Goal: Task Accomplishment & Management: Manage account settings

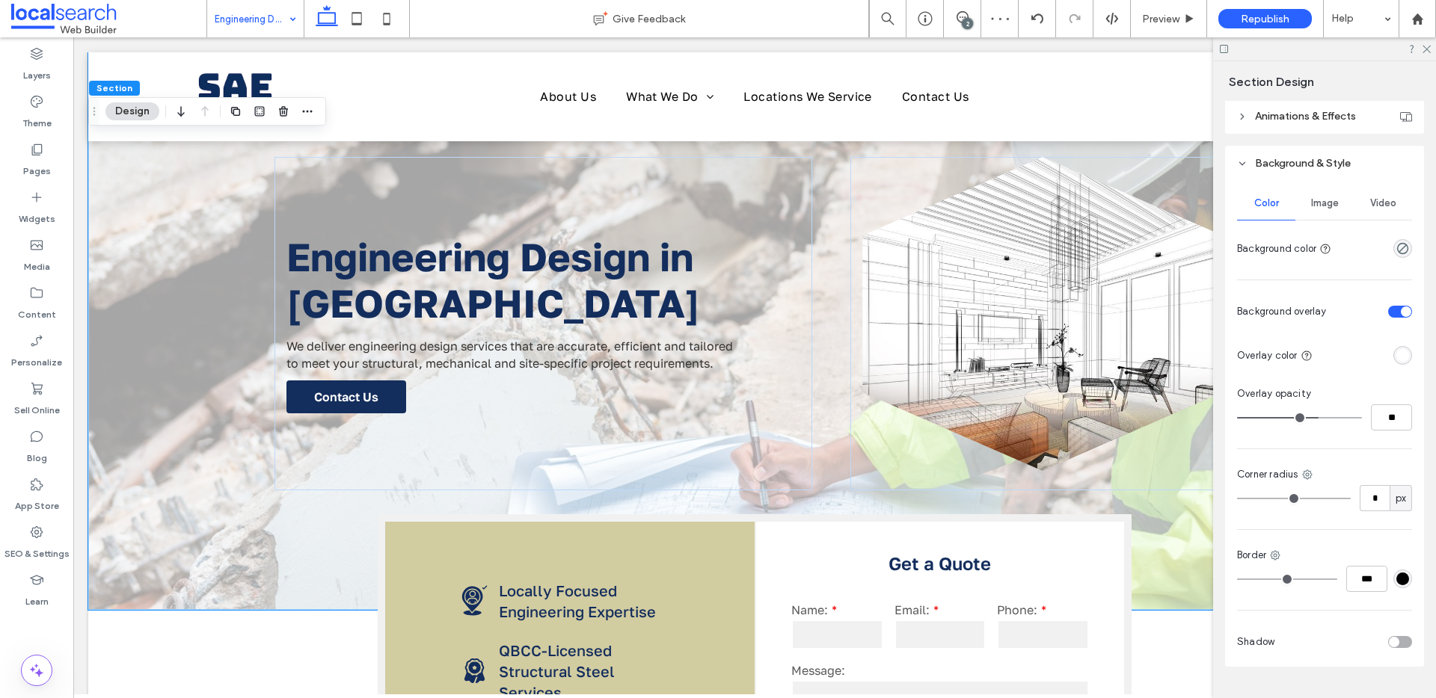
scroll to position [293, 0]
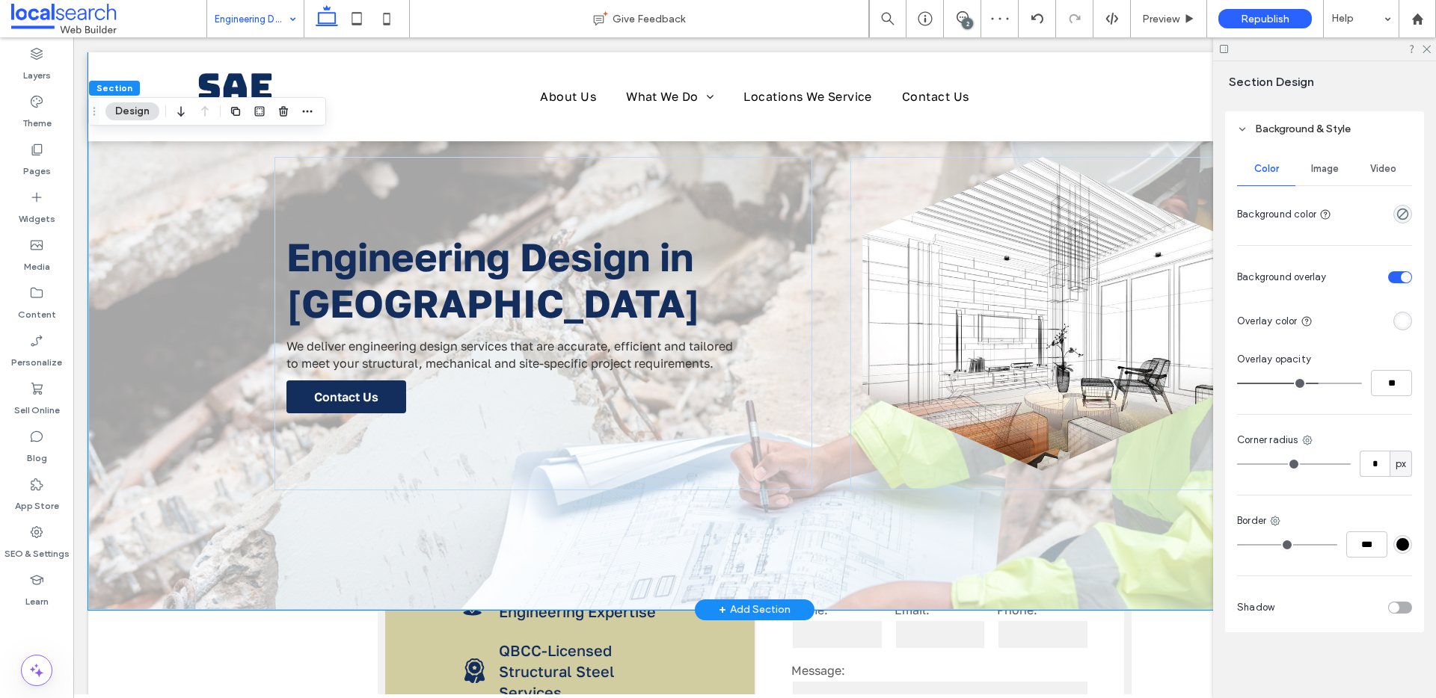
click at [195, 544] on div "Engineering Design in Cairns We deliver engineering design services that are ac…" at bounding box center [754, 331] width 1332 height 558
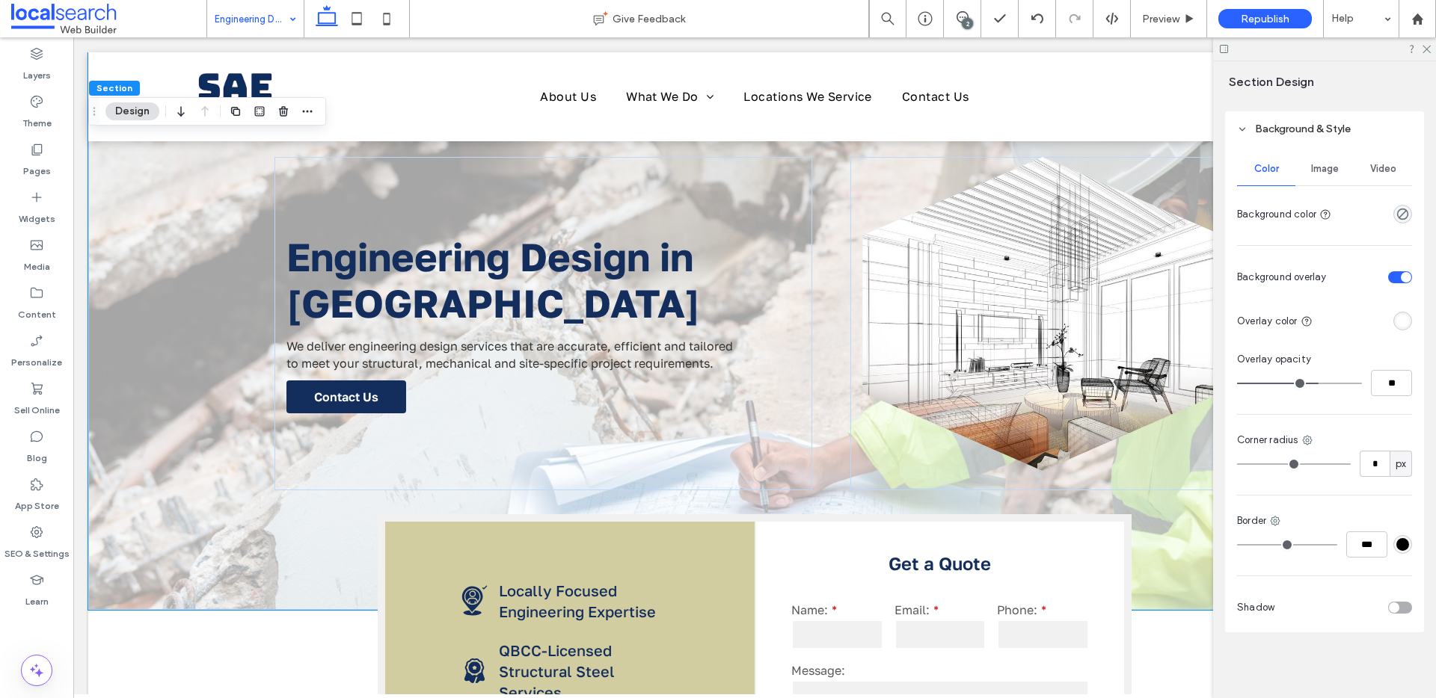
click at [1327, 167] on span "Image" at bounding box center [1325, 169] width 28 height 12
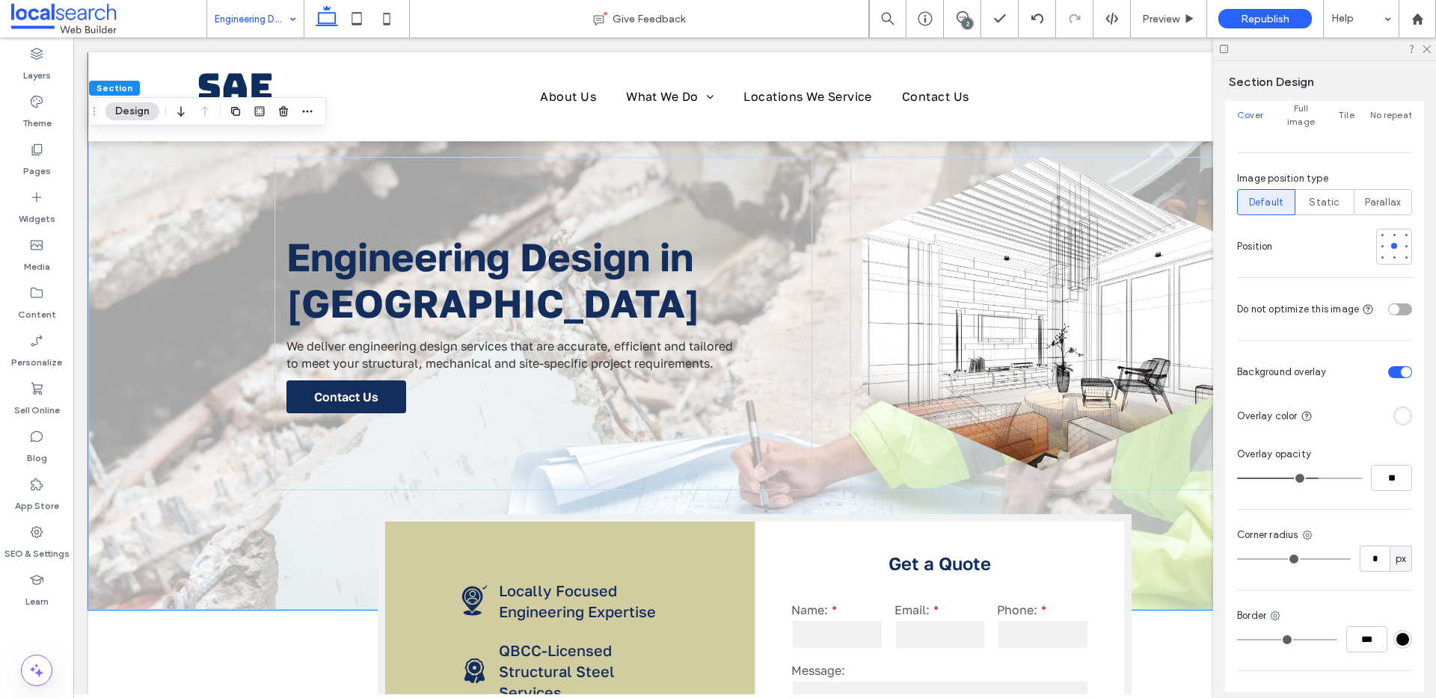
scroll to position [351, 0]
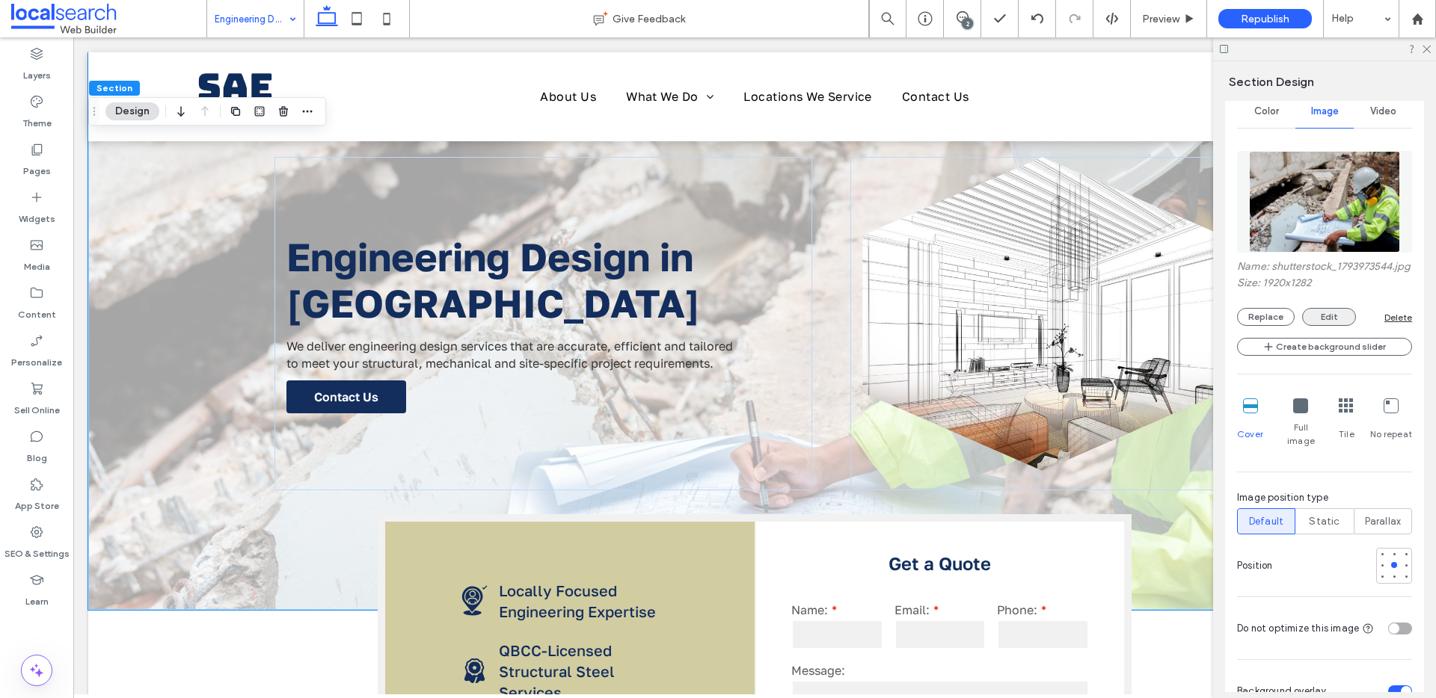
click at [1324, 325] on button "Edit" at bounding box center [1329, 317] width 54 height 18
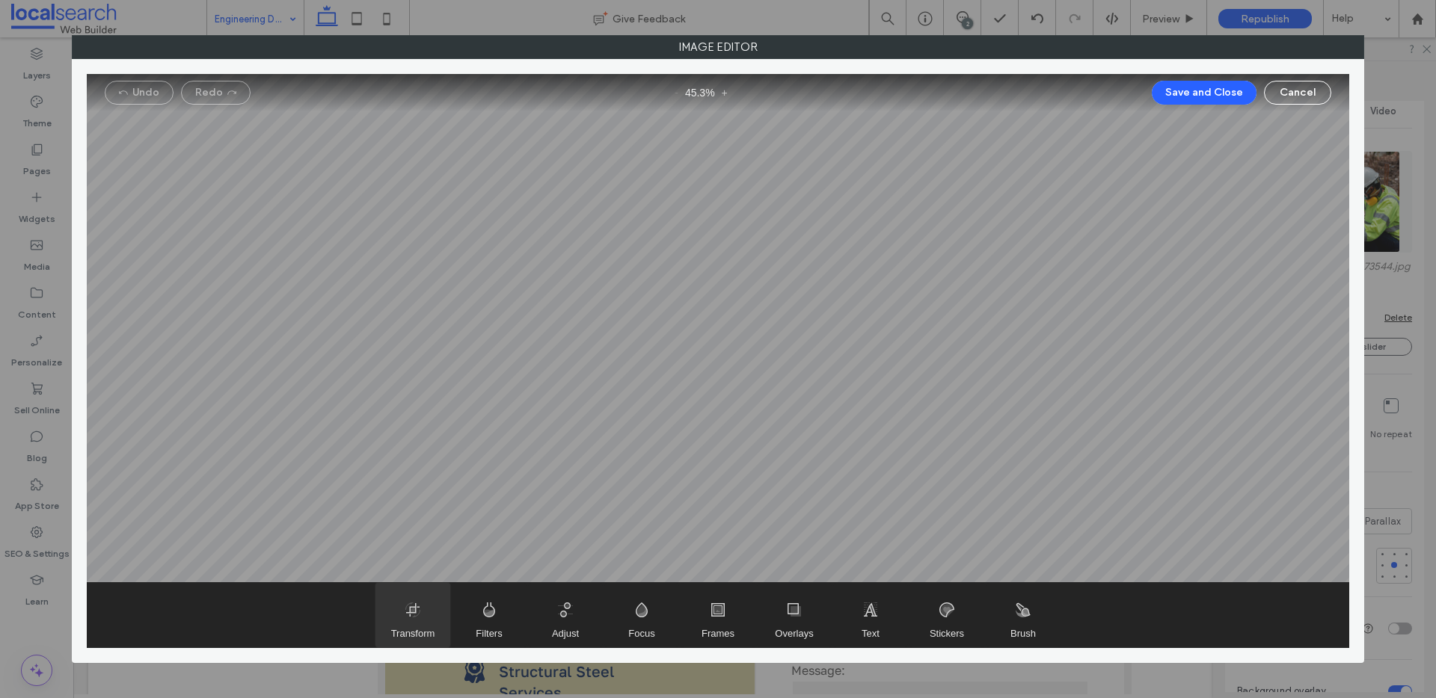
click at [396, 617] on span "Transform" at bounding box center [412, 615] width 75 height 64
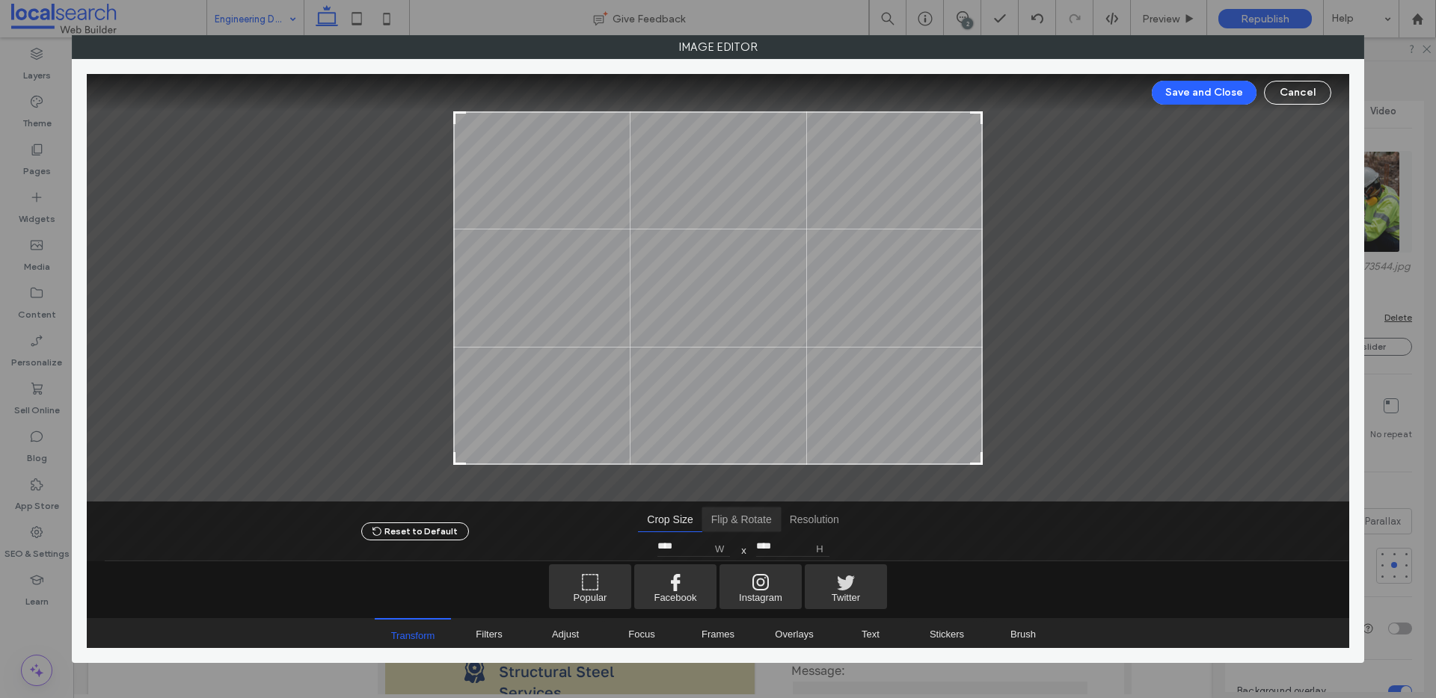
click at [710, 513] on span "Flip & Rotate" at bounding box center [741, 520] width 79 height 24
click at [623, 547] on span "Flip Horizontal" at bounding box center [628, 547] width 22 height 22
click at [1203, 88] on button "Save and Close" at bounding box center [1204, 93] width 105 height 24
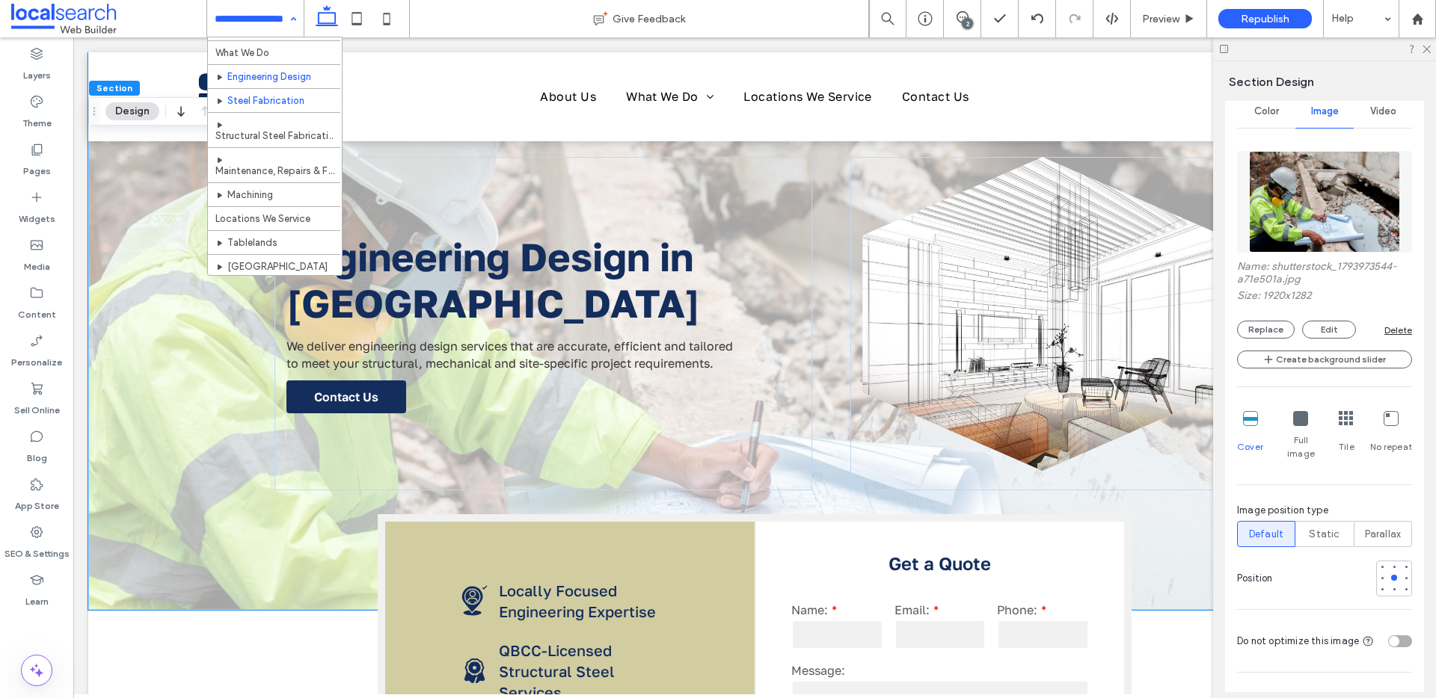
scroll to position [43, 0]
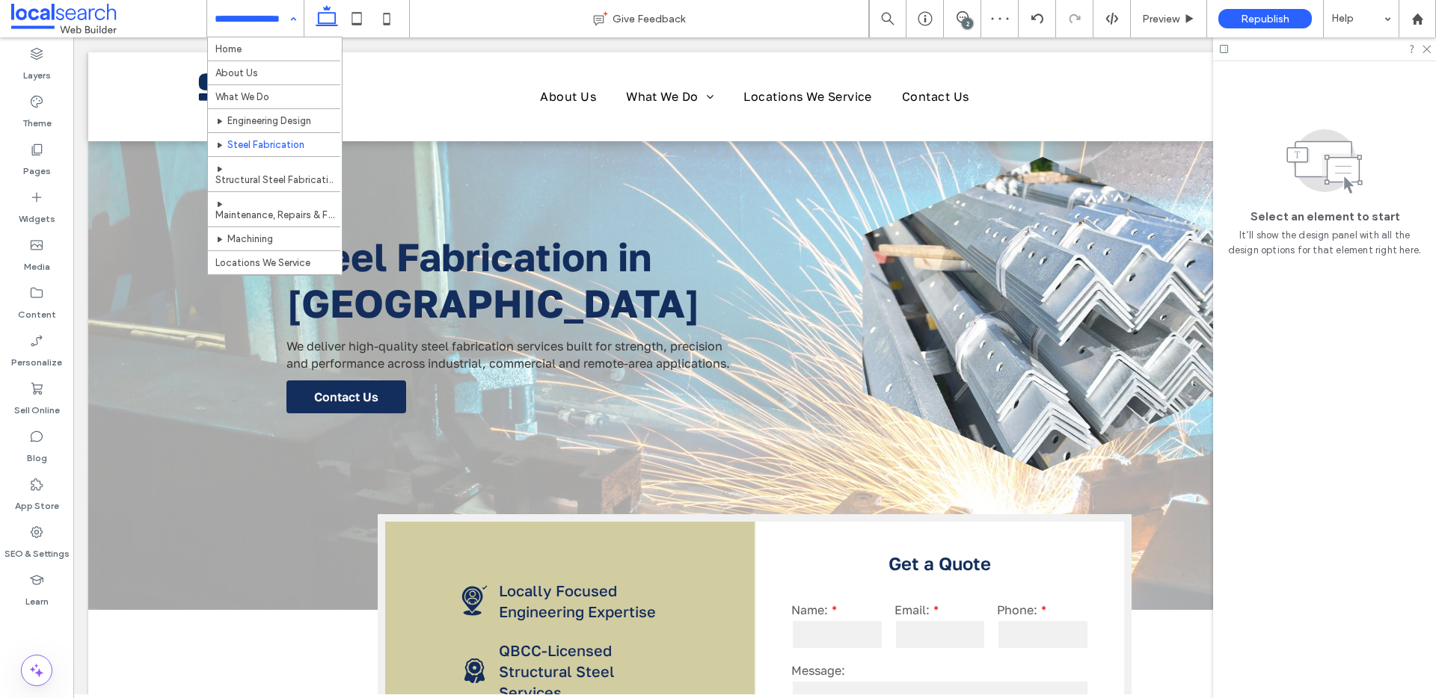
click at [219, 4] on input at bounding box center [252, 18] width 74 height 37
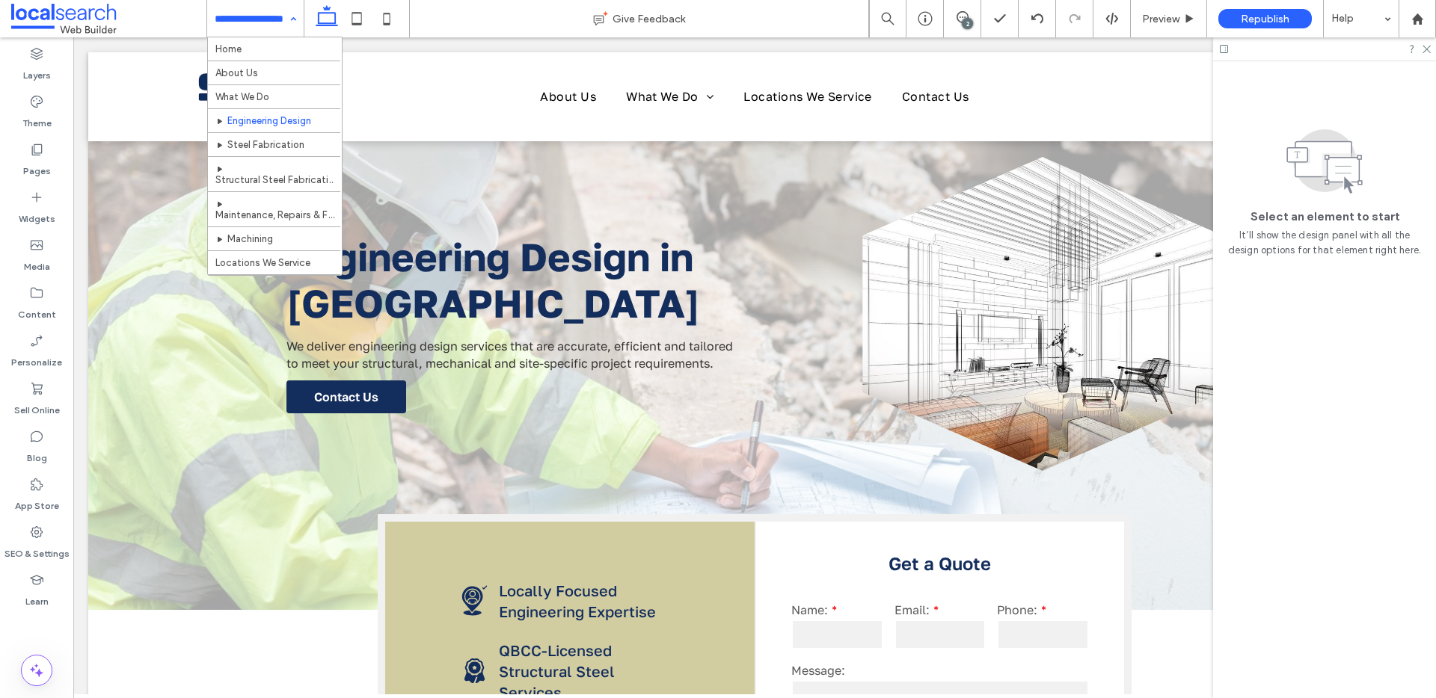
click at [263, 22] on input at bounding box center [252, 18] width 74 height 37
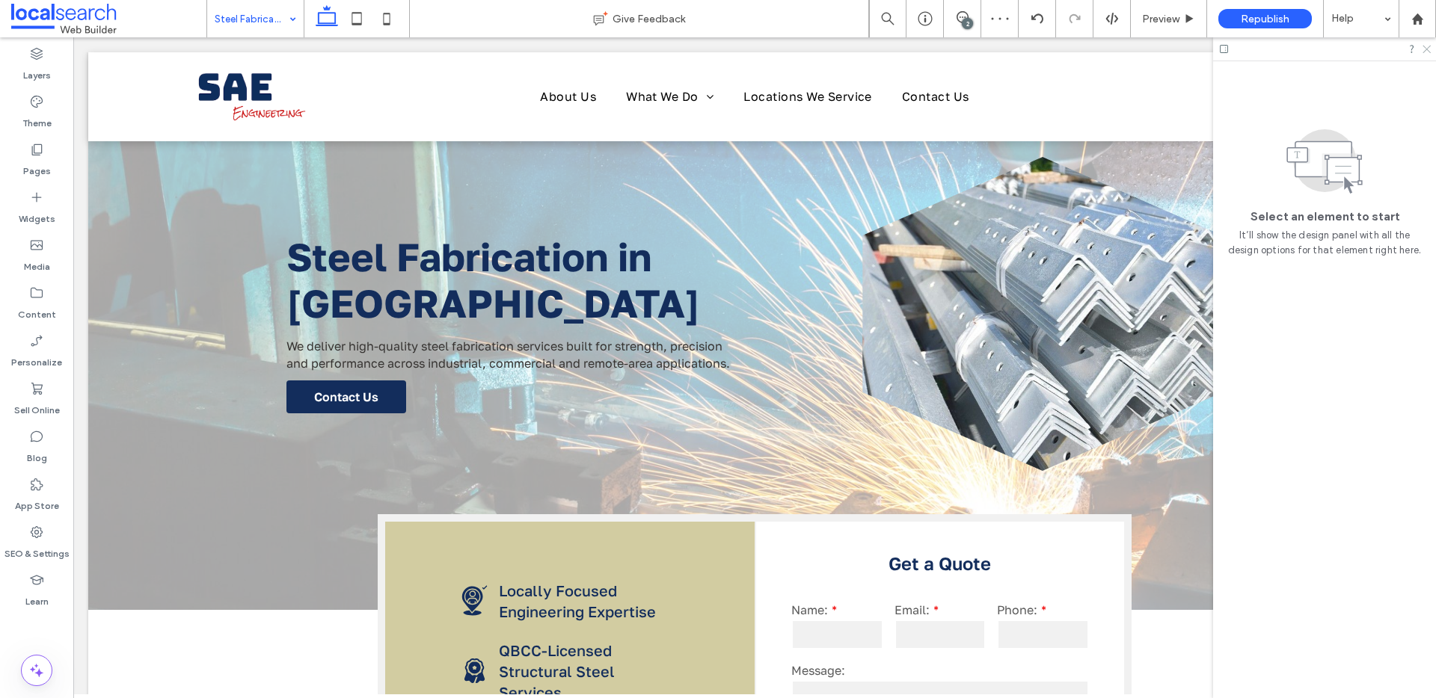
click at [1427, 49] on icon at bounding box center [1426, 48] width 10 height 10
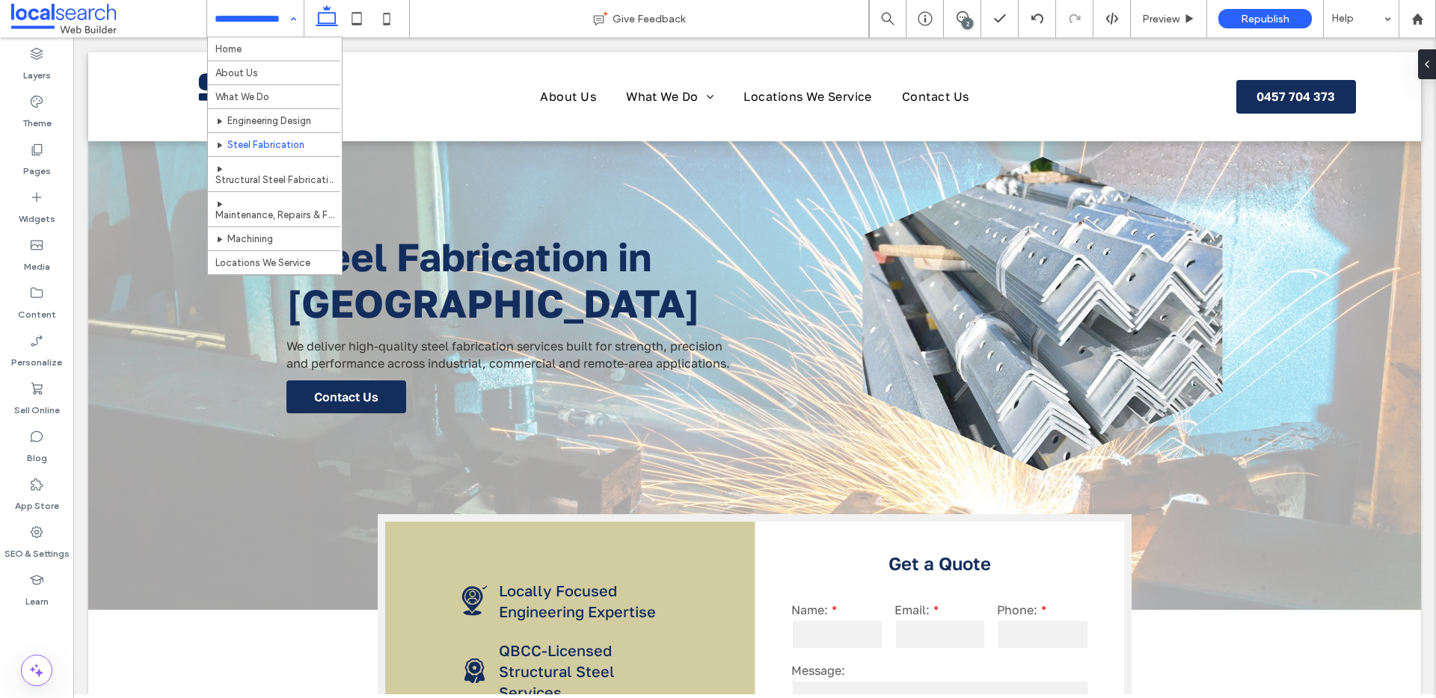
drag, startPoint x: 264, startPoint y: 21, endPoint x: 256, endPoint y: 41, distance: 21.5
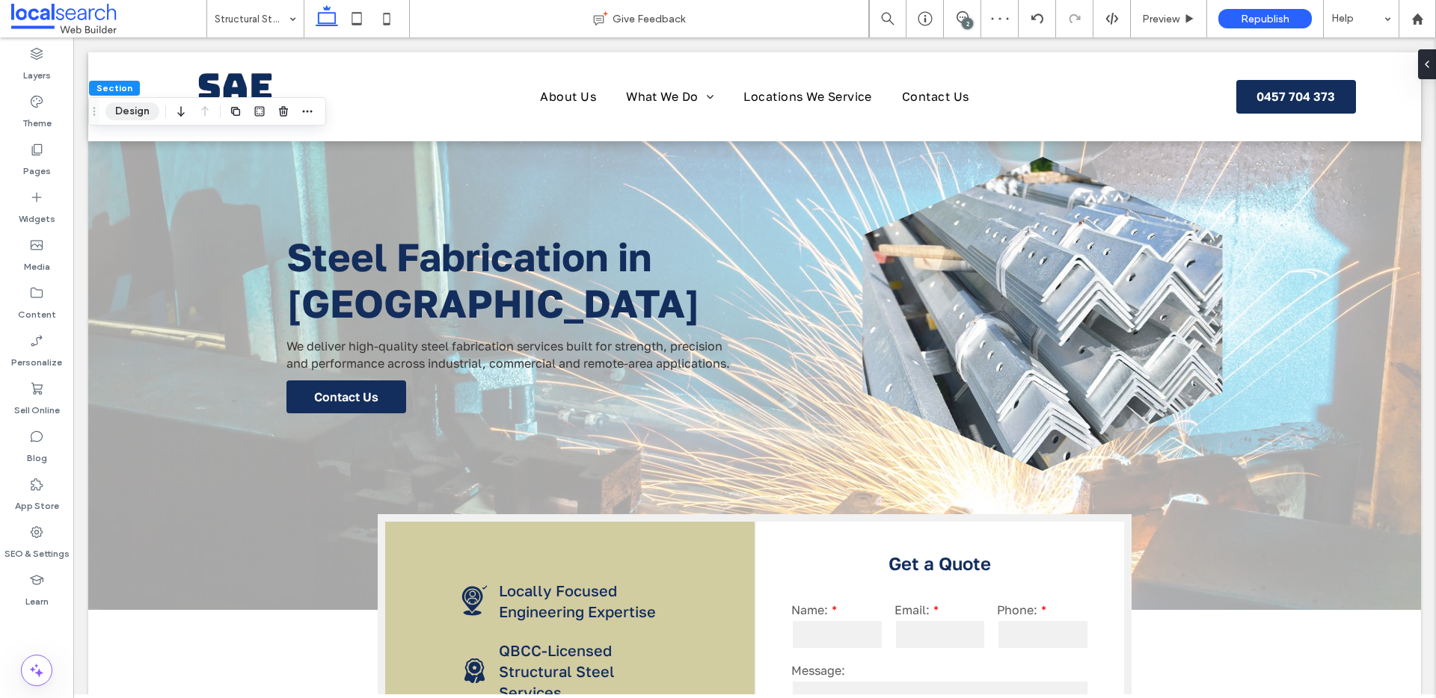
click at [139, 112] on button "Design" at bounding box center [132, 111] width 54 height 18
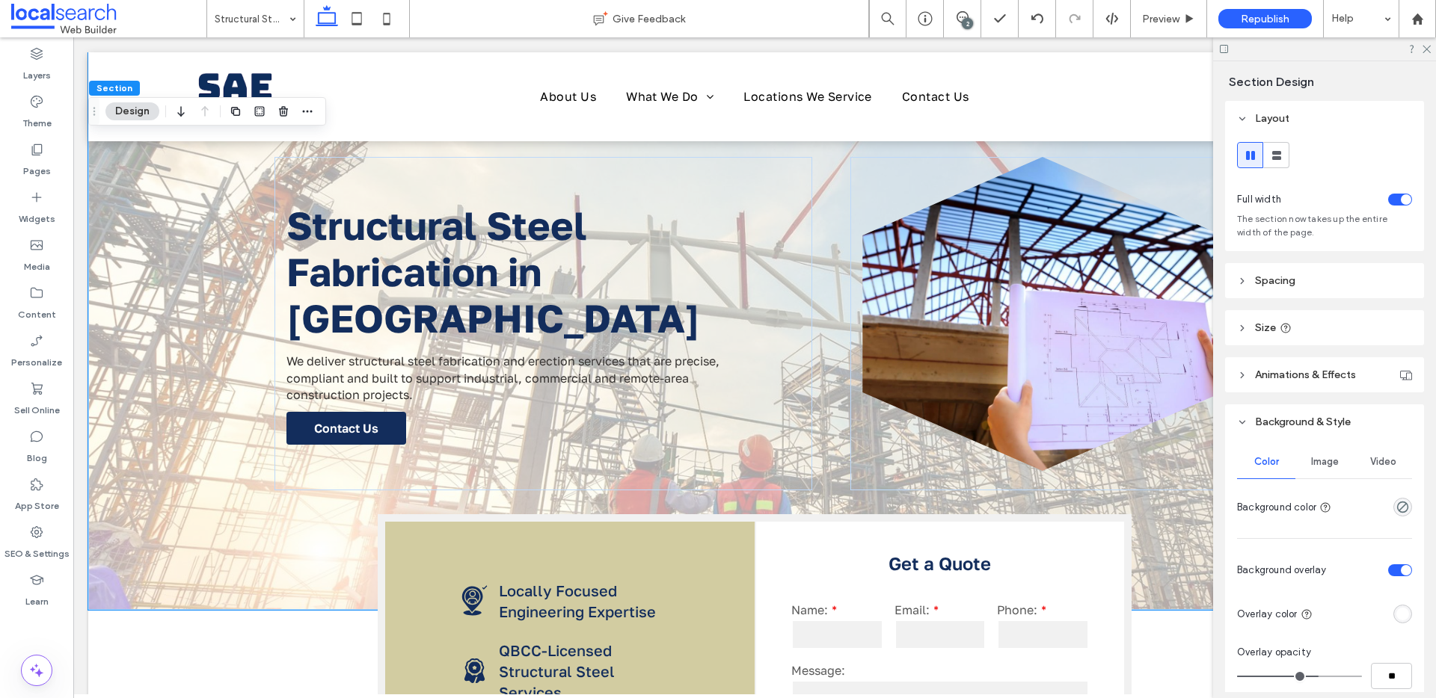
click at [1319, 461] on span "Image" at bounding box center [1325, 462] width 28 height 12
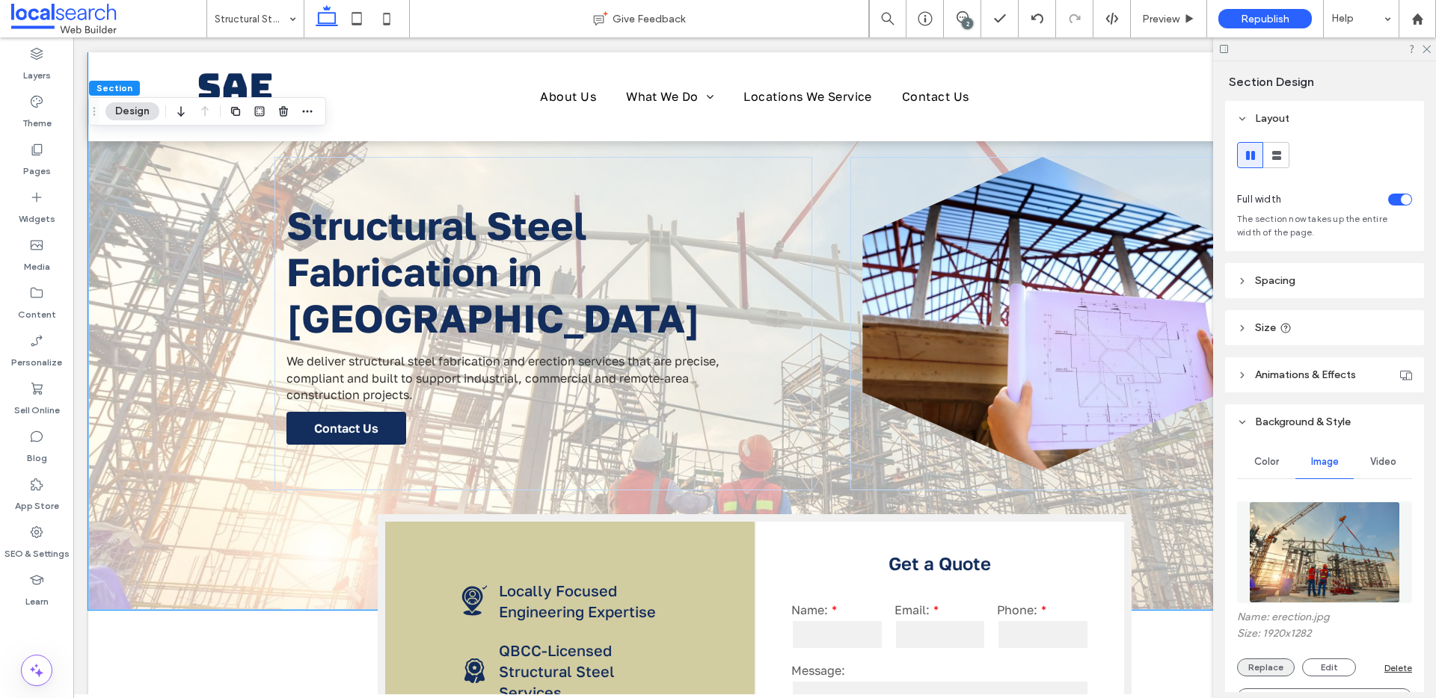
click at [1279, 662] on button "Replace" at bounding box center [1266, 668] width 58 height 18
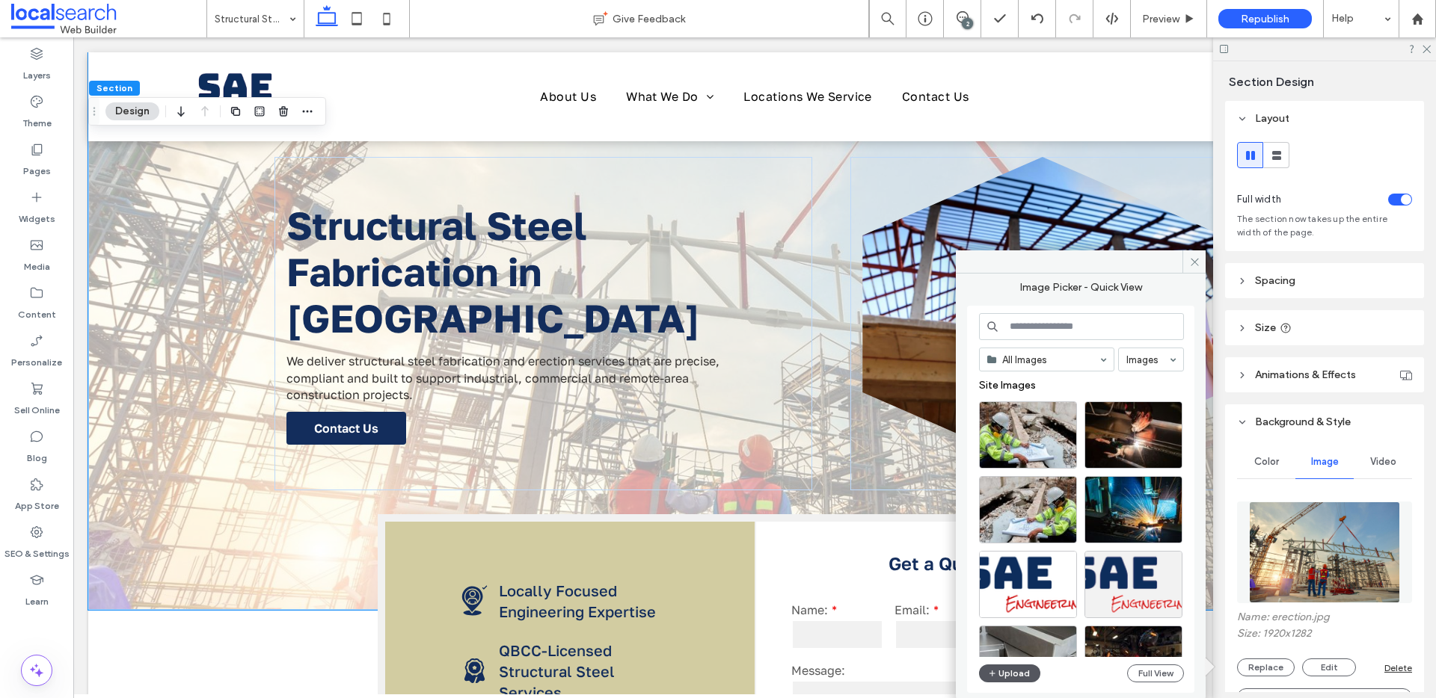
click at [1015, 666] on button "Upload" at bounding box center [1009, 674] width 61 height 18
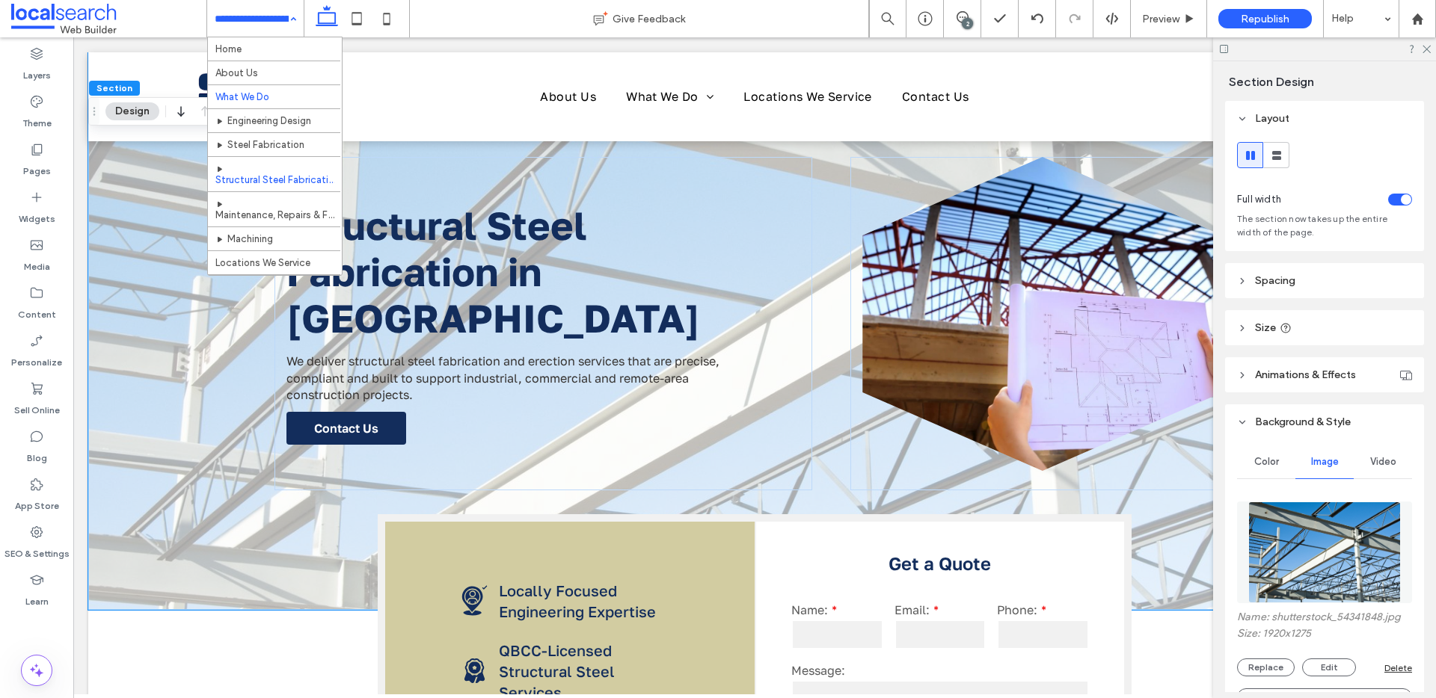
scroll to position [70, 0]
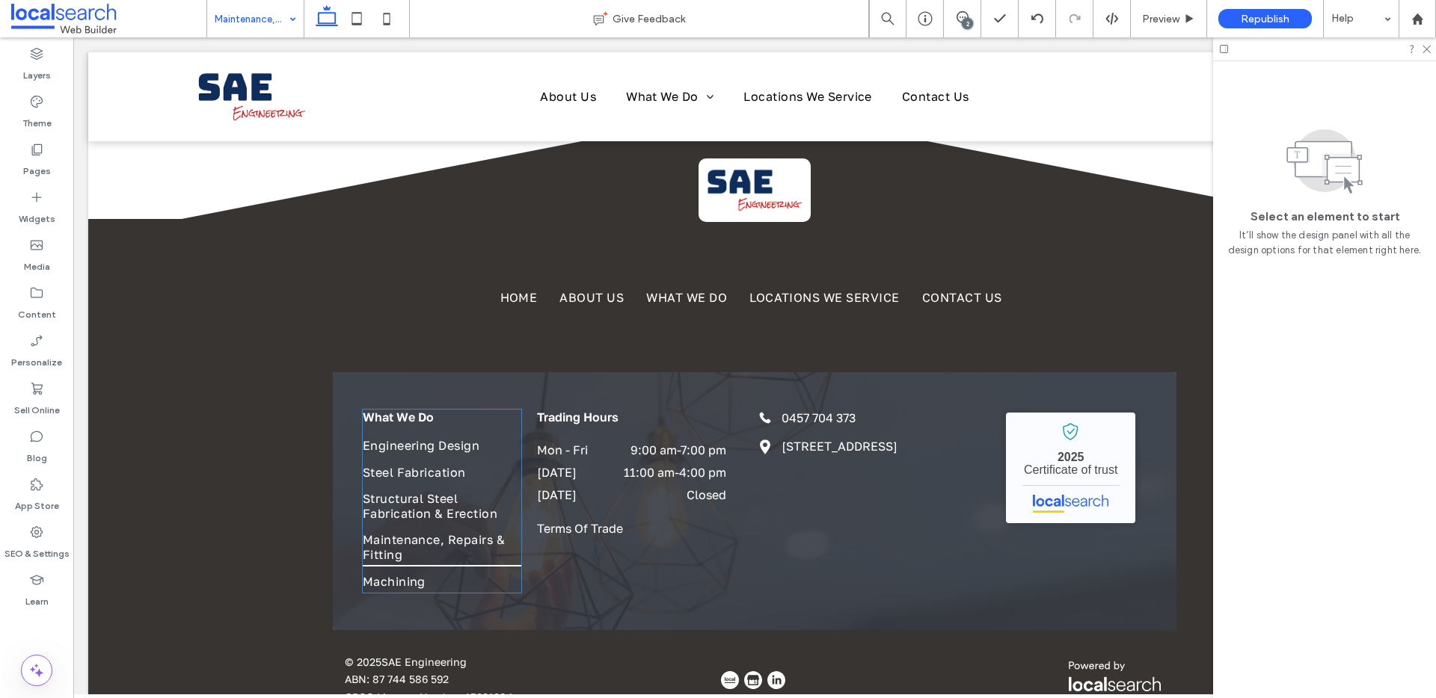
scroll to position [2934, 0]
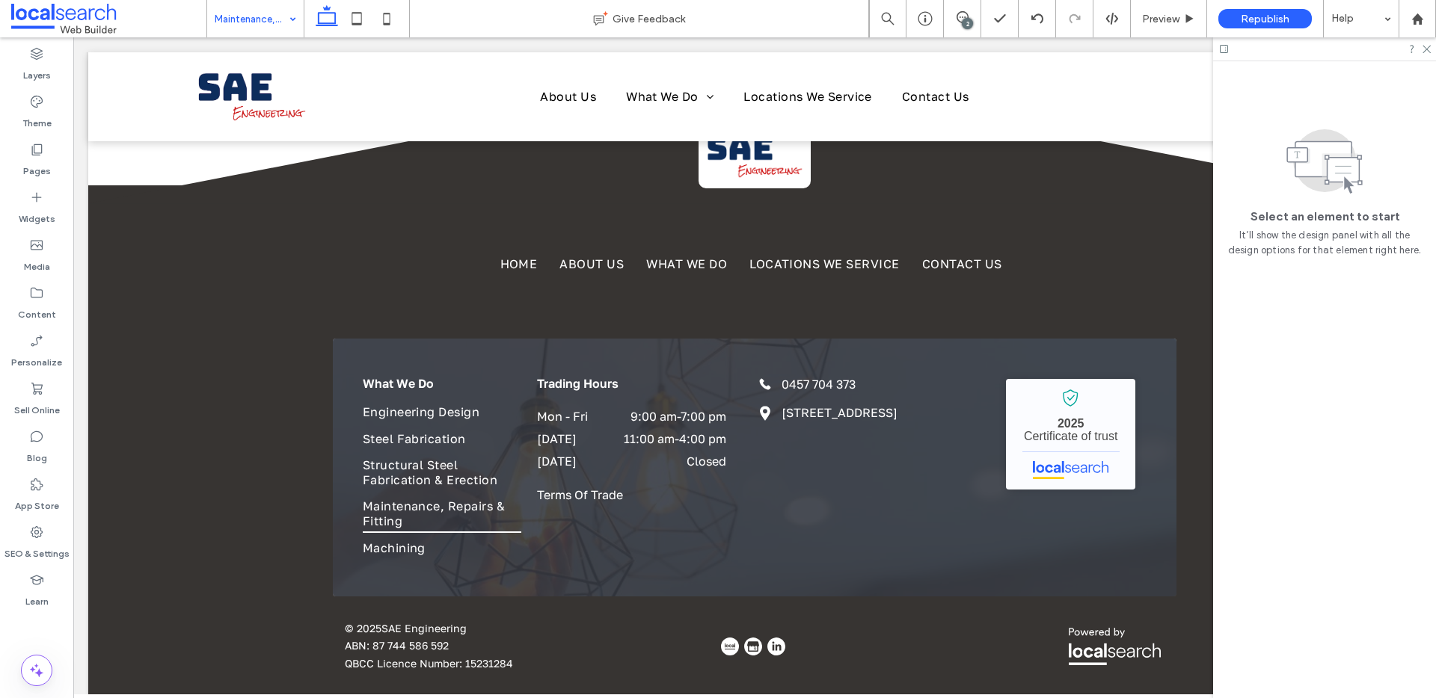
drag, startPoint x: 277, startPoint y: 13, endPoint x: 268, endPoint y: 35, distance: 23.2
click at [276, 13] on input at bounding box center [252, 18] width 74 height 37
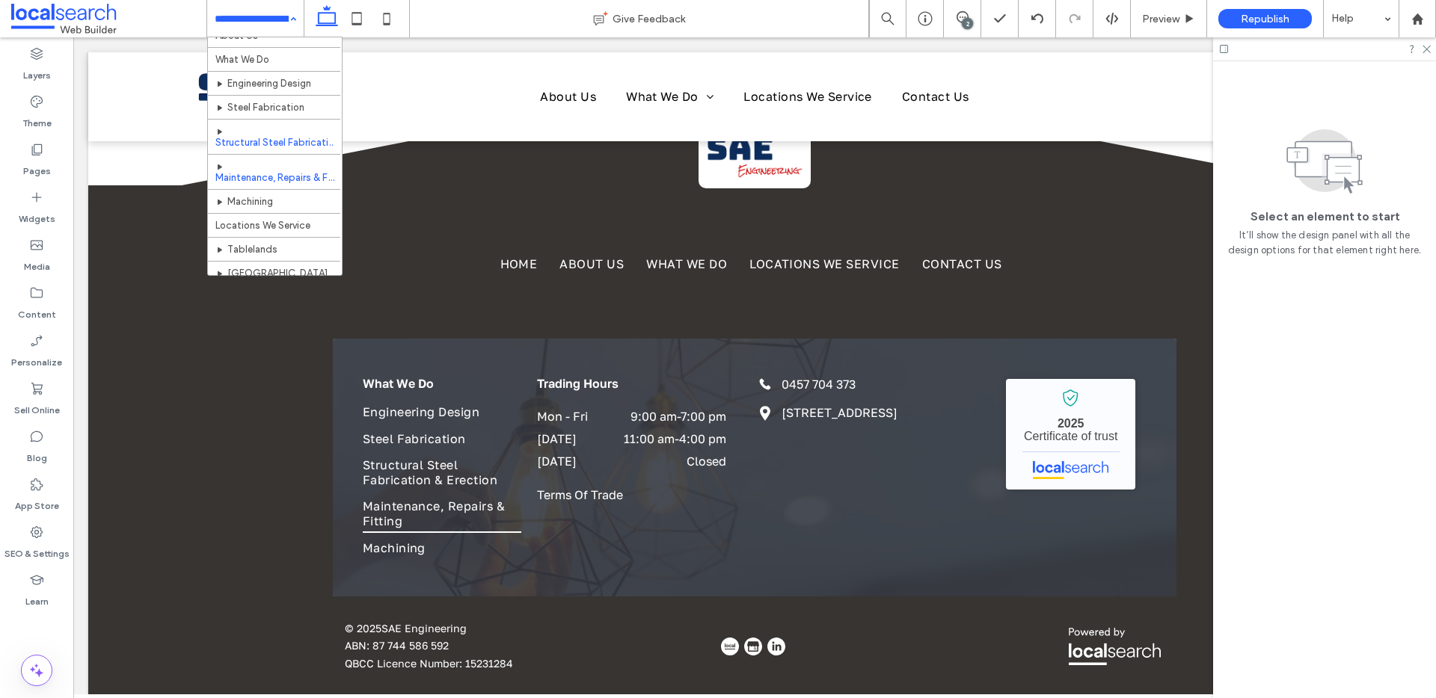
scroll to position [70, 0]
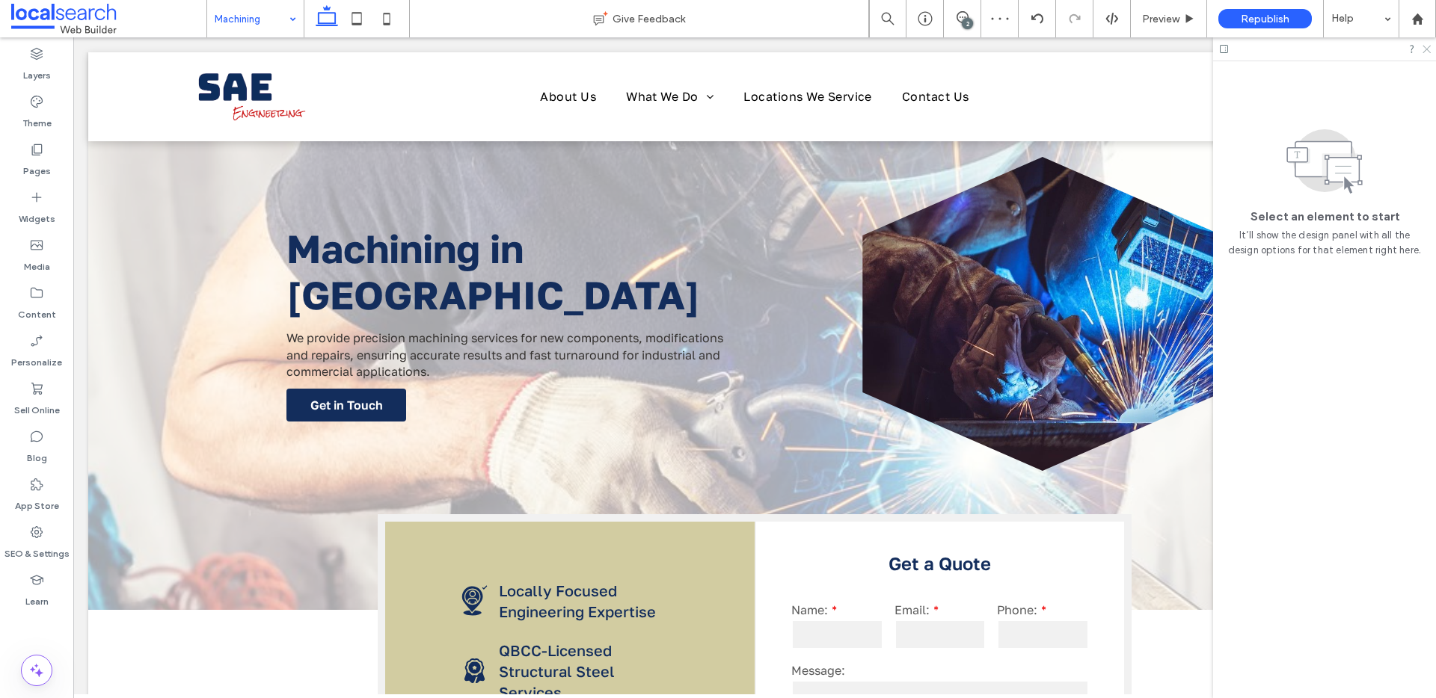
click at [1428, 47] on use at bounding box center [1426, 50] width 8 height 8
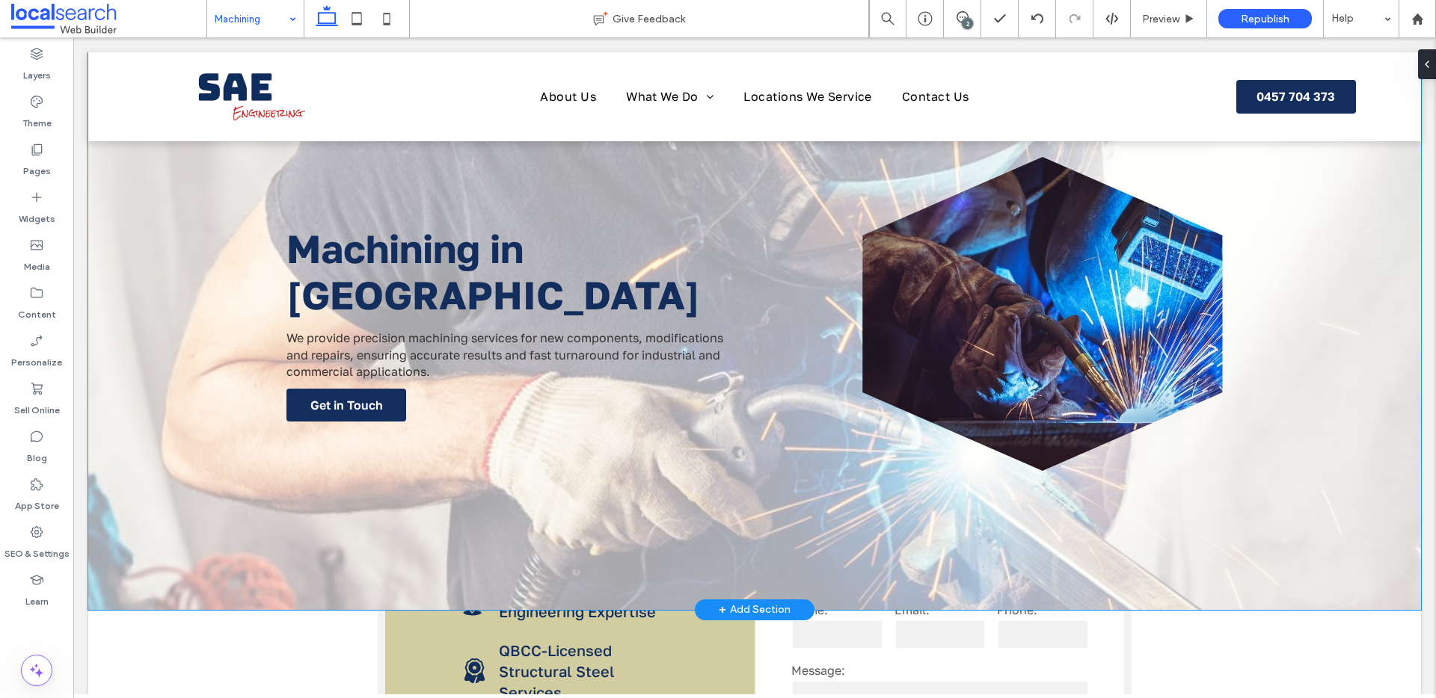
click at [286, 568] on div "Machining in Cairns We provide precision machining services for new components,…" at bounding box center [754, 331] width 1332 height 558
click at [171, 564] on div "Machining in Cairns We provide precision machining services for new components,…" at bounding box center [754, 331] width 1332 height 558
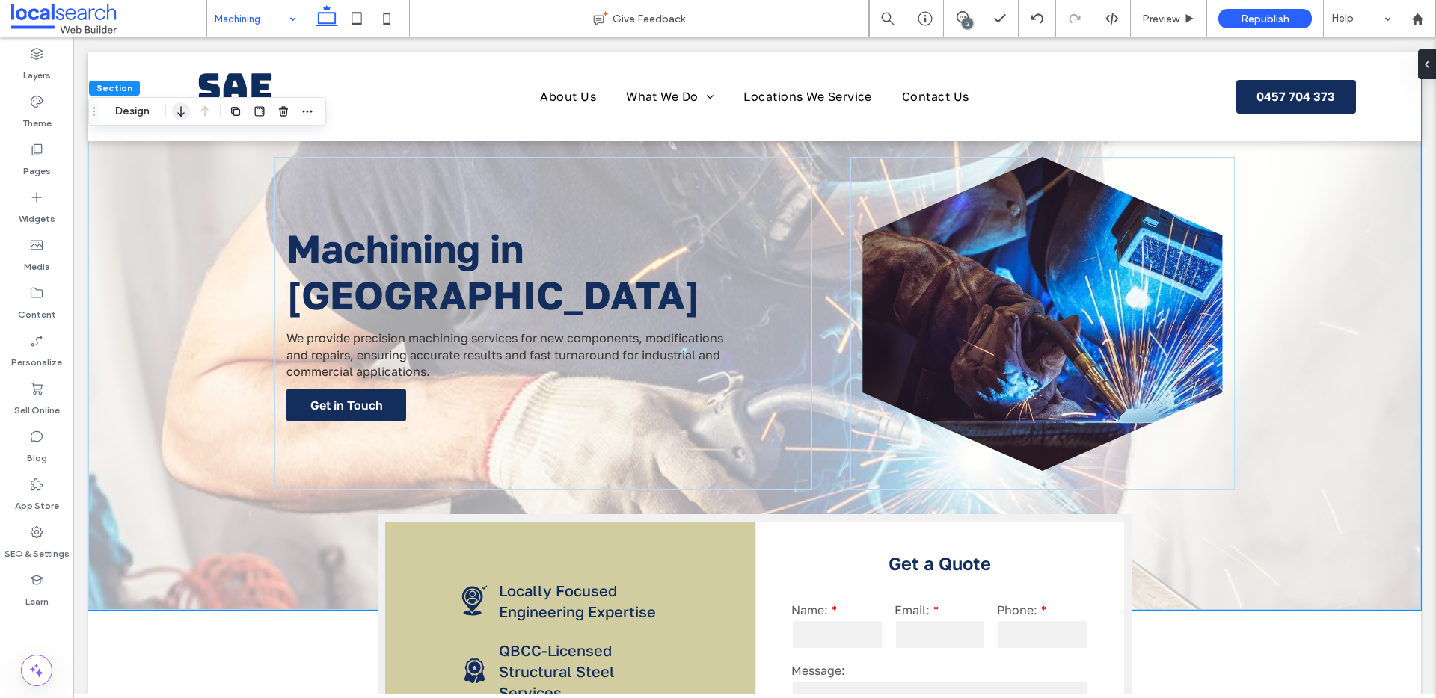
drag, startPoint x: 126, startPoint y: 105, endPoint x: 179, endPoint y: 112, distance: 53.6
click at [126, 105] on button "Design" at bounding box center [132, 111] width 54 height 18
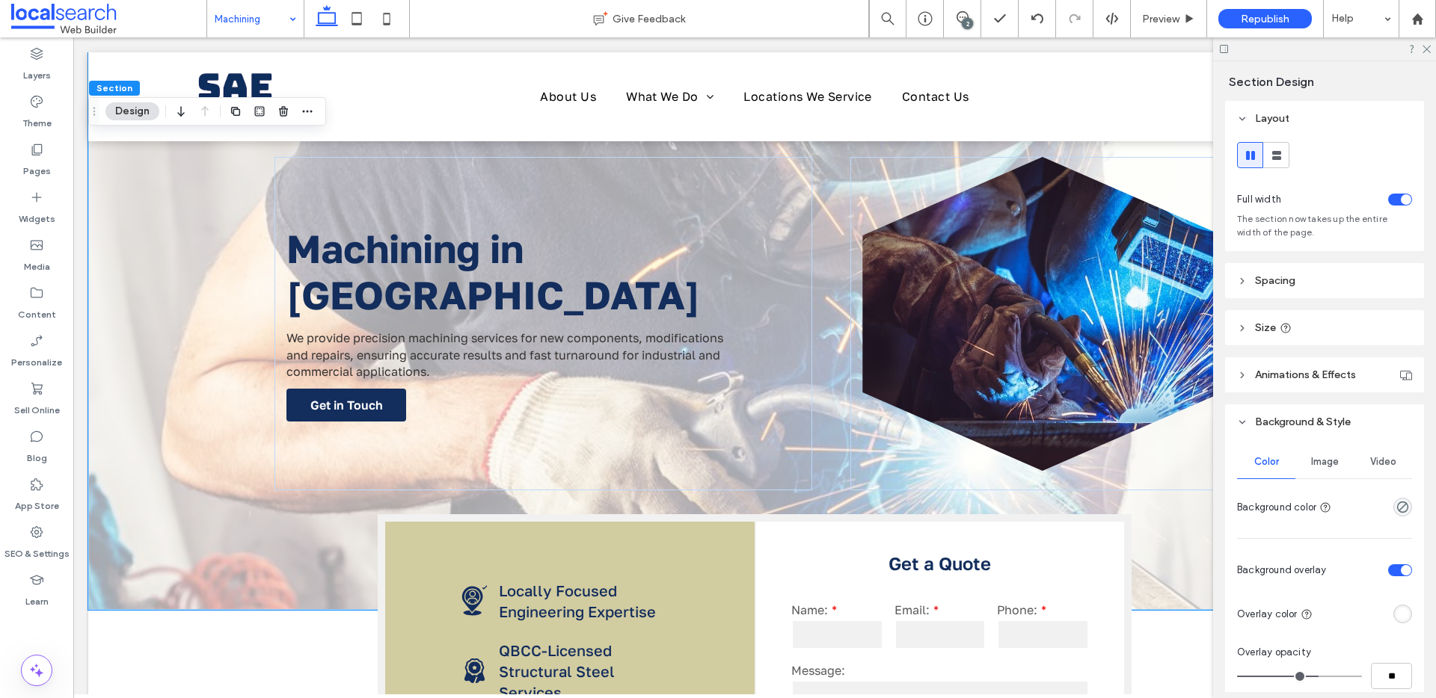
click at [1318, 471] on div "Image" at bounding box center [1324, 462] width 58 height 33
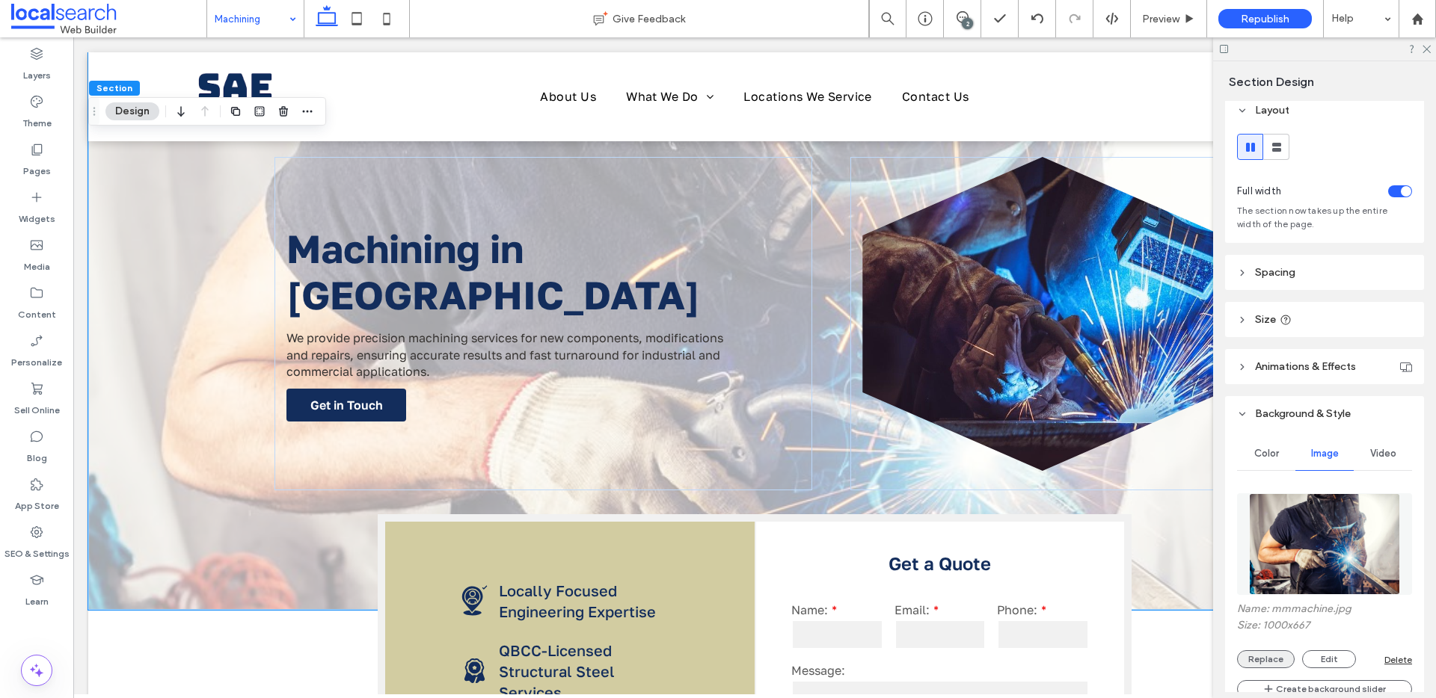
scroll to position [74, 0]
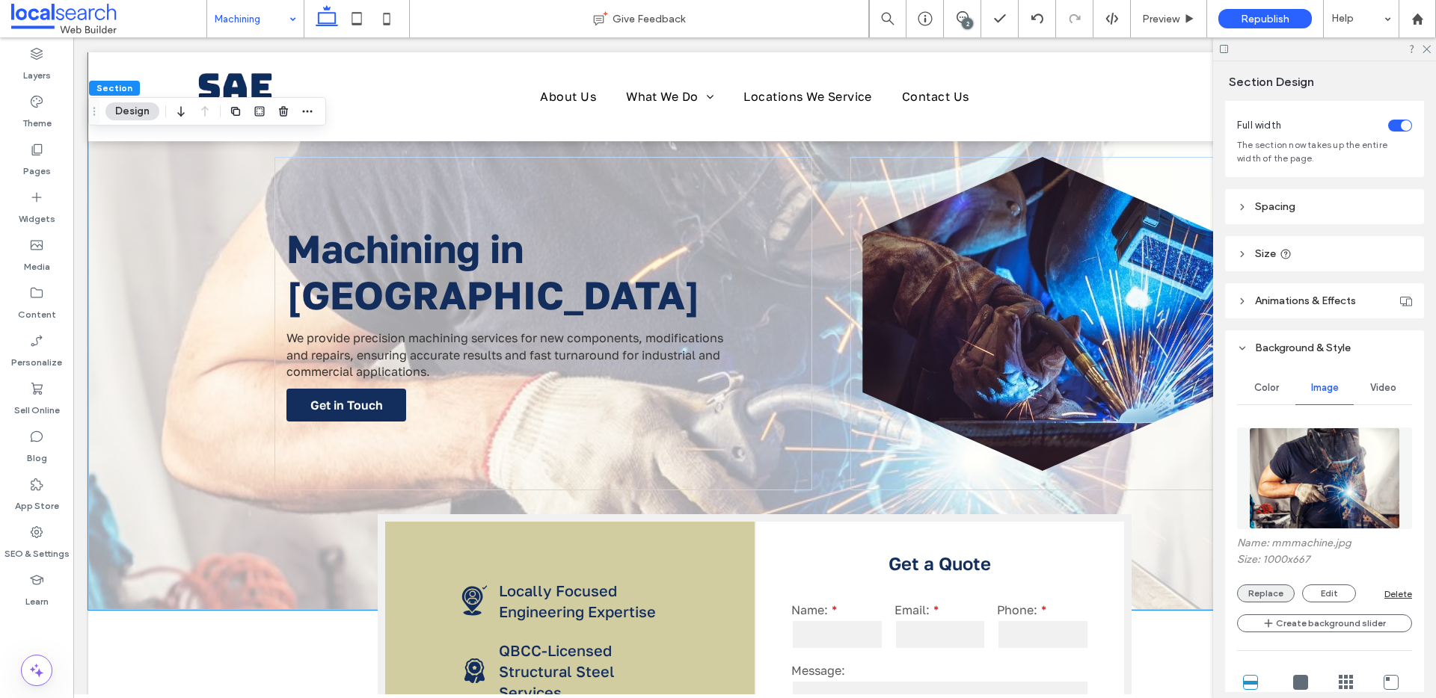
click at [1272, 590] on button "Replace" at bounding box center [1266, 594] width 58 height 18
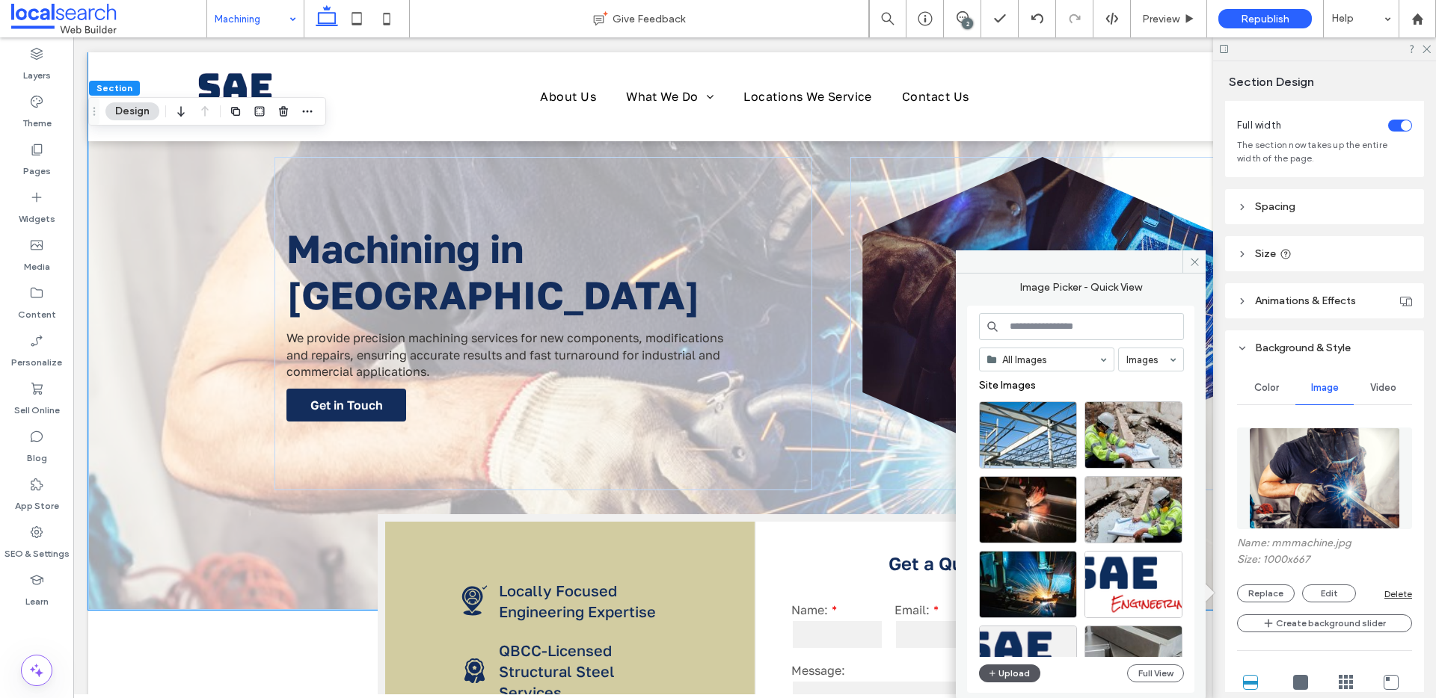
click at [1003, 668] on button "Upload" at bounding box center [1009, 674] width 61 height 18
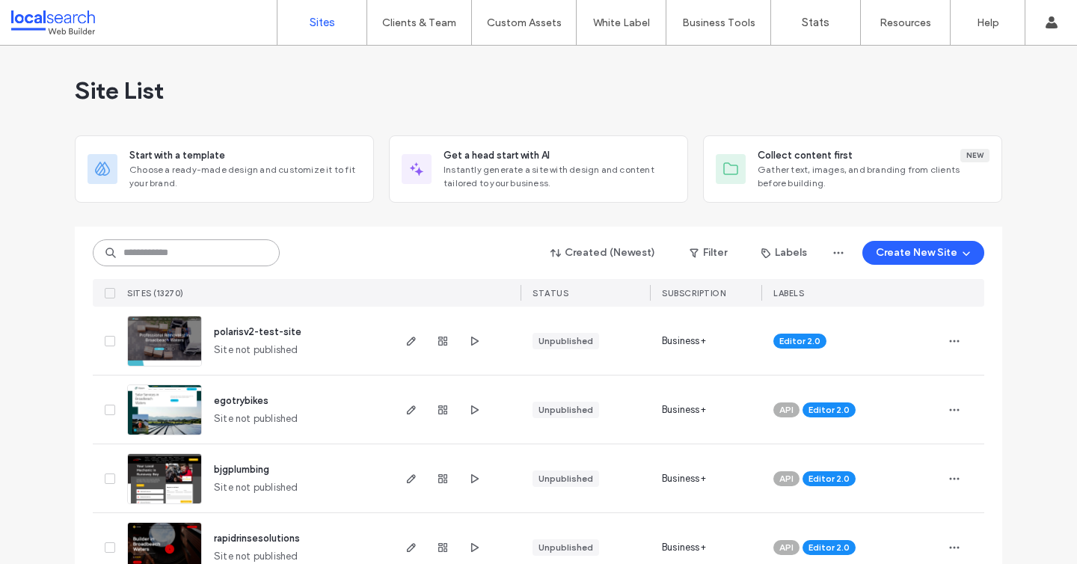
click at [137, 247] on input at bounding box center [186, 252] width 187 height 27
paste input "********"
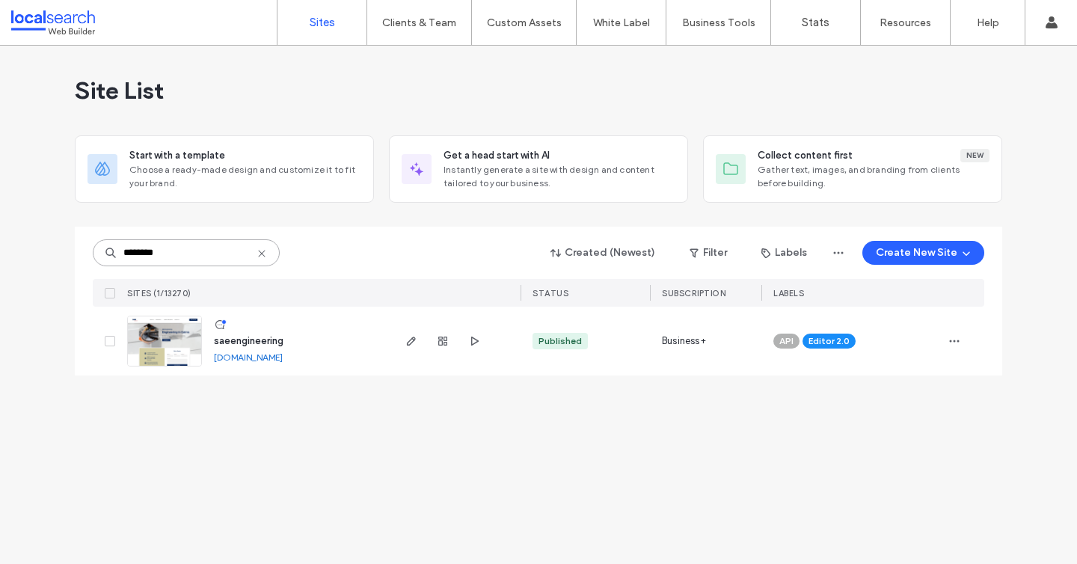
type input "********"
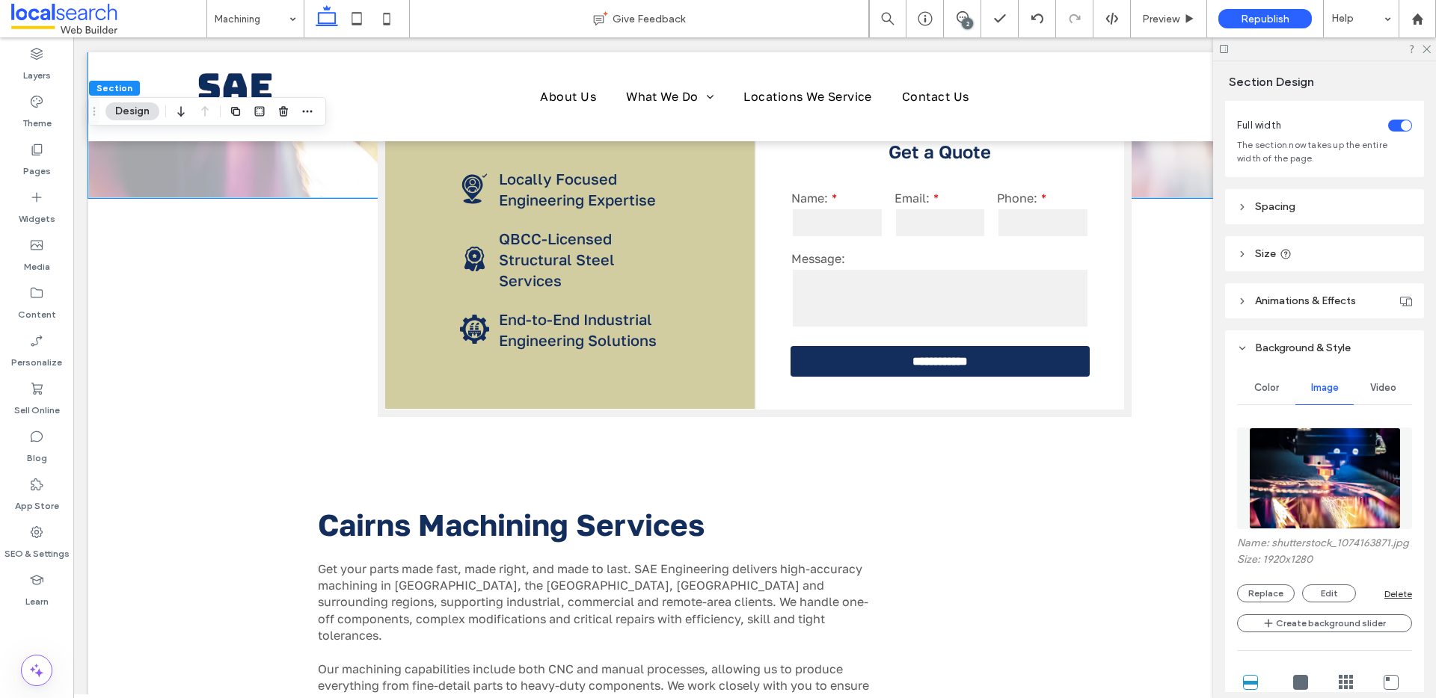
scroll to position [451, 0]
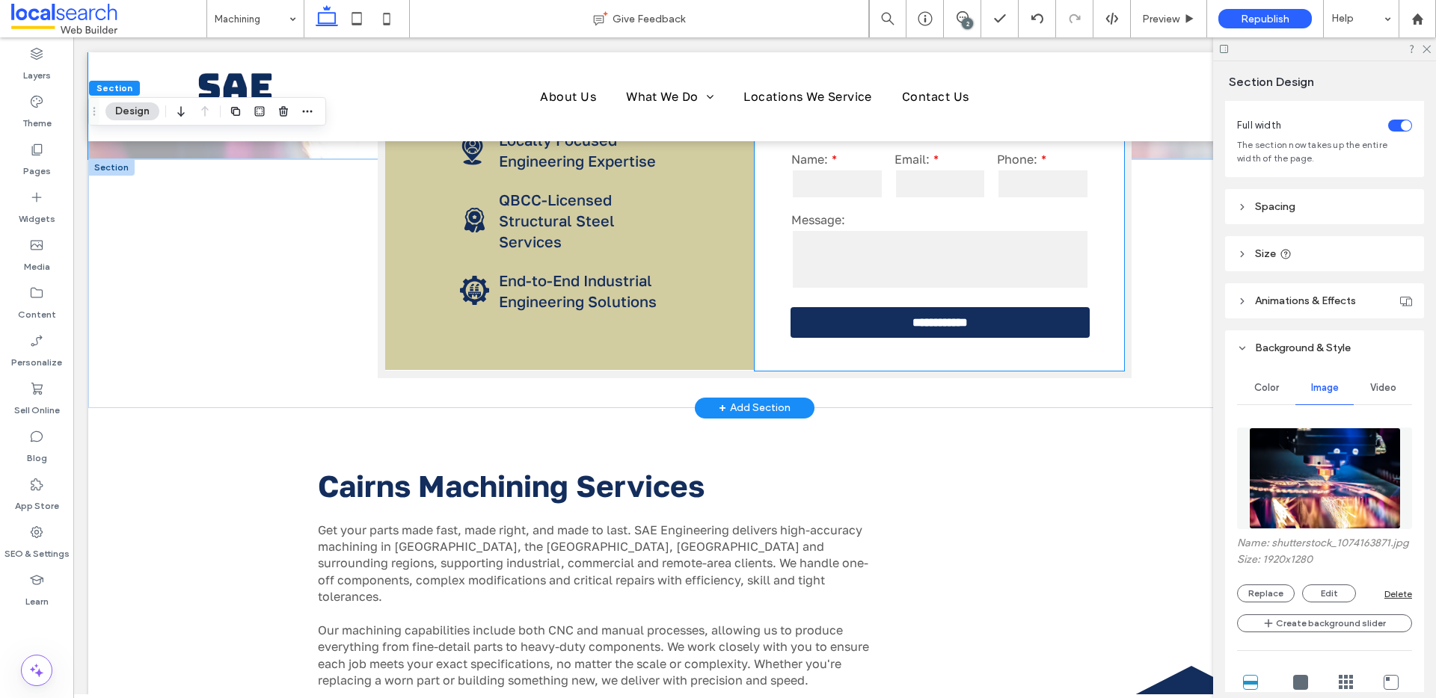
click at [889, 240] on textarea at bounding box center [940, 260] width 298 height 60
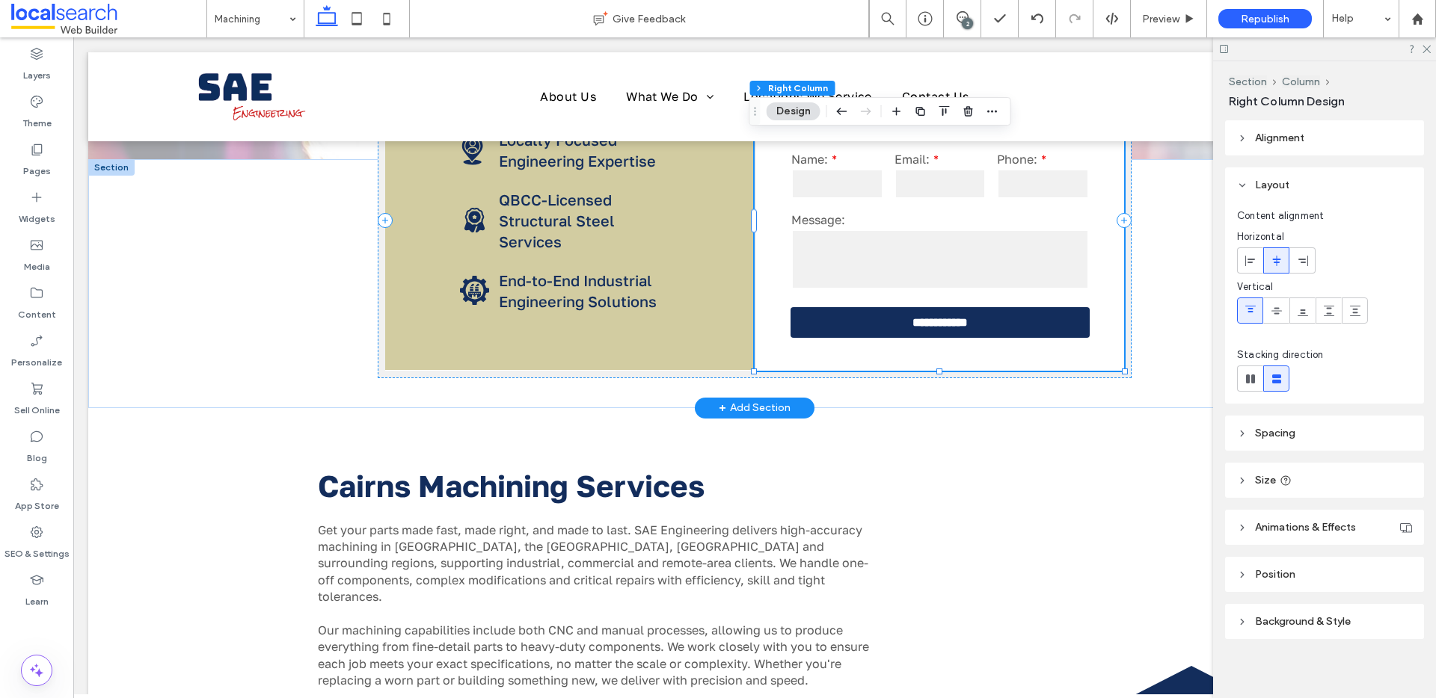
click at [889, 240] on textarea at bounding box center [940, 260] width 298 height 60
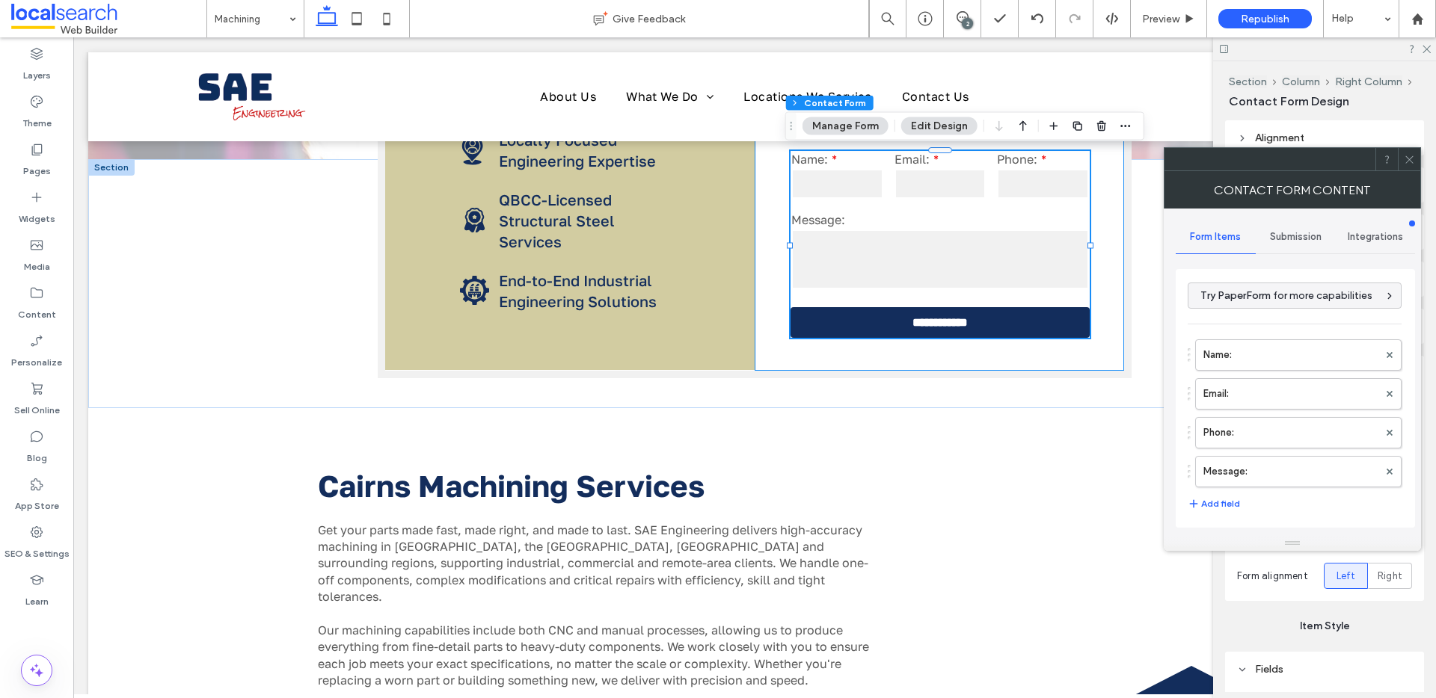
type input "*"
type input "***"
type input "*"
type input "***"
click at [1281, 246] on div "Submission" at bounding box center [1295, 237] width 80 height 33
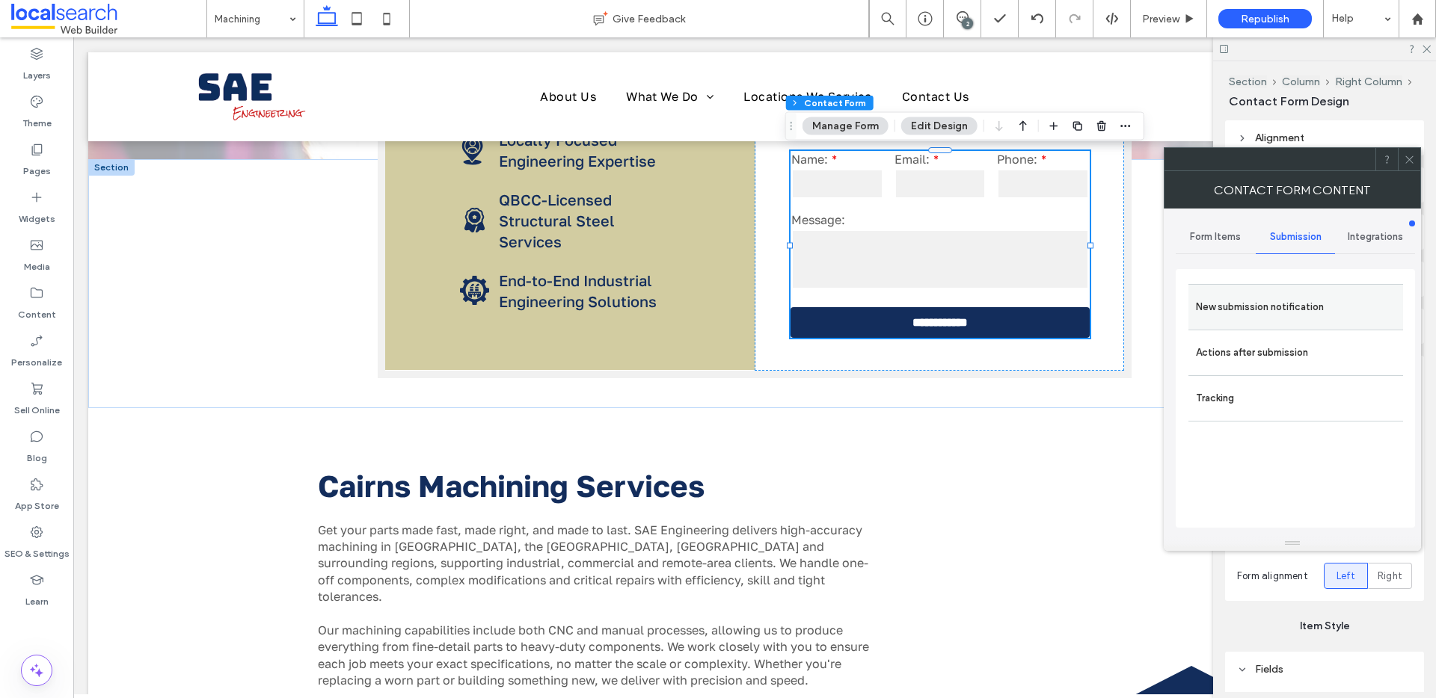
click at [1275, 304] on label "New submission notification" at bounding box center [1296, 307] width 200 height 30
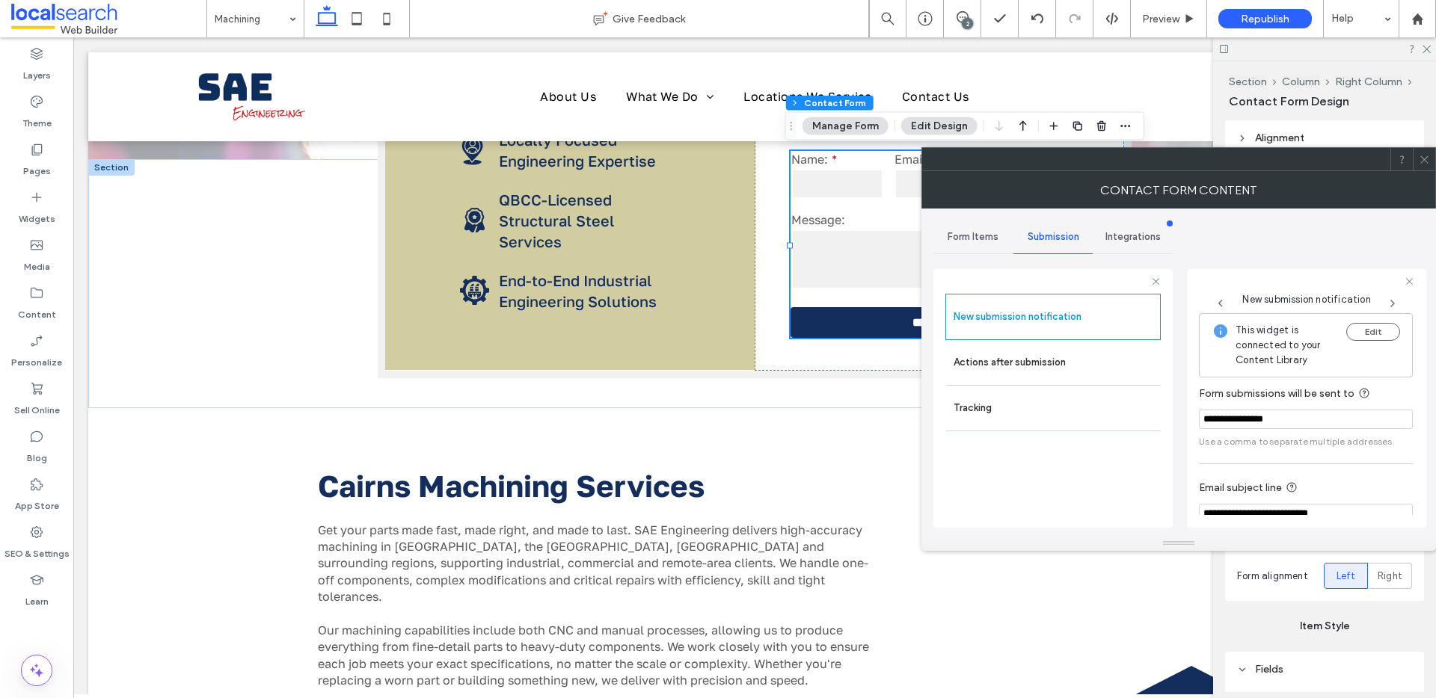
click at [1426, 158] on icon at bounding box center [1423, 159] width 11 height 11
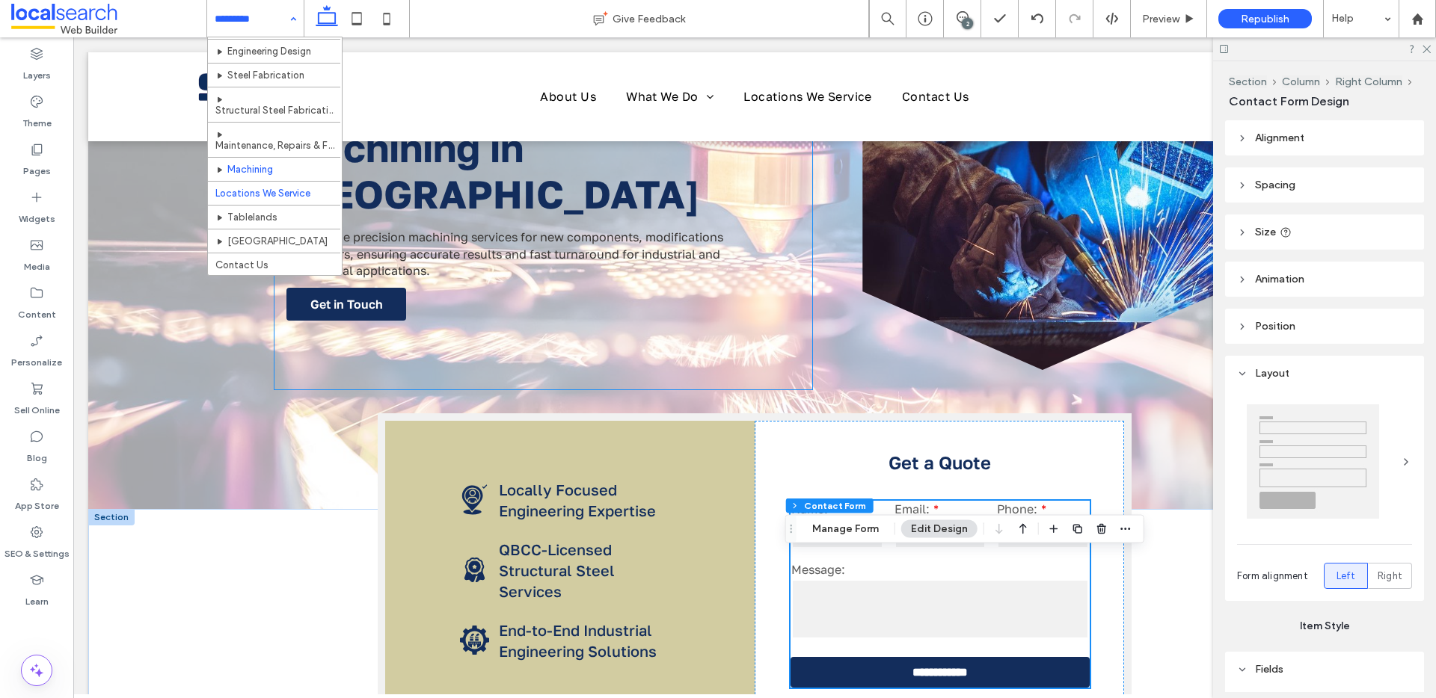
scroll to position [105, 0]
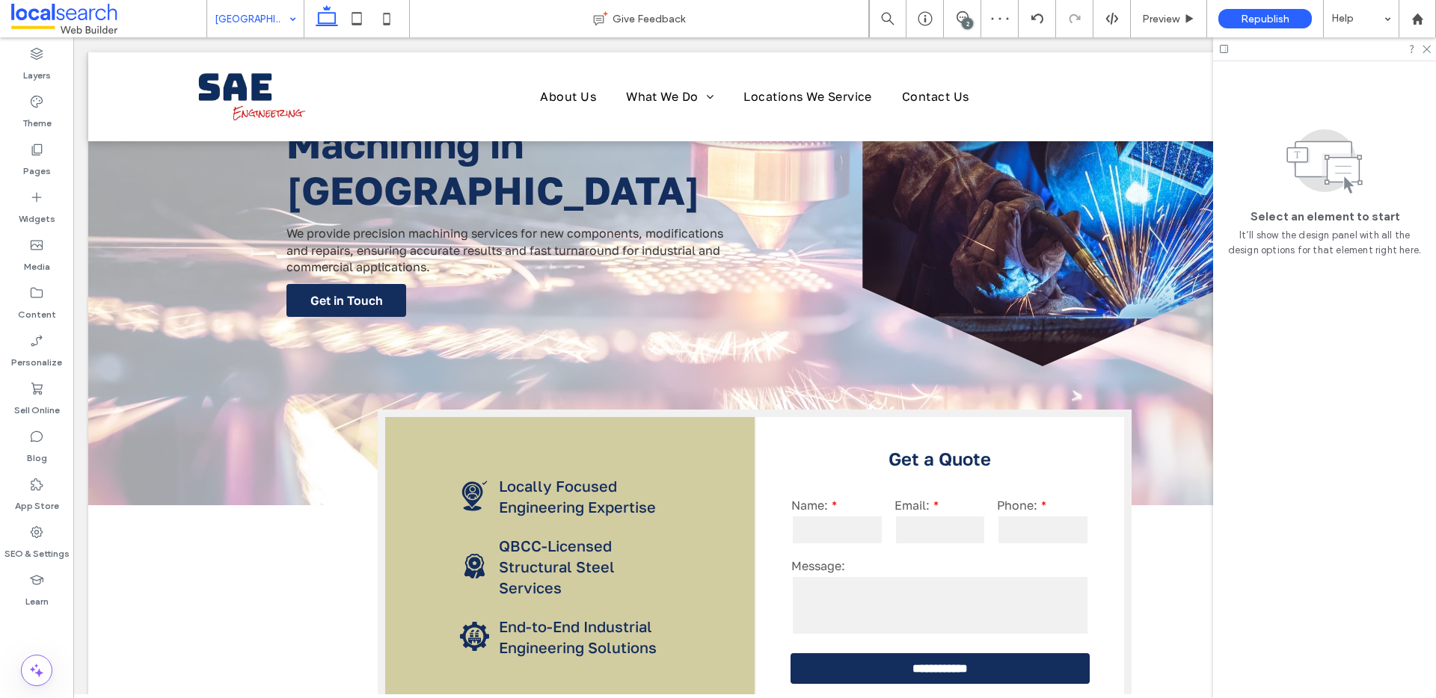
click at [268, 19] on input at bounding box center [252, 18] width 74 height 37
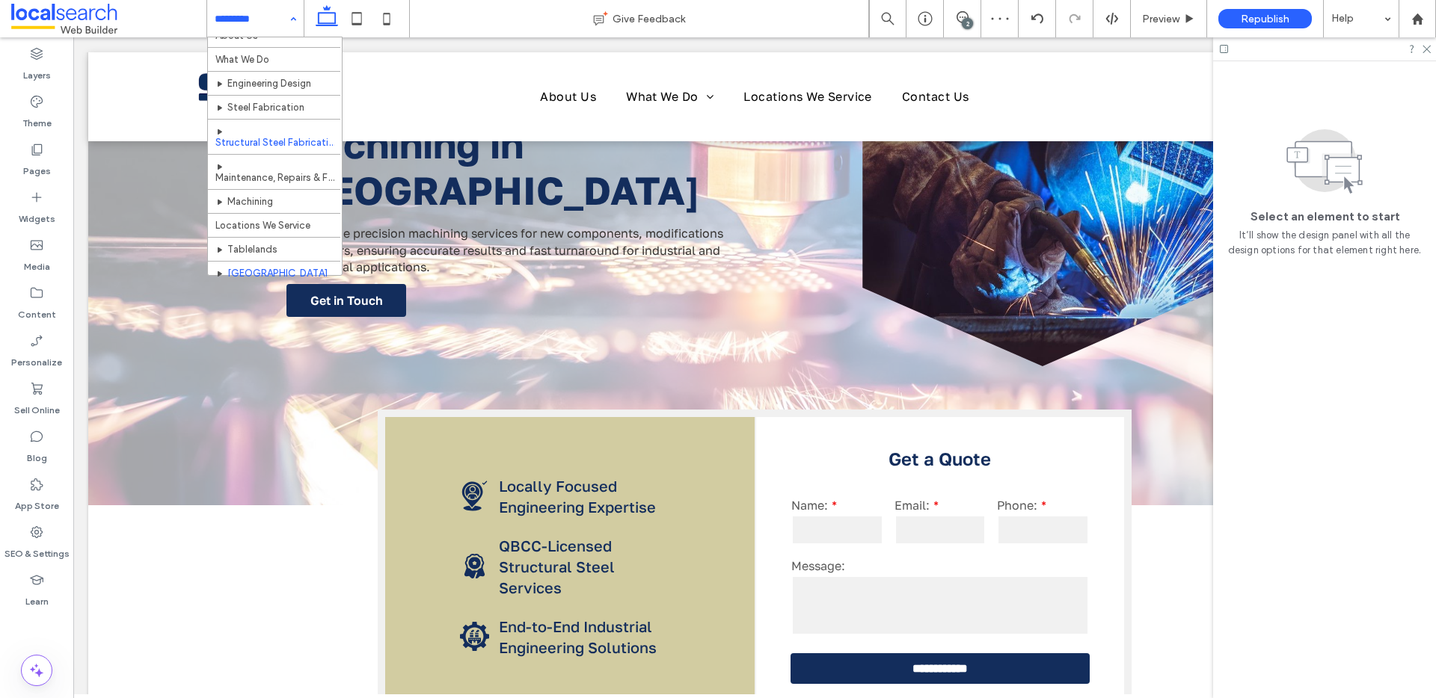
scroll to position [70, 0]
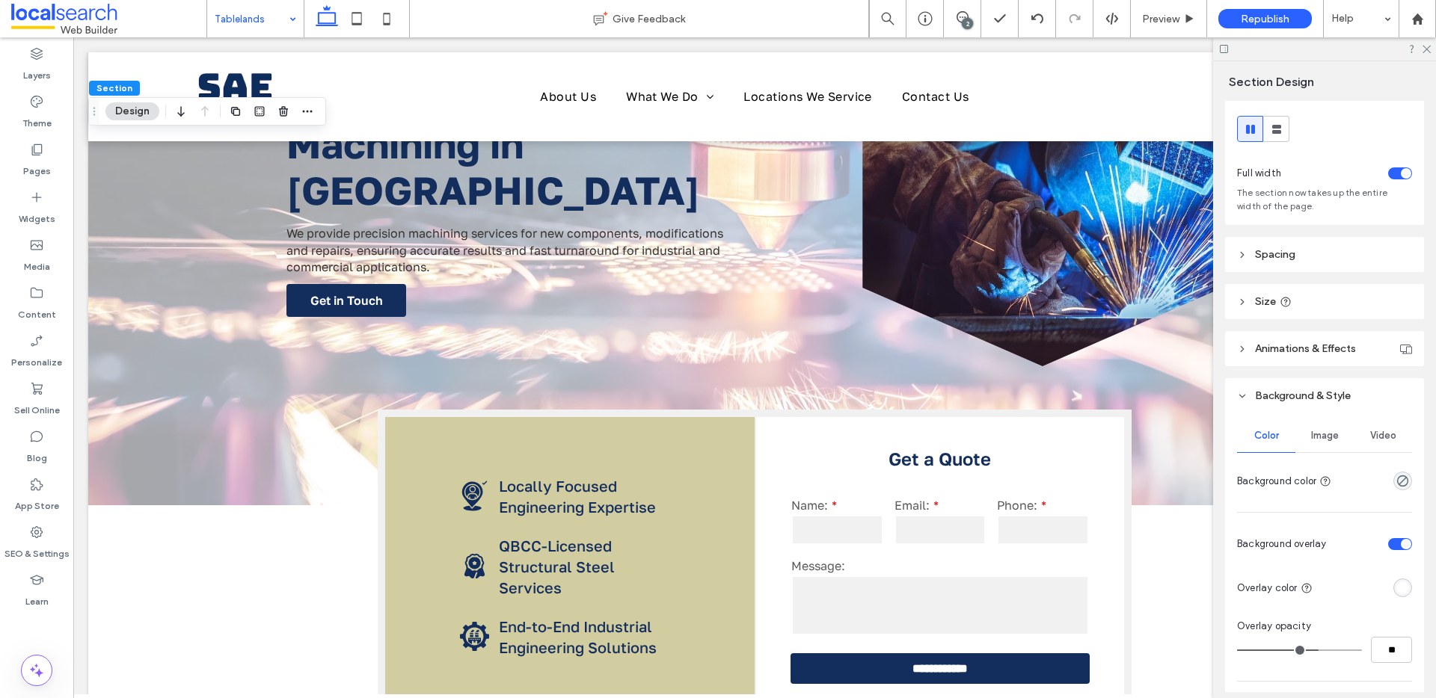
click at [1311, 431] on span "Image" at bounding box center [1325, 436] width 28 height 12
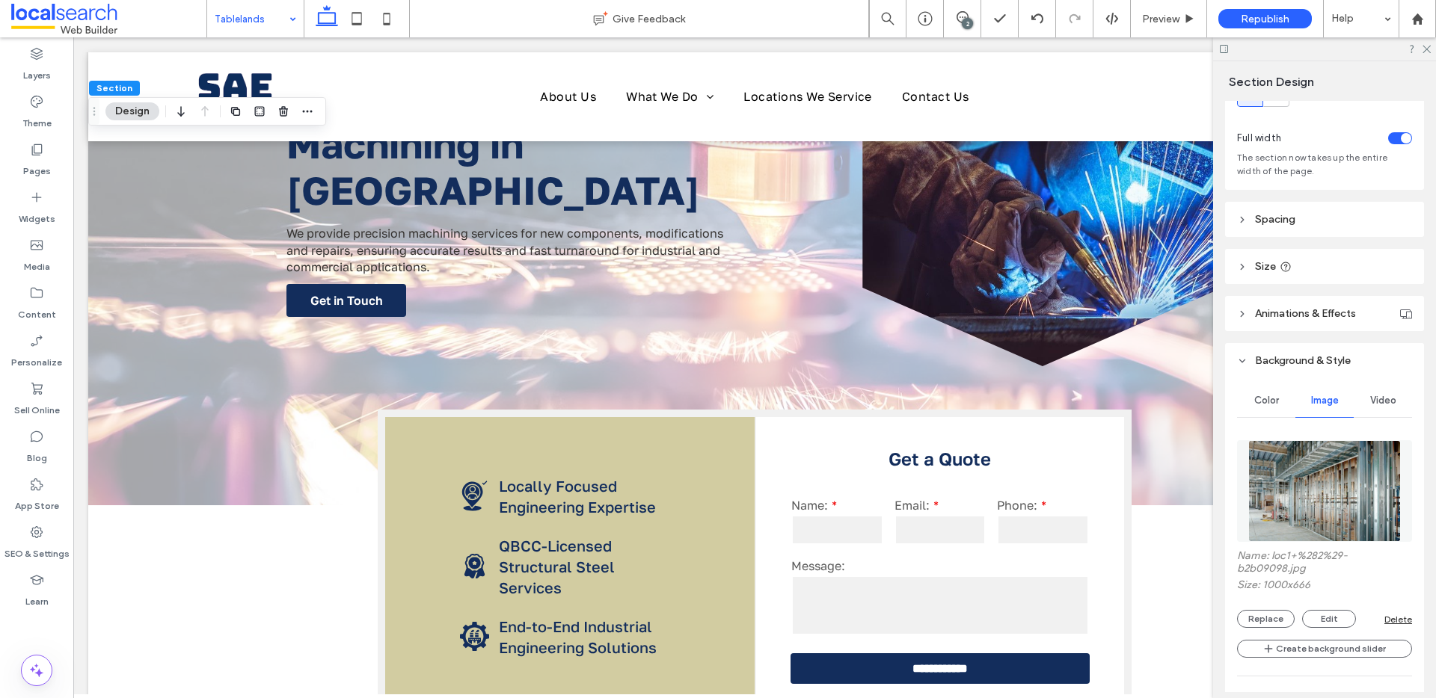
scroll to position [77, 0]
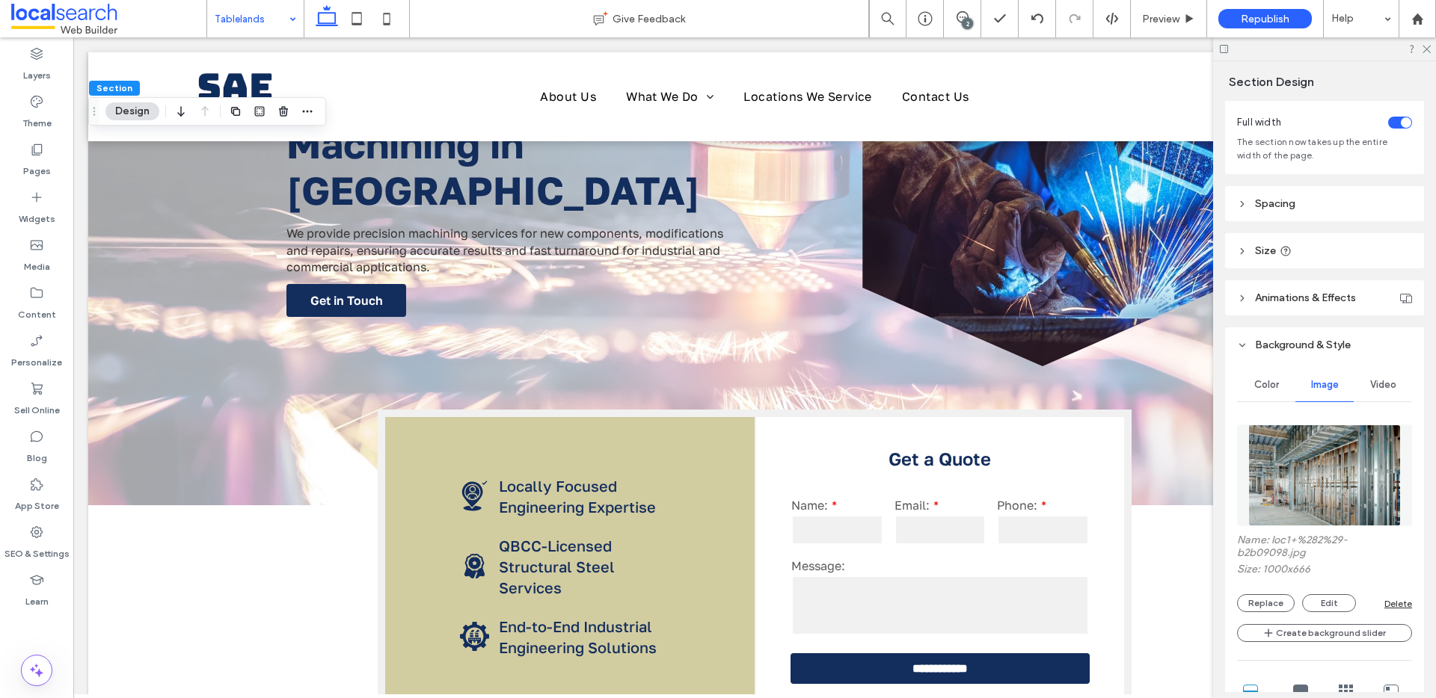
click at [1274, 494] on img at bounding box center [1324, 476] width 152 height 102
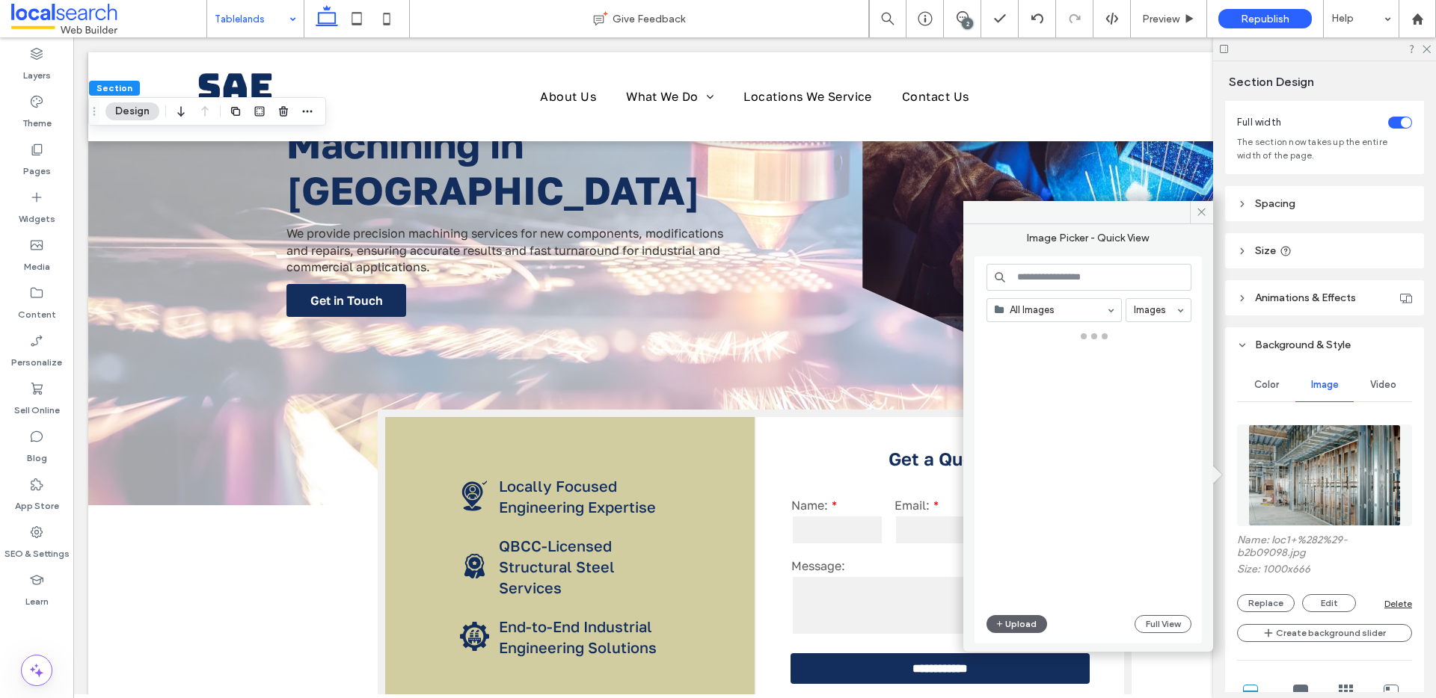
click at [1274, 494] on img at bounding box center [1324, 476] width 152 height 102
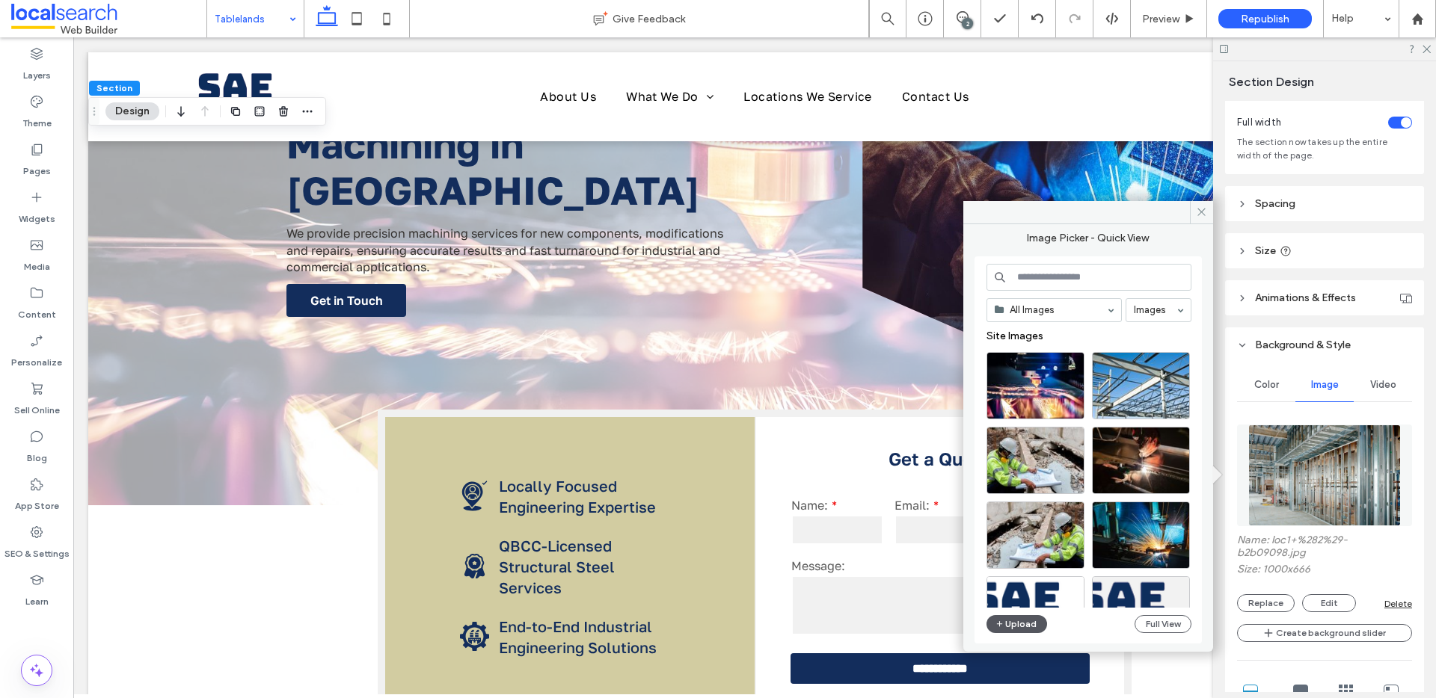
click at [1000, 625] on icon "button" at bounding box center [999, 624] width 9 height 12
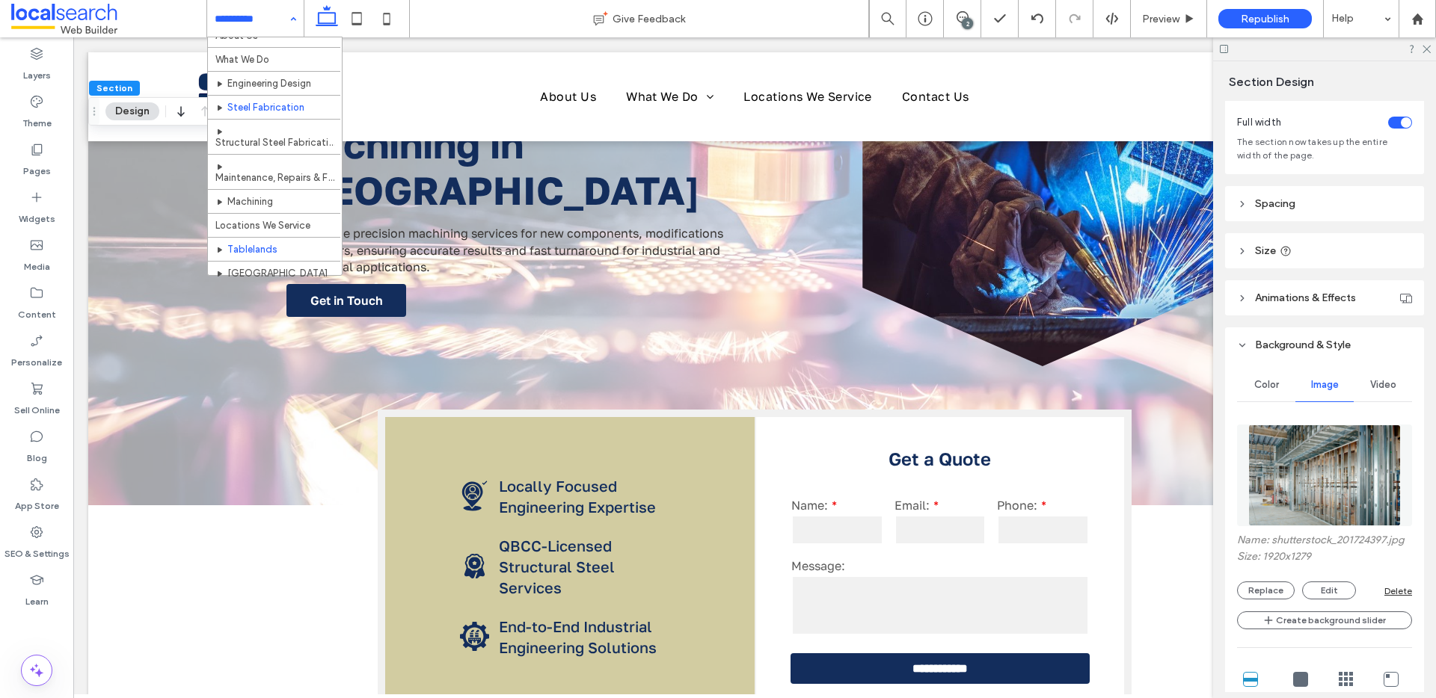
scroll to position [70, 0]
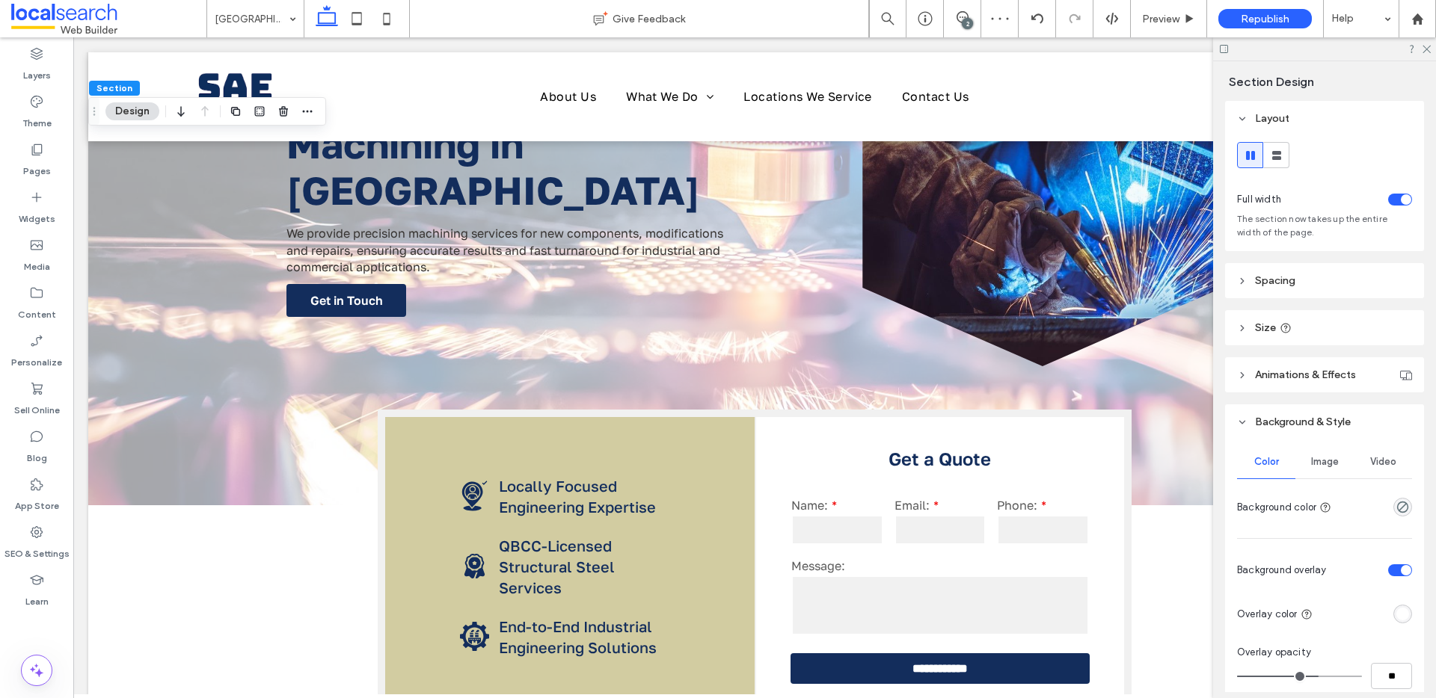
click at [1328, 464] on span "Image" at bounding box center [1325, 462] width 28 height 12
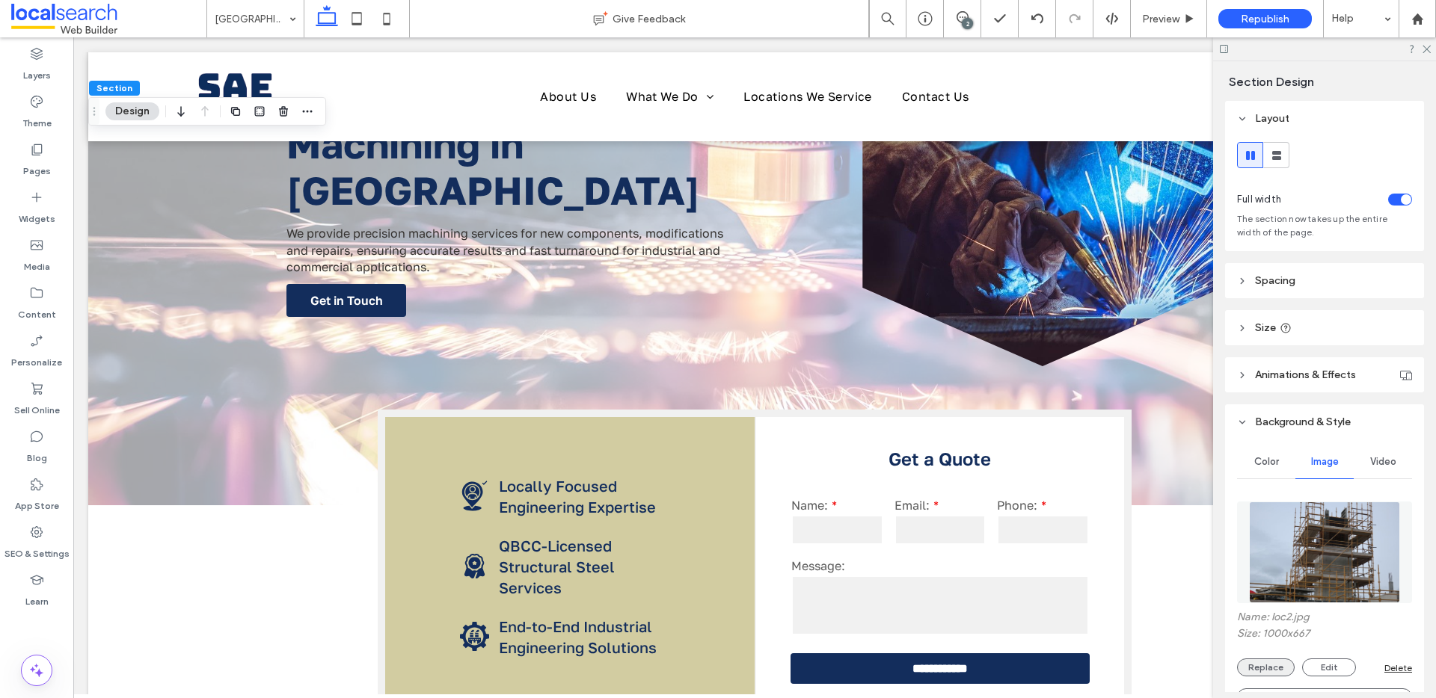
click at [1269, 665] on button "Replace" at bounding box center [1266, 668] width 58 height 18
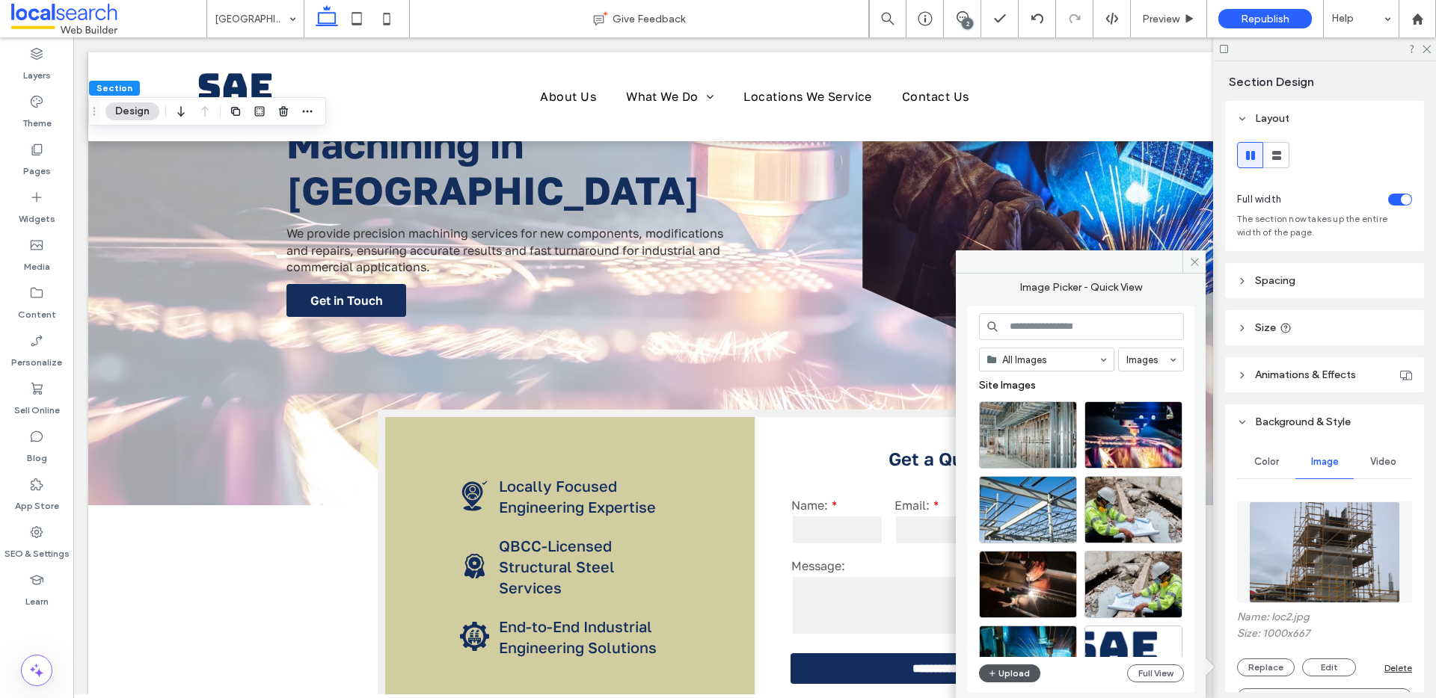
click at [997, 674] on button "Upload" at bounding box center [1009, 674] width 61 height 18
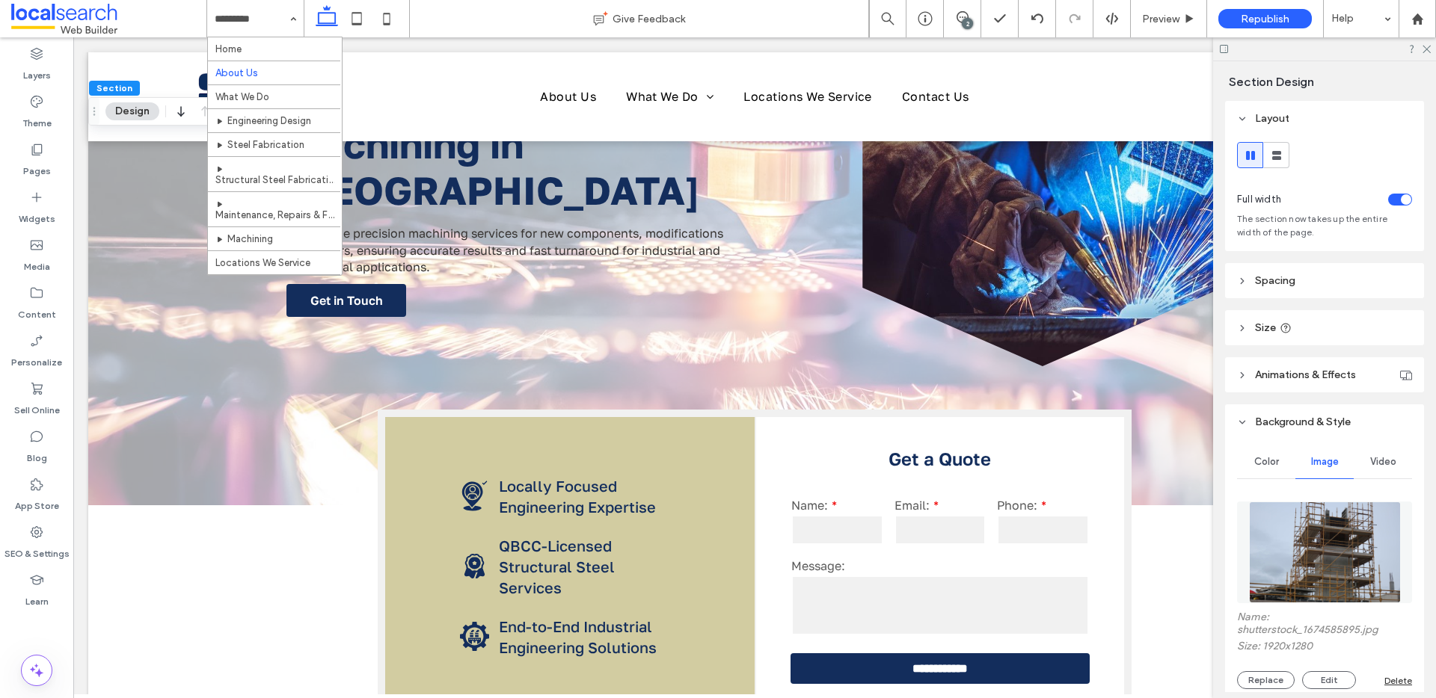
scroll to position [70, 0]
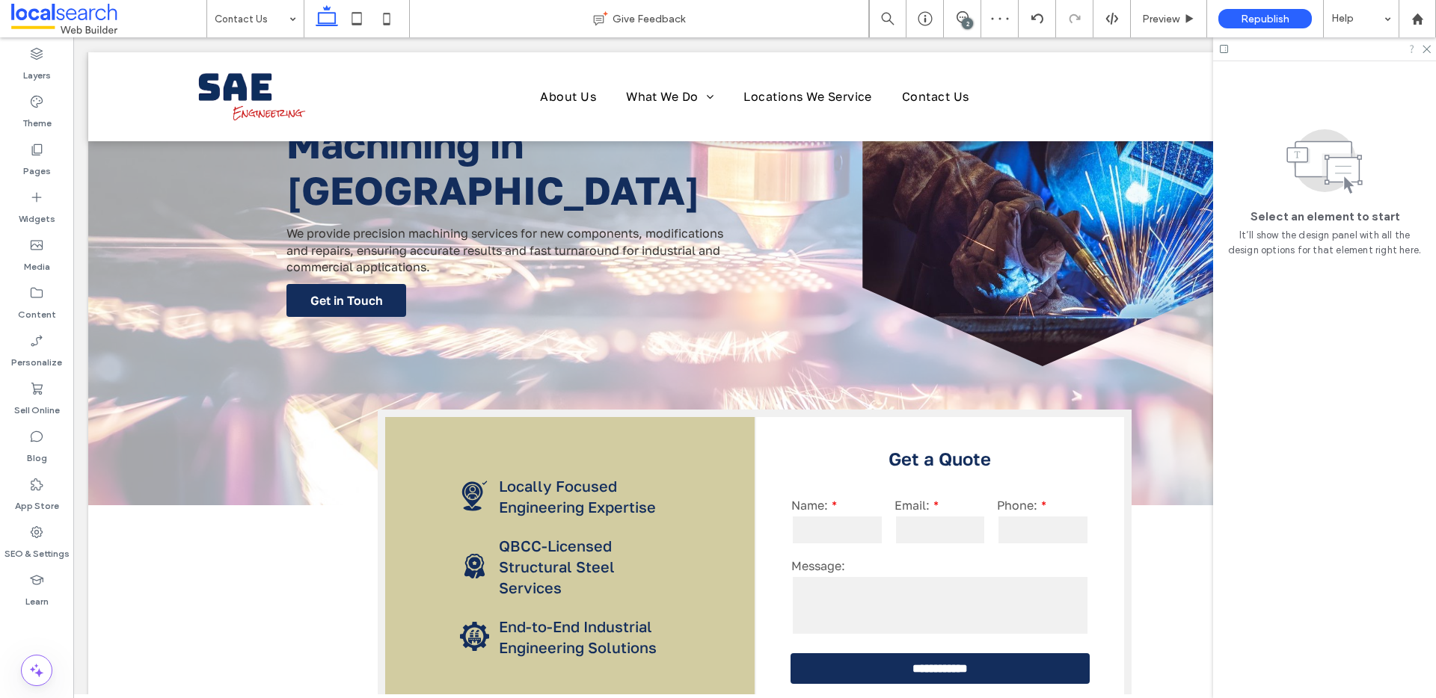
drag, startPoint x: 1425, startPoint y: 45, endPoint x: 1412, endPoint y: 52, distance: 15.0
click at [1425, 45] on icon at bounding box center [1426, 48] width 10 height 10
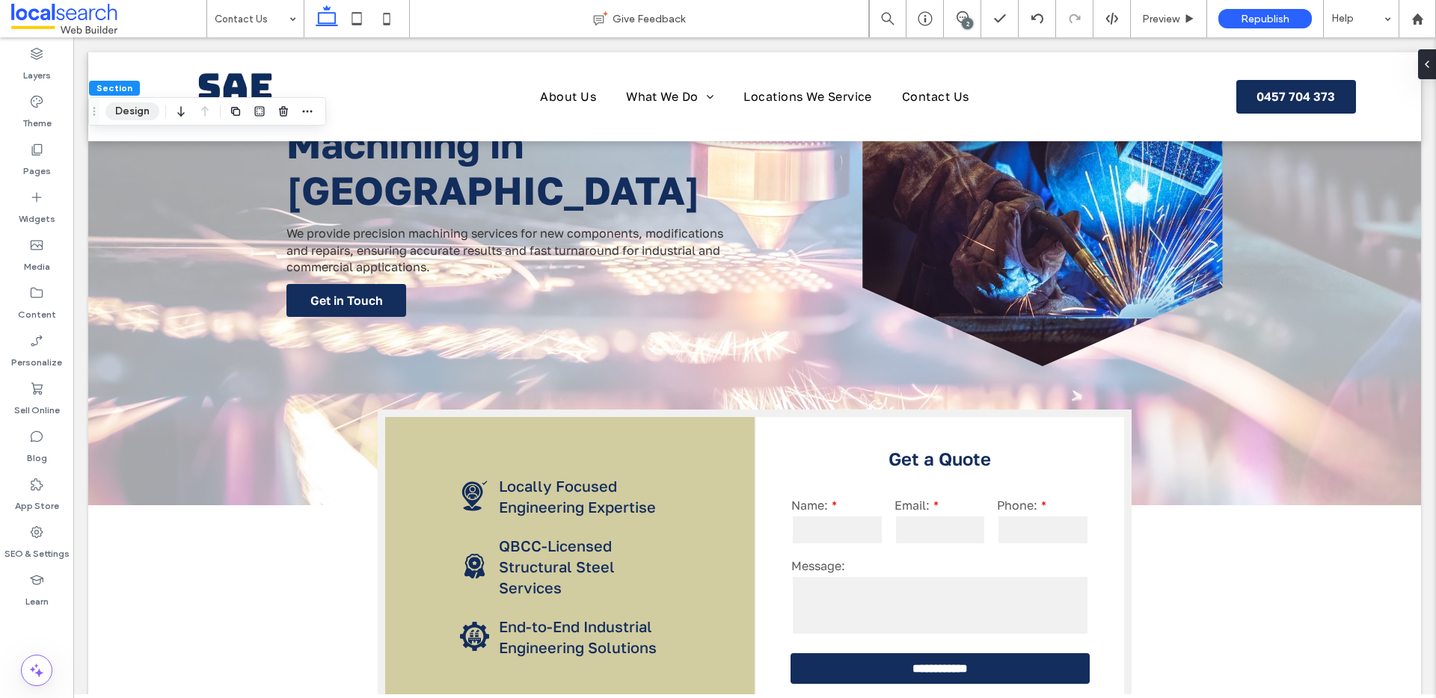
click at [121, 117] on button "Design" at bounding box center [132, 111] width 54 height 18
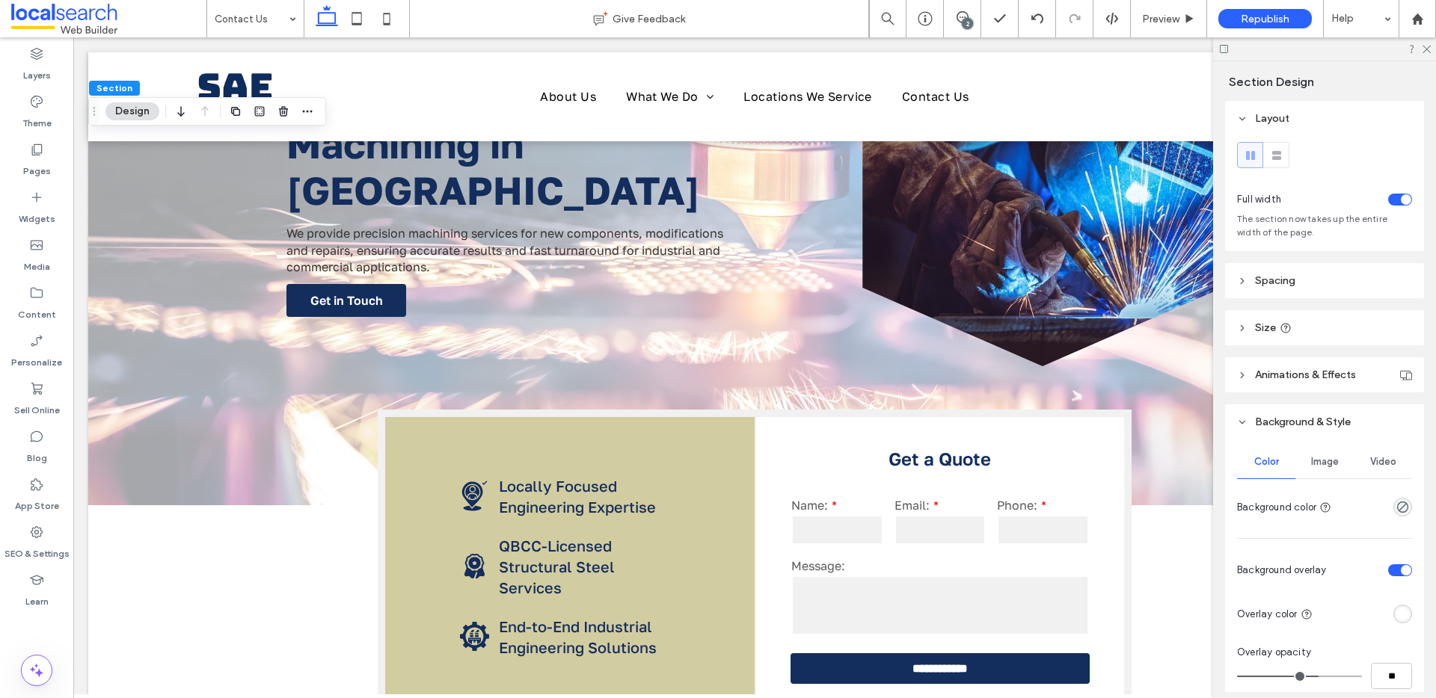
click at [1337, 461] on div "Image" at bounding box center [1324, 462] width 58 height 33
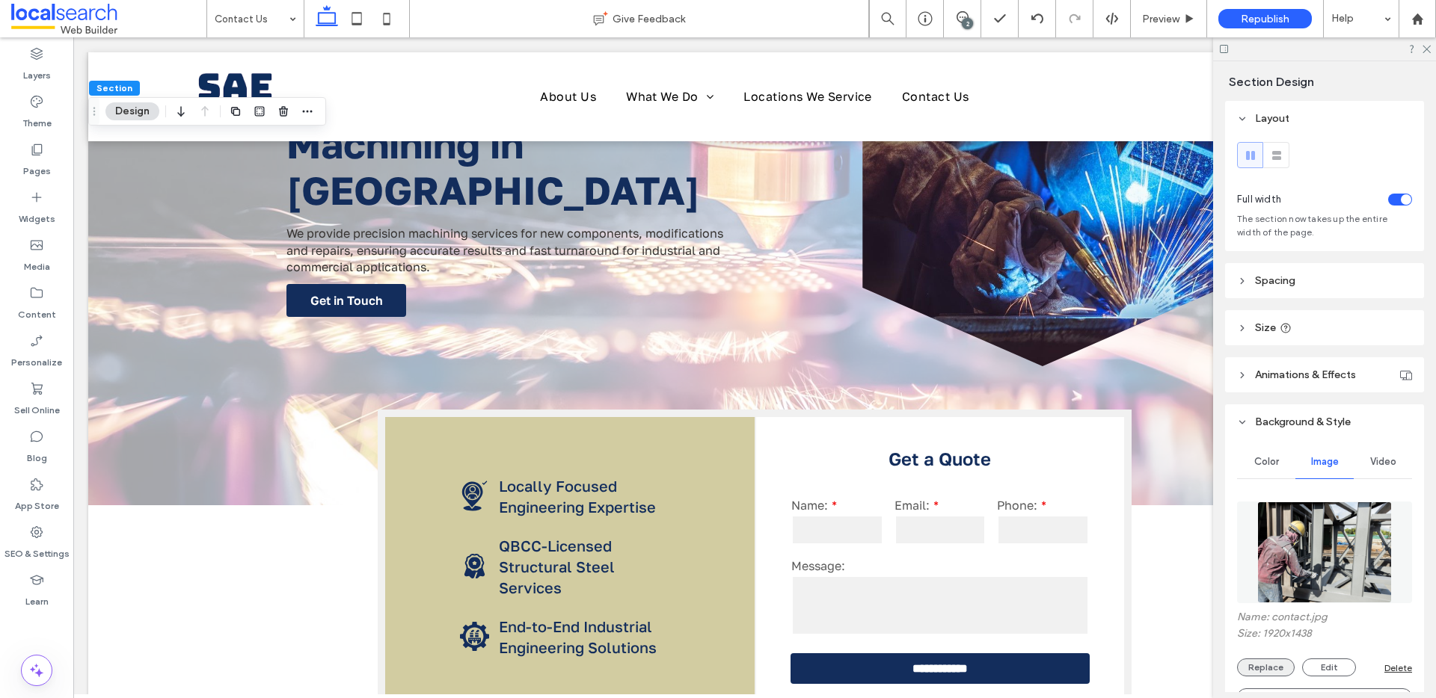
click at [1267, 671] on button "Replace" at bounding box center [1266, 668] width 58 height 18
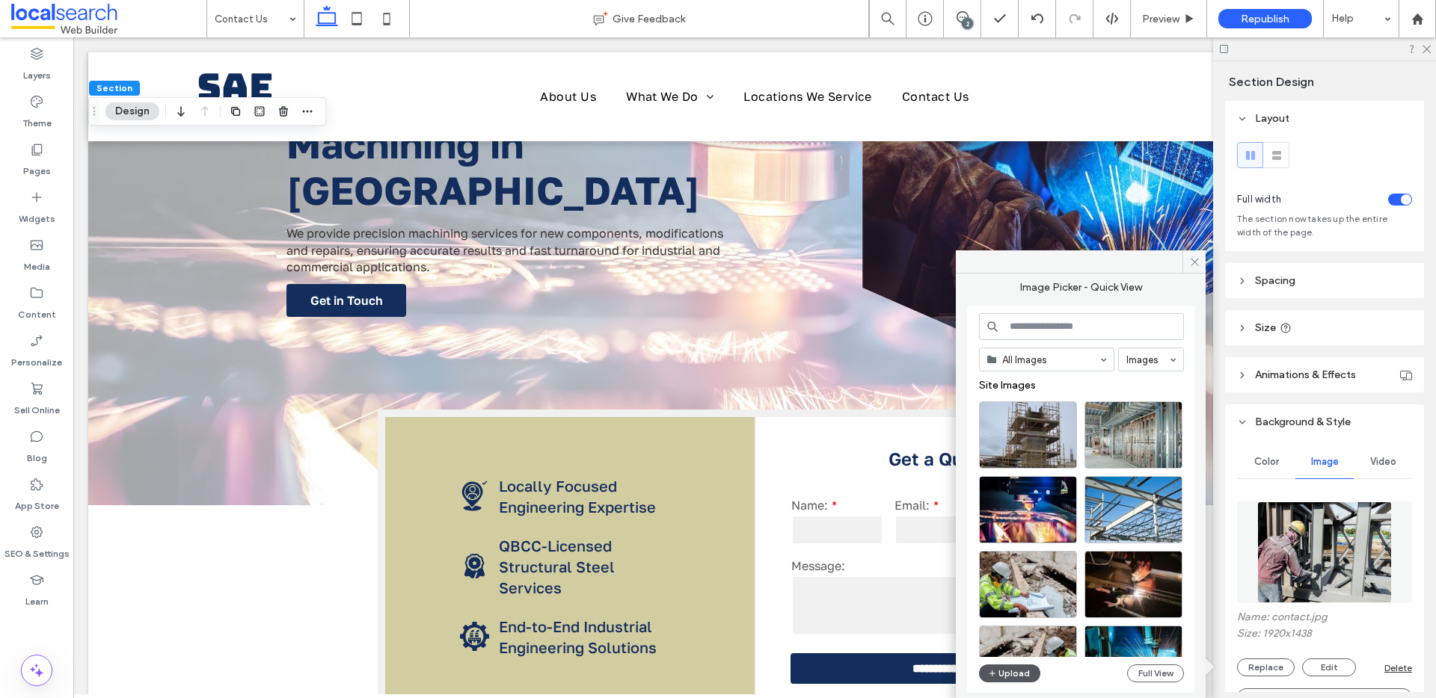
click at [1018, 667] on button "Upload" at bounding box center [1009, 674] width 61 height 18
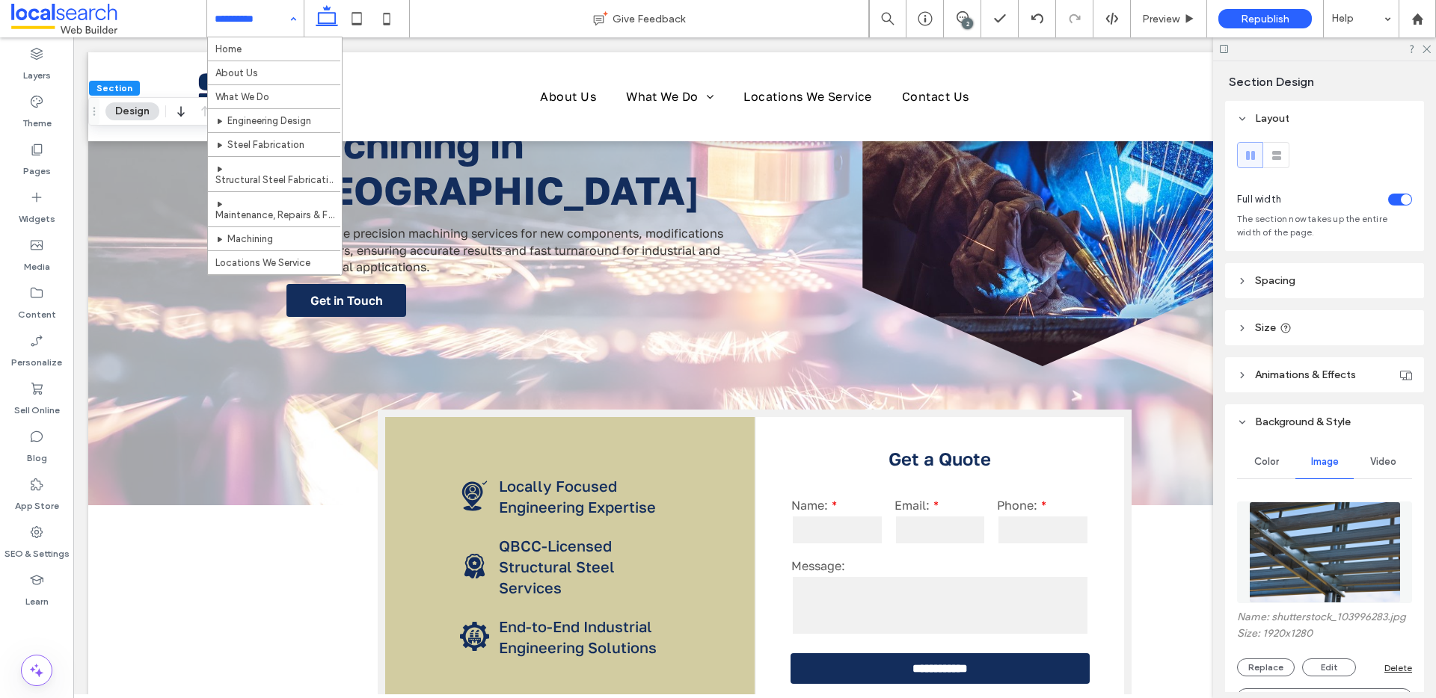
click at [254, 21] on input at bounding box center [252, 18] width 74 height 37
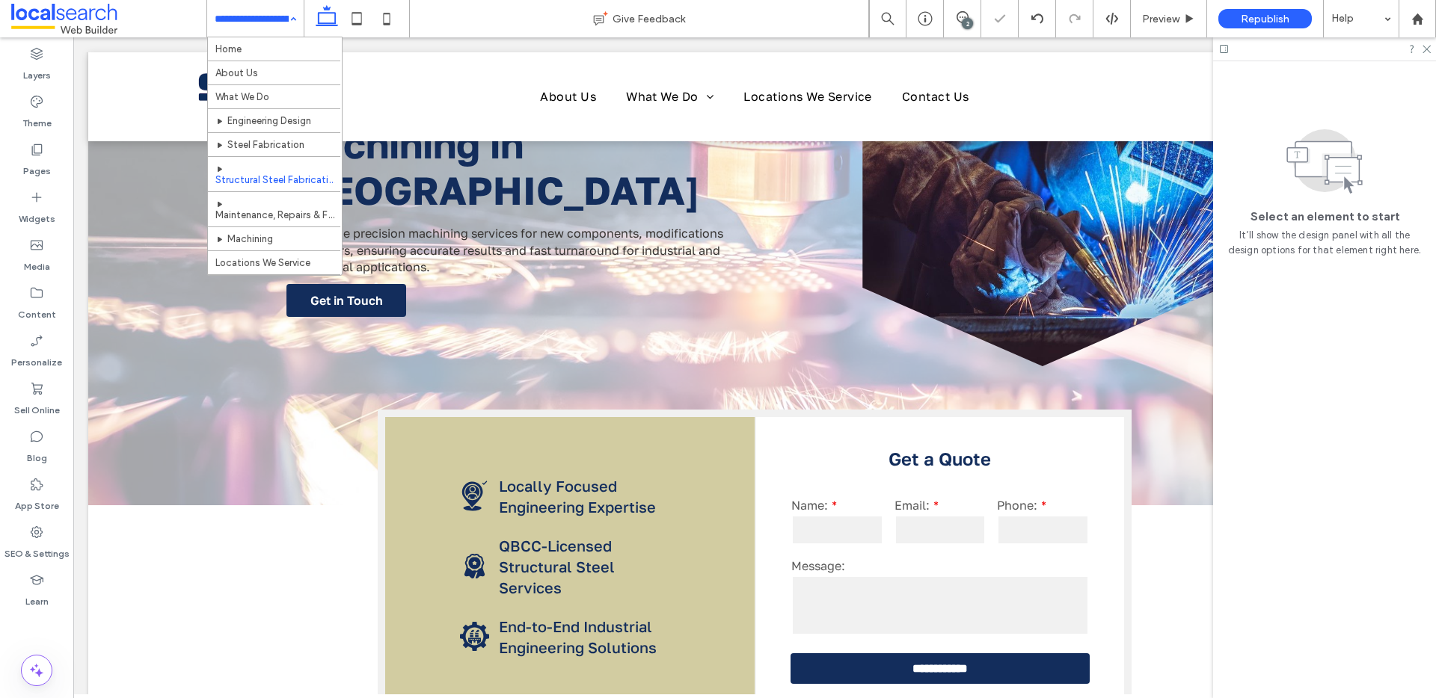
click at [259, 9] on input at bounding box center [252, 18] width 74 height 37
click at [218, 14] on input at bounding box center [252, 18] width 74 height 37
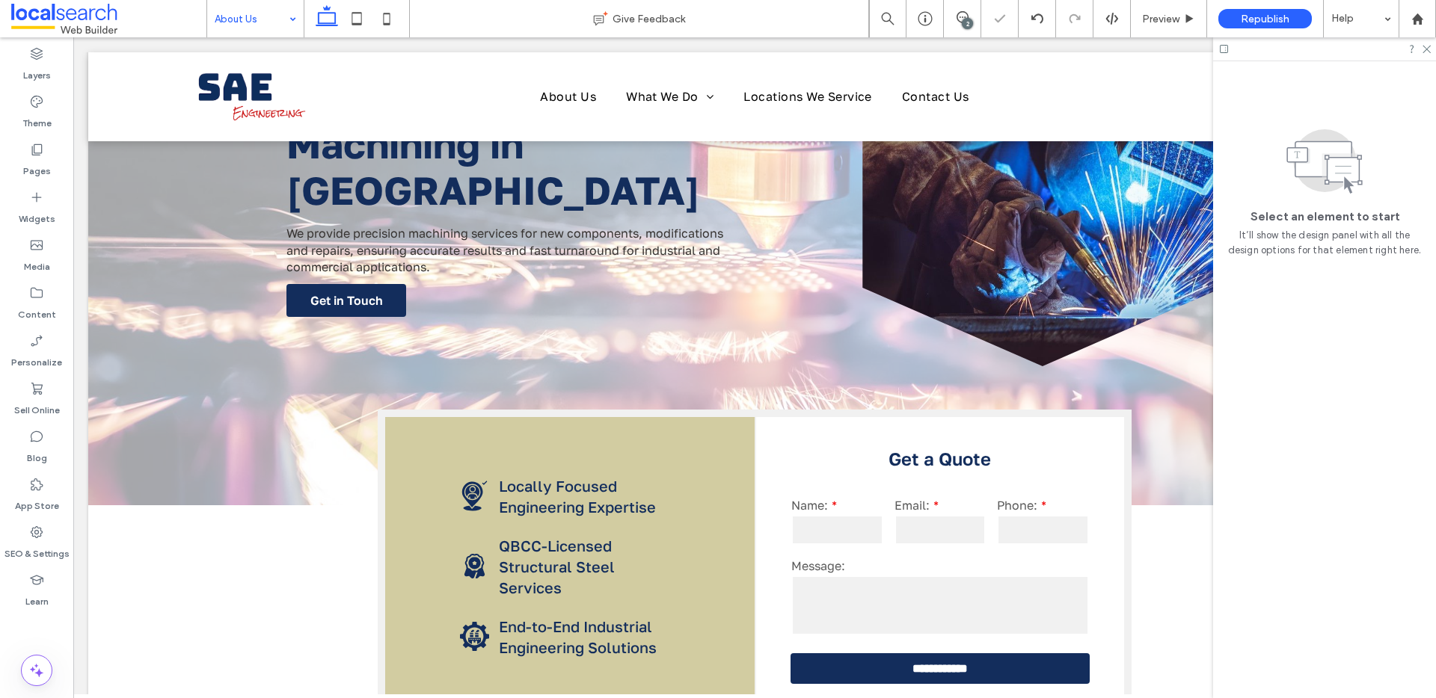
click at [236, 18] on input at bounding box center [252, 18] width 74 height 37
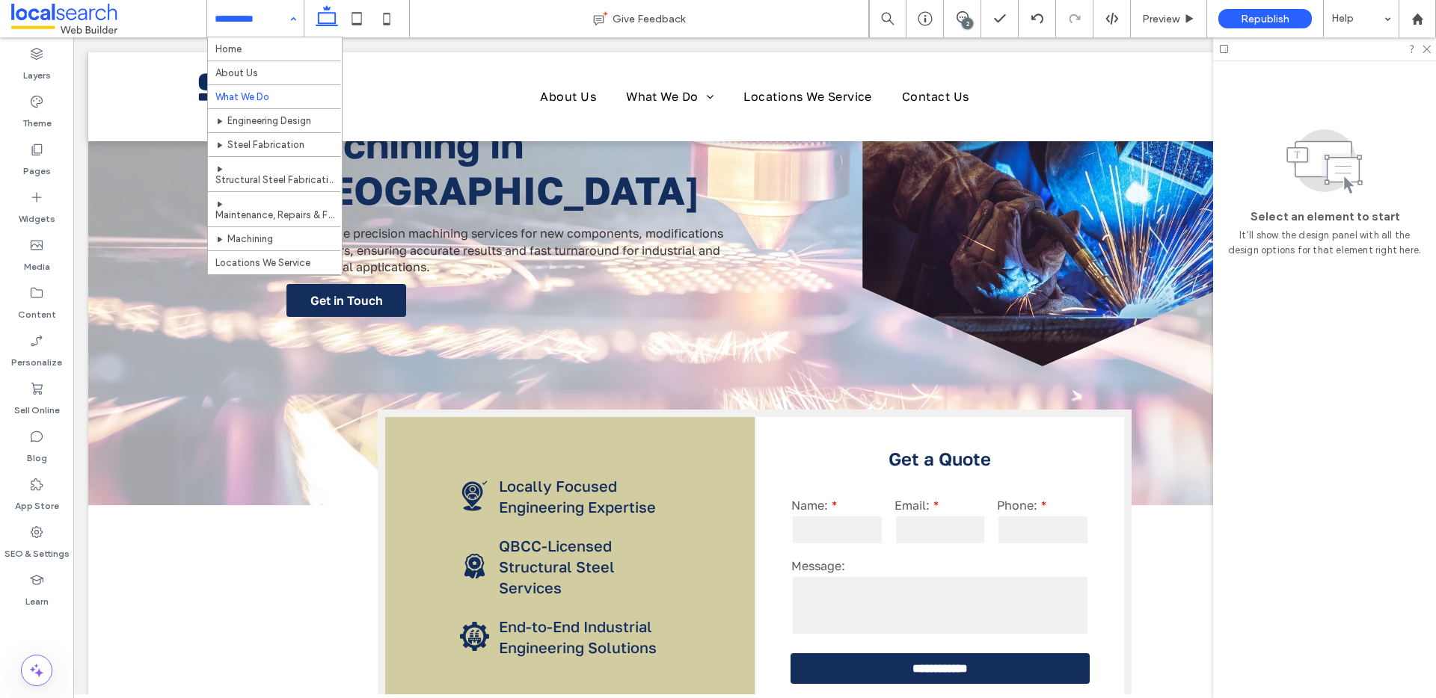
click at [262, 25] on input at bounding box center [252, 18] width 74 height 37
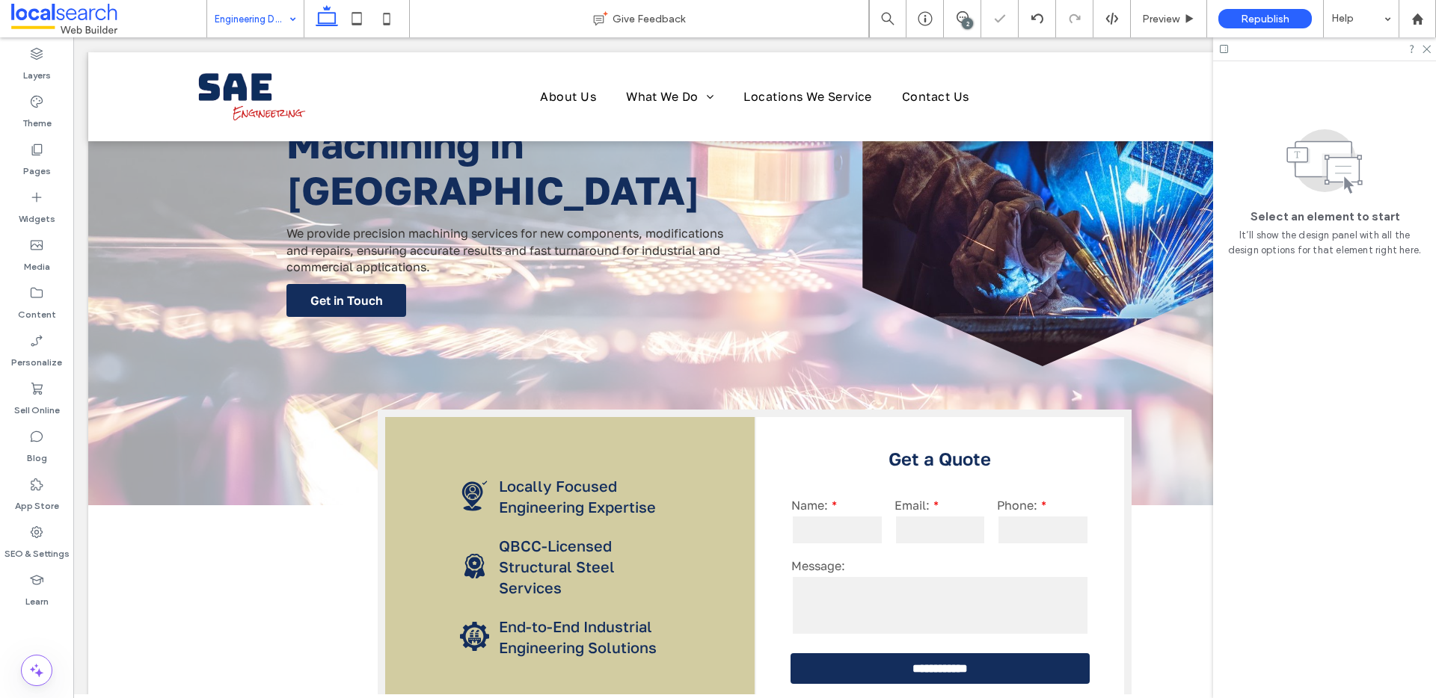
click at [261, 22] on input at bounding box center [252, 18] width 74 height 37
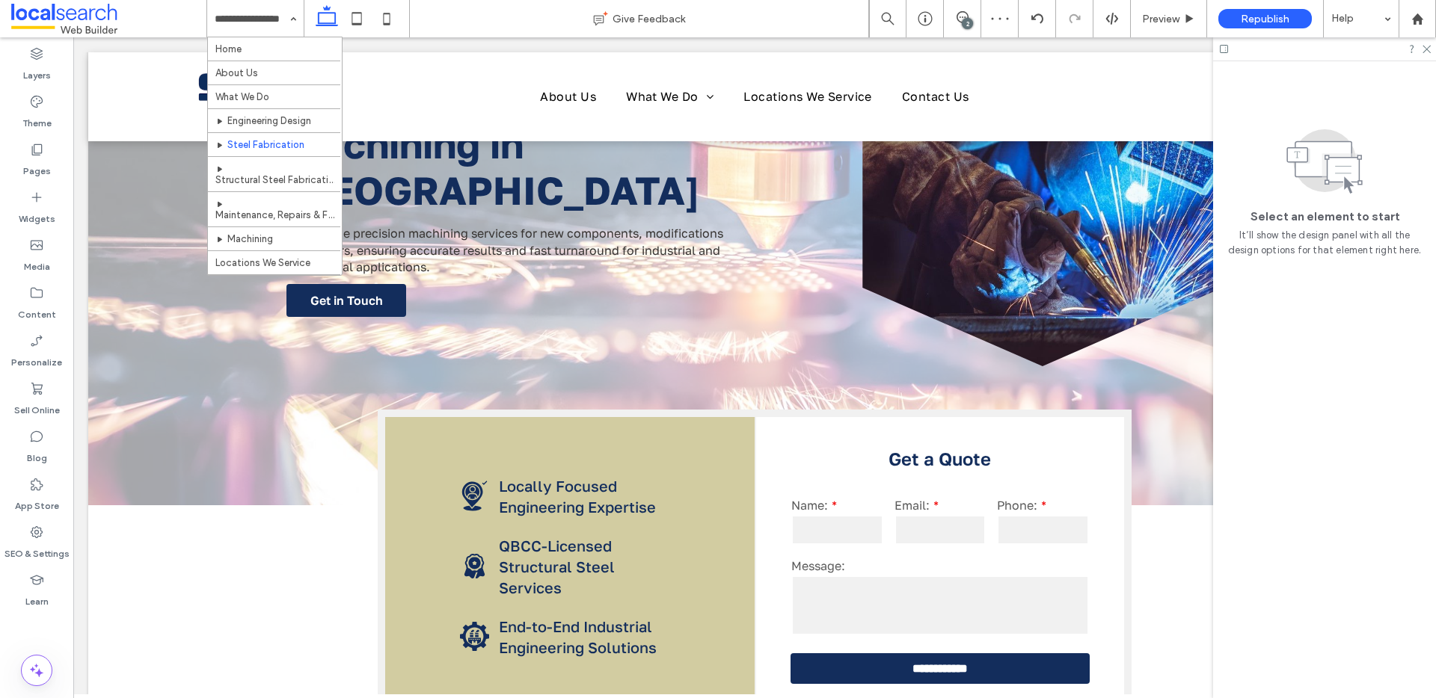
click at [258, 16] on input at bounding box center [252, 18] width 74 height 37
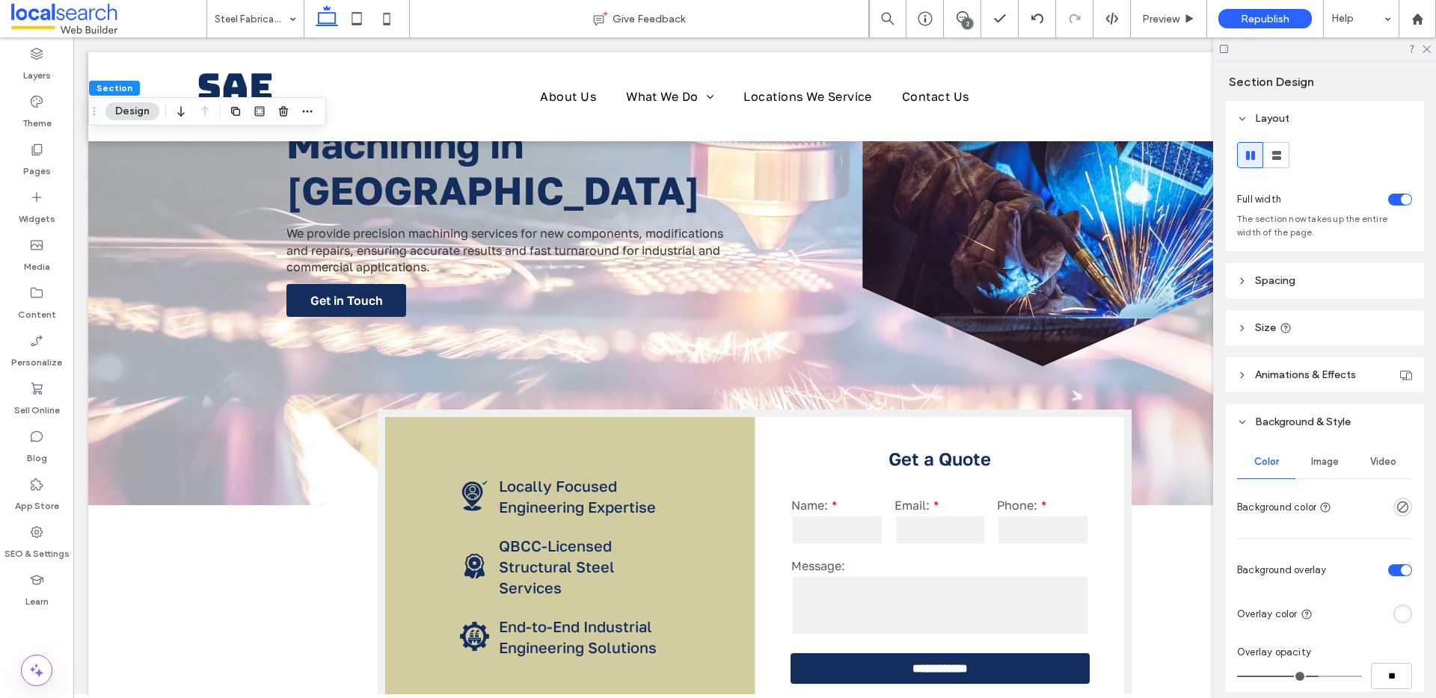
click at [1326, 467] on span "Image" at bounding box center [1325, 462] width 28 height 12
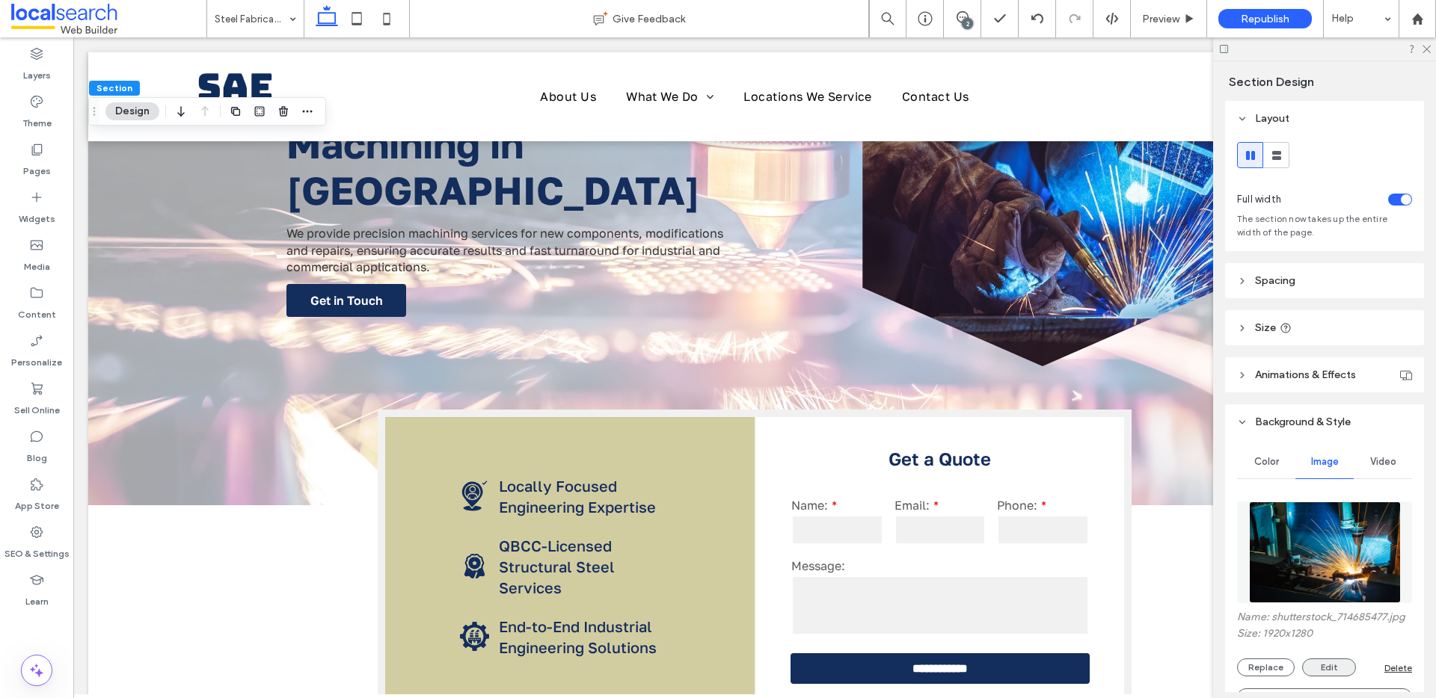
click at [1330, 677] on button "Edit" at bounding box center [1329, 668] width 54 height 18
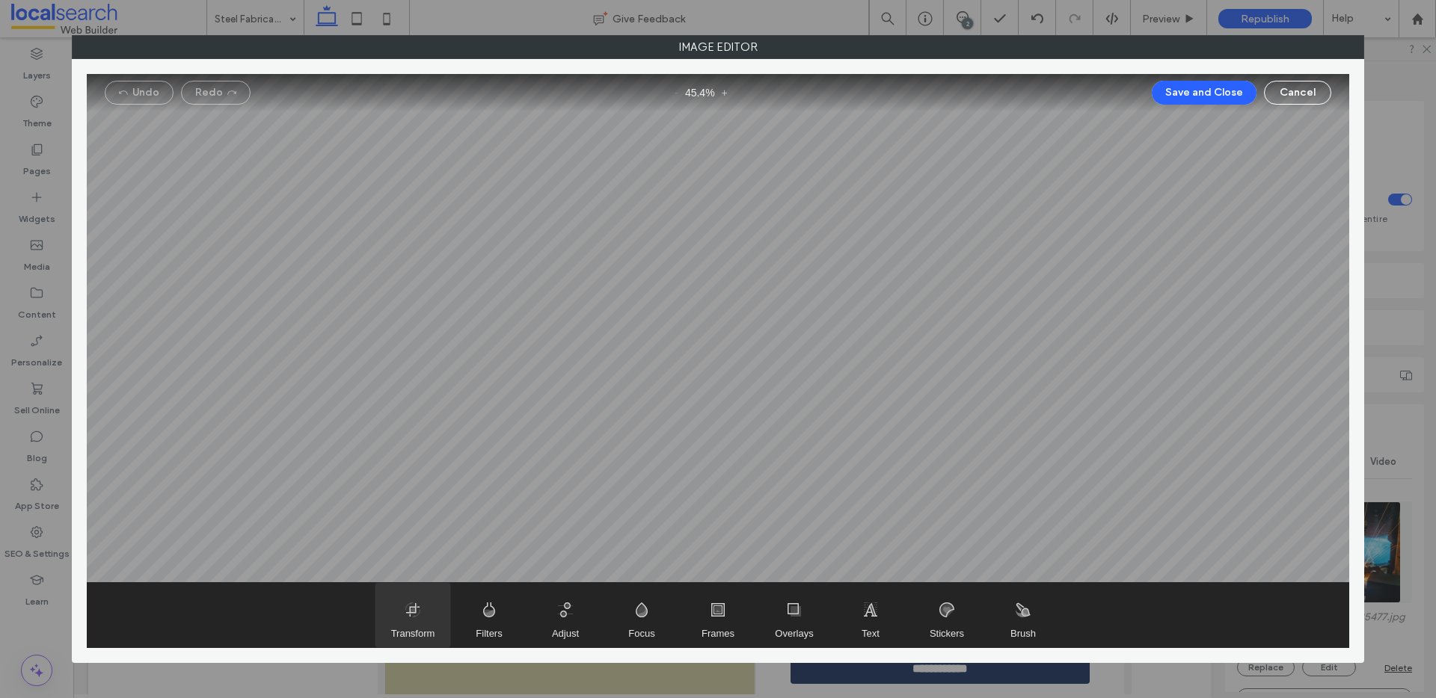
click at [410, 615] on span "Transform" at bounding box center [412, 615] width 75 height 64
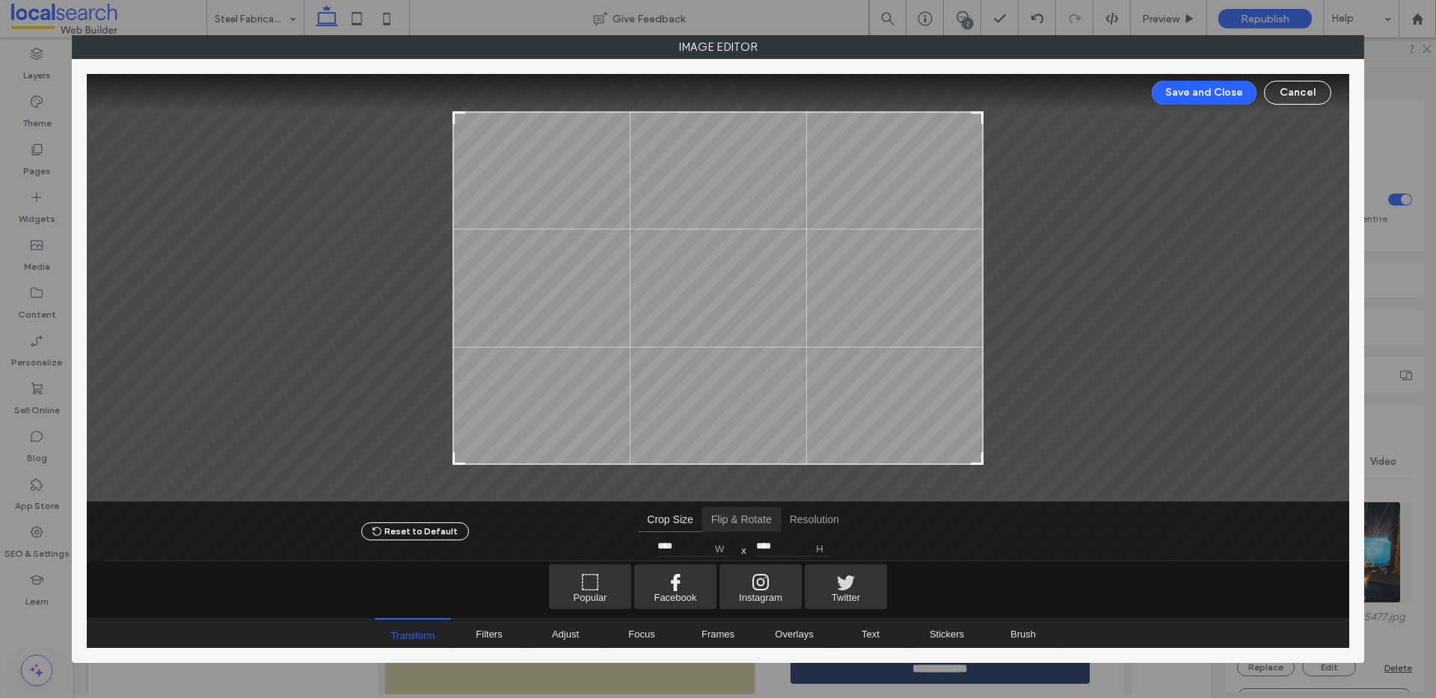
click at [735, 527] on span "Flip & Rotate" at bounding box center [741, 520] width 79 height 24
click at [623, 541] on span "Flip Horizontal" at bounding box center [628, 547] width 22 height 22
click at [1202, 93] on button "Save and Close" at bounding box center [1204, 93] width 105 height 24
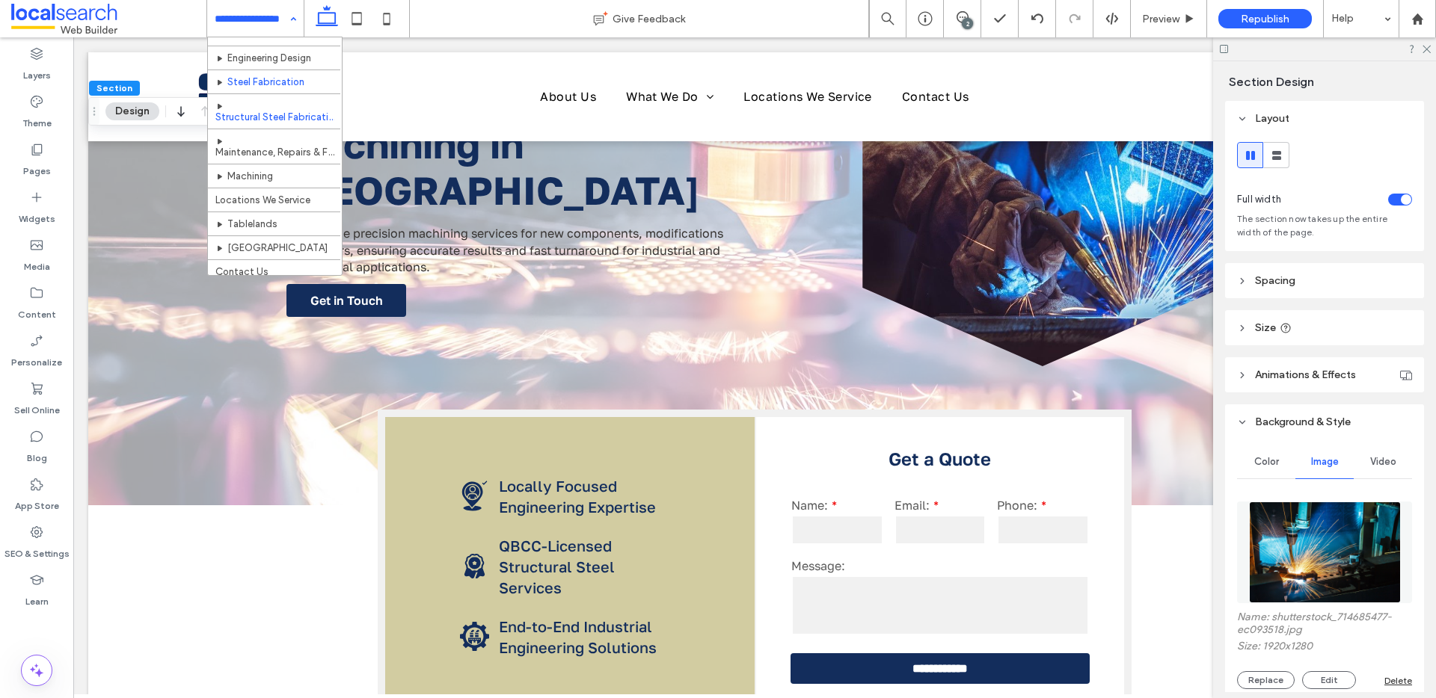
scroll to position [70, 0]
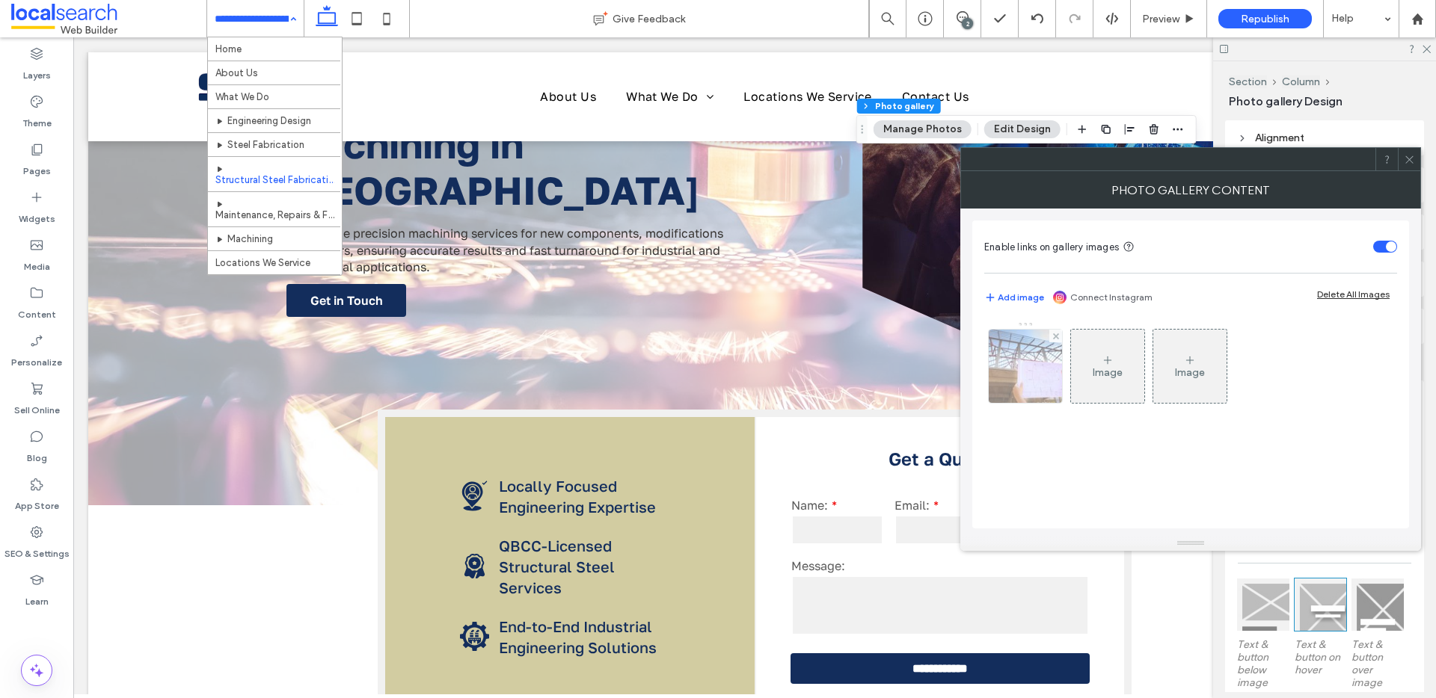
click at [1031, 381] on img at bounding box center [1026, 366] width 110 height 73
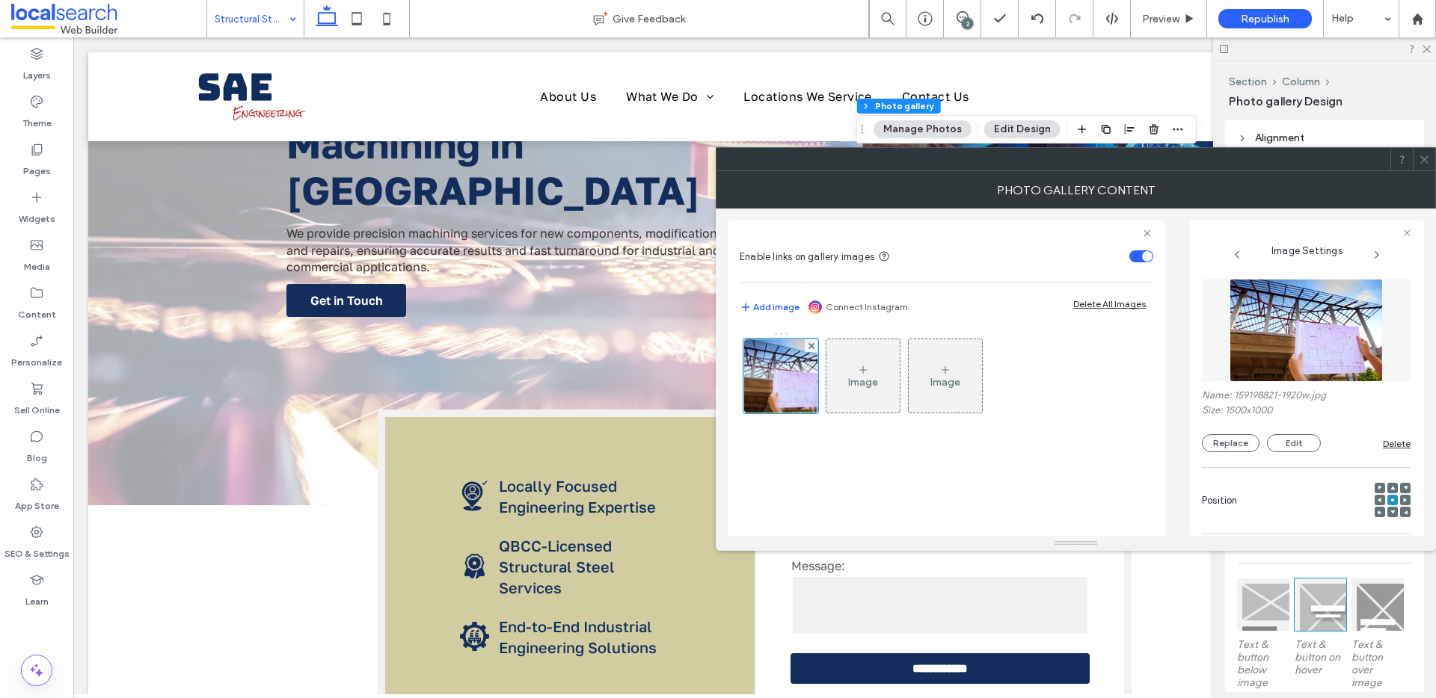
click at [1226, 430] on div "Name: 159198821-1920w.jpg Size: 1500x1000 Replace Edit Delete" at bounding box center [1306, 421] width 209 height 63
click at [1223, 437] on button "Replace" at bounding box center [1231, 443] width 58 height 18
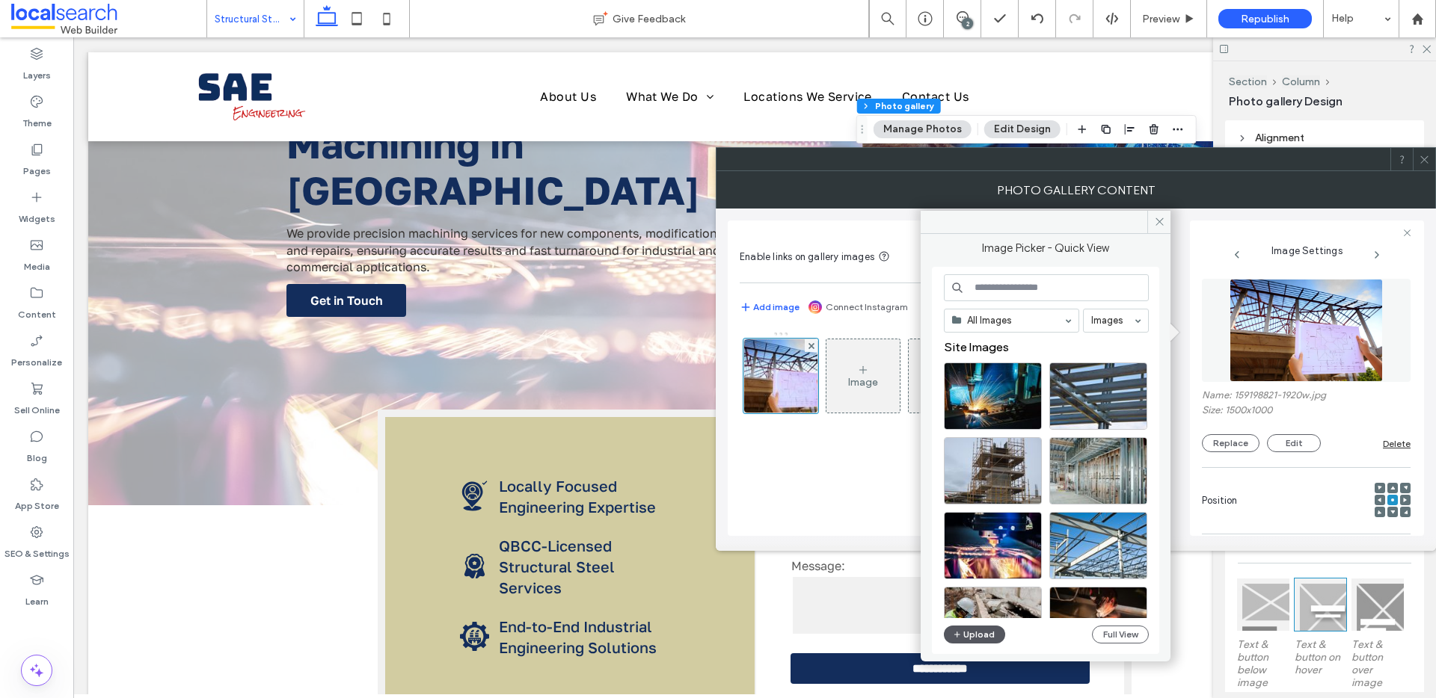
click at [974, 638] on button "Upload" at bounding box center [974, 635] width 61 height 18
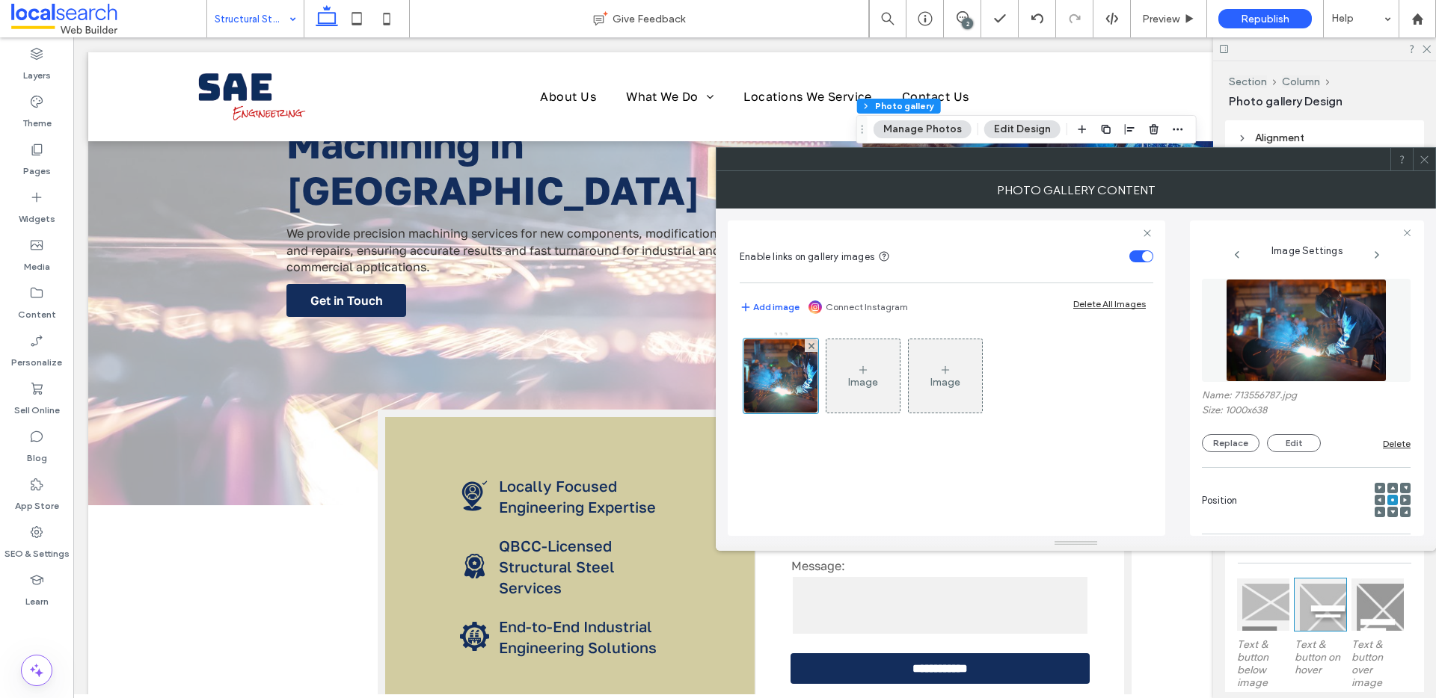
click at [1421, 162] on use at bounding box center [1423, 159] width 7 height 7
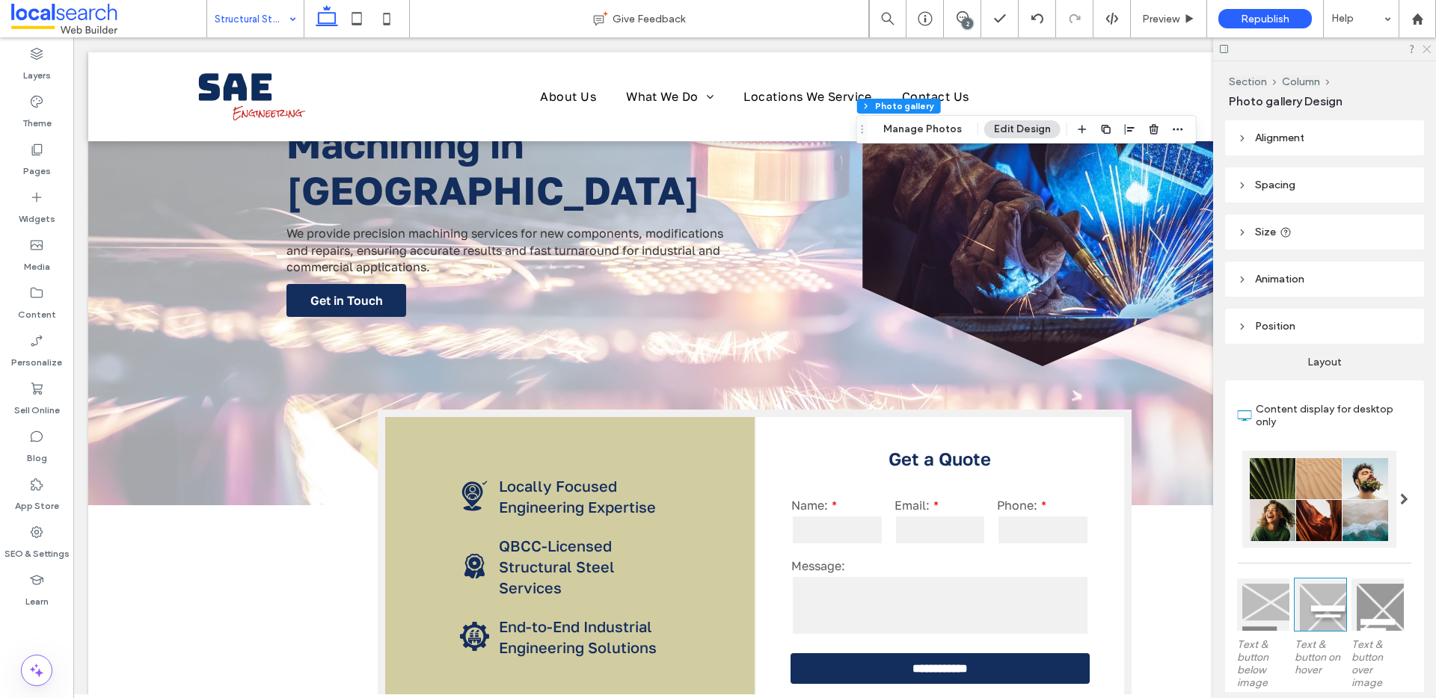
click at [1427, 44] on icon at bounding box center [1426, 48] width 10 height 10
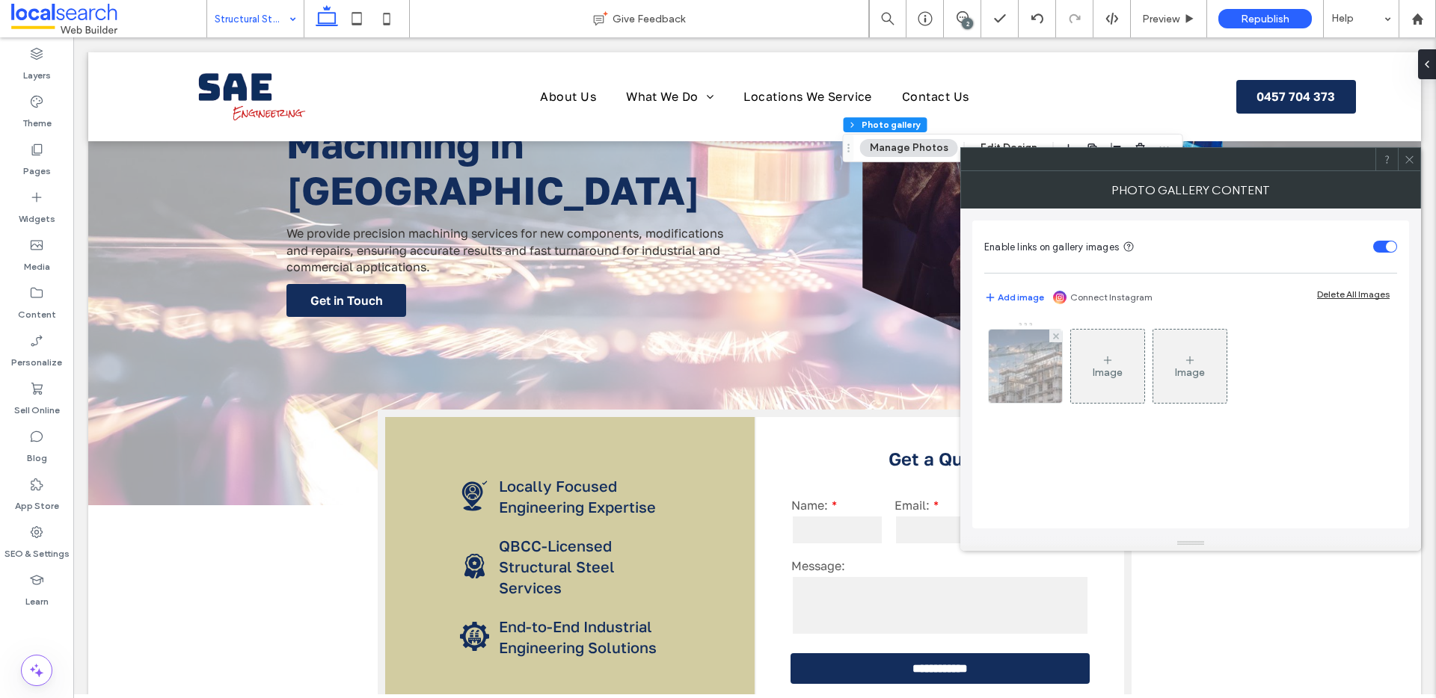
click at [1057, 402] on div at bounding box center [1025, 366] width 73 height 73
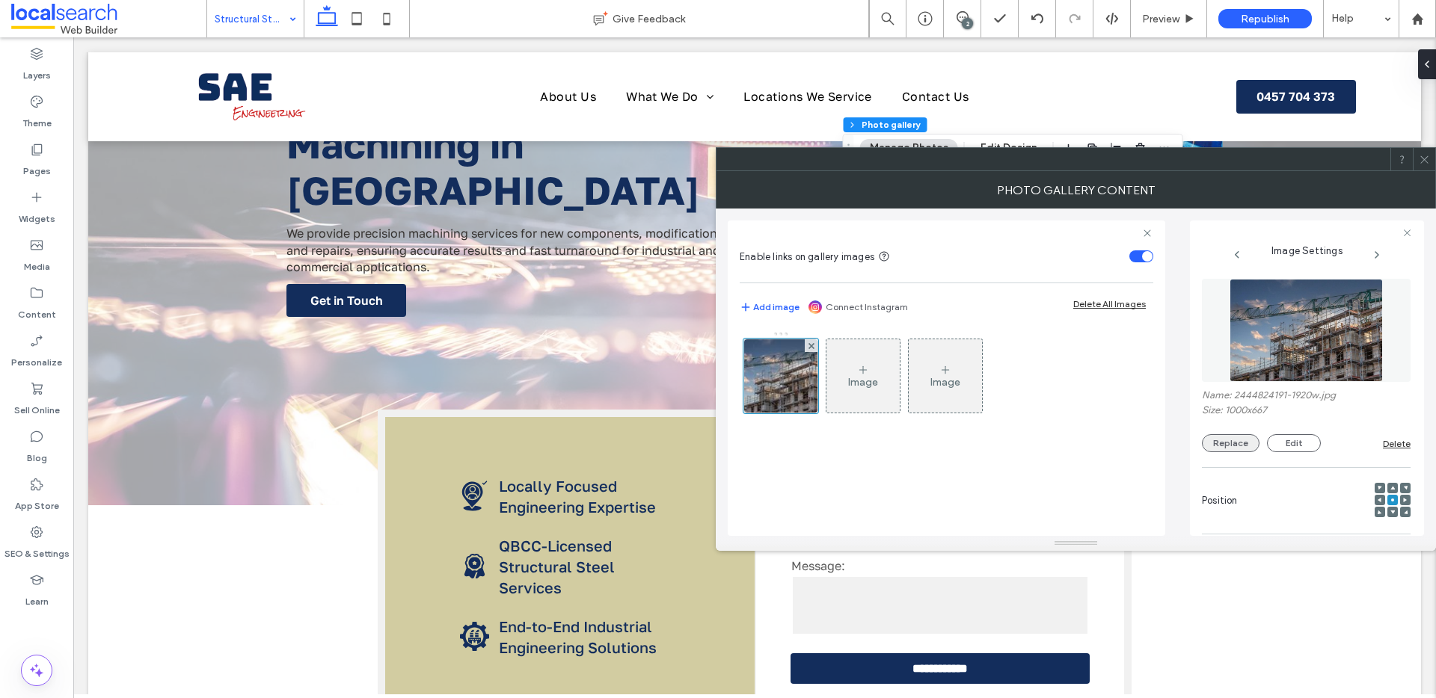
click at [1211, 445] on button "Replace" at bounding box center [1231, 443] width 58 height 18
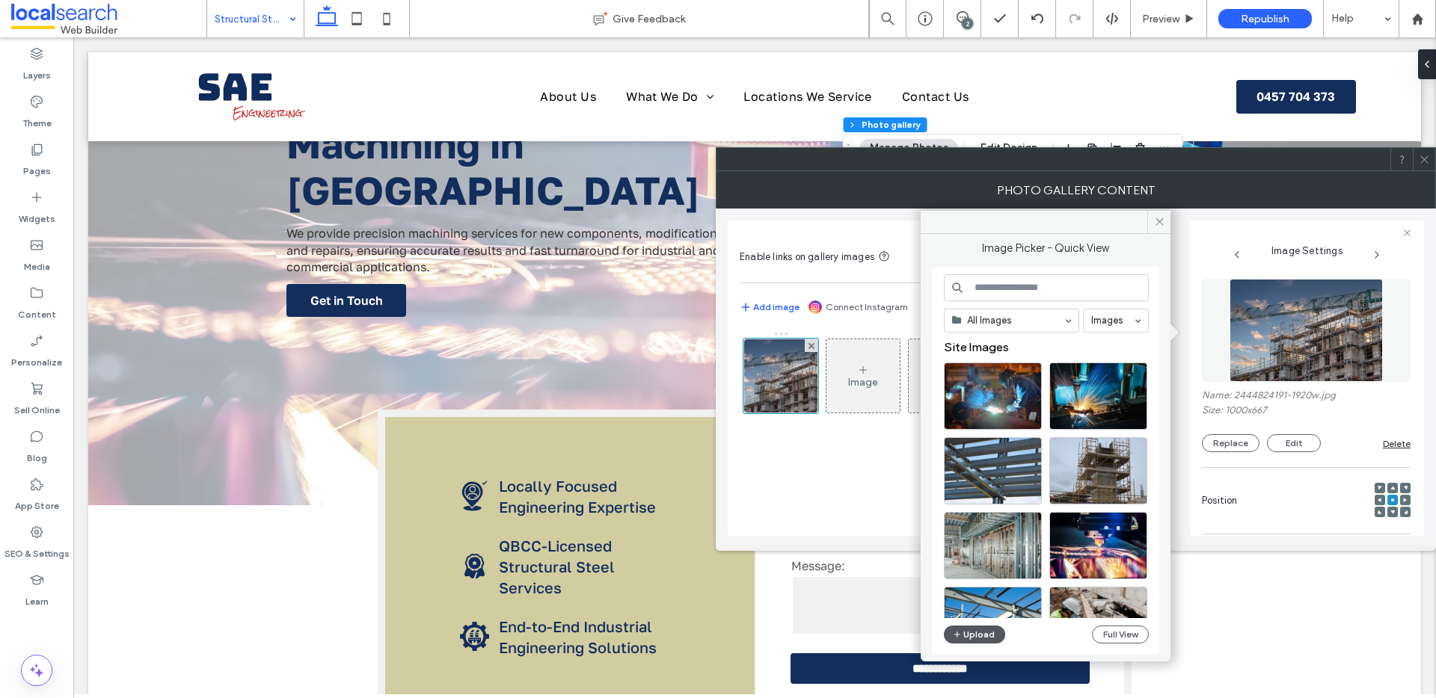
click at [976, 636] on button "Upload" at bounding box center [974, 635] width 61 height 18
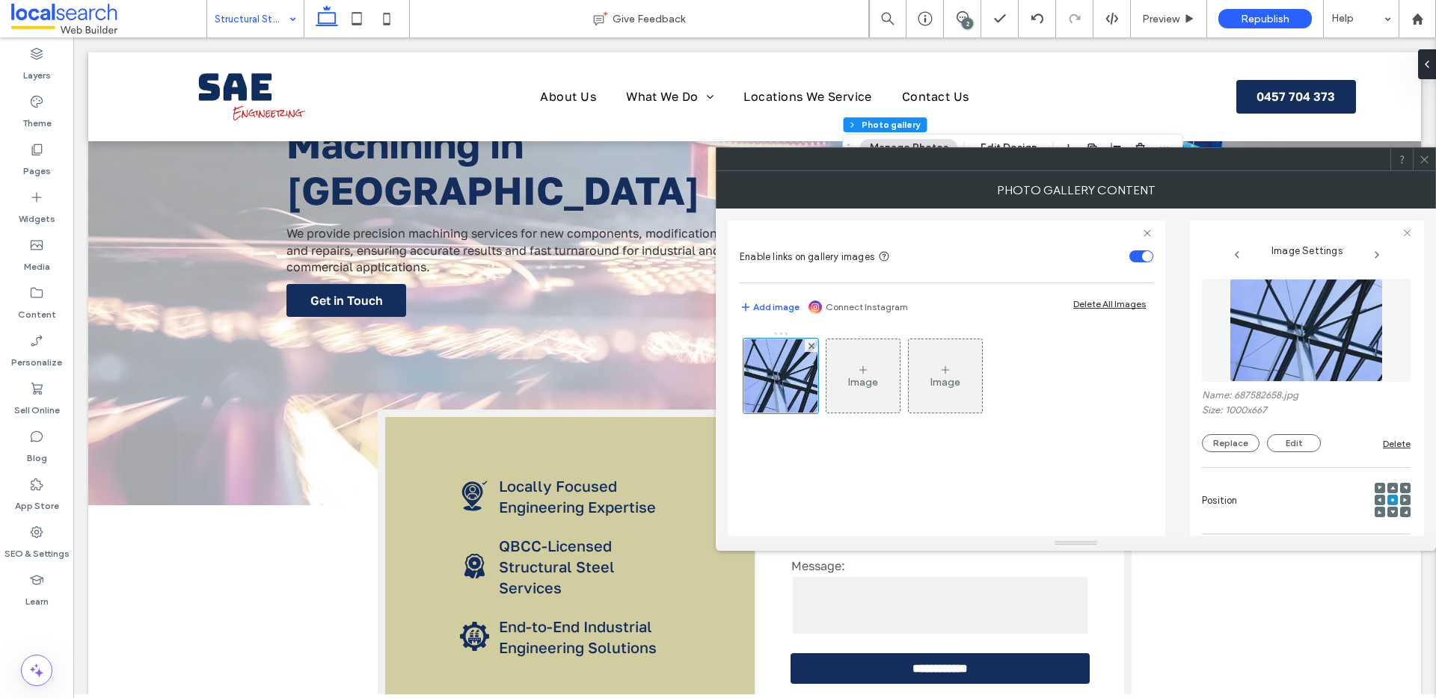
scroll to position [457, 0]
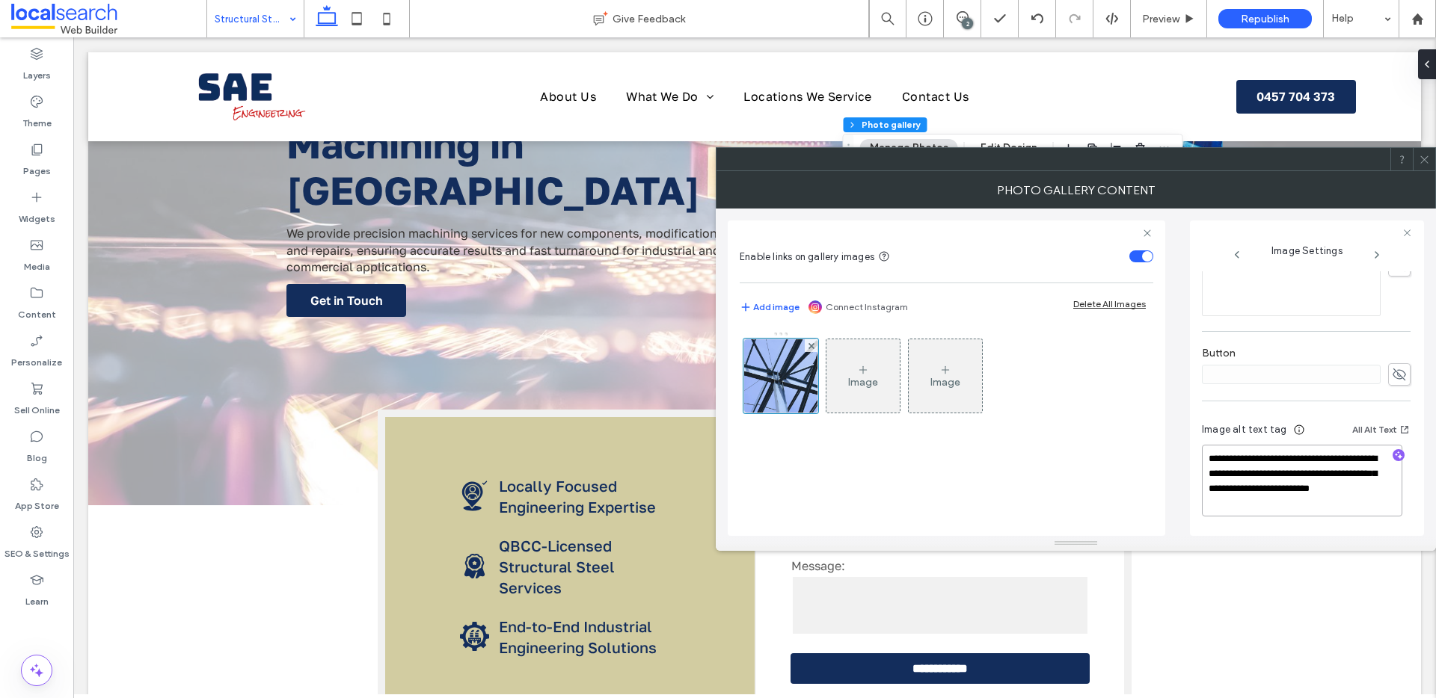
drag, startPoint x: 1310, startPoint y: 508, endPoint x: 1272, endPoint y: 492, distance: 41.2
click at [1272, 492] on textarea "**********" at bounding box center [1302, 481] width 200 height 72
click at [1393, 454] on icon "button" at bounding box center [1398, 455] width 10 height 10
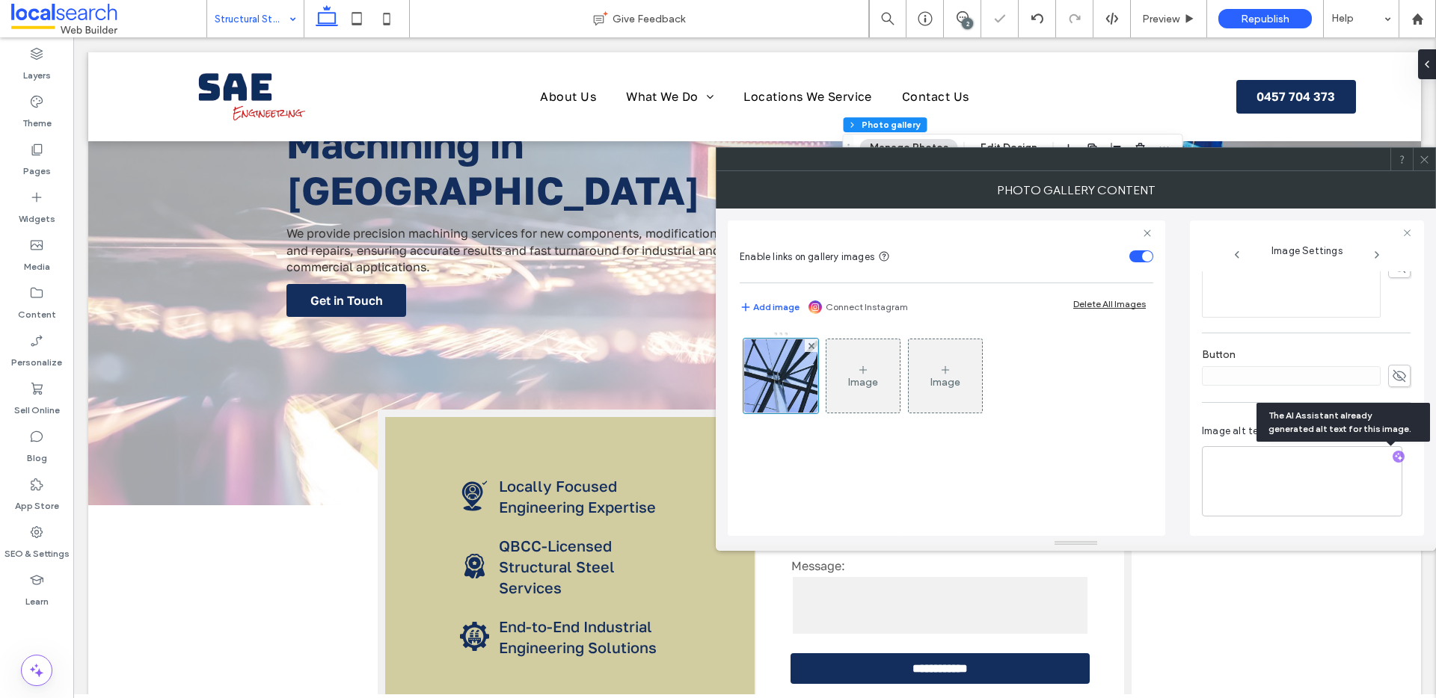
scroll to position [455, 0]
click at [1302, 487] on textarea "**********" at bounding box center [1302, 481] width 200 height 70
paste textarea "**********"
drag, startPoint x: 1248, startPoint y: 497, endPoint x: 1207, endPoint y: 455, distance: 58.7
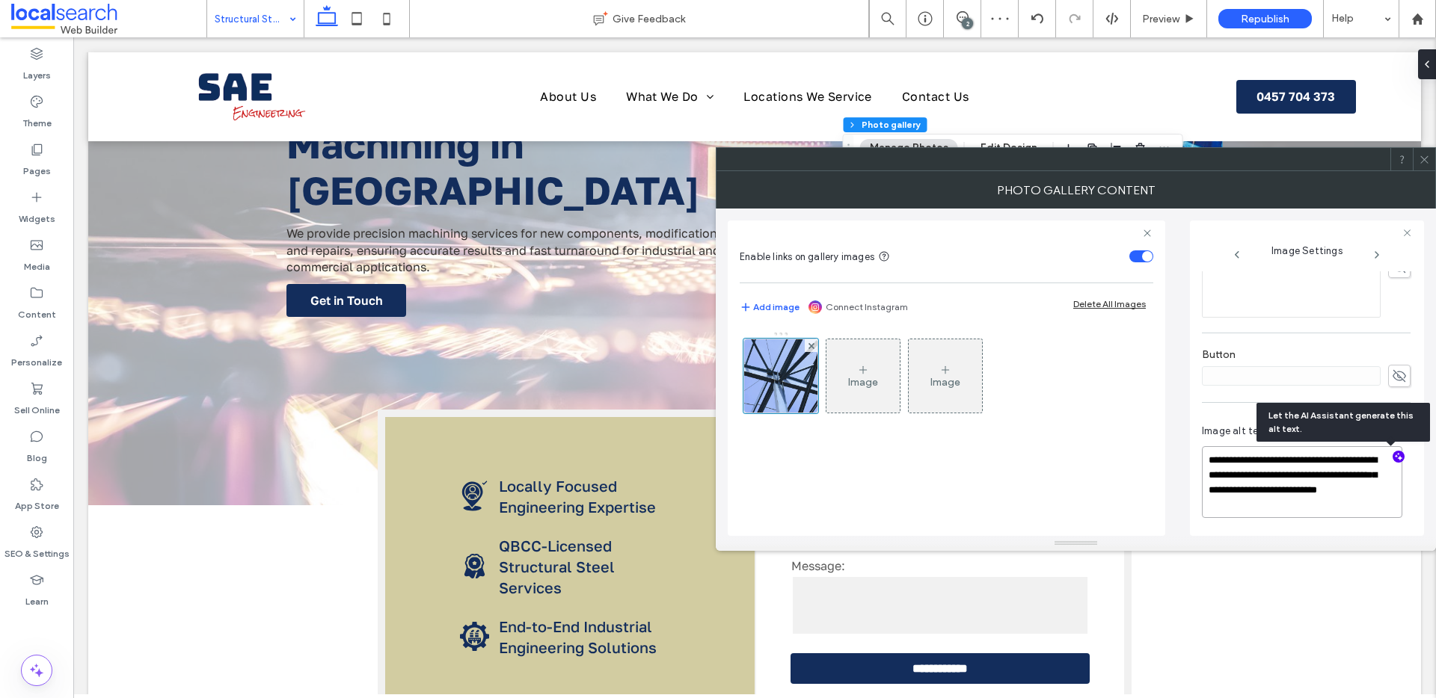
click at [1207, 455] on textarea "**********" at bounding box center [1302, 482] width 200 height 72
type textarea "**********"
click at [1427, 152] on span at bounding box center [1423, 159] width 11 height 22
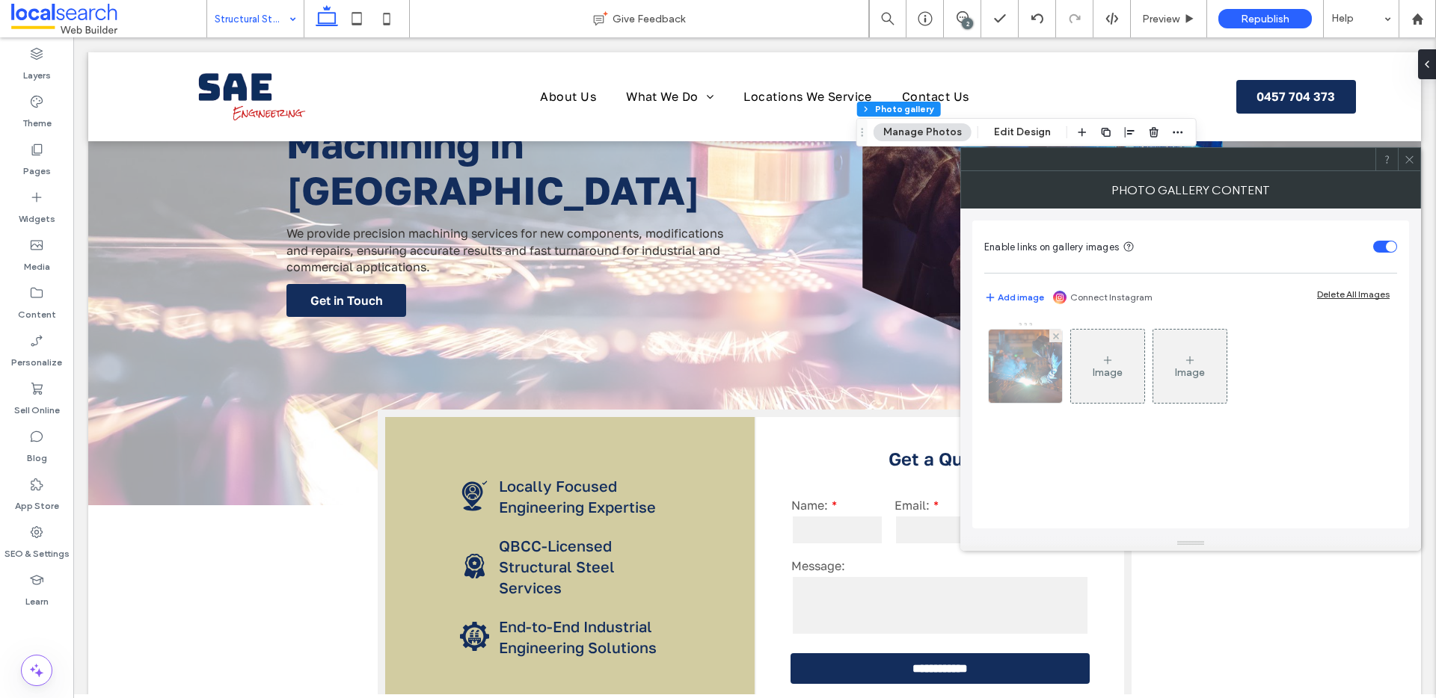
click at [1047, 370] on img at bounding box center [1025, 366] width 115 height 73
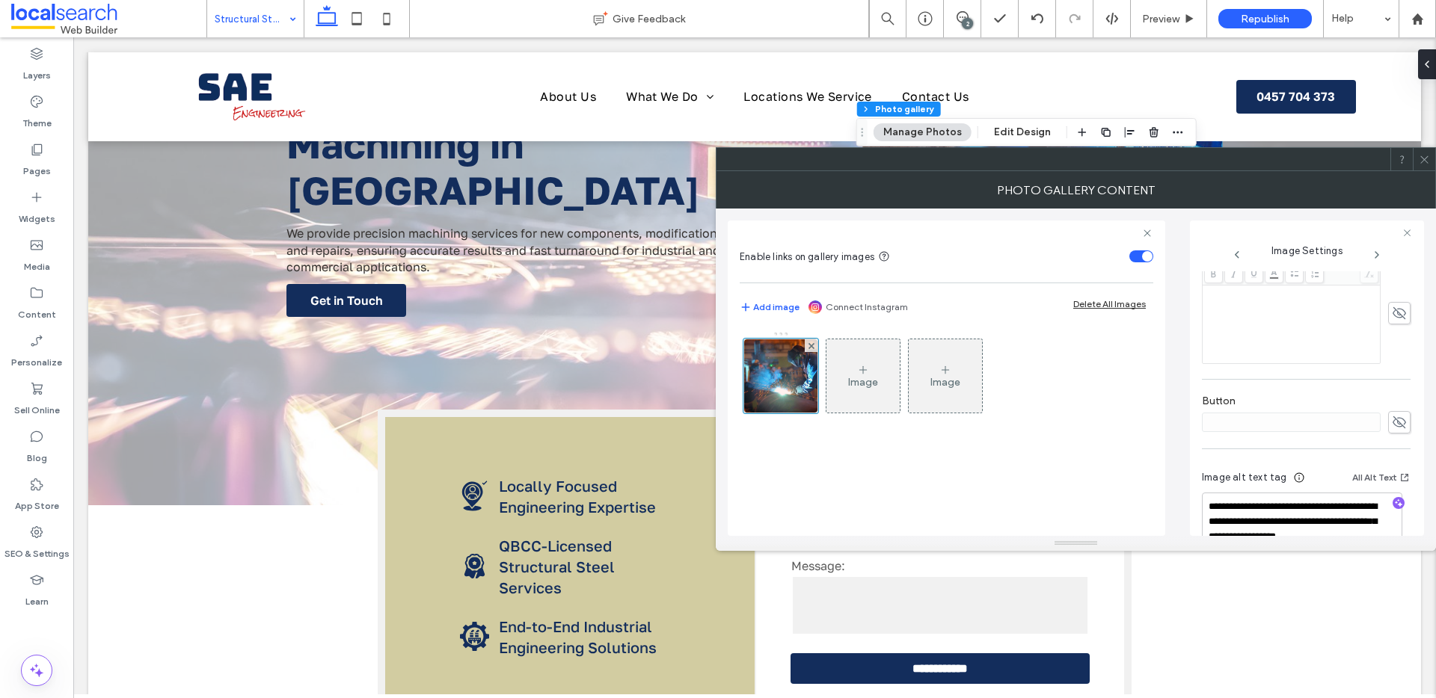
scroll to position [457, 0]
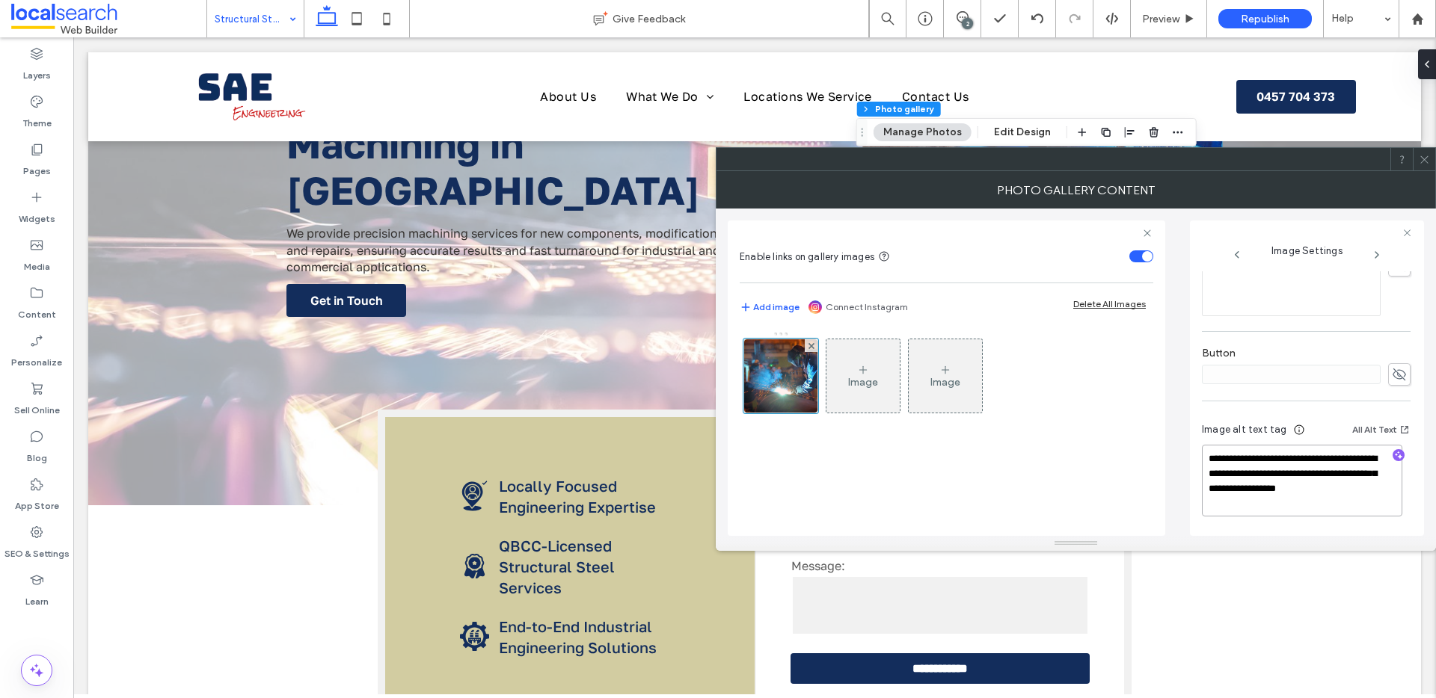
drag, startPoint x: 1285, startPoint y: 504, endPoint x: 1359, endPoint y: 479, distance: 79.0
click at [1359, 479] on textarea "**********" at bounding box center [1302, 481] width 200 height 72
click at [1395, 453] on icon "button" at bounding box center [1398, 455] width 10 height 10
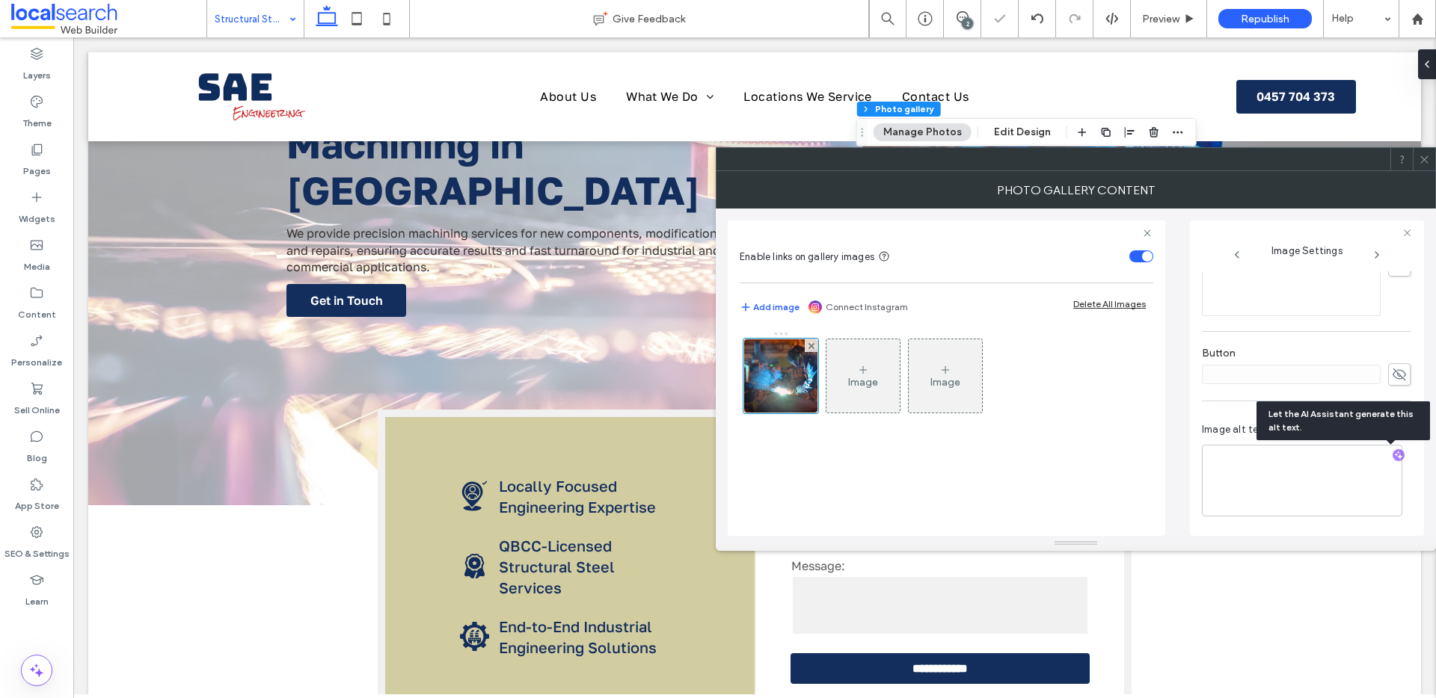
scroll to position [455, 0]
click at [1348, 479] on textarea "**********" at bounding box center [1302, 481] width 200 height 70
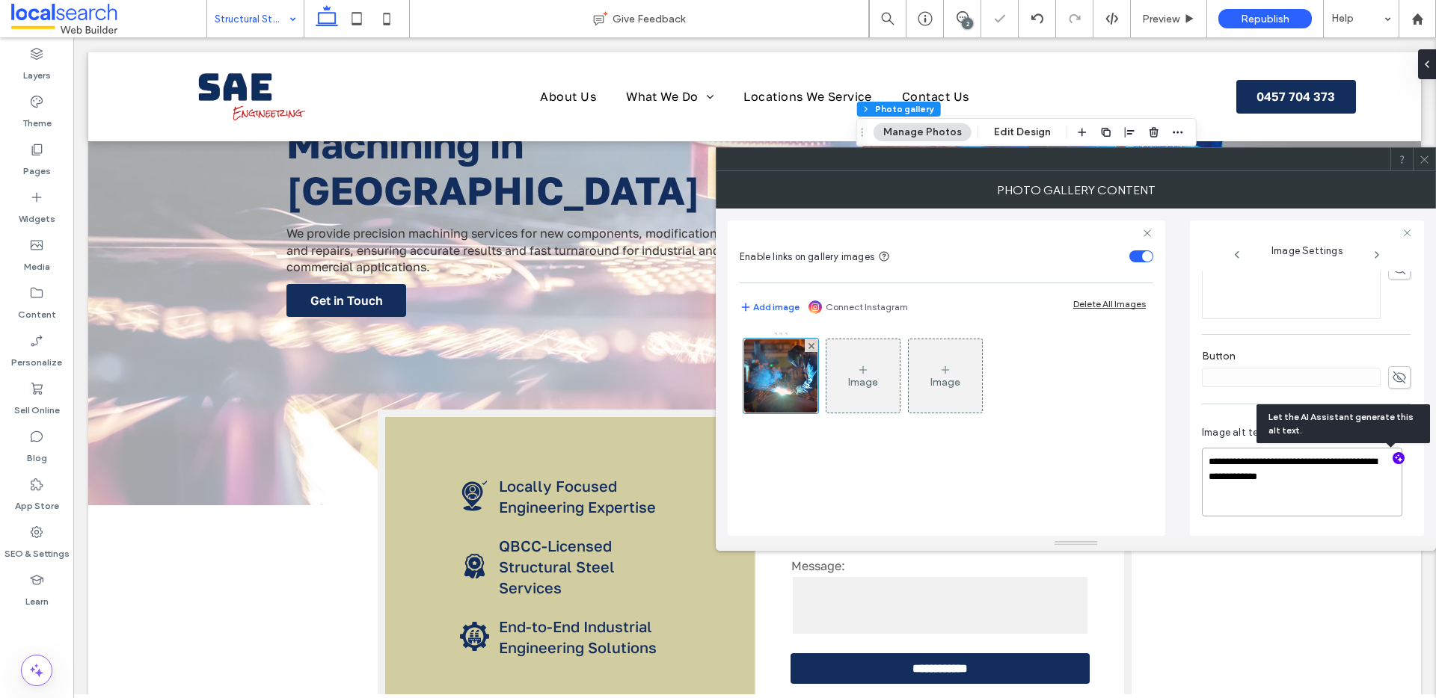
paste textarea "**********"
drag, startPoint x: 1315, startPoint y: 476, endPoint x: 1165, endPoint y: 450, distance: 151.8
click at [1165, 449] on div "**********" at bounding box center [1076, 373] width 696 height 328
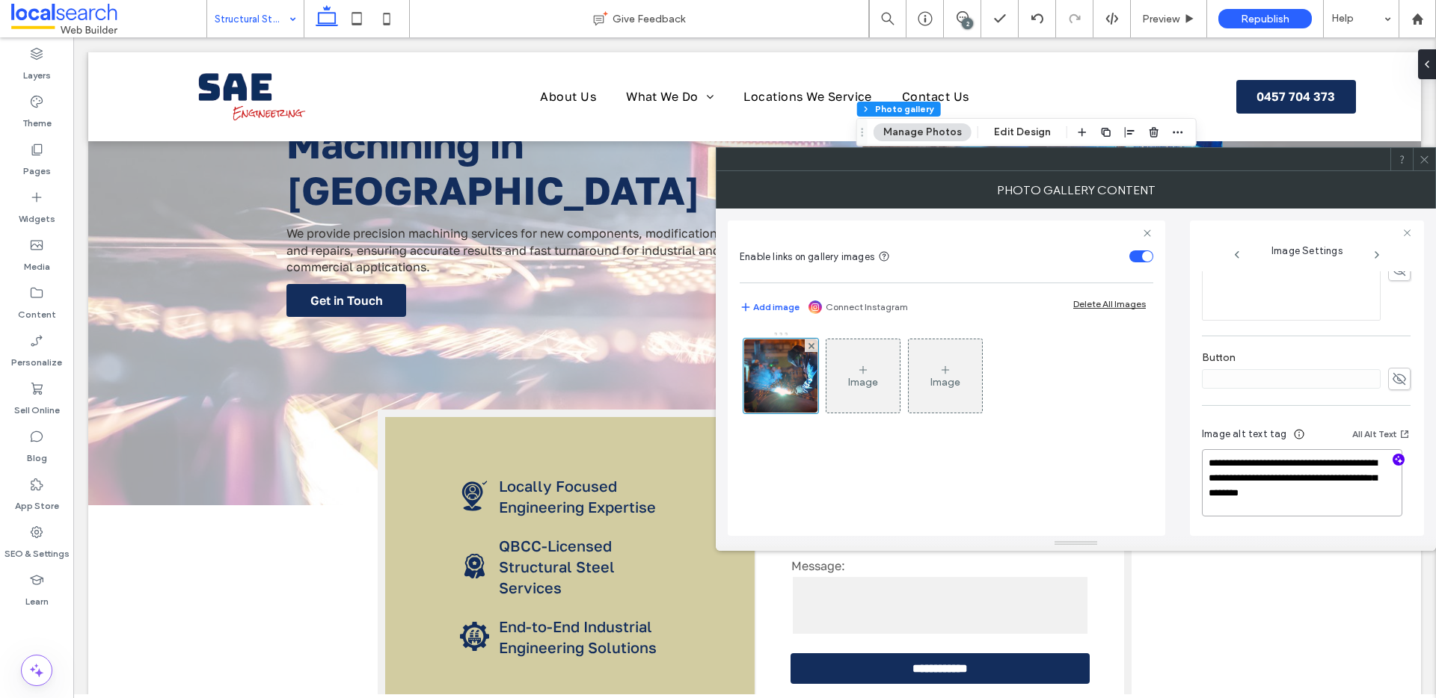
type textarea "**********"
click at [1425, 156] on icon at bounding box center [1423, 159] width 11 height 11
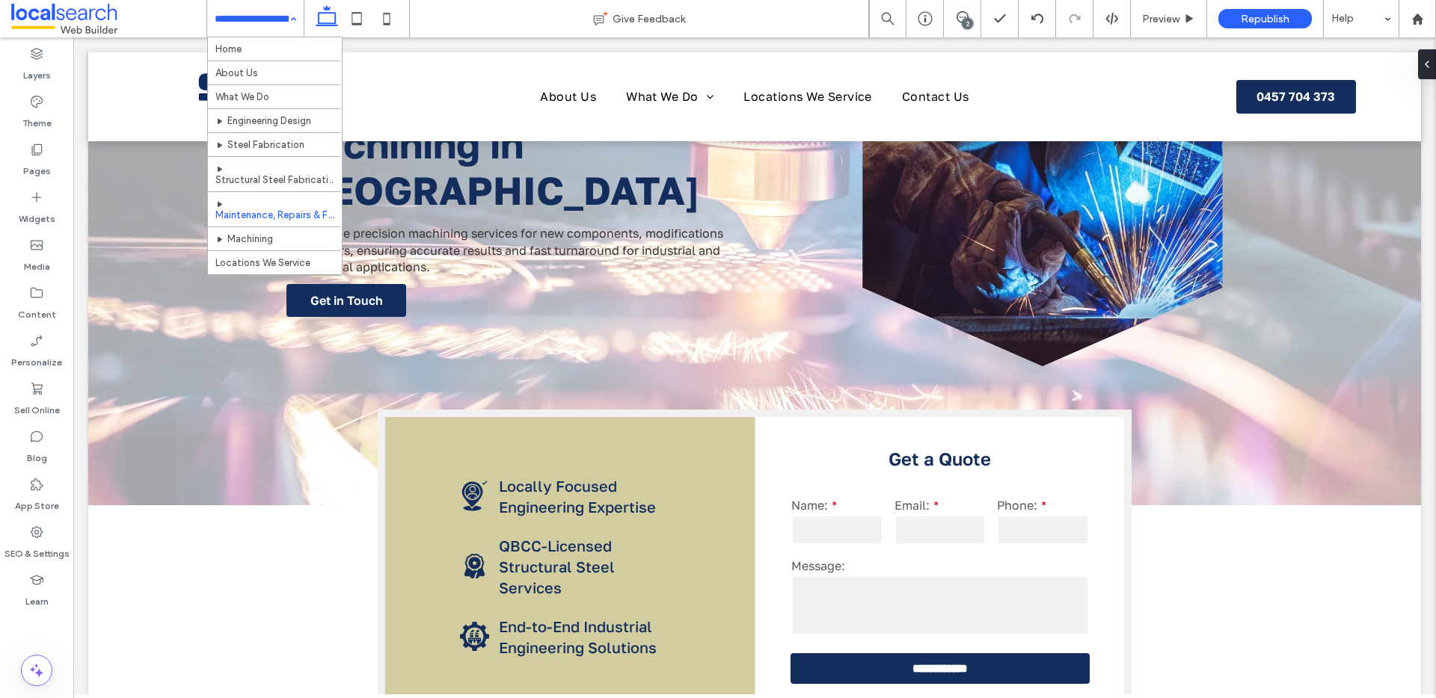
click at [245, 16] on input at bounding box center [252, 18] width 74 height 37
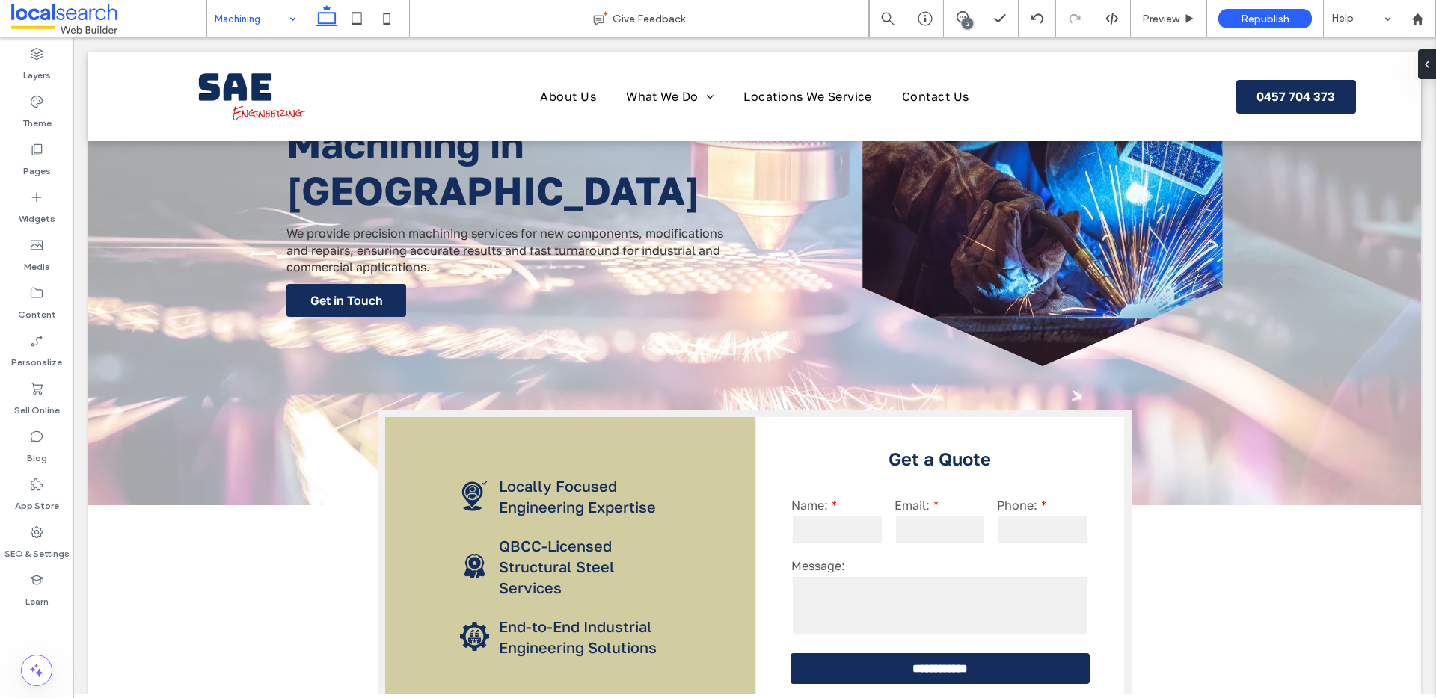
click at [219, 21] on input at bounding box center [252, 18] width 74 height 37
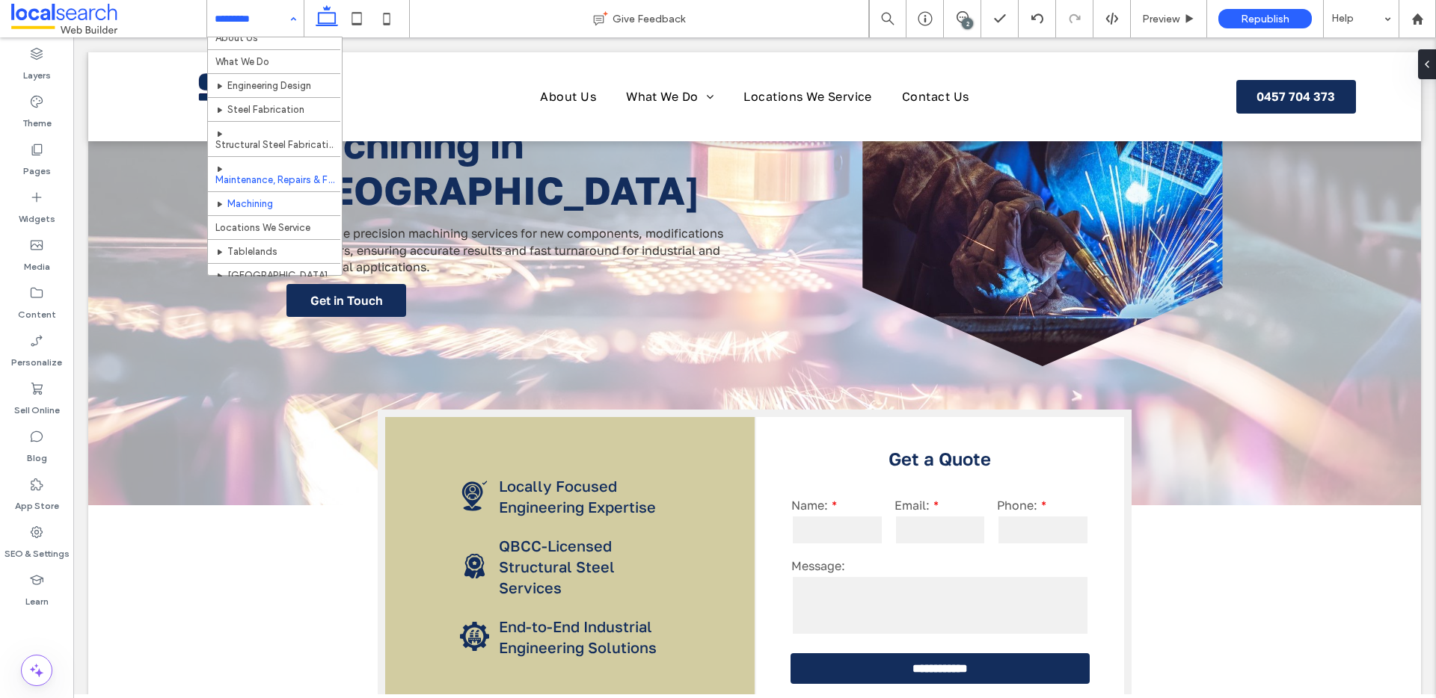
scroll to position [70, 0]
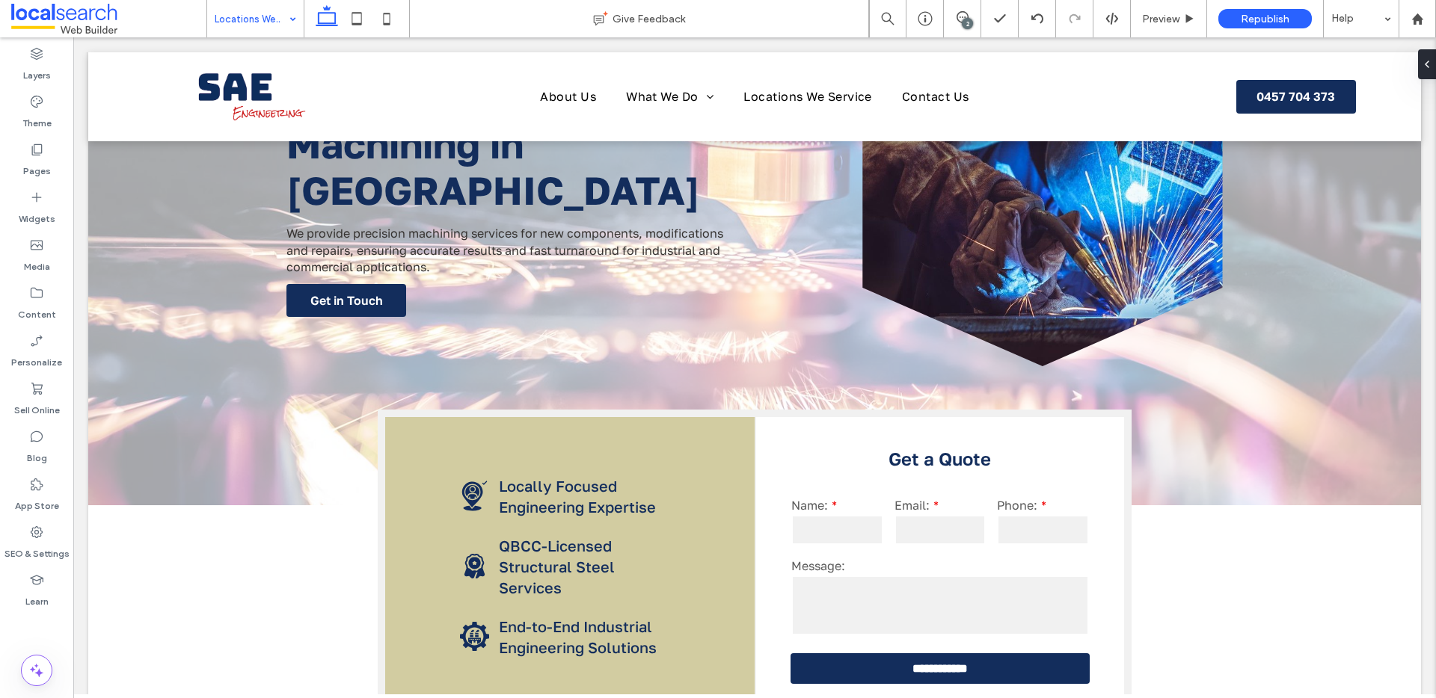
click at [264, 25] on input at bounding box center [252, 18] width 74 height 37
click at [147, 105] on button "Design" at bounding box center [132, 111] width 54 height 18
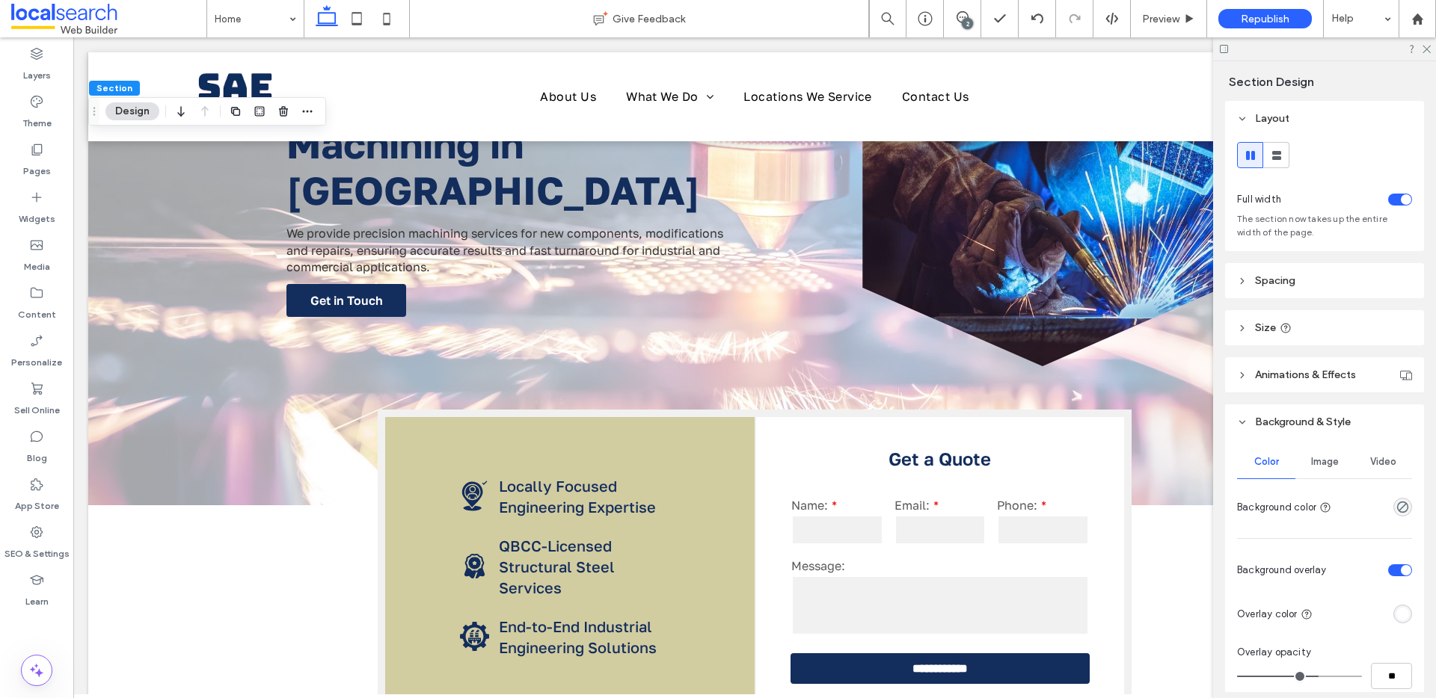
click at [1312, 464] on span "Image" at bounding box center [1325, 462] width 28 height 12
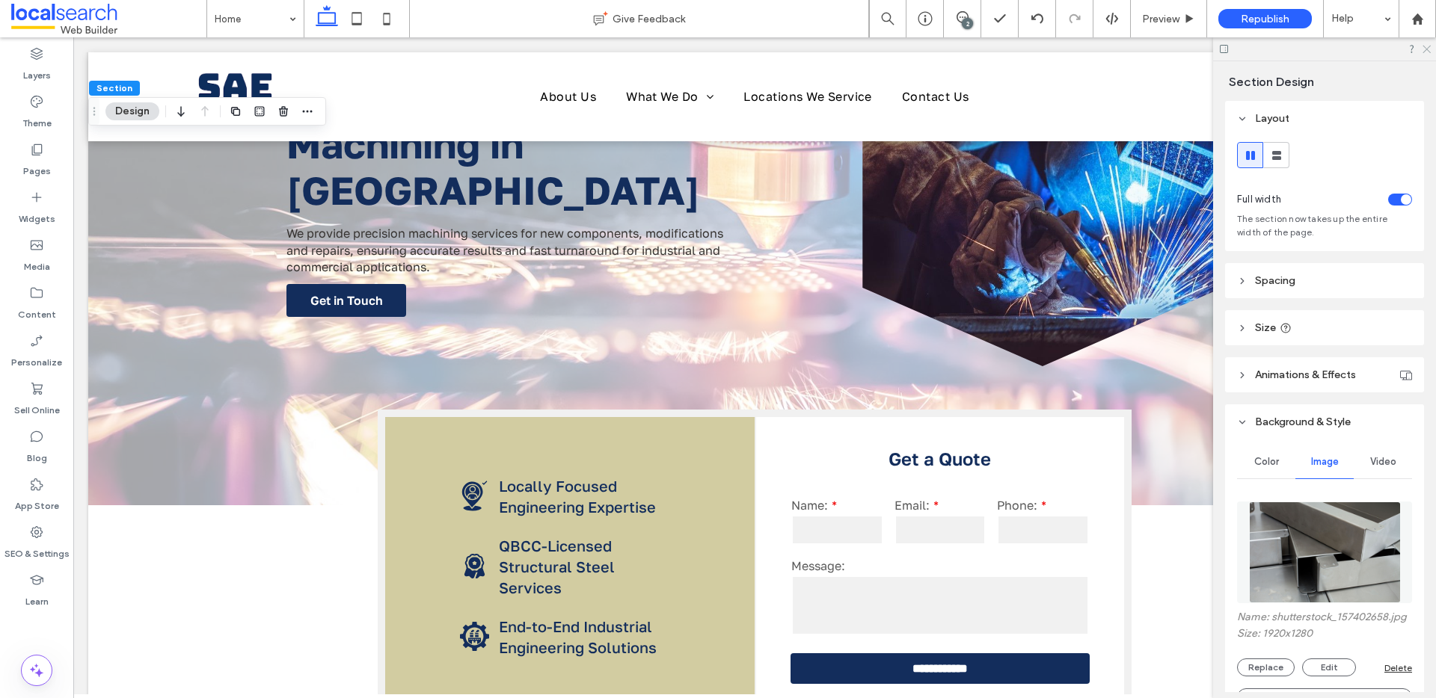
click at [1423, 49] on icon at bounding box center [1426, 48] width 10 height 10
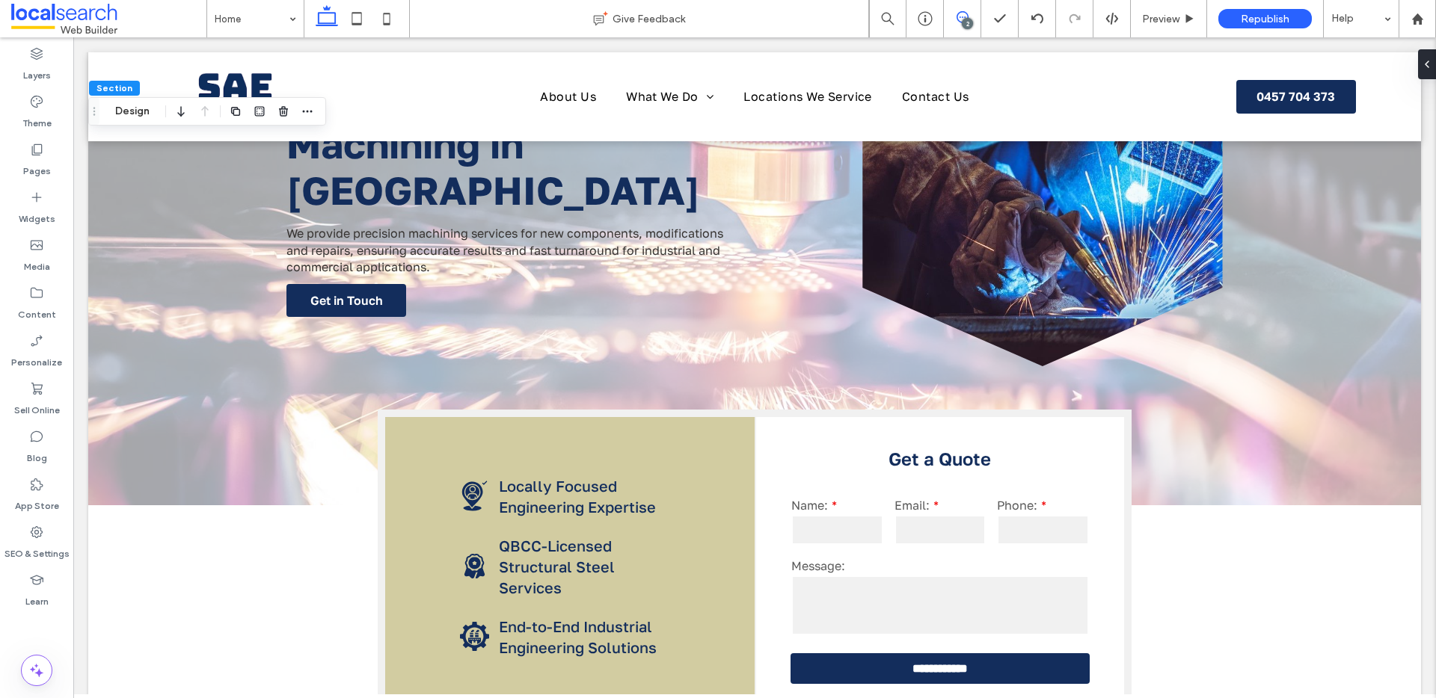
click at [974, 15] on span at bounding box center [962, 17] width 37 height 12
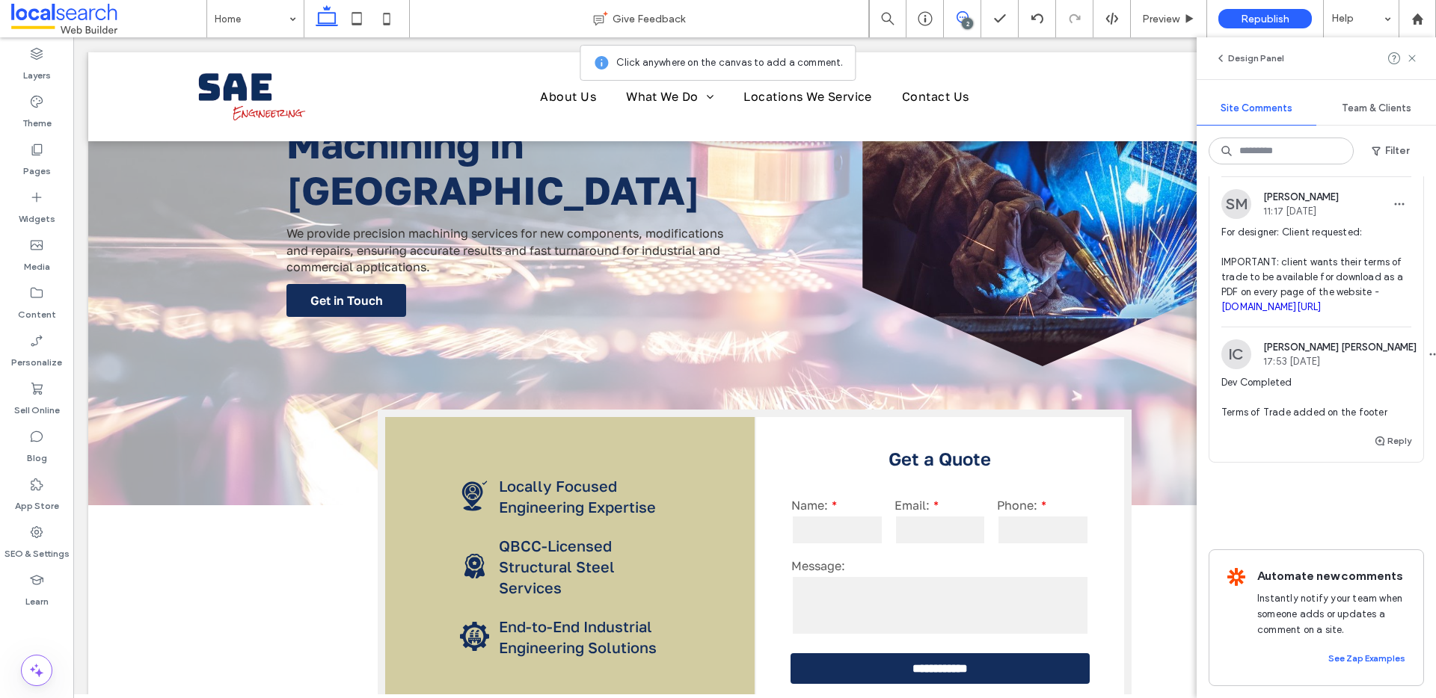
scroll to position [390, 0]
click at [1409, 58] on icon at bounding box center [1412, 58] width 12 height 12
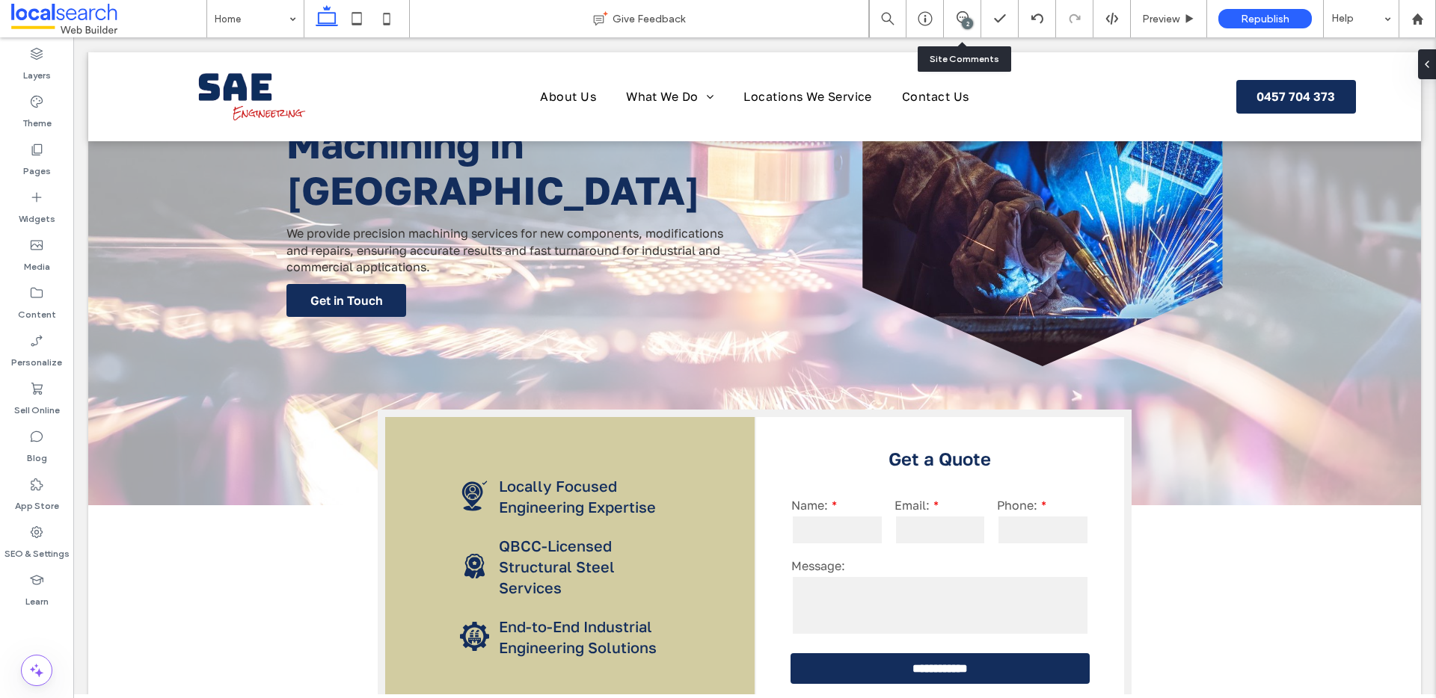
click at [972, 29] on div "2" at bounding box center [962, 18] width 37 height 37
click at [962, 22] on div "2" at bounding box center [967, 23] width 11 height 11
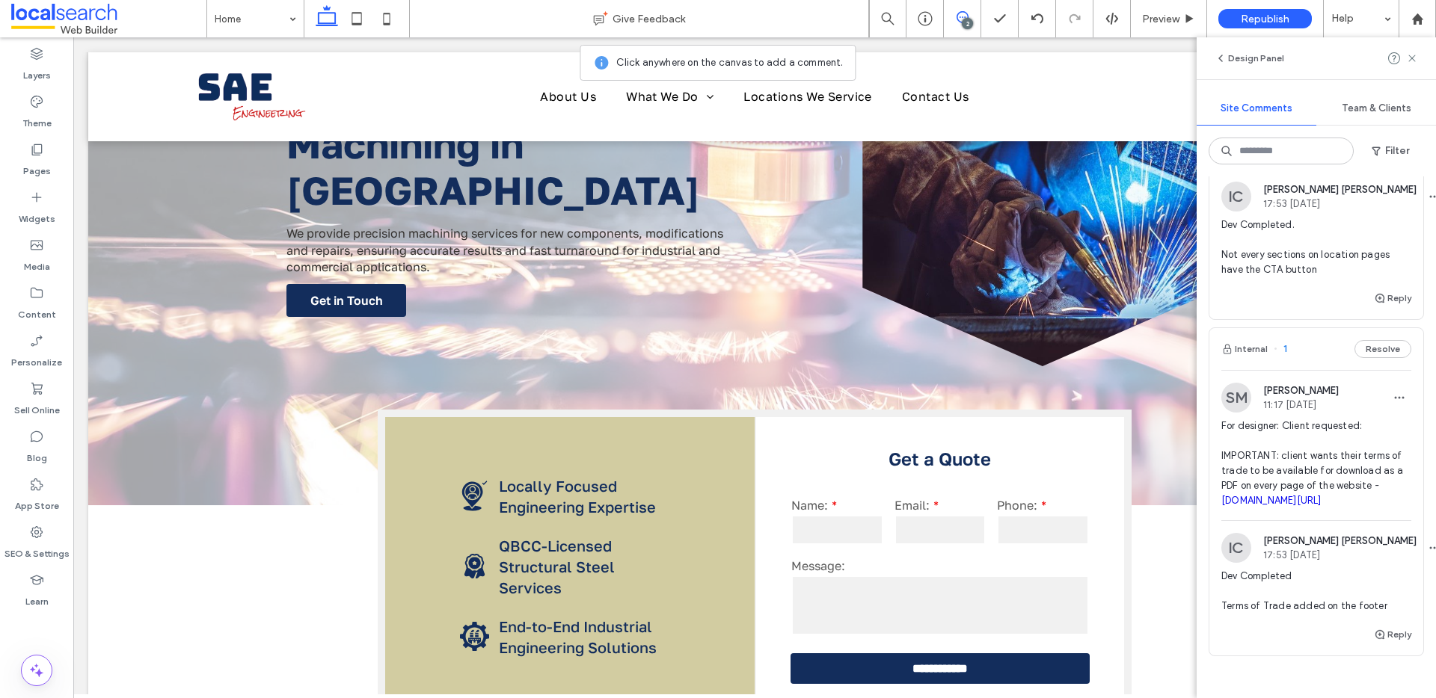
scroll to position [393, 0]
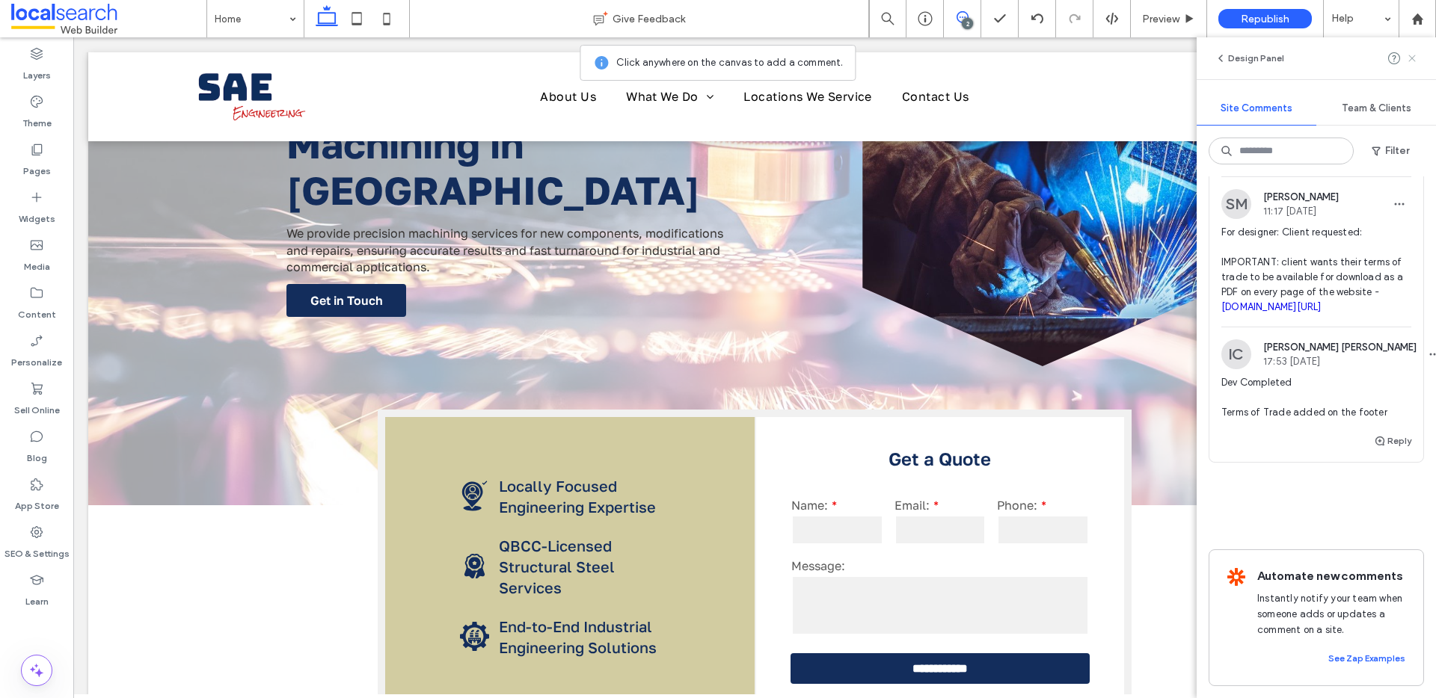
click at [1412, 55] on icon at bounding box center [1412, 58] width 12 height 12
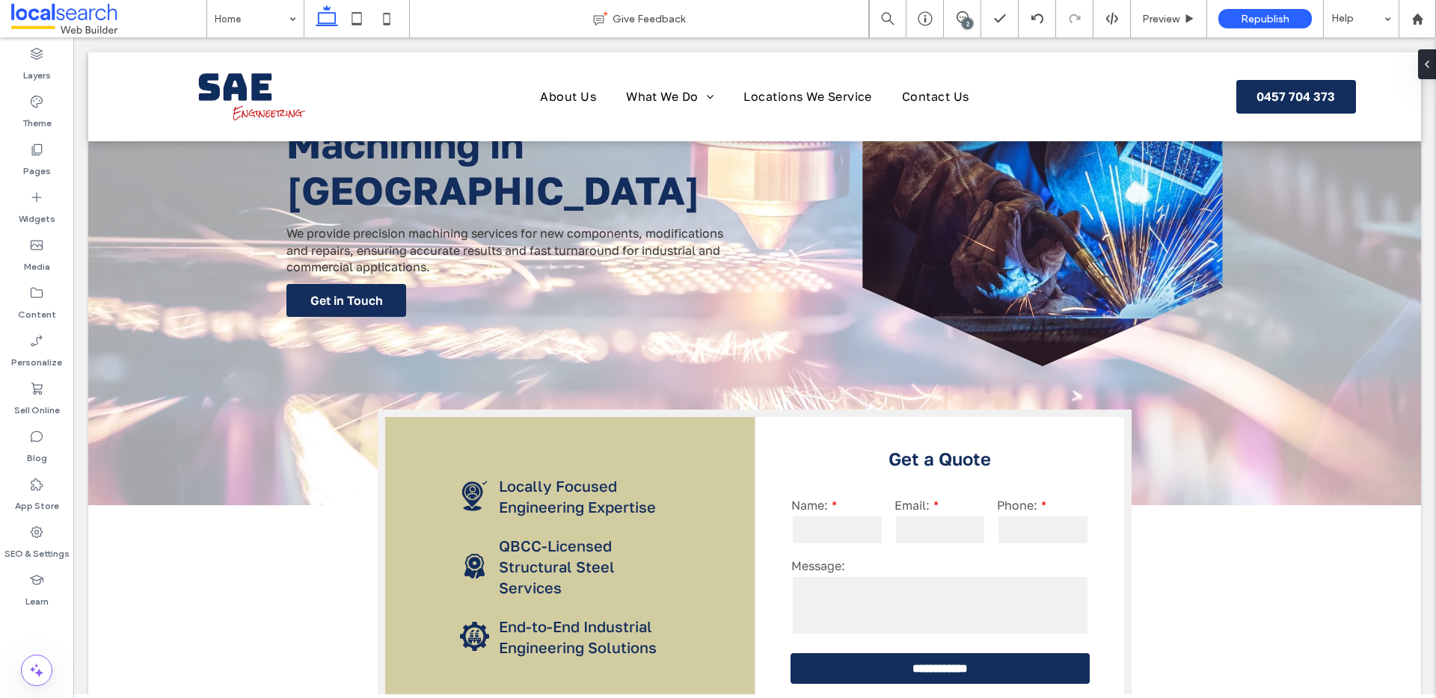
scroll to position [0, 0]
type input "*"
type input "***"
type input "*"
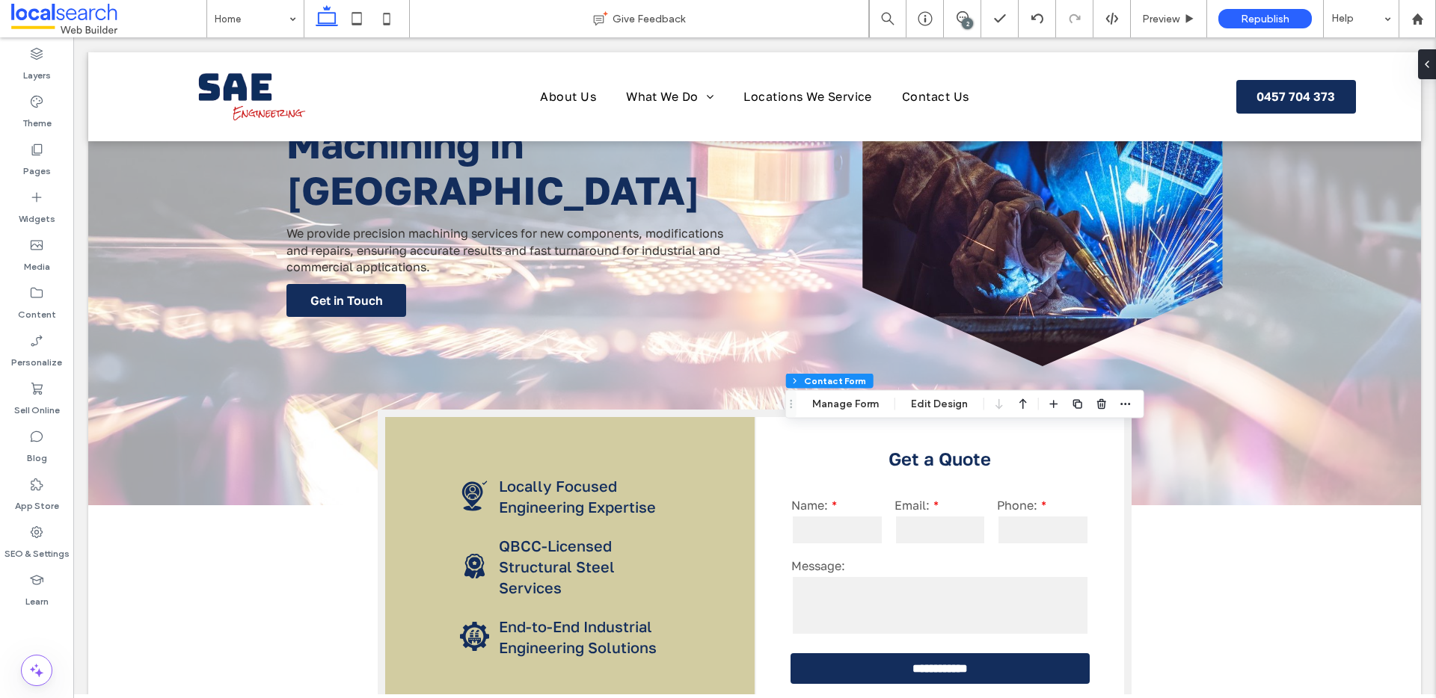
type input "***"
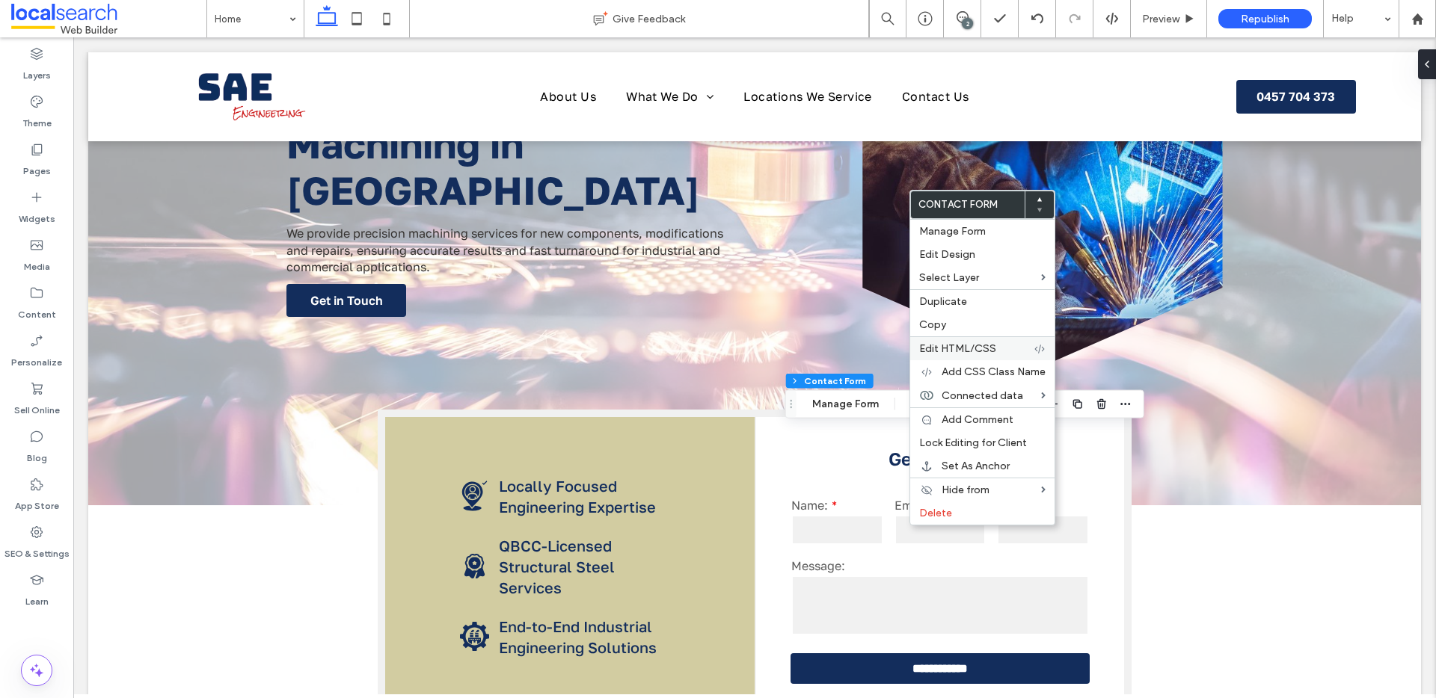
click at [953, 344] on span "Edit HTML/CSS" at bounding box center [957, 348] width 77 height 13
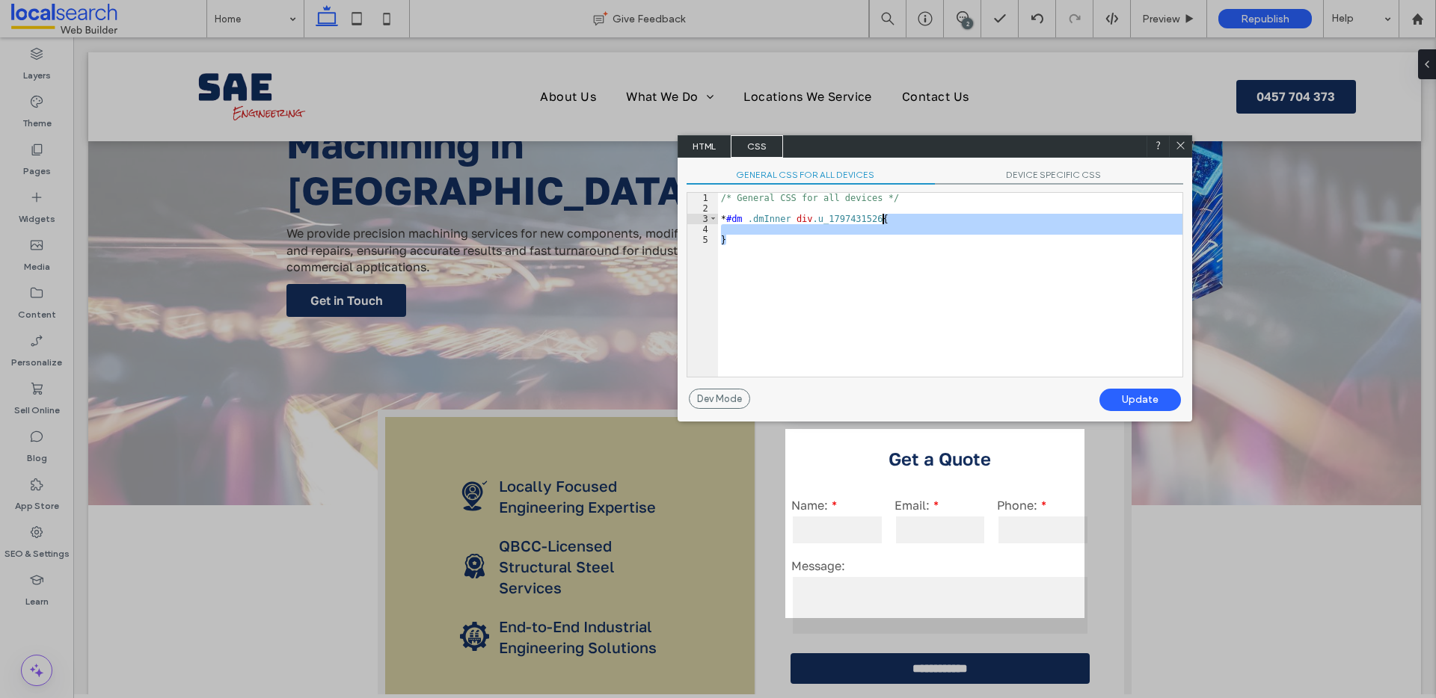
drag, startPoint x: 905, startPoint y: 246, endPoint x: 882, endPoint y: 218, distance: 35.6
click at [882, 218] on div "/* General CSS for all devices */ * #dm .dmInner div .u_1797431526 { }" at bounding box center [950, 295] width 464 height 205
type textarea "**"
click at [1157, 393] on div "Update" at bounding box center [1140, 400] width 82 height 22
click at [1146, 402] on div "Update" at bounding box center [1140, 400] width 82 height 22
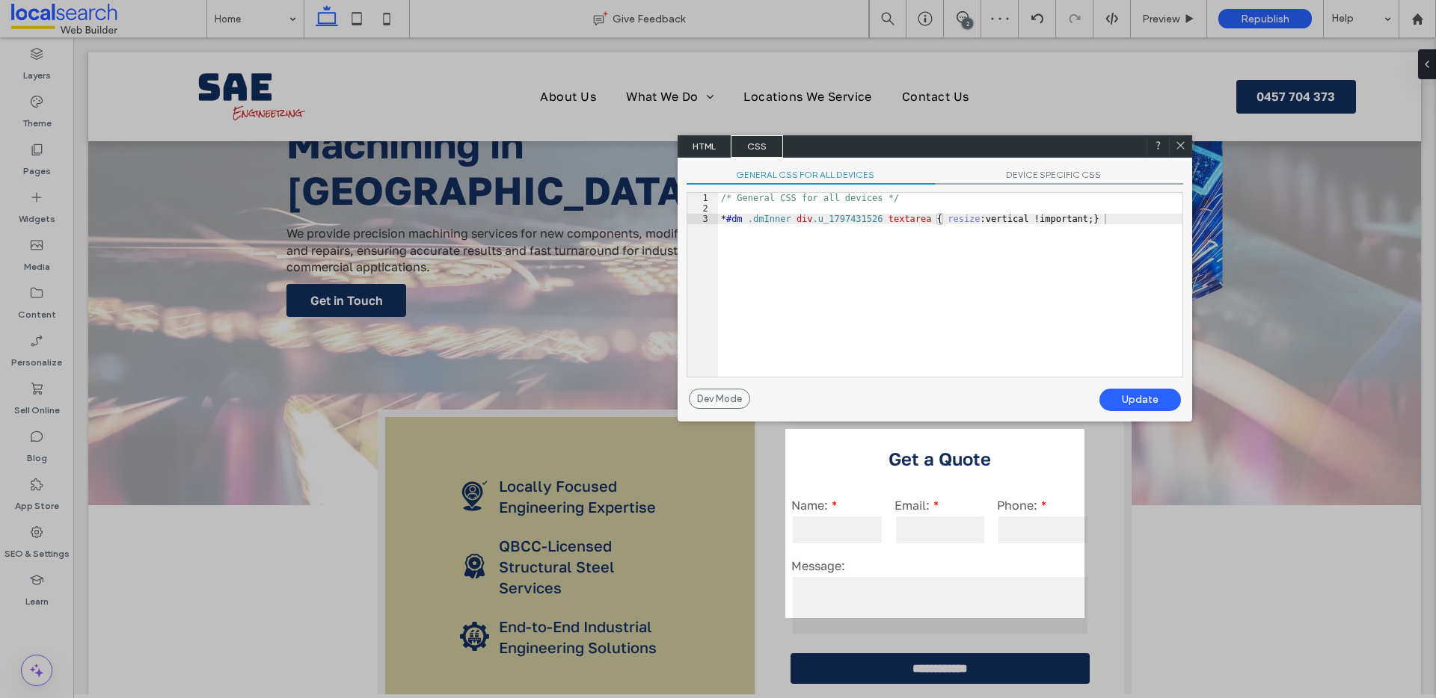
click at [1181, 144] on icon at bounding box center [1180, 145] width 11 height 11
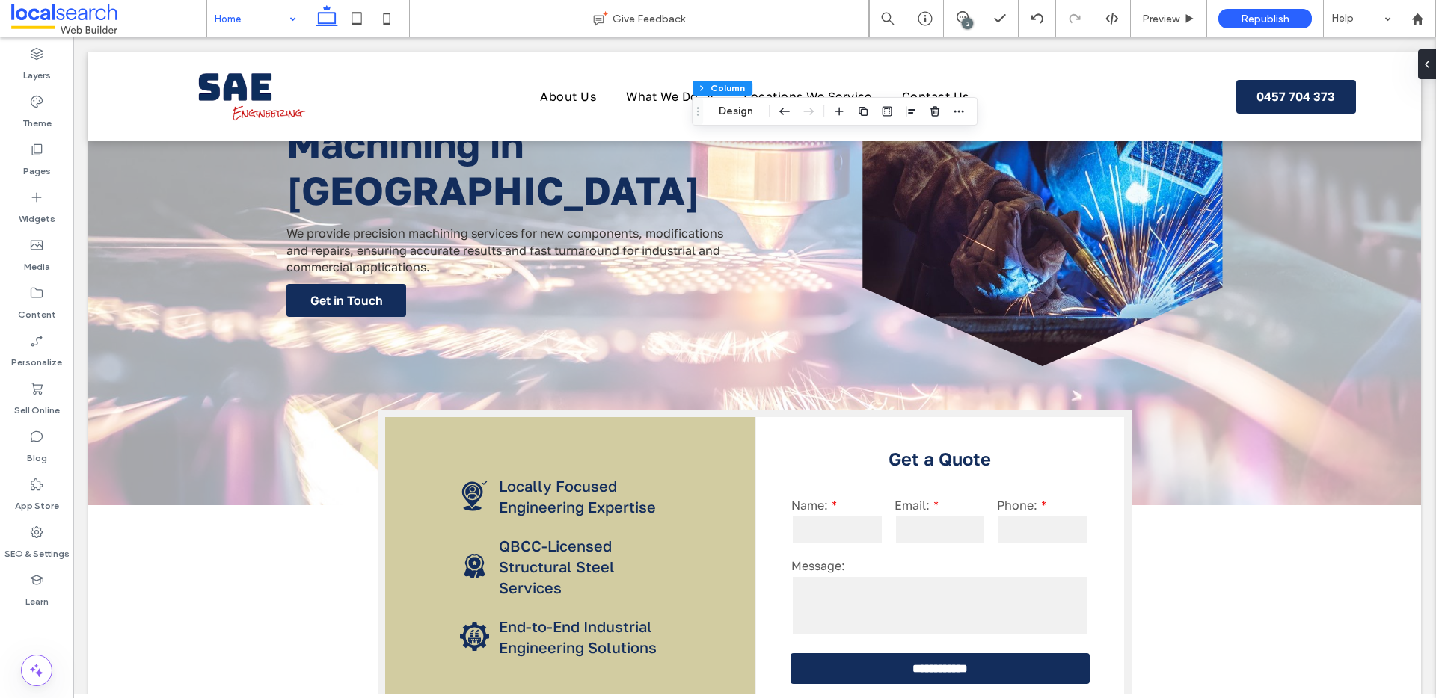
drag, startPoint x: 271, startPoint y: 12, endPoint x: 269, endPoint y: 34, distance: 21.8
click at [273, 22] on input at bounding box center [252, 18] width 74 height 37
click at [223, 10] on input at bounding box center [252, 18] width 74 height 37
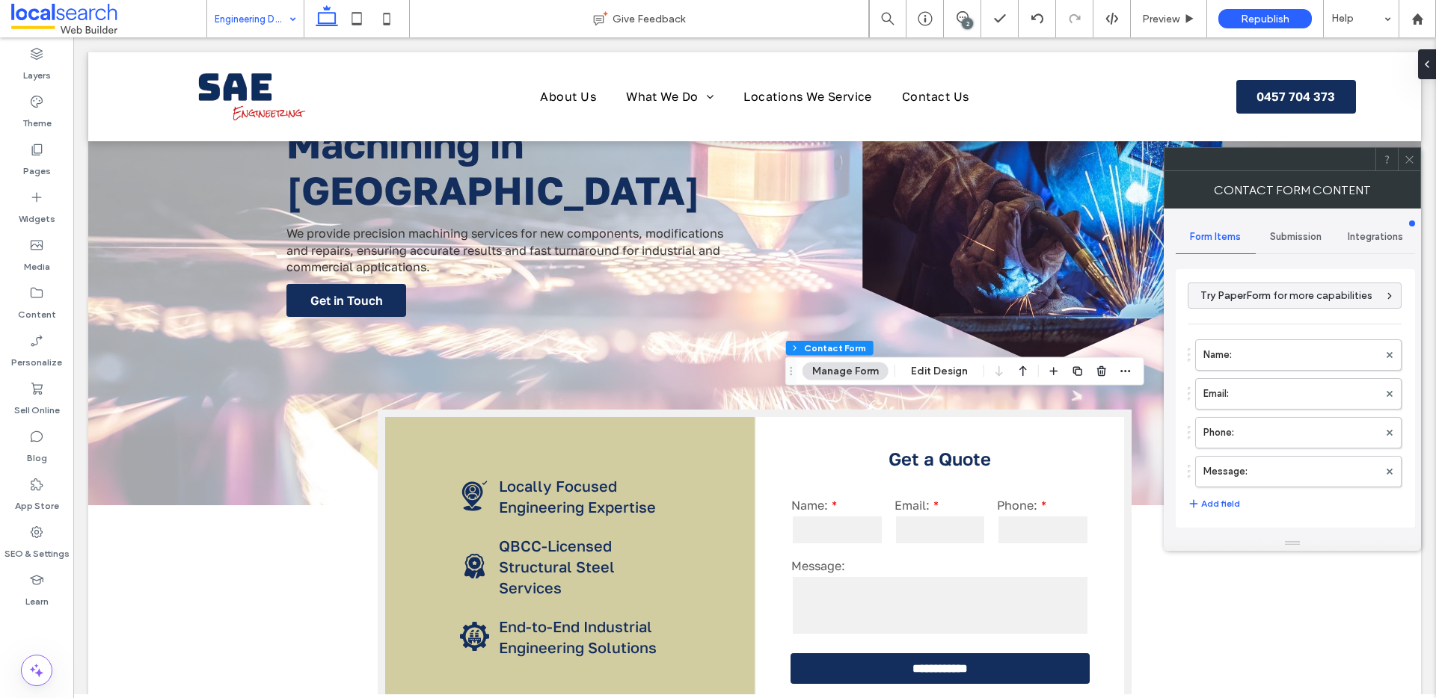
type input "**********"
type input "*"
type input "***"
type input "*"
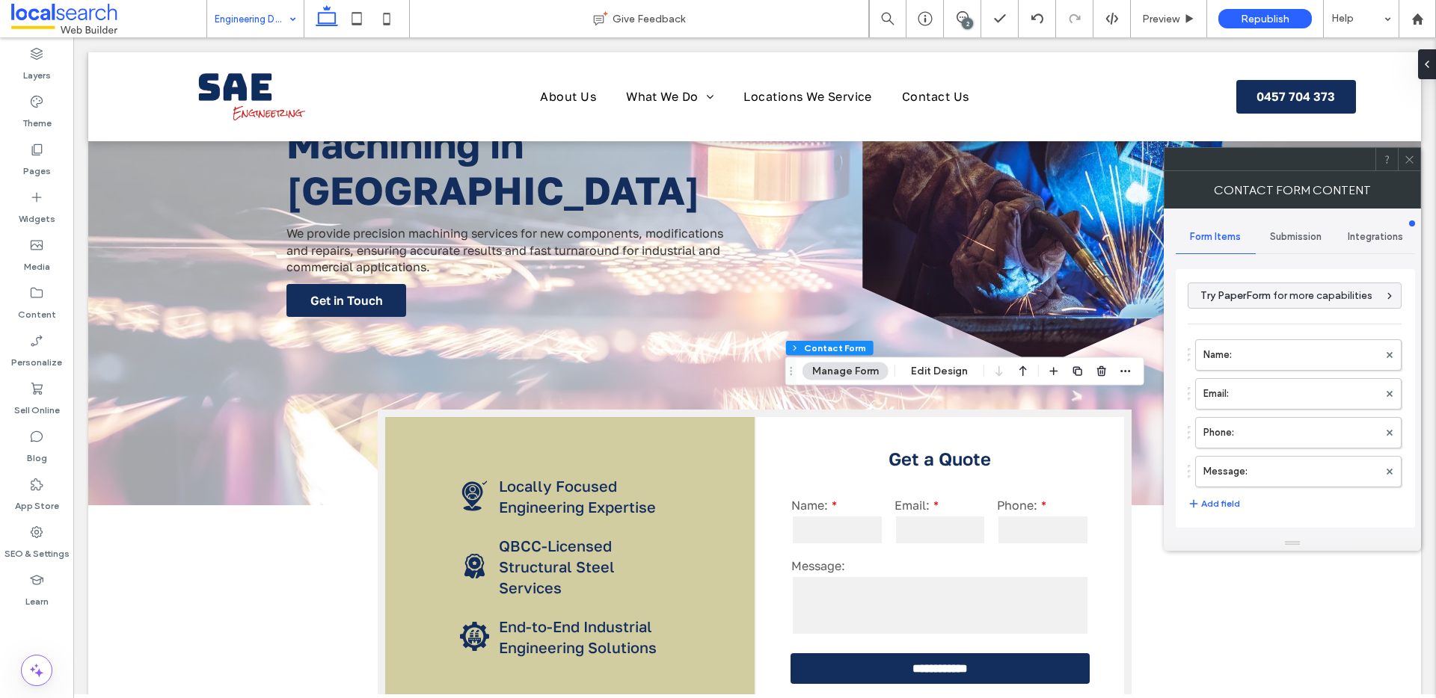
type input "***"
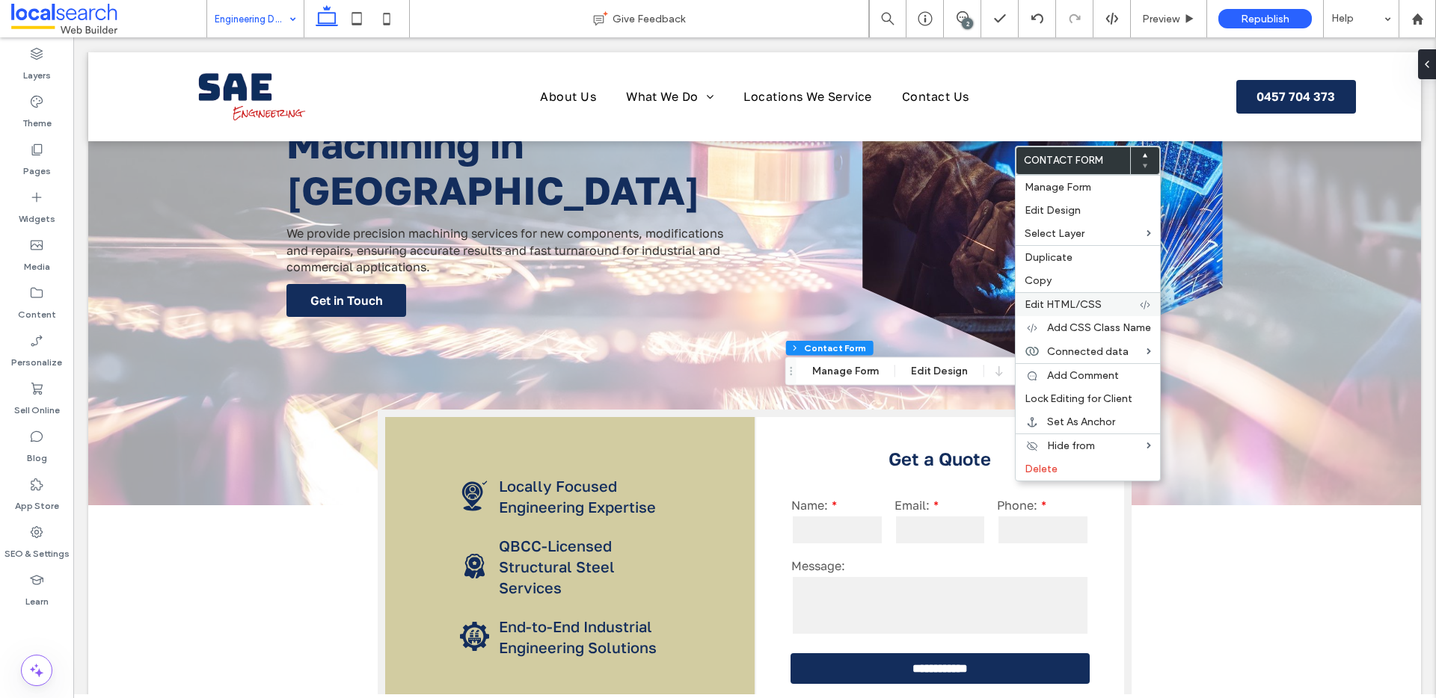
click at [1075, 304] on span "Edit HTML/CSS" at bounding box center [1062, 304] width 77 height 13
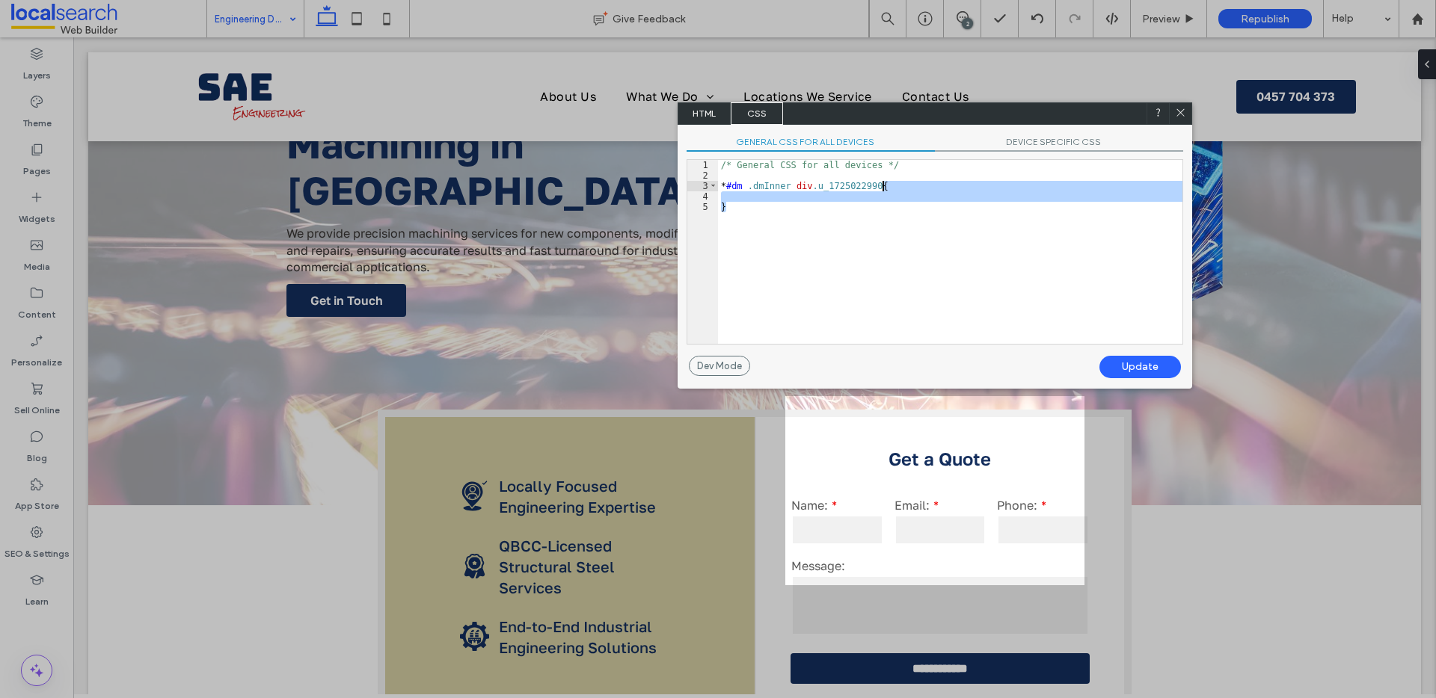
drag, startPoint x: 897, startPoint y: 205, endPoint x: 885, endPoint y: 185, distance: 23.5
click at [885, 185] on div "/* General CSS for all devices */ * #dm .dmInner div .u_1725022990 { }" at bounding box center [950, 262] width 464 height 205
type textarea "**"
click at [1136, 369] on div "Update" at bounding box center [1140, 367] width 82 height 22
click at [1180, 114] on icon at bounding box center [1180, 112] width 11 height 11
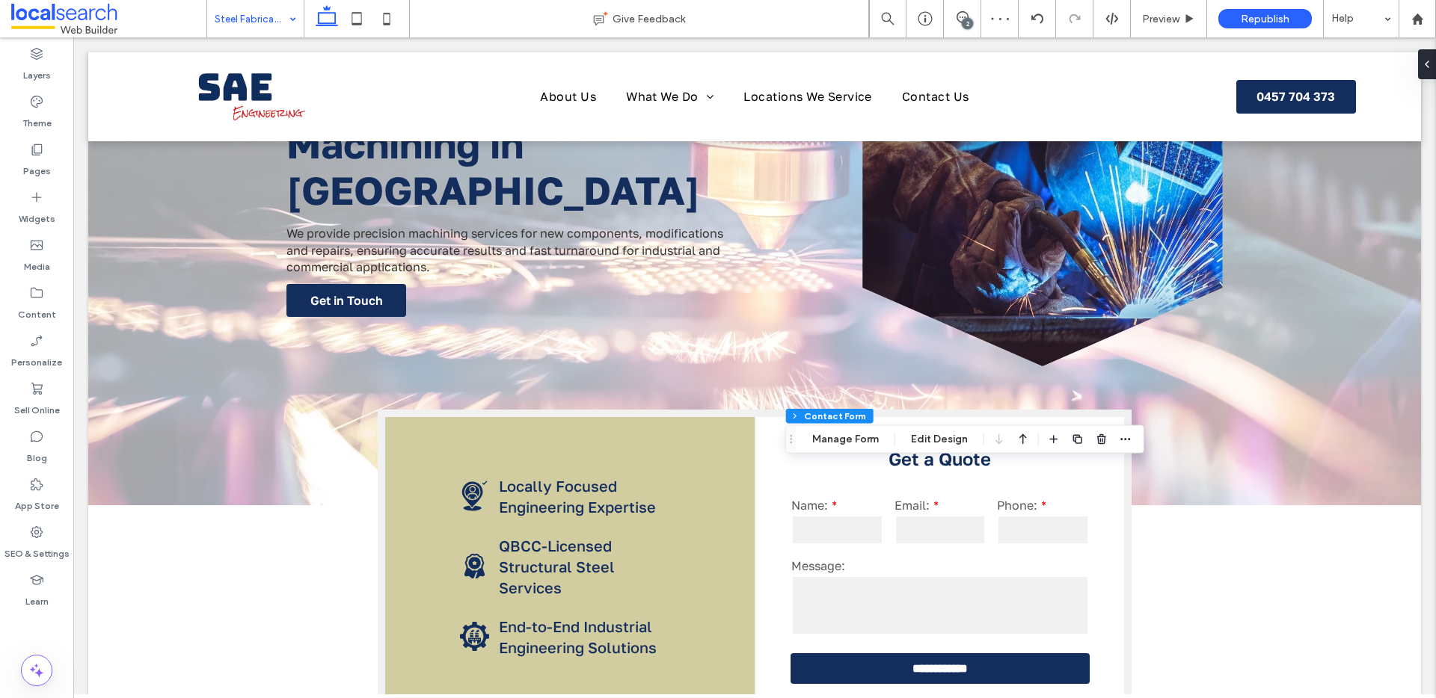
type input "*"
type input "***"
type input "*"
type input "***"
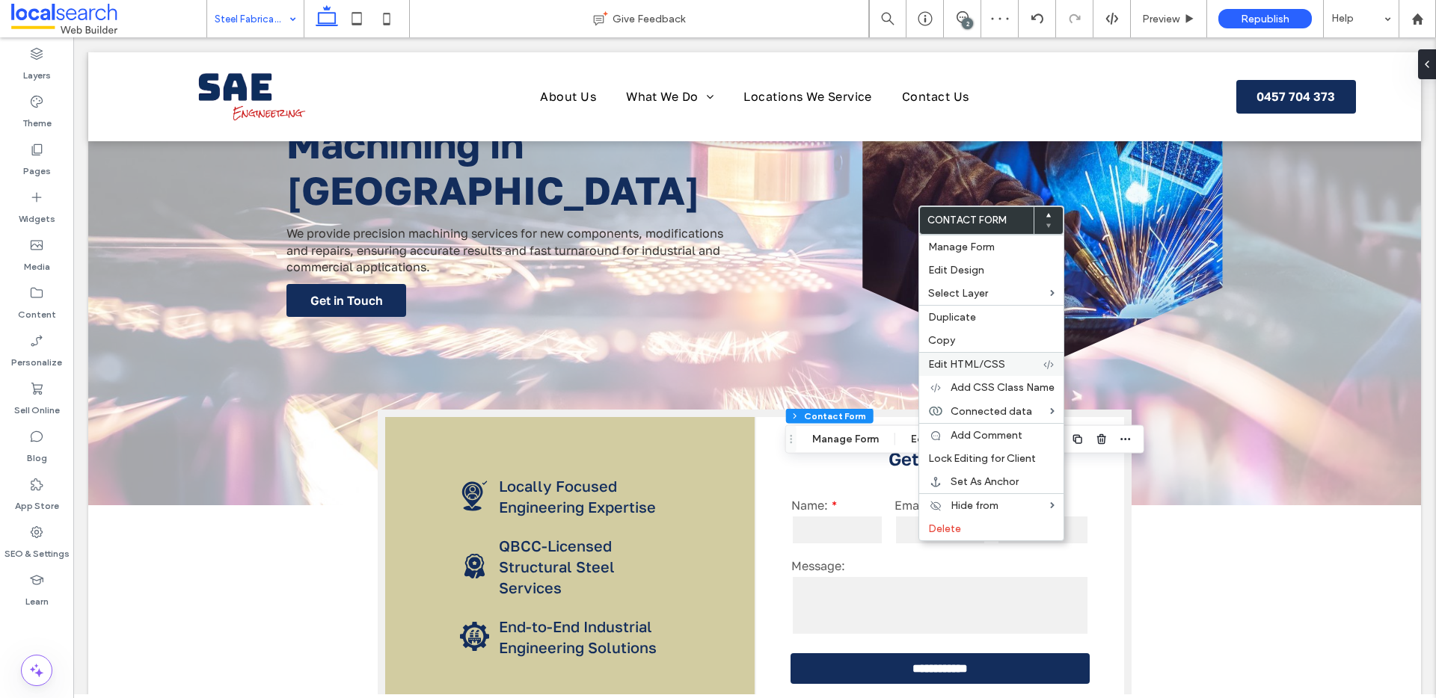
click at [990, 355] on div "Edit HTML/CSS" at bounding box center [991, 364] width 144 height 24
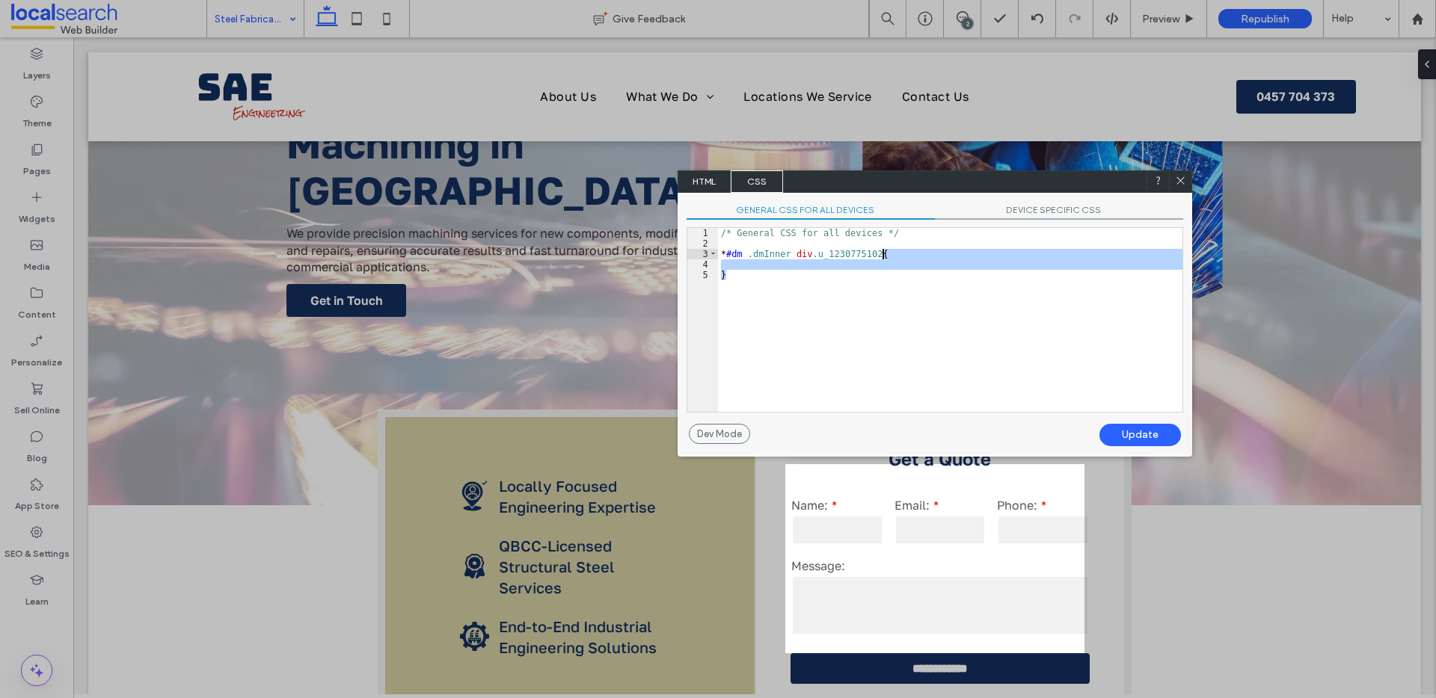
drag, startPoint x: 900, startPoint y: 283, endPoint x: 885, endPoint y: 257, distance: 29.1
click at [885, 257] on div "/* General CSS for all devices */ * #dm .dmInner div .u_1230775102 { }" at bounding box center [950, 330] width 464 height 205
type textarea "**"
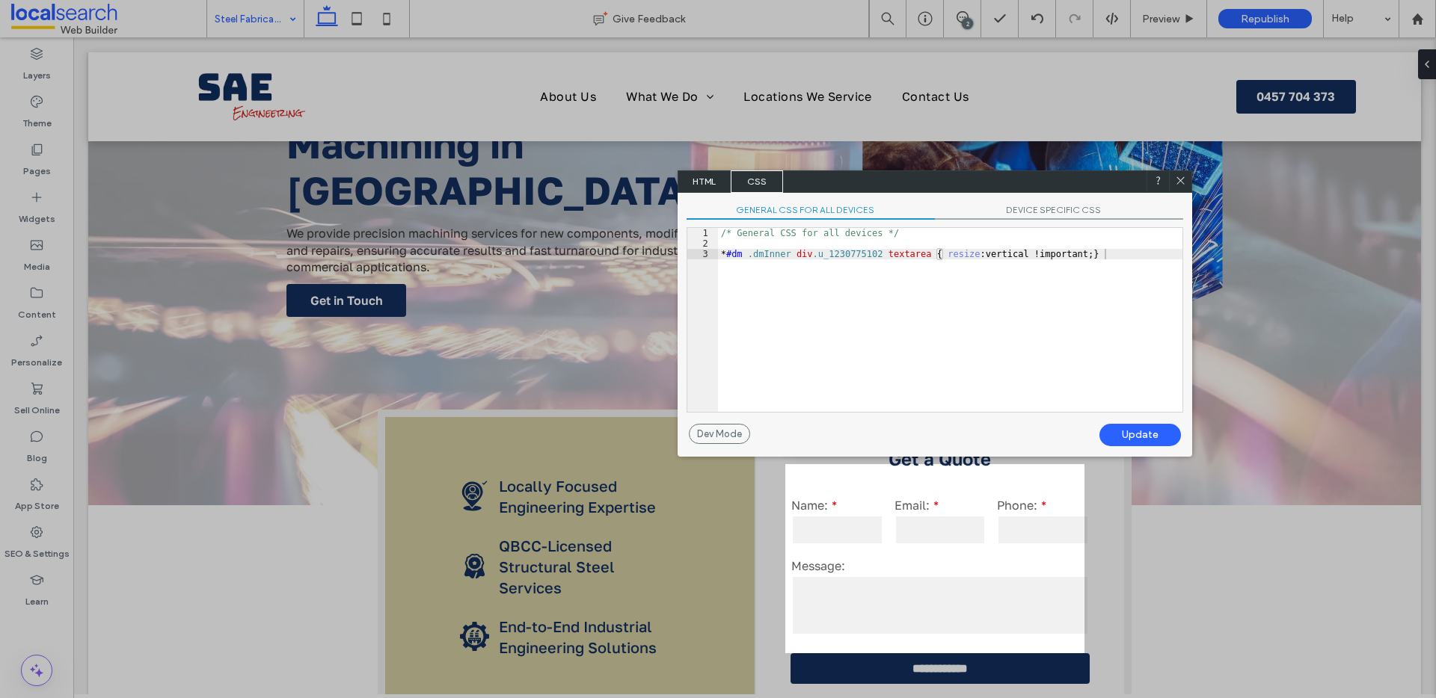
click at [1125, 439] on div "Update" at bounding box center [1140, 435] width 82 height 22
click at [1184, 180] on icon at bounding box center [1180, 180] width 11 height 11
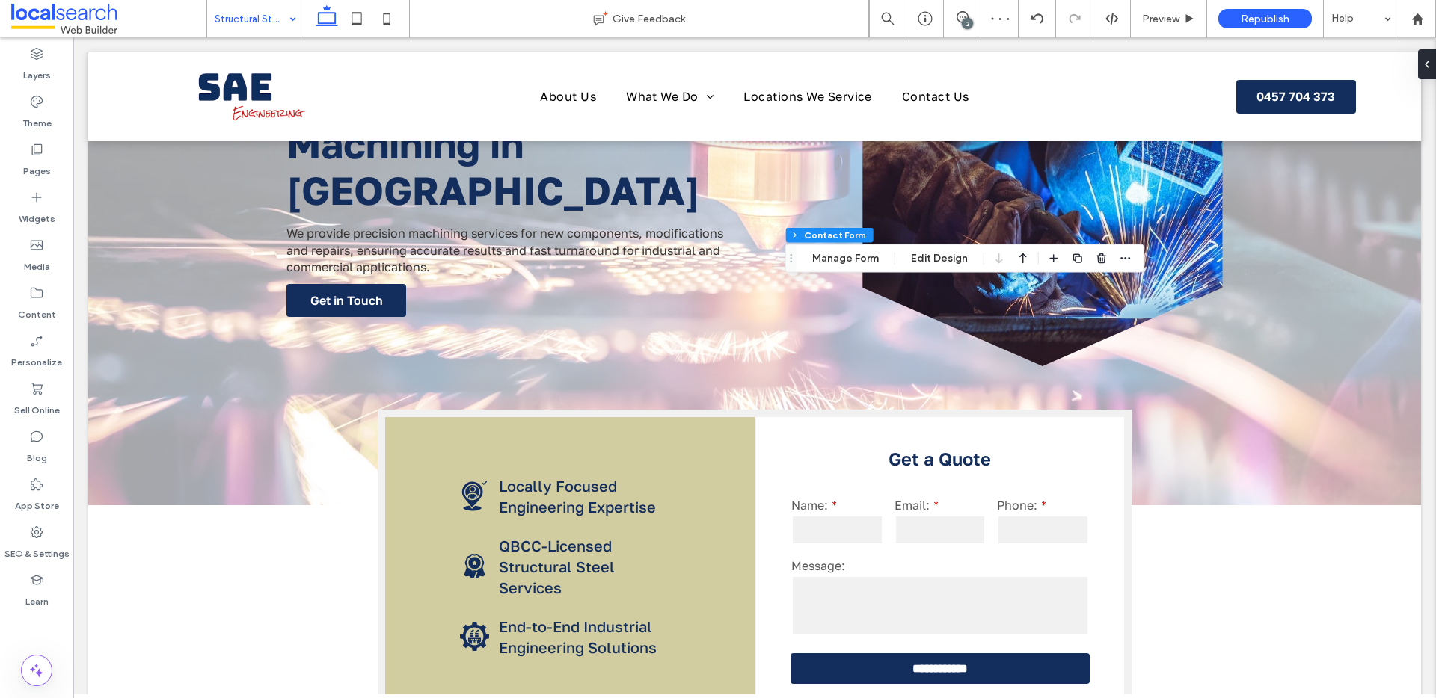
type input "*"
type input "***"
type input "*"
type input "***"
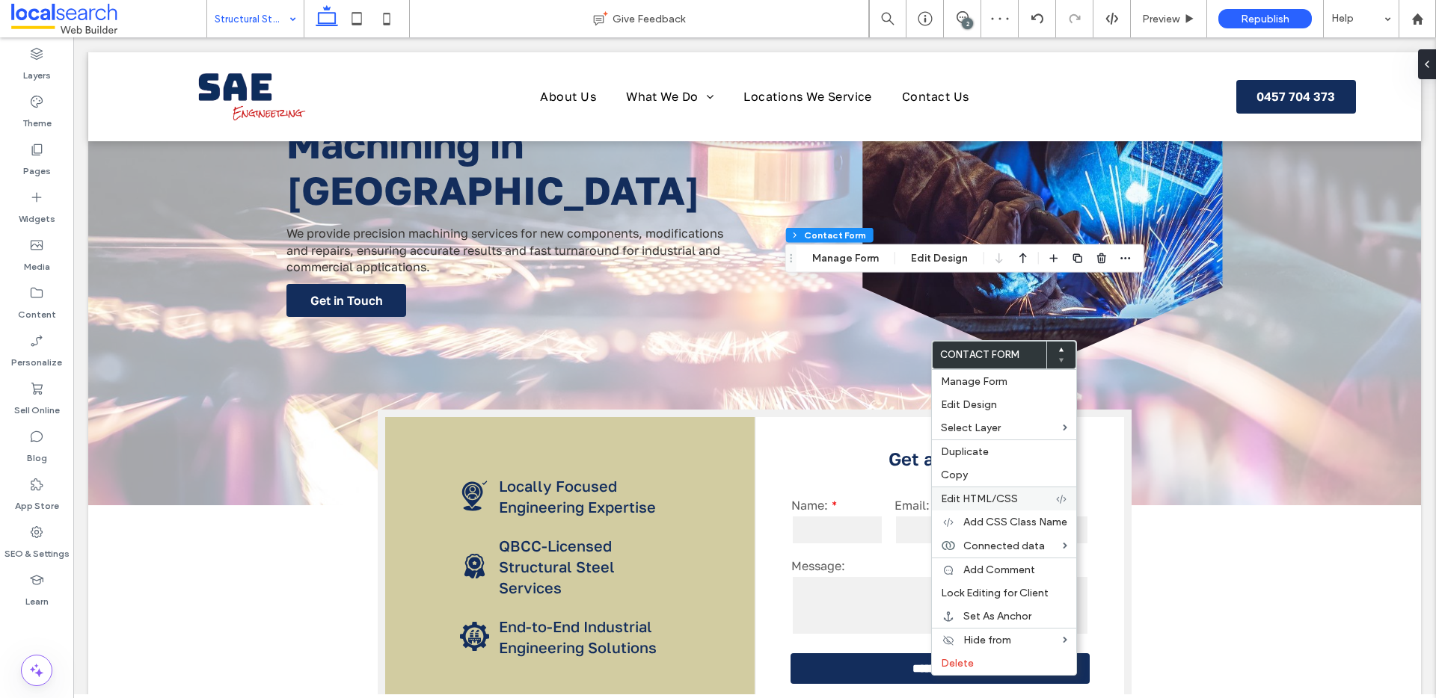
click at [1000, 497] on span "Edit HTML/CSS" at bounding box center [979, 499] width 77 height 13
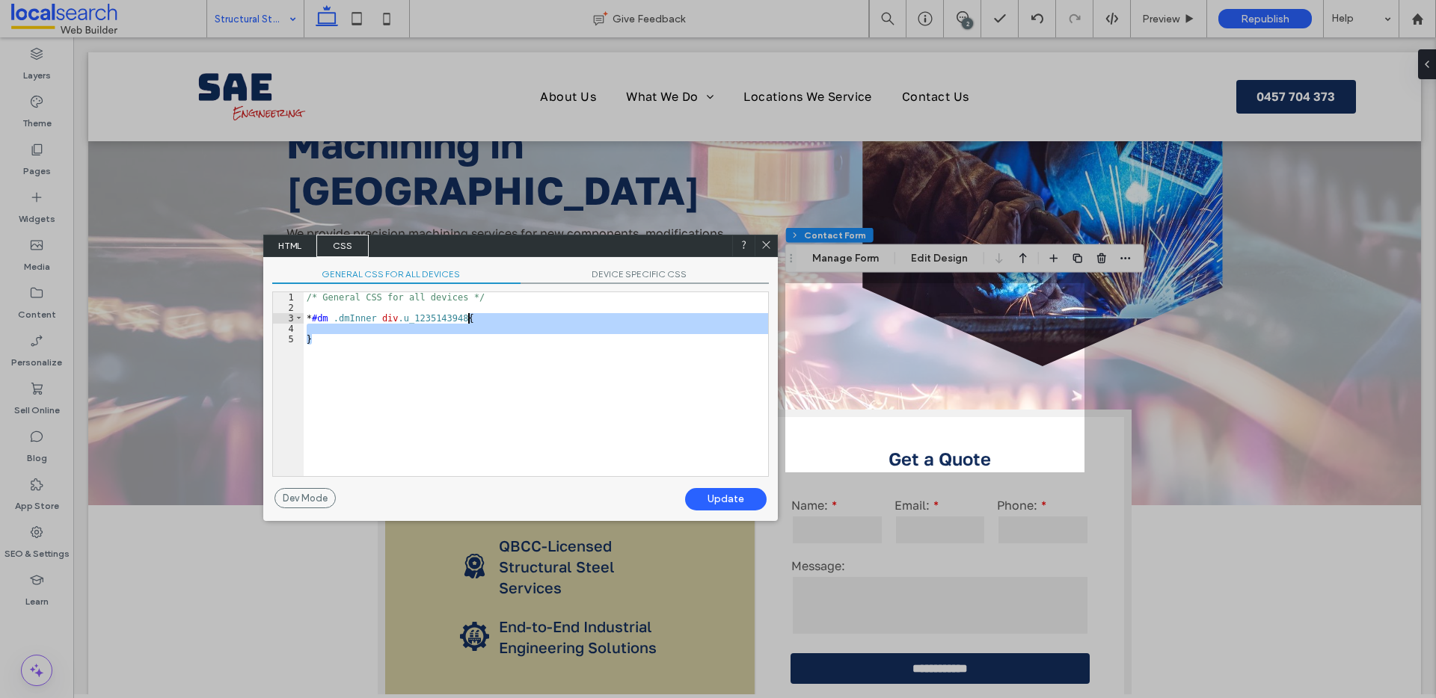
drag, startPoint x: 464, startPoint y: 338, endPoint x: 470, endPoint y: 320, distance: 18.9
click at [470, 320] on div "/* General CSS for all devices */ * #dm .dmInner div .u_1235143948 { }" at bounding box center [536, 394] width 464 height 205
type textarea "**"
click at [716, 499] on div "Update" at bounding box center [726, 499] width 82 height 22
click at [767, 250] on span at bounding box center [765, 245] width 11 height 13
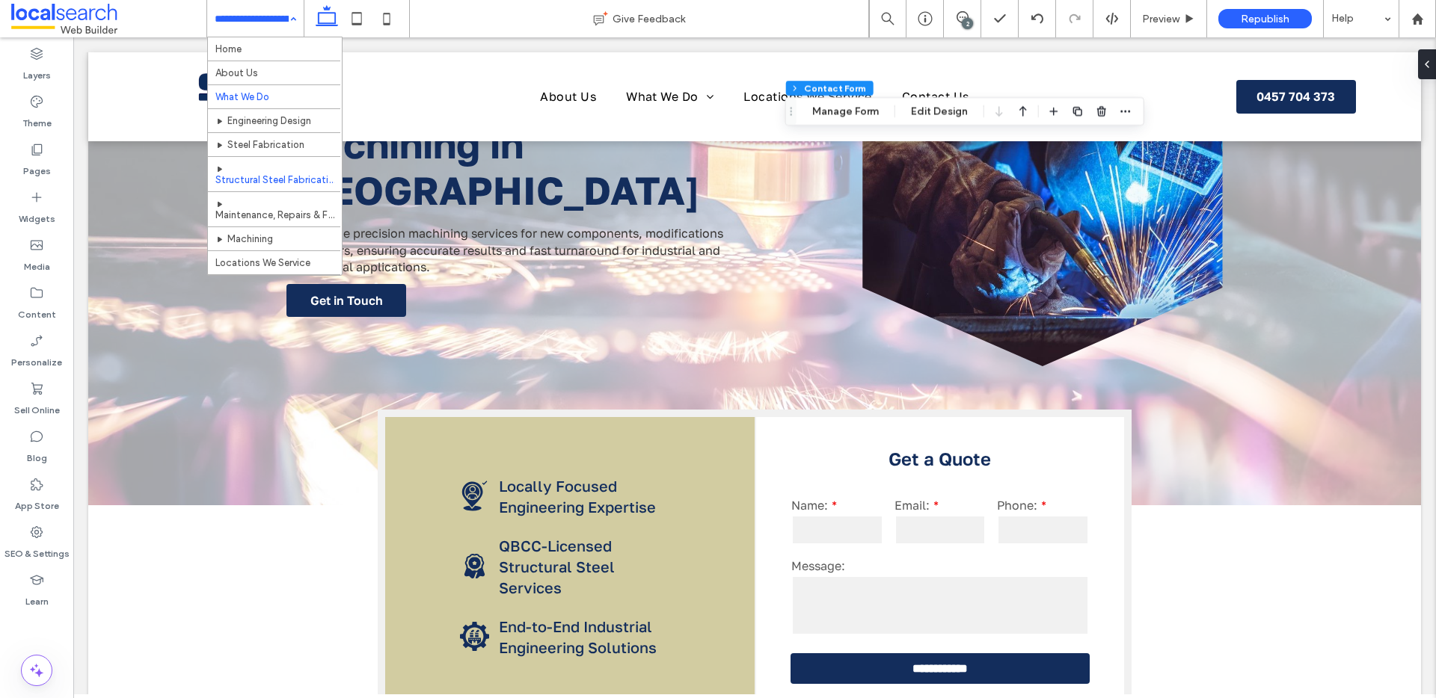
scroll to position [3, 0]
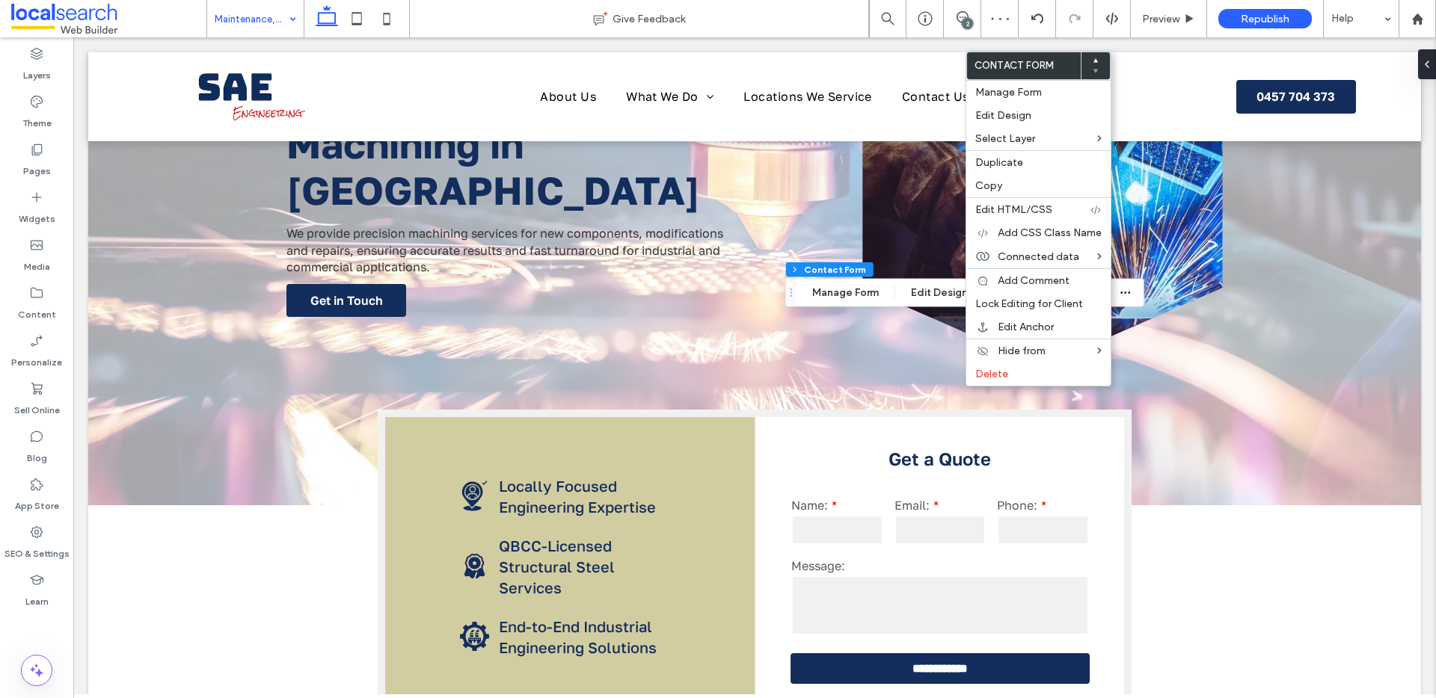
type input "*"
type input "***"
type input "*"
type input "***"
click at [1007, 213] on span "Edit HTML/CSS" at bounding box center [1013, 209] width 77 height 13
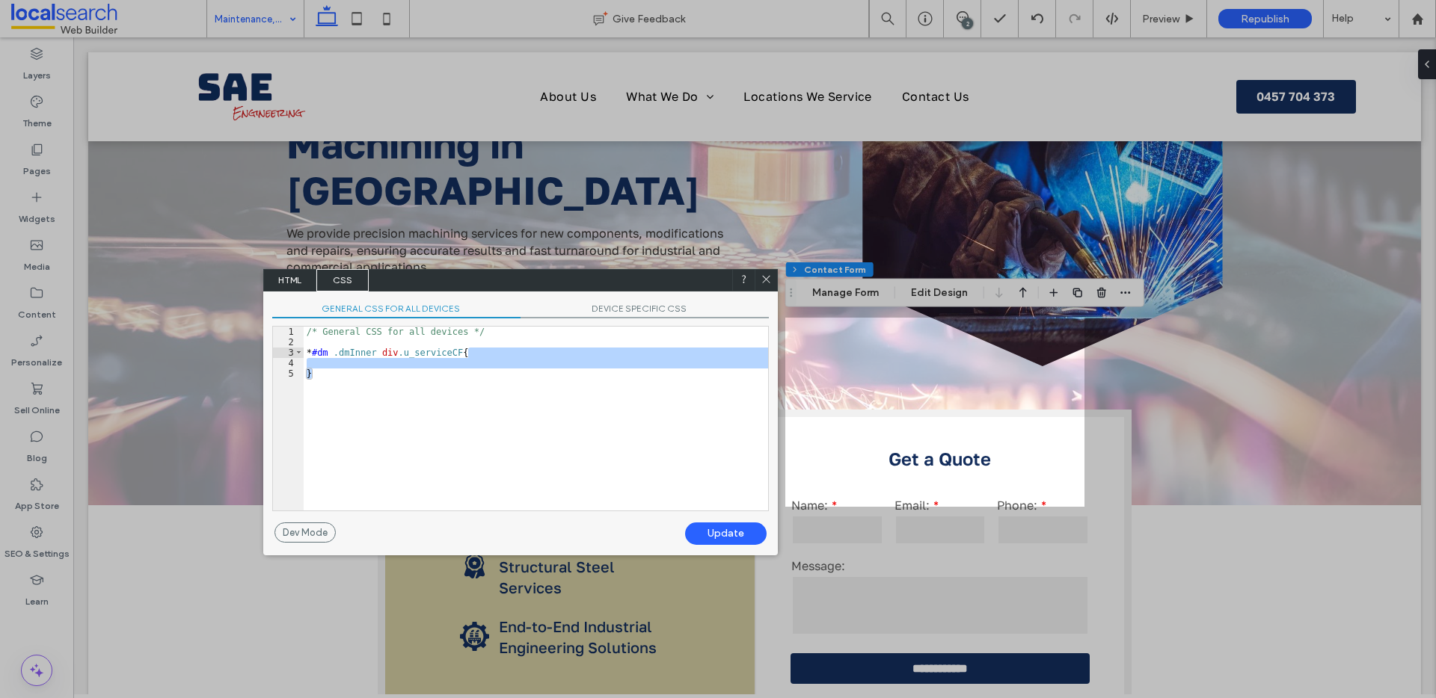
drag, startPoint x: 518, startPoint y: 388, endPoint x: 466, endPoint y: 350, distance: 64.8
click at [466, 350] on div "/* General CSS for all devices */ * #dm .dmInner div .u_serviceCF { }" at bounding box center [536, 429] width 464 height 205
click at [585, 386] on div "/* General CSS for all devices */ * #dm .dmInner div .u_serviceCF { }" at bounding box center [536, 429] width 464 height 205
click at [769, 276] on icon at bounding box center [765, 279] width 11 height 11
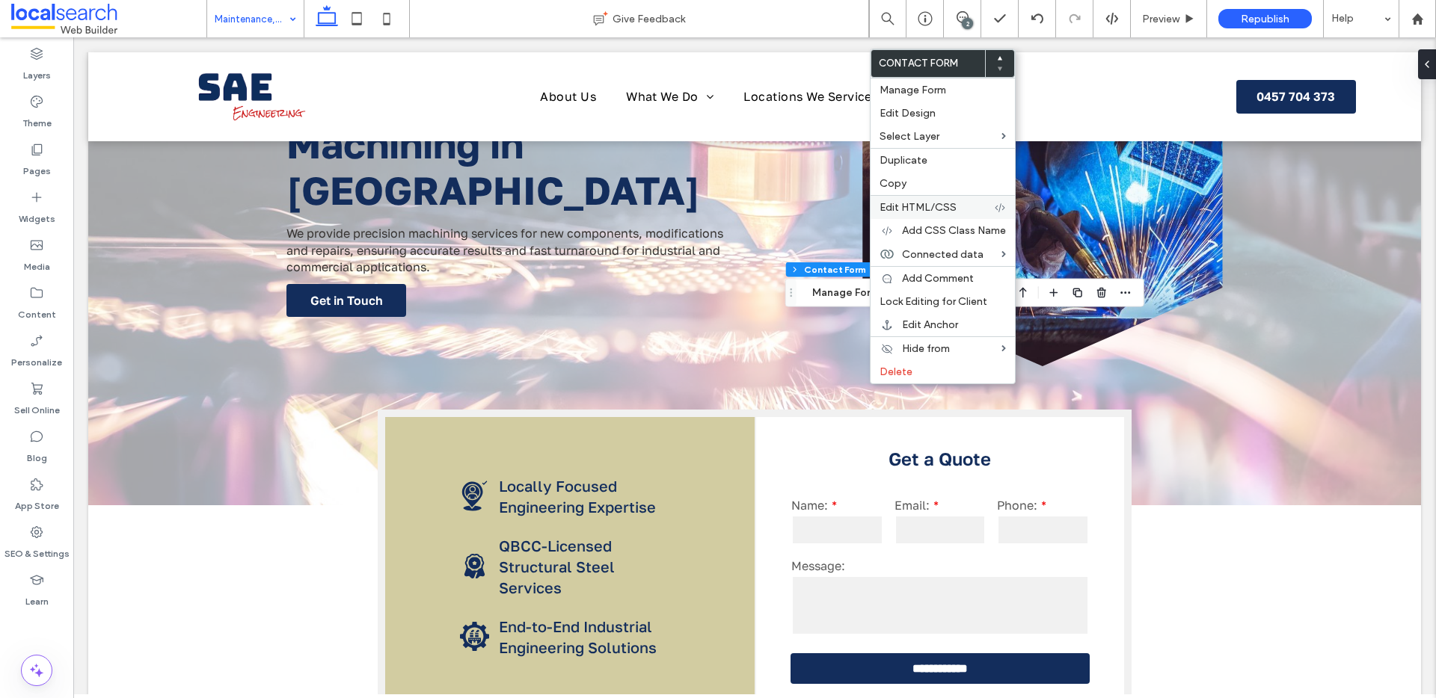
click at [917, 209] on span "Edit HTML/CSS" at bounding box center [917, 207] width 77 height 13
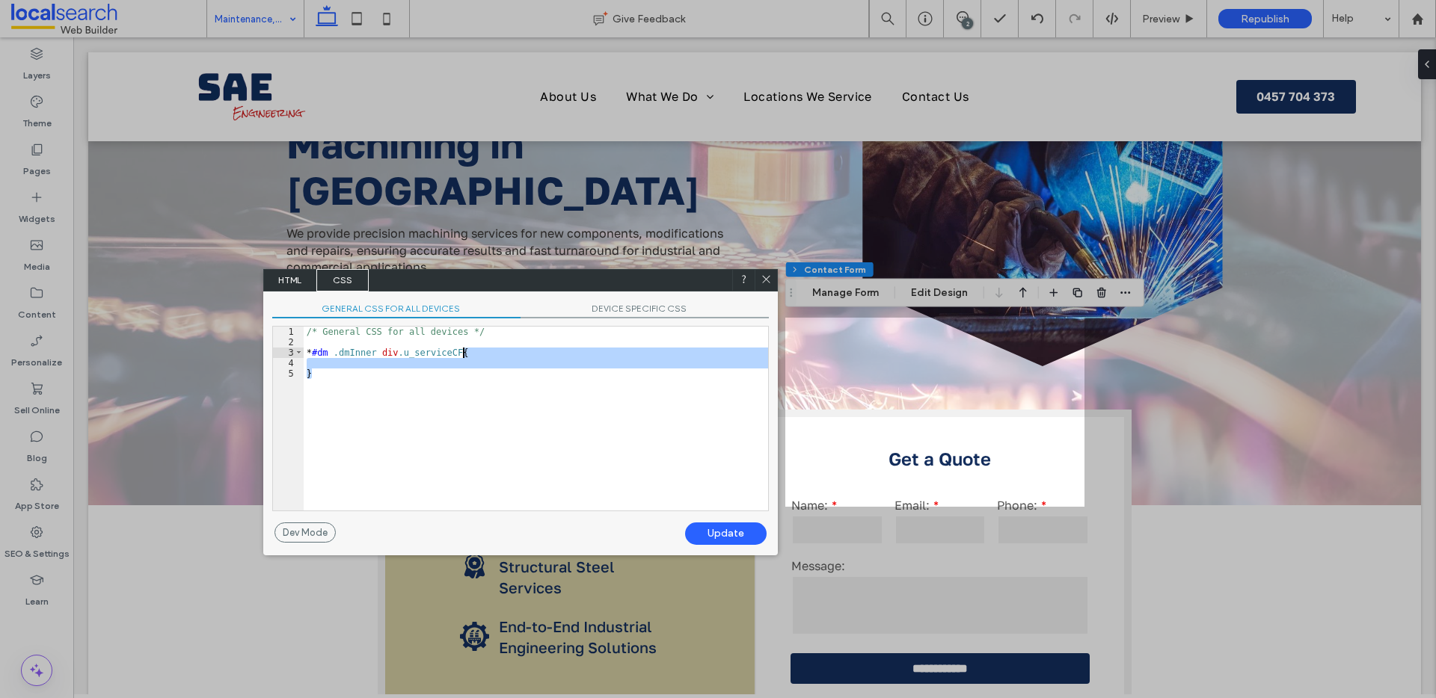
drag, startPoint x: 464, startPoint y: 387, endPoint x: 465, endPoint y: 353, distance: 33.7
click at [465, 353] on div "/* General CSS for all devices */ * #dm .dmInner div .u_serviceCF { }" at bounding box center [536, 429] width 464 height 205
type textarea "**"
click at [726, 530] on div "Update" at bounding box center [726, 534] width 82 height 22
click at [767, 278] on icon at bounding box center [765, 279] width 11 height 11
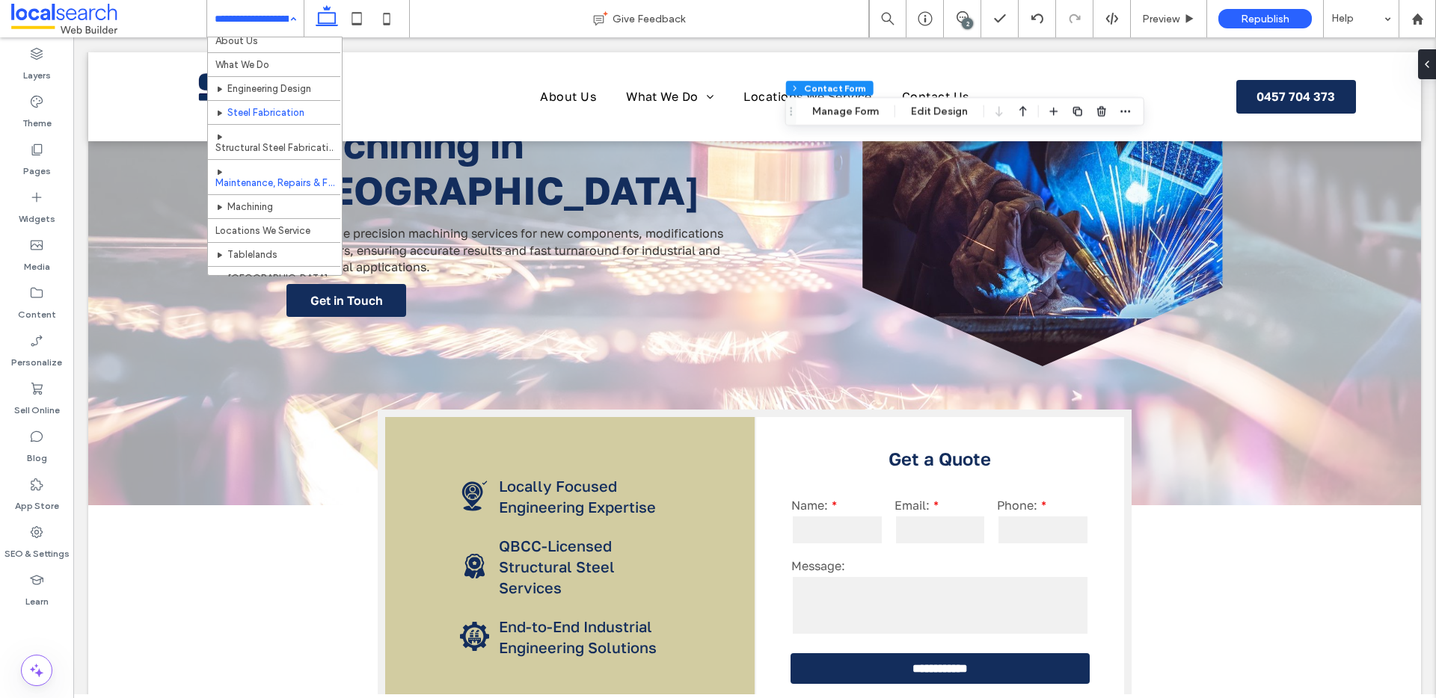
scroll to position [70, 0]
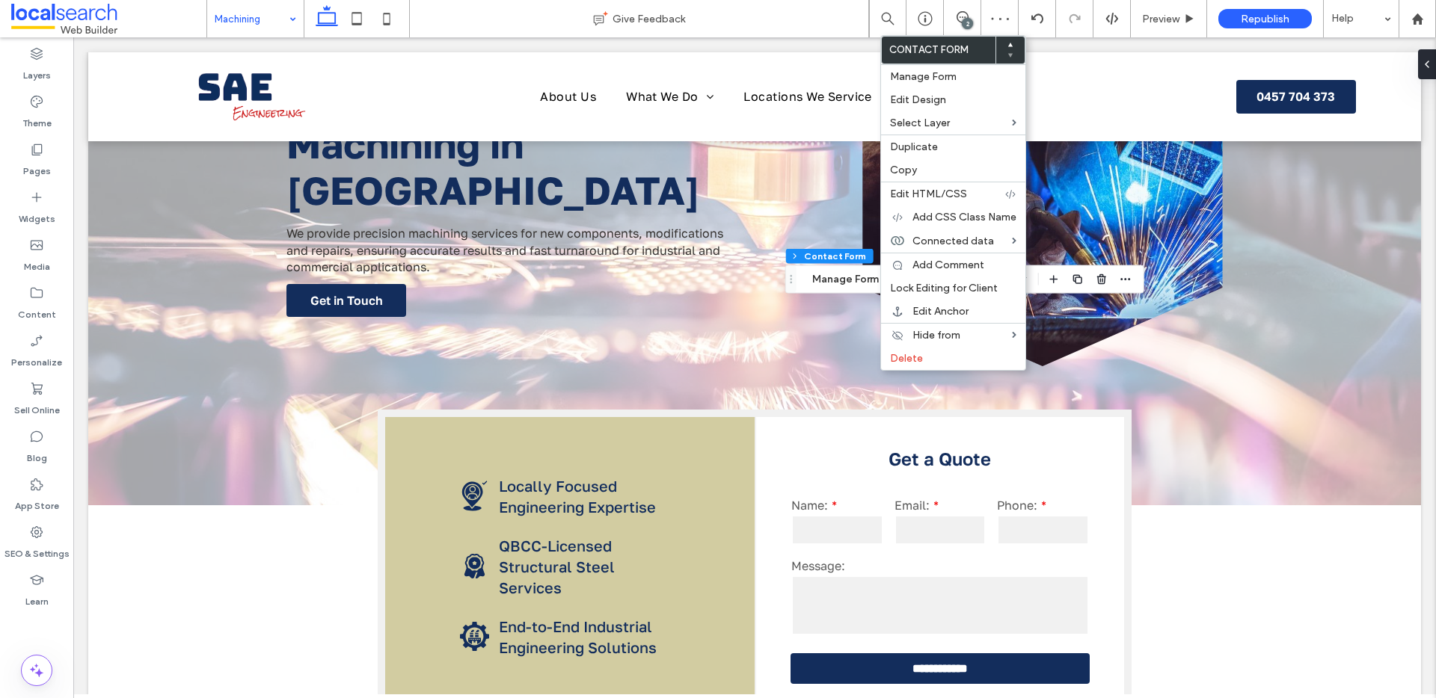
type input "*"
type input "***"
type input "*"
type input "***"
click at [930, 197] on span "Edit HTML/CSS" at bounding box center [928, 194] width 77 height 13
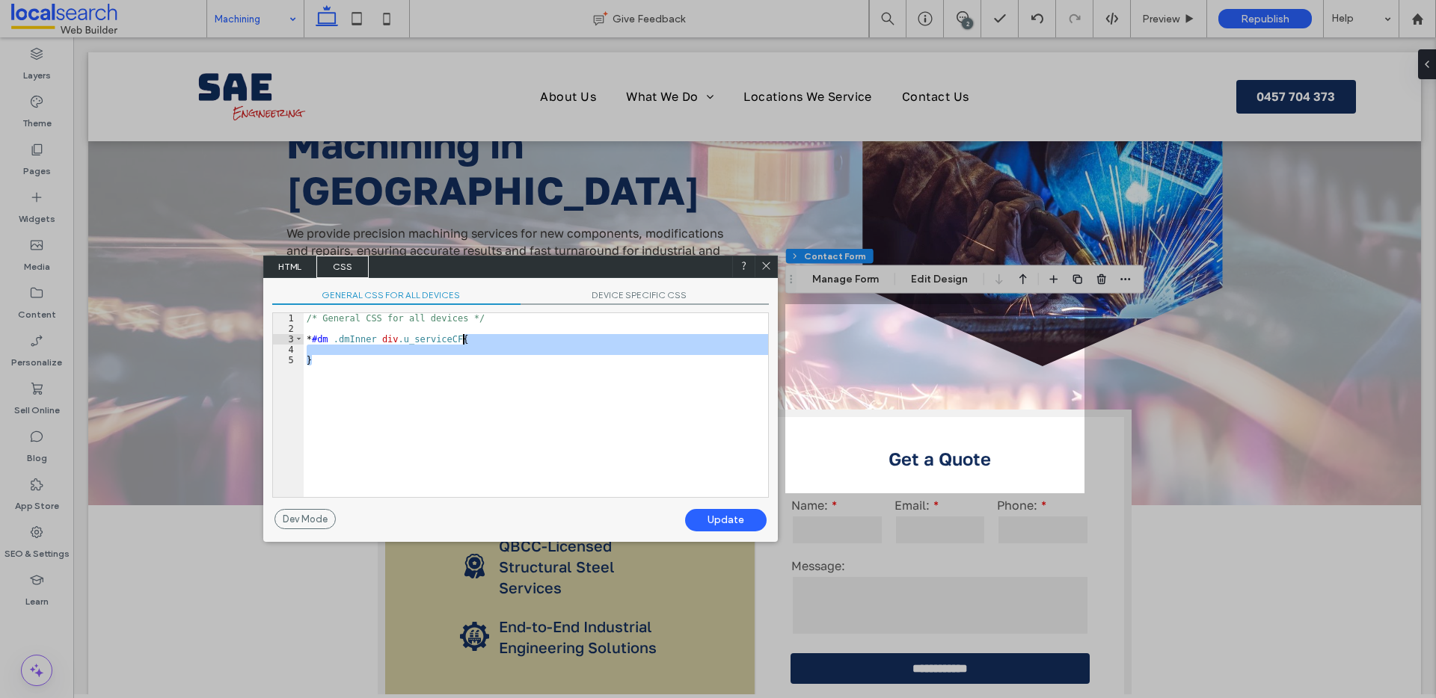
drag, startPoint x: 549, startPoint y: 375, endPoint x: 464, endPoint y: 336, distance: 93.4
click at [464, 336] on div "/* General CSS for all devices */ * #dm .dmInner div .u_serviceCF { }" at bounding box center [536, 415] width 464 height 205
type textarea "**"
click at [737, 521] on div "Update" at bounding box center [726, 520] width 82 height 22
click at [766, 262] on icon at bounding box center [765, 265] width 11 height 11
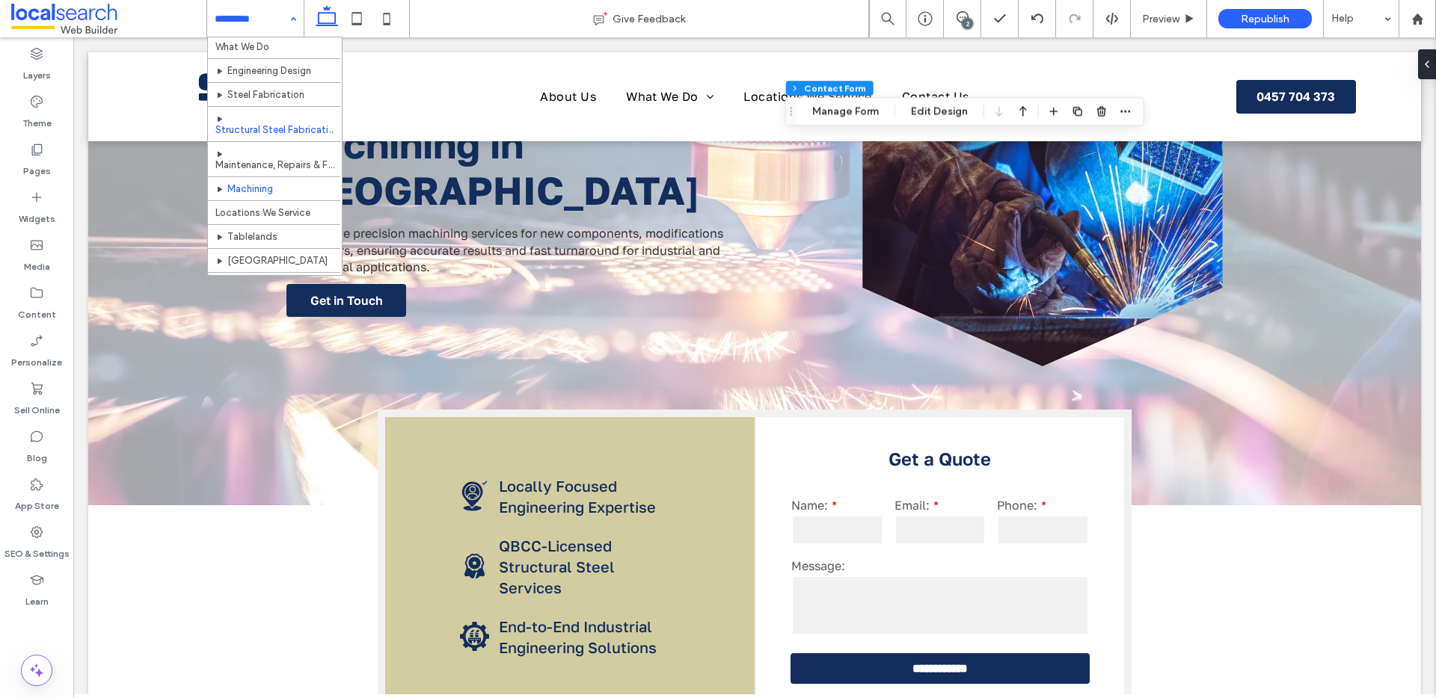
scroll to position [70, 0]
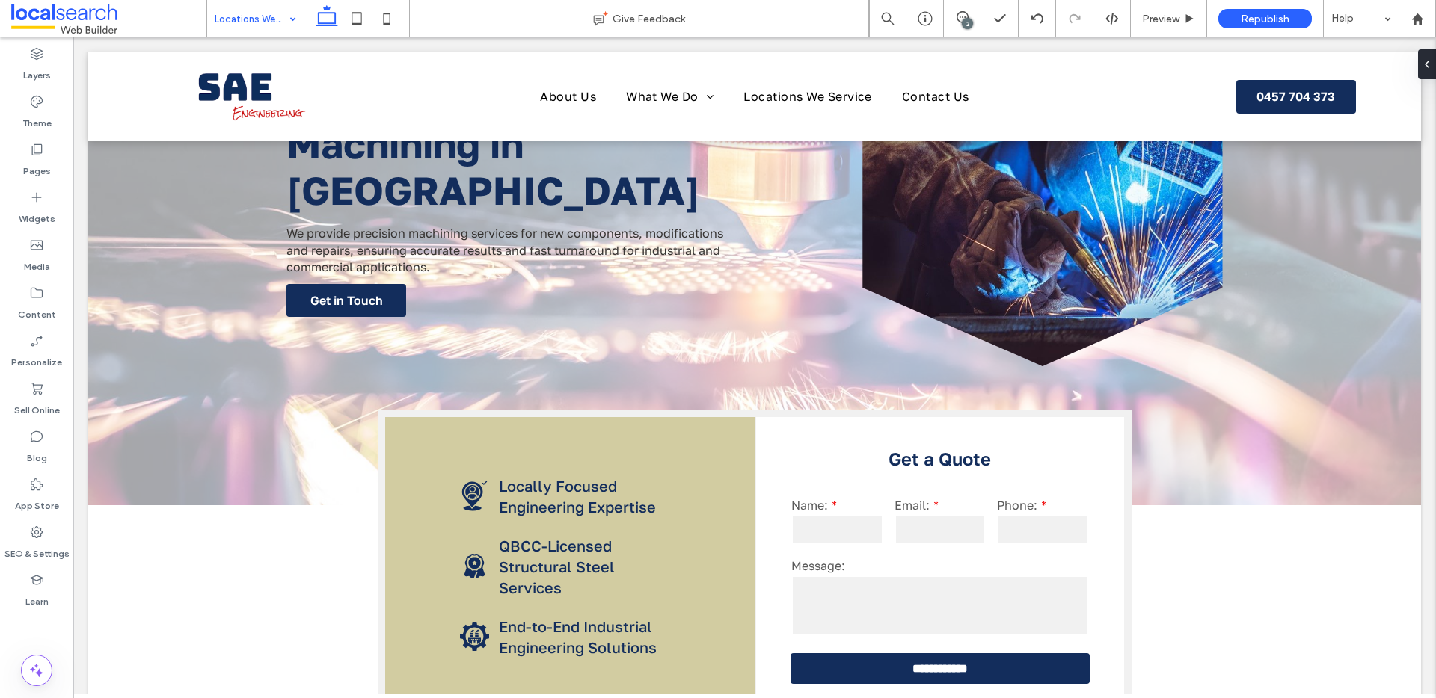
click at [285, 19] on div "Locations We Service" at bounding box center [255, 18] width 96 height 37
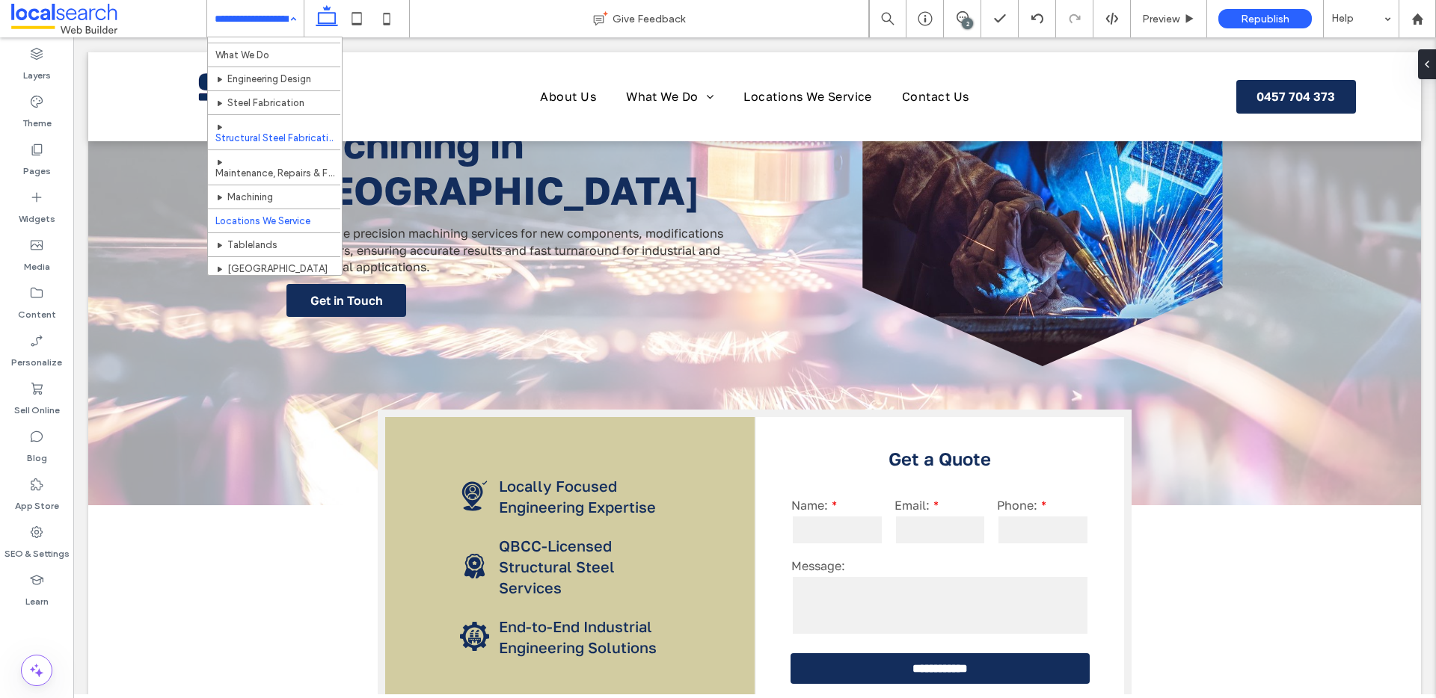
scroll to position [70, 0]
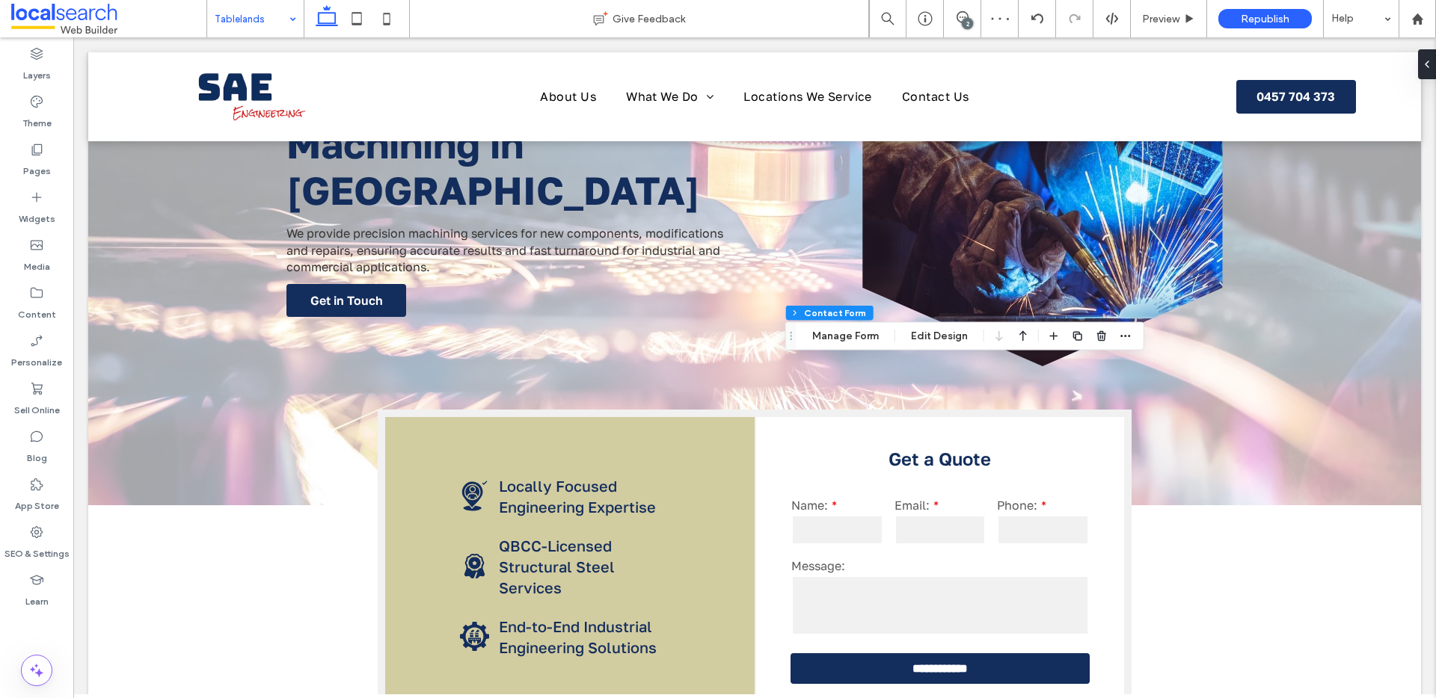
type input "*"
type input "***"
type input "*"
type input "***"
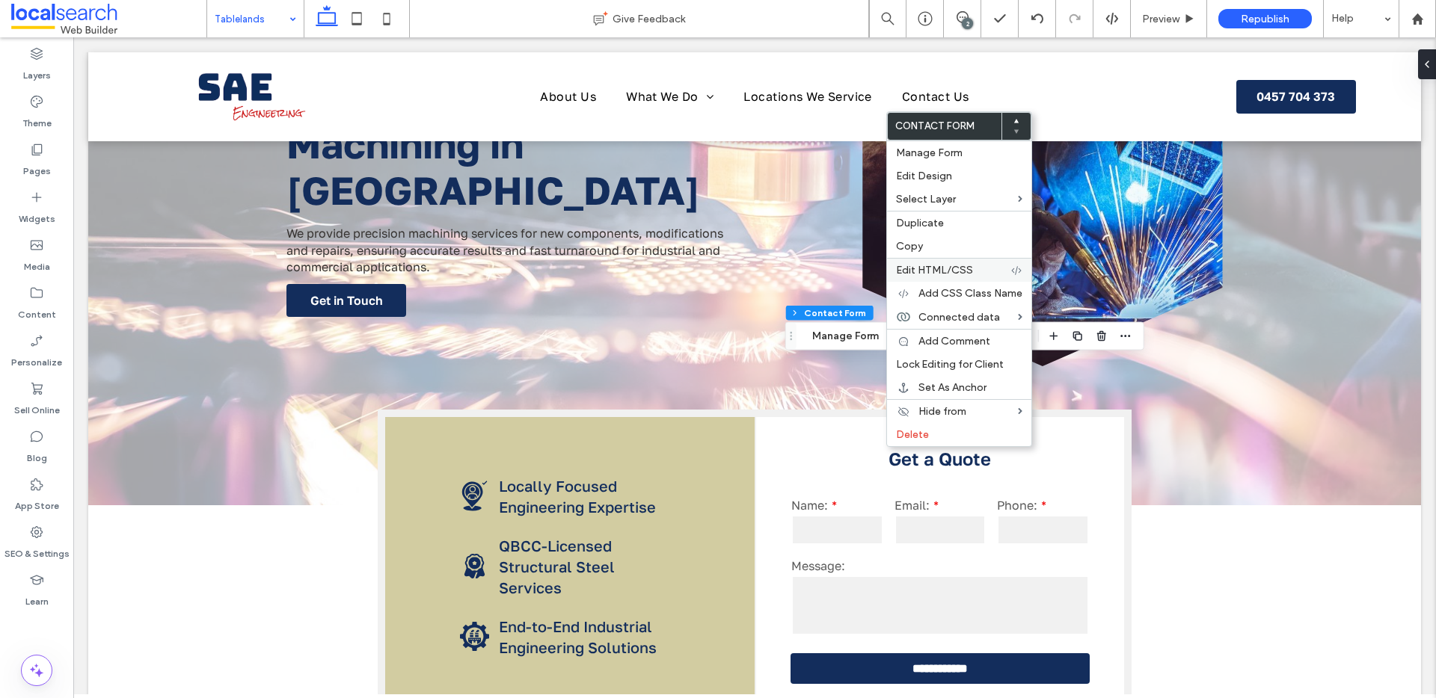
click at [937, 258] on div "Edit HTML/CSS" at bounding box center [959, 270] width 144 height 24
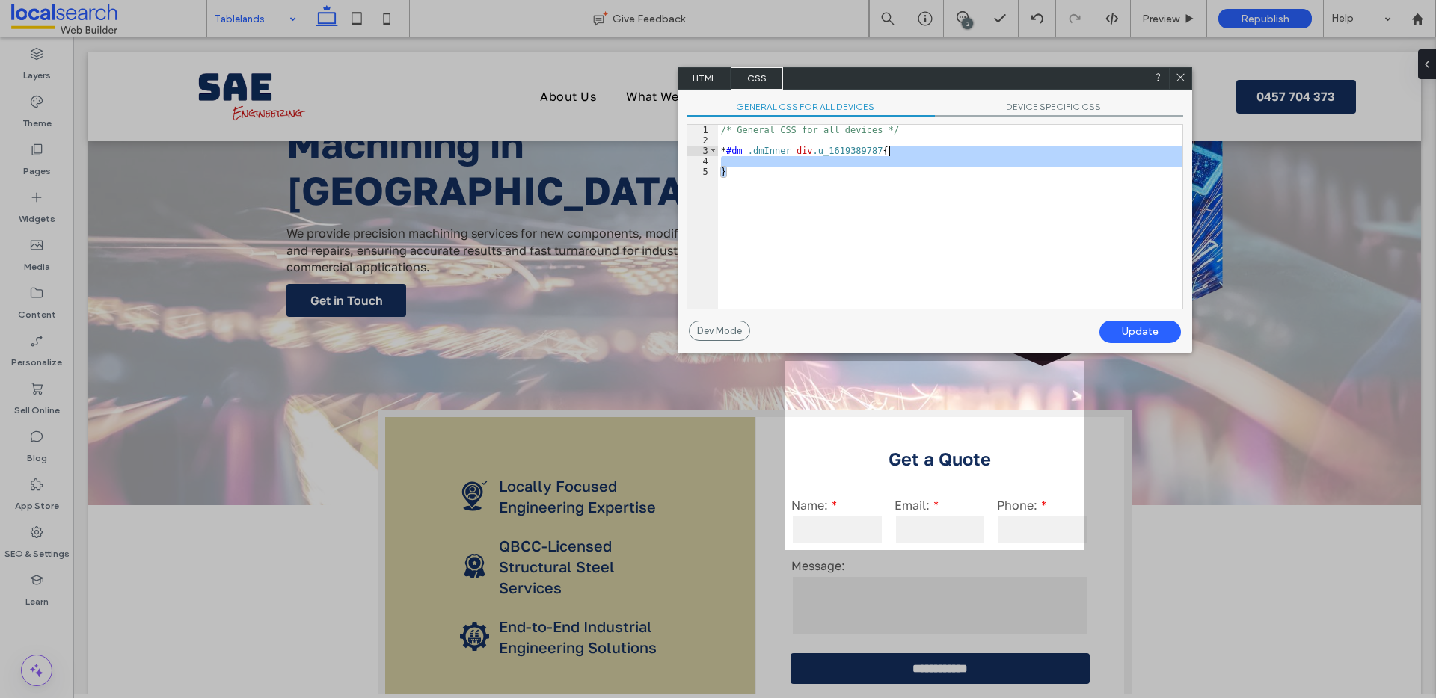
drag, startPoint x: 896, startPoint y: 188, endPoint x: 886, endPoint y: 156, distance: 33.6
click at [886, 156] on div "/* General CSS for all devices */ * #dm .dmInner div .u_1619389787 { }" at bounding box center [950, 227] width 464 height 205
click at [886, 170] on div "/* General CSS for all devices */ * #dm .dmInner div .u_1619389787 { }" at bounding box center [950, 227] width 464 height 205
drag, startPoint x: 885, startPoint y: 164, endPoint x: 884, endPoint y: 153, distance: 11.2
click at [884, 153] on div "/* General CSS for all devices */ * #dm .dmInner div .u_1619389787 { }" at bounding box center [950, 227] width 464 height 205
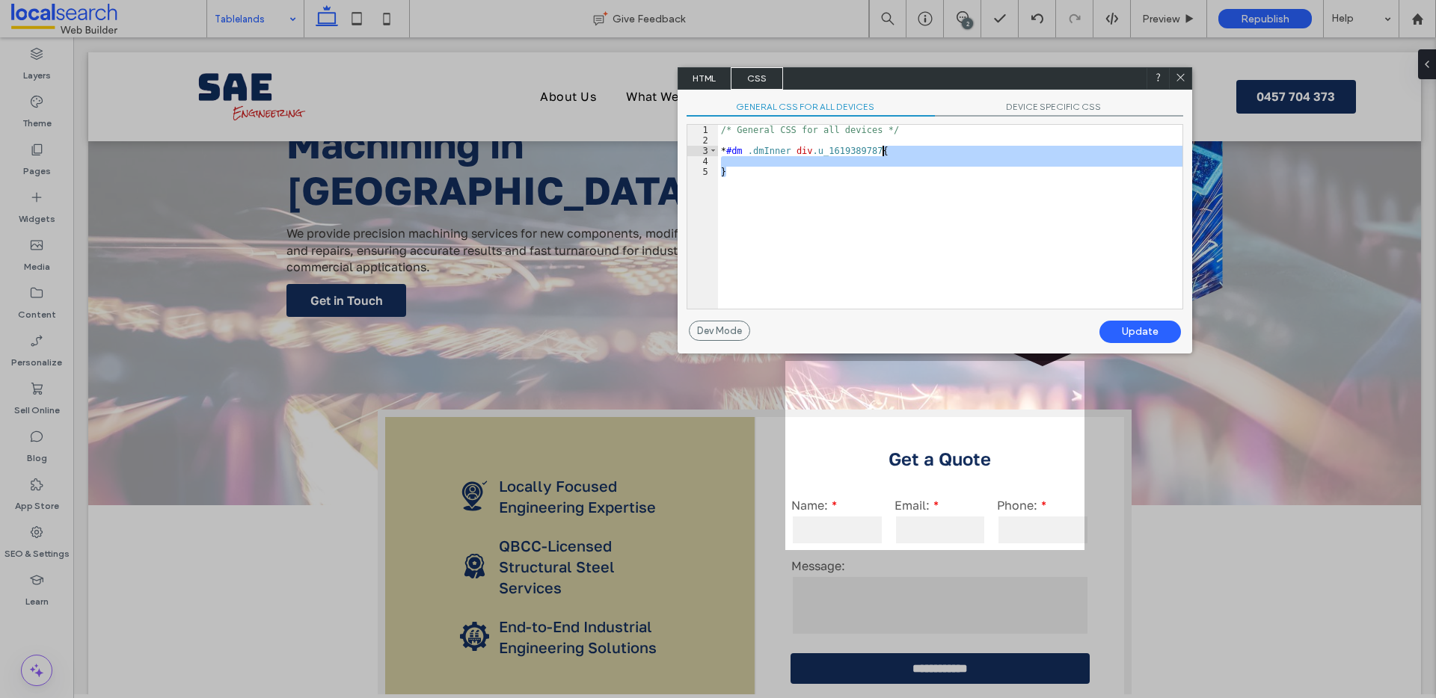
type textarea "**"
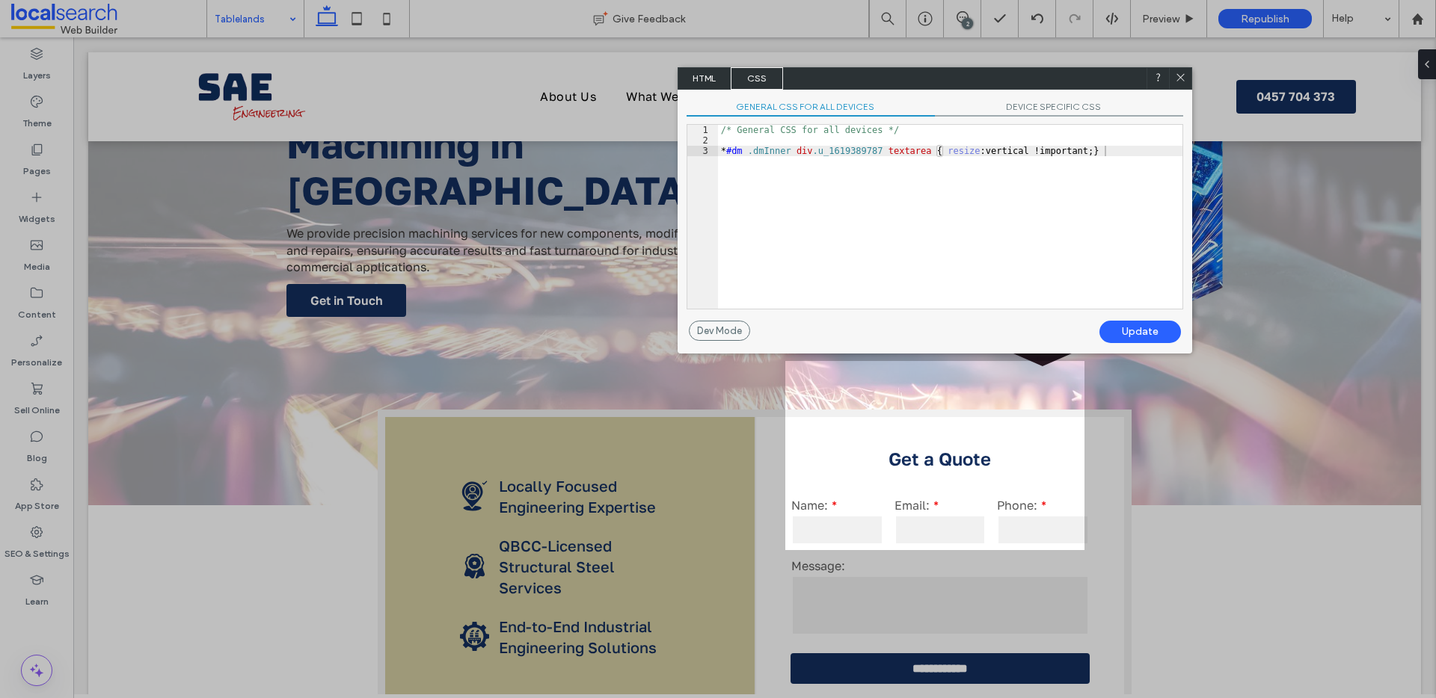
click at [1128, 331] on div "Update" at bounding box center [1140, 332] width 82 height 22
click at [1181, 74] on icon at bounding box center [1180, 77] width 11 height 11
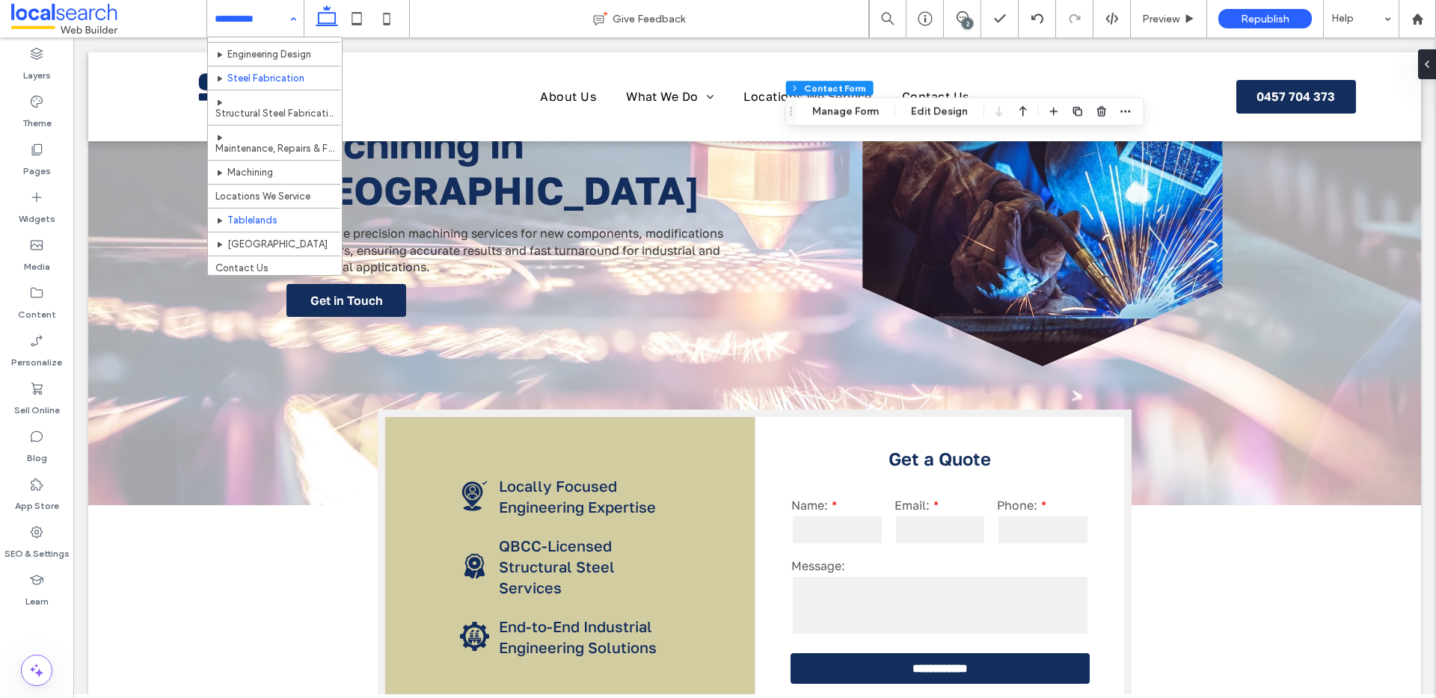
scroll to position [70, 0]
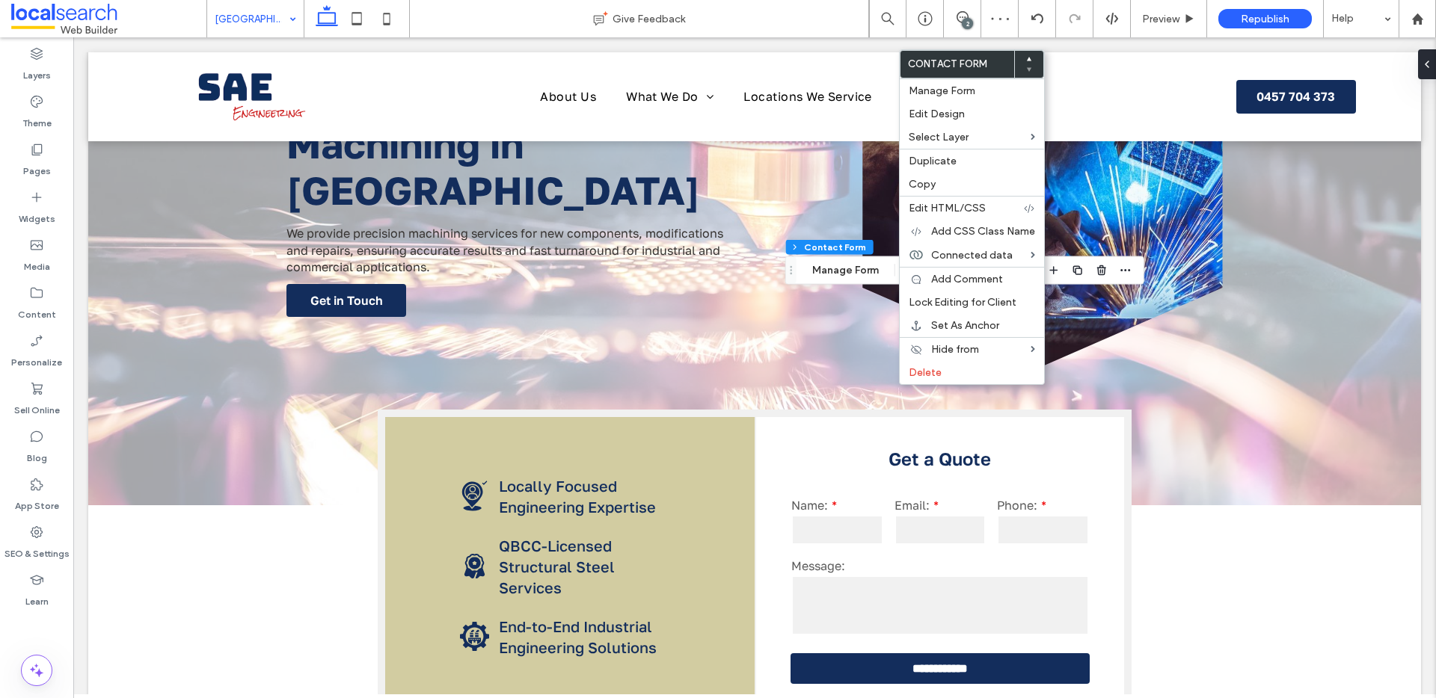
type input "*"
type input "***"
type input "*"
type input "***"
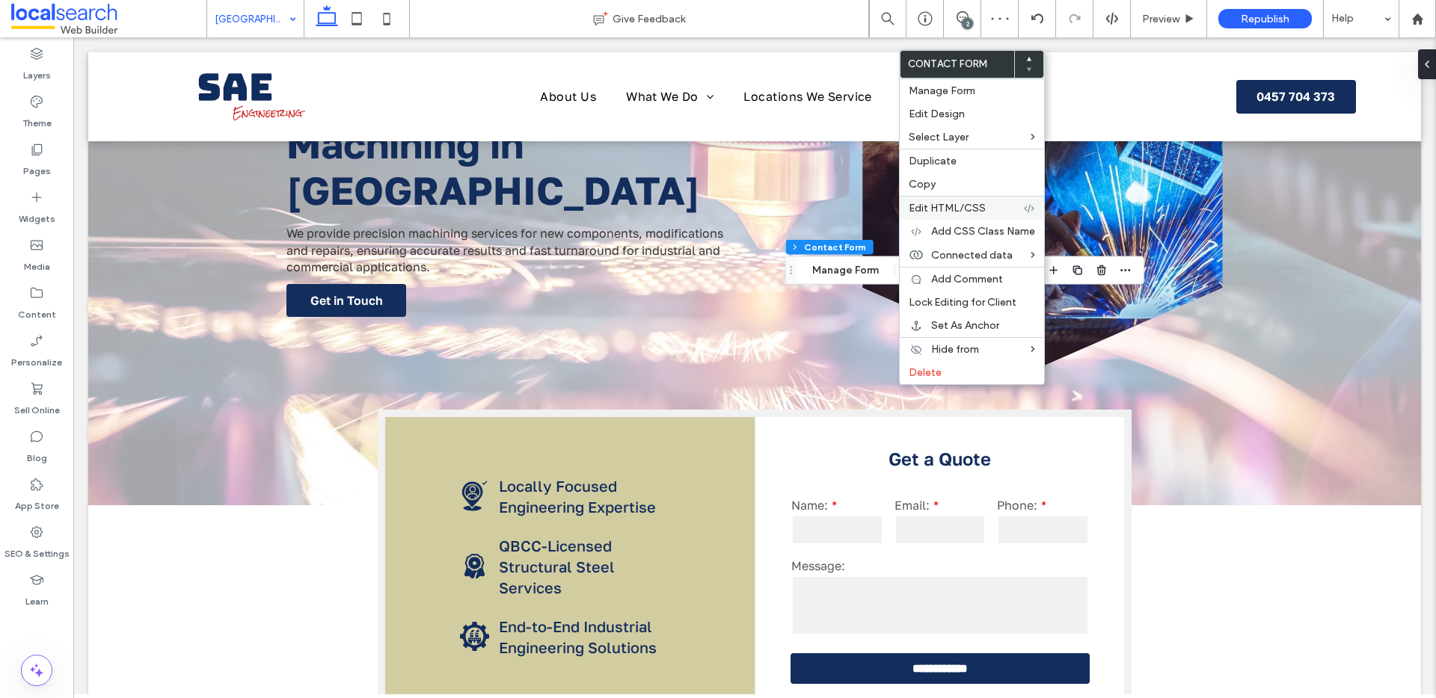
click at [944, 212] on span "Edit HTML/CSS" at bounding box center [947, 208] width 77 height 13
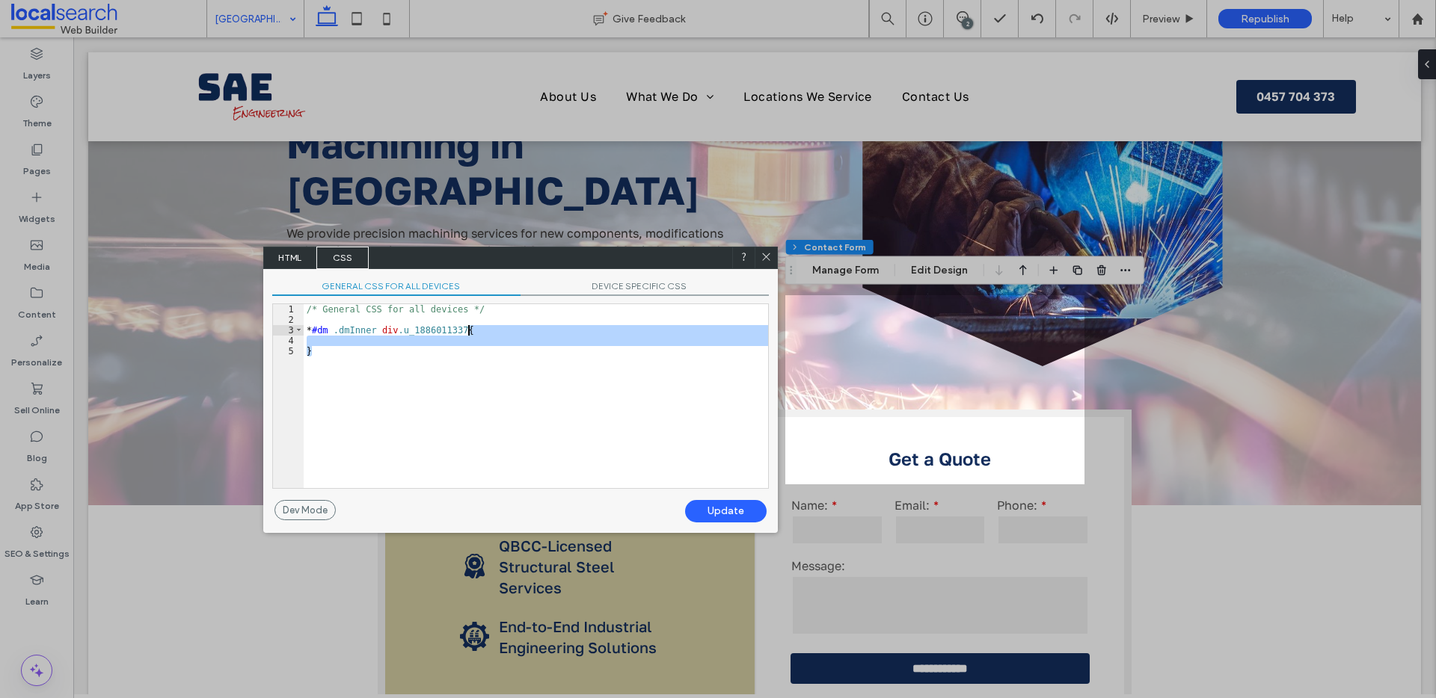
drag, startPoint x: 524, startPoint y: 371, endPoint x: 470, endPoint y: 330, distance: 67.7
click at [470, 330] on div "/* General CSS for all devices */ * #dm .dmInner div .u_1886011337 { }" at bounding box center [536, 406] width 464 height 205
type textarea "**"
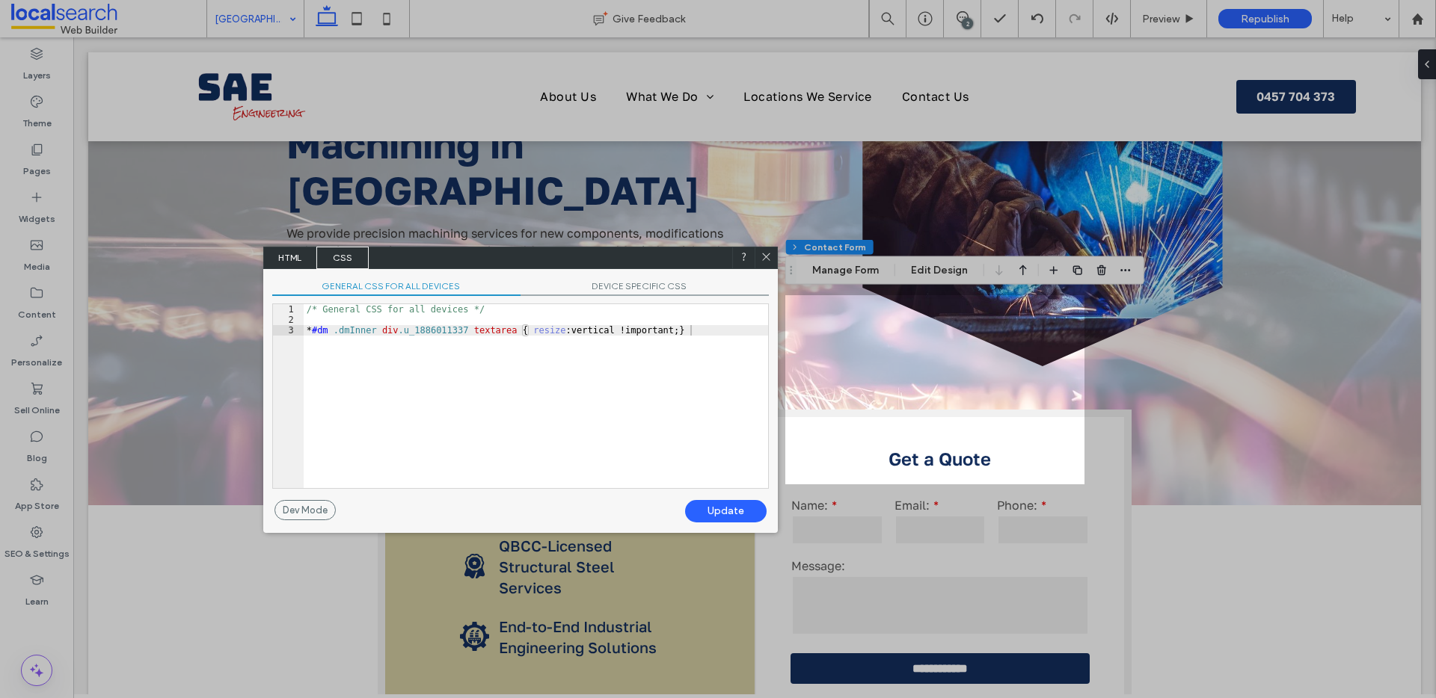
click at [735, 508] on div "Update" at bounding box center [726, 511] width 82 height 22
click at [766, 254] on icon at bounding box center [765, 256] width 11 height 11
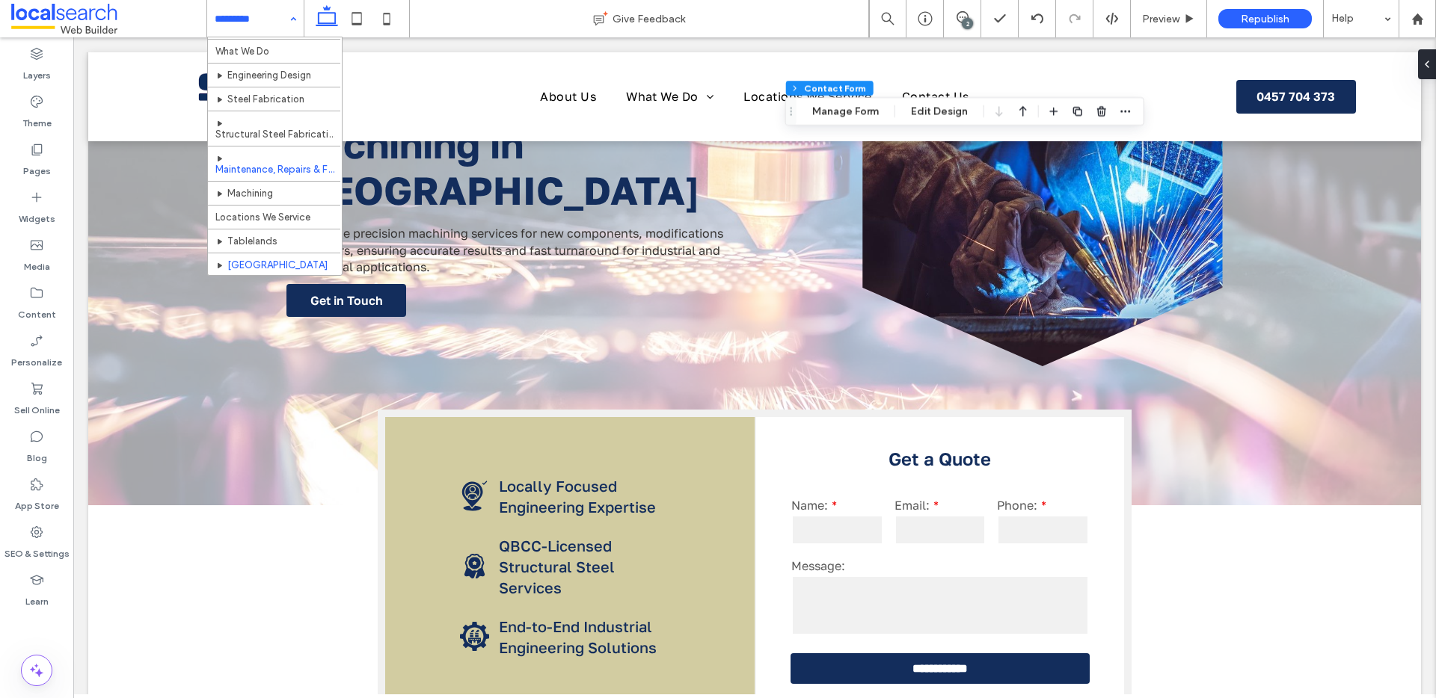
scroll to position [70, 0]
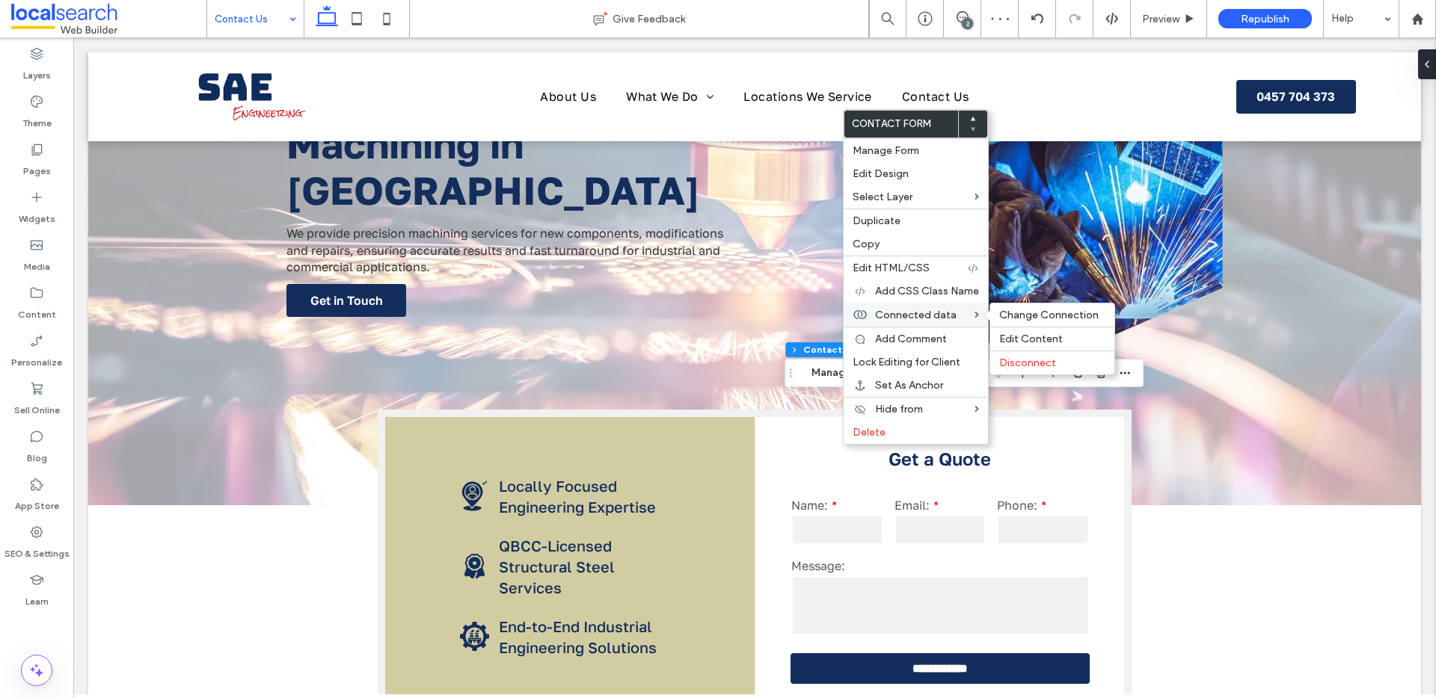
type input "*"
type input "***"
type input "*"
type input "***"
click at [884, 276] on div "Edit HTML/CSS" at bounding box center [915, 268] width 144 height 24
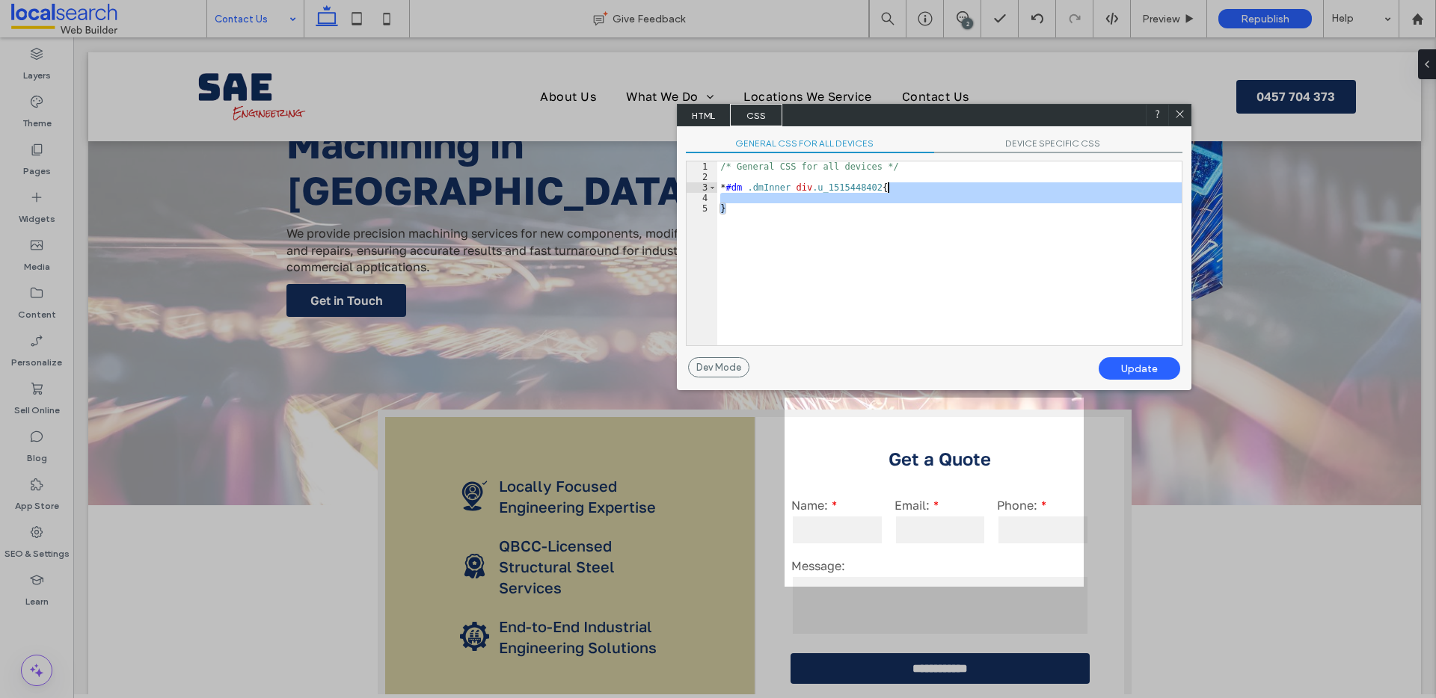
drag, startPoint x: 891, startPoint y: 214, endPoint x: 884, endPoint y: 187, distance: 27.9
click at [884, 187] on div "/* General CSS for all devices */ * #dm .dmInner div .u_1515448402 { }" at bounding box center [949, 264] width 464 height 205
type textarea "**"
click at [1150, 369] on div "Update" at bounding box center [1139, 368] width 82 height 22
click at [1181, 111] on use at bounding box center [1179, 114] width 7 height 7
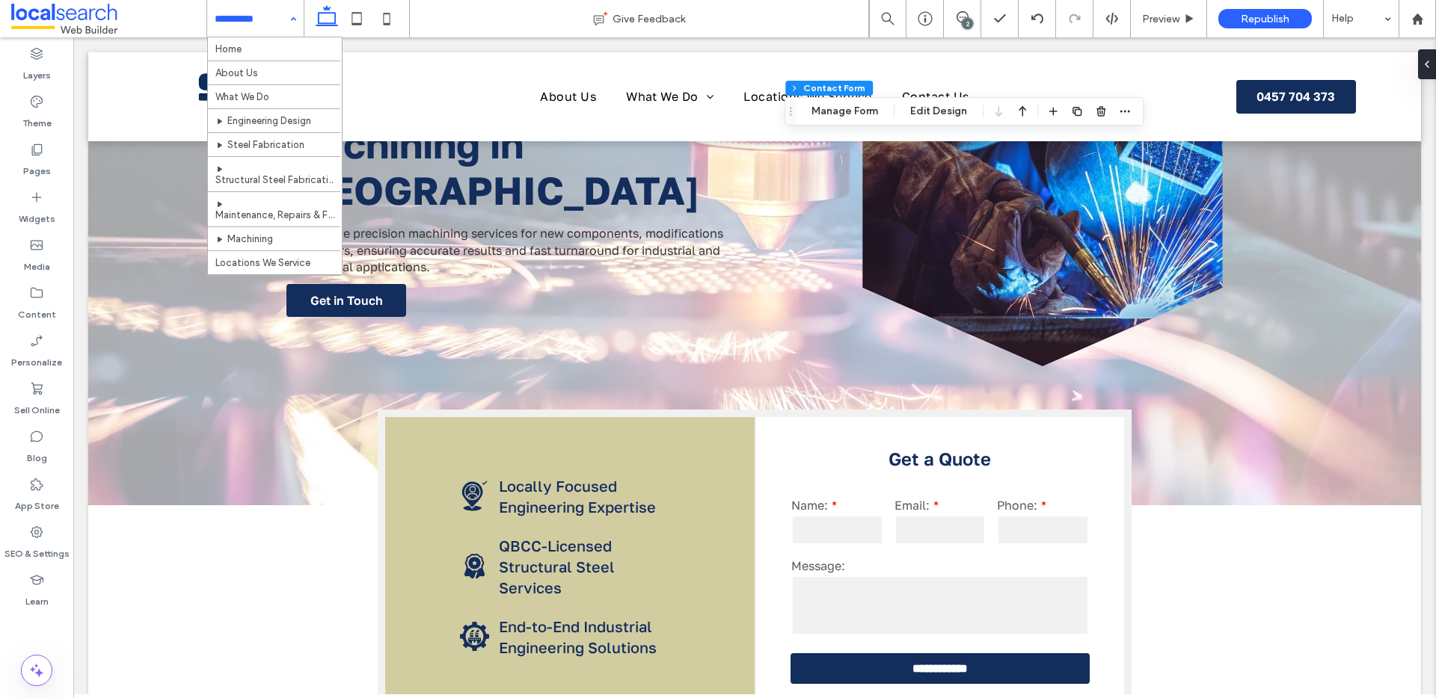
drag, startPoint x: 273, startPoint y: 14, endPoint x: 282, endPoint y: 153, distance: 139.4
click at [43, 538] on div "SEO & Settings" at bounding box center [36, 543] width 73 height 48
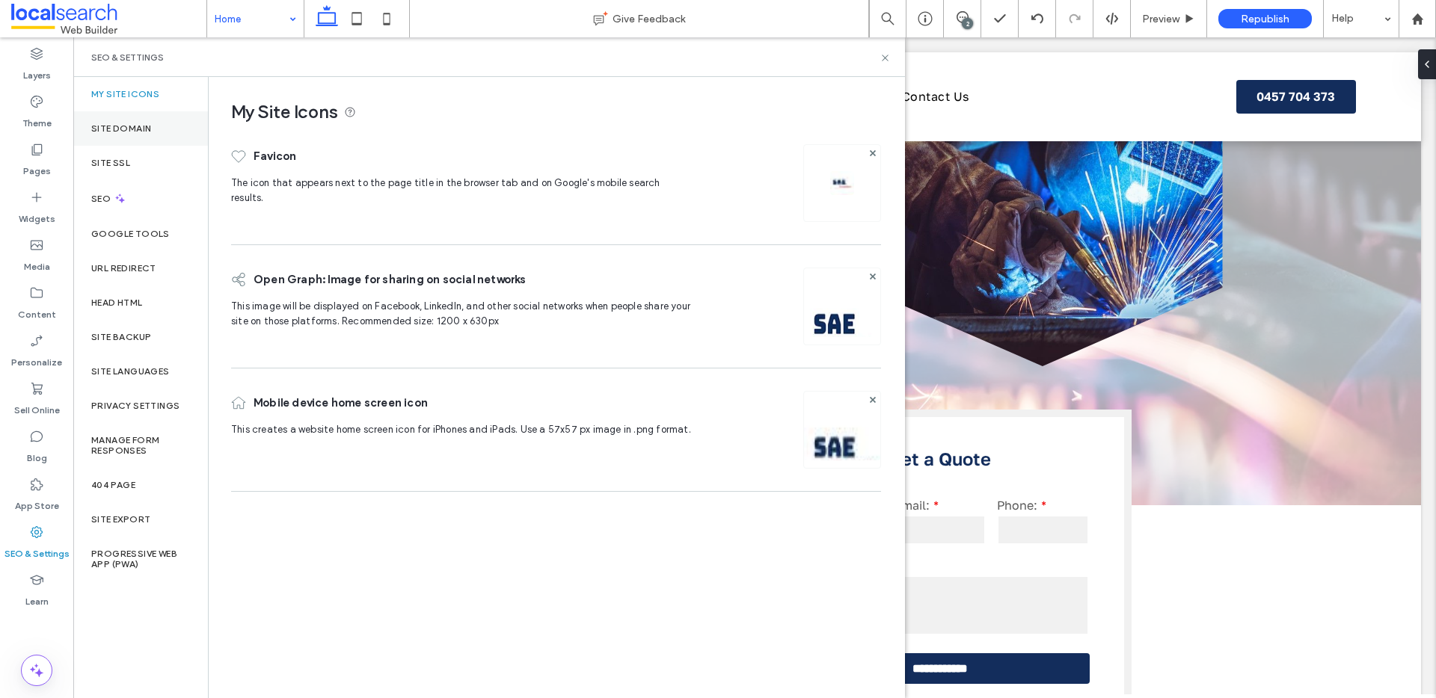
click at [176, 128] on div "Site Domain" at bounding box center [140, 128] width 135 height 34
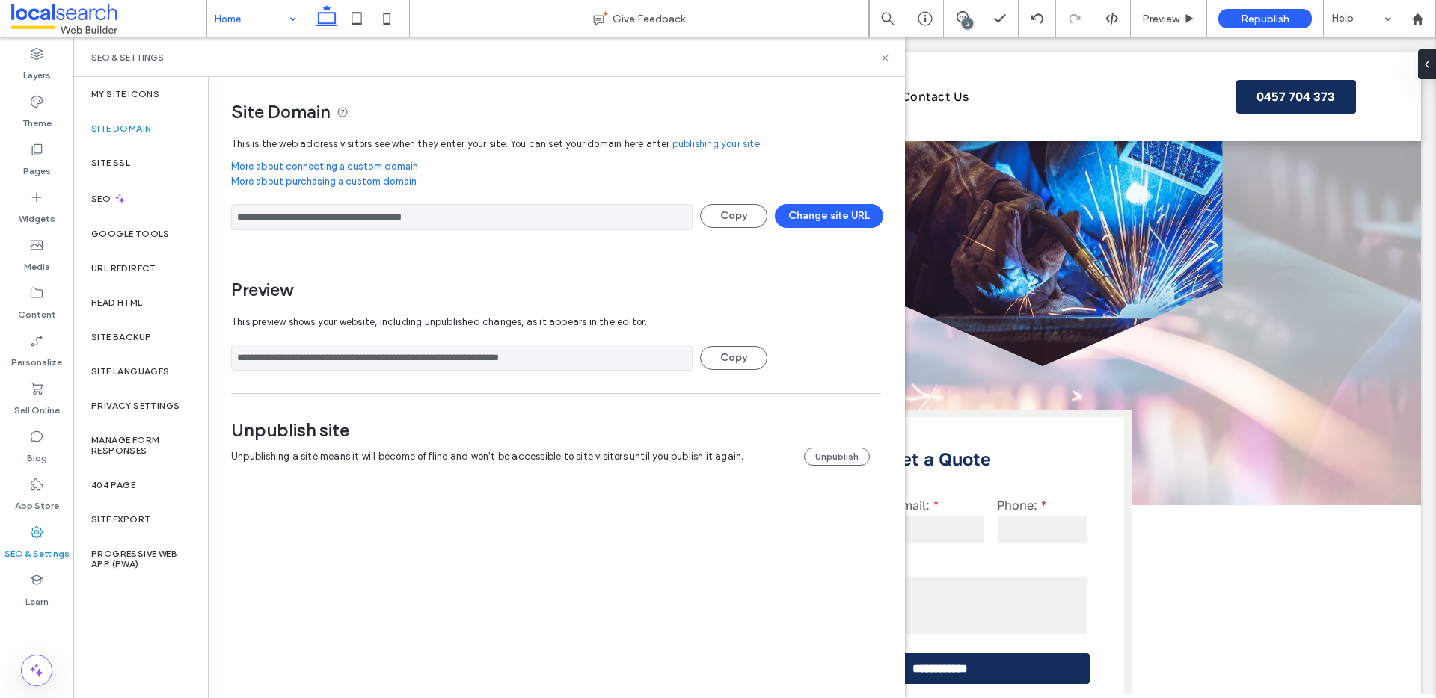
click at [461, 369] on input "**********" at bounding box center [461, 358] width 461 height 26
click at [387, 16] on icon at bounding box center [387, 19] width 30 height 30
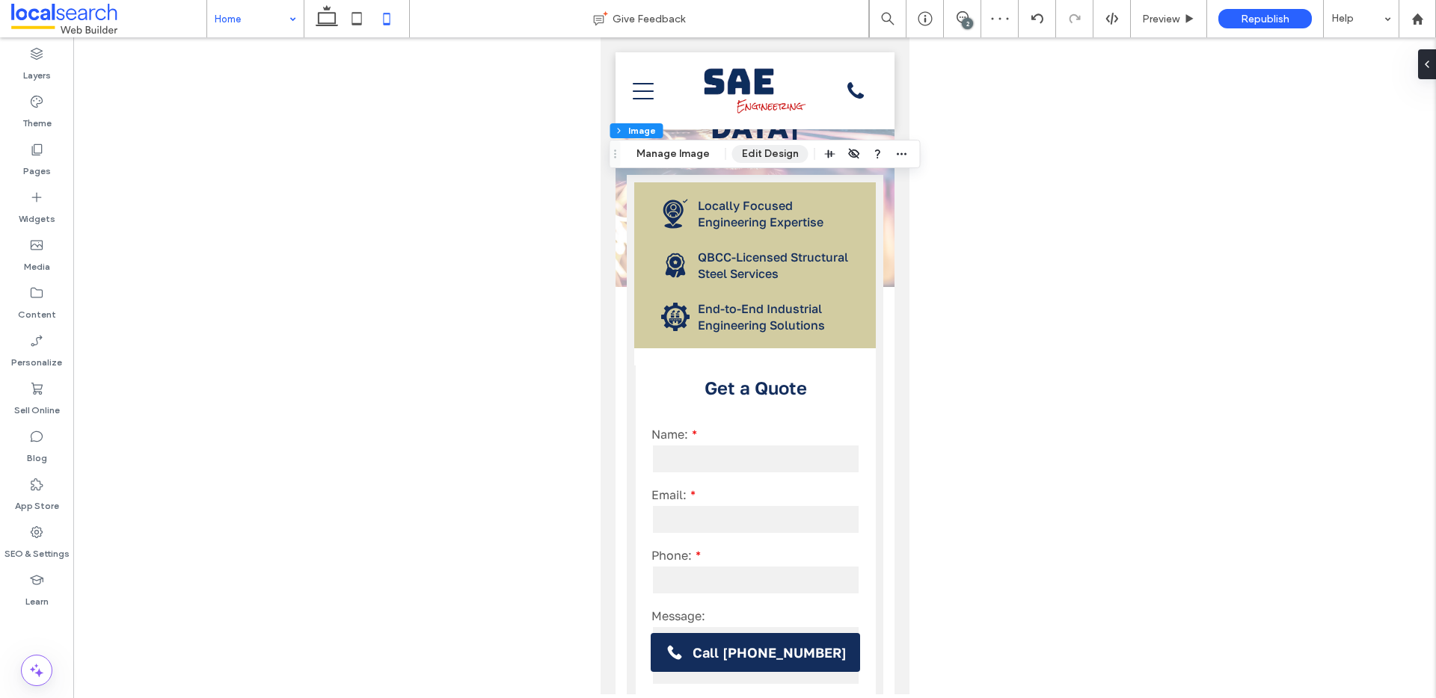
click at [754, 149] on button "Edit Design" at bounding box center [770, 154] width 76 height 18
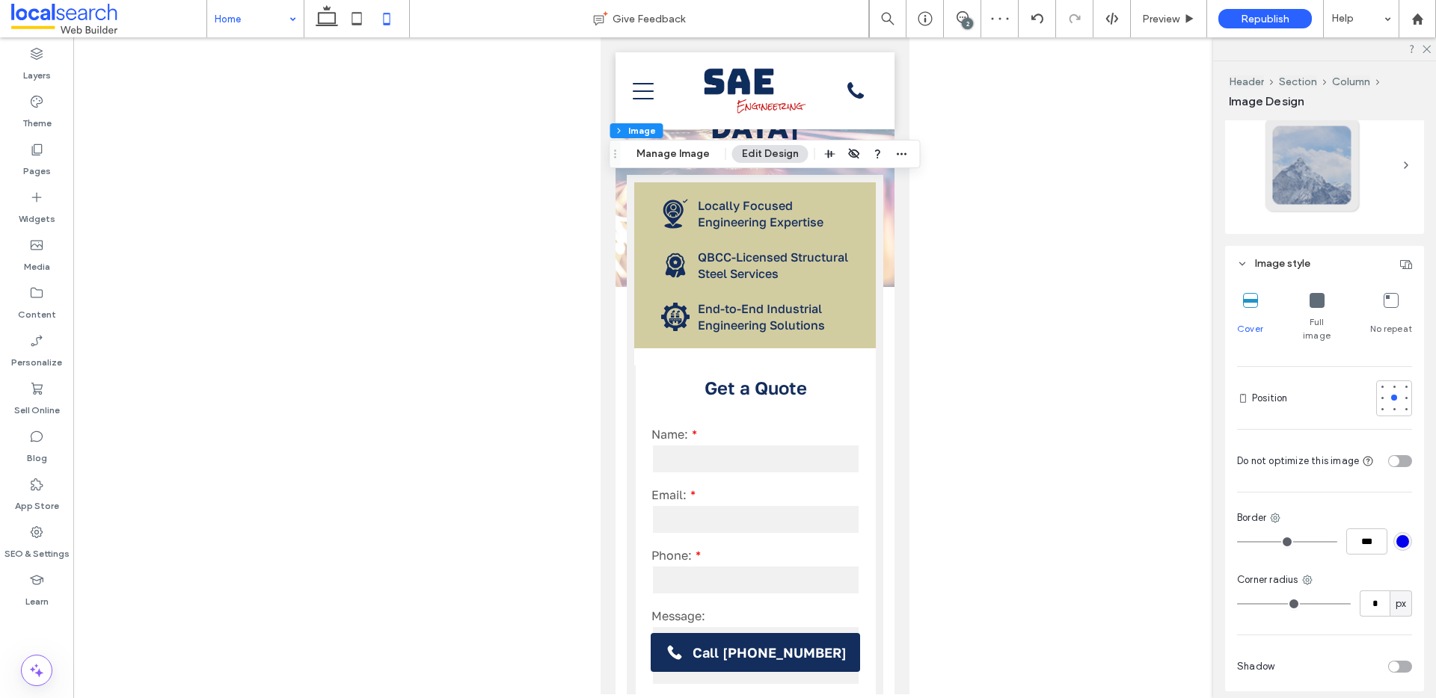
scroll to position [348, 0]
click at [1398, 455] on div "toggle" at bounding box center [1400, 461] width 24 height 12
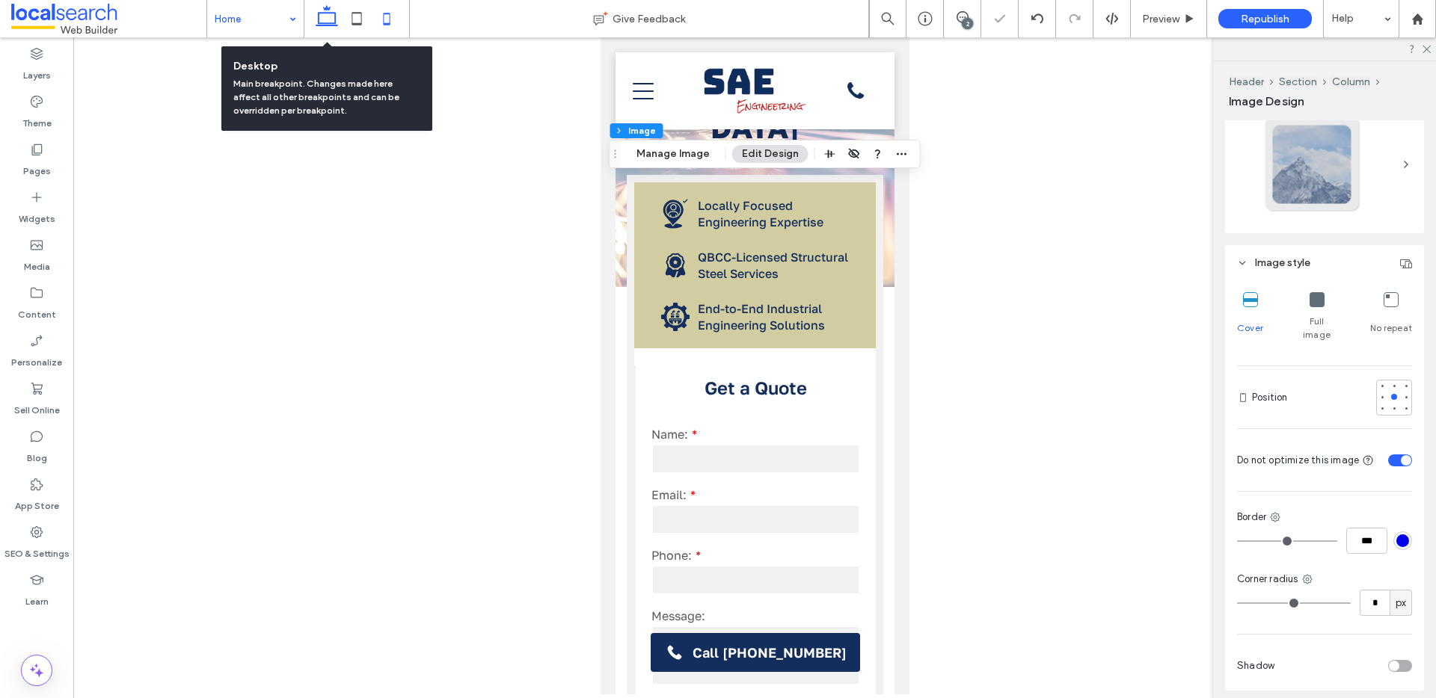
click at [331, 26] on icon at bounding box center [327, 19] width 30 height 30
type input "***"
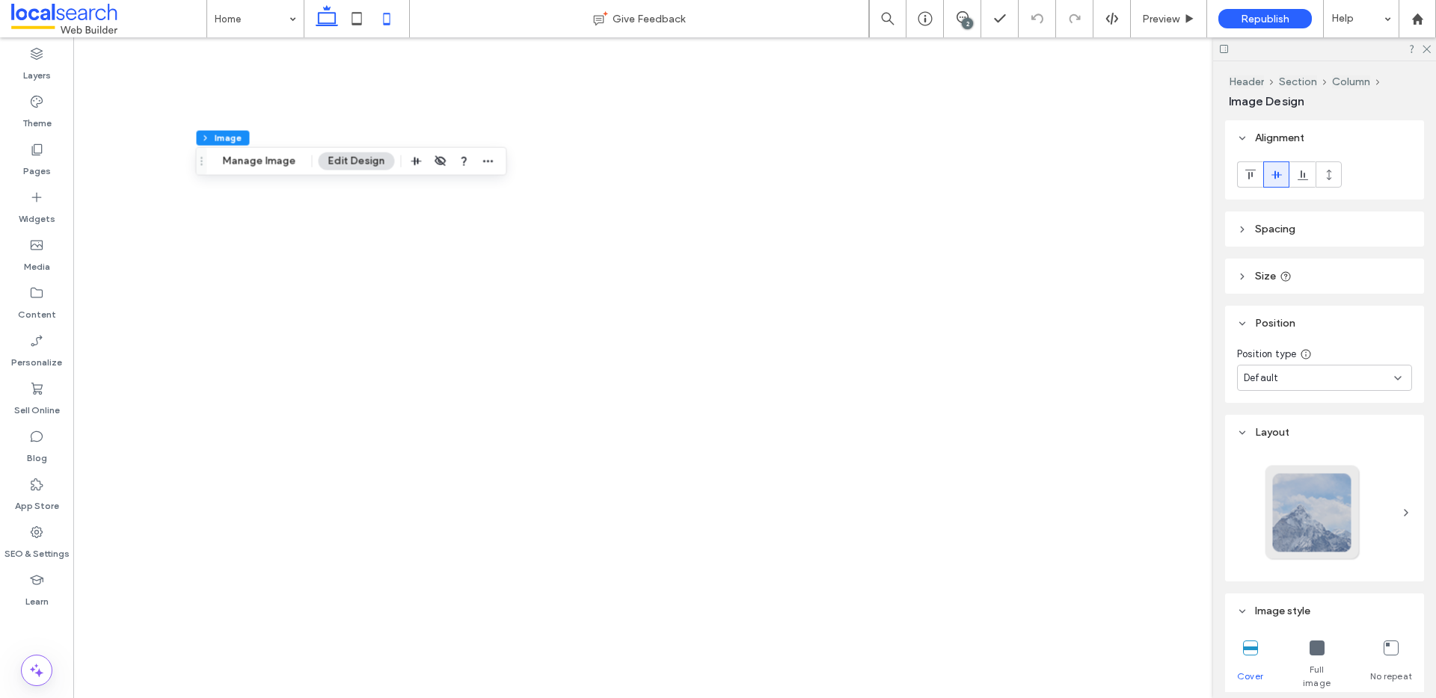
click at [382, 24] on icon at bounding box center [387, 19] width 30 height 30
type input "***"
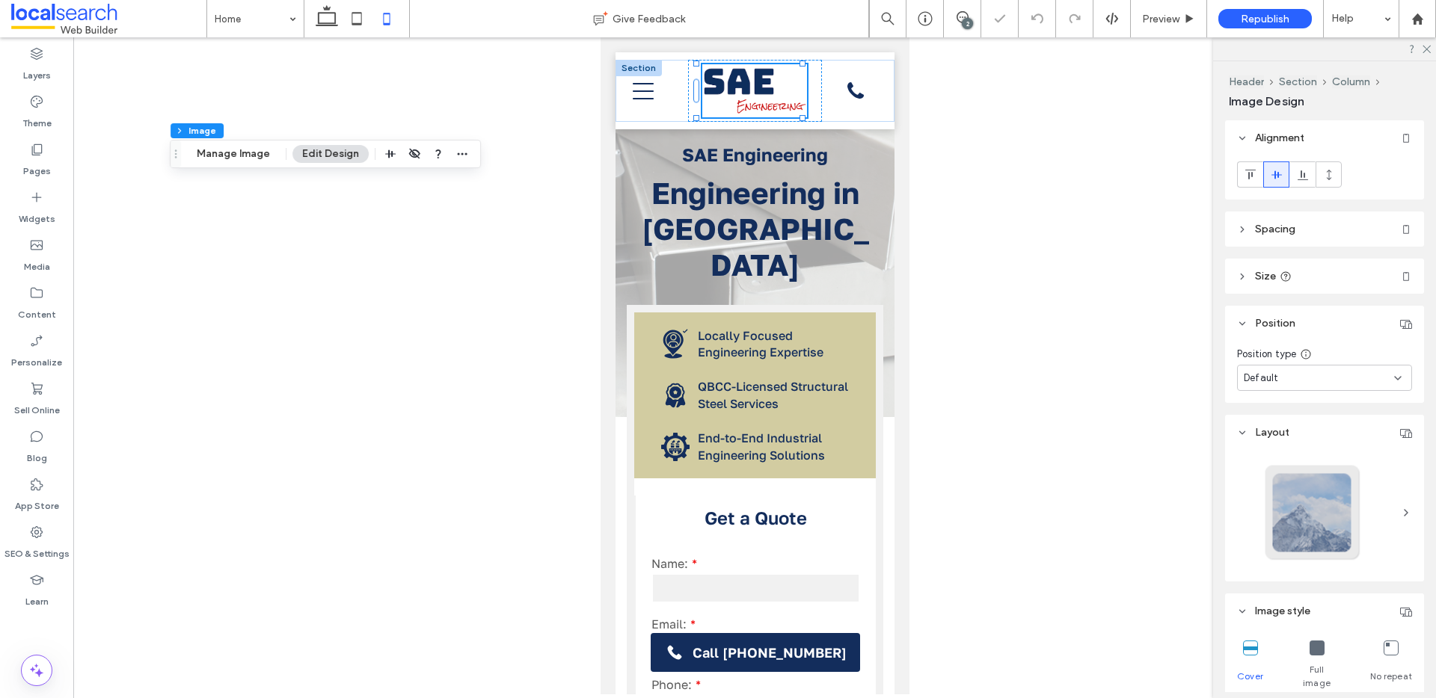
click at [388, 20] on icon at bounding box center [387, 19] width 30 height 30
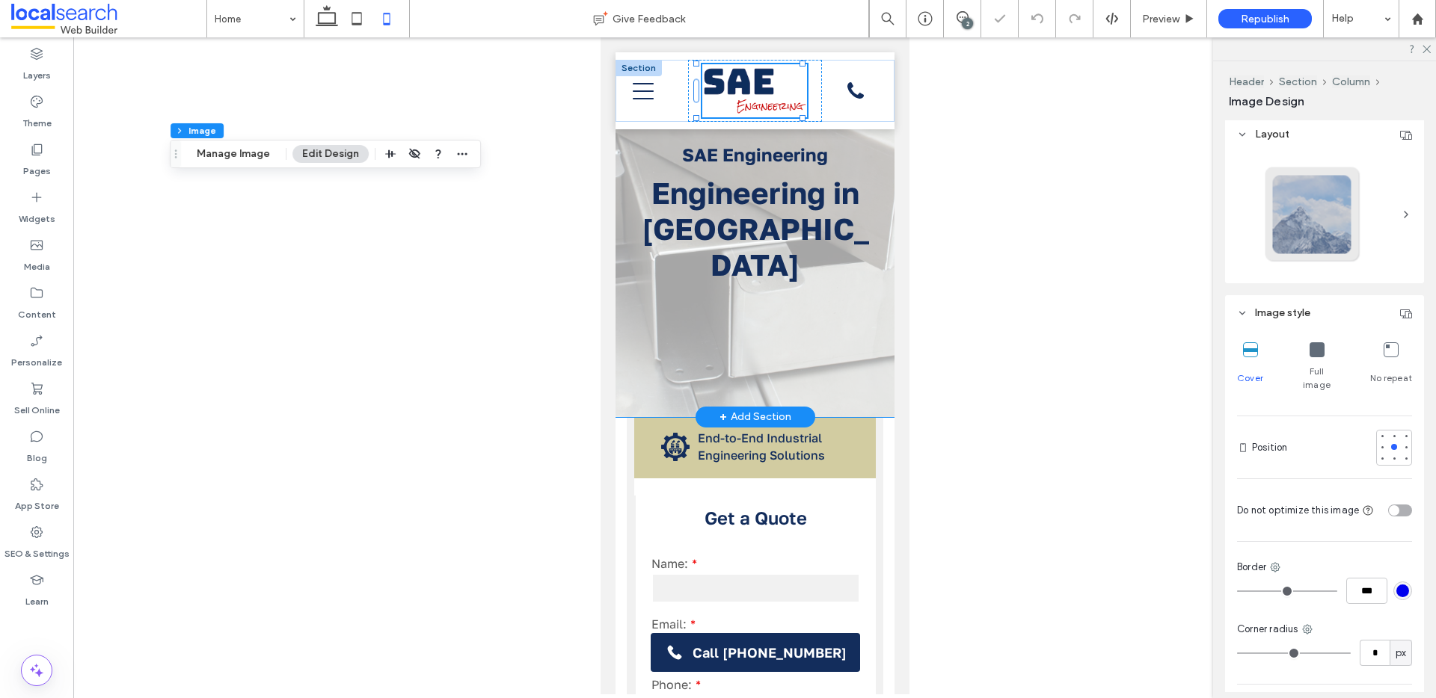
click at [761, 317] on div "SAE Engineering Engineering in Cairns We deliver end-to-end engineering solutio…" at bounding box center [754, 234] width 279 height 365
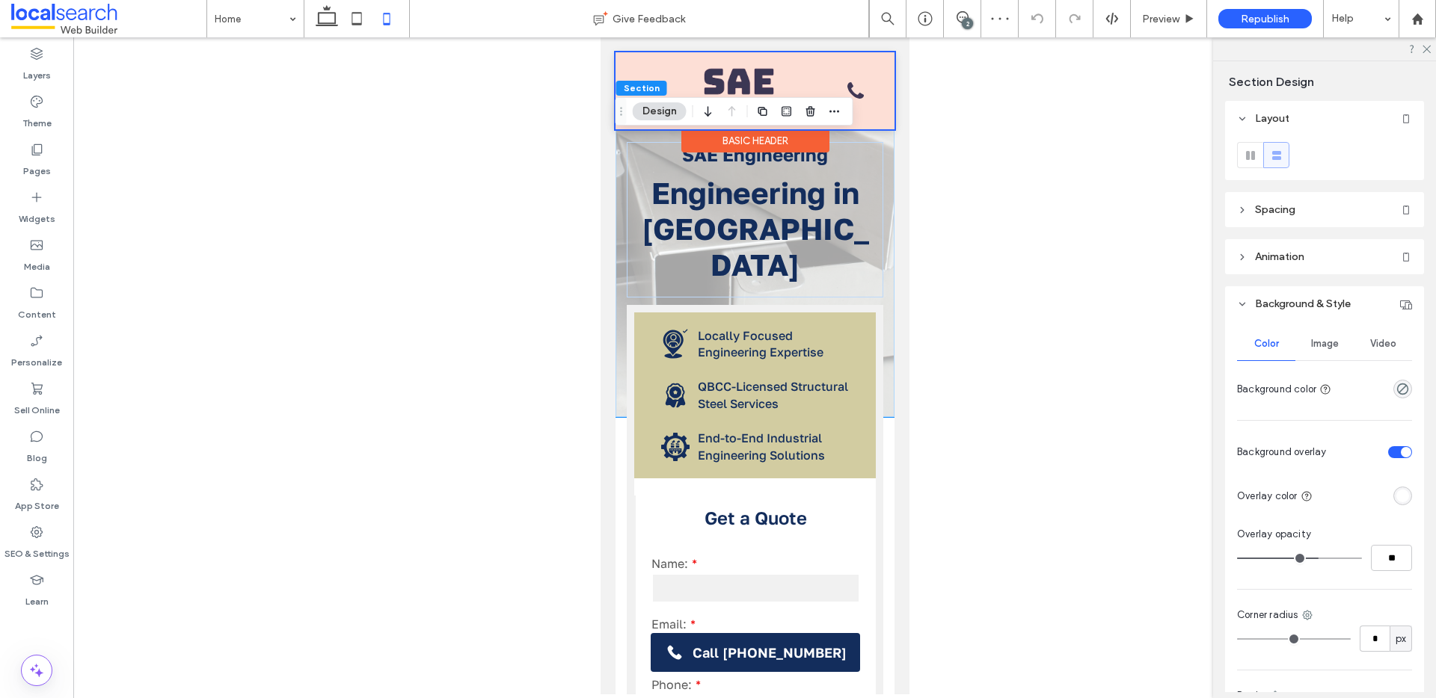
click at [752, 85] on div at bounding box center [754, 90] width 279 height 77
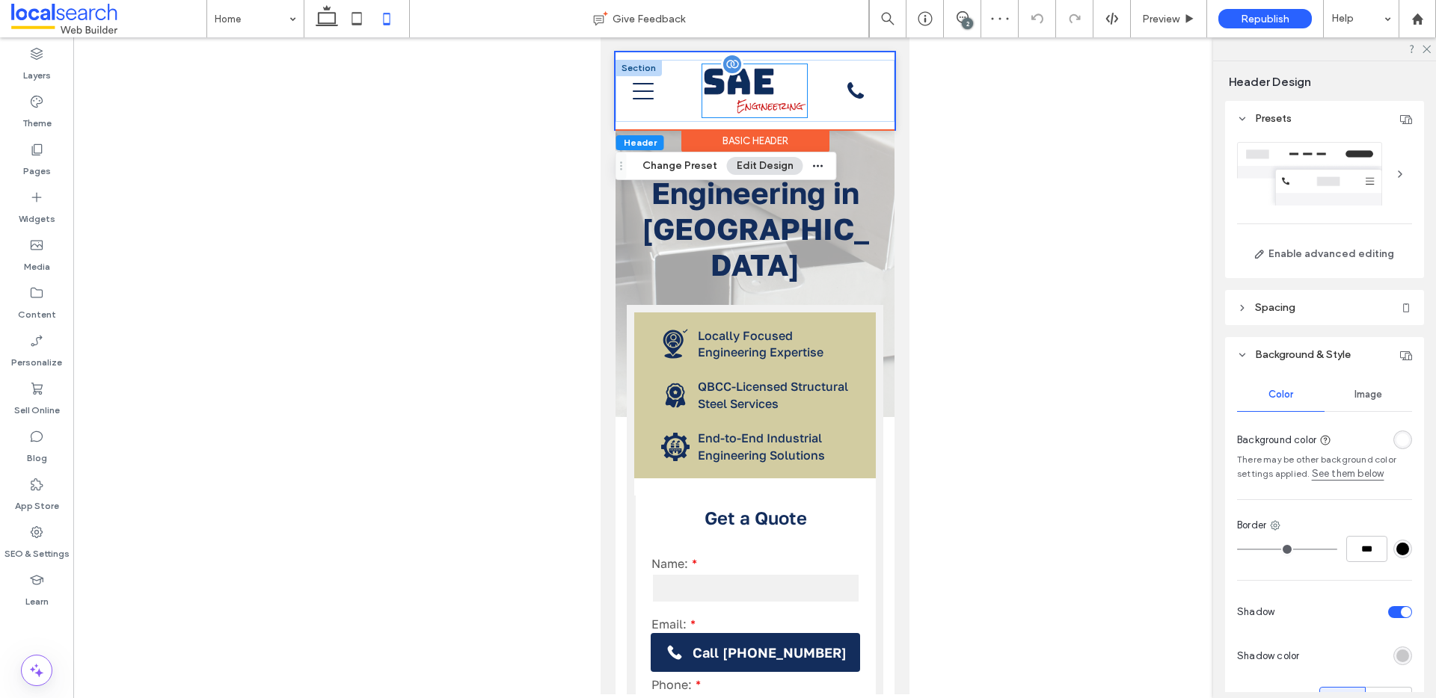
click at [748, 82] on img at bounding box center [753, 90] width 105 height 53
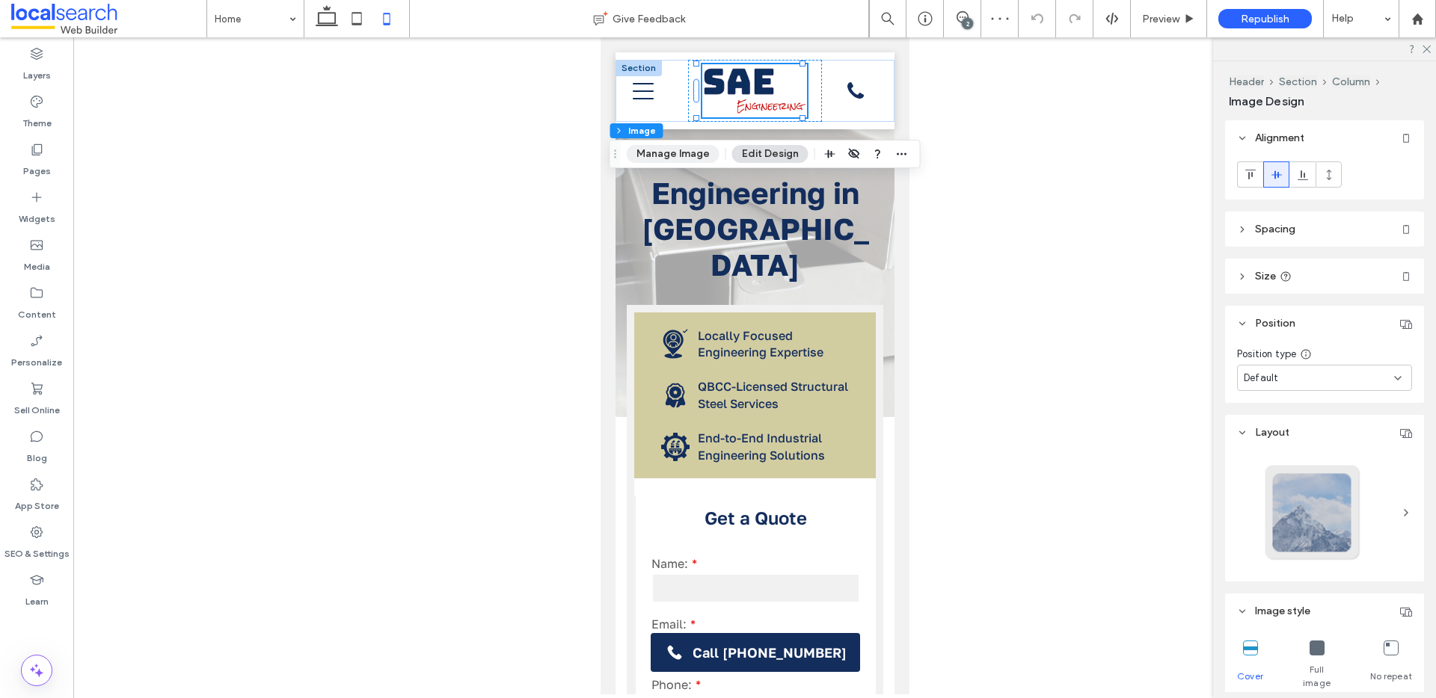
click at [683, 159] on button "Manage Image" at bounding box center [673, 154] width 93 height 18
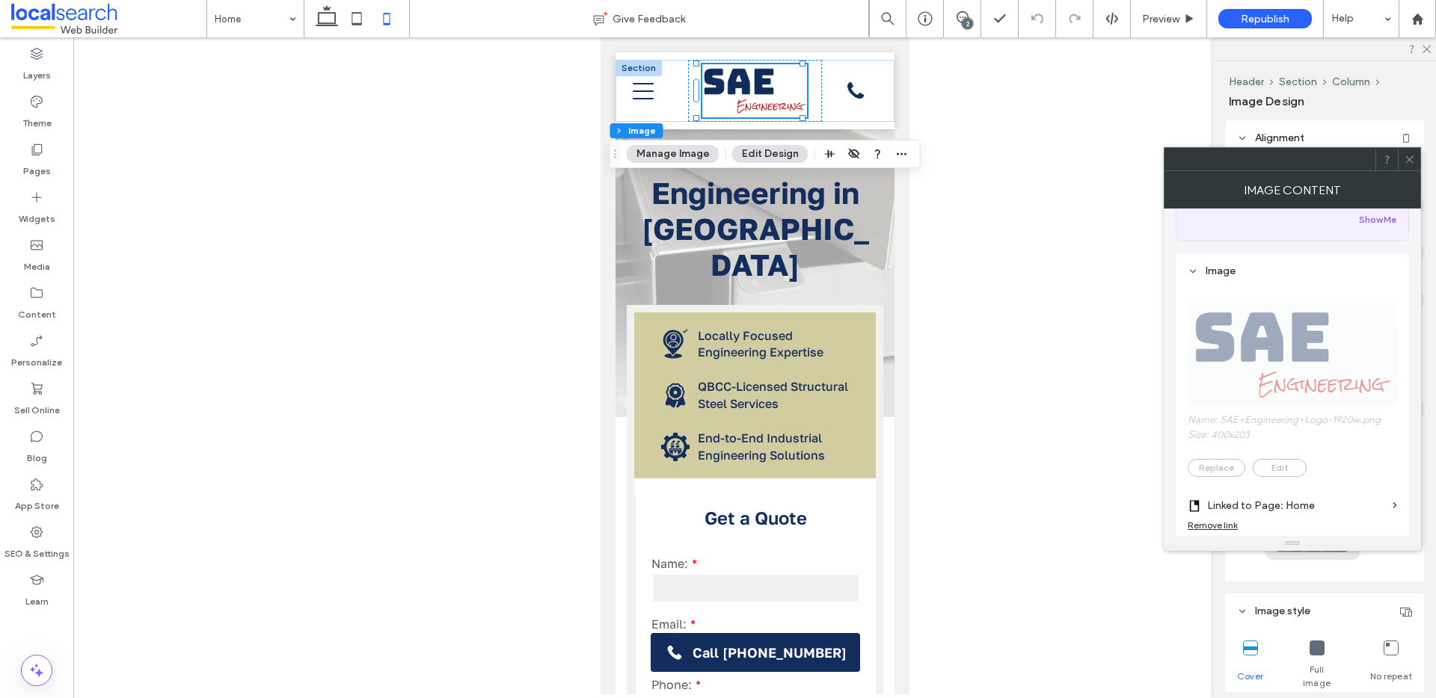
scroll to position [308, 0]
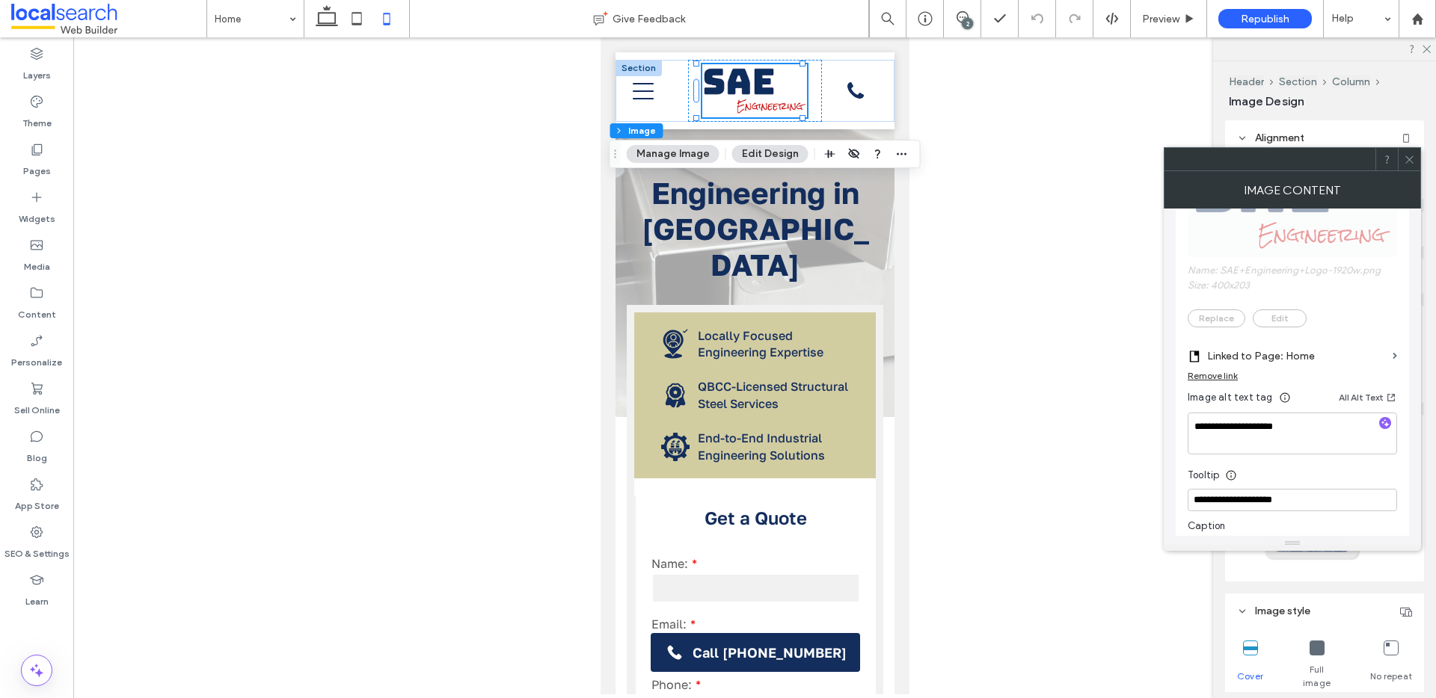
click at [1415, 162] on div at bounding box center [1409, 159] width 22 height 22
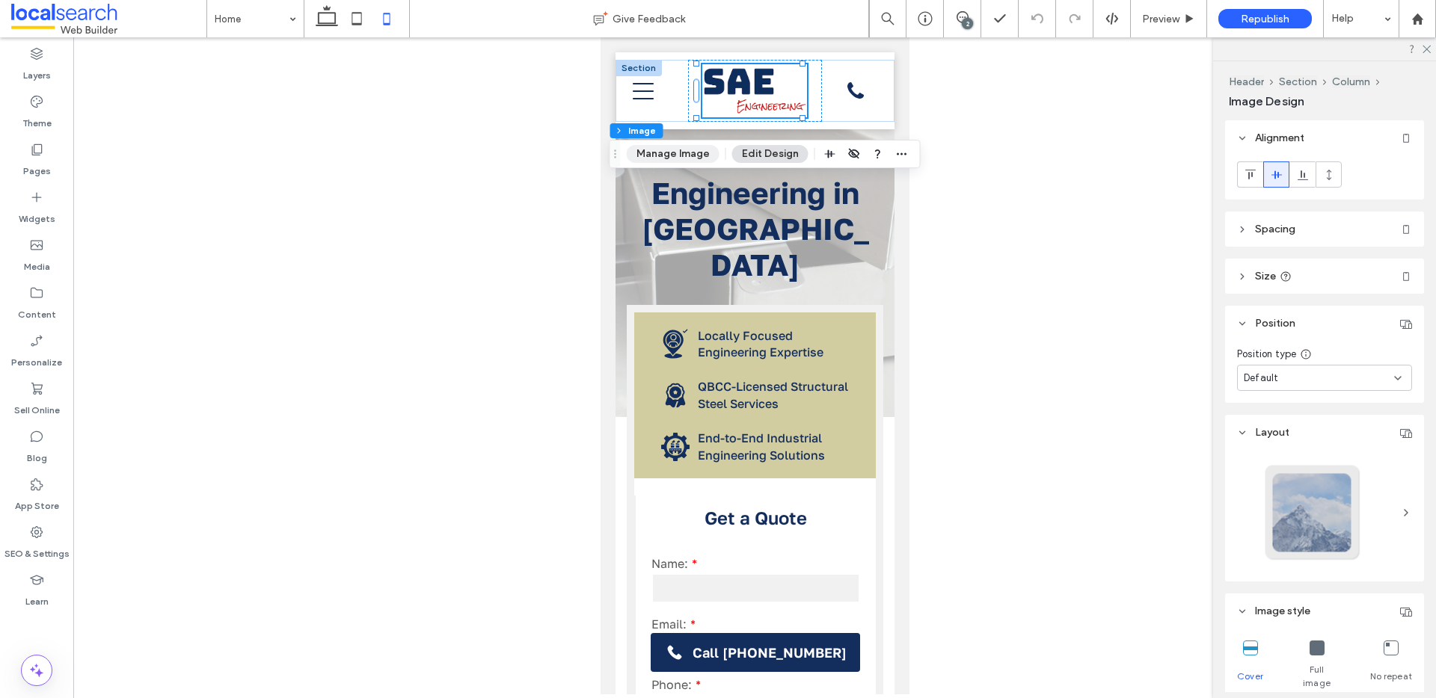
click at [655, 150] on button "Manage Image" at bounding box center [673, 154] width 93 height 18
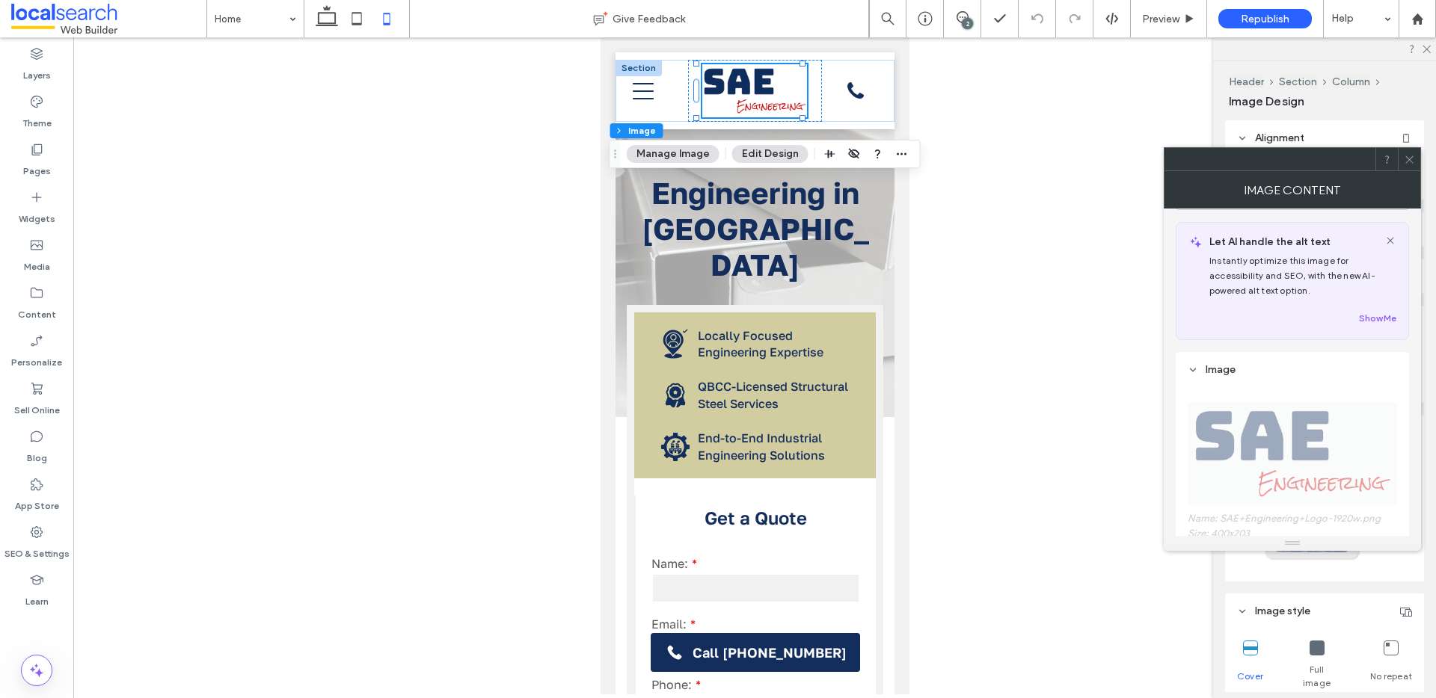
scroll to position [0, 0]
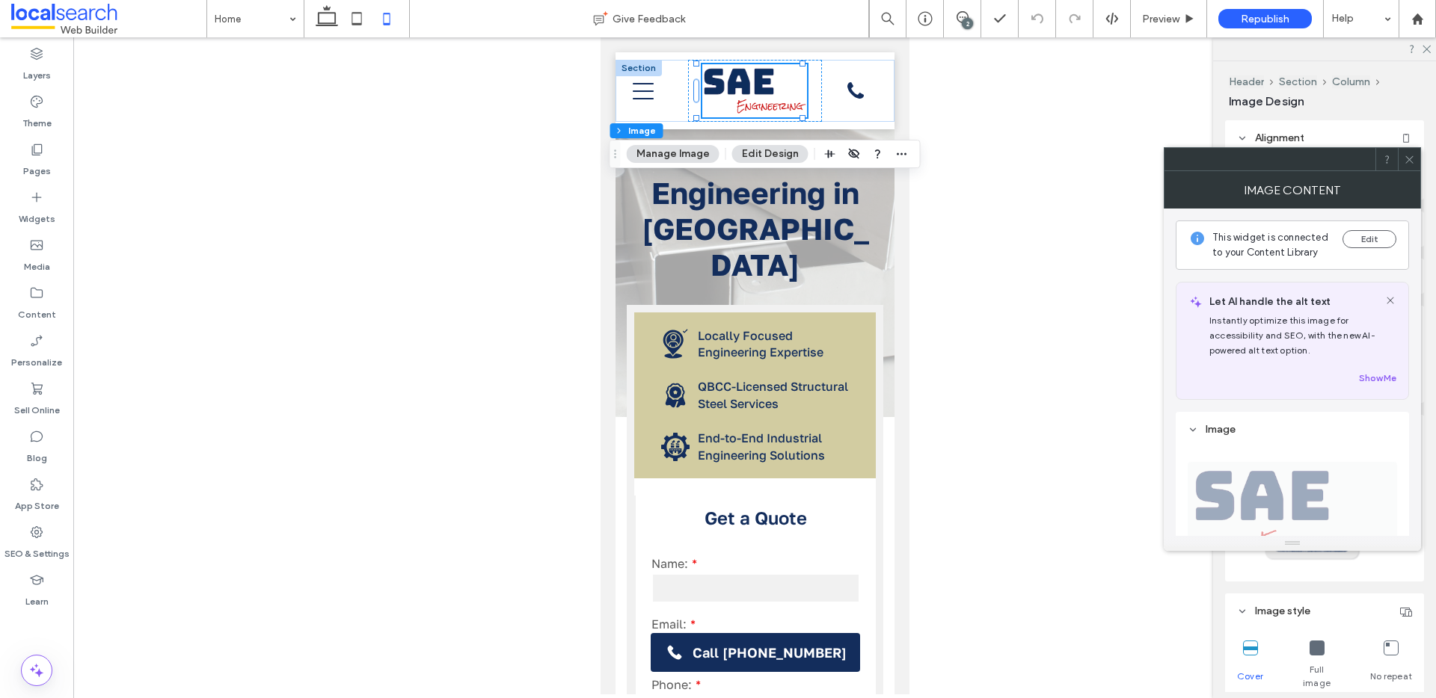
click at [660, 151] on button "Manage Image" at bounding box center [673, 154] width 93 height 18
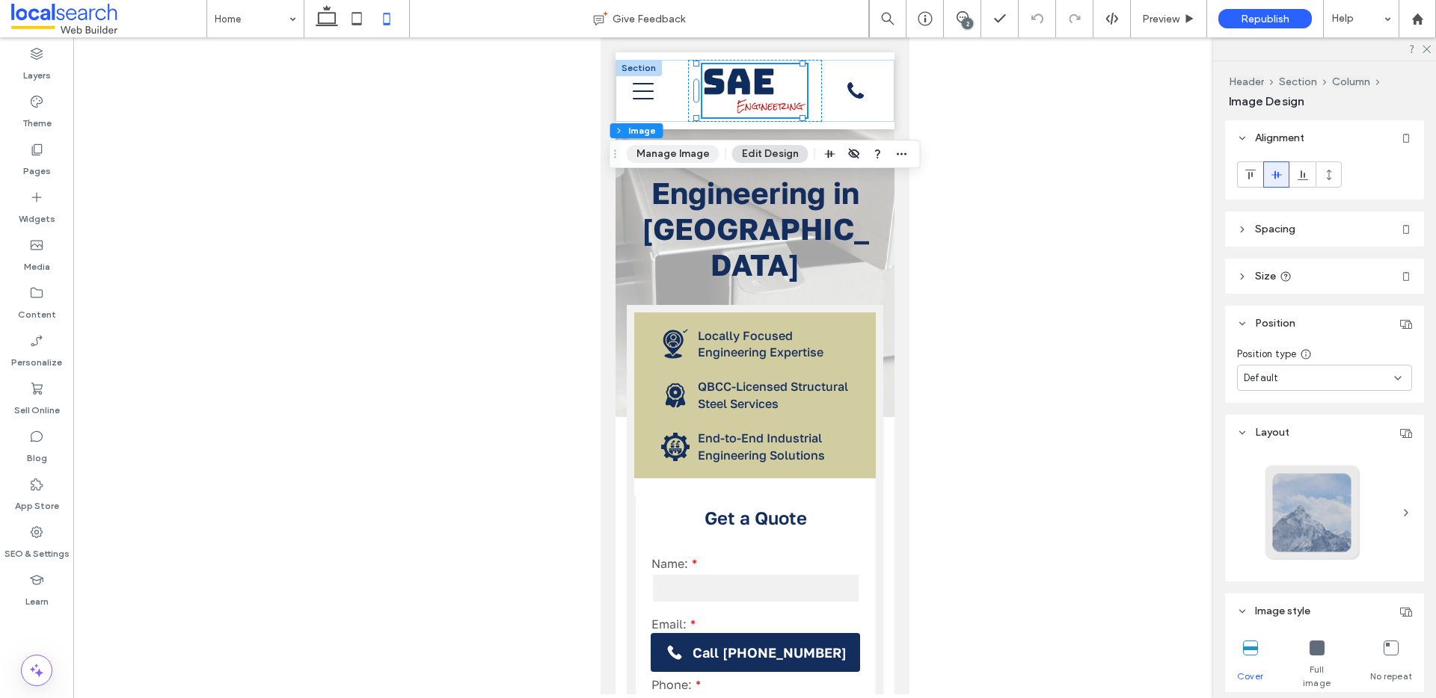
click at [663, 158] on button "Manage Image" at bounding box center [673, 154] width 93 height 18
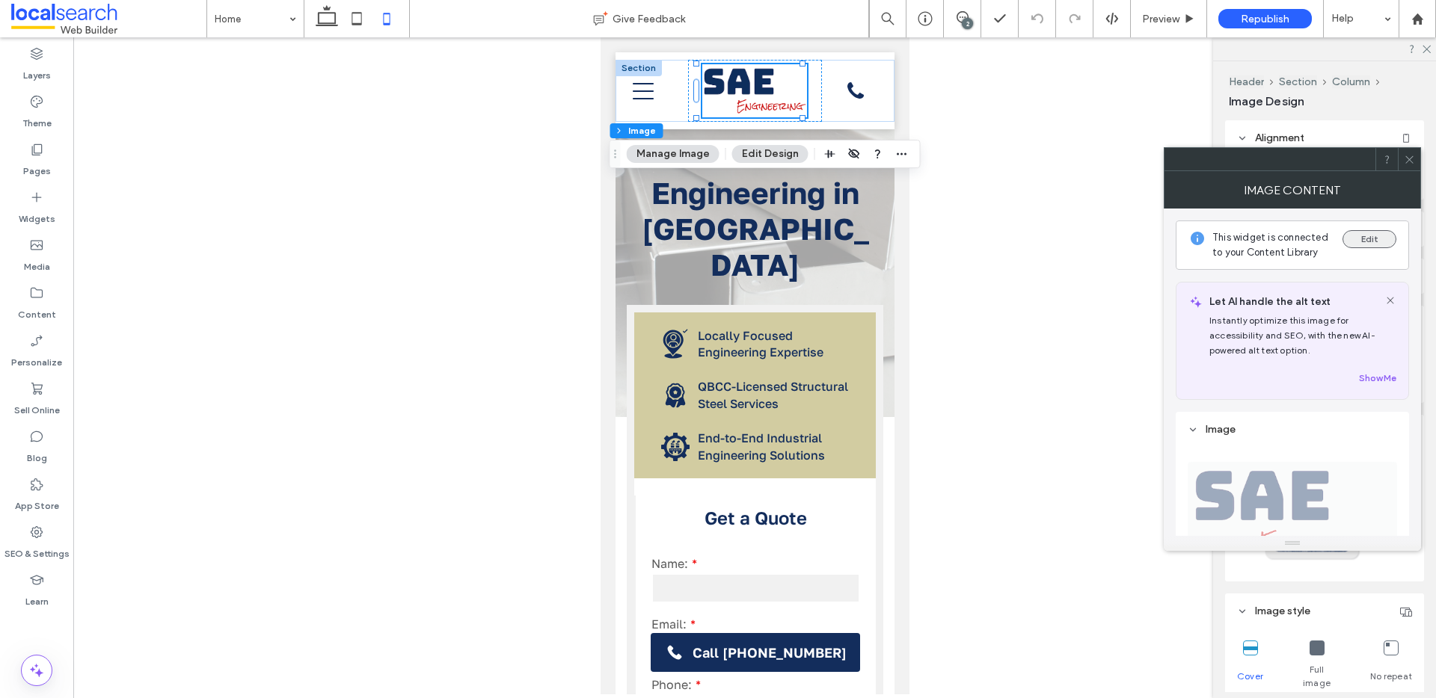
click at [1375, 242] on button "Edit" at bounding box center [1369, 239] width 54 height 18
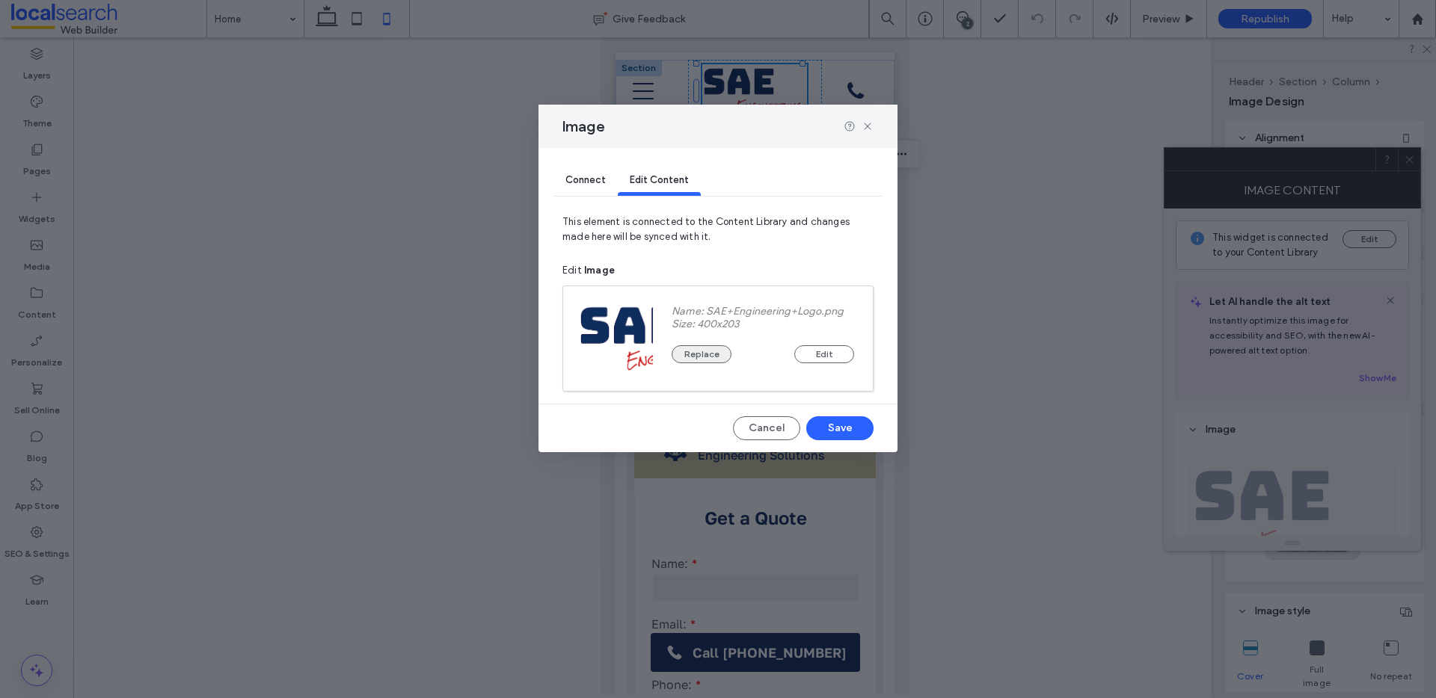
click at [710, 357] on button "Replace" at bounding box center [701, 354] width 60 height 18
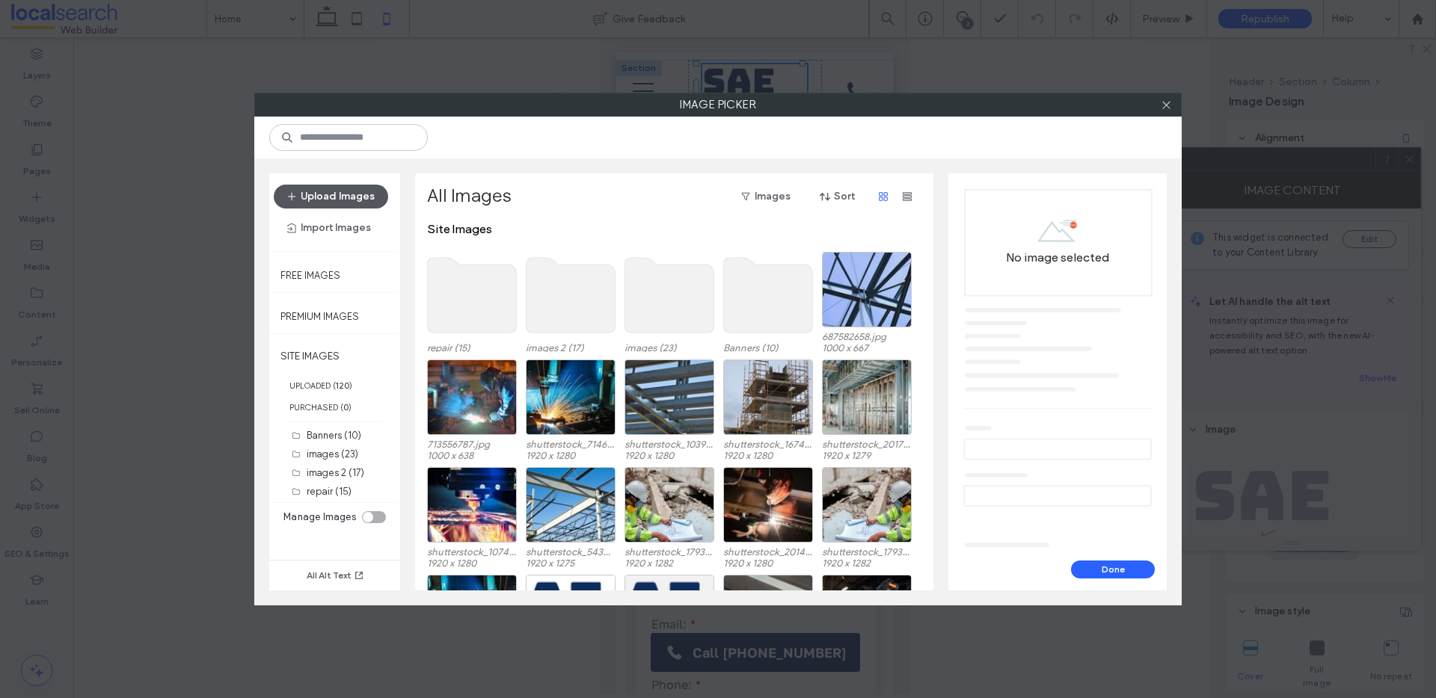
click at [325, 189] on button "Upload Images" at bounding box center [331, 197] width 114 height 24
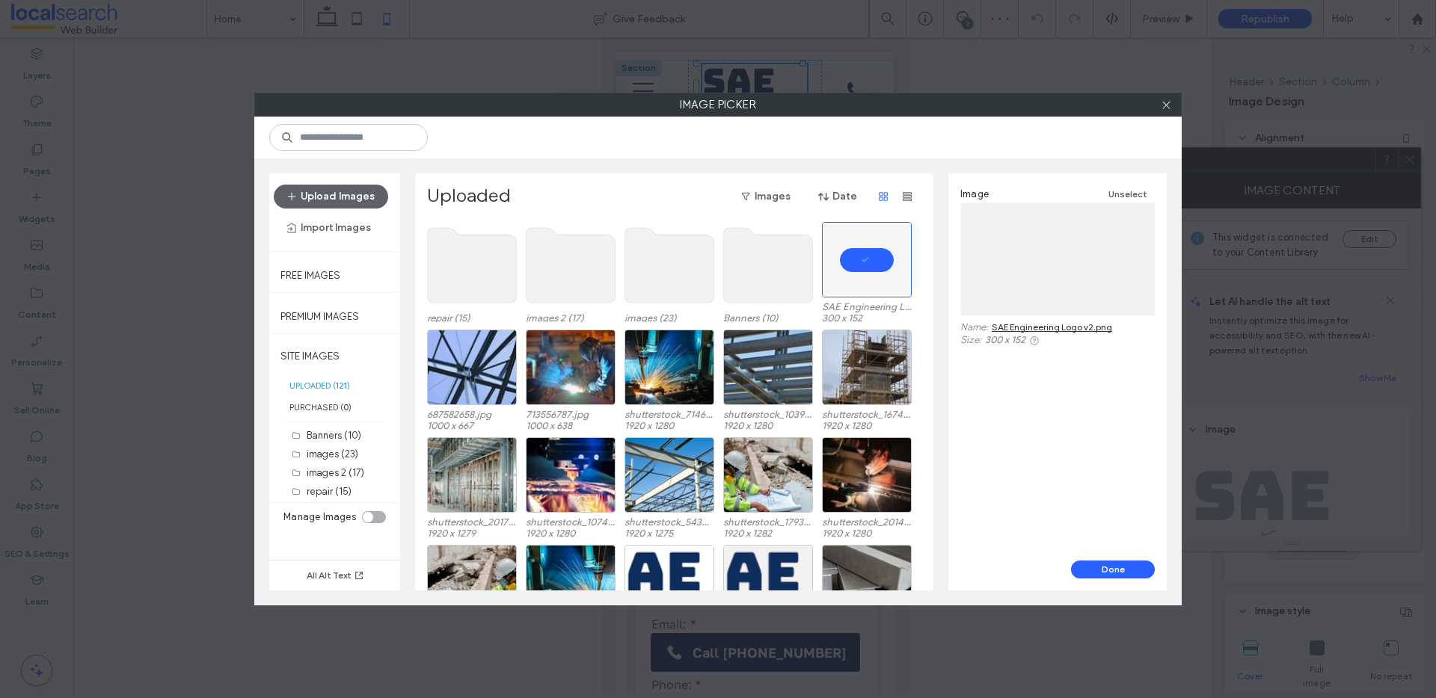
drag, startPoint x: 1122, startPoint y: 572, endPoint x: 1120, endPoint y: 586, distance: 14.4
click at [1121, 585] on div "Done" at bounding box center [1057, 576] width 218 height 30
click at [1119, 567] on button "Done" at bounding box center [1113, 570] width 84 height 18
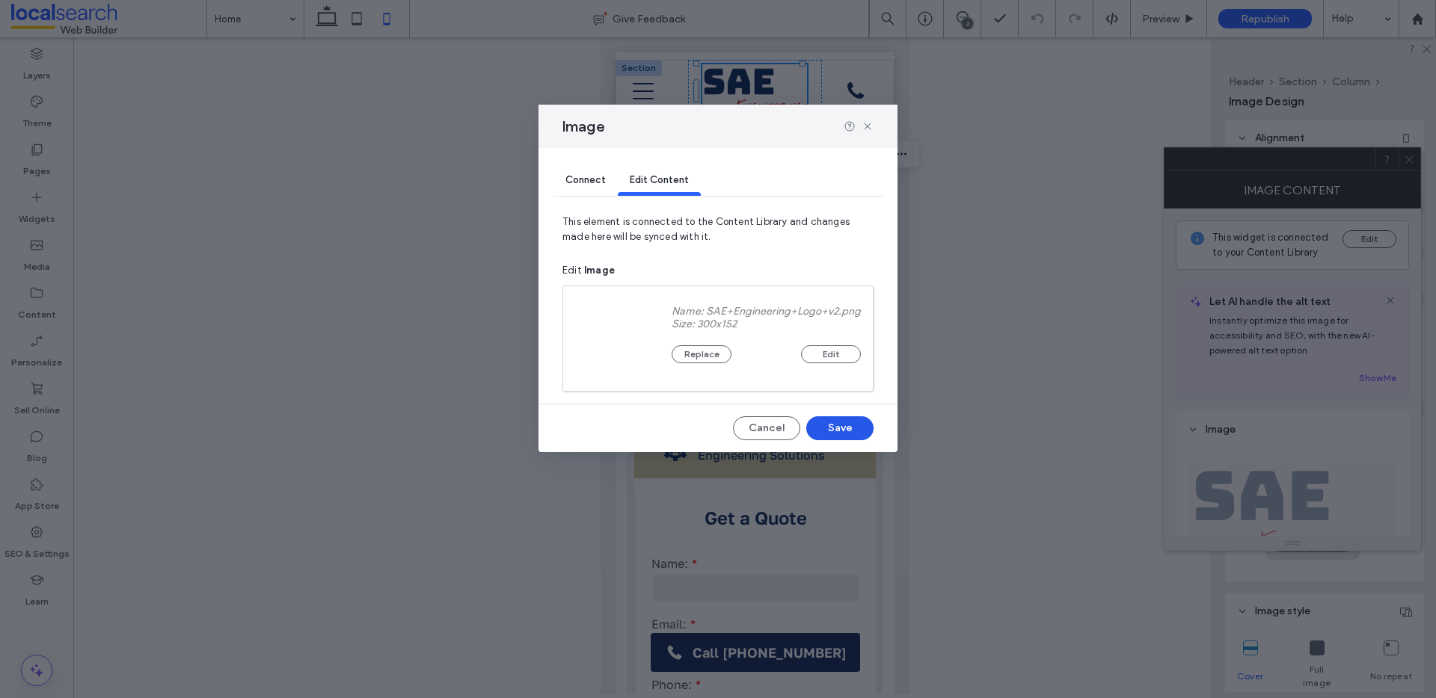
click at [844, 442] on div "Connect Edit Content This element is connected to the Content Library and chang…" at bounding box center [717, 300] width 359 height 304
click at [845, 437] on button "Save" at bounding box center [839, 428] width 67 height 24
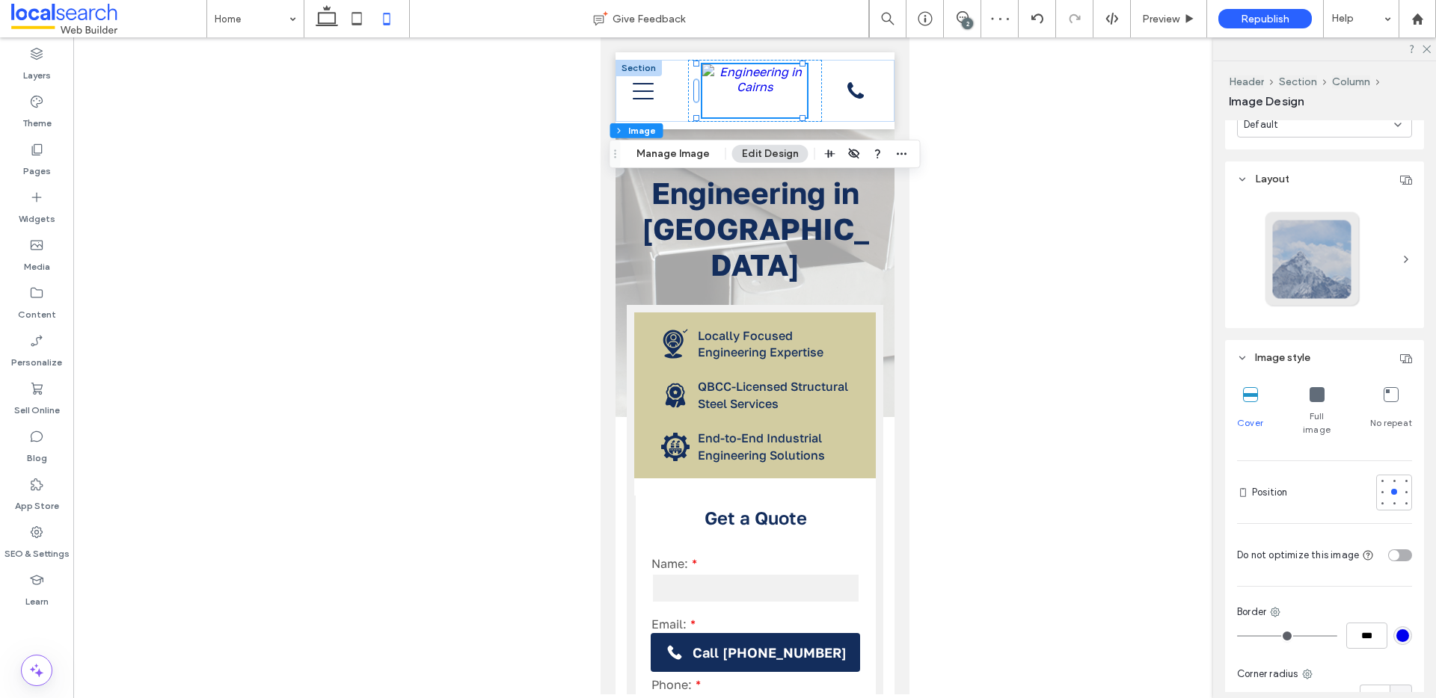
scroll to position [283, 0]
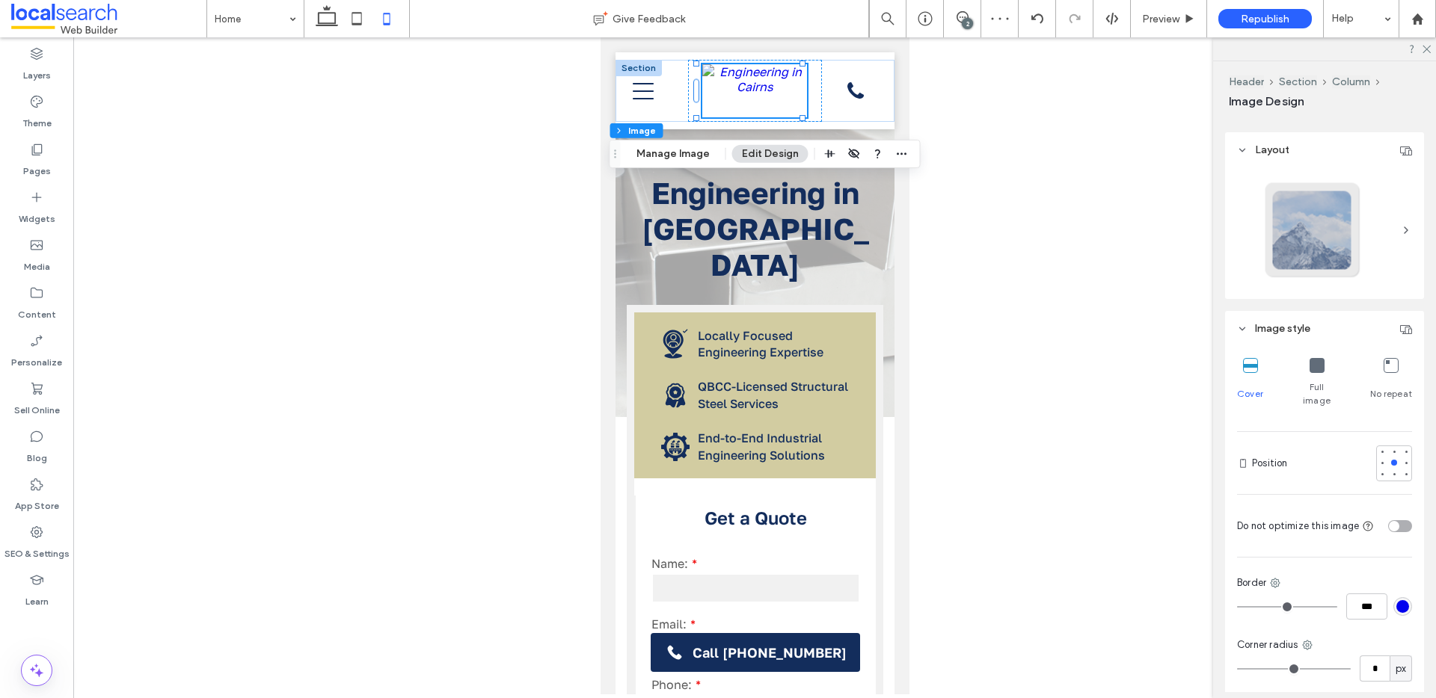
click at [1391, 520] on div "toggle" at bounding box center [1400, 526] width 24 height 12
click at [327, 16] on icon at bounding box center [327, 19] width 30 height 30
type input "***"
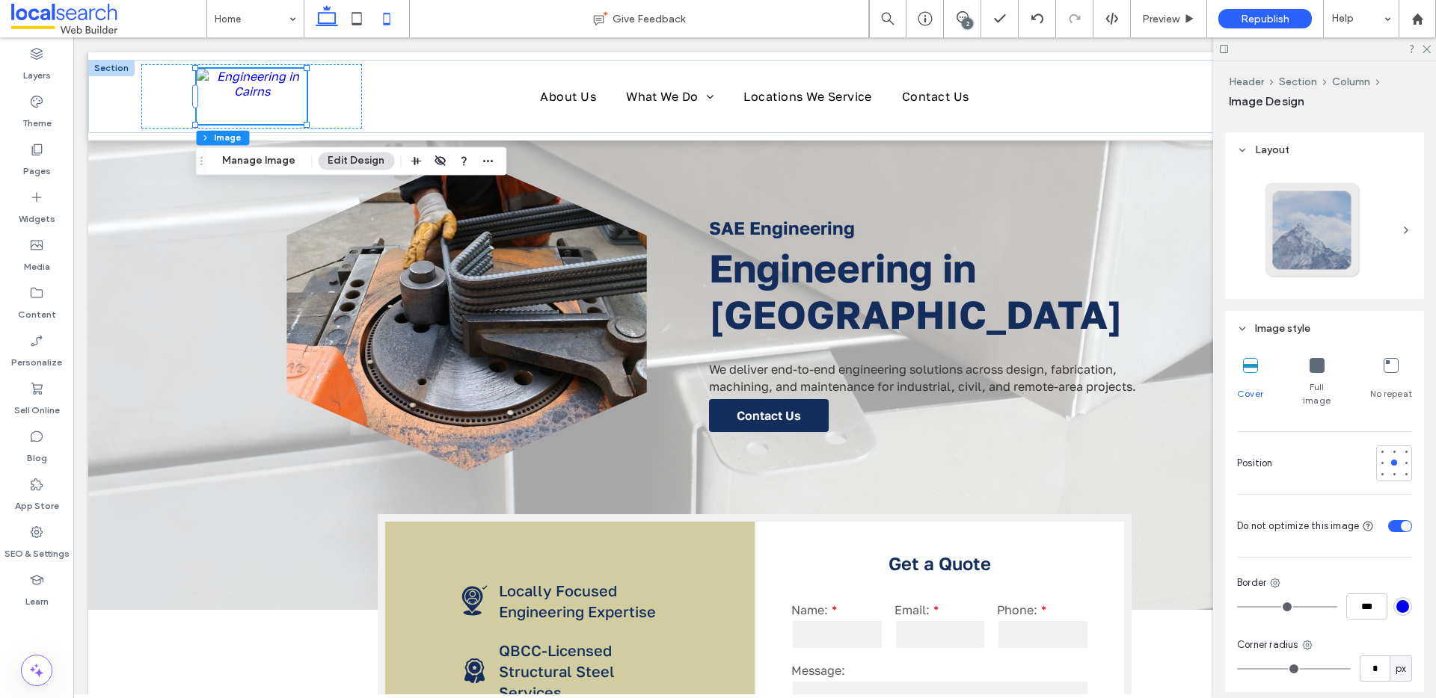
click at [392, 14] on icon at bounding box center [387, 19] width 30 height 30
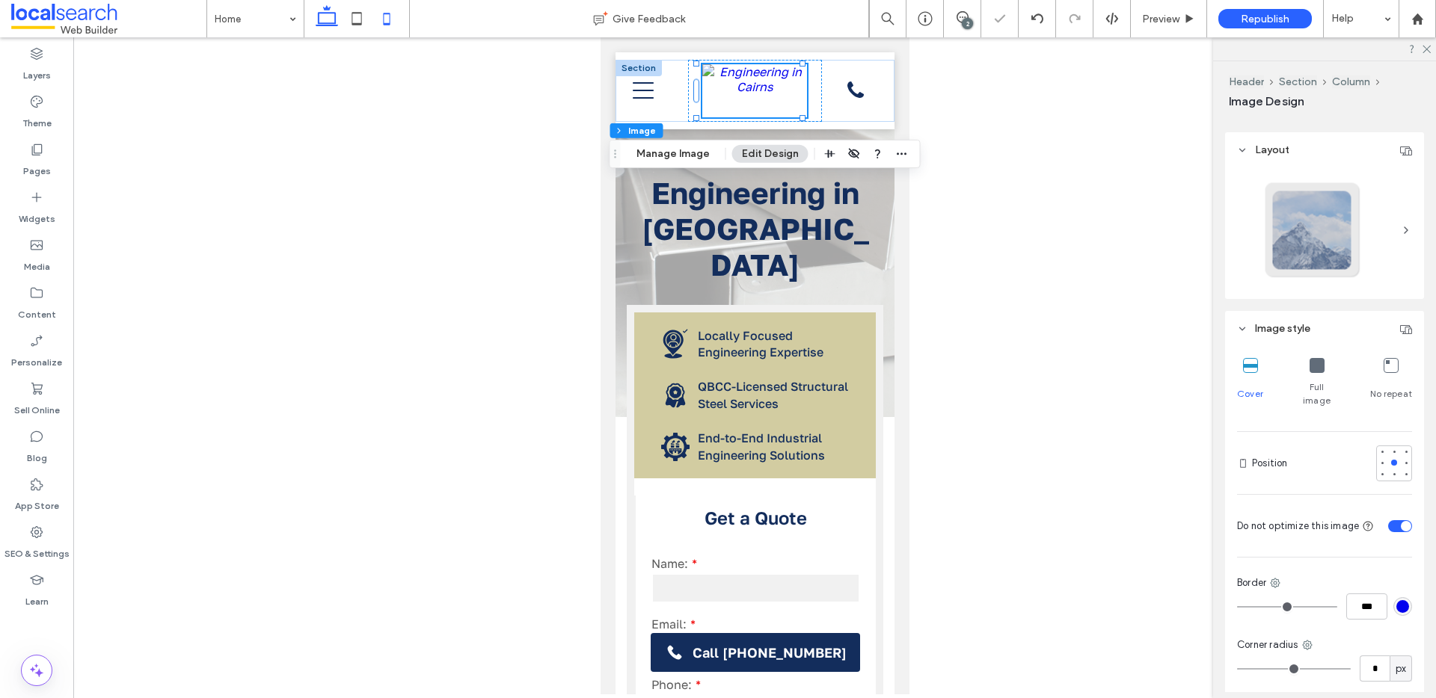
click at [326, 28] on icon at bounding box center [327, 19] width 30 height 30
type input "***"
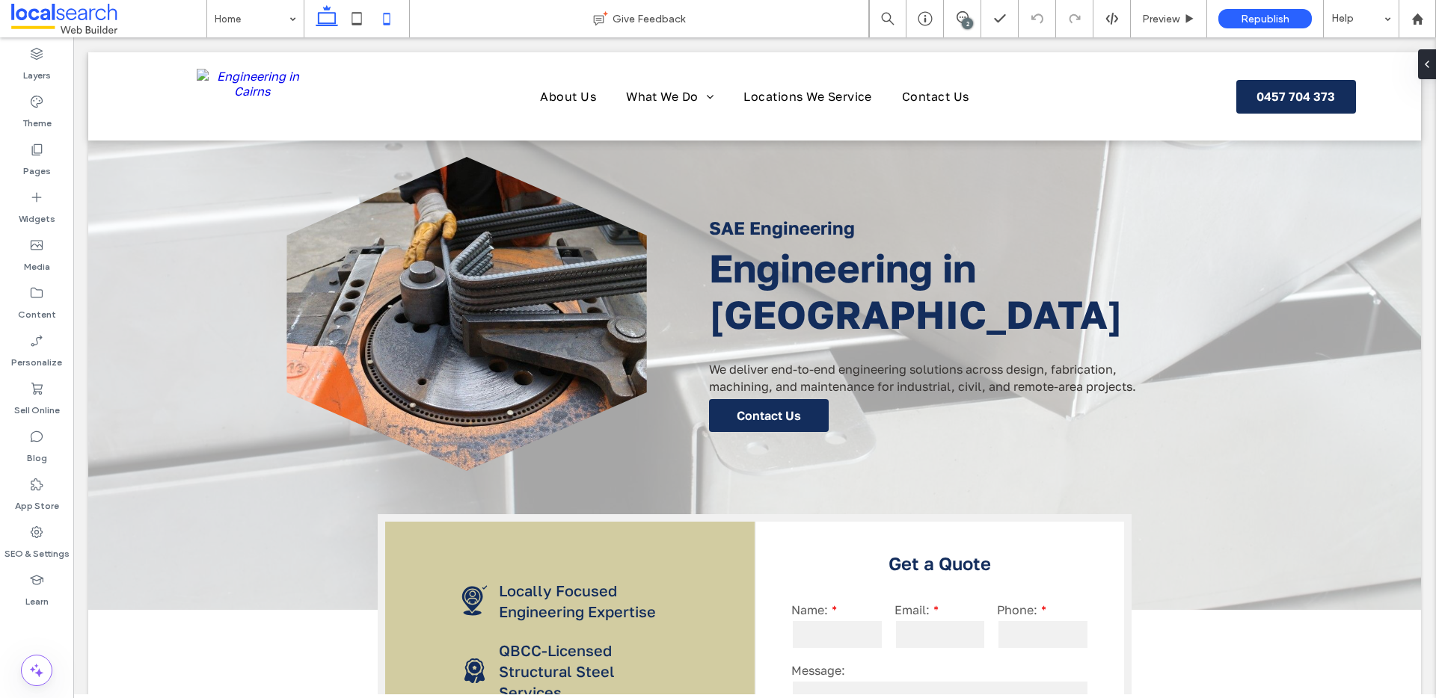
click at [385, 25] on use at bounding box center [387, 19] width 7 height 12
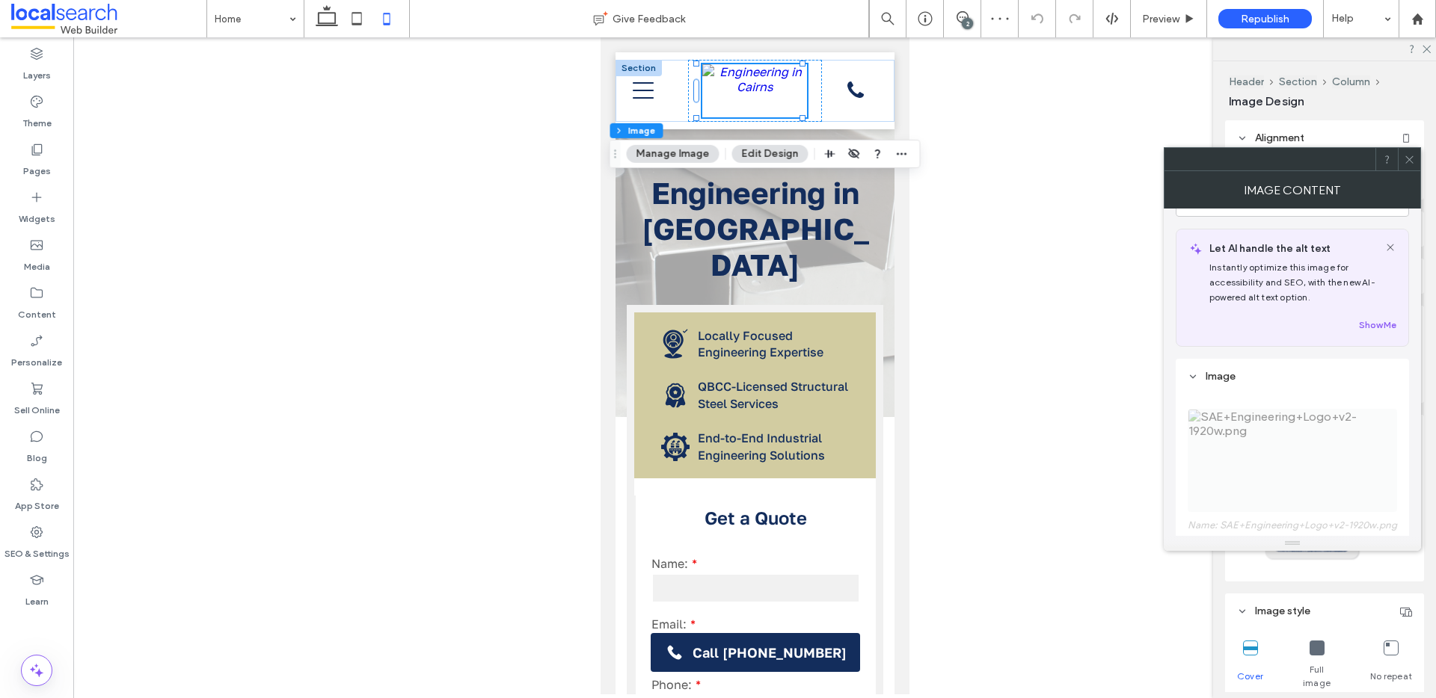
scroll to position [120, 0]
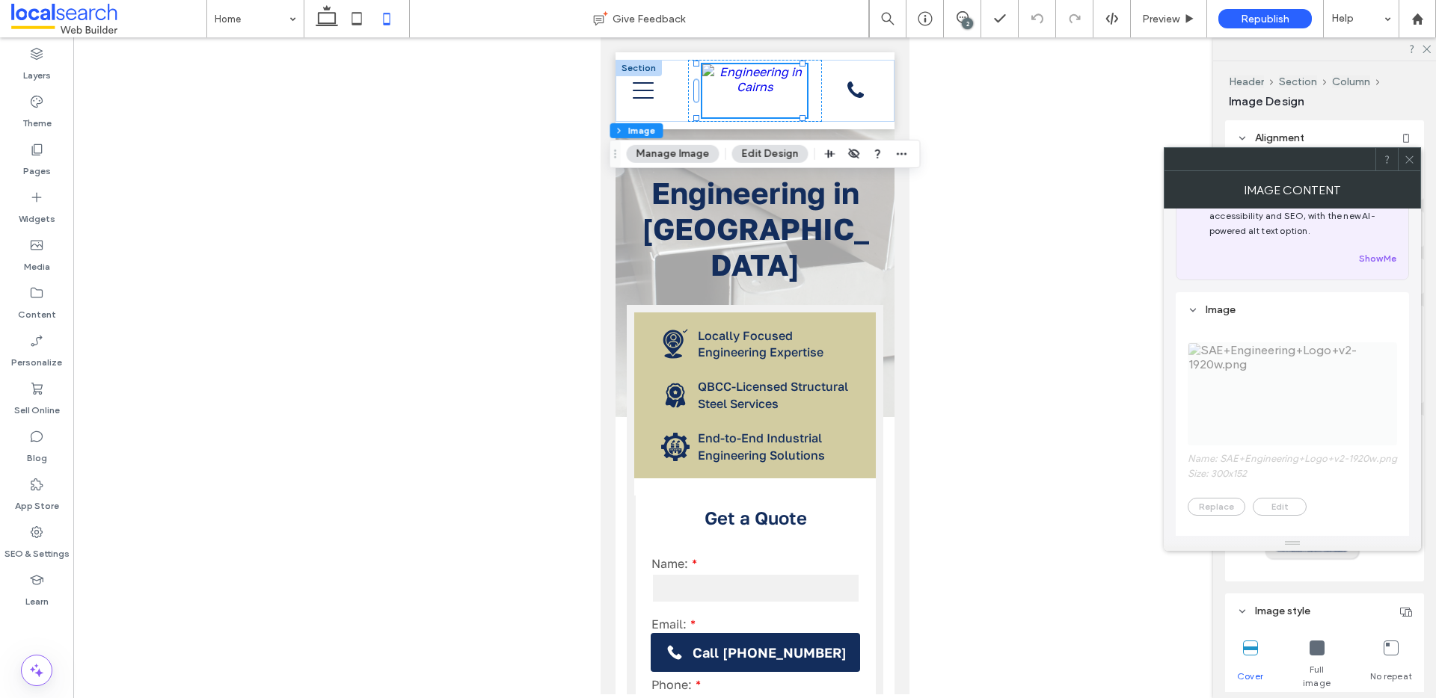
click at [1415, 156] on div at bounding box center [1409, 159] width 22 height 22
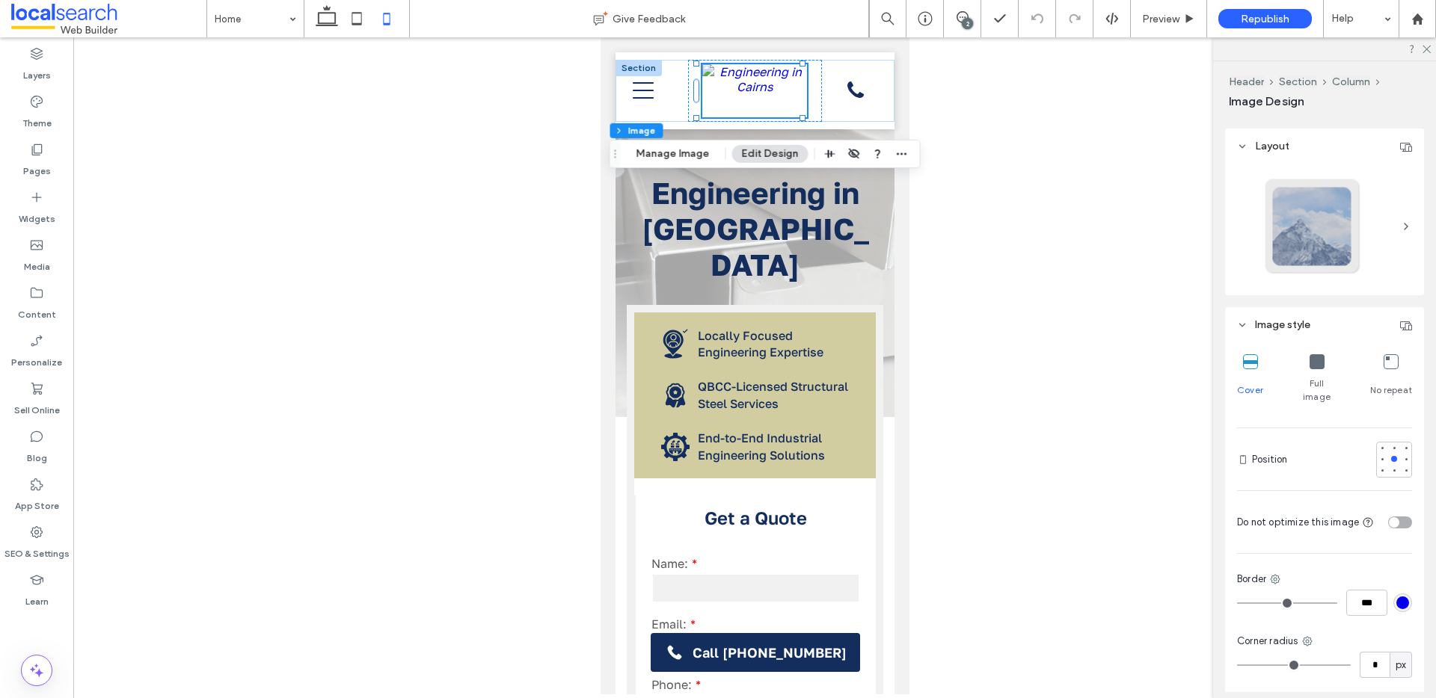
scroll to position [393, 0]
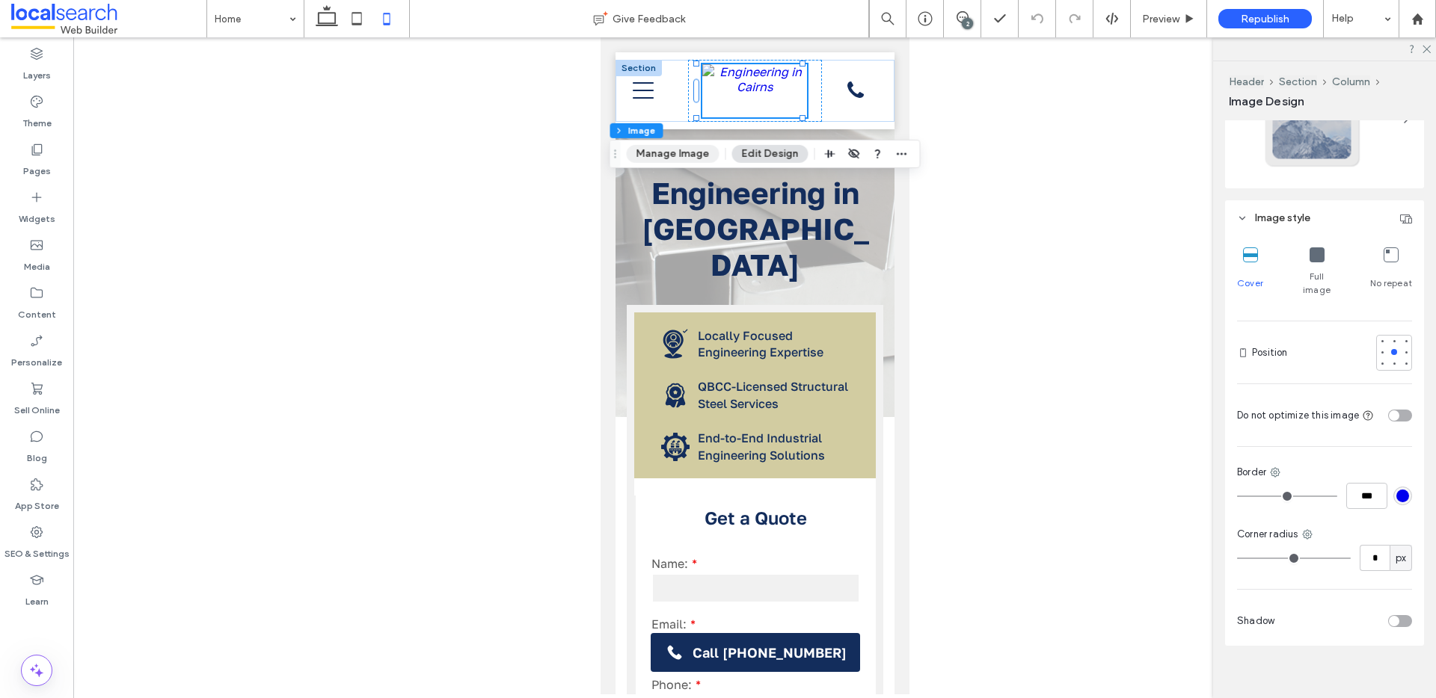
click at [665, 147] on button "Manage Image" at bounding box center [673, 154] width 93 height 18
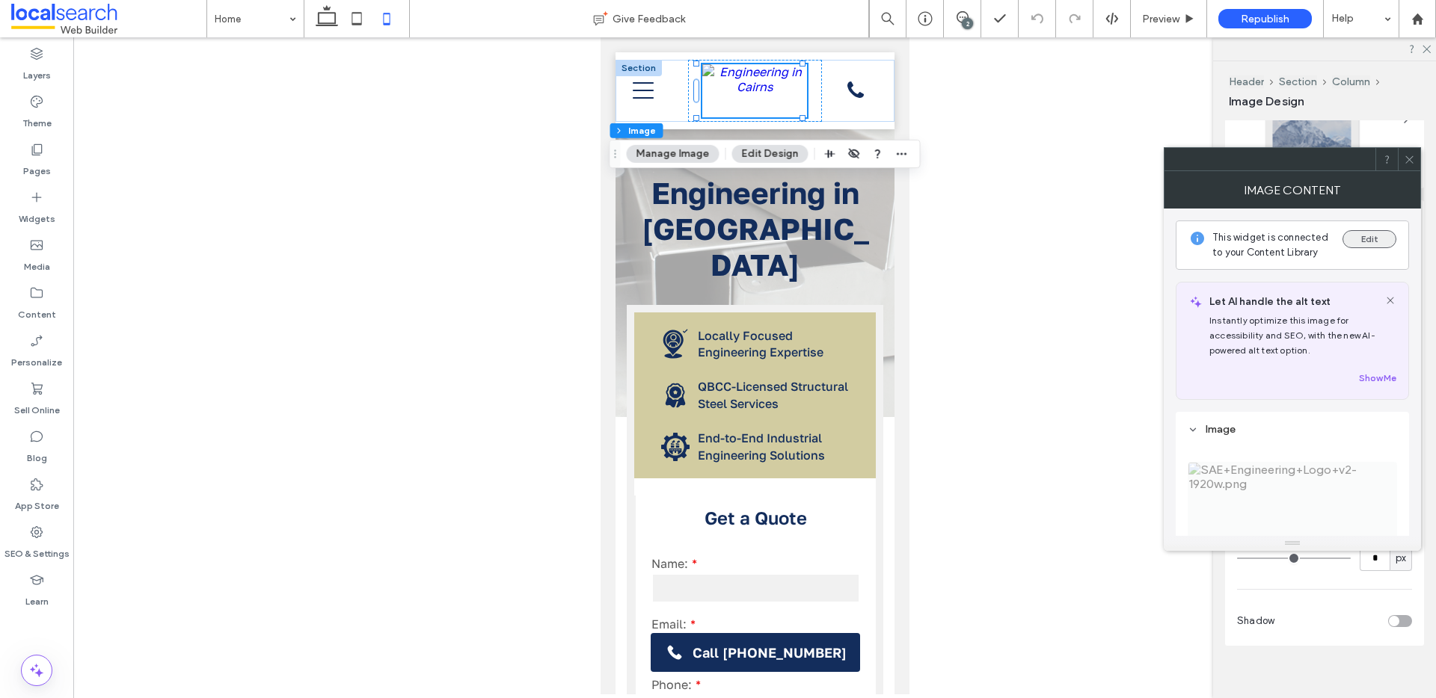
click at [1347, 236] on button "Edit" at bounding box center [1369, 239] width 54 height 18
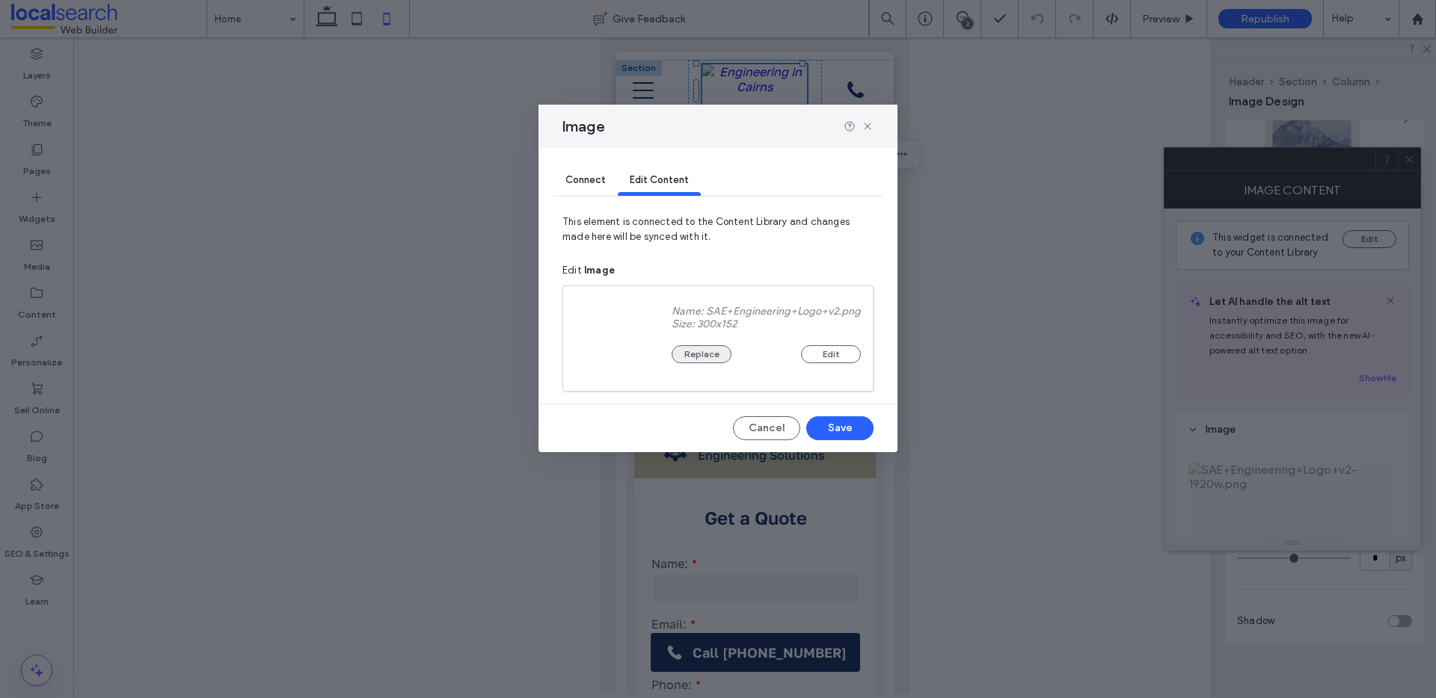
click at [707, 354] on button "Replace" at bounding box center [701, 354] width 60 height 18
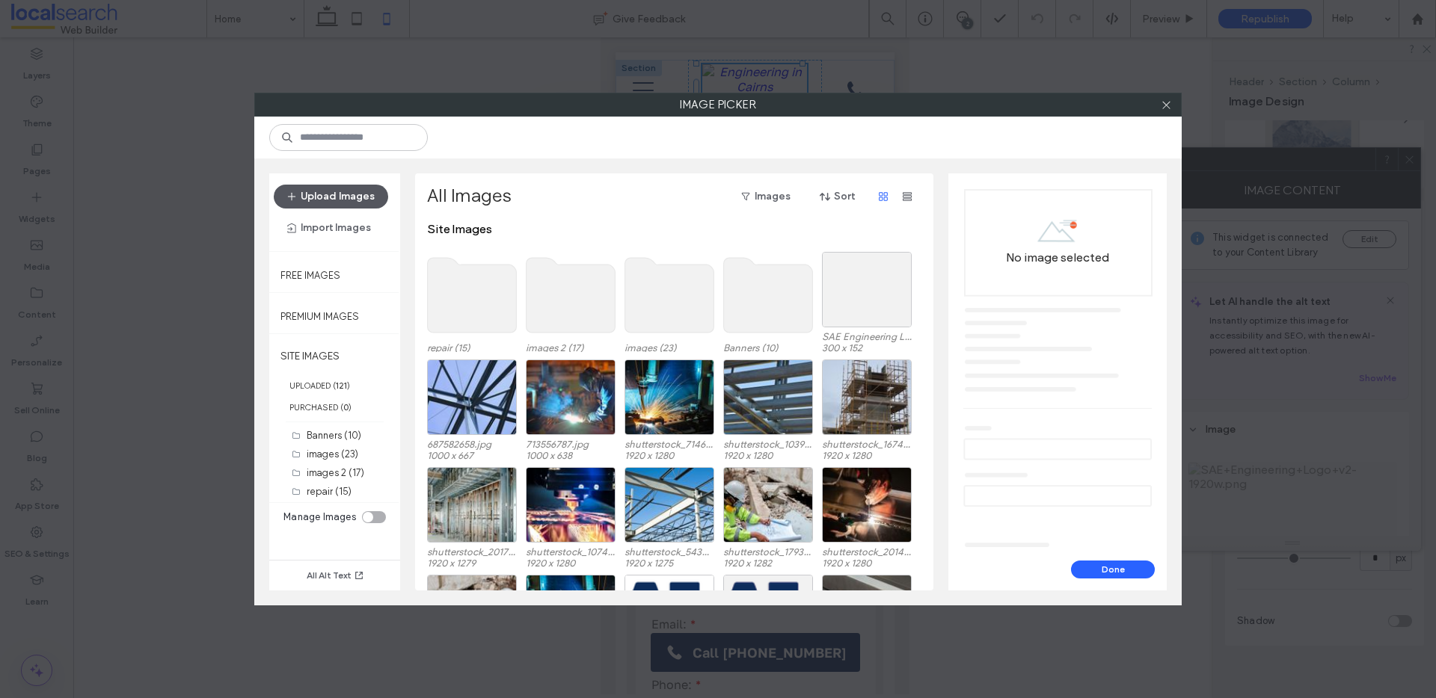
click at [369, 200] on button "Upload Images" at bounding box center [331, 197] width 114 height 24
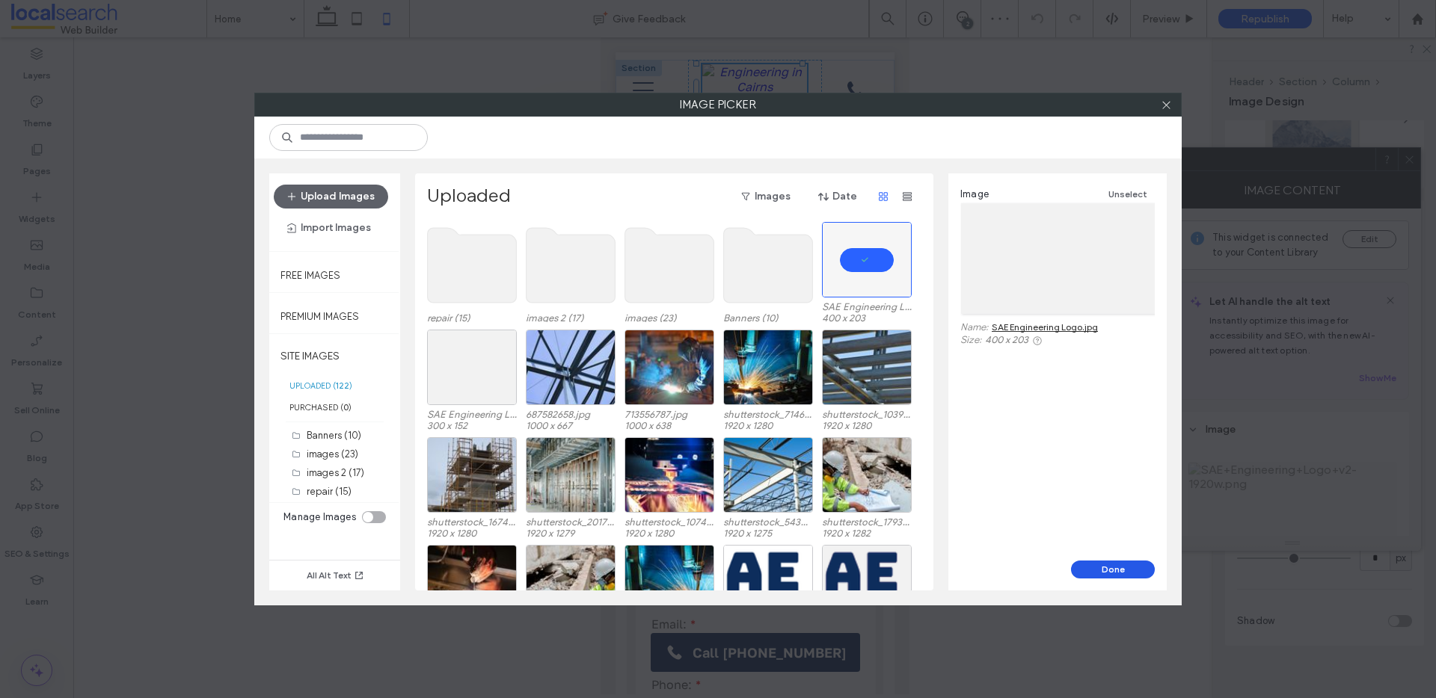
click at [1101, 572] on button "Done" at bounding box center [1113, 570] width 84 height 18
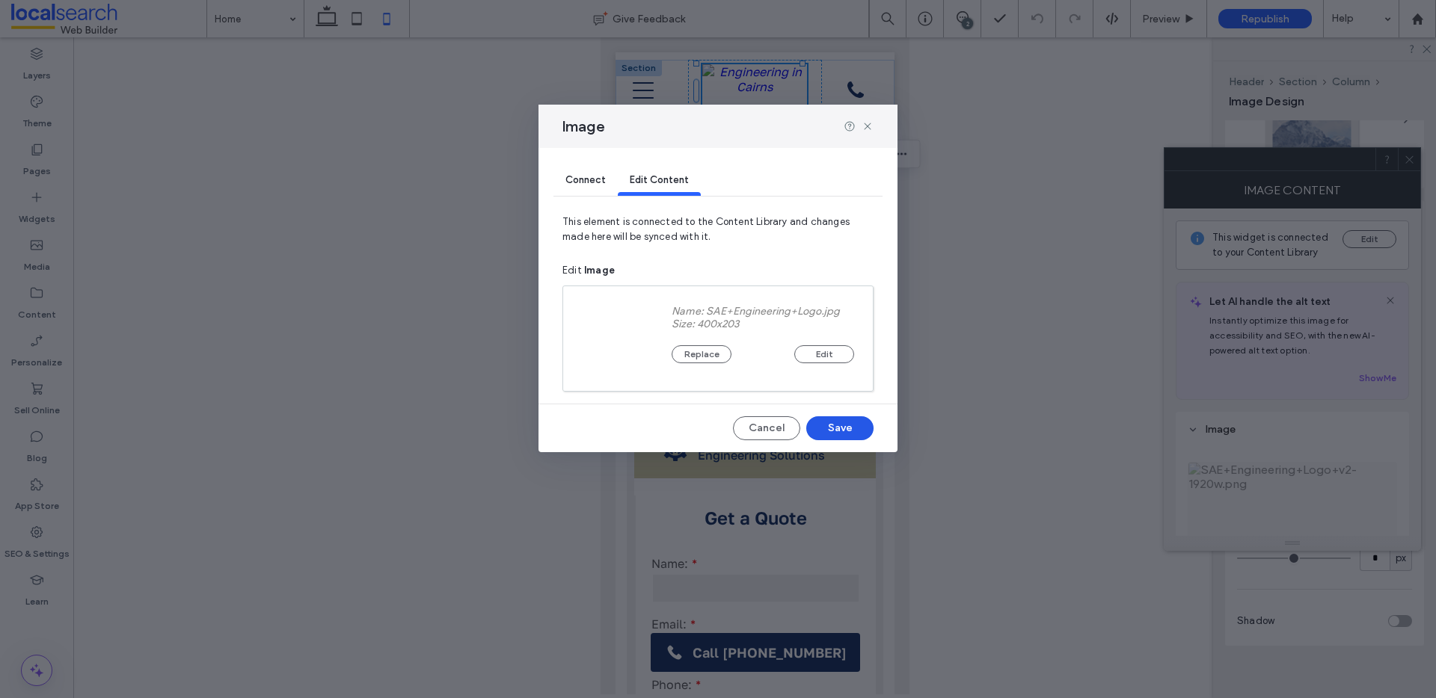
click at [849, 430] on button "Save" at bounding box center [839, 428] width 67 height 24
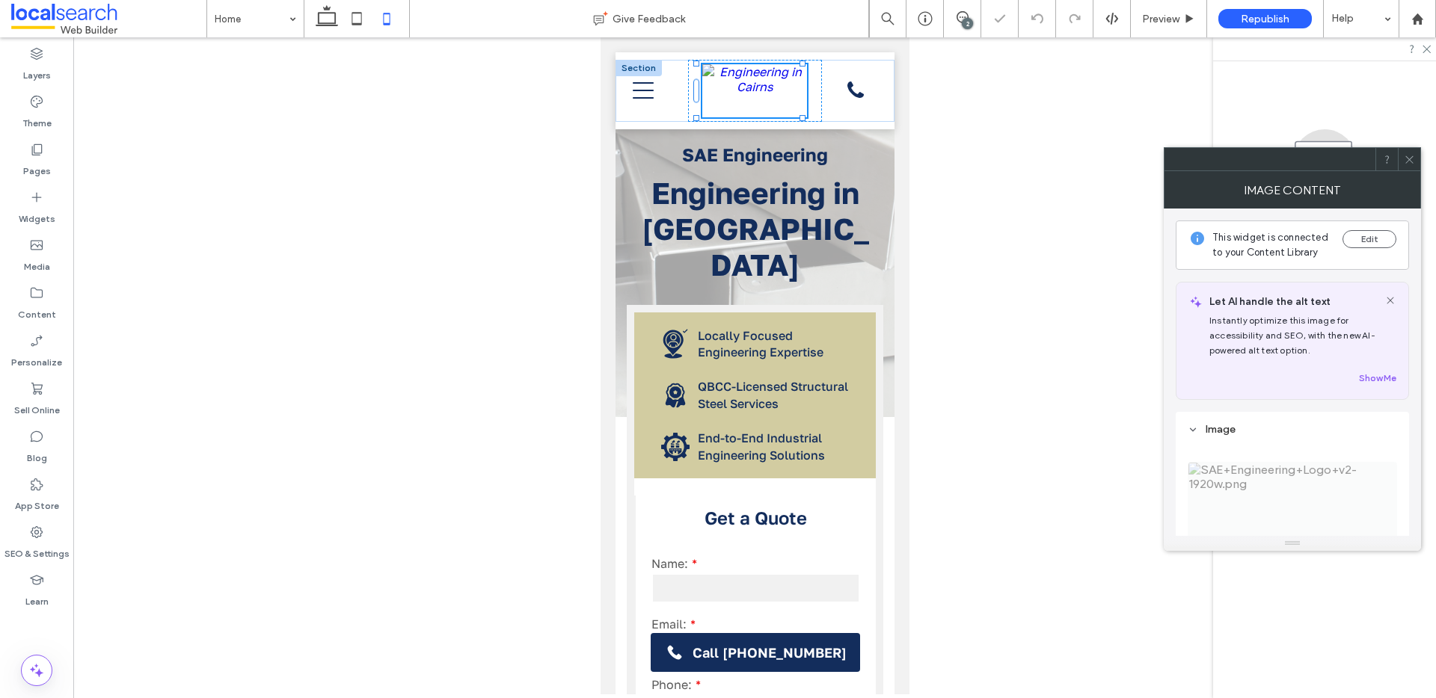
click at [1407, 162] on icon at bounding box center [1409, 159] width 11 height 11
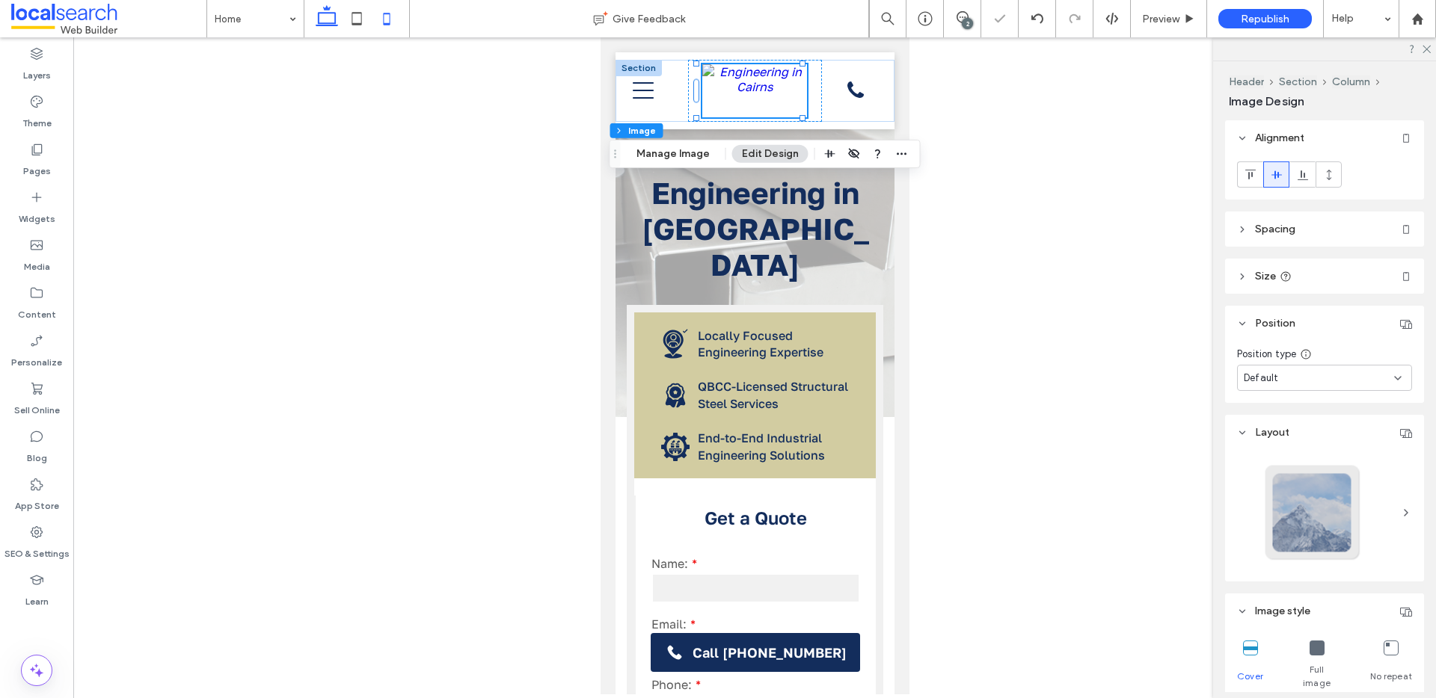
click at [316, 20] on icon at bounding box center [327, 19] width 30 height 30
type input "***"
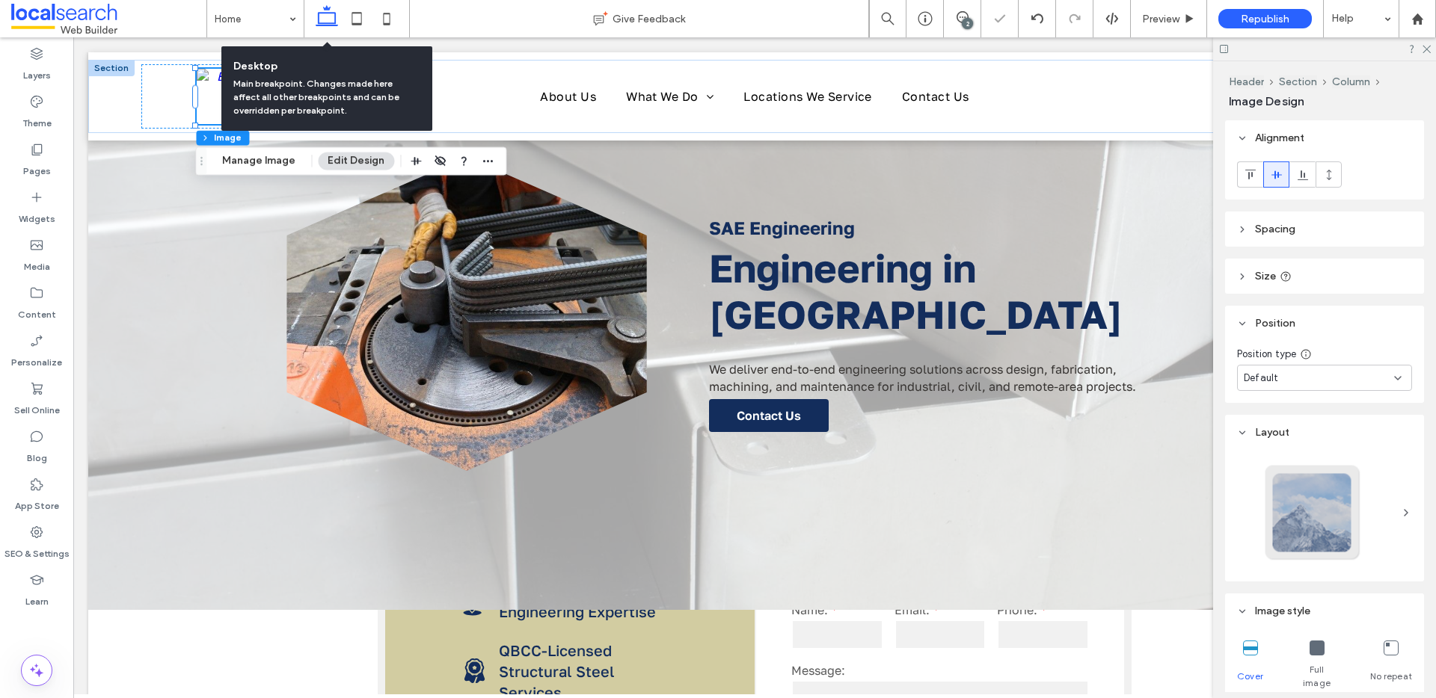
scroll to position [0, 0]
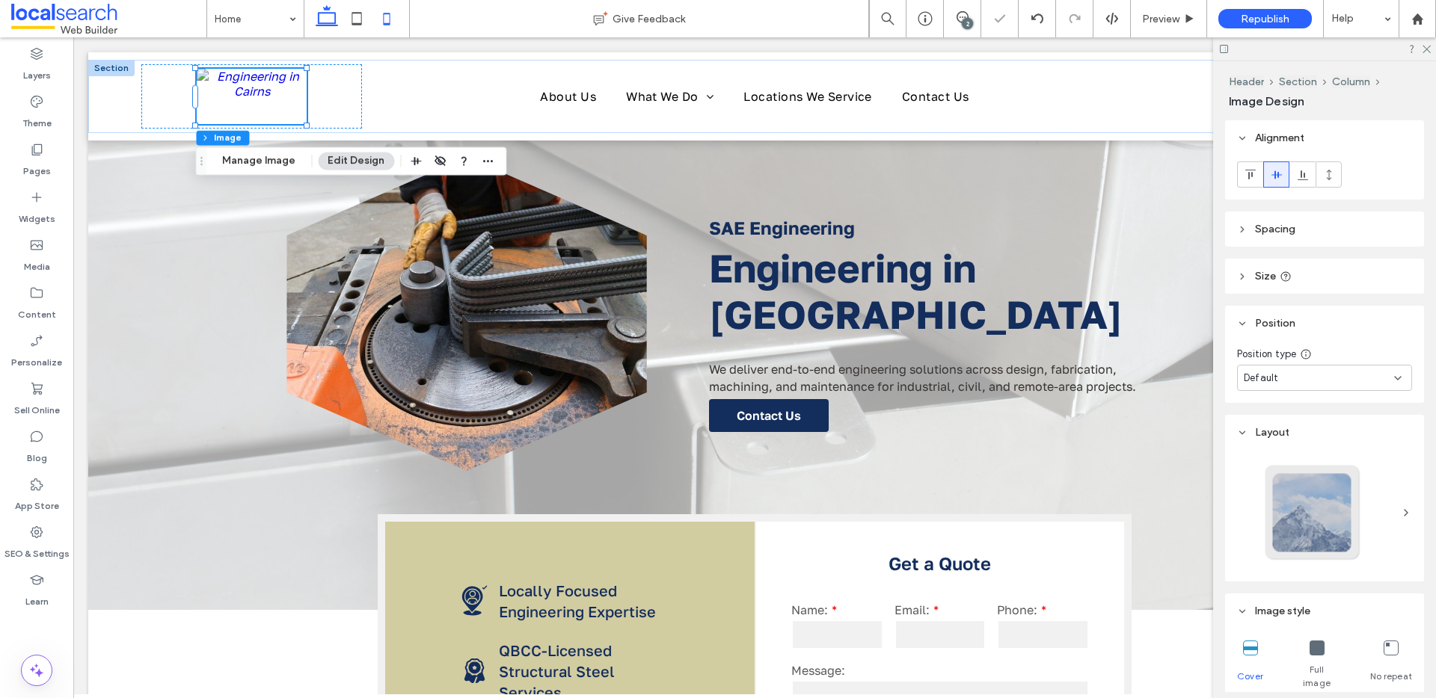
click at [385, 11] on icon at bounding box center [387, 19] width 30 height 30
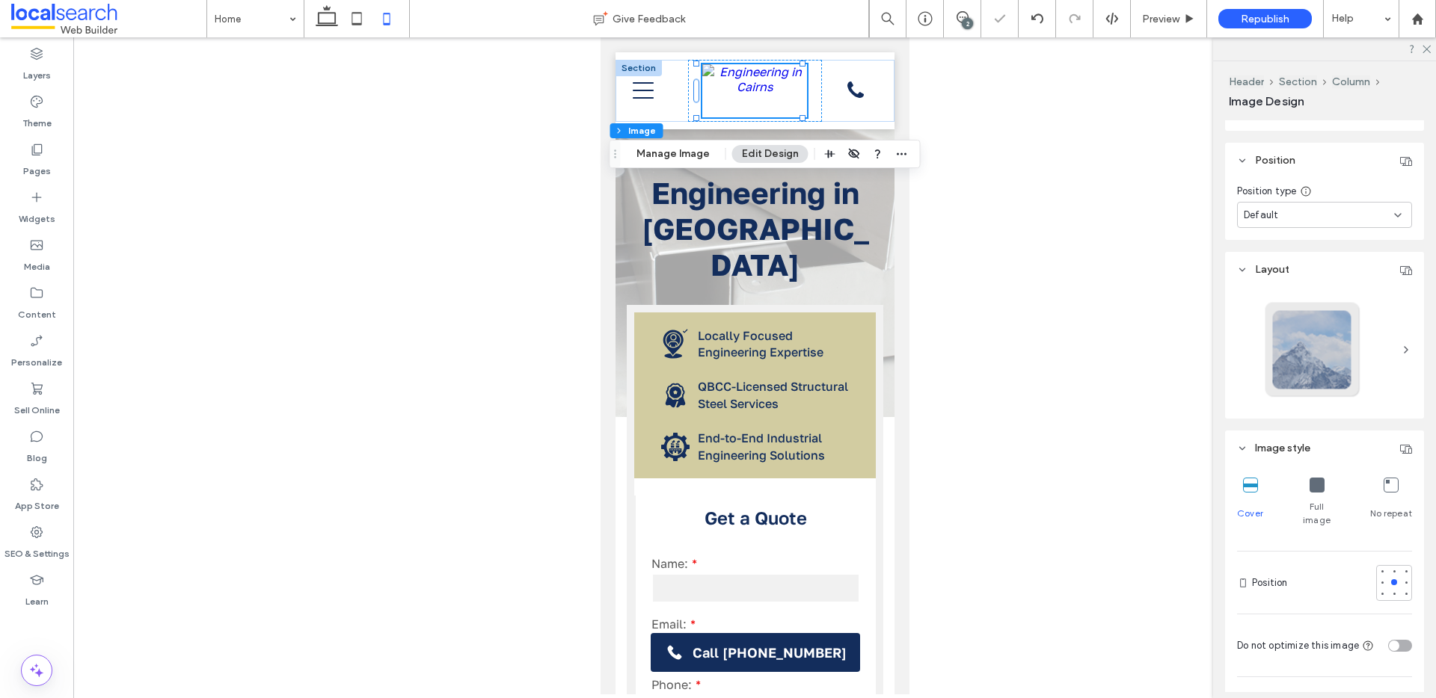
scroll to position [296, 0]
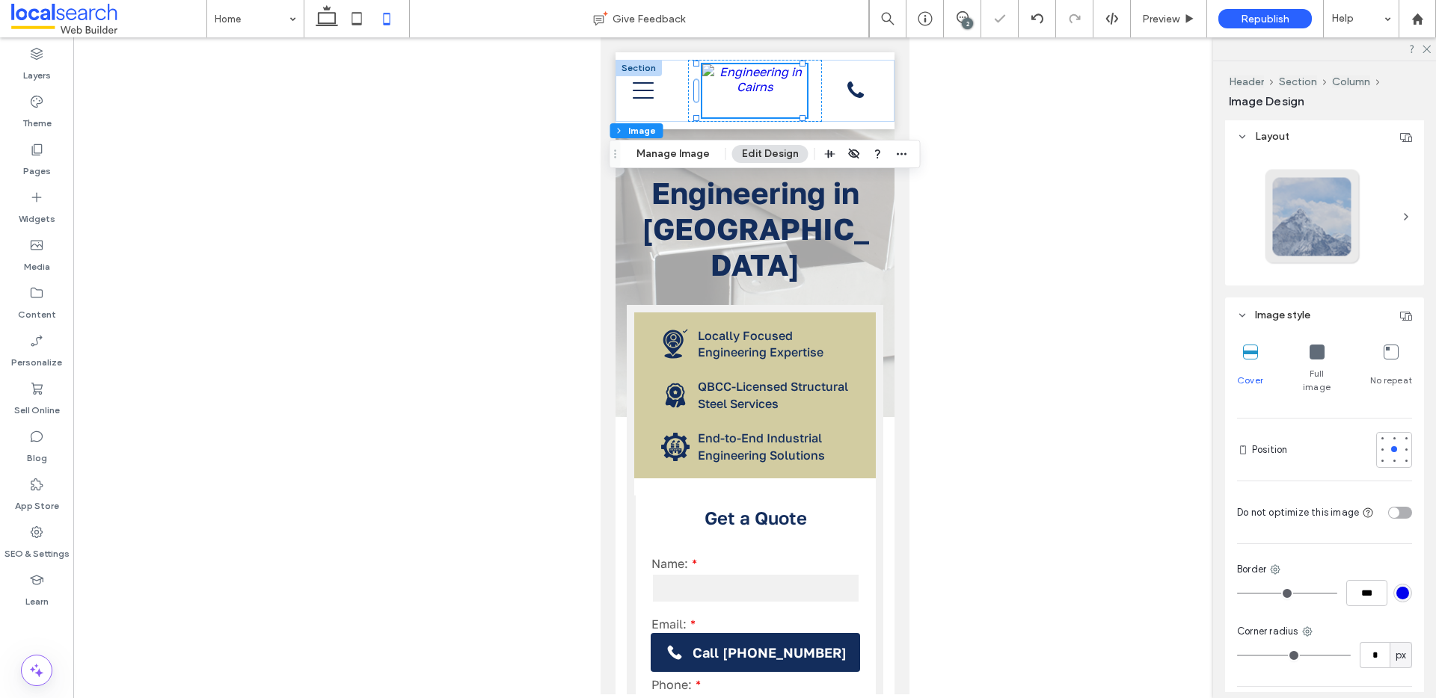
click at [1395, 507] on div "toggle" at bounding box center [1400, 513] width 24 height 12
click at [323, 20] on icon at bounding box center [327, 19] width 30 height 30
type input "***"
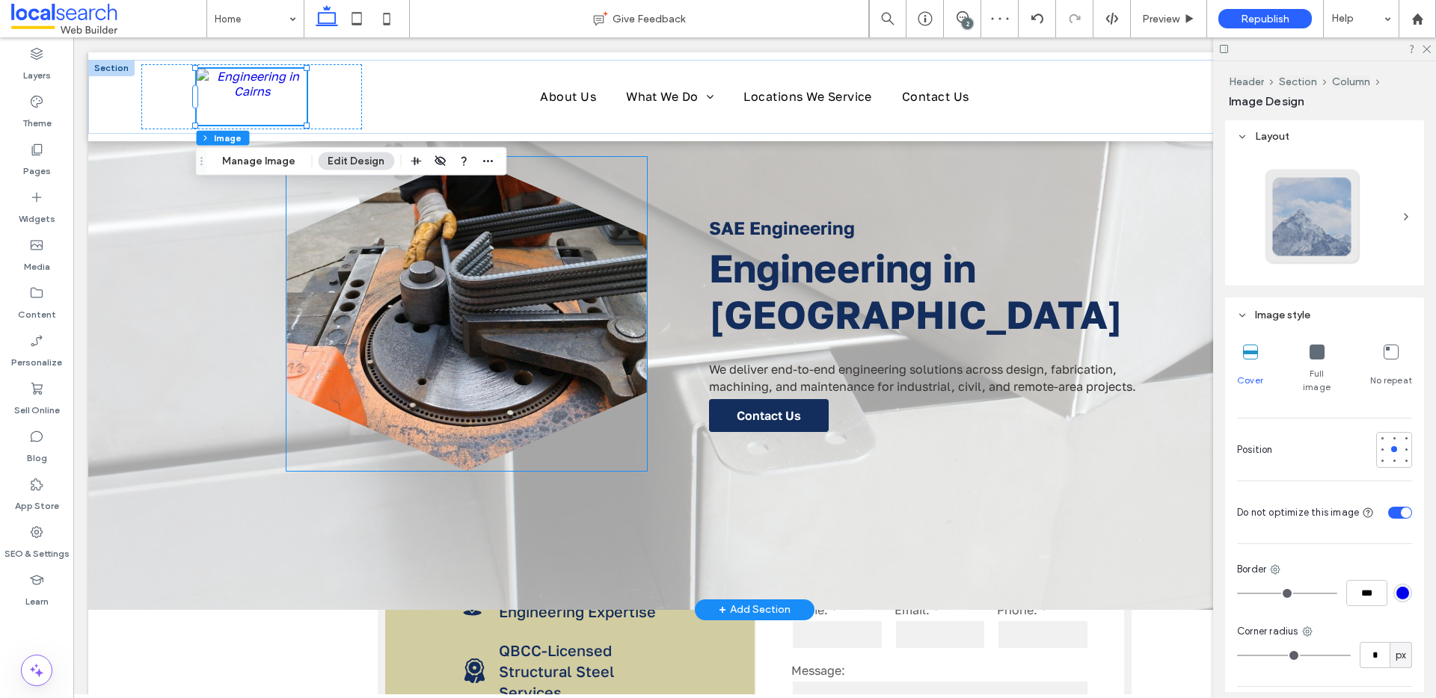
click at [517, 323] on link at bounding box center [466, 314] width 360 height 314
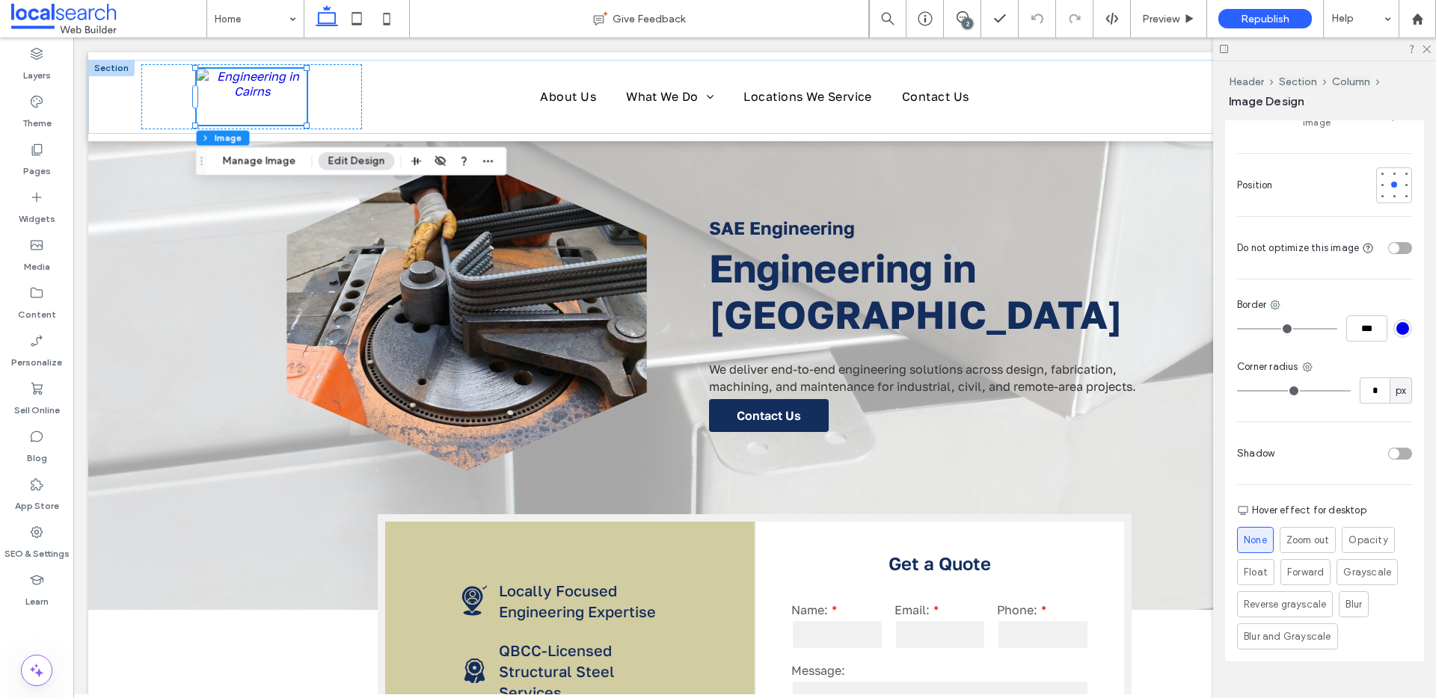
scroll to position [577, 0]
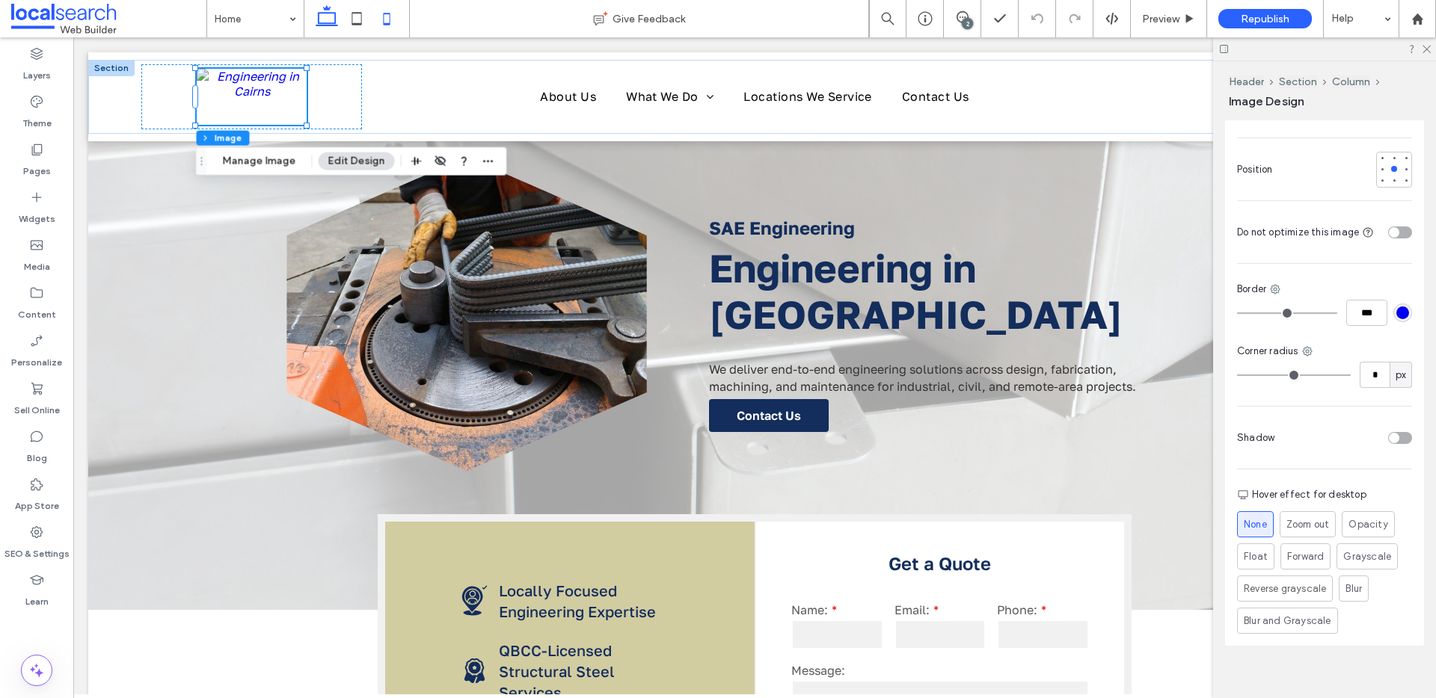
click at [389, 12] on icon at bounding box center [387, 19] width 30 height 30
type input "***"
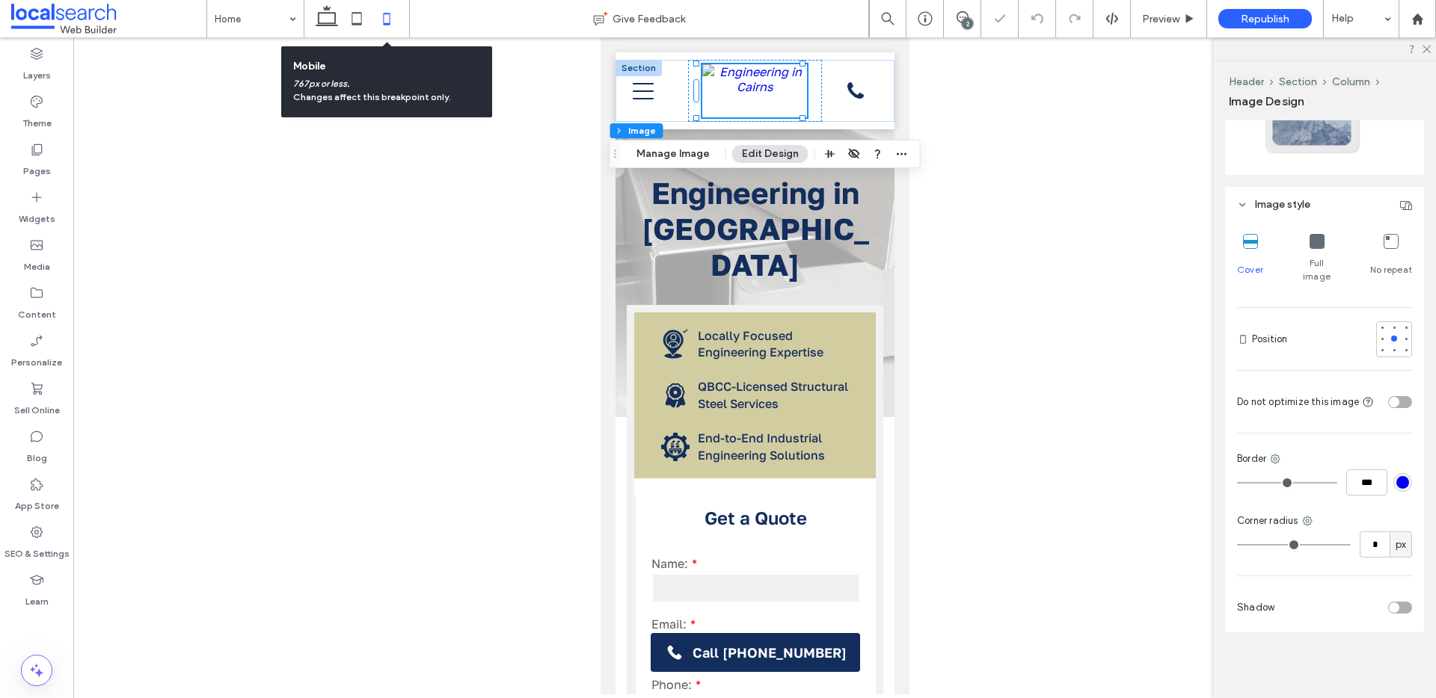
scroll to position [393, 0]
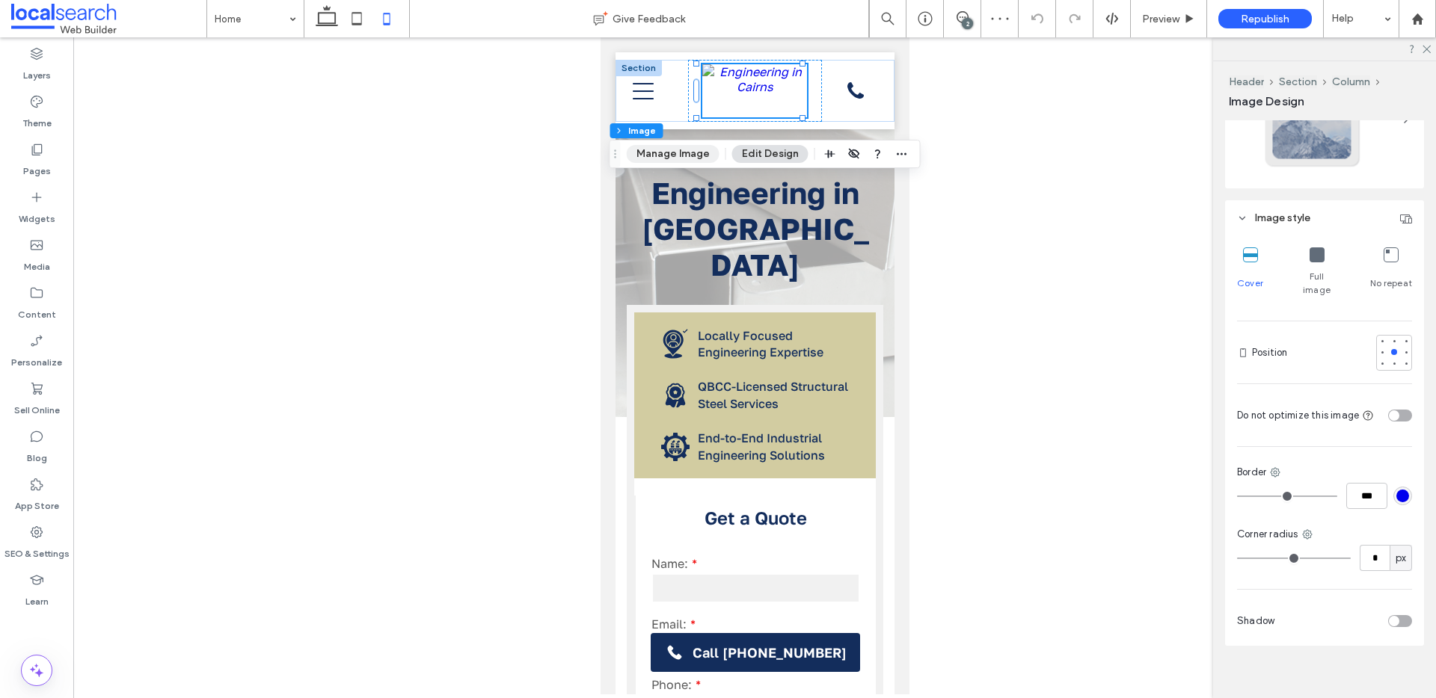
click at [662, 147] on button "Manage Image" at bounding box center [673, 154] width 93 height 18
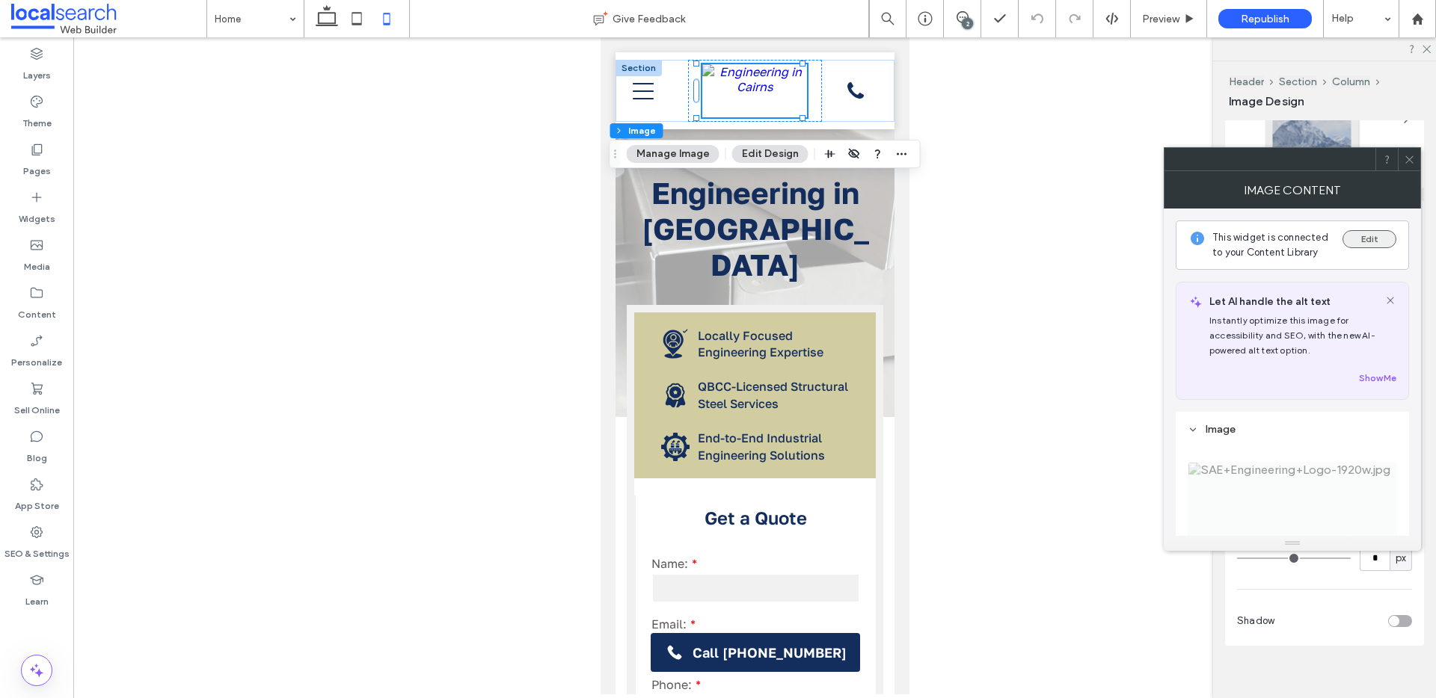
click at [1362, 245] on button "Edit" at bounding box center [1369, 239] width 54 height 18
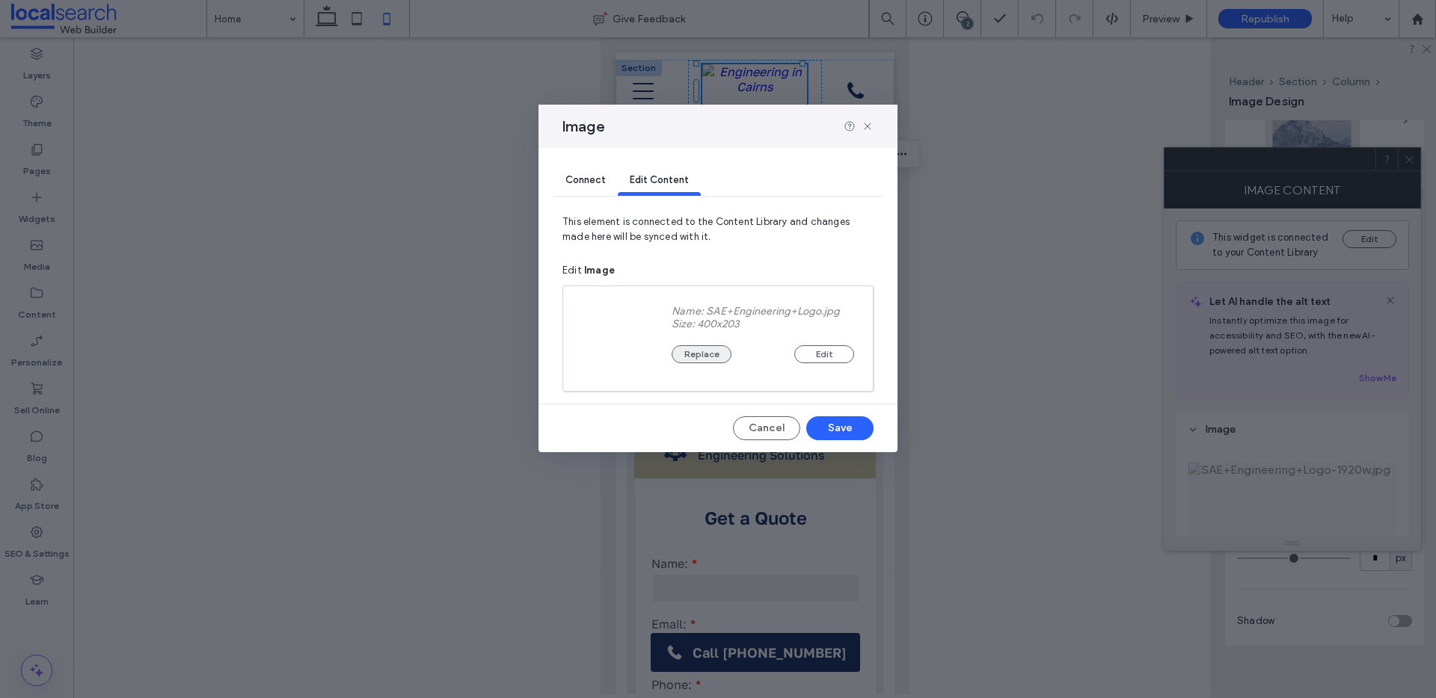
click at [692, 357] on button "Replace" at bounding box center [701, 354] width 60 height 18
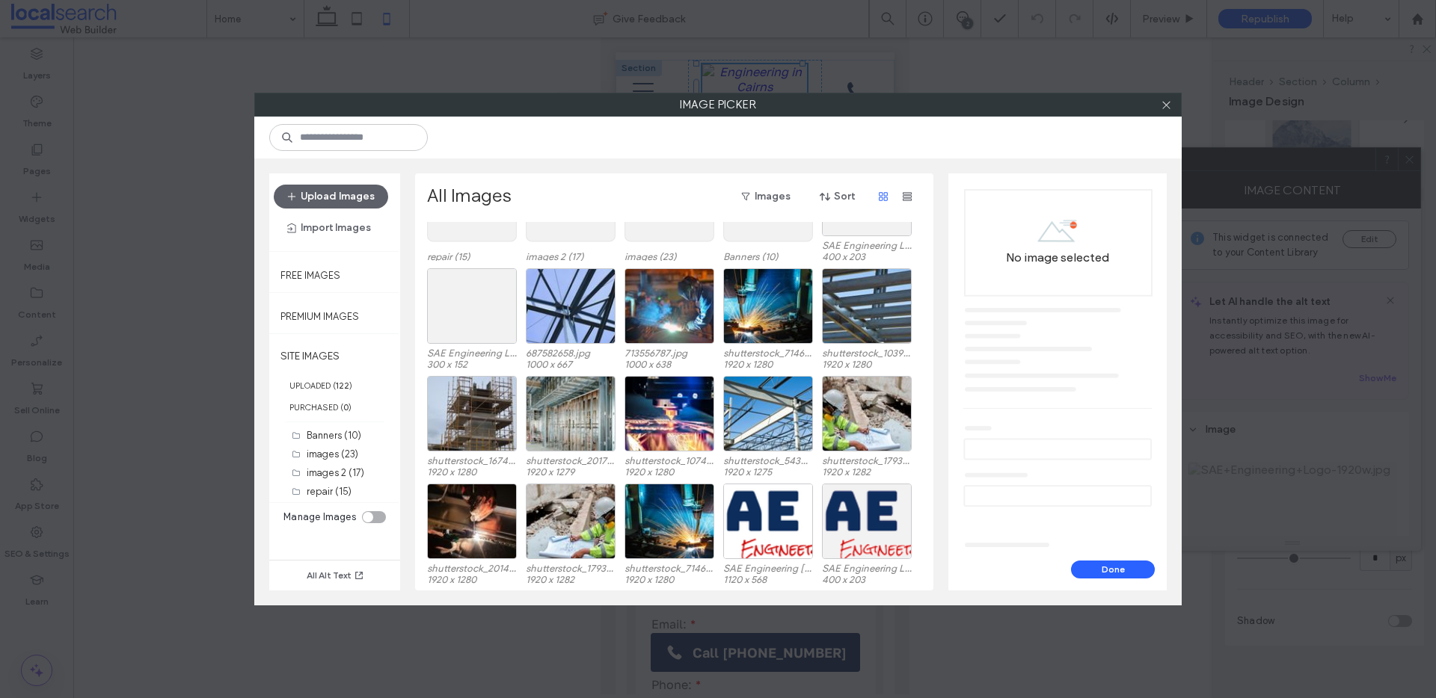
scroll to position [92, 0]
click at [486, 305] on div "Select" at bounding box center [472, 306] width 90 height 76
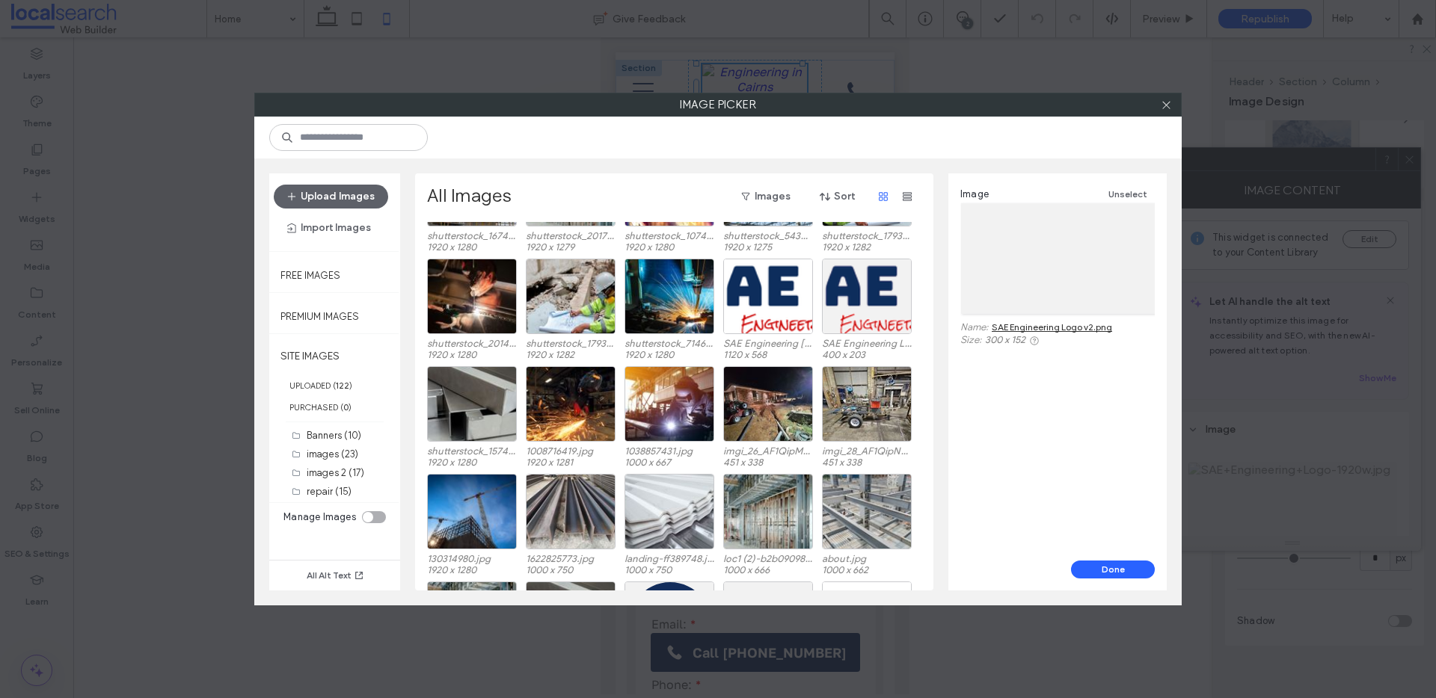
scroll to position [212, 0]
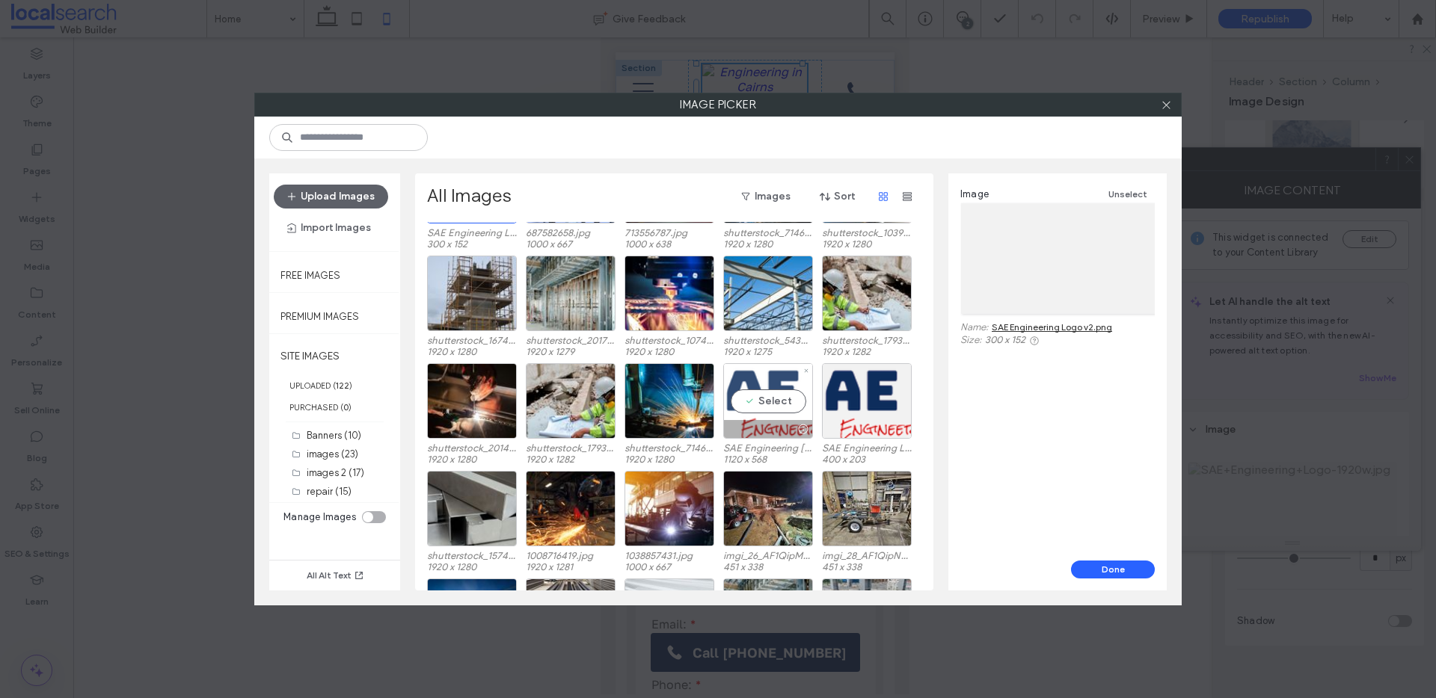
click at [793, 425] on div at bounding box center [802, 429] width 19 height 12
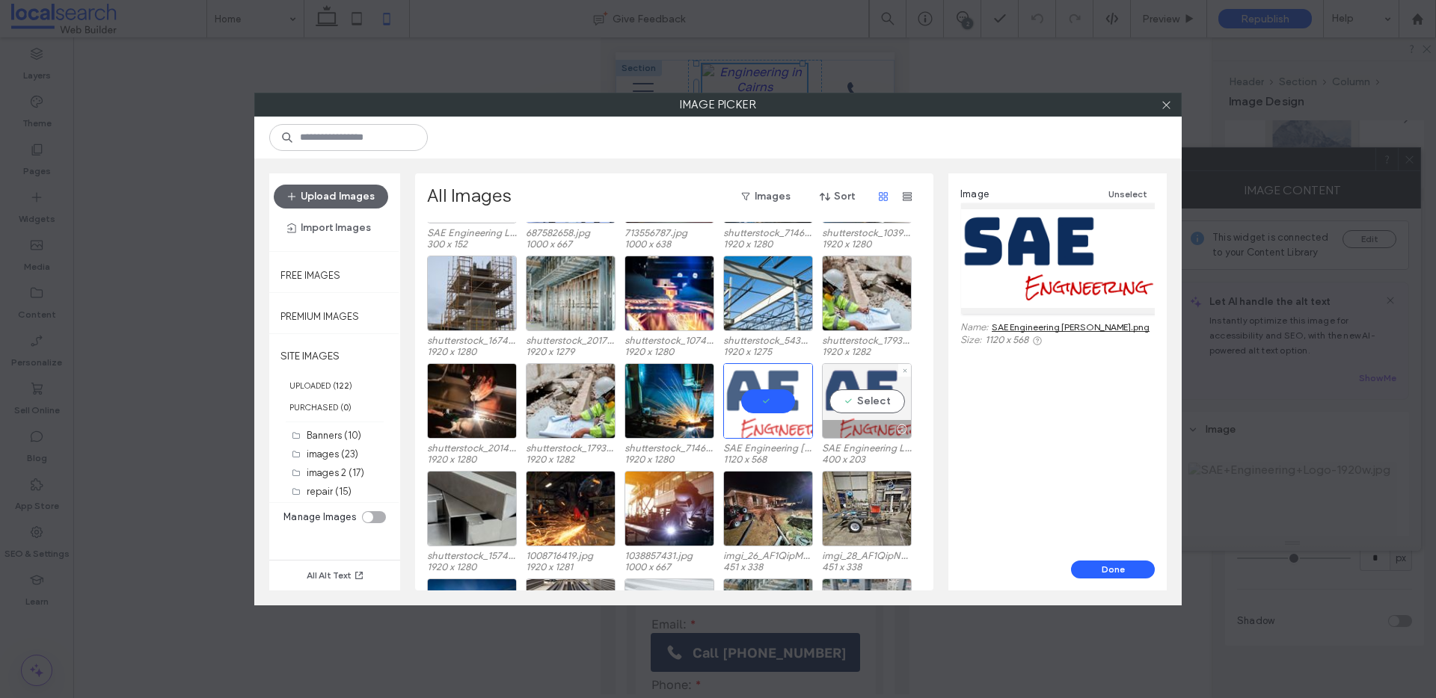
click at [857, 418] on div "Select" at bounding box center [867, 401] width 90 height 76
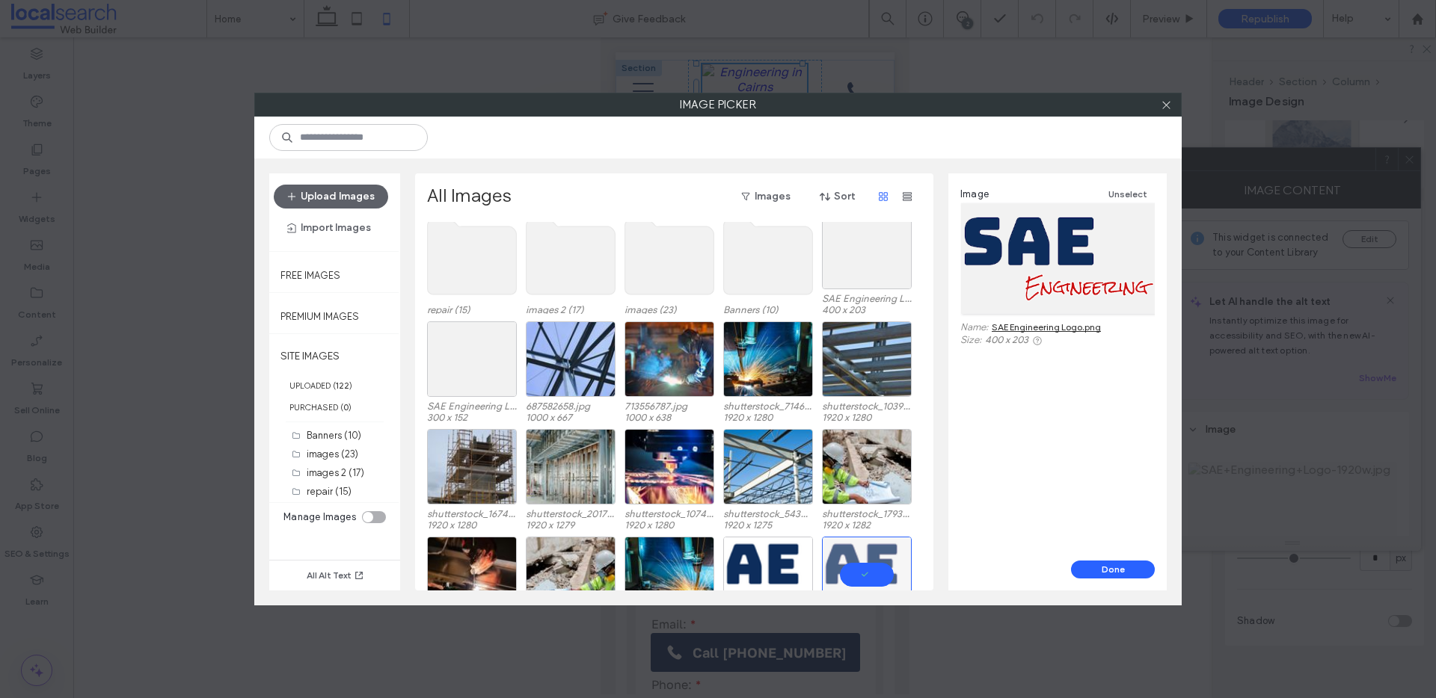
scroll to position [34, 0]
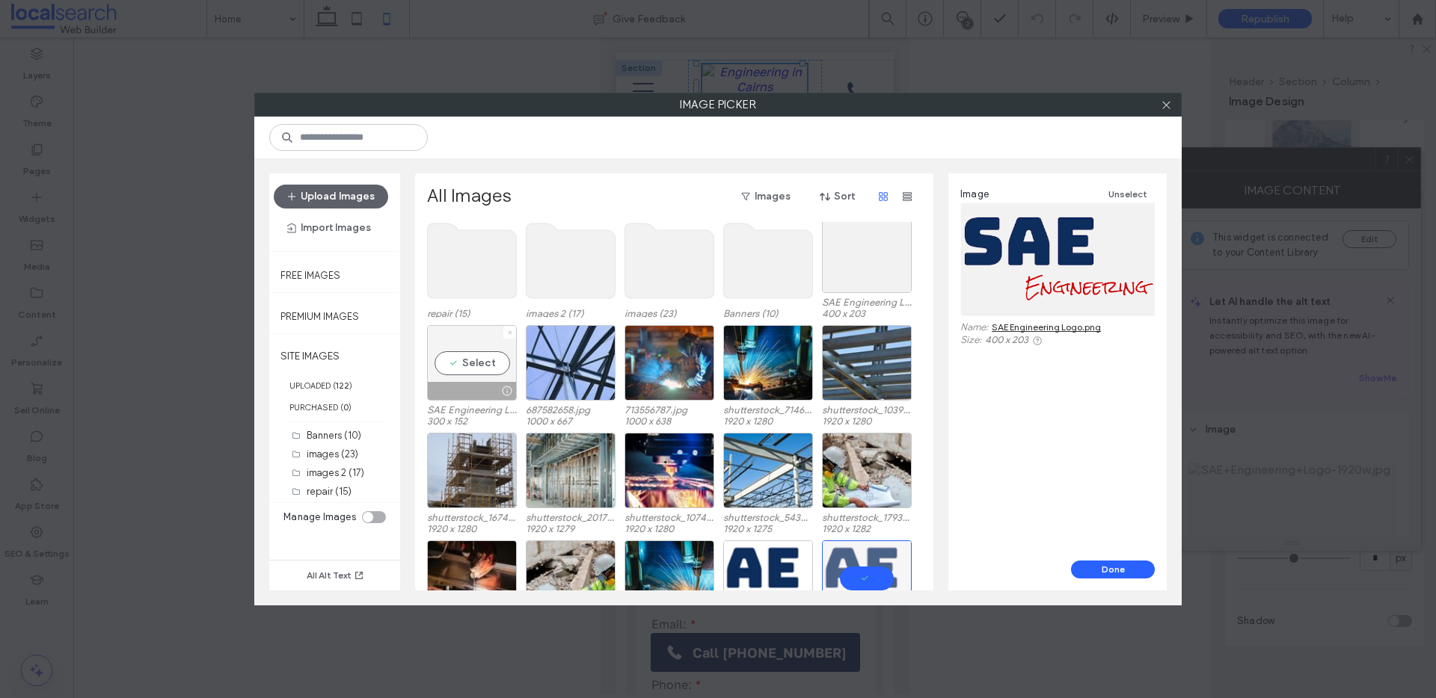
click at [508, 333] on icon at bounding box center [510, 333] width 6 height 6
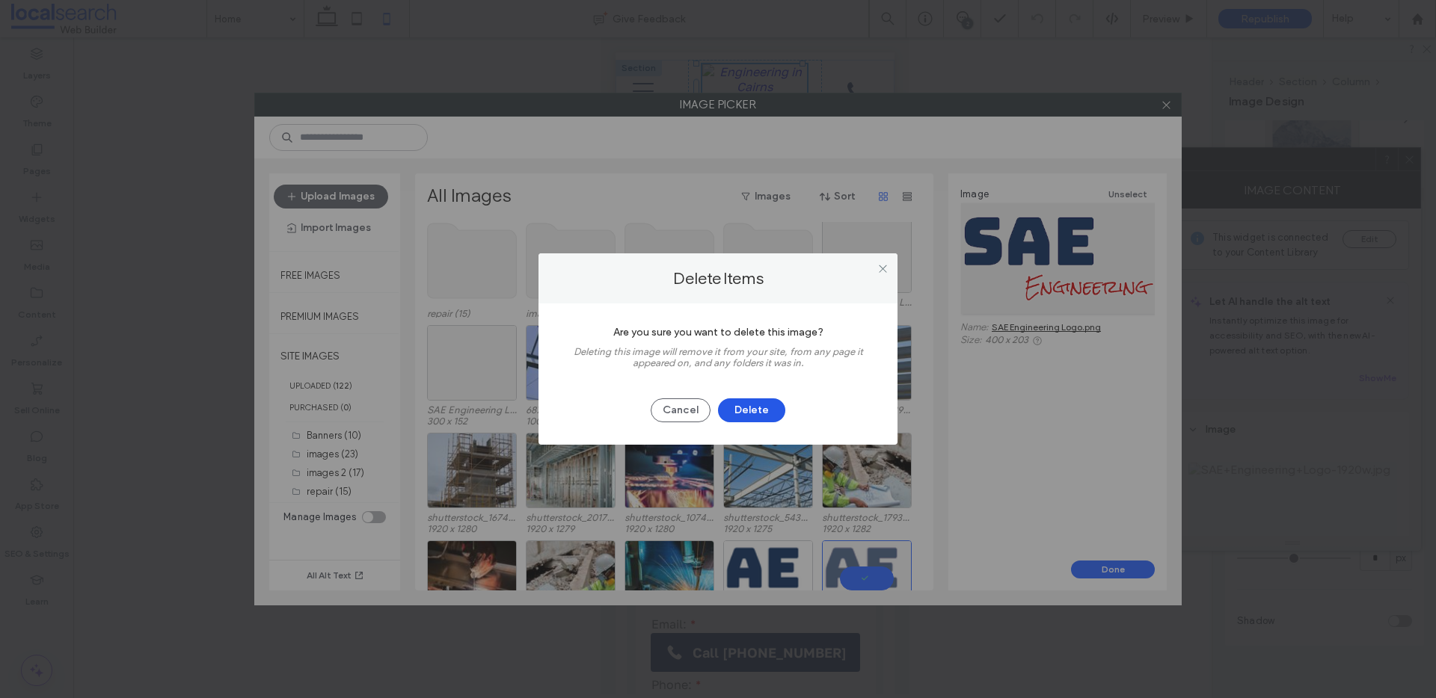
click at [745, 416] on button "Delete" at bounding box center [751, 411] width 67 height 24
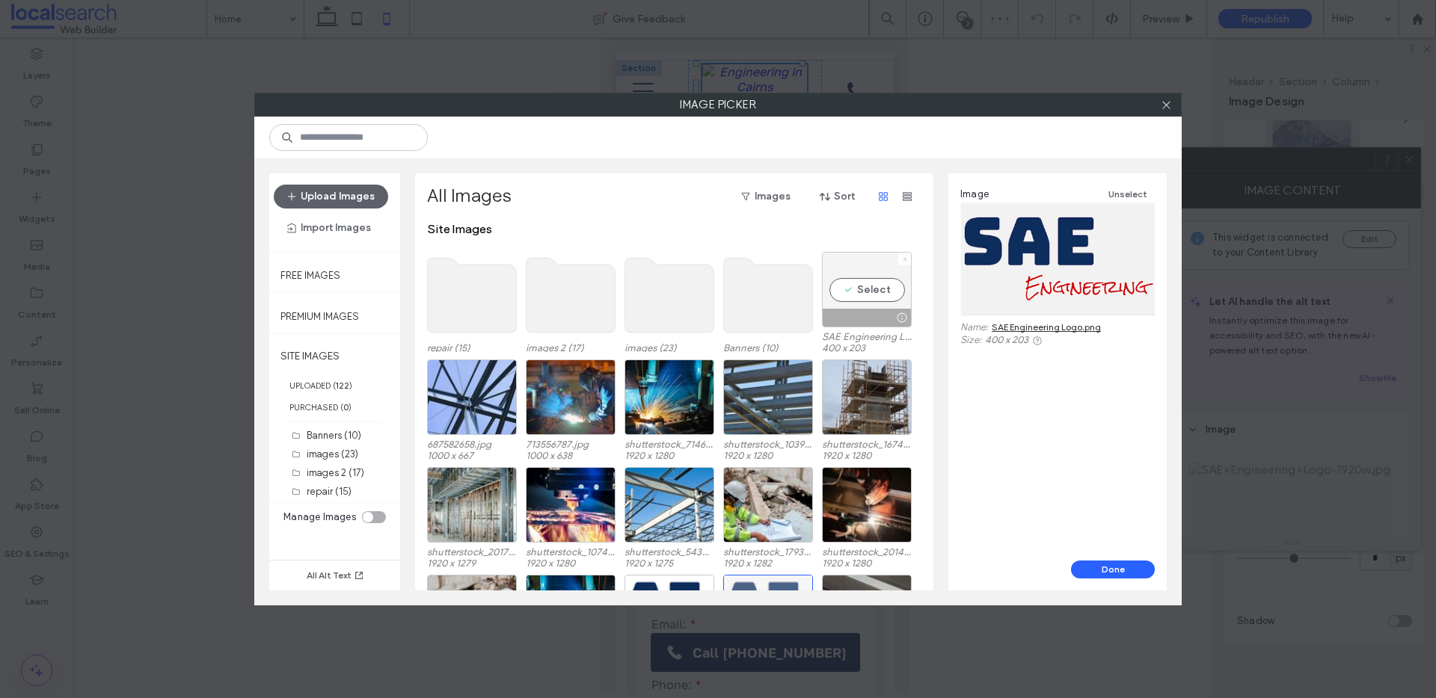
click at [903, 258] on icon at bounding box center [905, 259] width 6 height 6
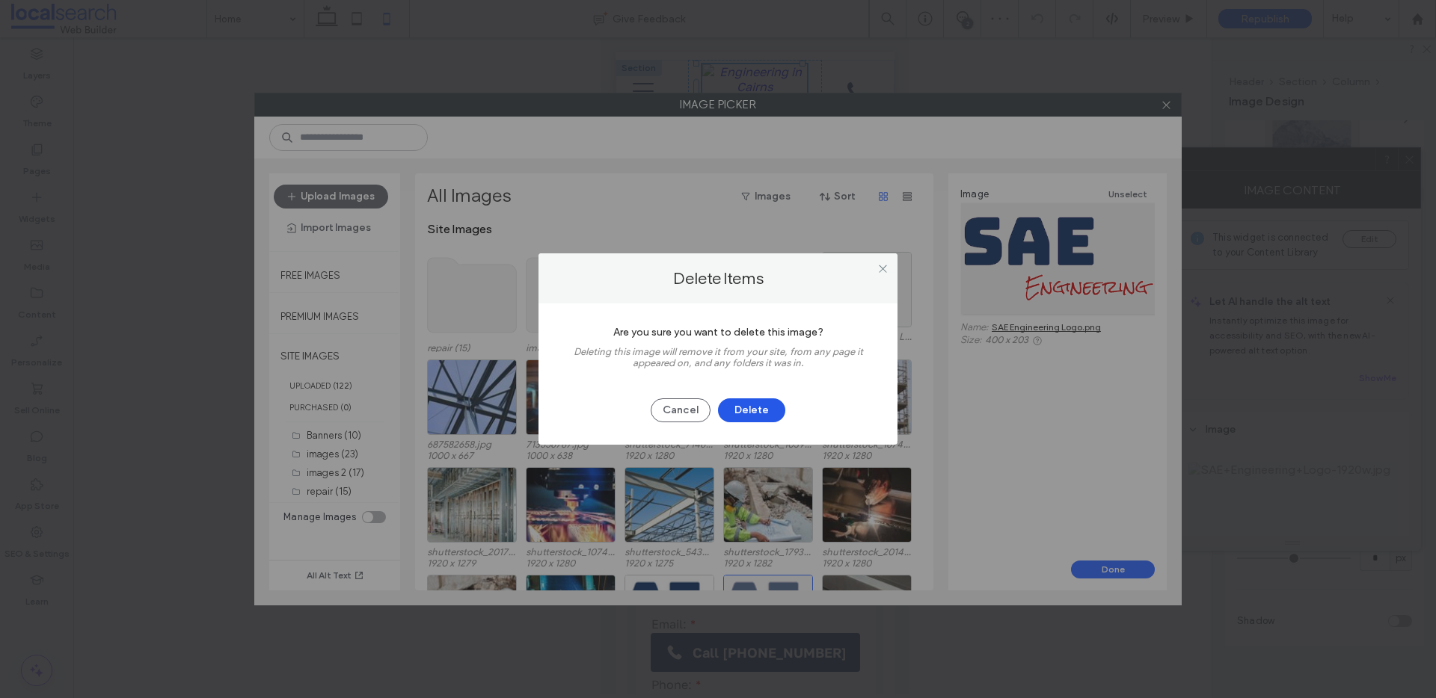
click at [765, 411] on button "Delete" at bounding box center [751, 411] width 67 height 24
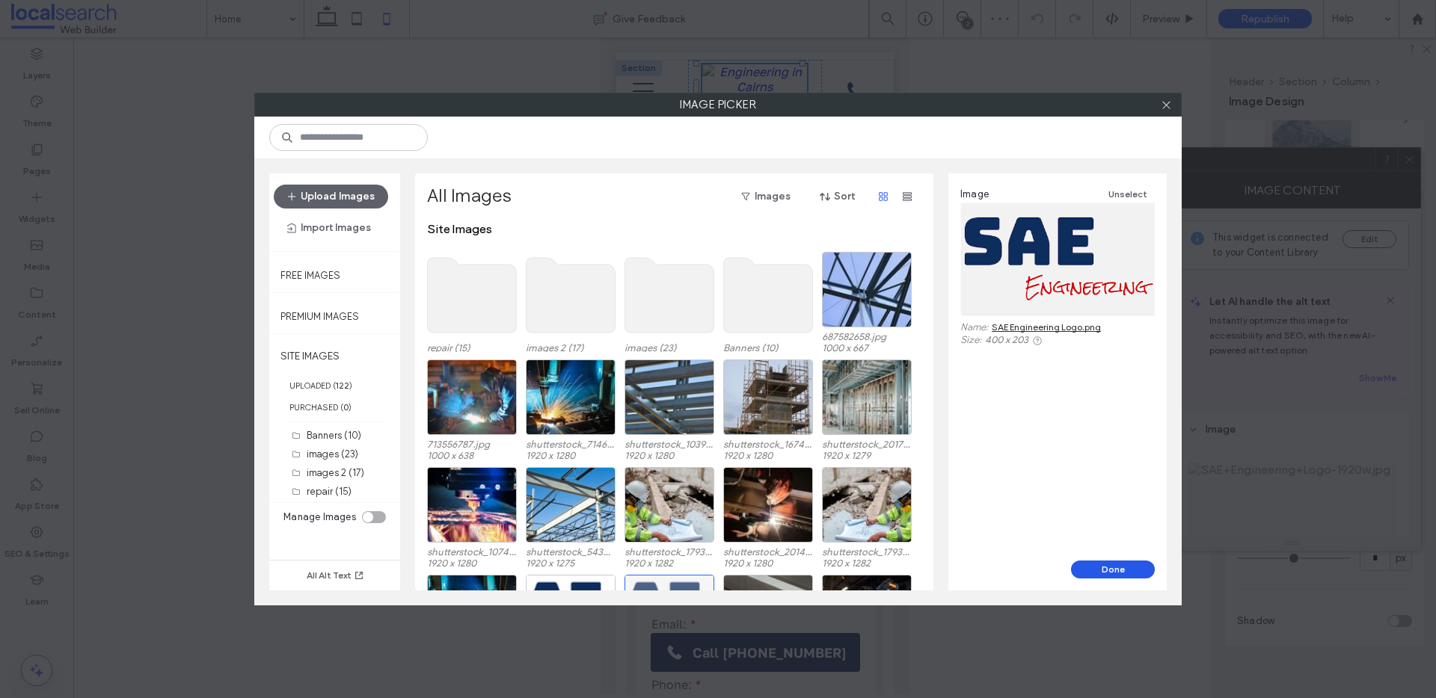
click at [1104, 568] on button "Done" at bounding box center [1113, 570] width 84 height 18
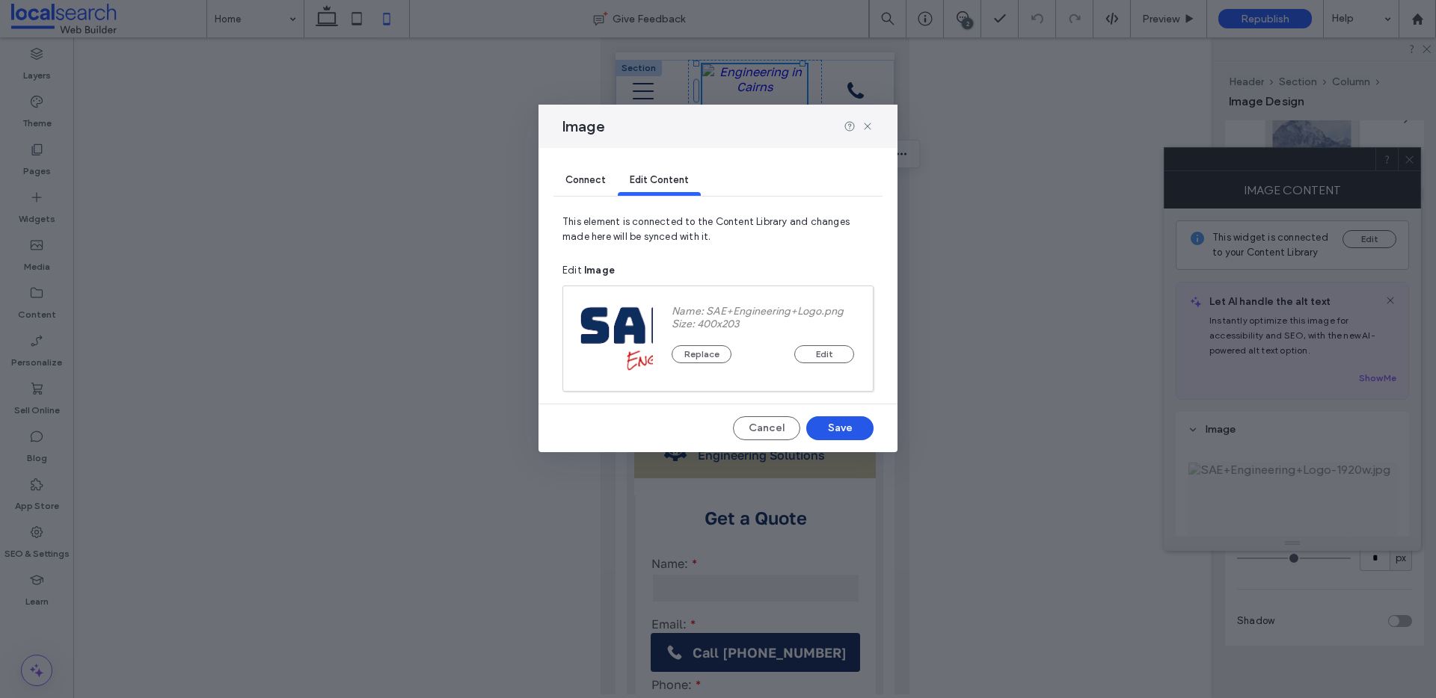
click at [831, 424] on button "Save" at bounding box center [839, 428] width 67 height 24
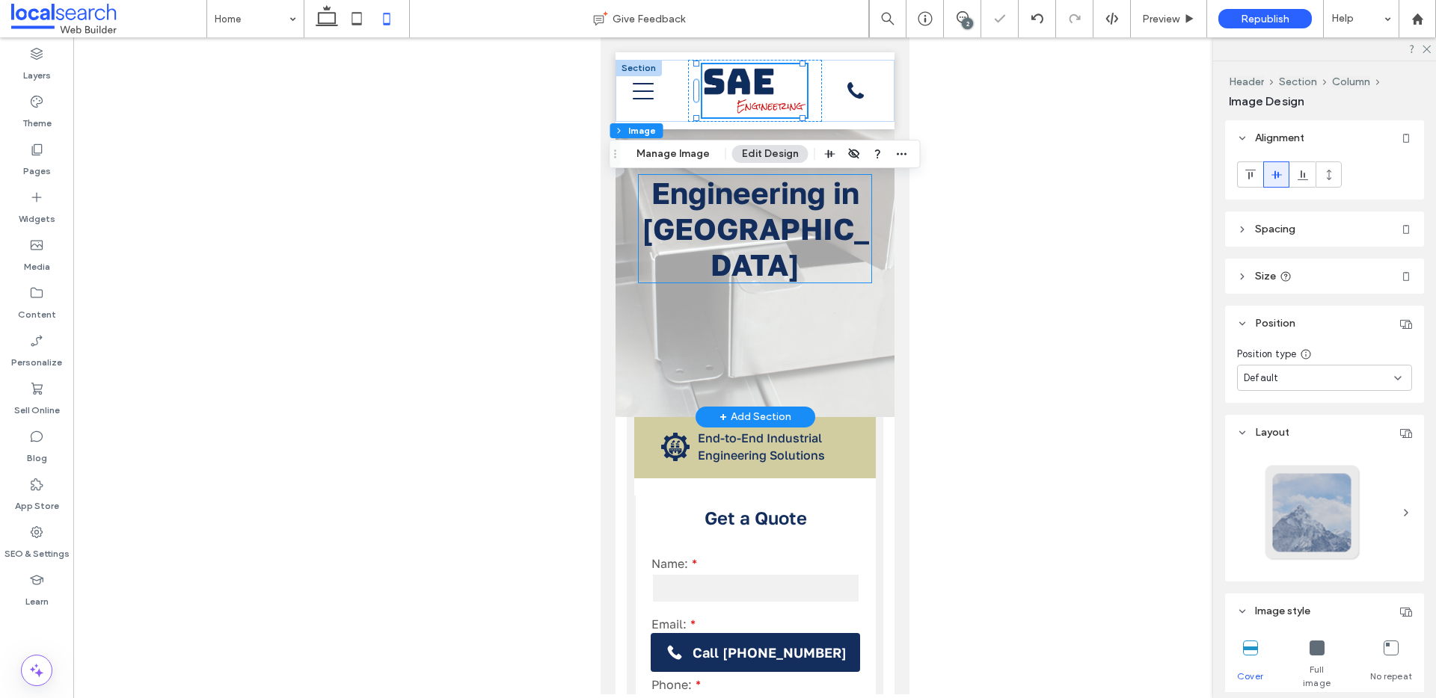
scroll to position [0, 0]
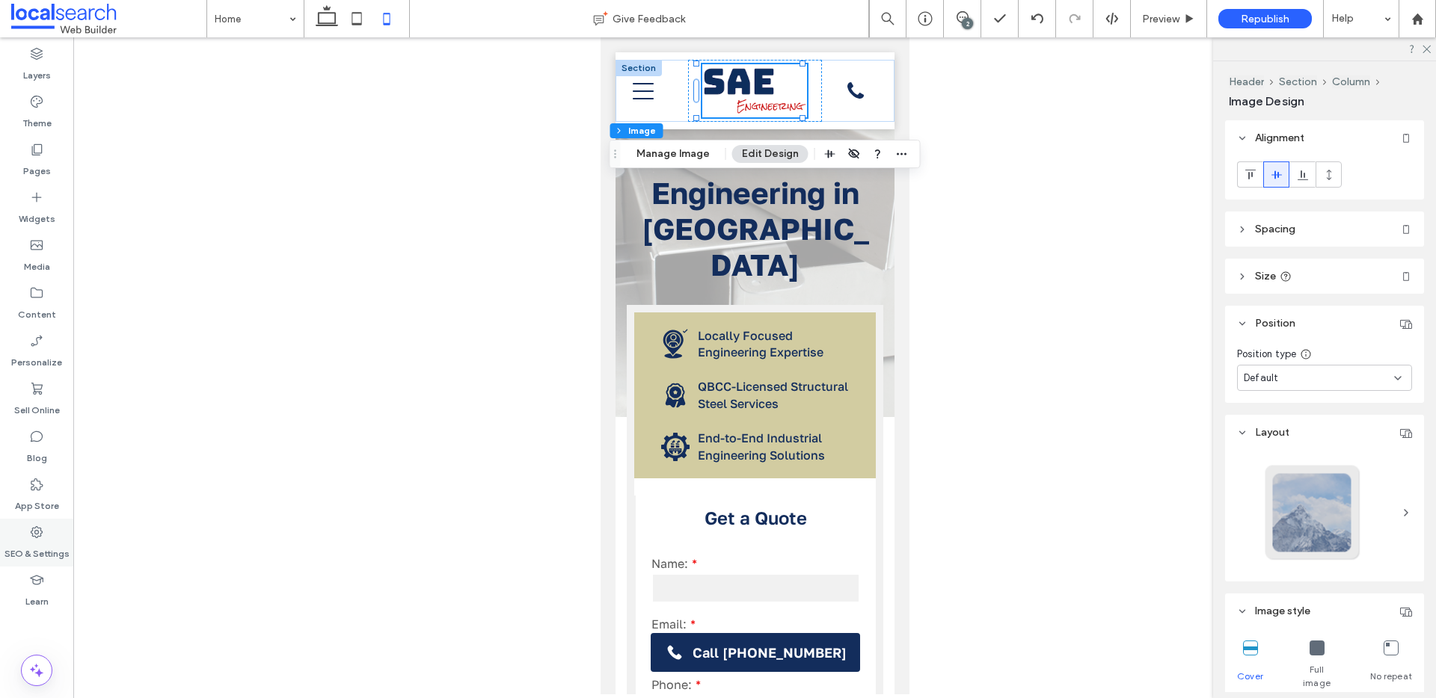
click at [34, 537] on icon at bounding box center [36, 532] width 15 height 15
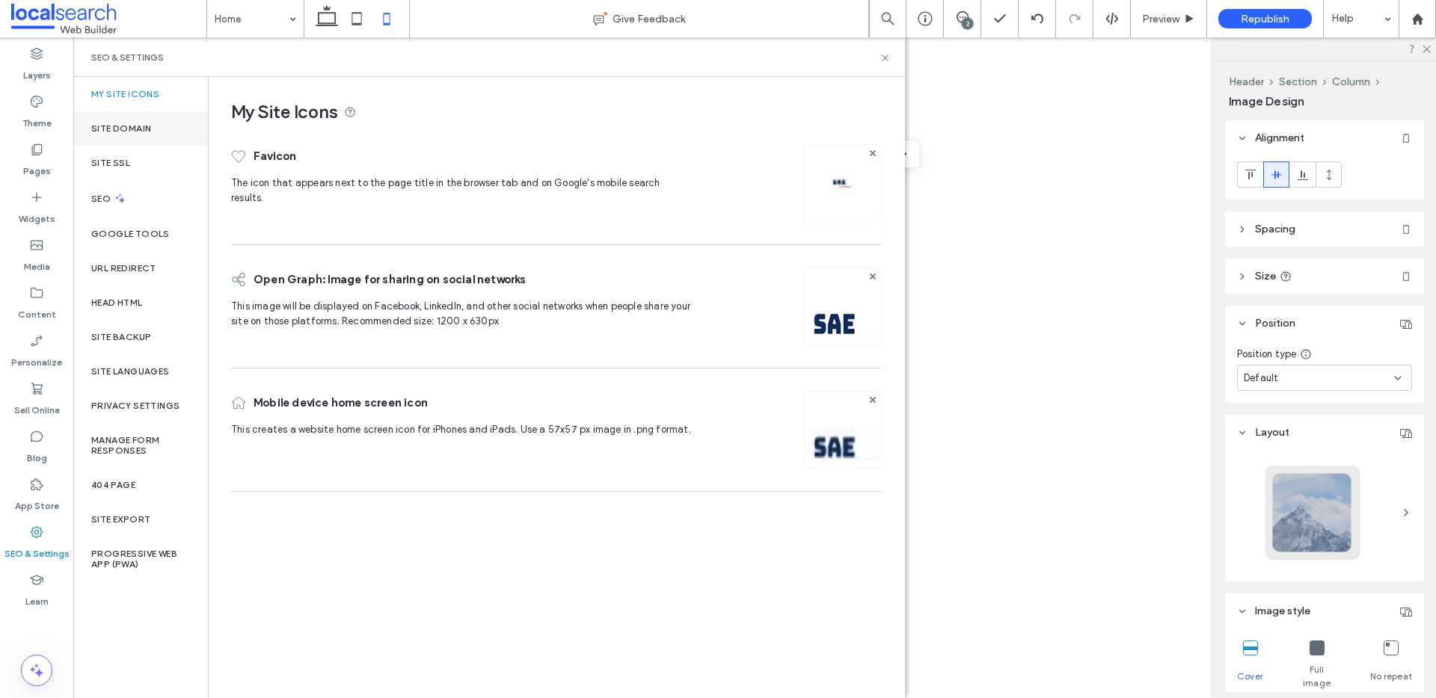
click at [123, 118] on div "Site Domain" at bounding box center [140, 128] width 135 height 34
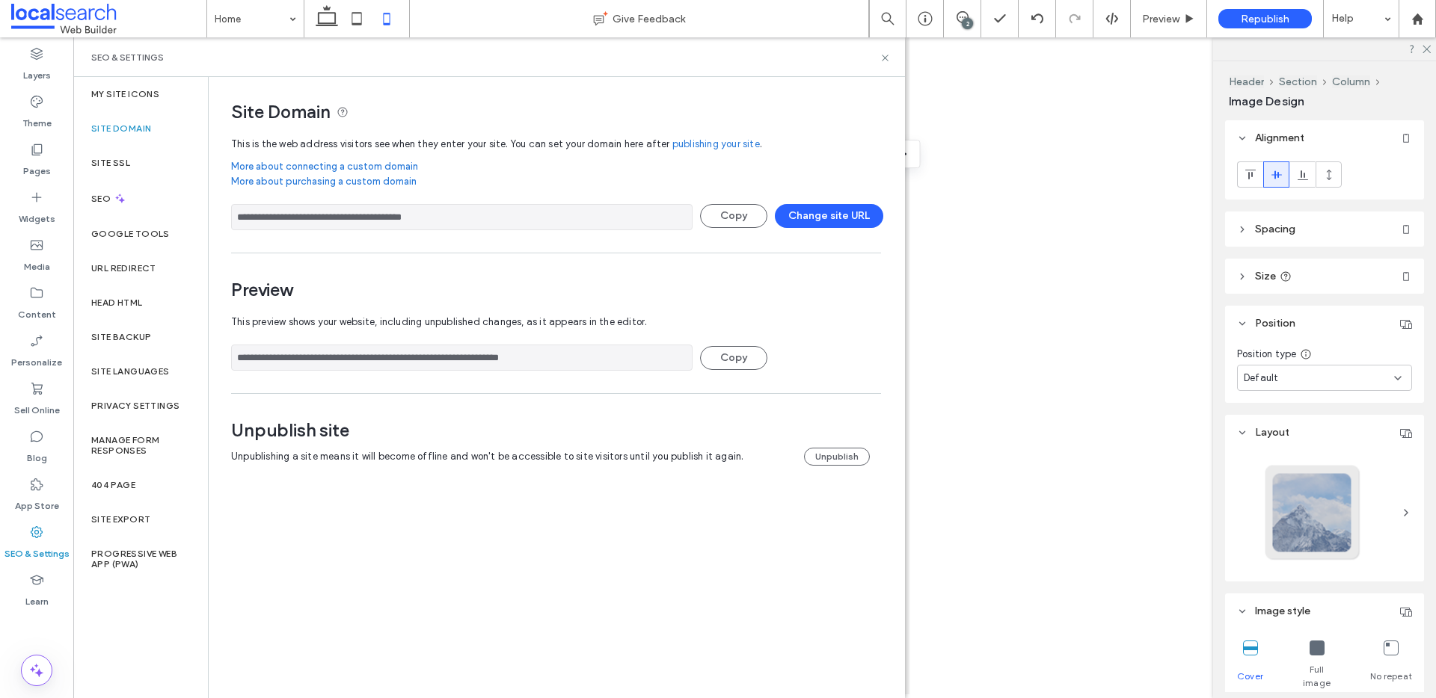
click at [415, 367] on input "**********" at bounding box center [461, 358] width 461 height 26
click at [885, 52] on icon at bounding box center [884, 57] width 11 height 11
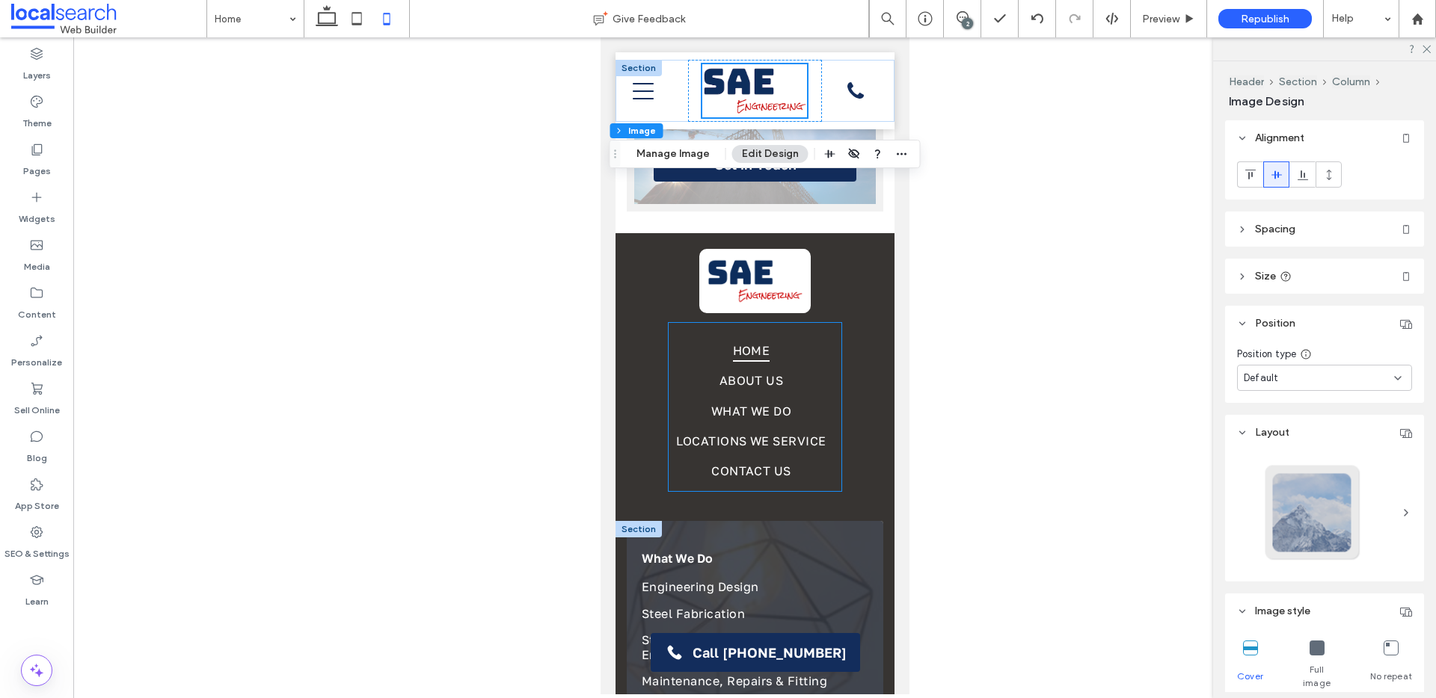
scroll to position [3241, 0]
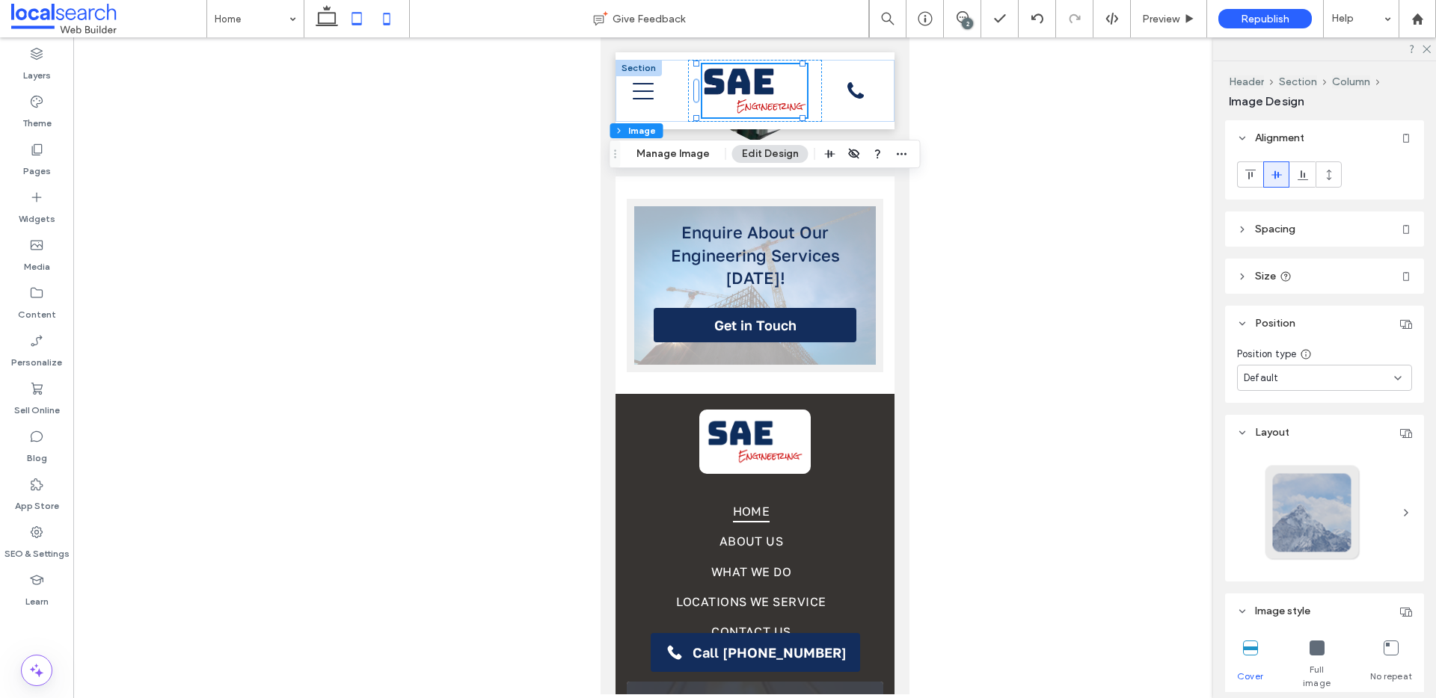
click at [352, 19] on icon at bounding box center [357, 19] width 30 height 30
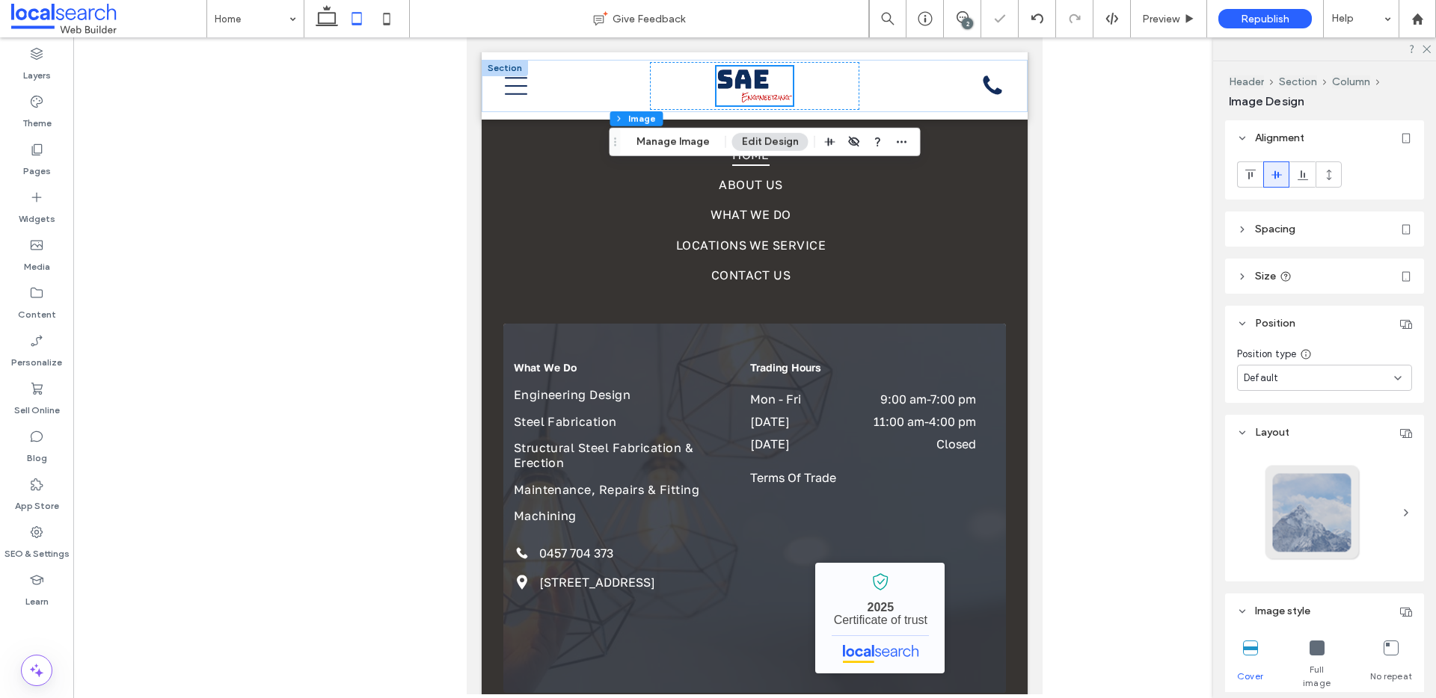
type input "***"
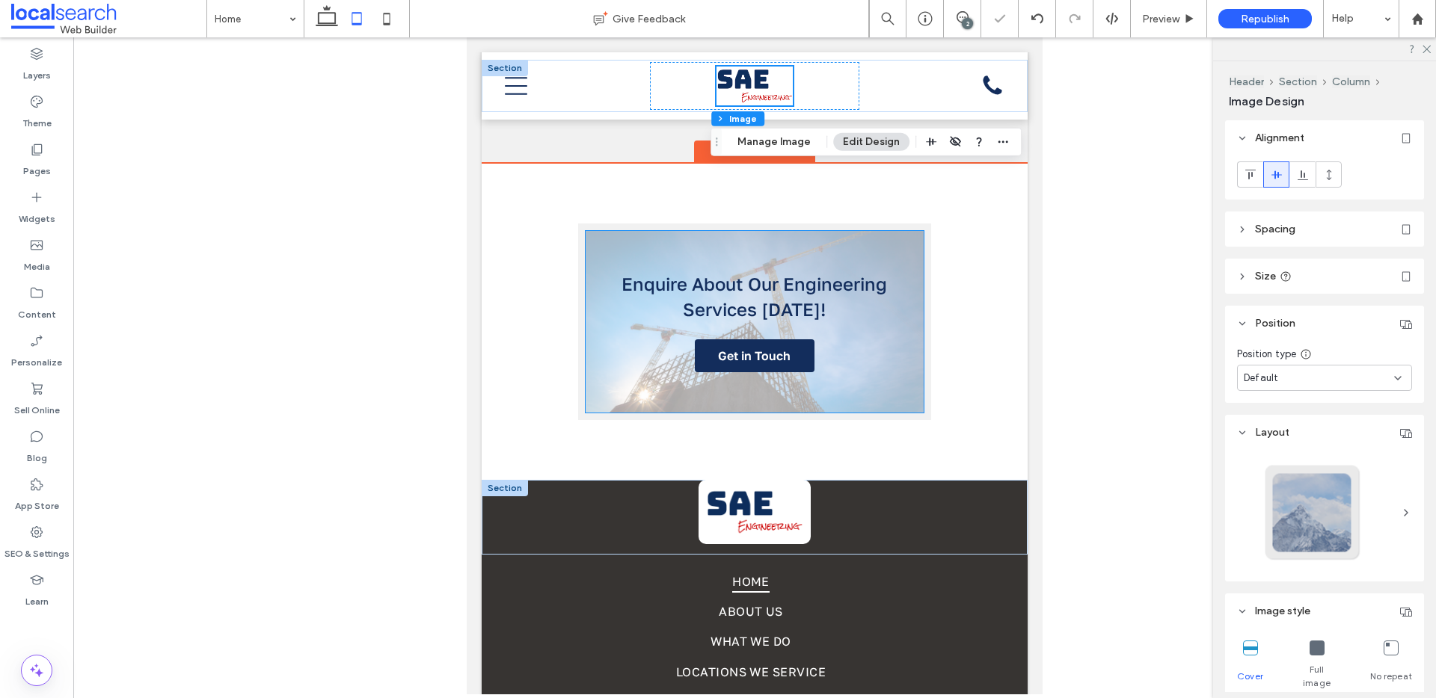
scroll to position [2812, 0]
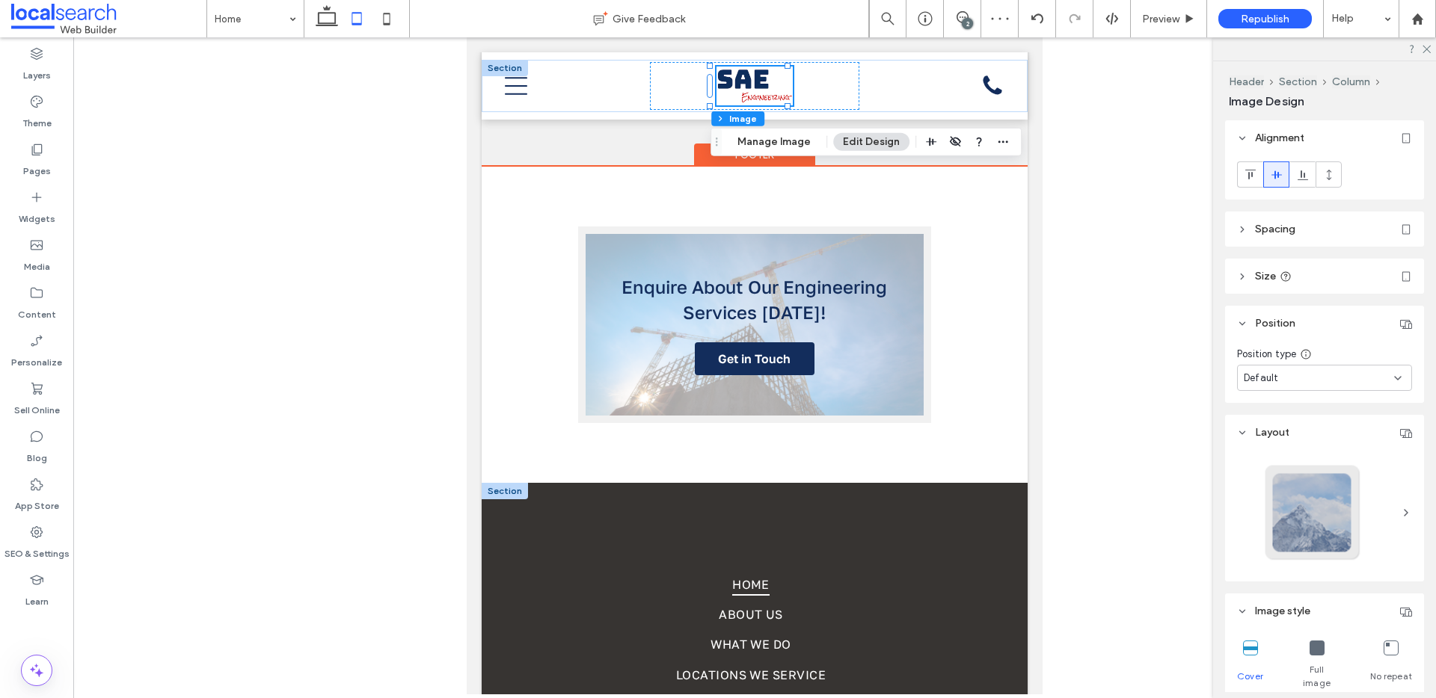
click at [511, 483] on div at bounding box center [505, 491] width 46 height 16
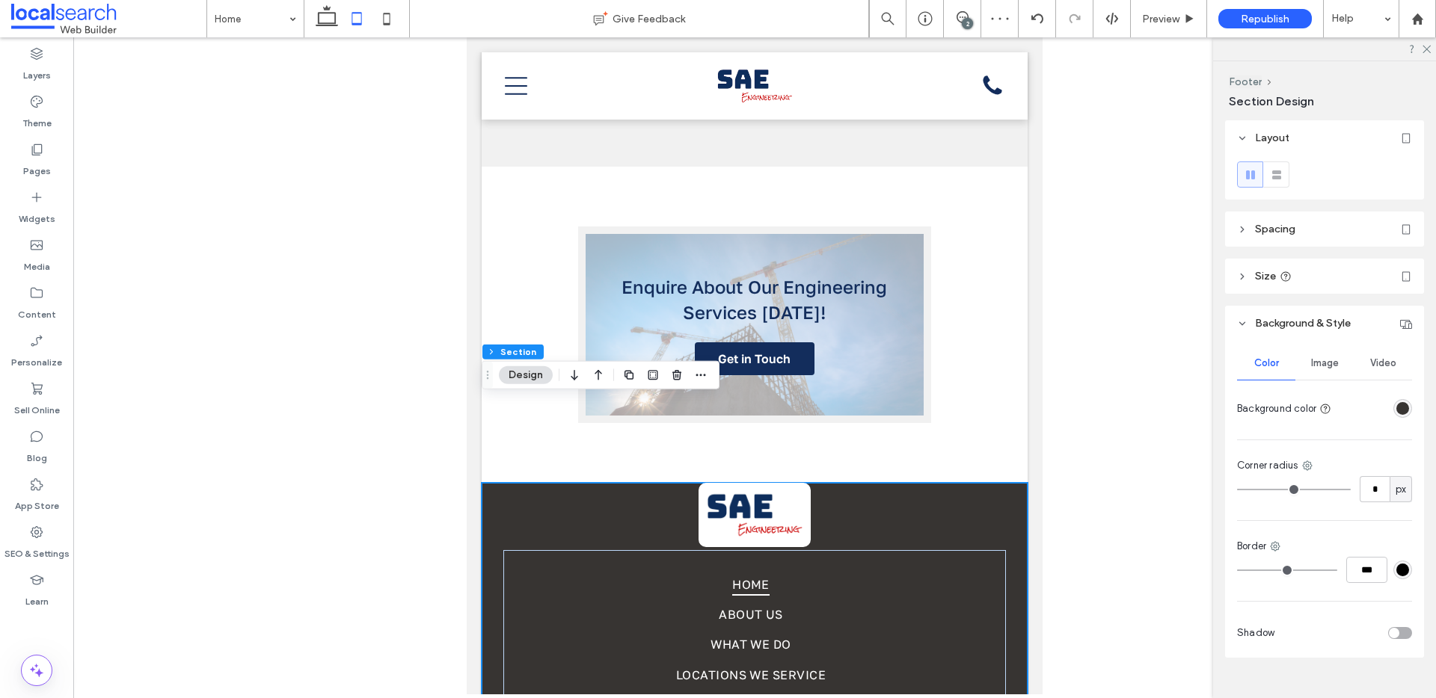
drag, startPoint x: 1328, startPoint y: 242, endPoint x: 1325, endPoint y: 234, distance: 8.1
click at [1328, 242] on header "Spacing" at bounding box center [1324, 229] width 199 height 35
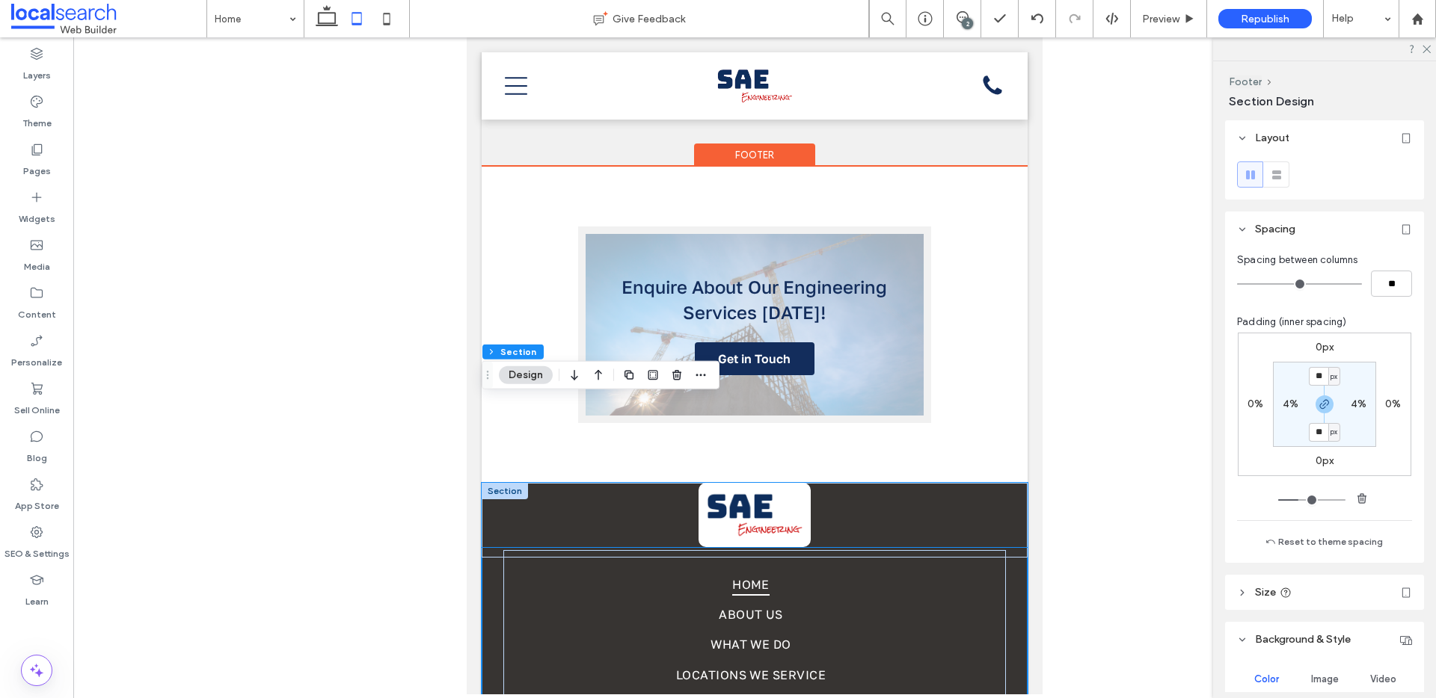
click at [645, 483] on div "Divider Icon" at bounding box center [755, 515] width 546 height 64
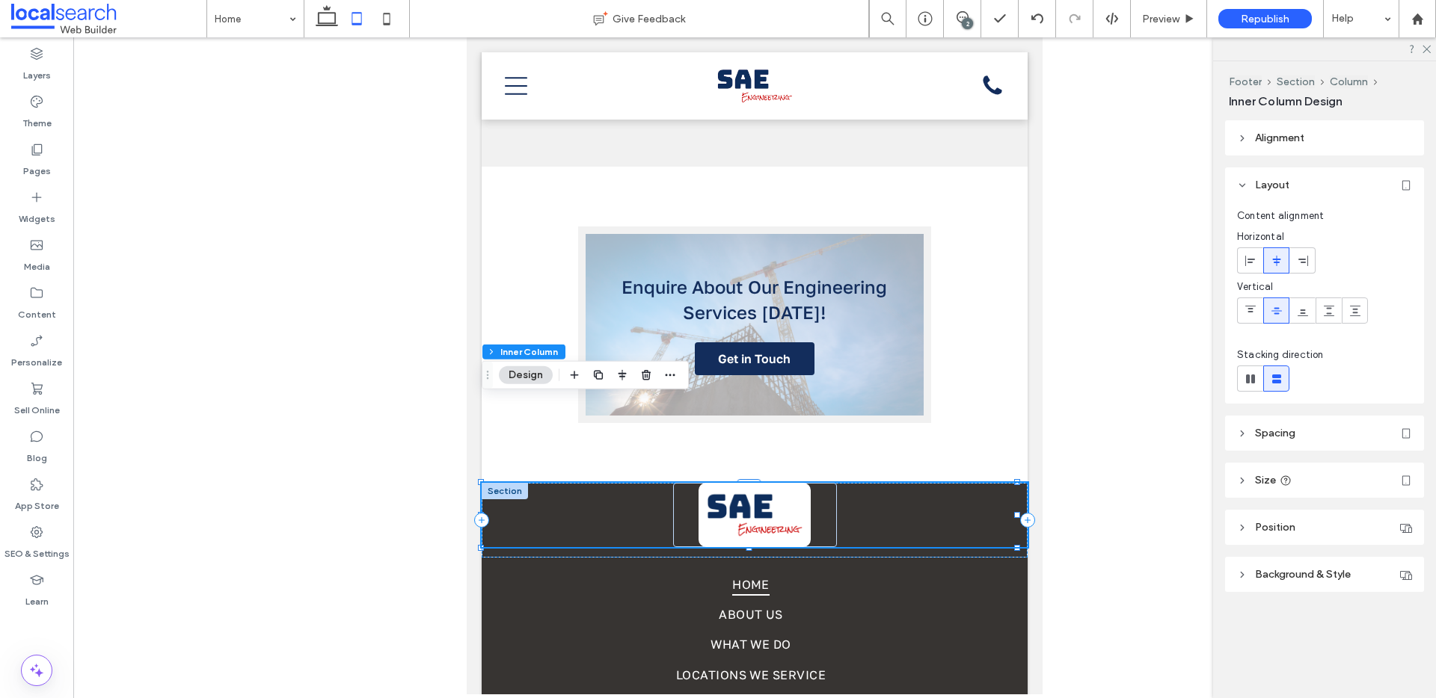
click at [1305, 430] on header "Spacing" at bounding box center [1324, 433] width 199 height 35
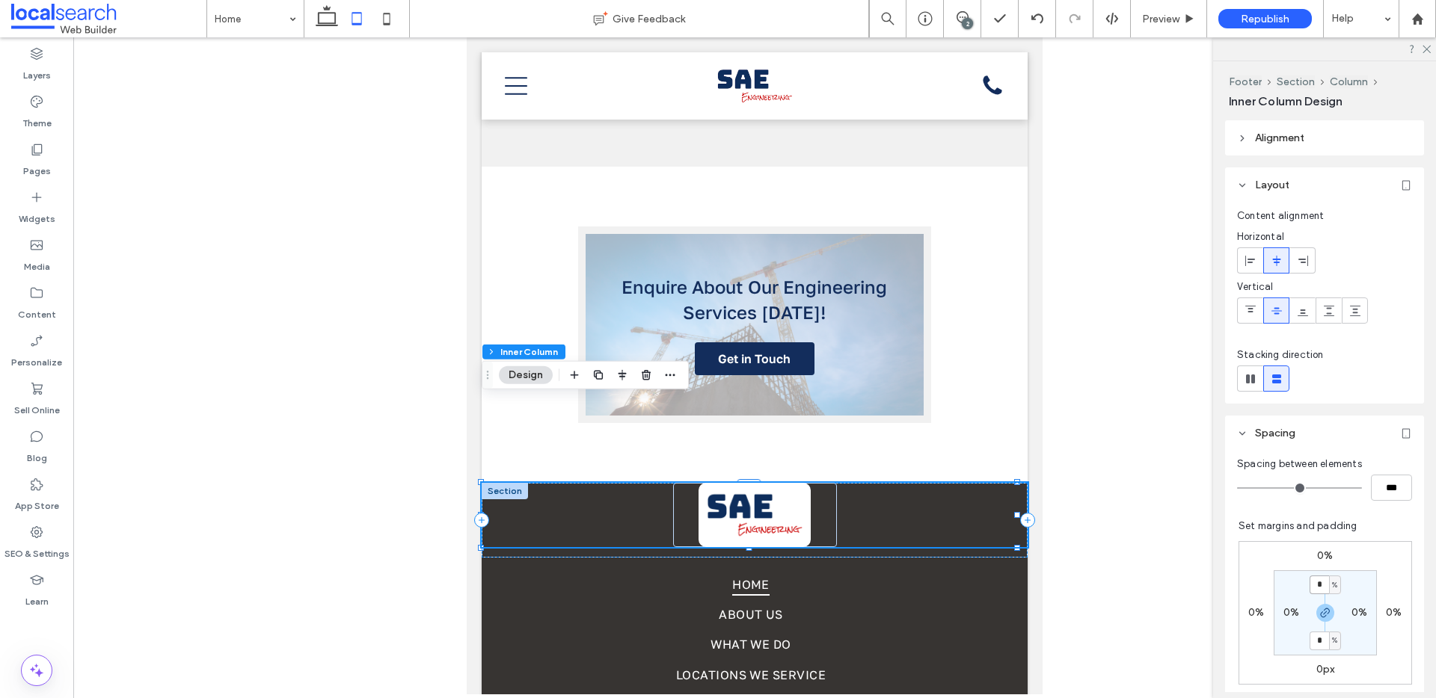
click at [1312, 588] on input "*" at bounding box center [1318, 585] width 19 height 19
click at [1332, 581] on span "%" at bounding box center [1334, 585] width 5 height 15
click at [1322, 486] on span "px" at bounding box center [1321, 484] width 10 height 15
click at [1313, 584] on input "*" at bounding box center [1318, 585] width 19 height 19
type input "**"
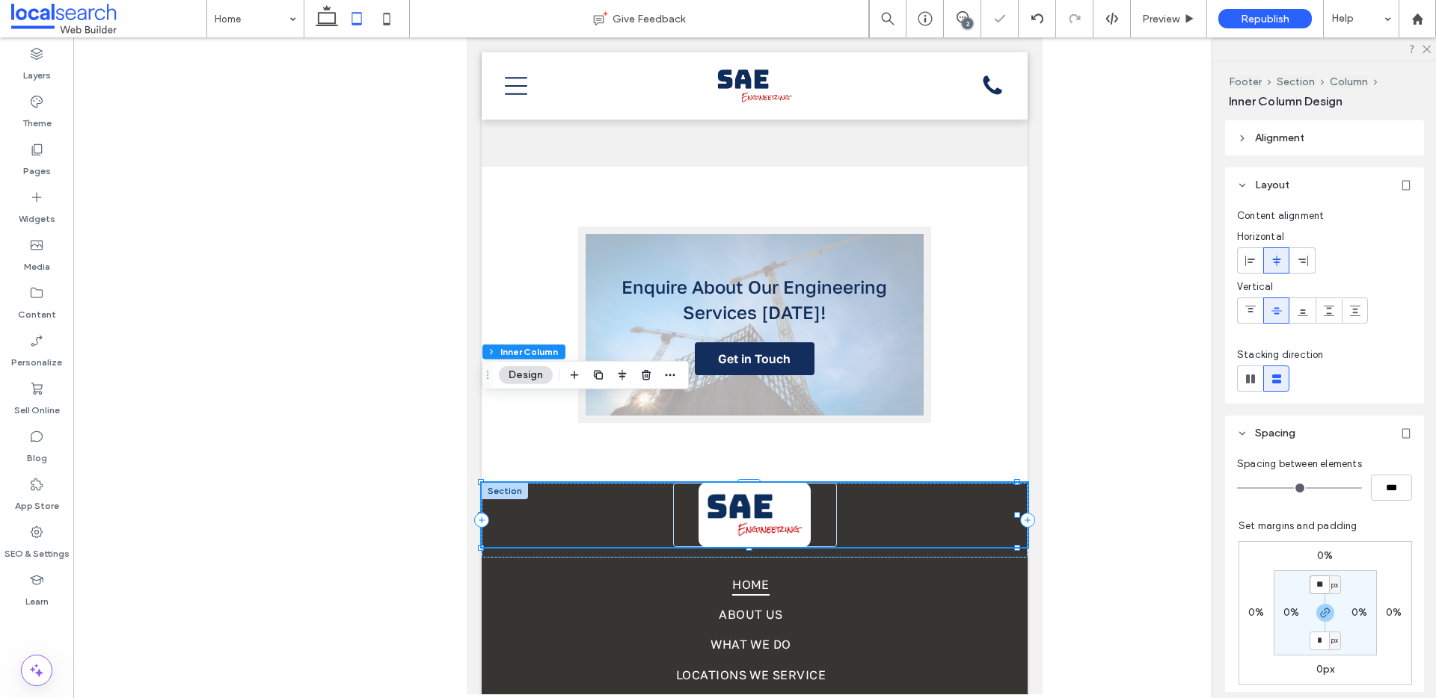
type input "**"
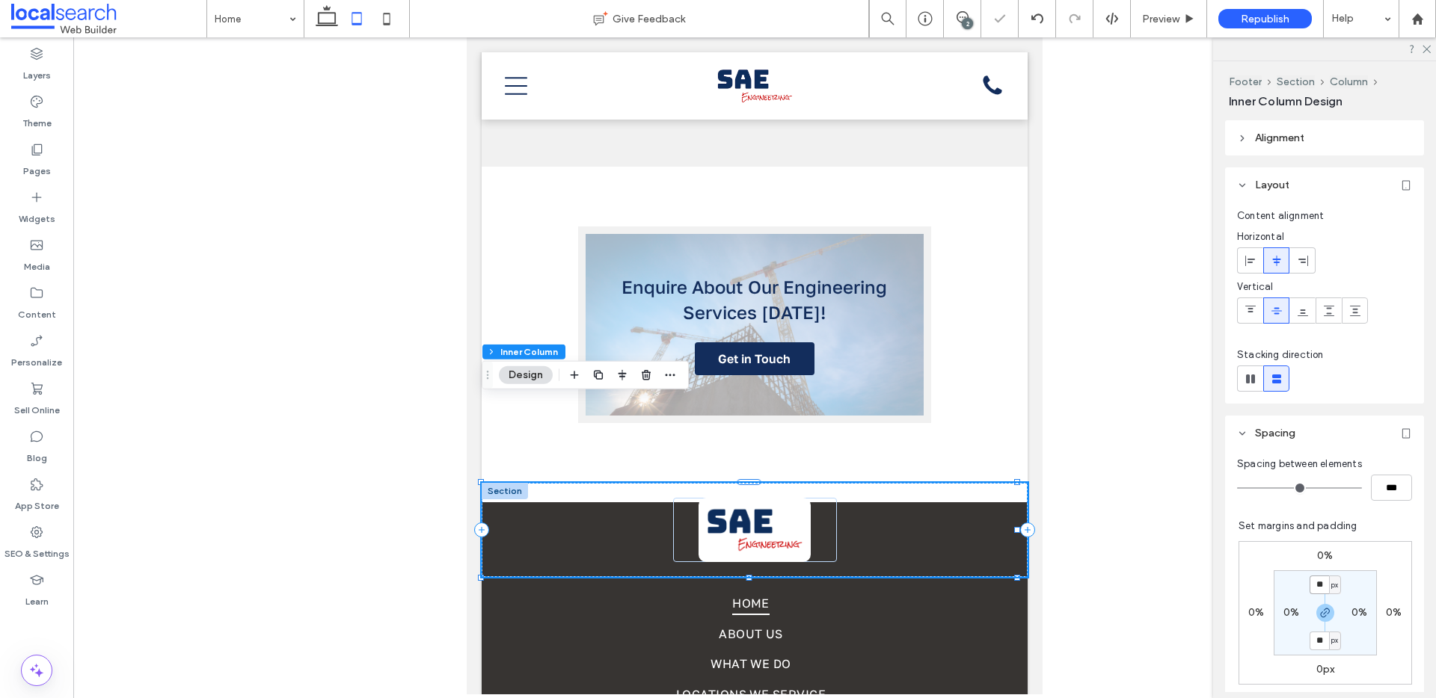
type input "*"
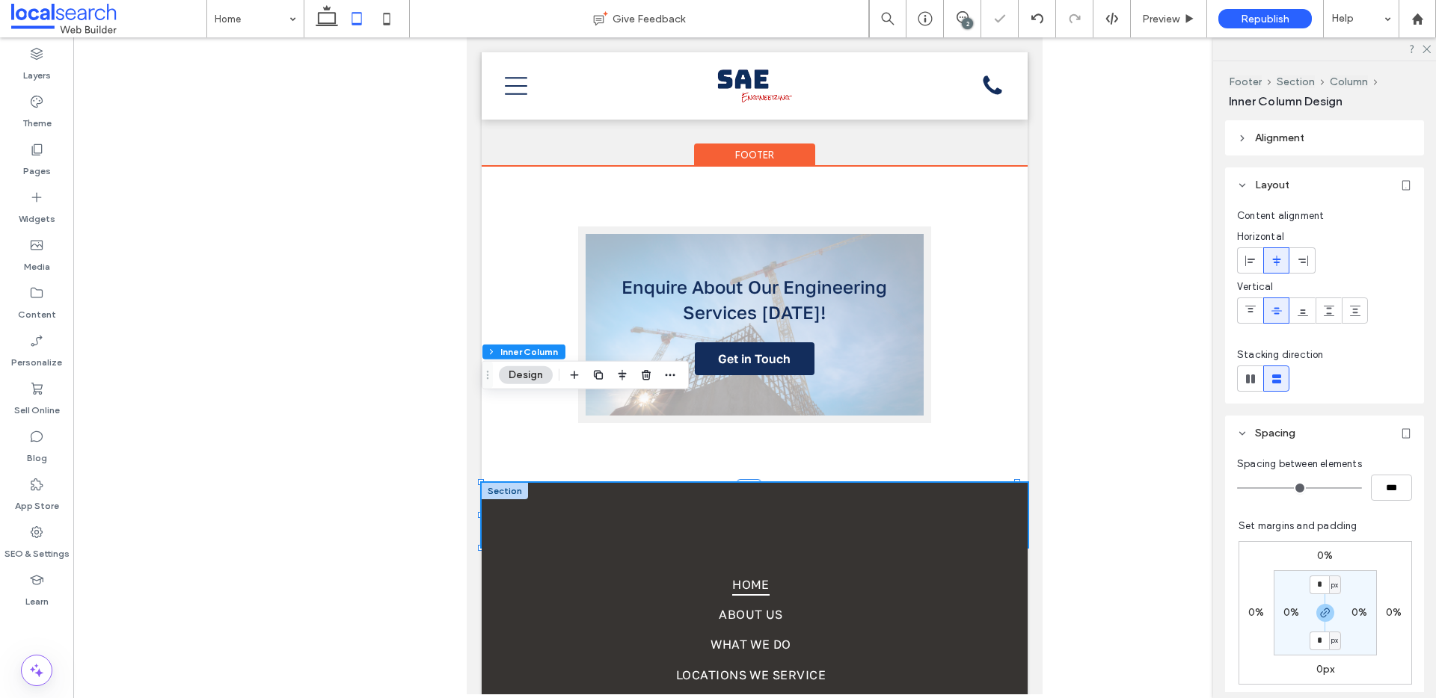
click at [508, 483] on div at bounding box center [505, 491] width 46 height 16
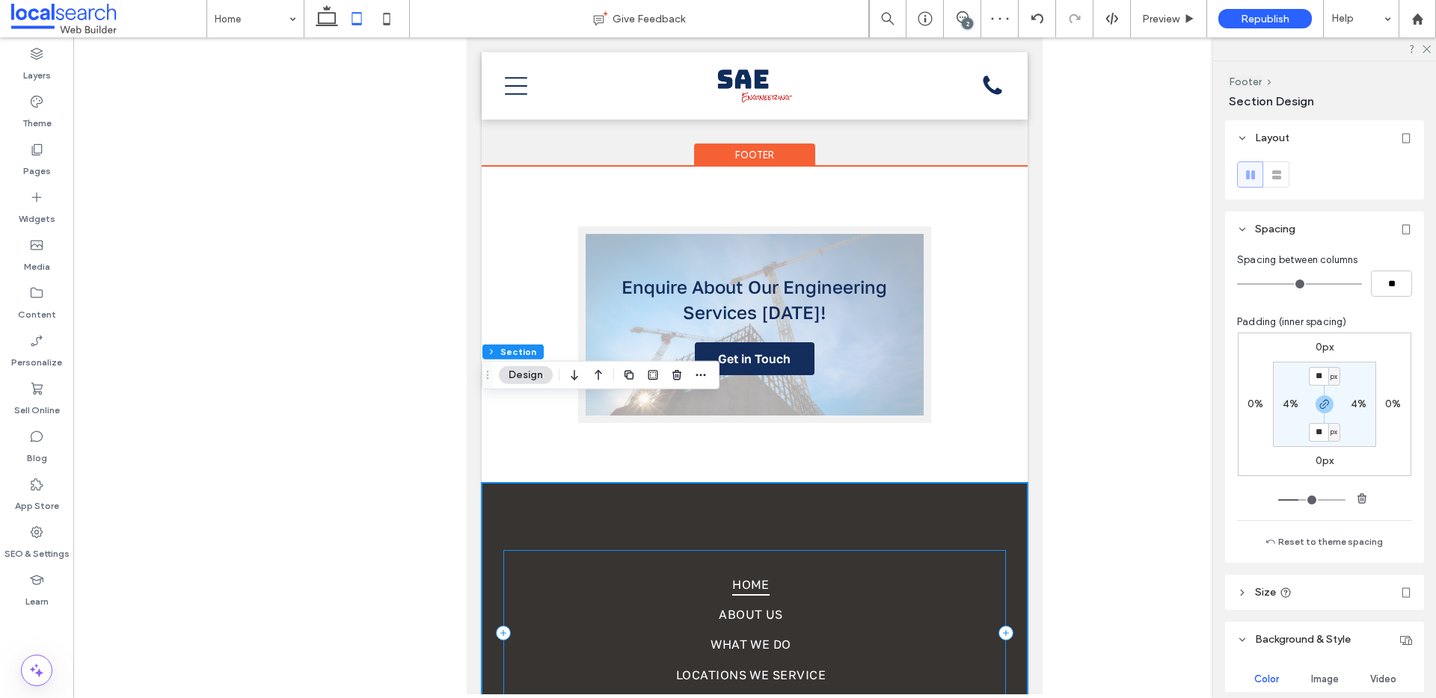
click at [612, 571] on div "Home About Us What We Do Locations We Service Contact Us" at bounding box center [754, 633] width 502 height 166
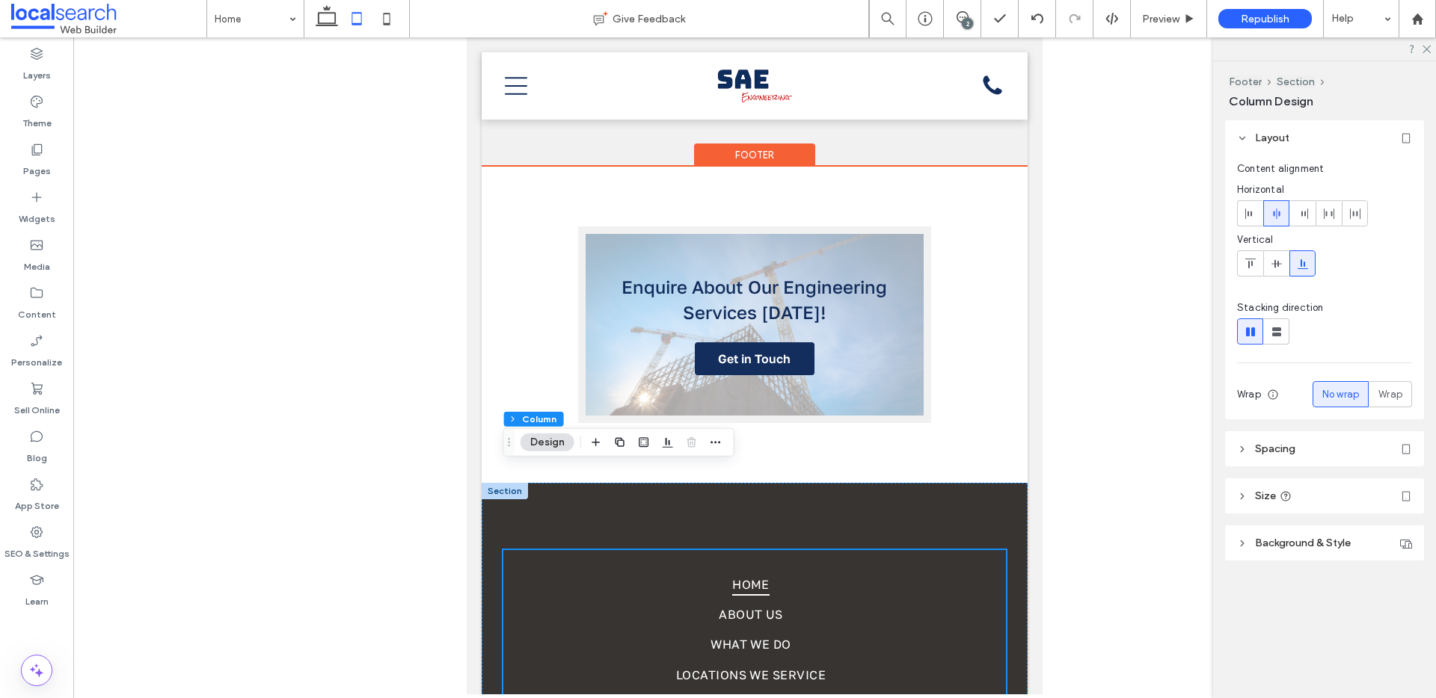
click at [494, 483] on div at bounding box center [505, 491] width 46 height 16
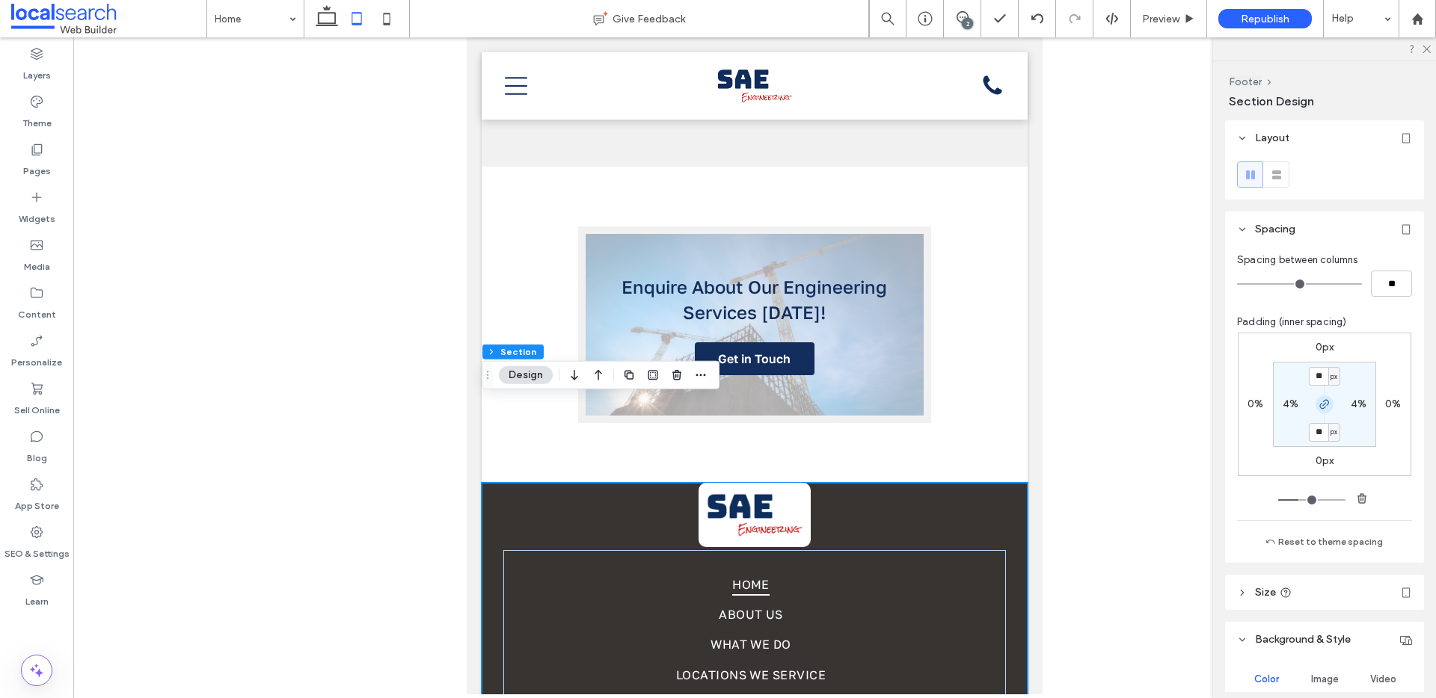
click at [1320, 408] on use "button" at bounding box center [1324, 404] width 9 height 9
click at [1319, 408] on use "button" at bounding box center [1323, 404] width 9 height 9
click at [1322, 407] on icon "button" at bounding box center [1324, 405] width 12 height 12
click at [1318, 381] on input "**" at bounding box center [1318, 376] width 19 height 19
type input "***"
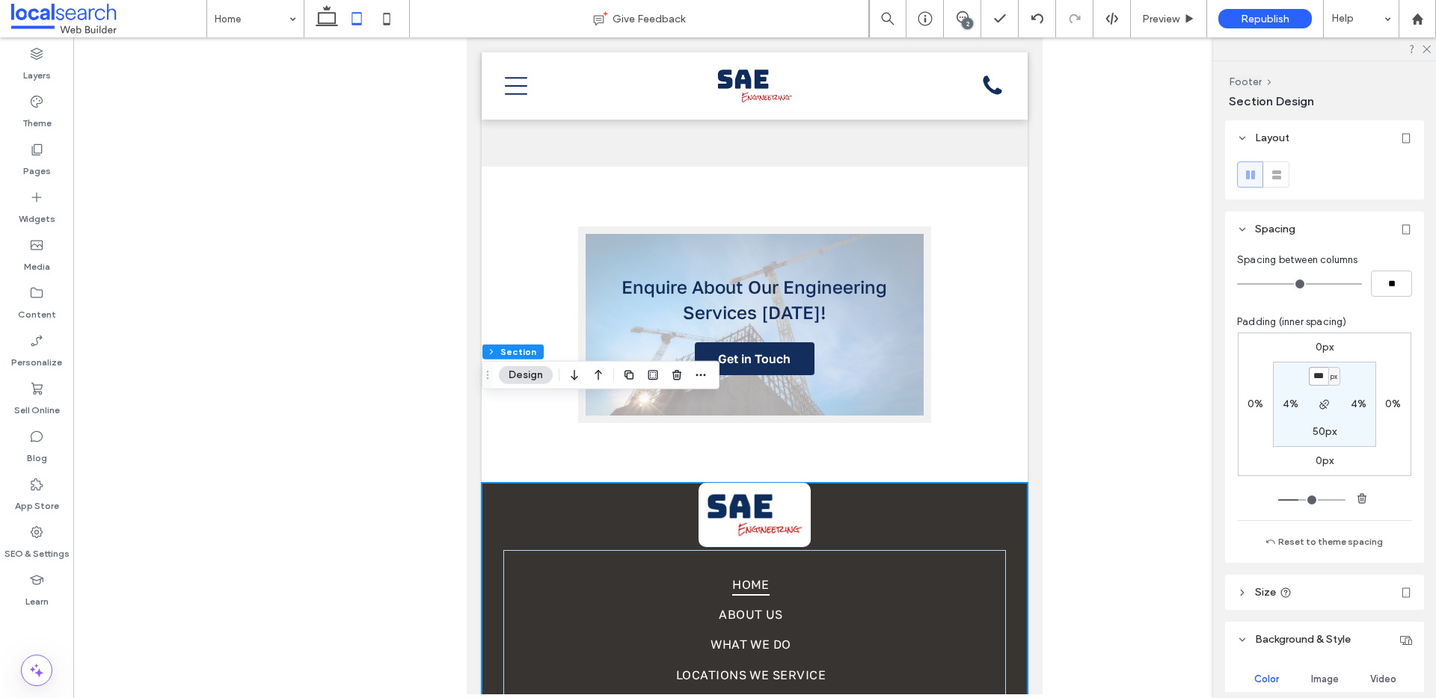
type input "***"
type input "*"
type input "**"
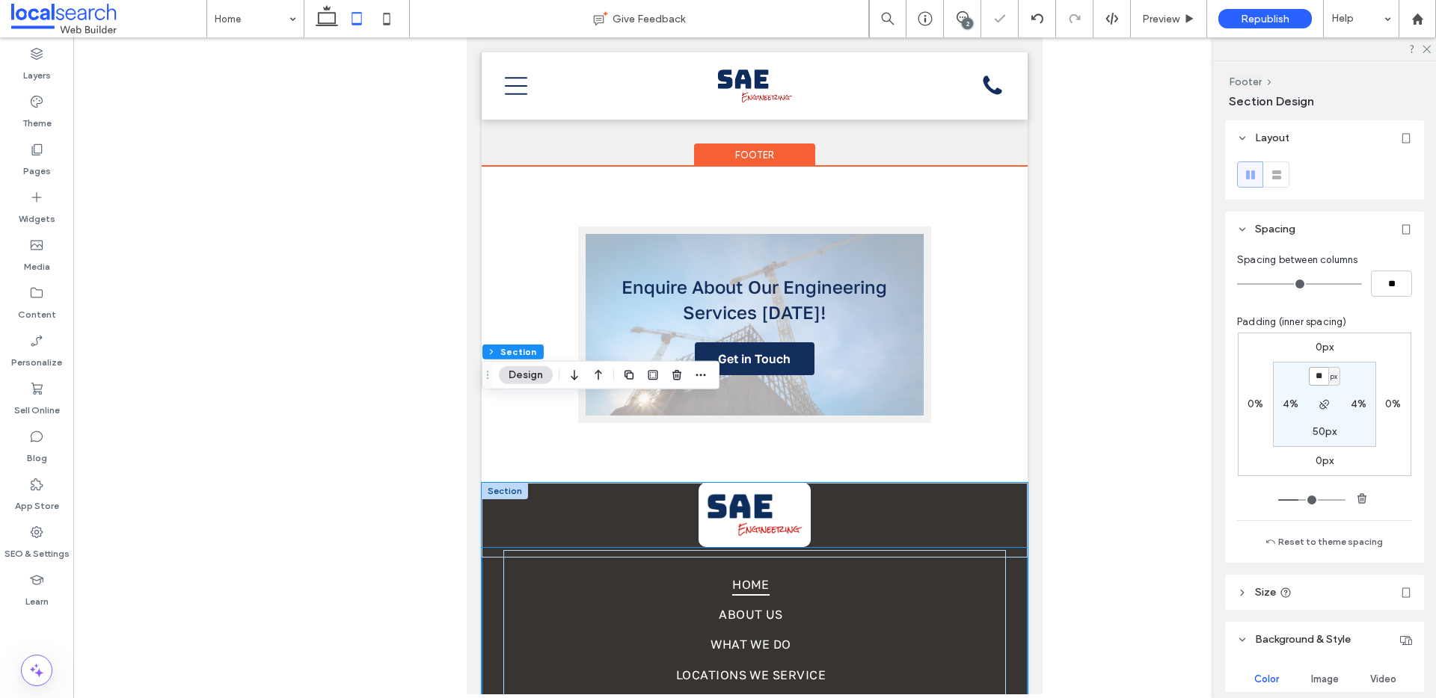
click at [723, 483] on img at bounding box center [754, 515] width 112 height 64
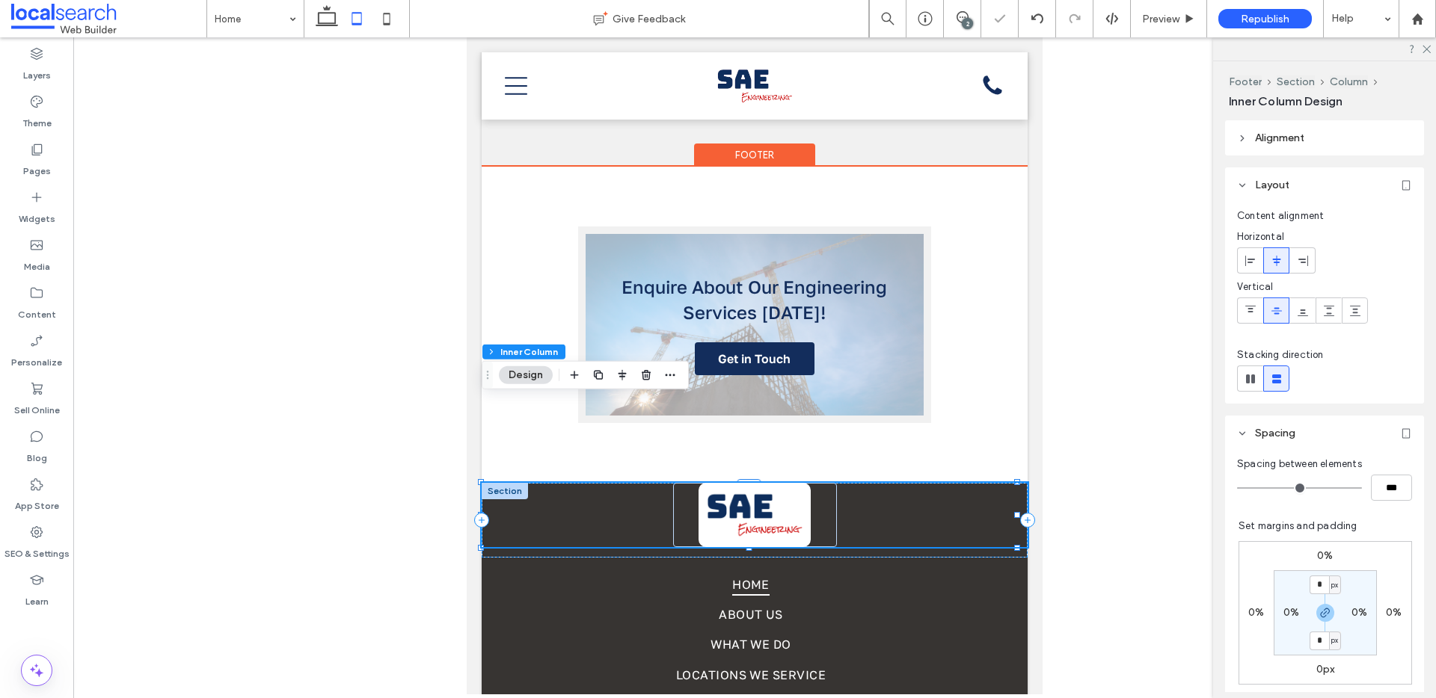
click at [753, 483] on img at bounding box center [754, 515] width 112 height 64
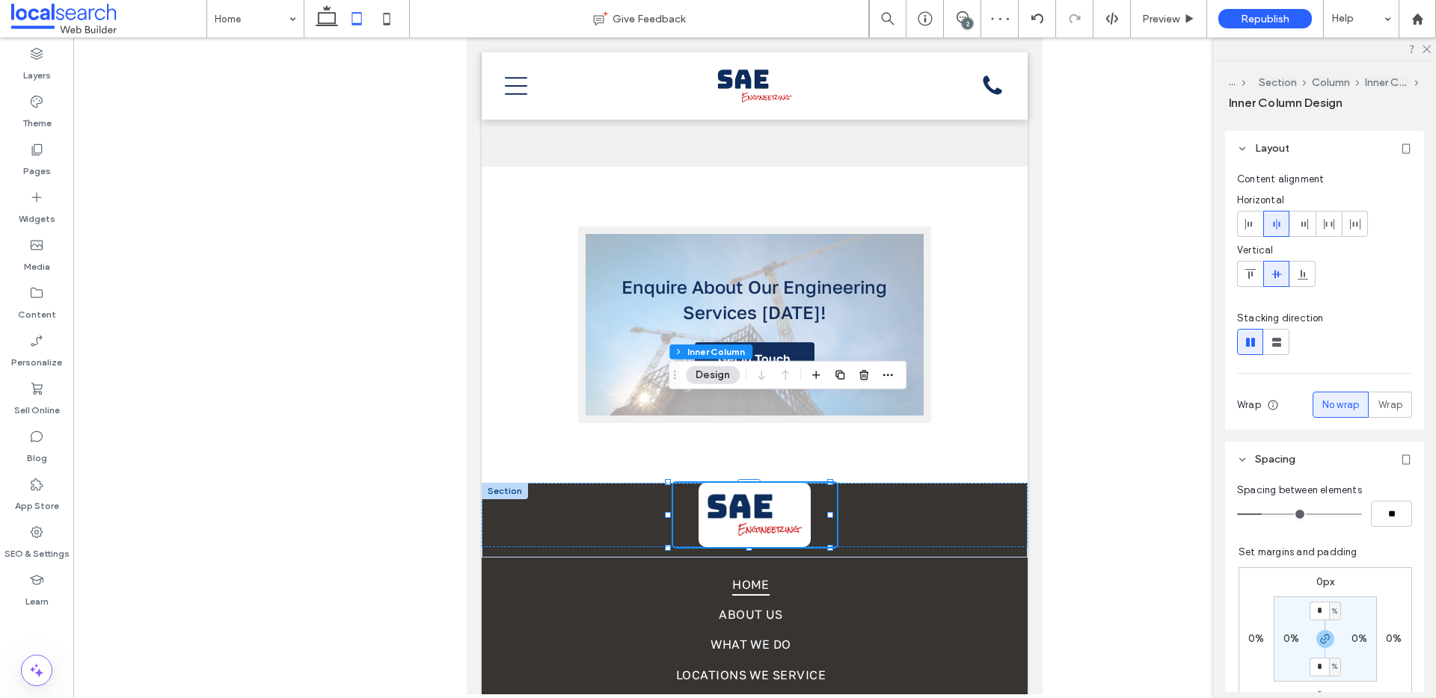
scroll to position [113, 0]
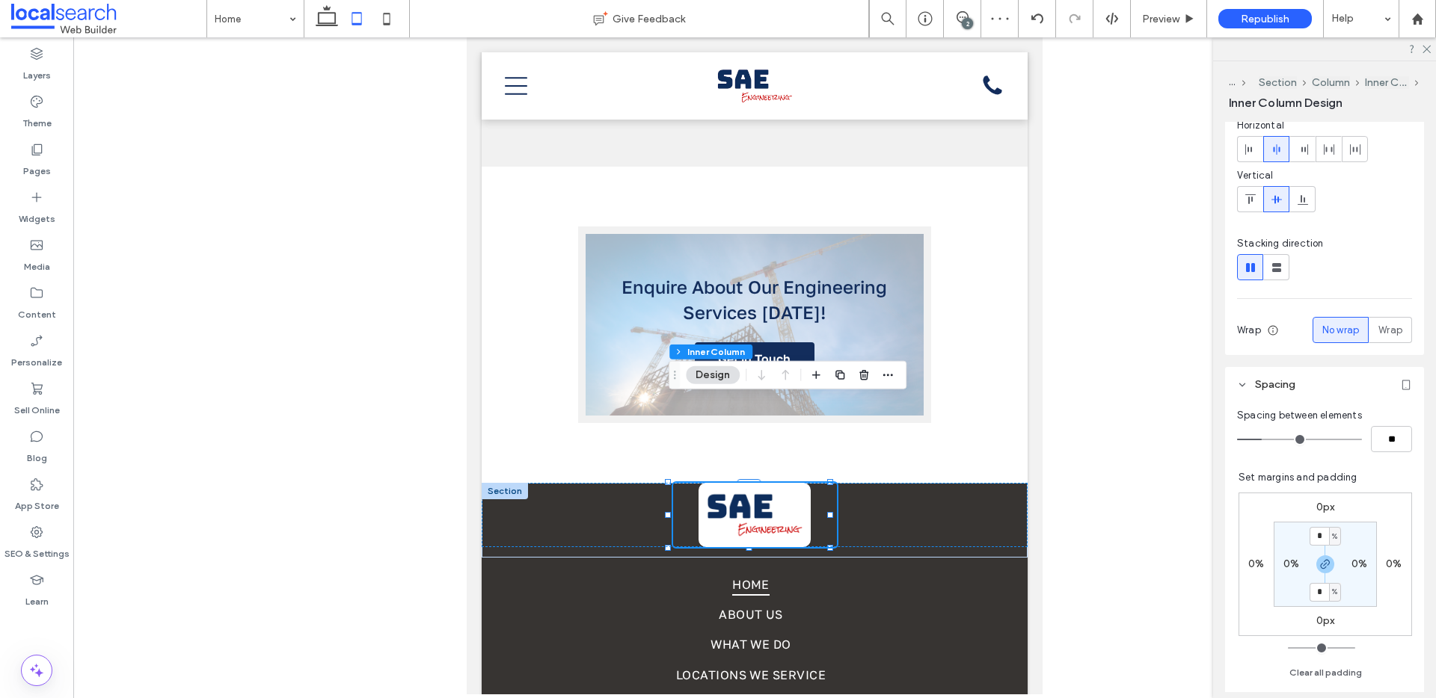
click at [1332, 545] on div "* %" at bounding box center [1325, 536] width 34 height 19
click at [1330, 539] on div "%" at bounding box center [1334, 536] width 9 height 15
drag, startPoint x: 1326, startPoint y: 561, endPoint x: 1318, endPoint y: 550, distance: 13.9
click at [1326, 562] on span "px" at bounding box center [1321, 559] width 10 height 15
click at [1311, 535] on input "*" at bounding box center [1318, 536] width 19 height 19
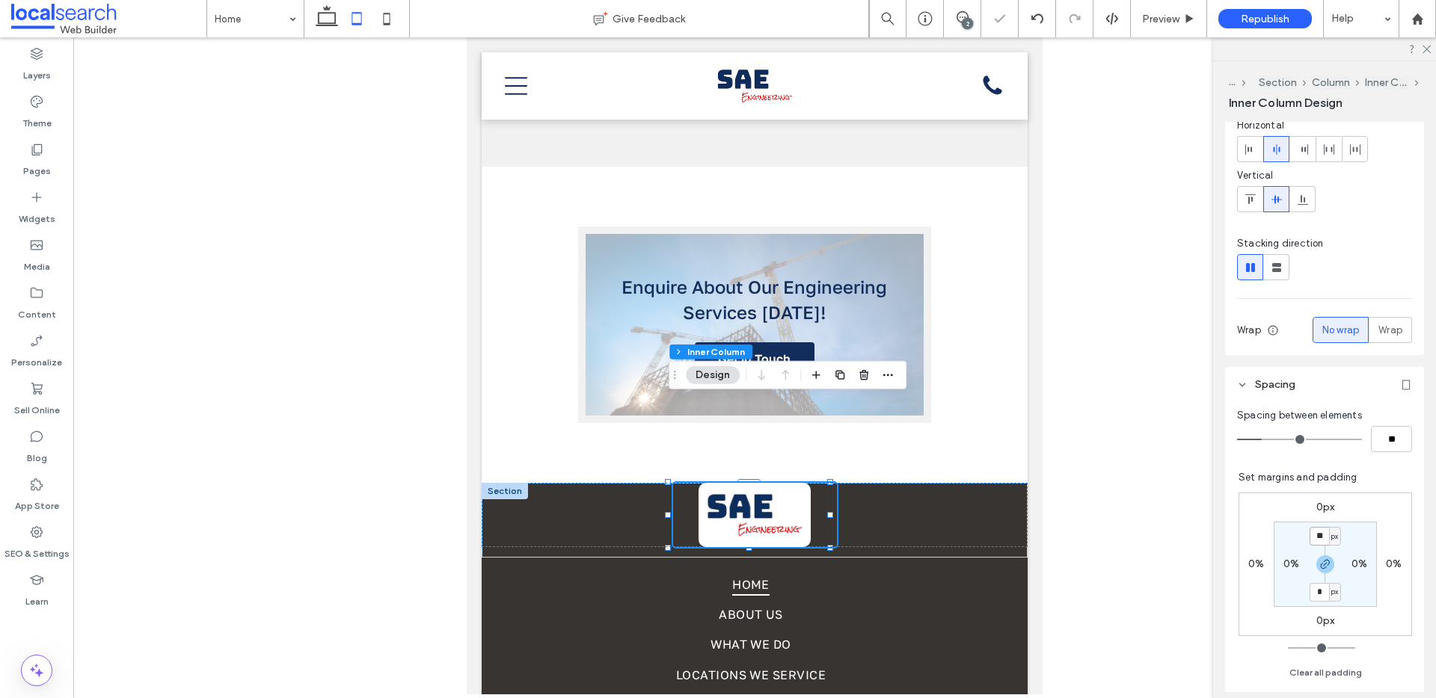
type input "**"
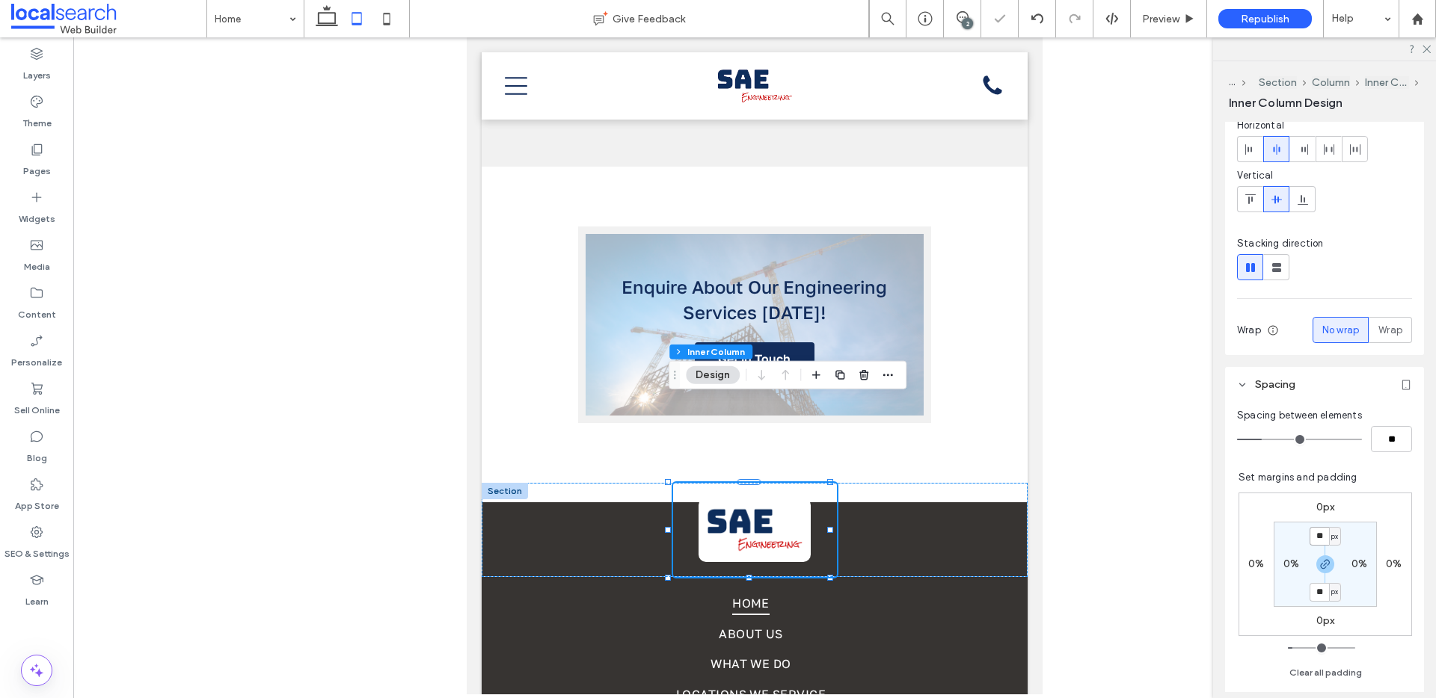
type input "*"
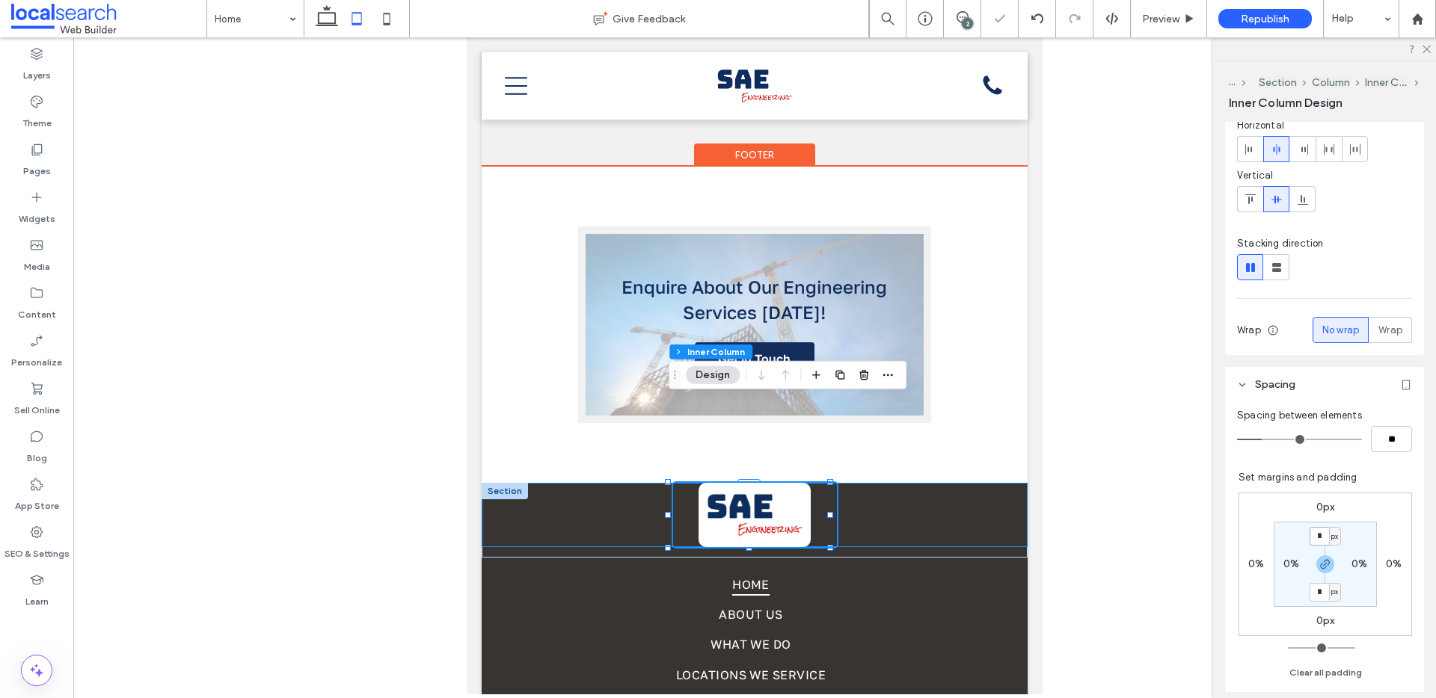
click at [593, 483] on div "Divider Icon" at bounding box center [755, 515] width 546 height 64
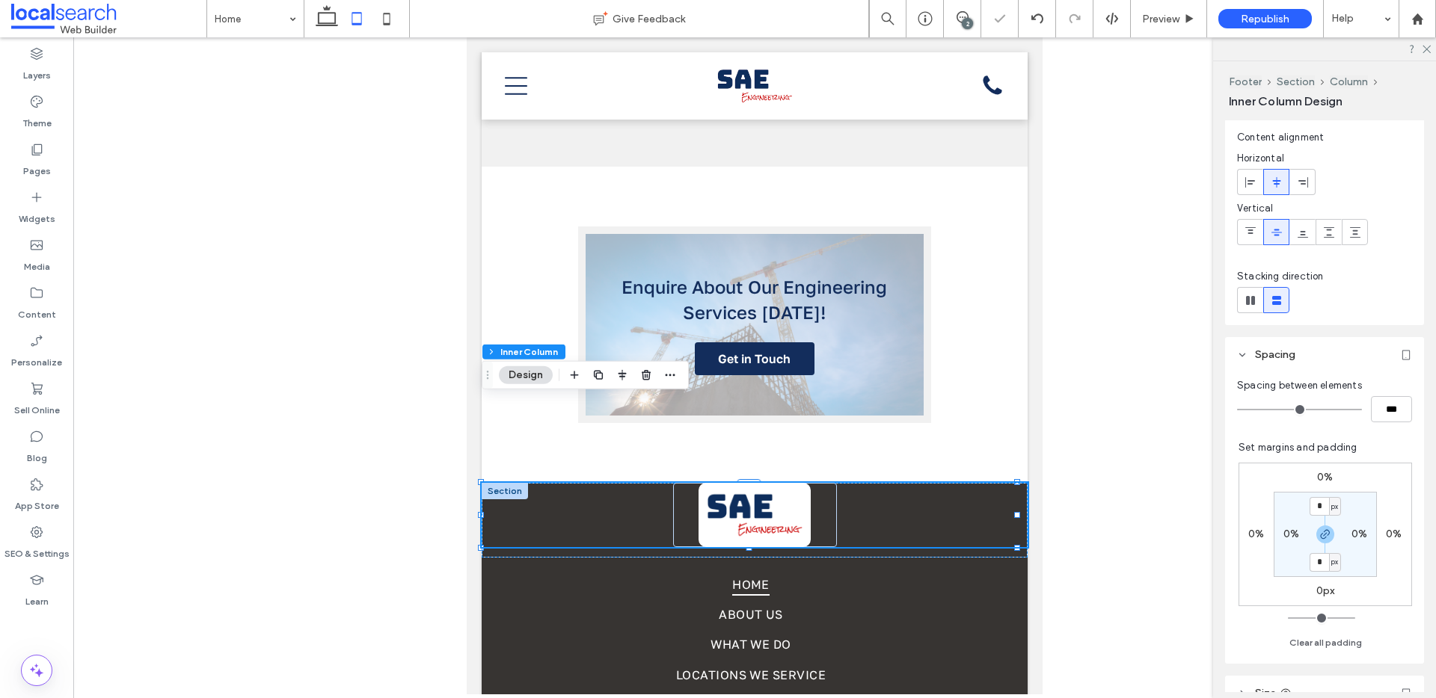
scroll to position [87, 0]
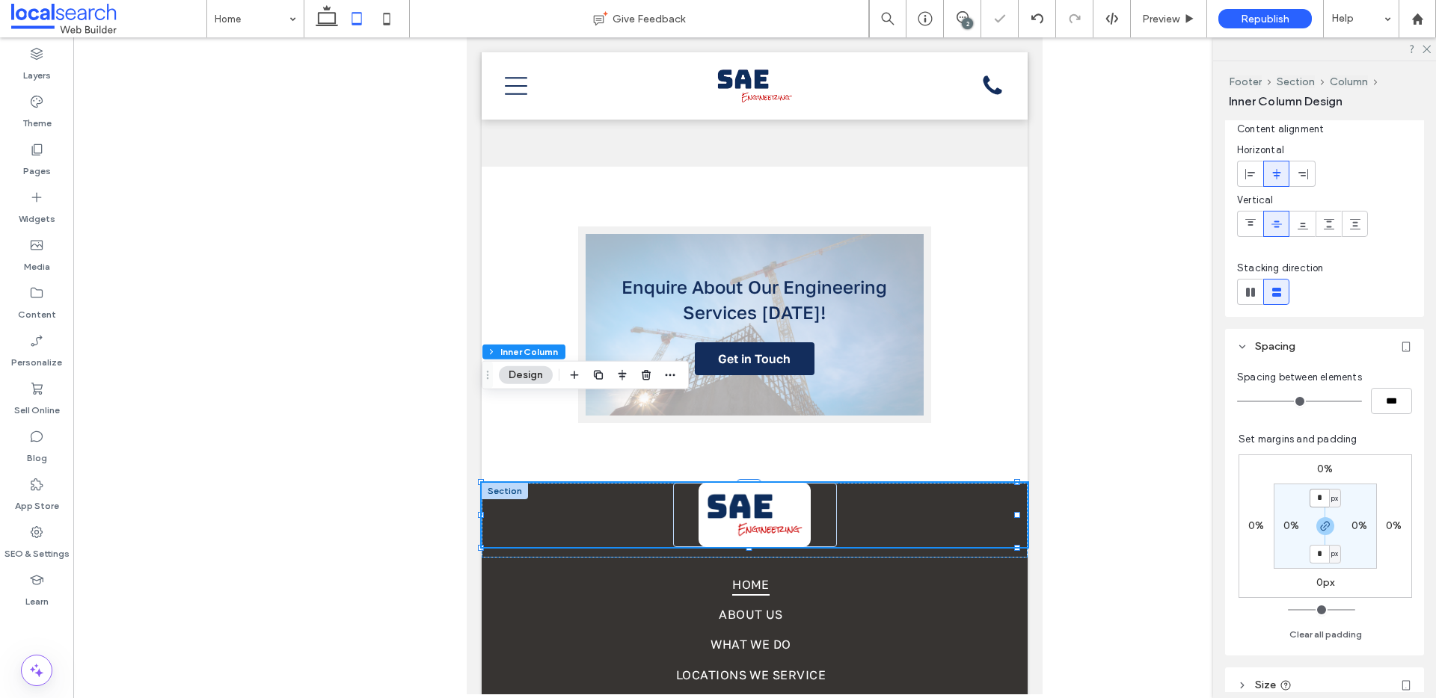
click at [1313, 496] on input "*" at bounding box center [1318, 498] width 19 height 19
type input "**"
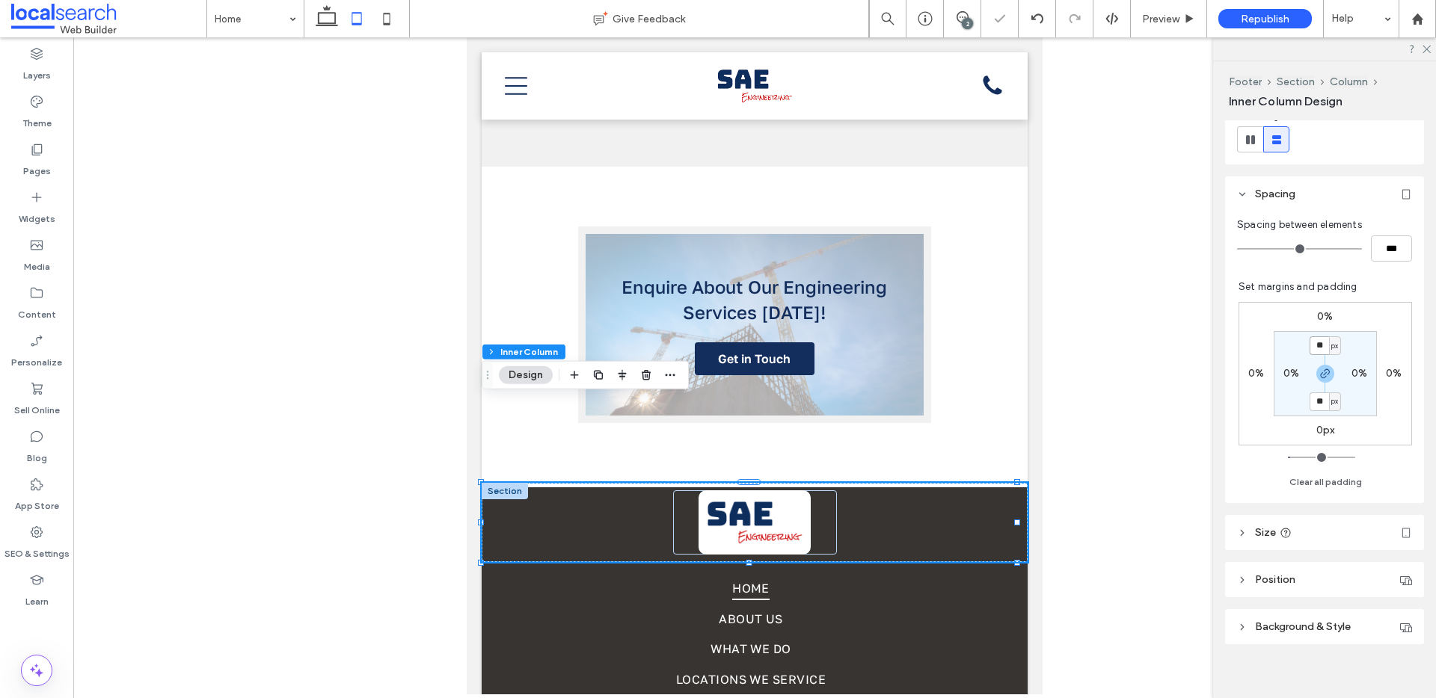
scroll to position [251, 0]
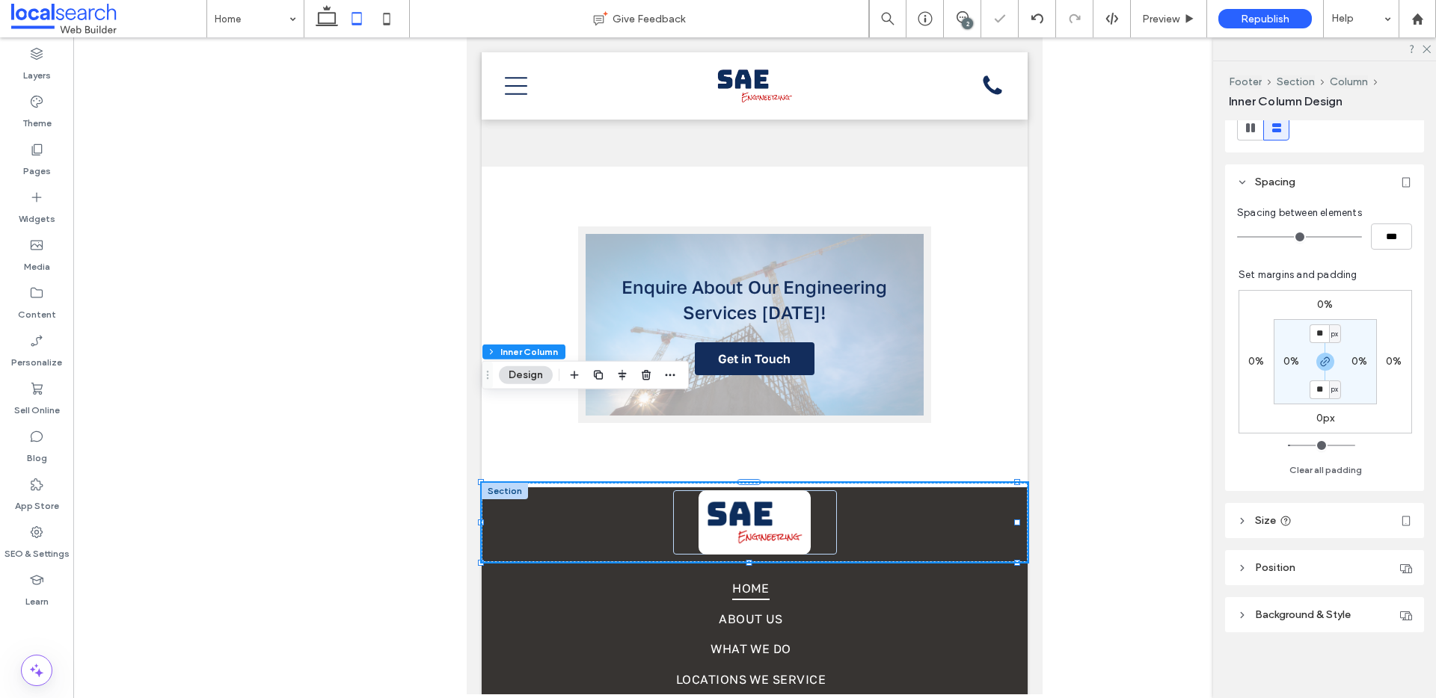
click at [1319, 620] on span "Background & Style" at bounding box center [1303, 615] width 96 height 13
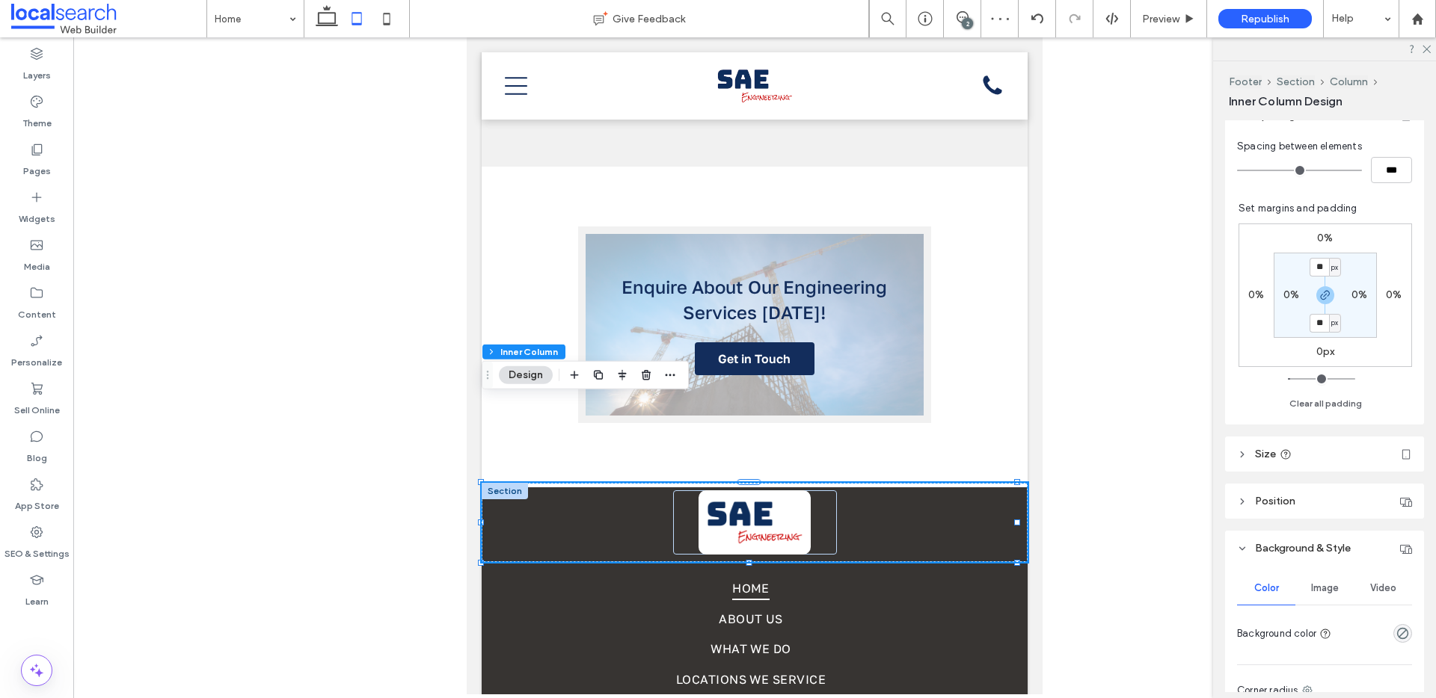
scroll to position [394, 0]
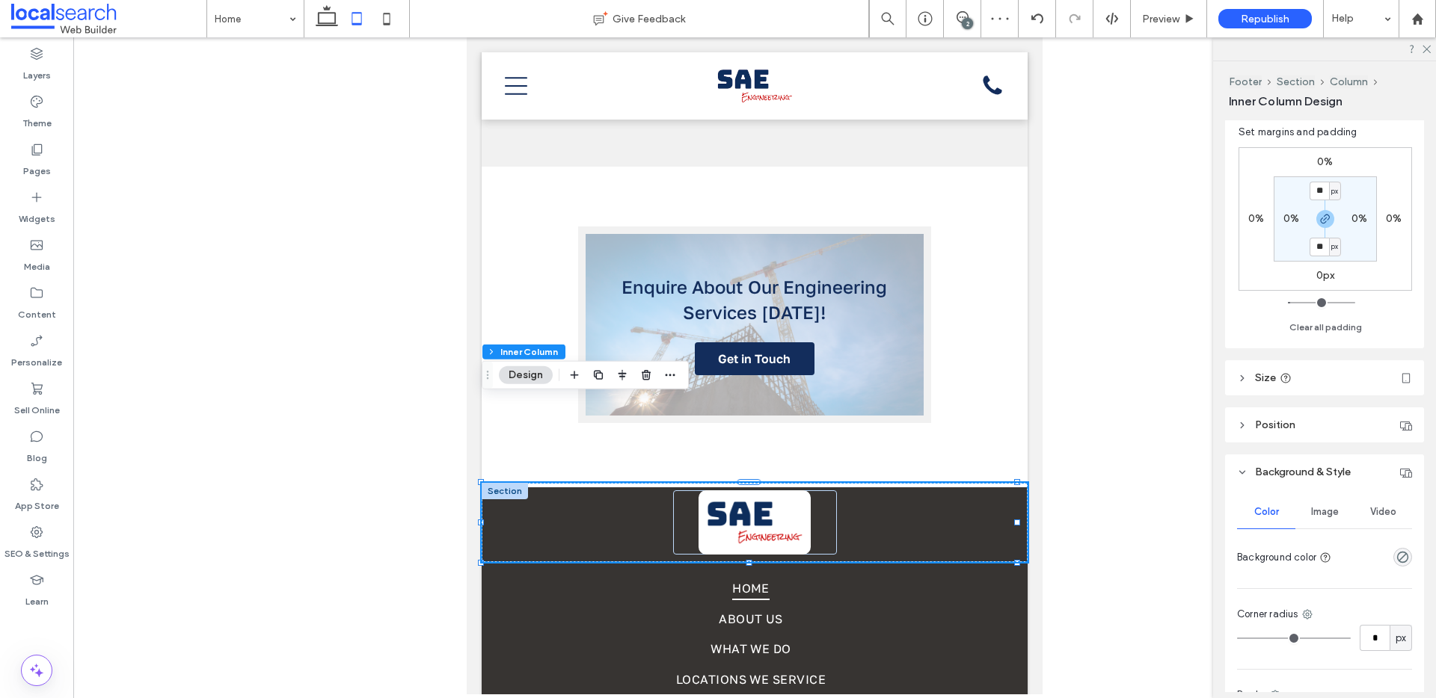
click at [1393, 556] on div "rgba(0, 0, 0, 0)" at bounding box center [1402, 557] width 19 height 19
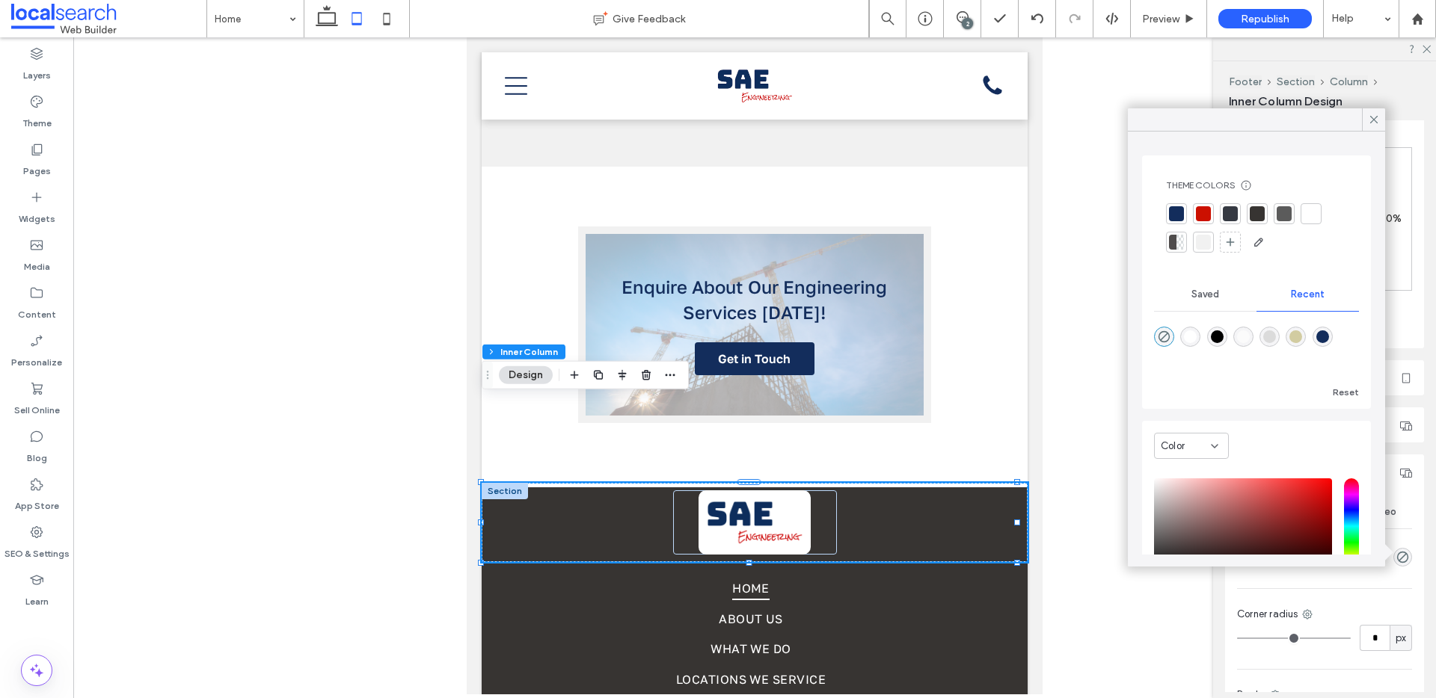
click at [1237, 213] on div at bounding box center [1230, 213] width 15 height 15
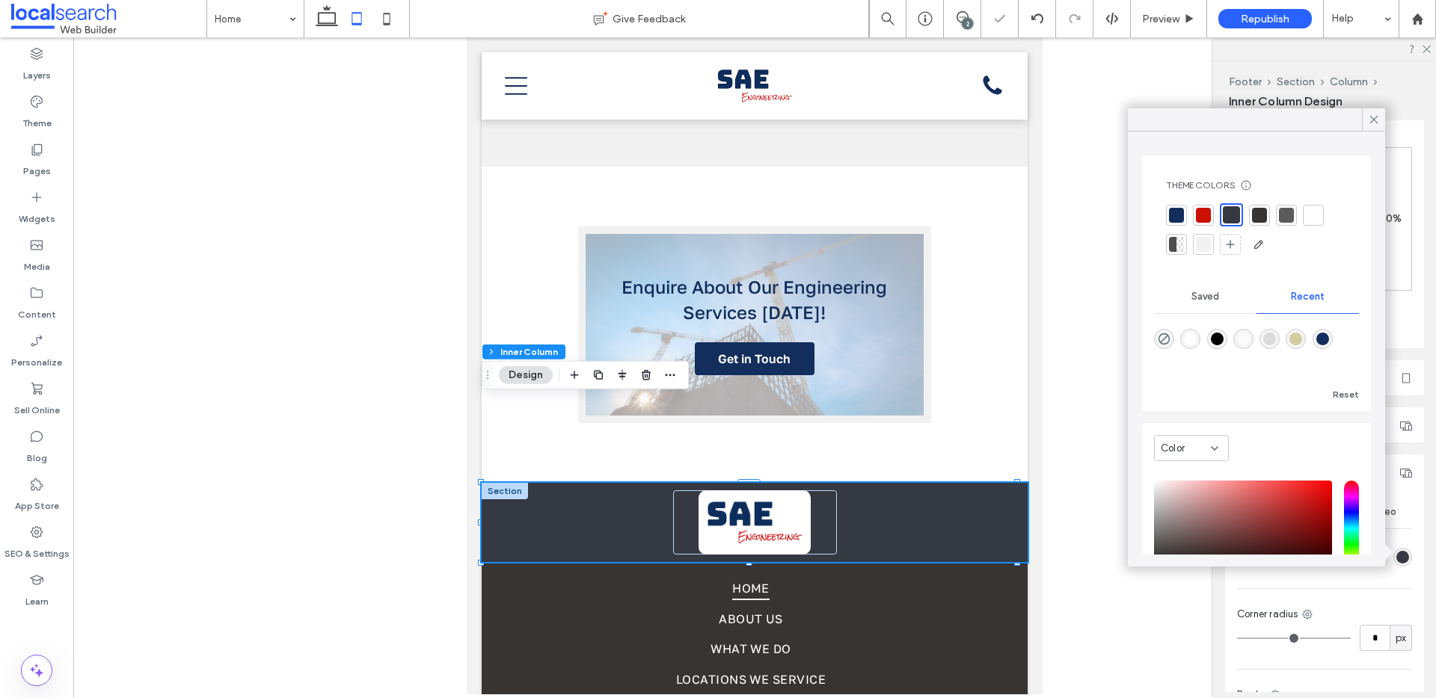
click at [1261, 214] on div at bounding box center [1259, 215] width 15 height 15
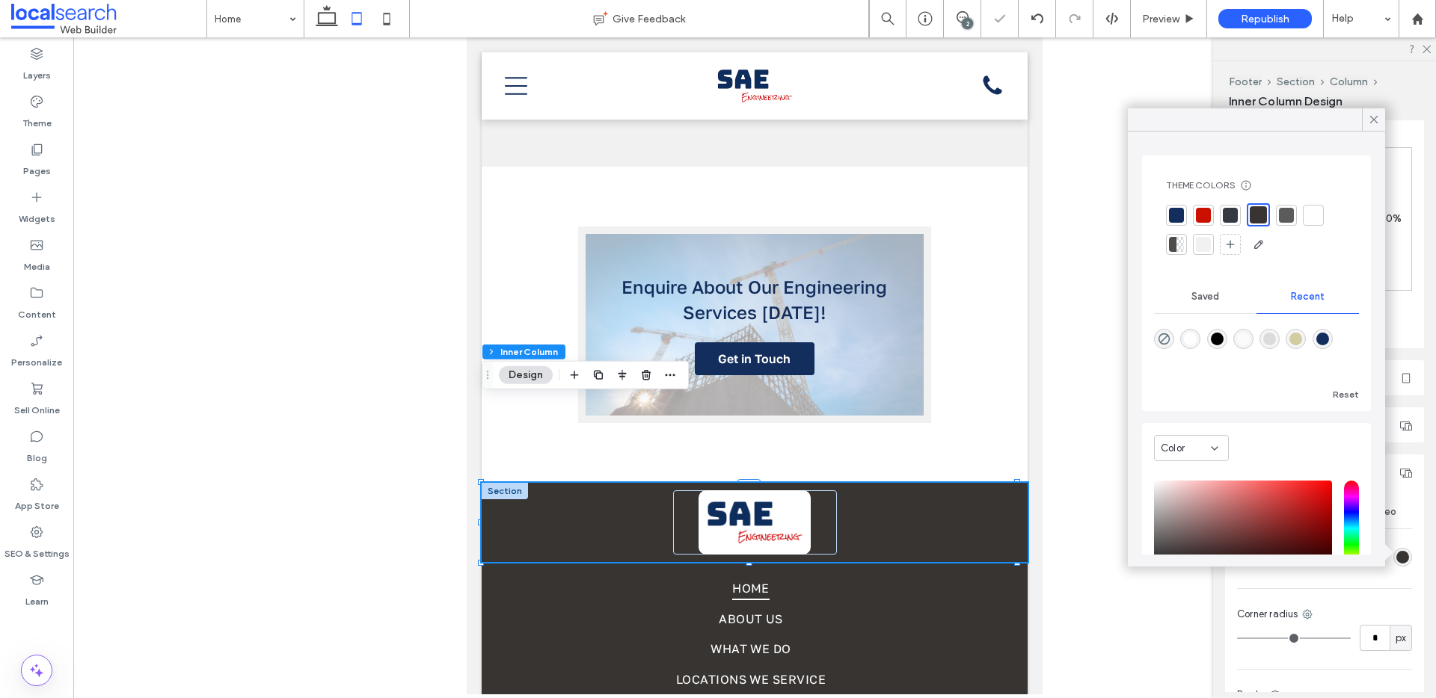
scroll to position [117, 0]
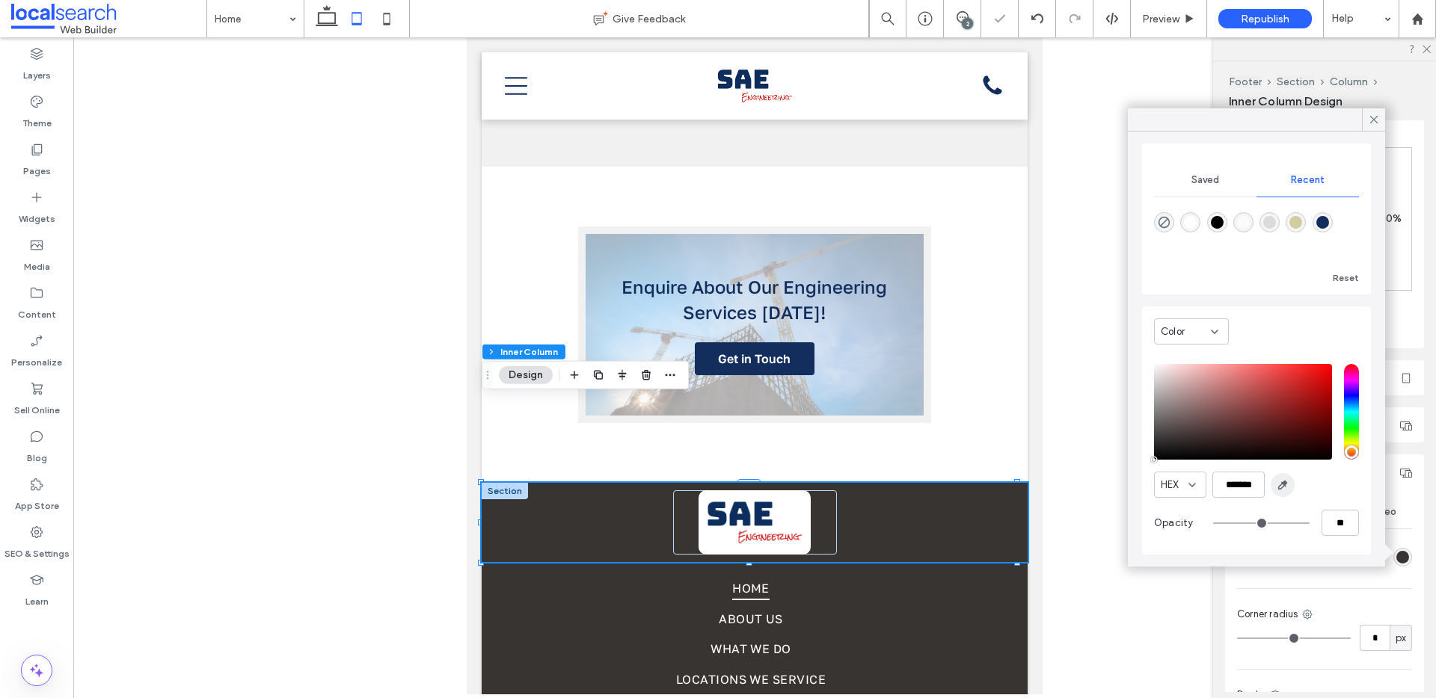
click at [1288, 485] on icon "button" at bounding box center [1282, 485] width 12 height 12
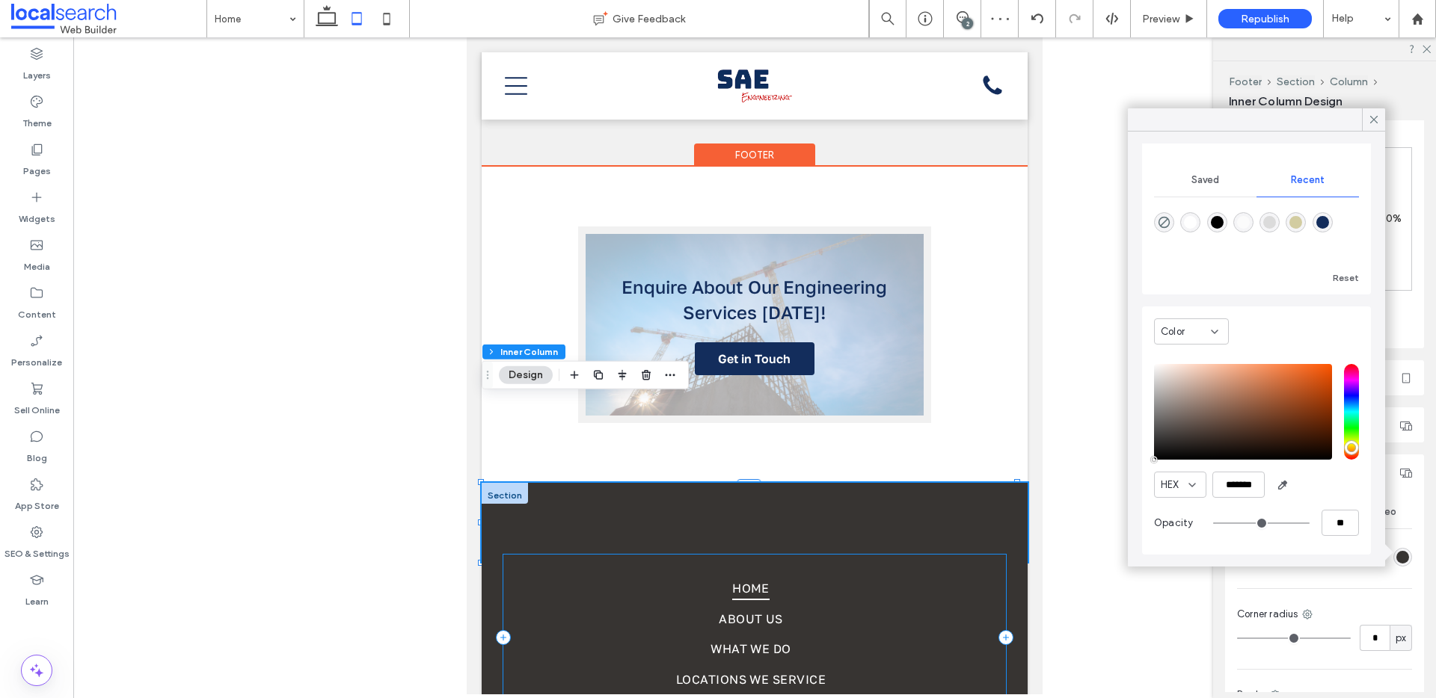
type input "*******"
type input "***"
type input "****"
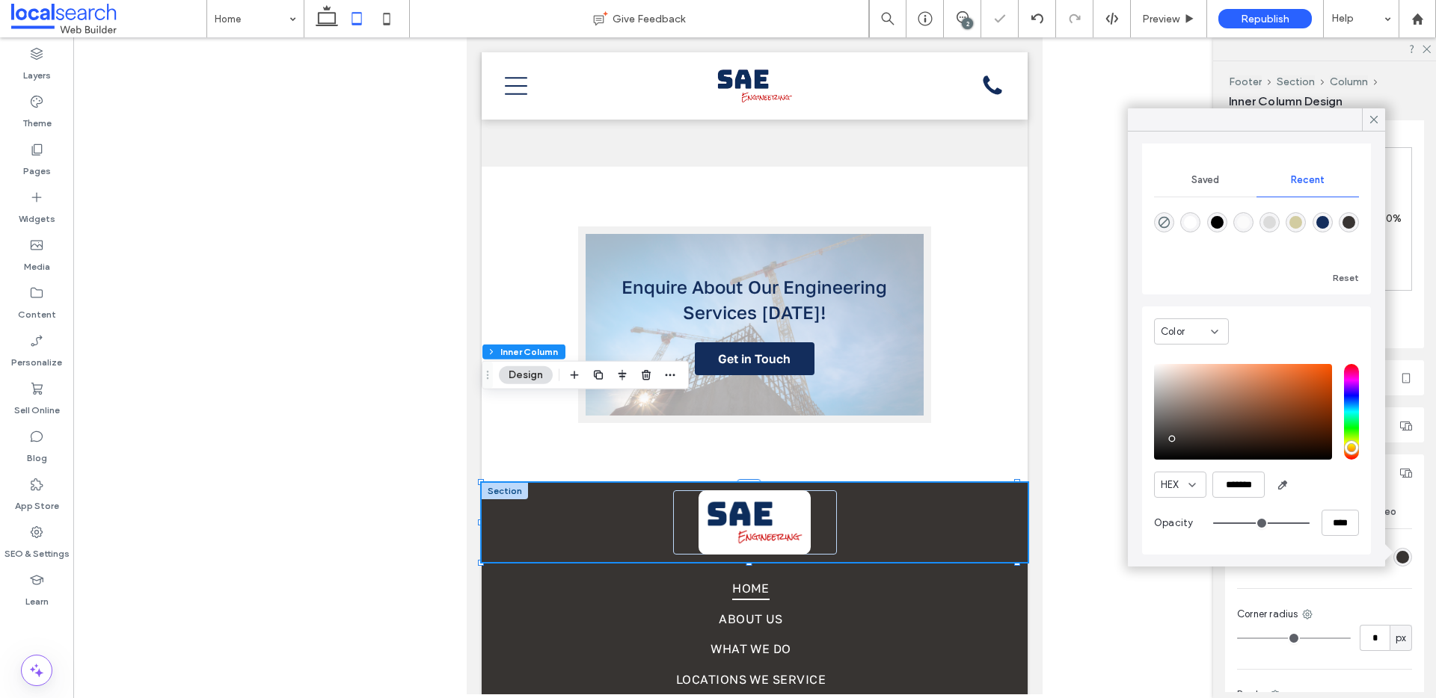
drag, startPoint x: 1371, startPoint y: 122, endPoint x: 1344, endPoint y: 132, distance: 27.9
click at [1371, 122] on use at bounding box center [1373, 119] width 7 height 7
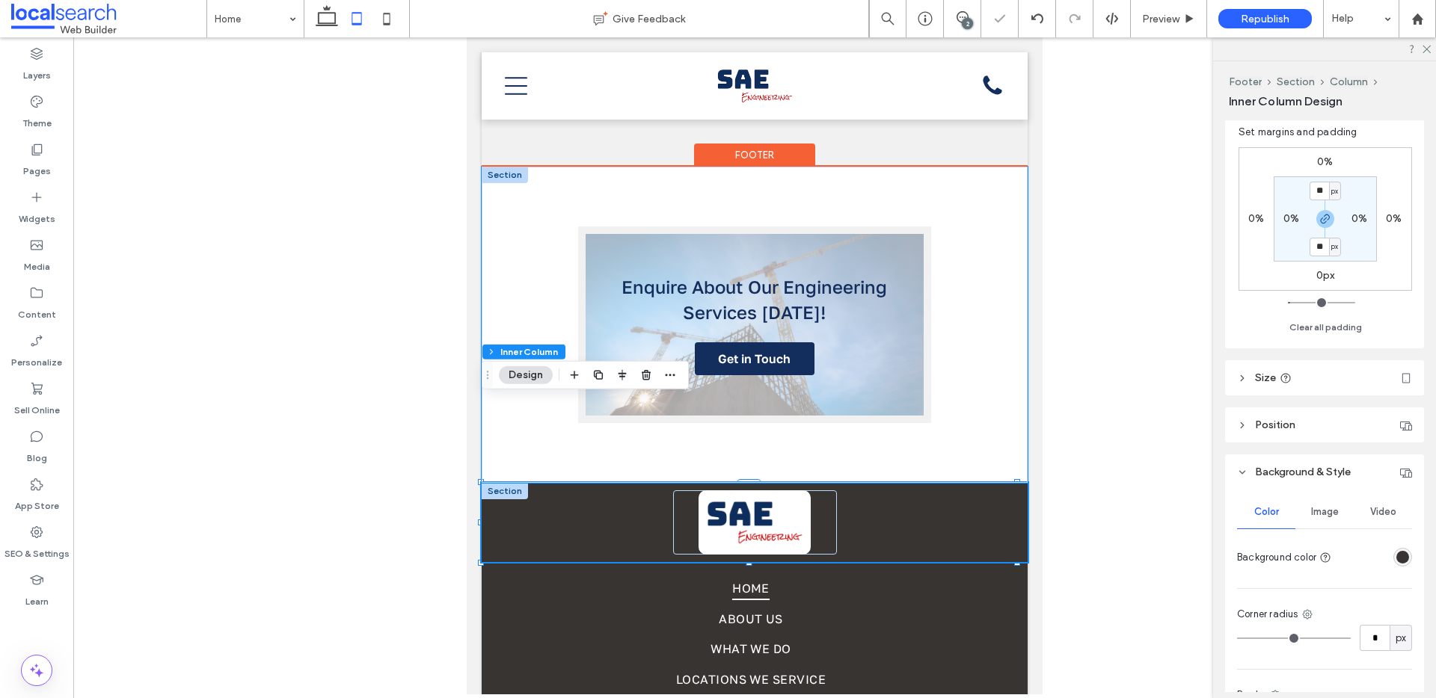
click at [942, 365] on div "Enquire About Our Engineering Services Today! Get in Touch" at bounding box center [755, 325] width 546 height 317
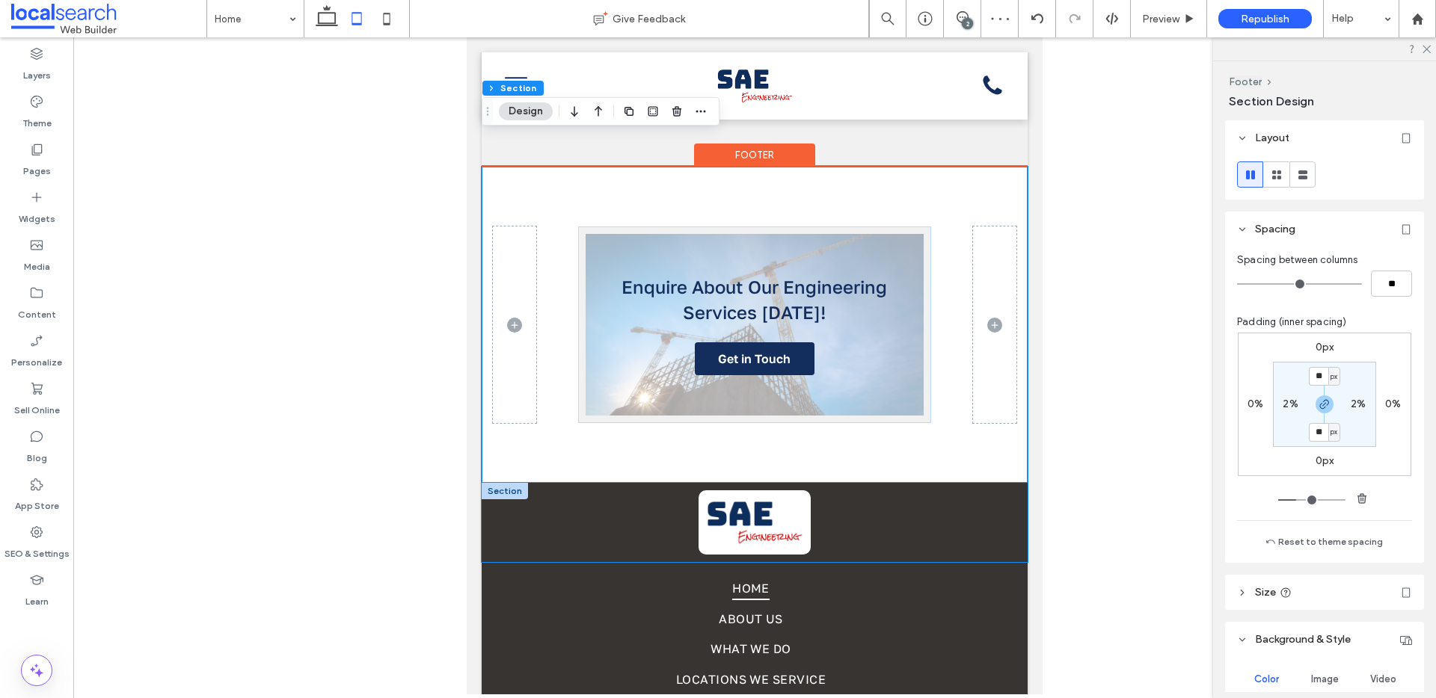
click at [906, 483] on div "Divider Icon" at bounding box center [755, 522] width 546 height 79
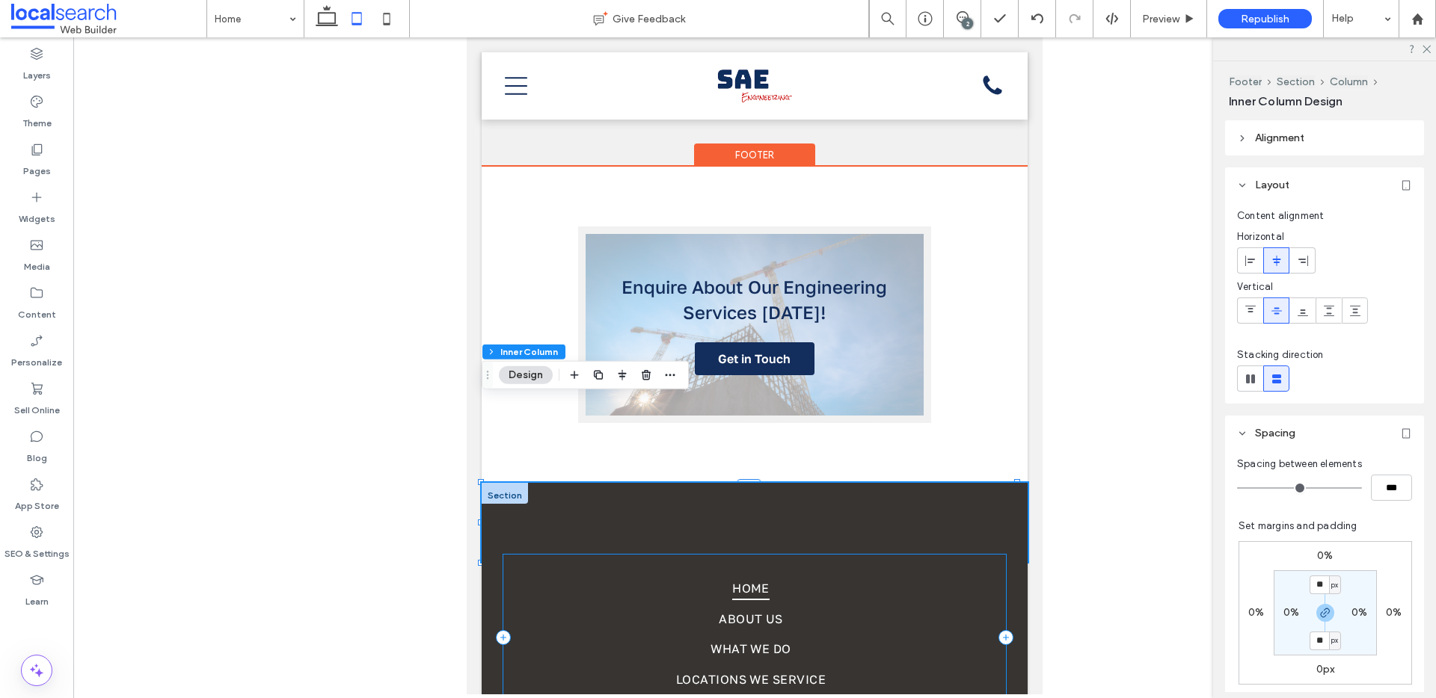
click at [895, 606] on div "Home About Us What We Do Locations We Service Contact Us" at bounding box center [754, 638] width 502 height 166
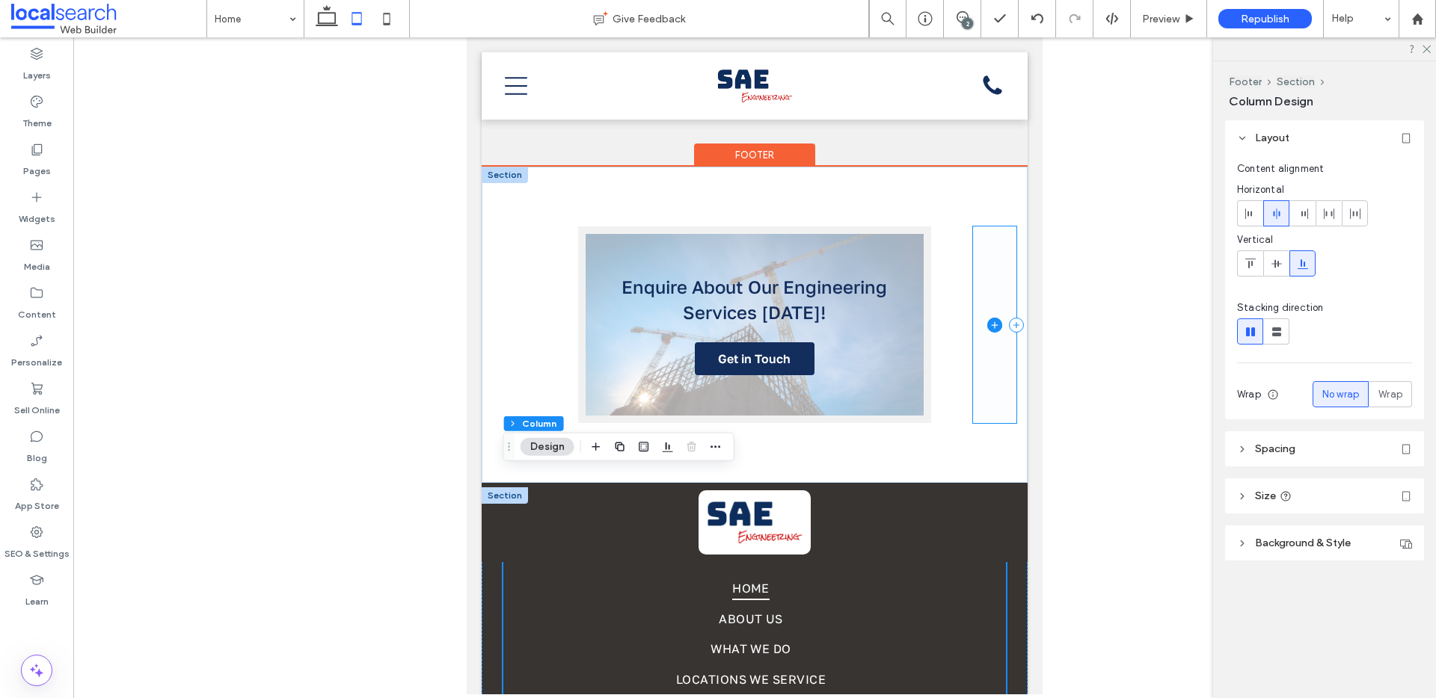
click at [980, 283] on span at bounding box center [994, 325] width 43 height 197
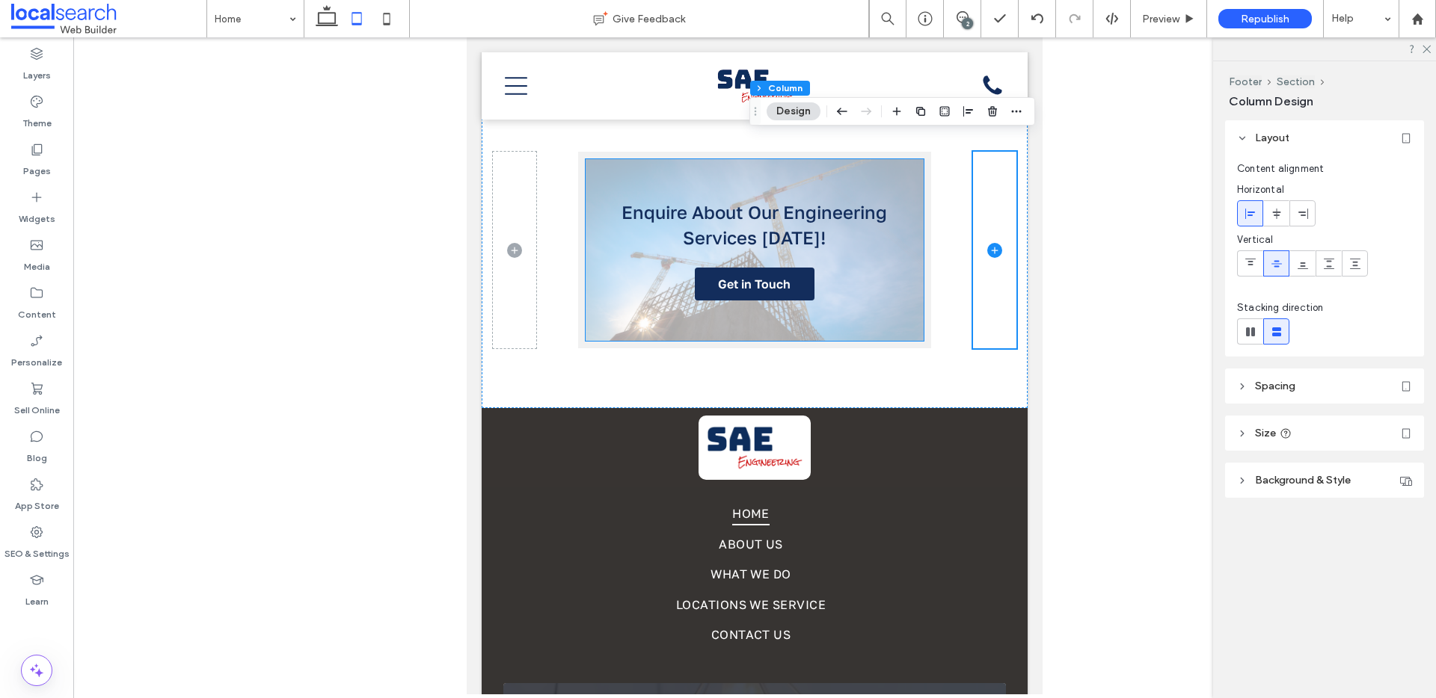
scroll to position [2907, 0]
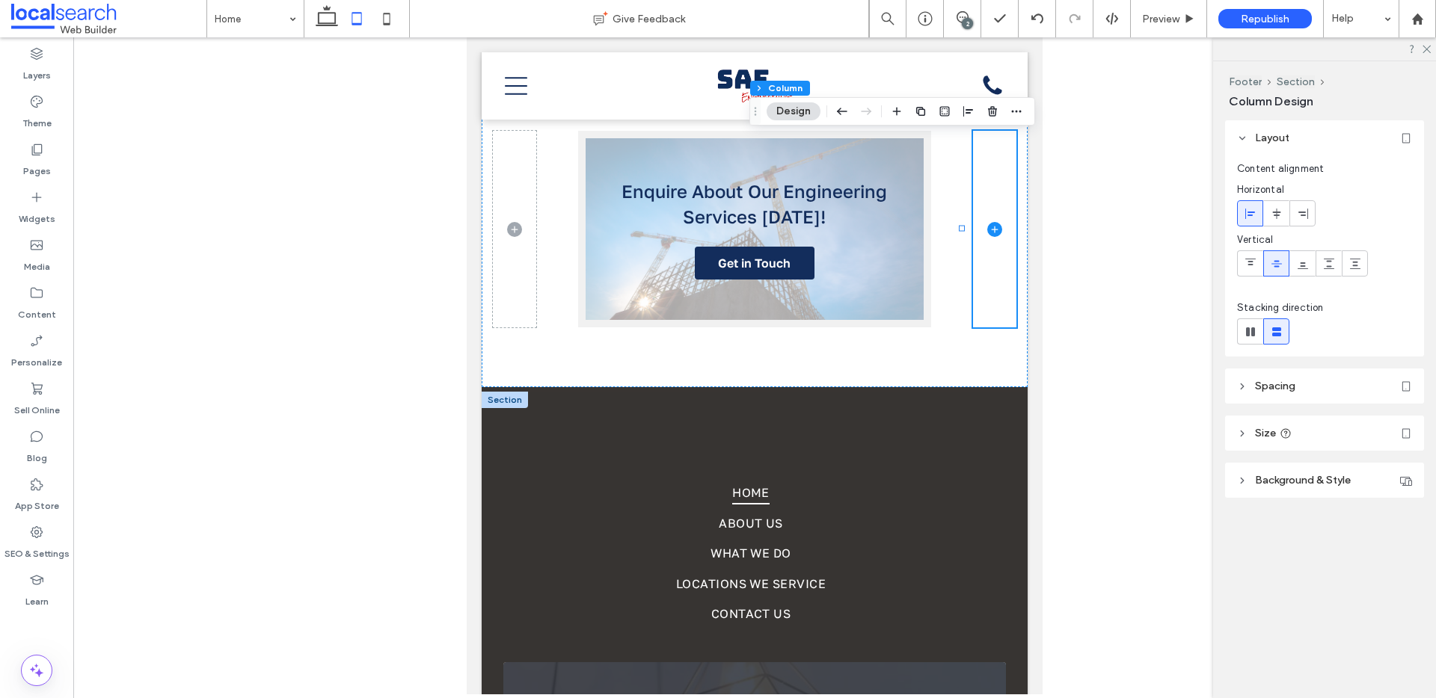
click at [511, 392] on div at bounding box center [505, 400] width 46 height 16
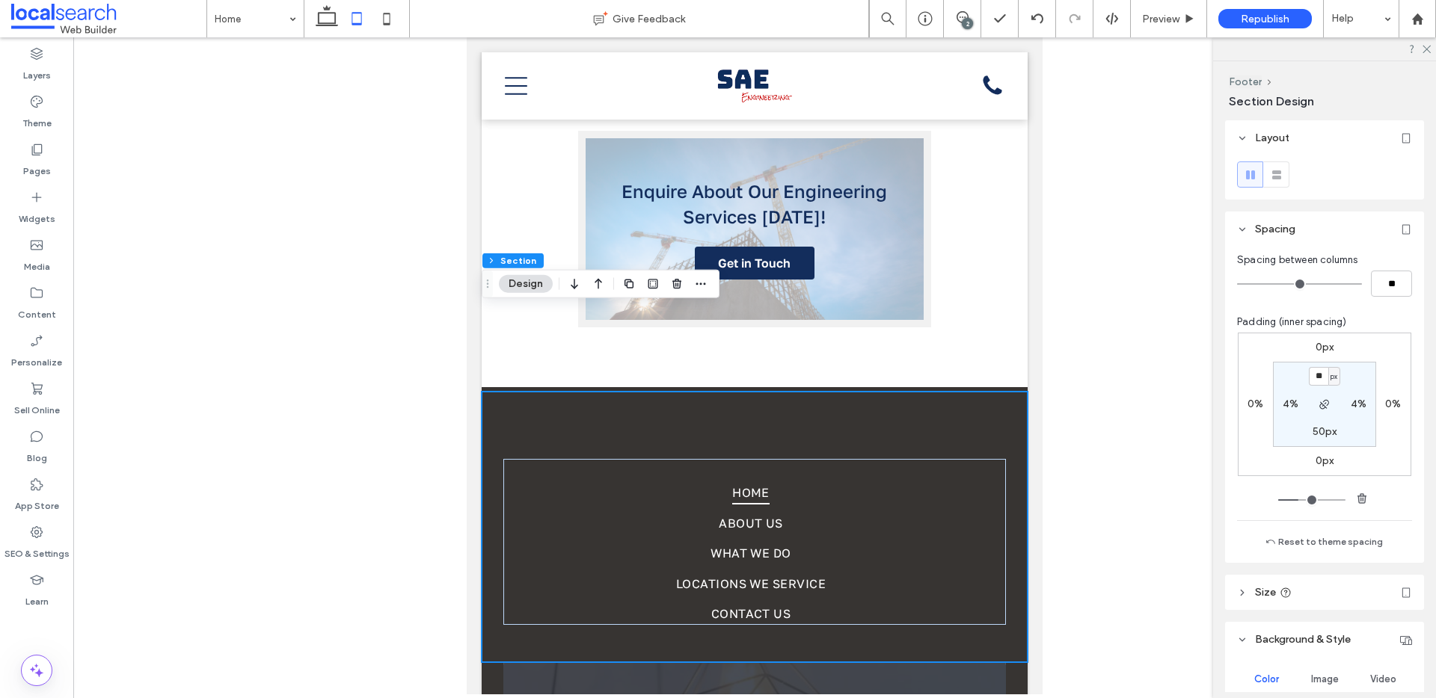
click at [502, 392] on div "Home About Us What We Do Locations We Service Contact Us" at bounding box center [755, 527] width 546 height 271
click at [916, 459] on div "Home About Us What We Do Locations We Service Contact Us" at bounding box center [754, 542] width 502 height 166
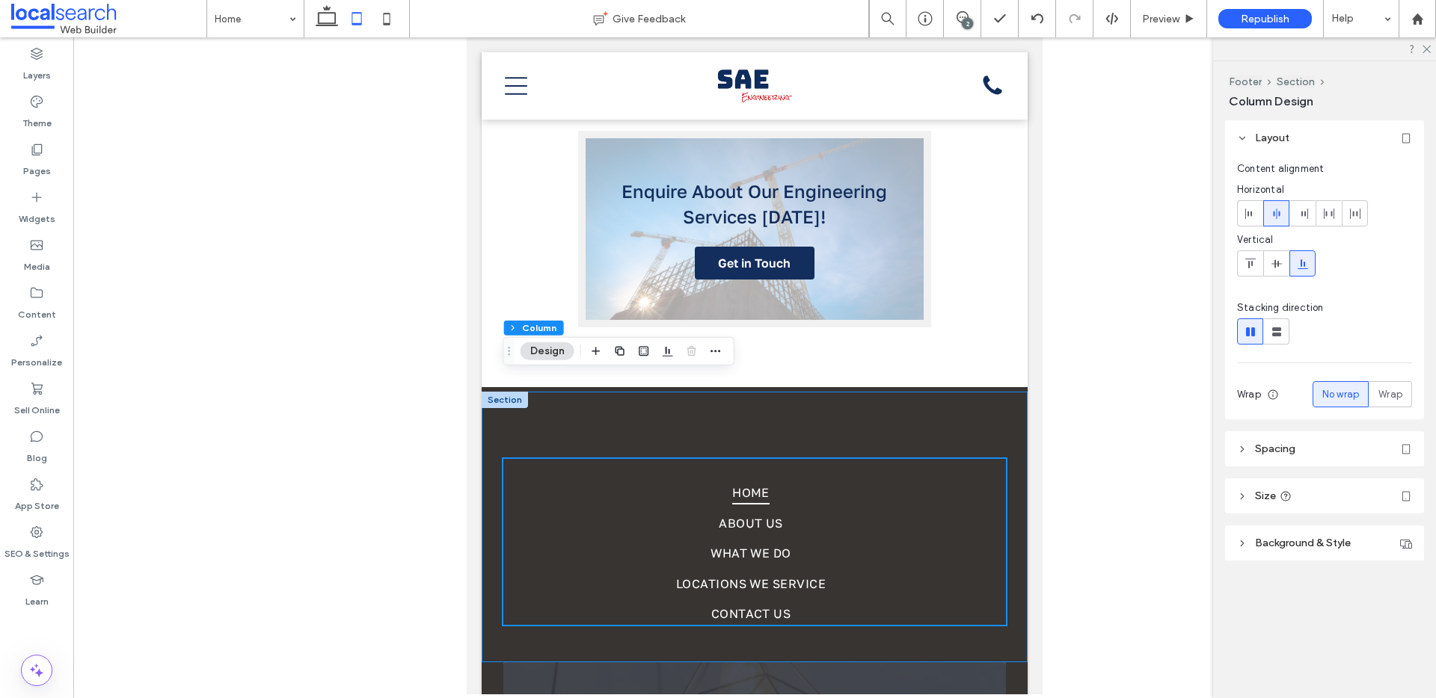
click at [866, 392] on div "Home About Us What We Do Locations We Service Contact Us" at bounding box center [755, 527] width 546 height 271
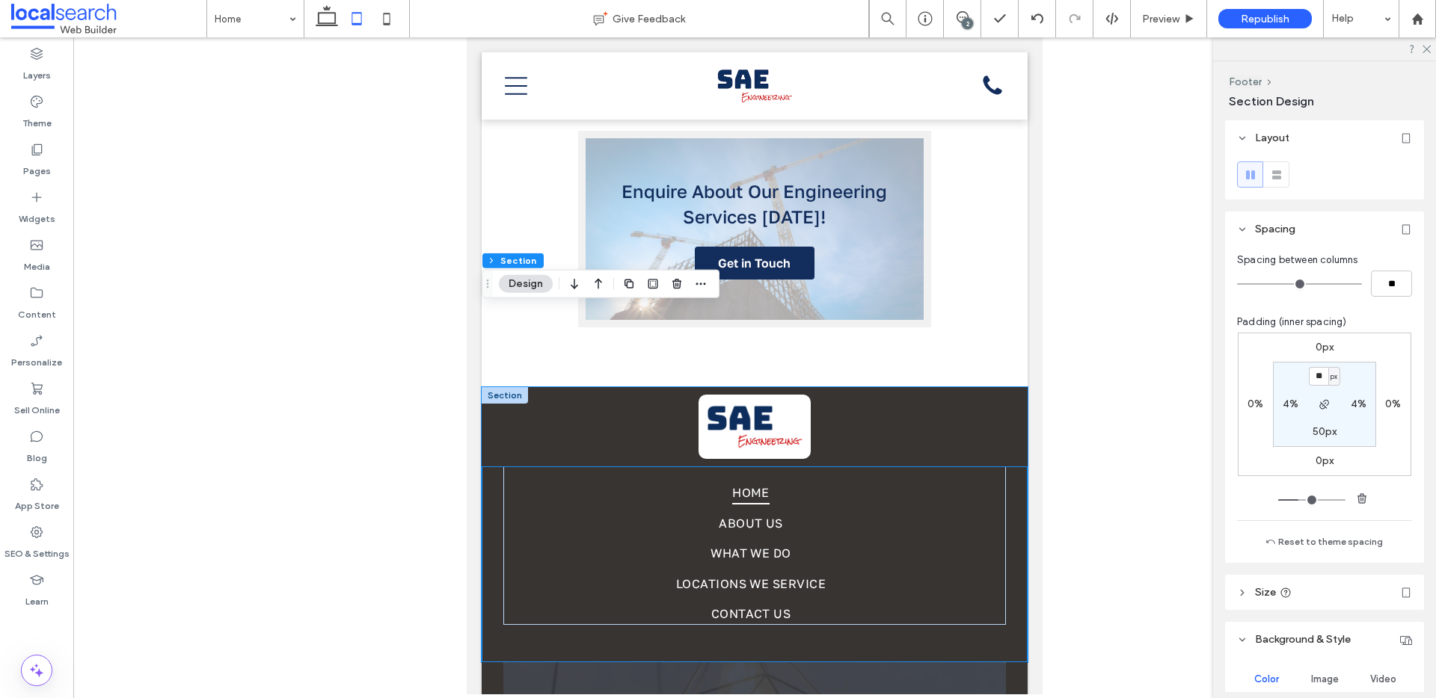
click at [522, 387] on div "Divider Icon" at bounding box center [755, 426] width 546 height 79
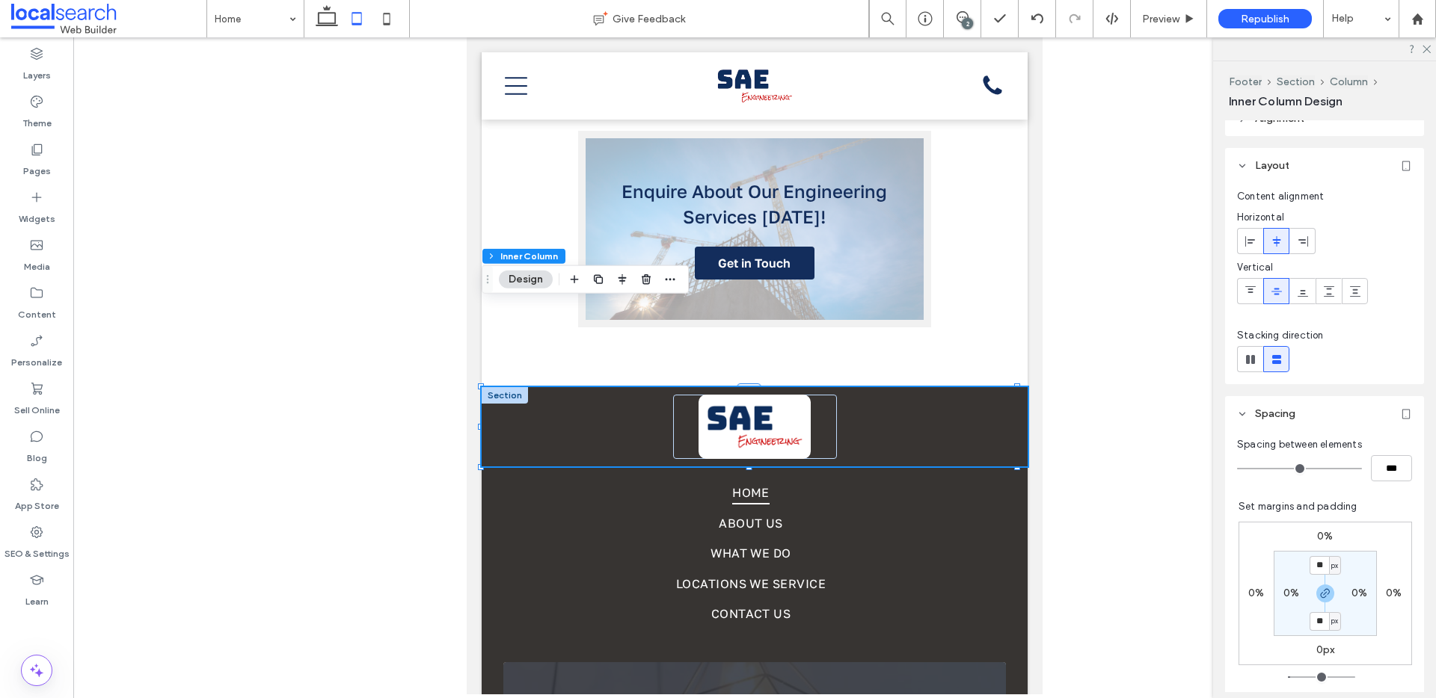
scroll to position [30, 0]
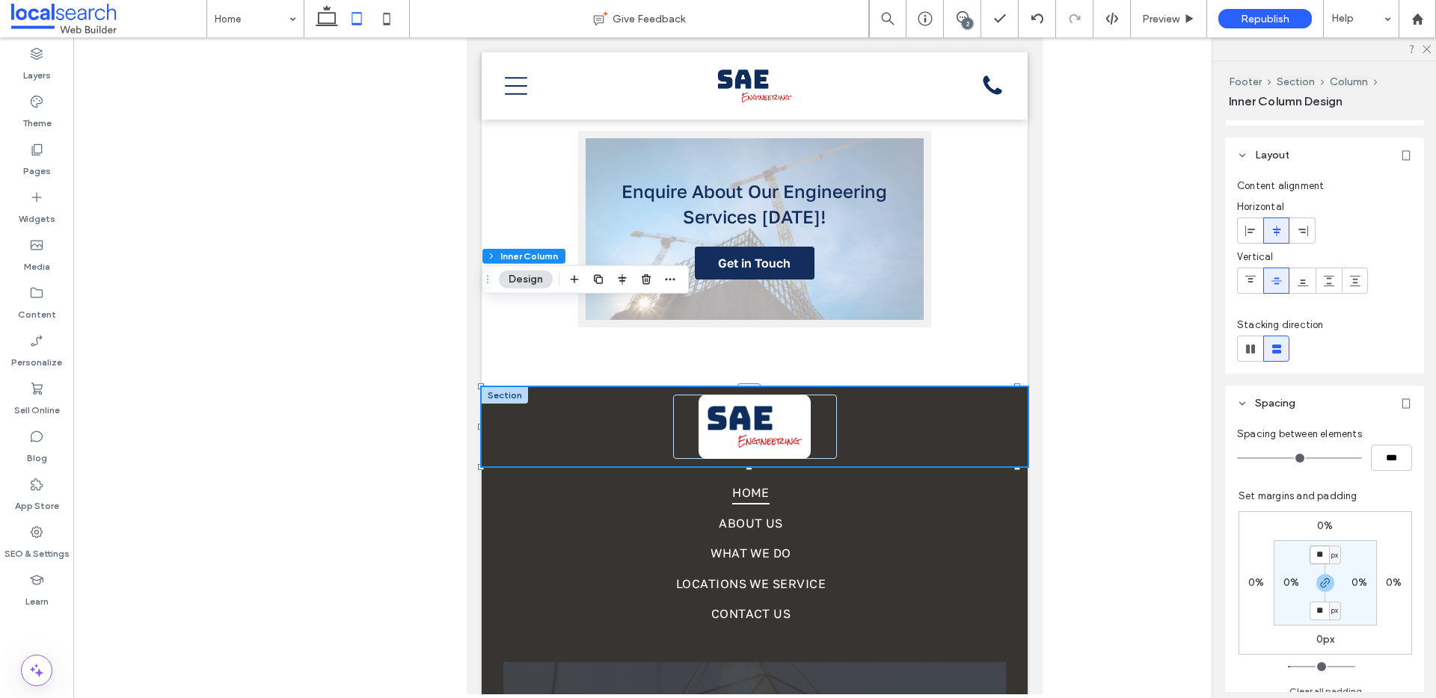
click at [1309, 558] on input "**" at bounding box center [1318, 555] width 19 height 19
click at [1319, 585] on icon "button" at bounding box center [1325, 583] width 12 height 12
click at [1315, 558] on input "**" at bounding box center [1318, 555] width 19 height 19
type input "**"
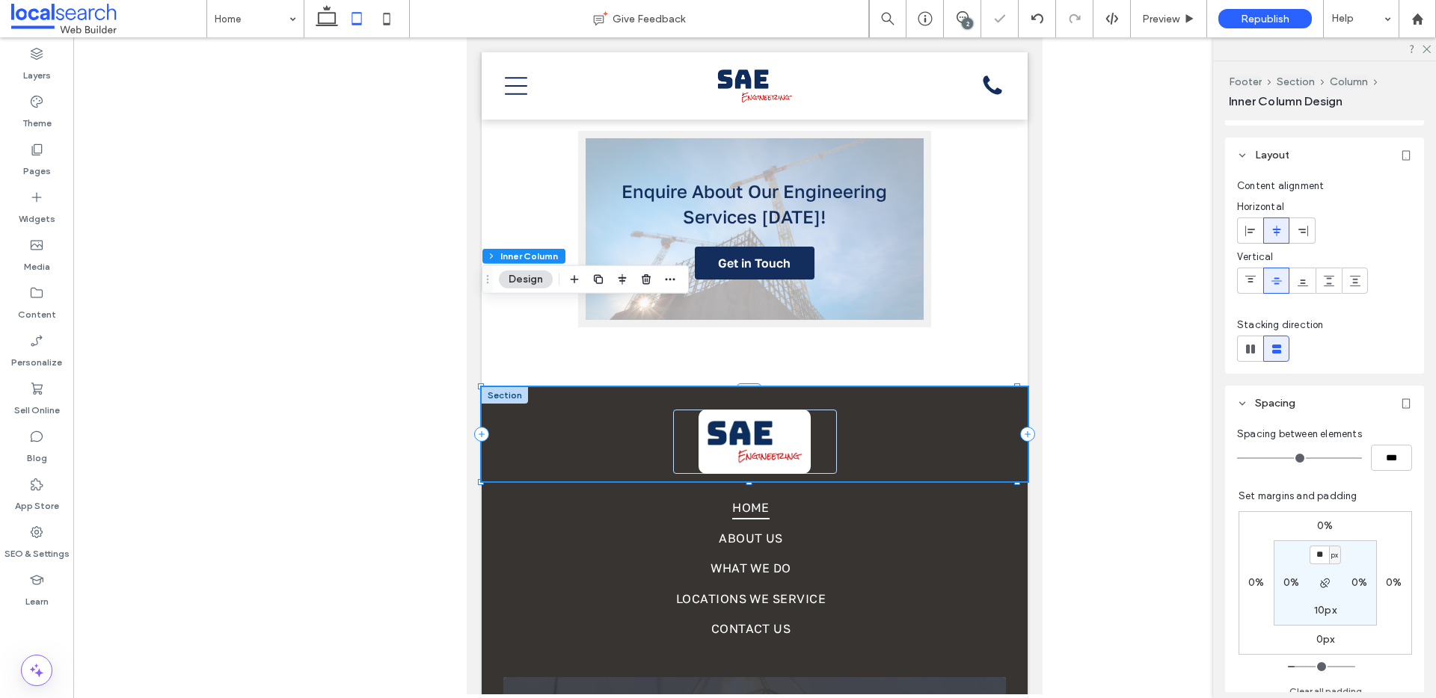
click at [1321, 609] on label "10px" at bounding box center [1325, 610] width 22 height 13
type input "**"
type input "*"
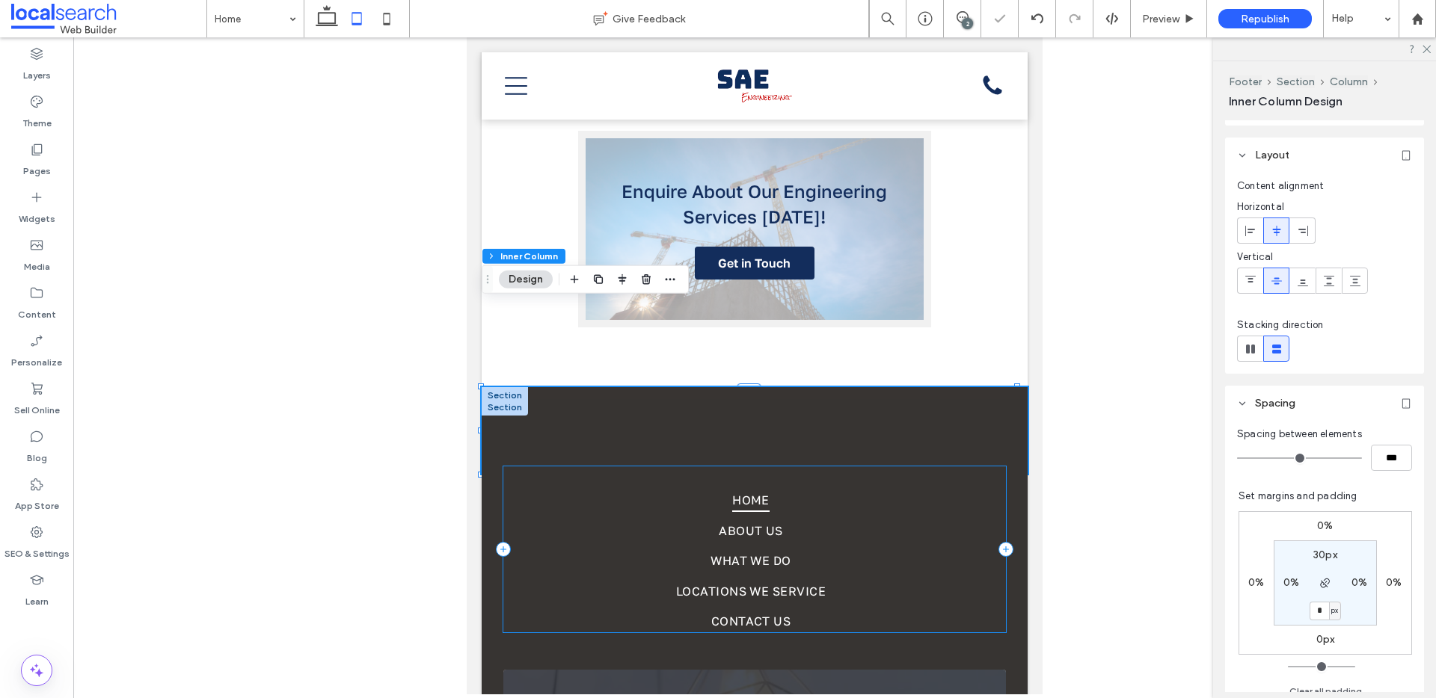
click at [956, 467] on div "Home About Us What We Do Locations We Service Contact Us" at bounding box center [754, 550] width 502 height 166
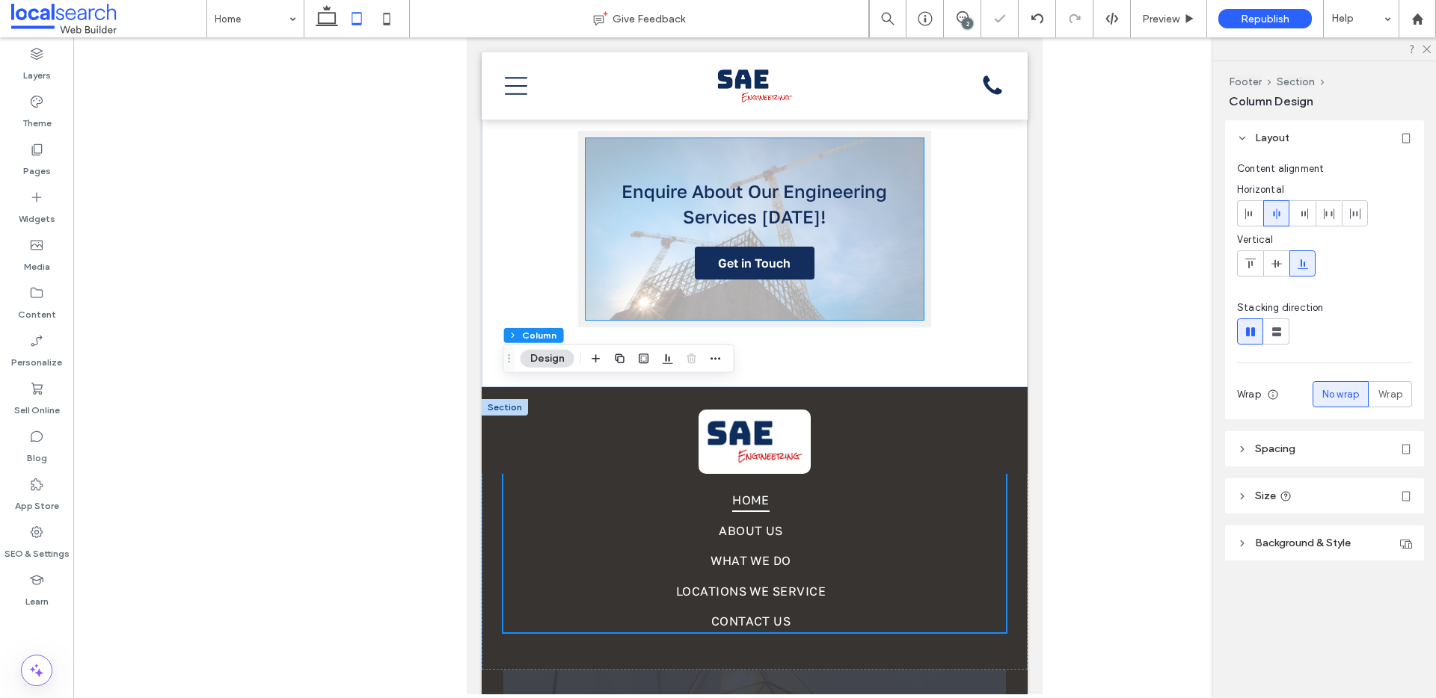
click at [887, 186] on div "Enquire About Our Engineering Services Today! Get in Touch" at bounding box center [754, 229] width 338 height 182
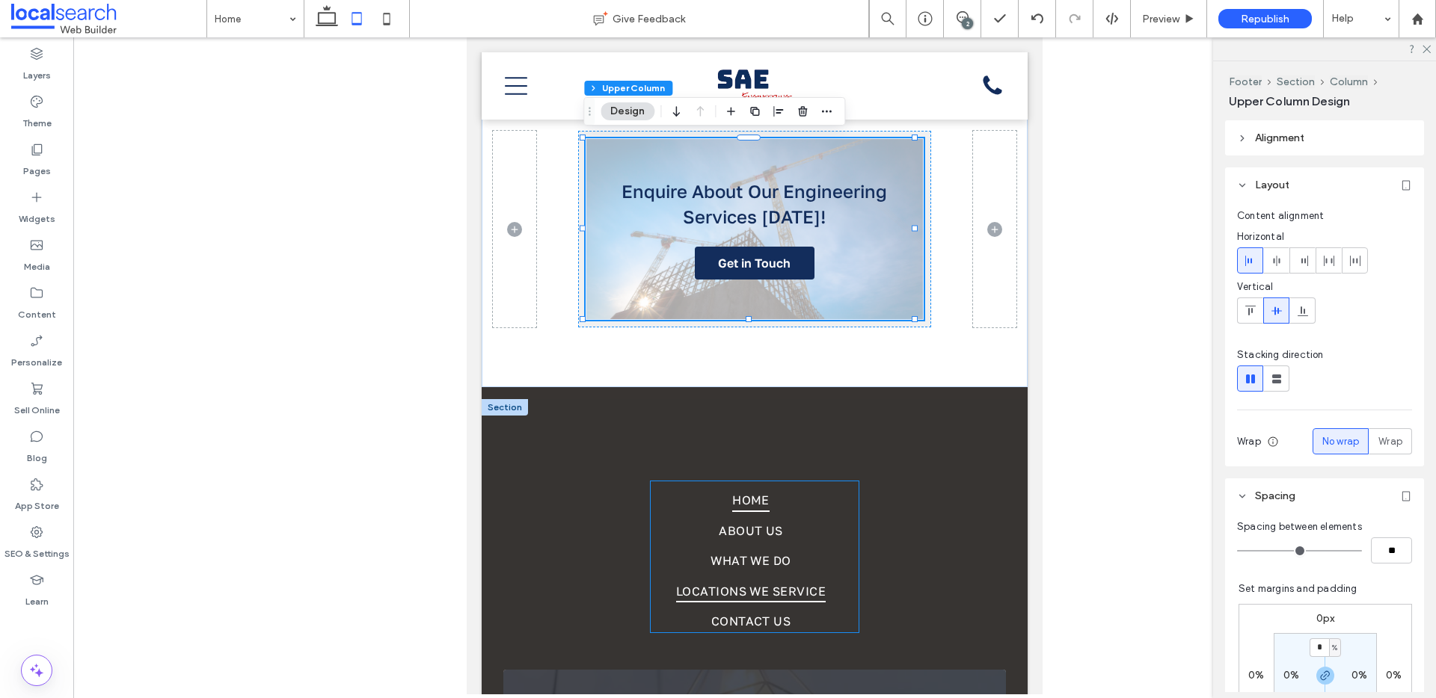
click at [706, 580] on span "Locations We Service" at bounding box center [751, 591] width 150 height 22
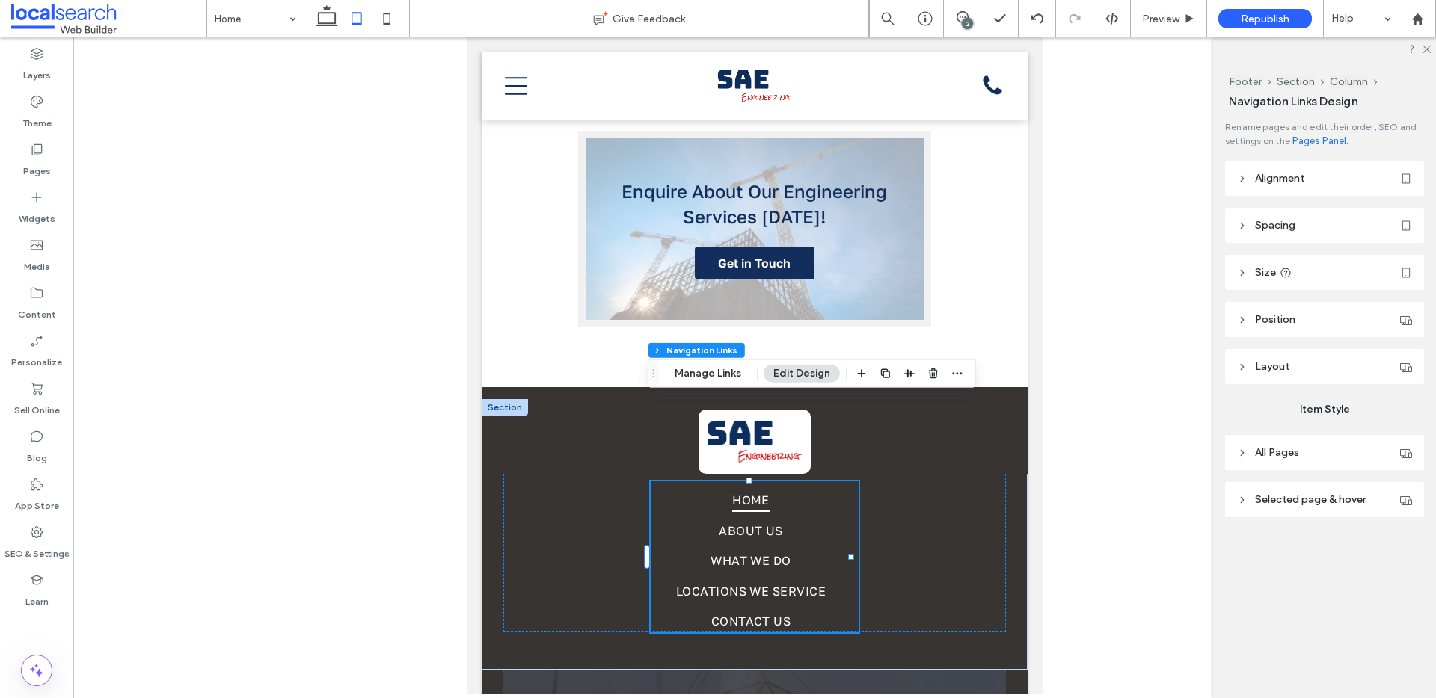
click at [1305, 227] on header "Spacing" at bounding box center [1324, 225] width 199 height 35
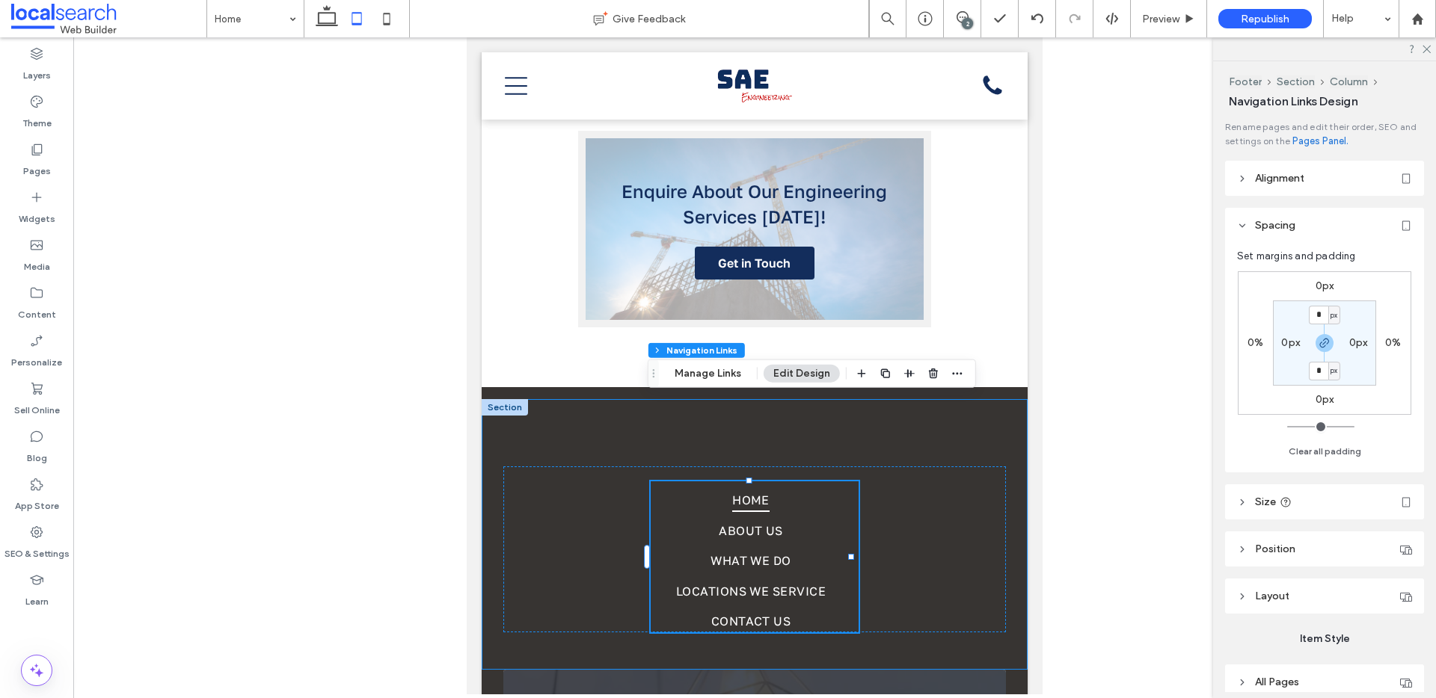
click at [602, 565] on div "Home About Us What We Do Locations We Service Contact Us" at bounding box center [755, 534] width 546 height 271
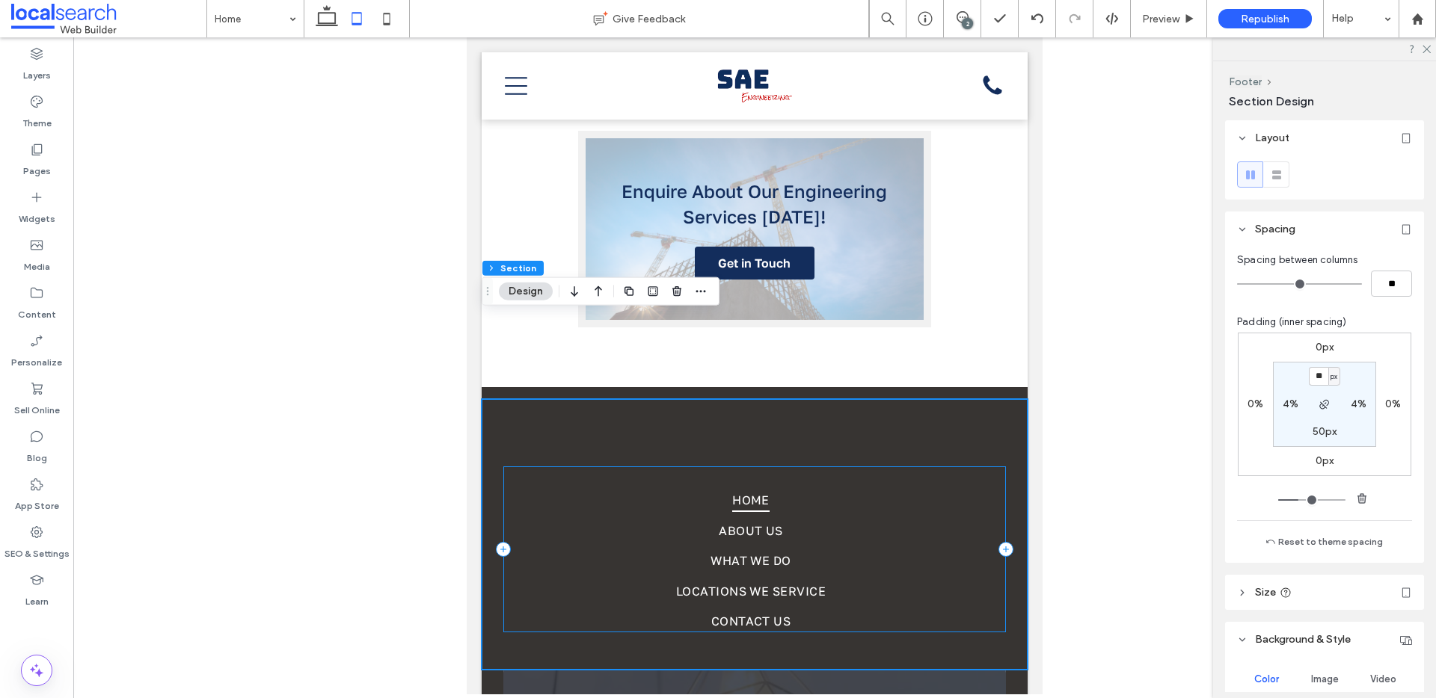
click at [588, 524] on div "Home About Us What We Do Locations We Service Contact Us" at bounding box center [754, 550] width 502 height 166
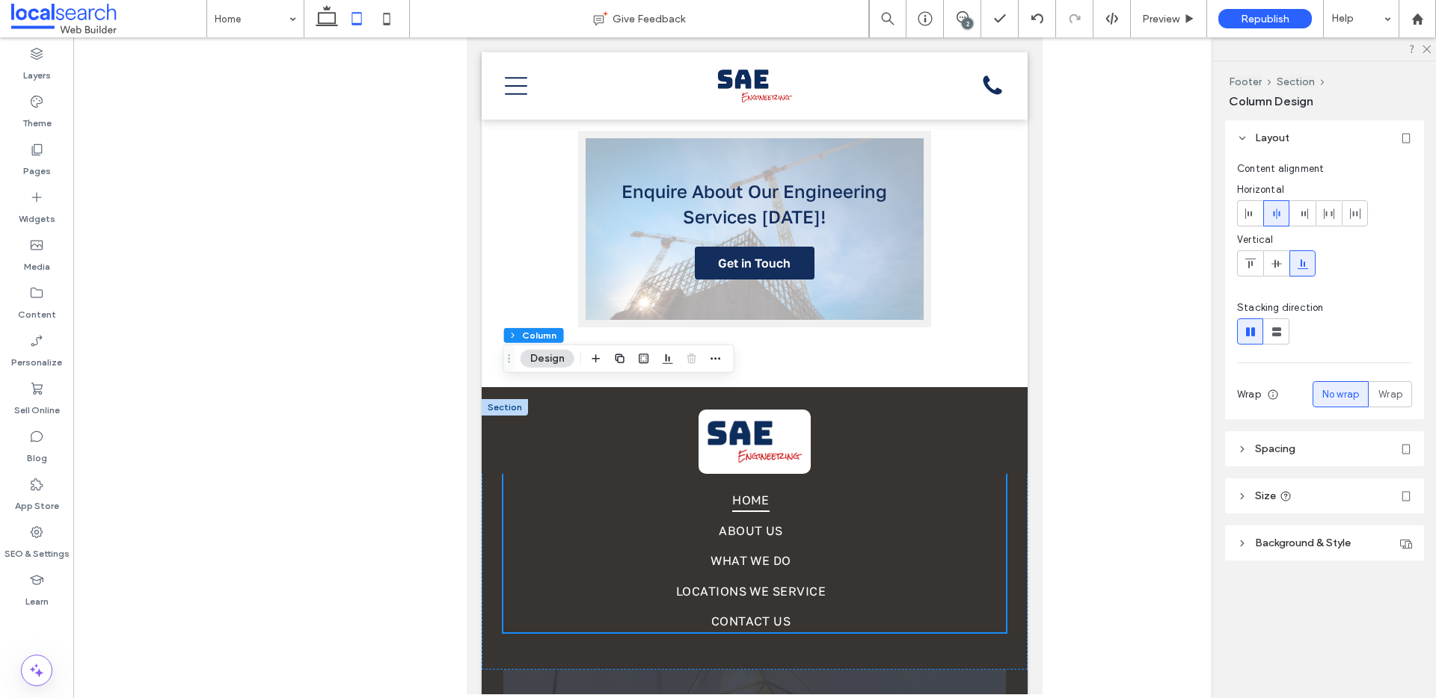
click at [1299, 452] on header "Spacing" at bounding box center [1324, 448] width 199 height 35
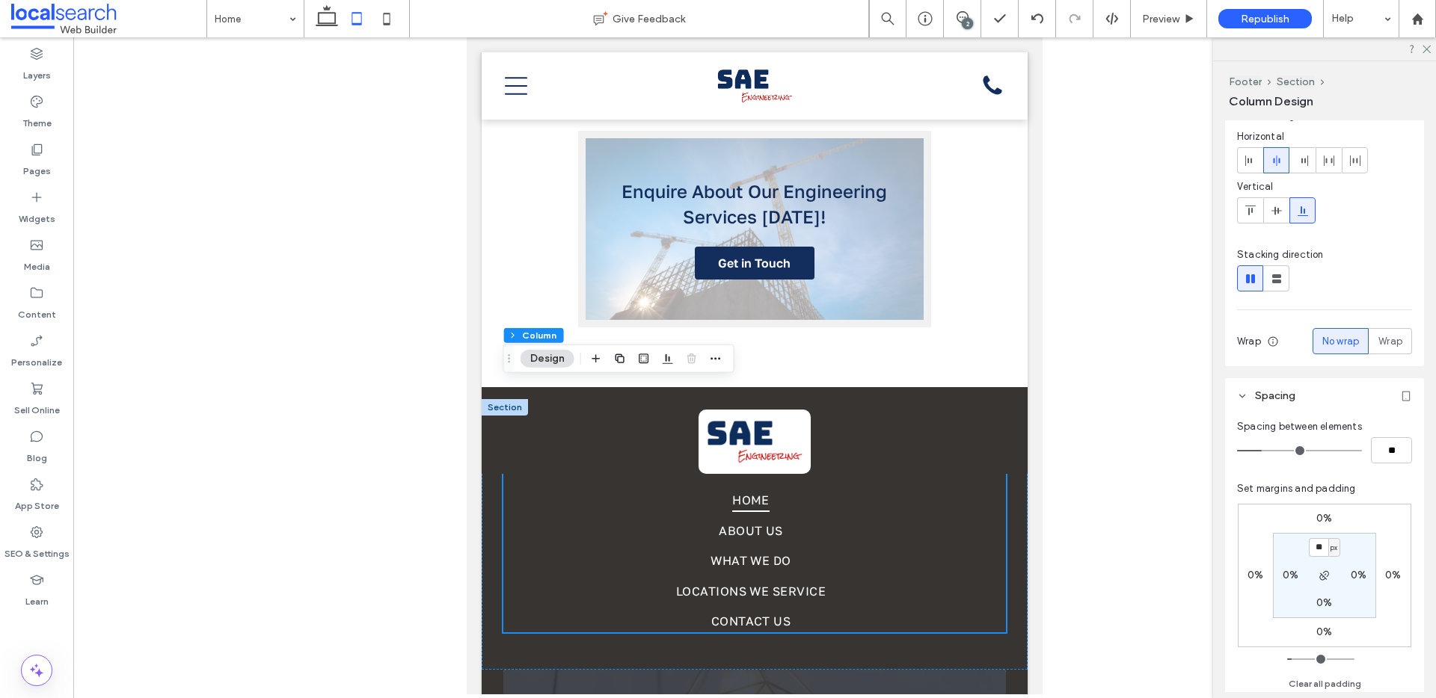
scroll to position [54, 0]
click at [762, 410] on img at bounding box center [754, 442] width 112 height 64
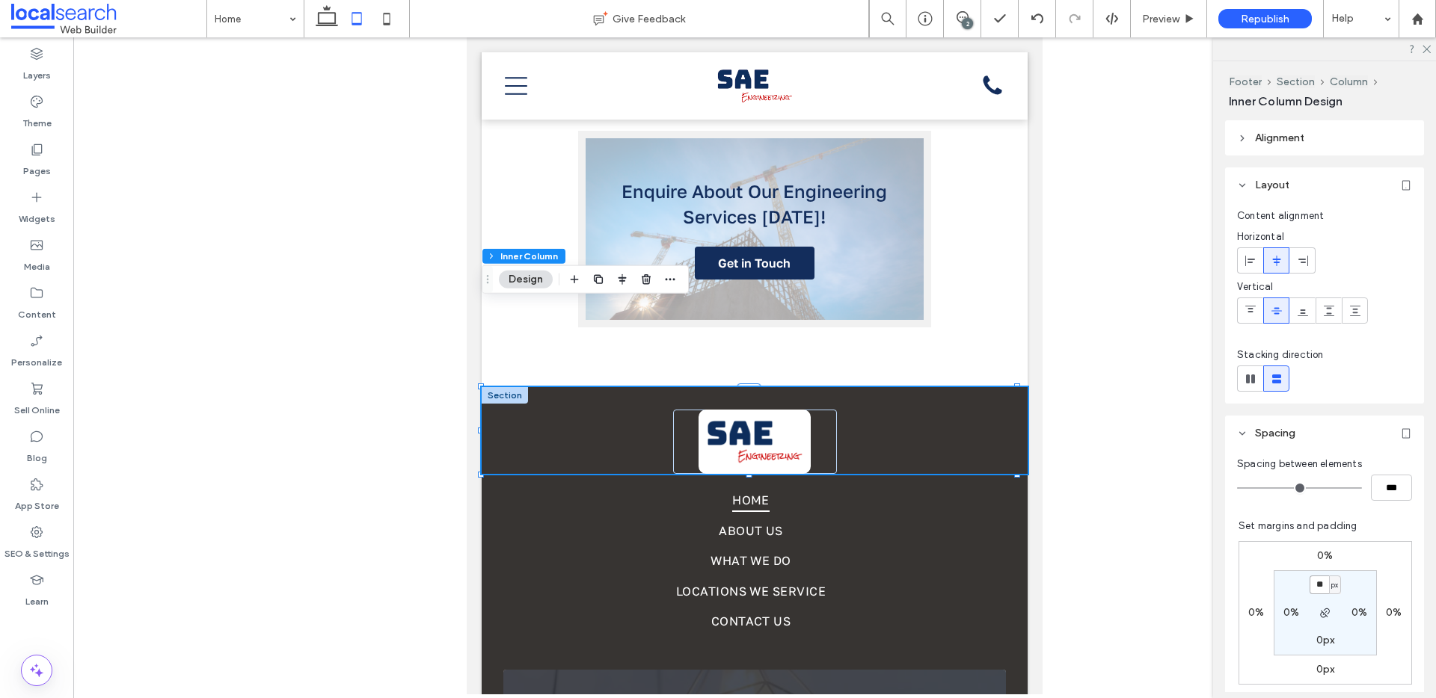
click at [1315, 580] on input "**" at bounding box center [1318, 585] width 19 height 19
type input "**"
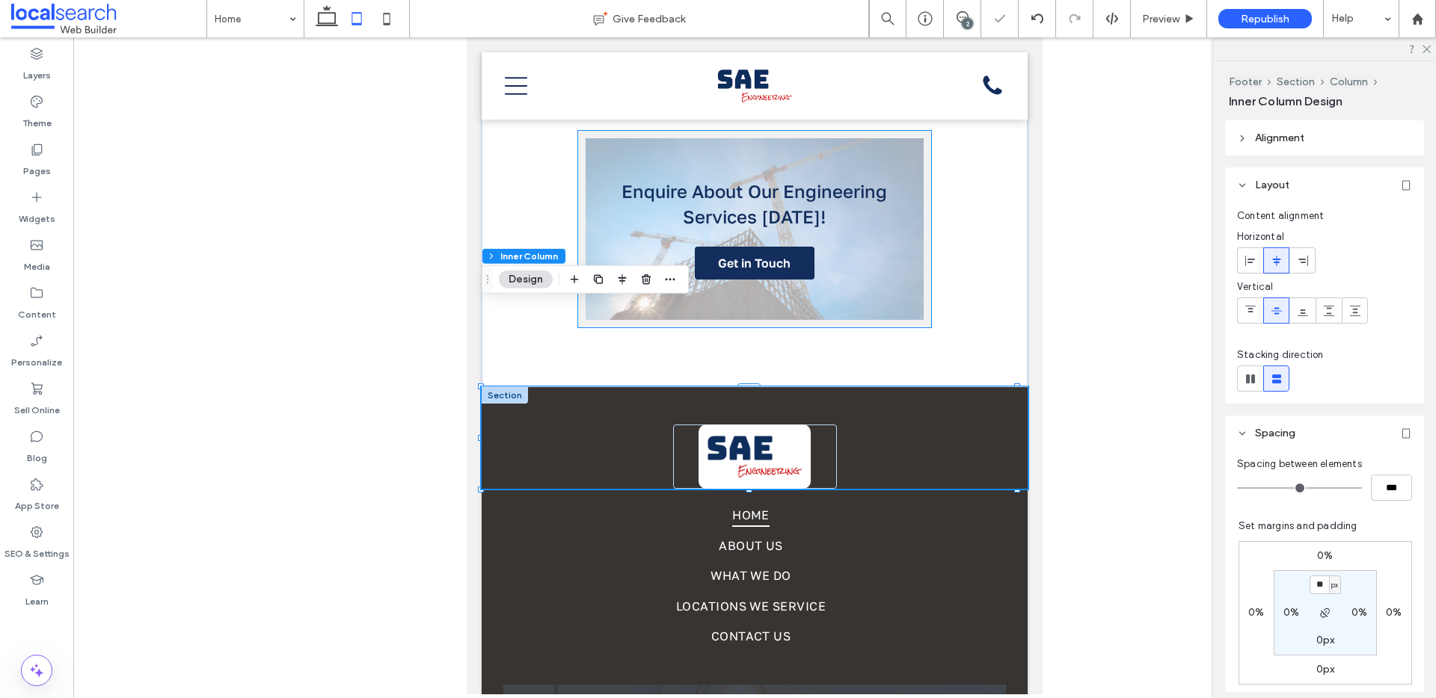
click at [919, 226] on div "Enquire About Our Engineering Services Today! Get in Touch" at bounding box center [754, 229] width 353 height 197
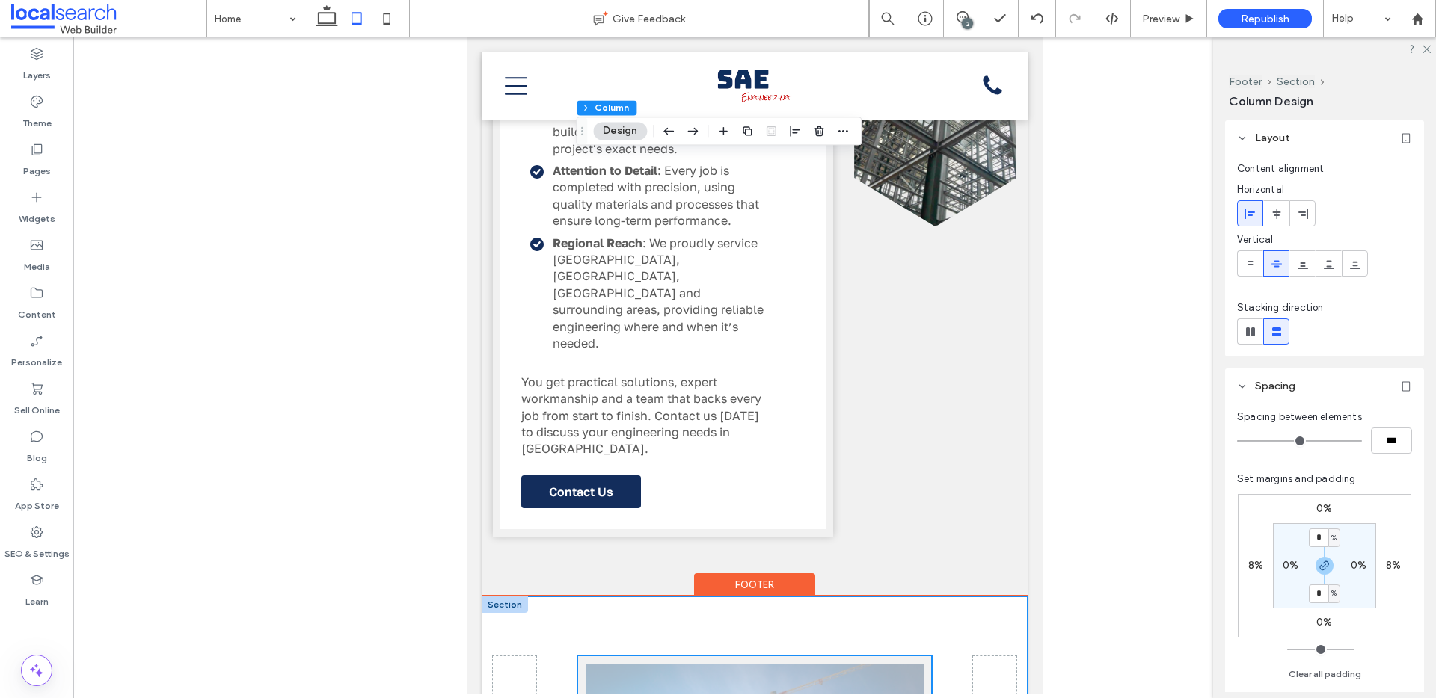
scroll to position [2282, 0]
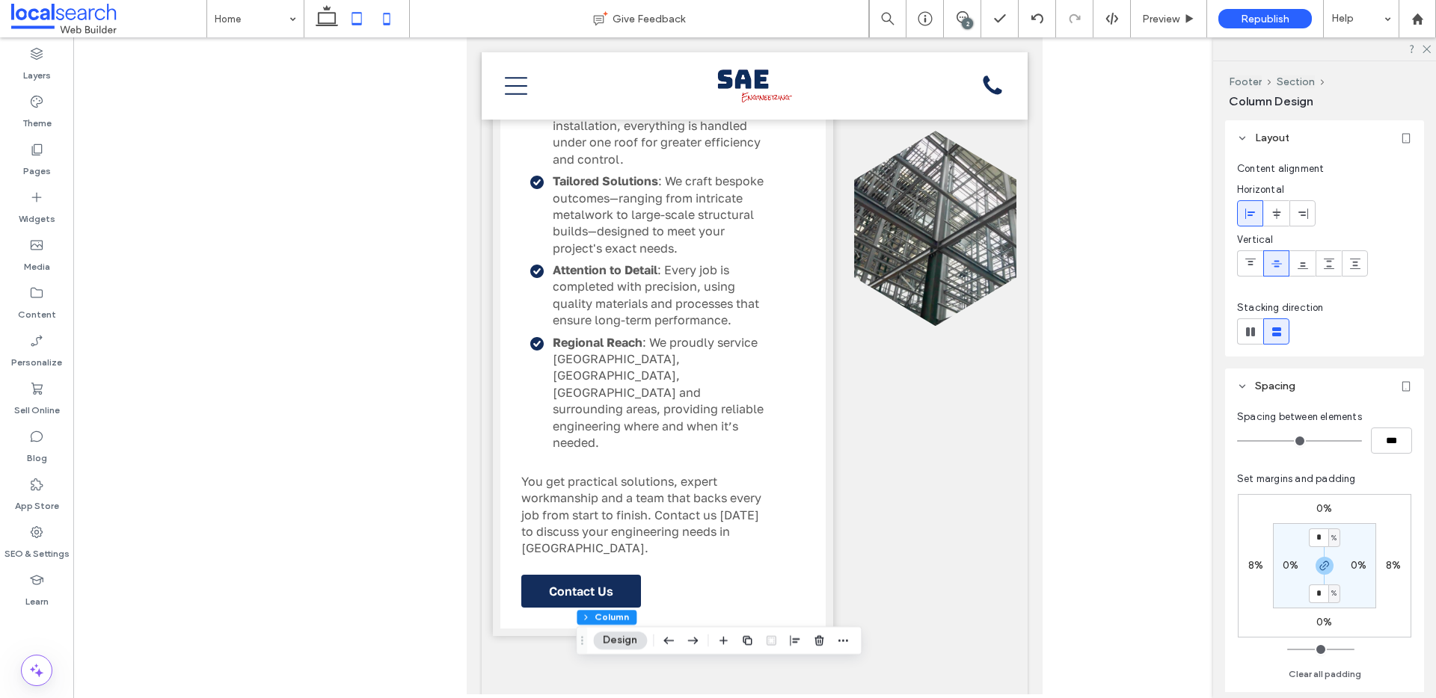
click at [376, 19] on icon at bounding box center [387, 19] width 30 height 30
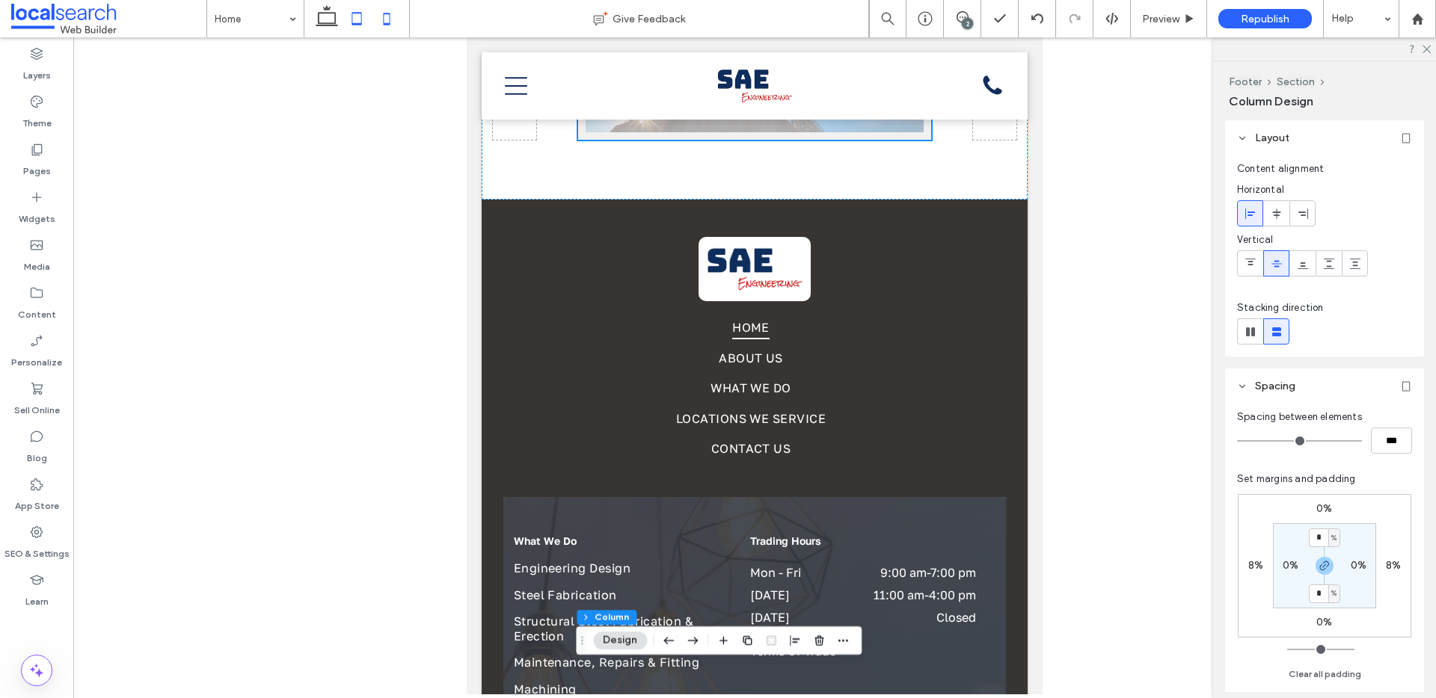
type input "**"
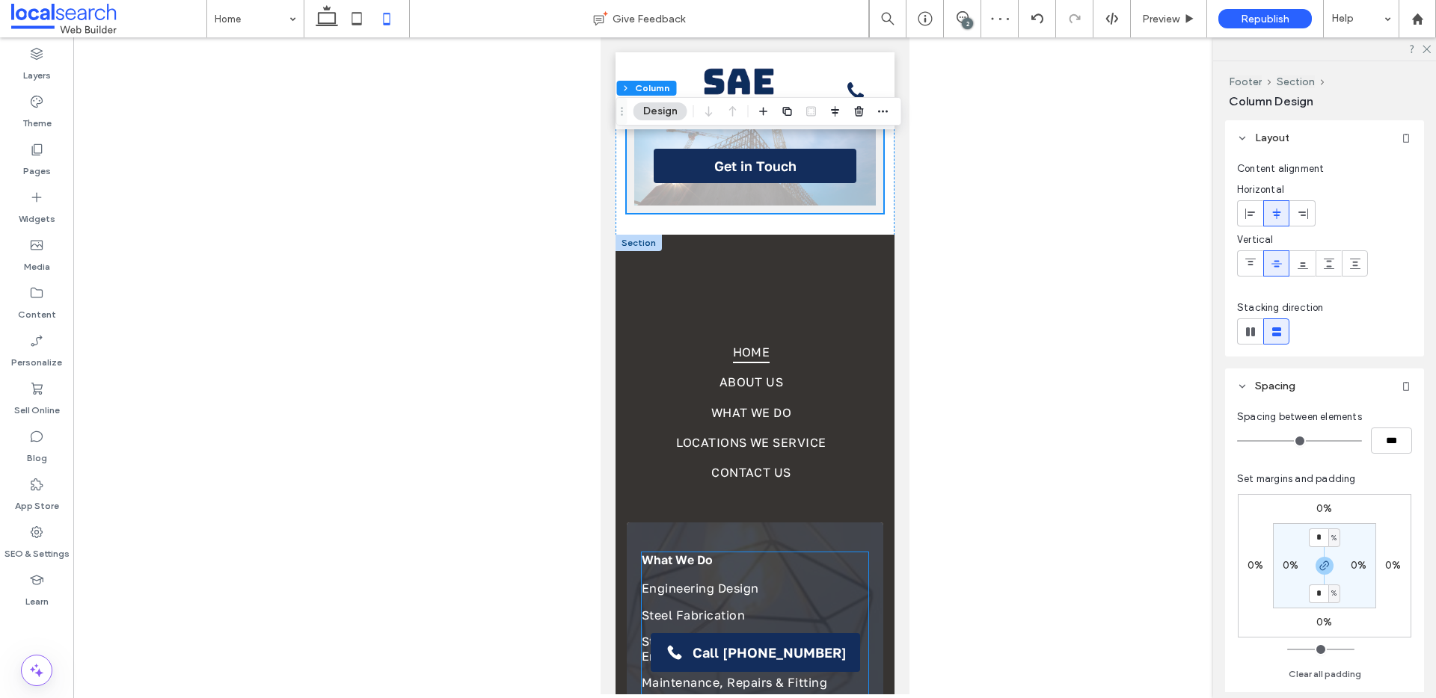
scroll to position [3389, 0]
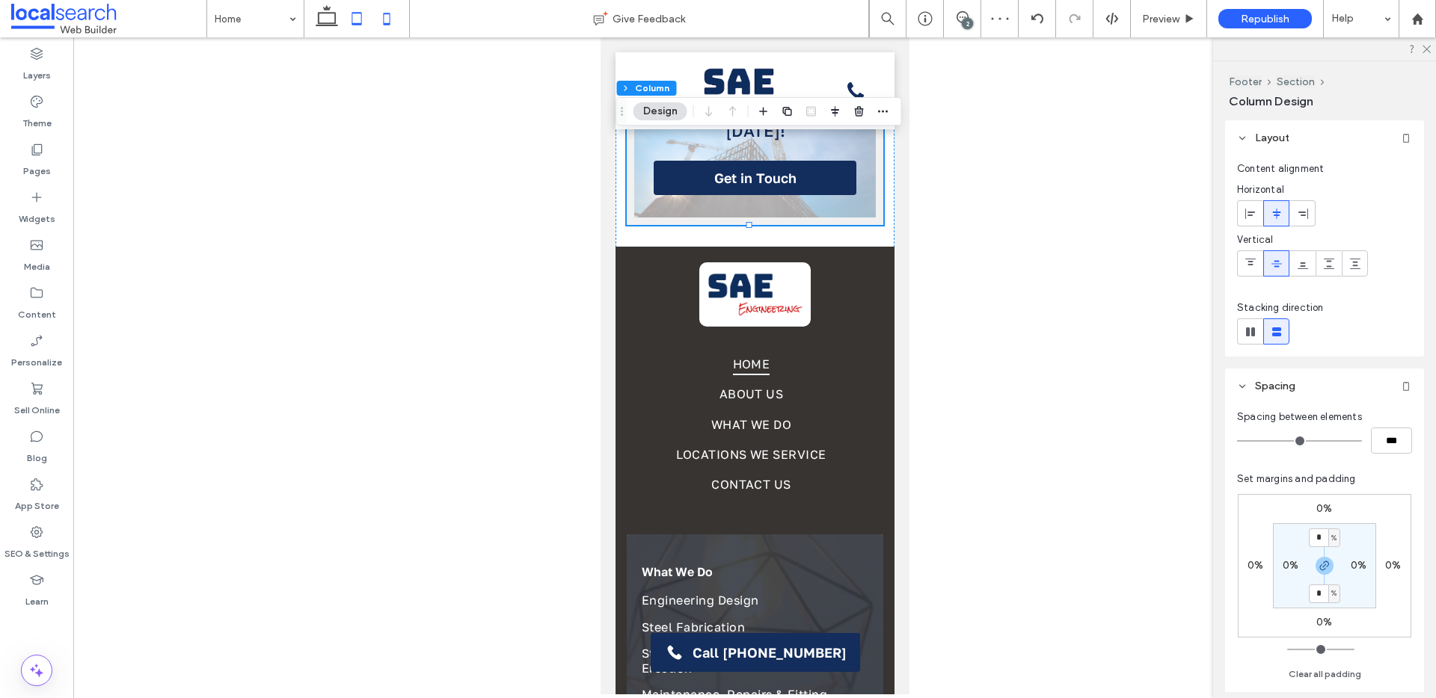
click at [343, 25] on icon at bounding box center [357, 19] width 30 height 30
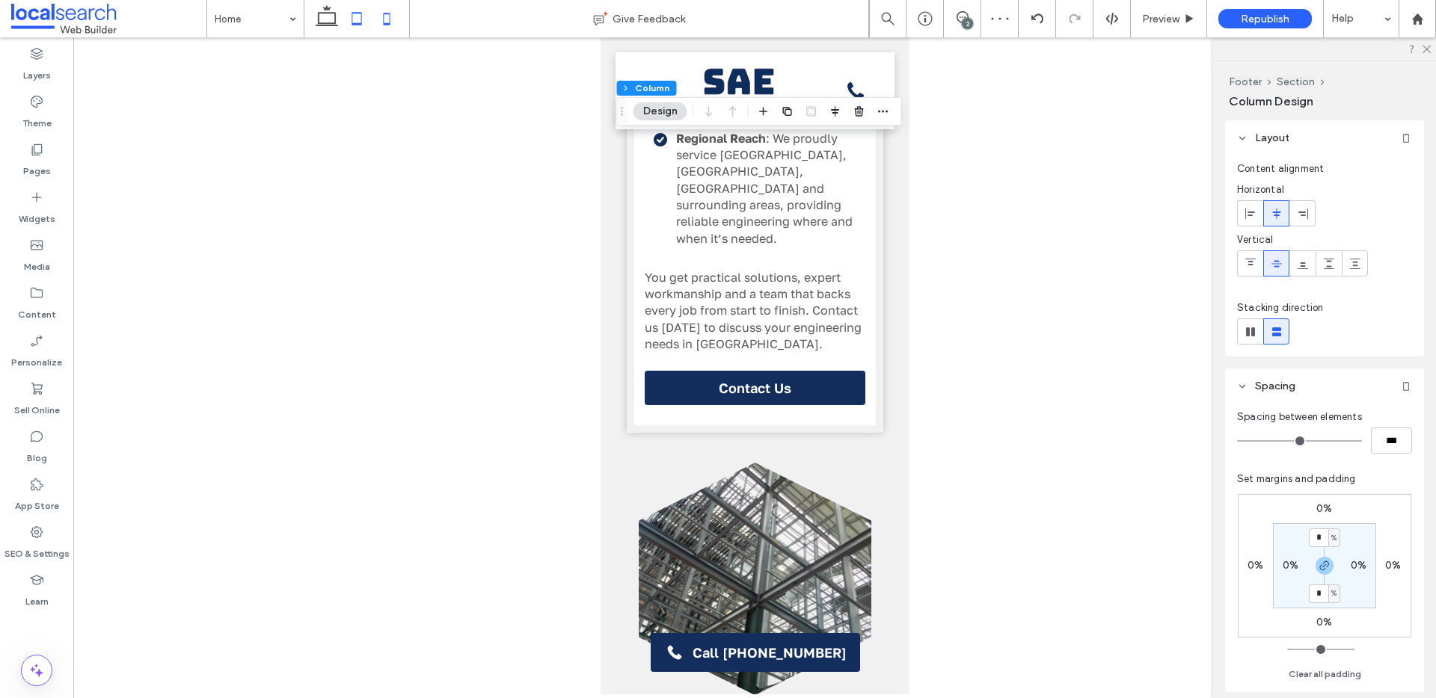
type input "**"
type input "*****"
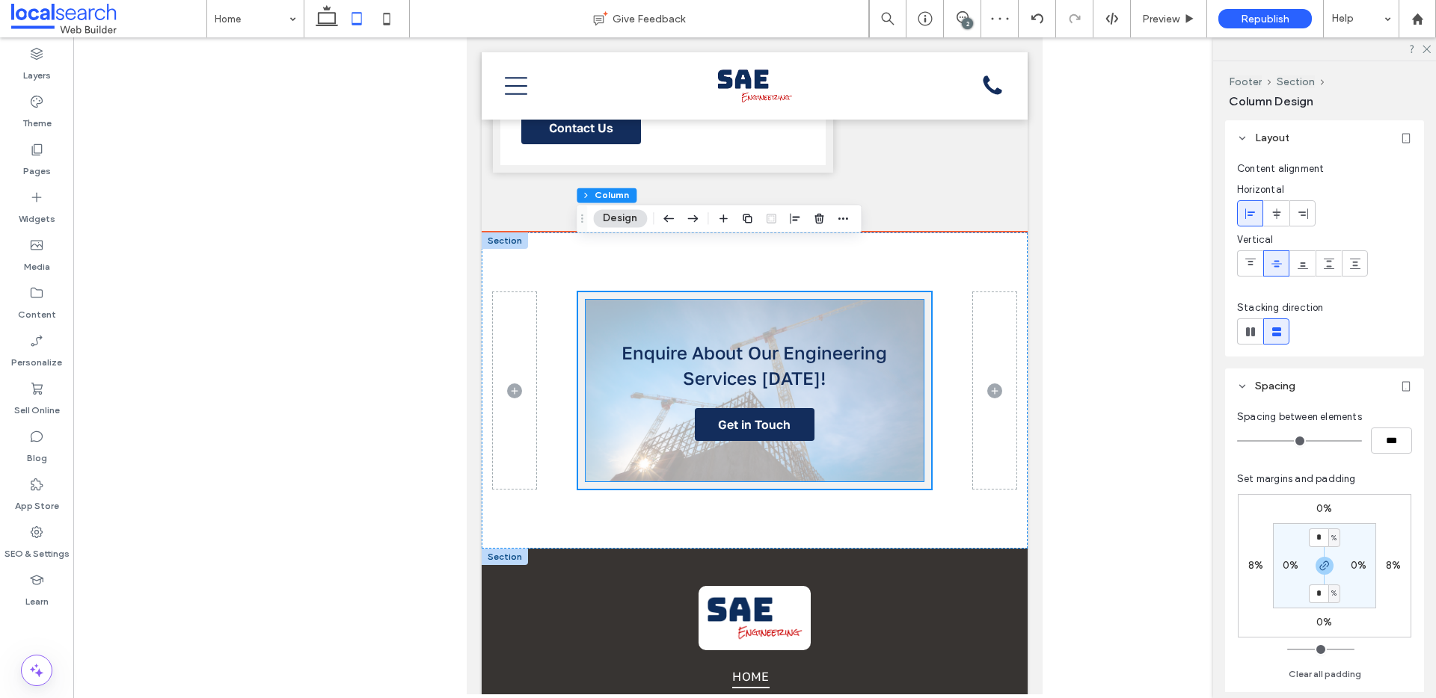
scroll to position [2815, 0]
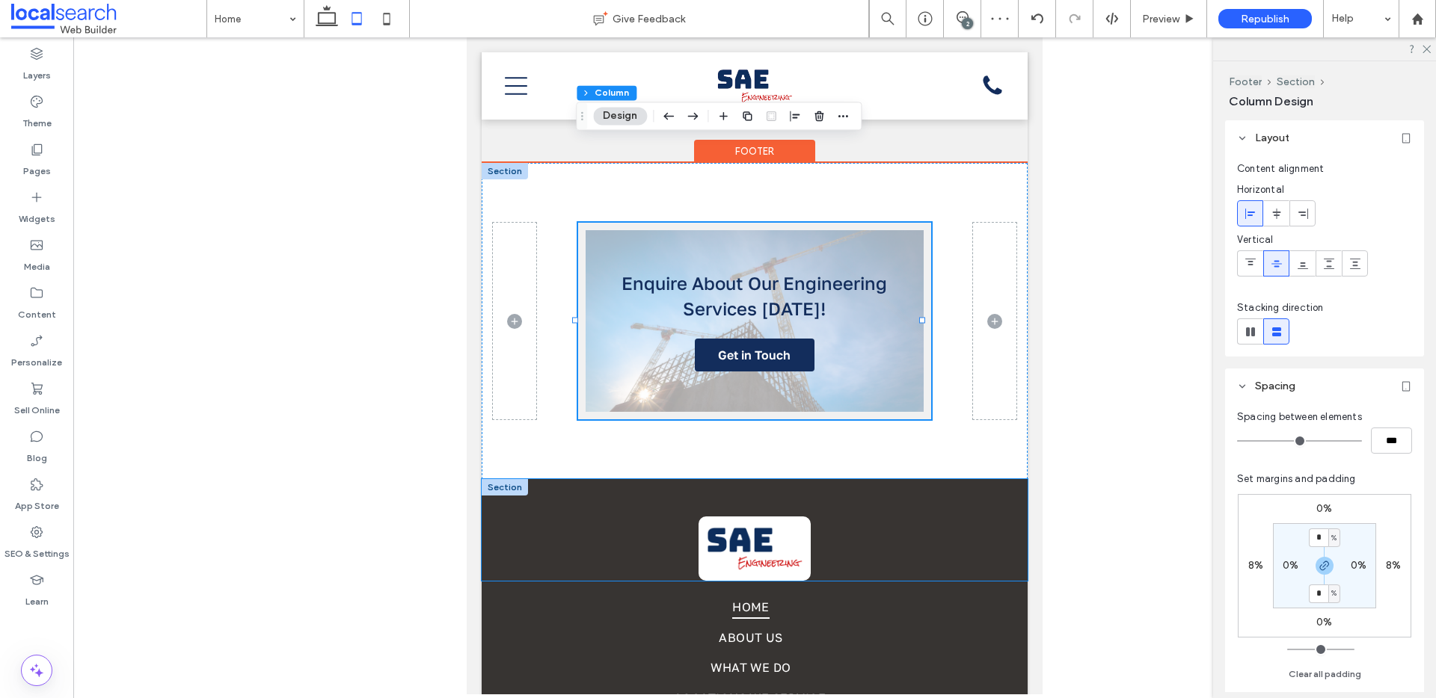
click at [822, 479] on div "Divider Icon" at bounding box center [755, 530] width 546 height 102
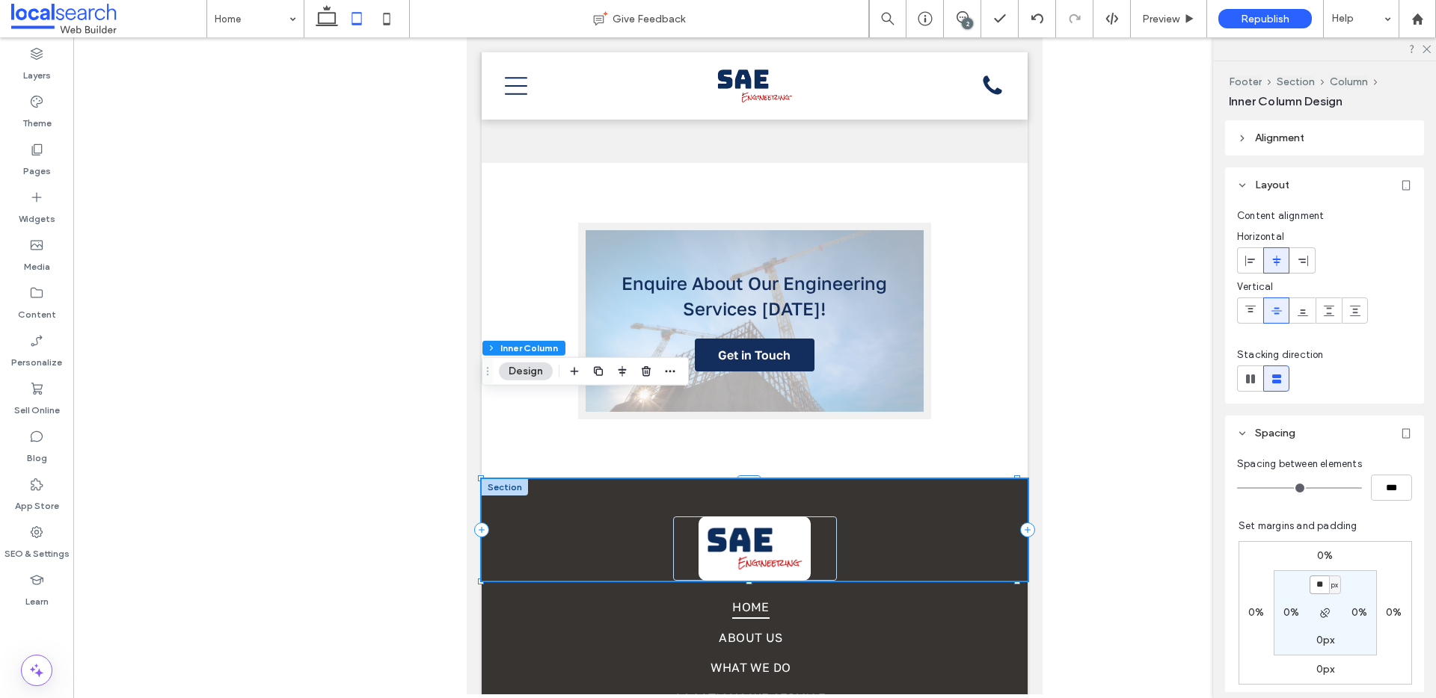
click at [1314, 590] on input "**" at bounding box center [1318, 585] width 19 height 19
type input "**"
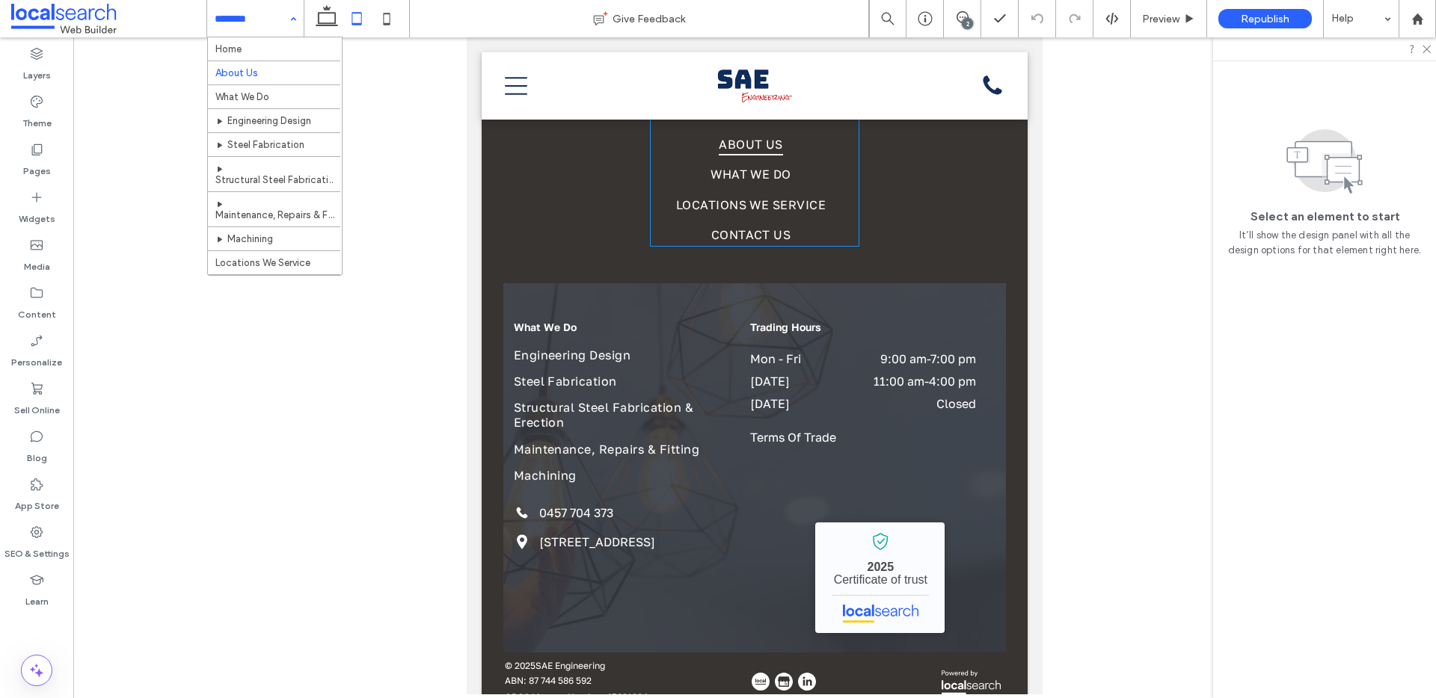
scroll to position [1229, 0]
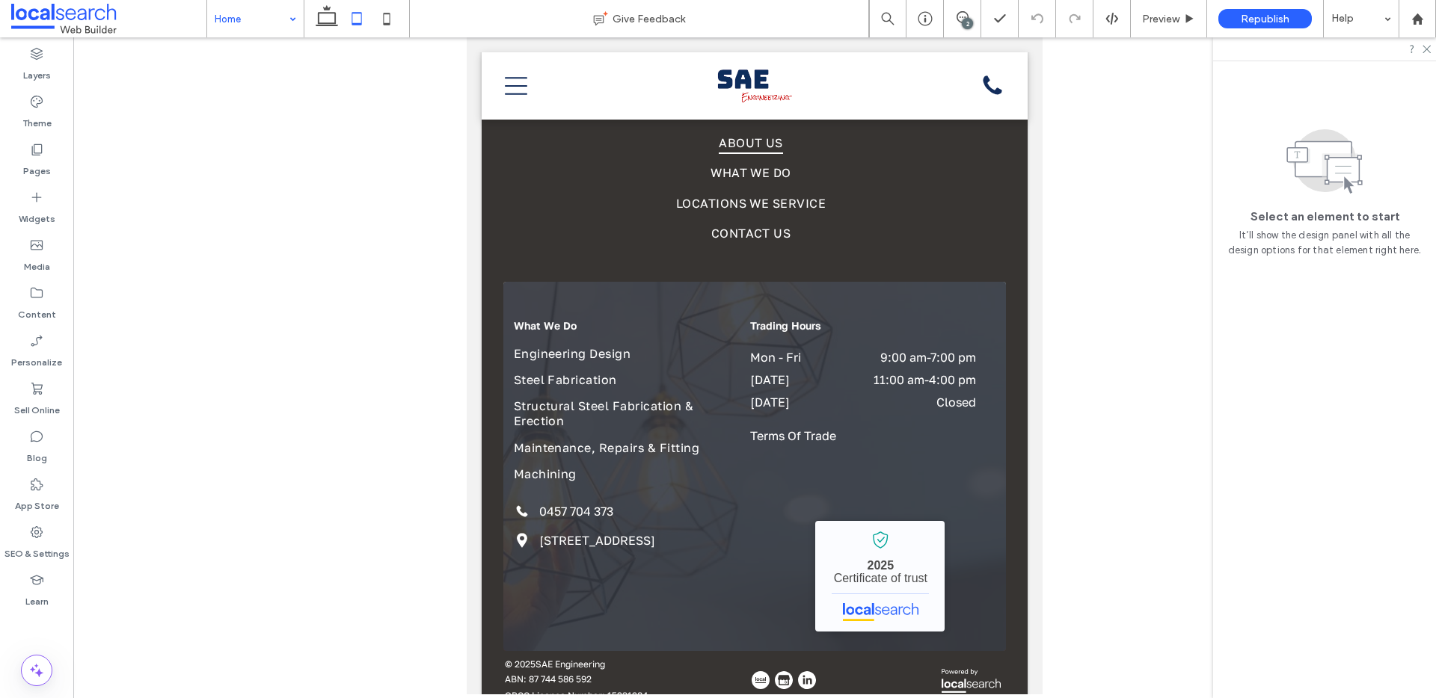
drag, startPoint x: 245, startPoint y: 40, endPoint x: 251, endPoint y: 35, distance: 8.1
click at [325, 19] on icon at bounding box center [327, 19] width 30 height 30
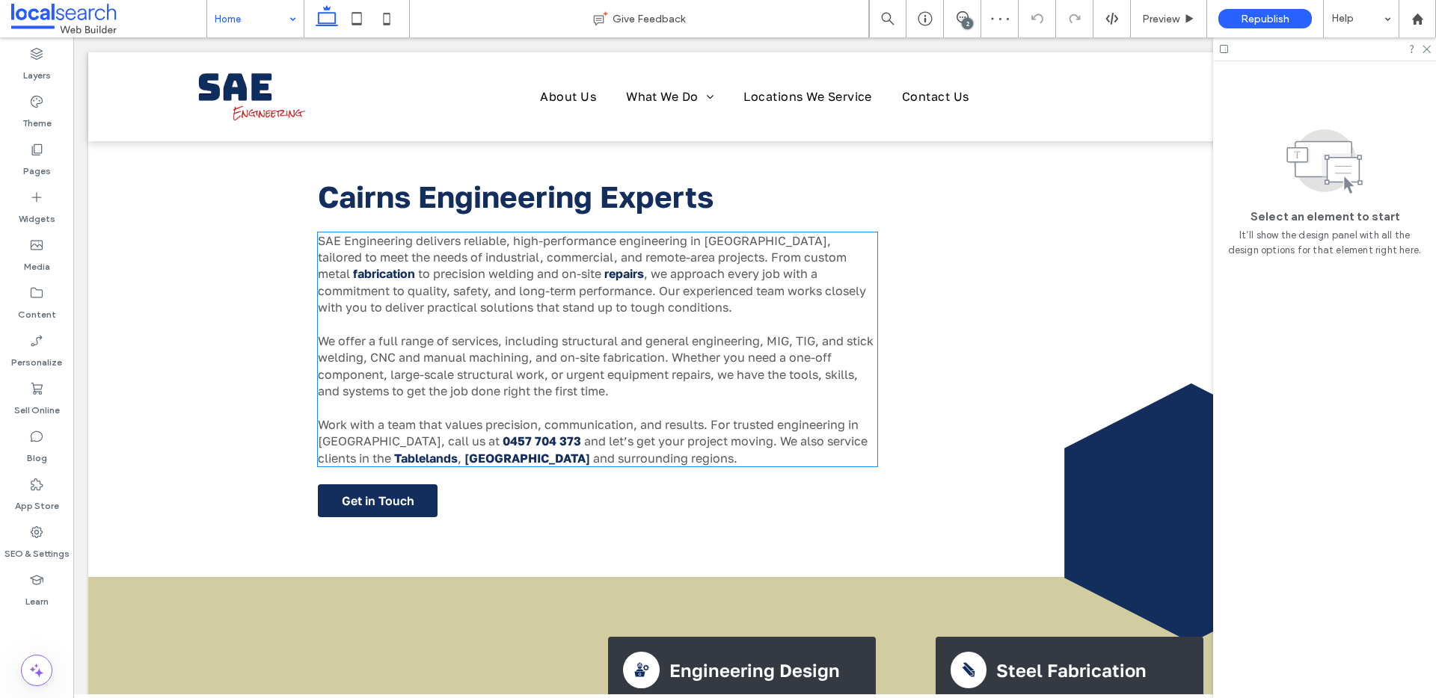
scroll to position [1253, 0]
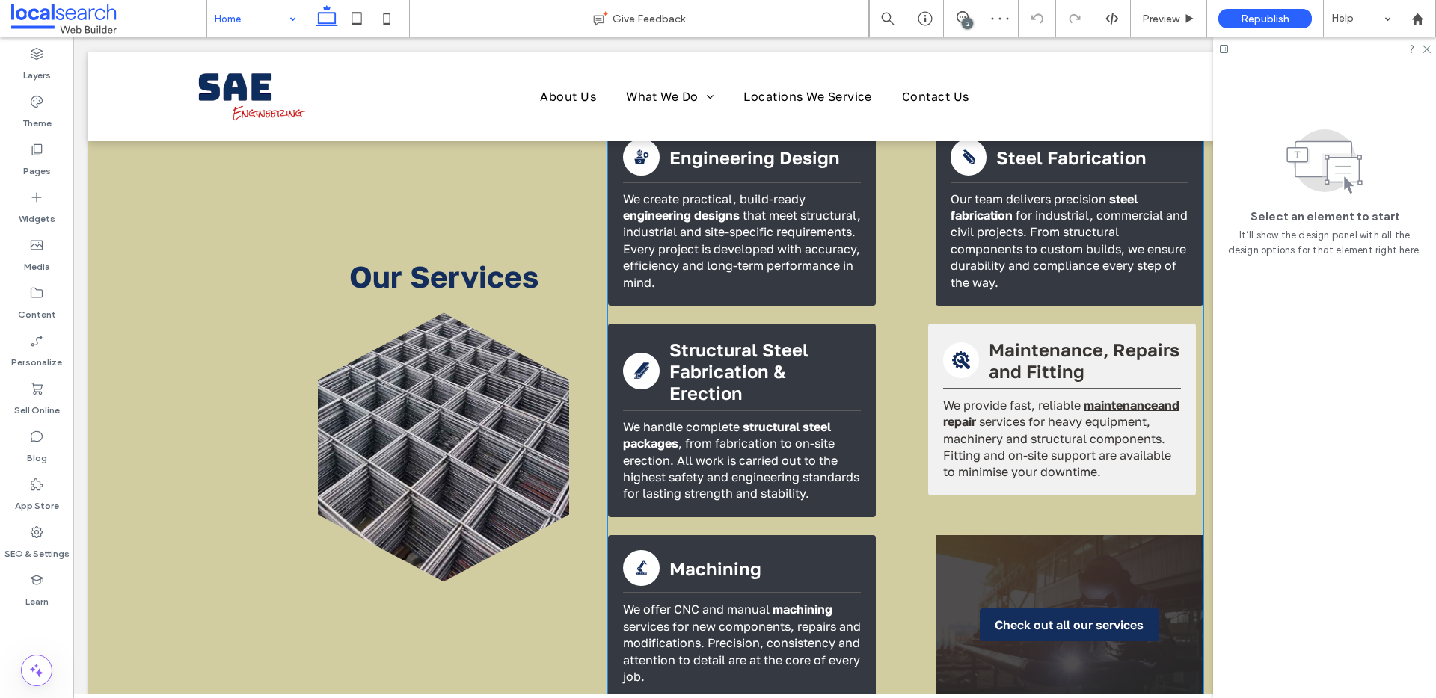
click at [1027, 421] on link "maintenanceand repair" at bounding box center [1061, 413] width 236 height 31
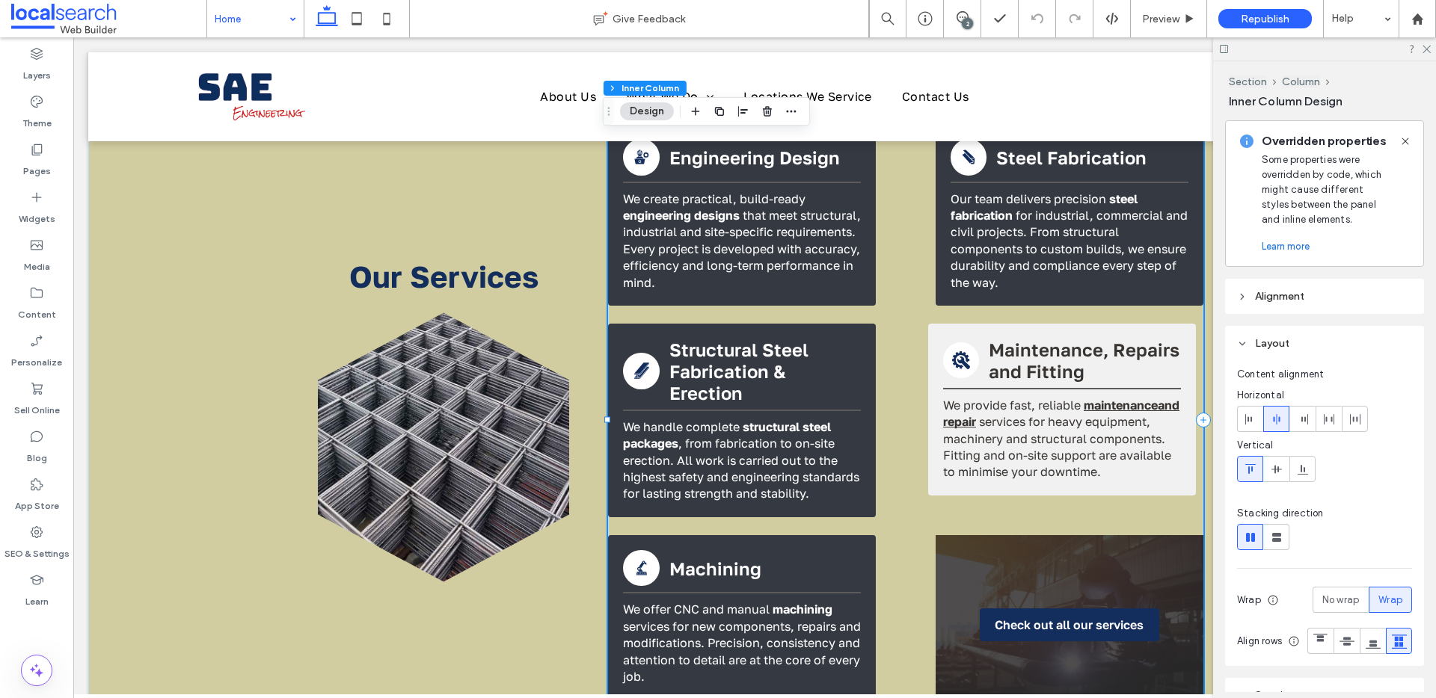
click at [1015, 414] on link "maintenanceand repair" at bounding box center [1061, 413] width 236 height 31
click at [1017, 419] on link "maintenanceand repair" at bounding box center [1061, 413] width 236 height 31
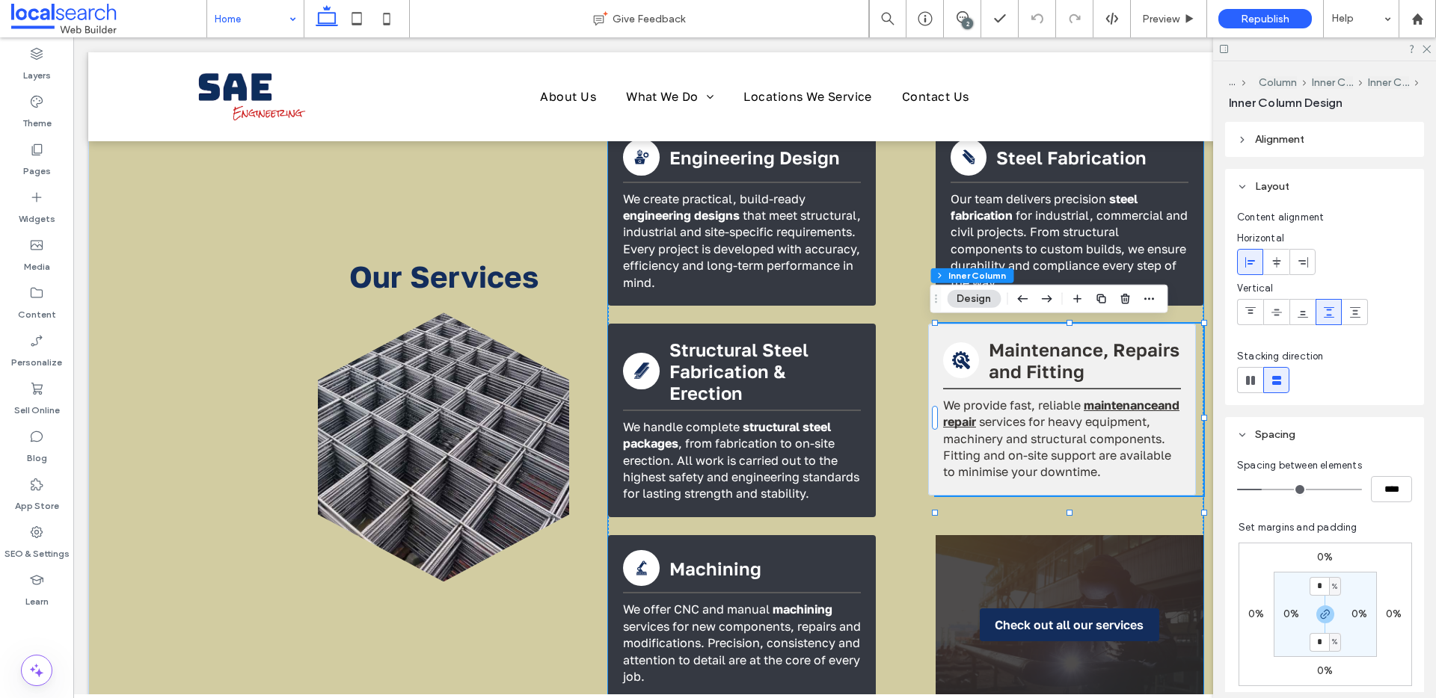
click at [1017, 419] on link "maintenanceand repair" at bounding box center [1061, 413] width 236 height 31
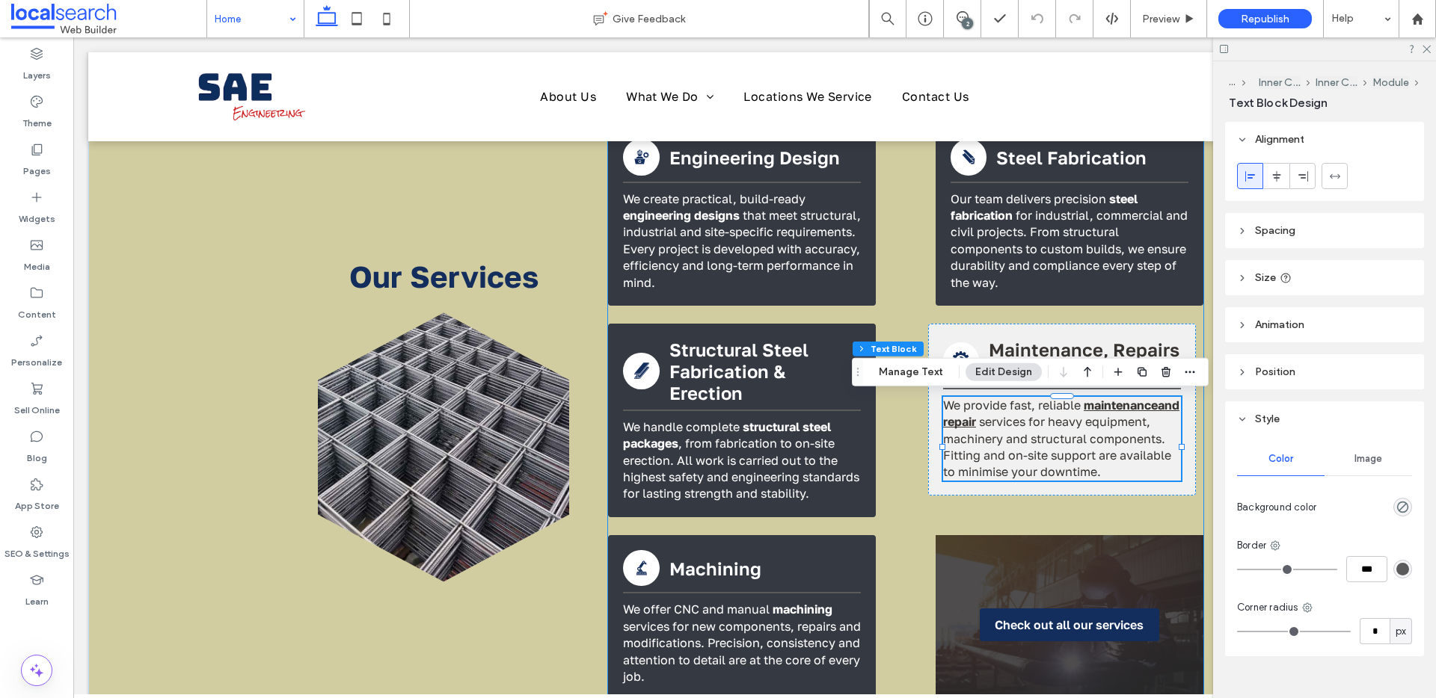
click at [1017, 419] on link "maintenanceand repair" at bounding box center [1061, 413] width 236 height 31
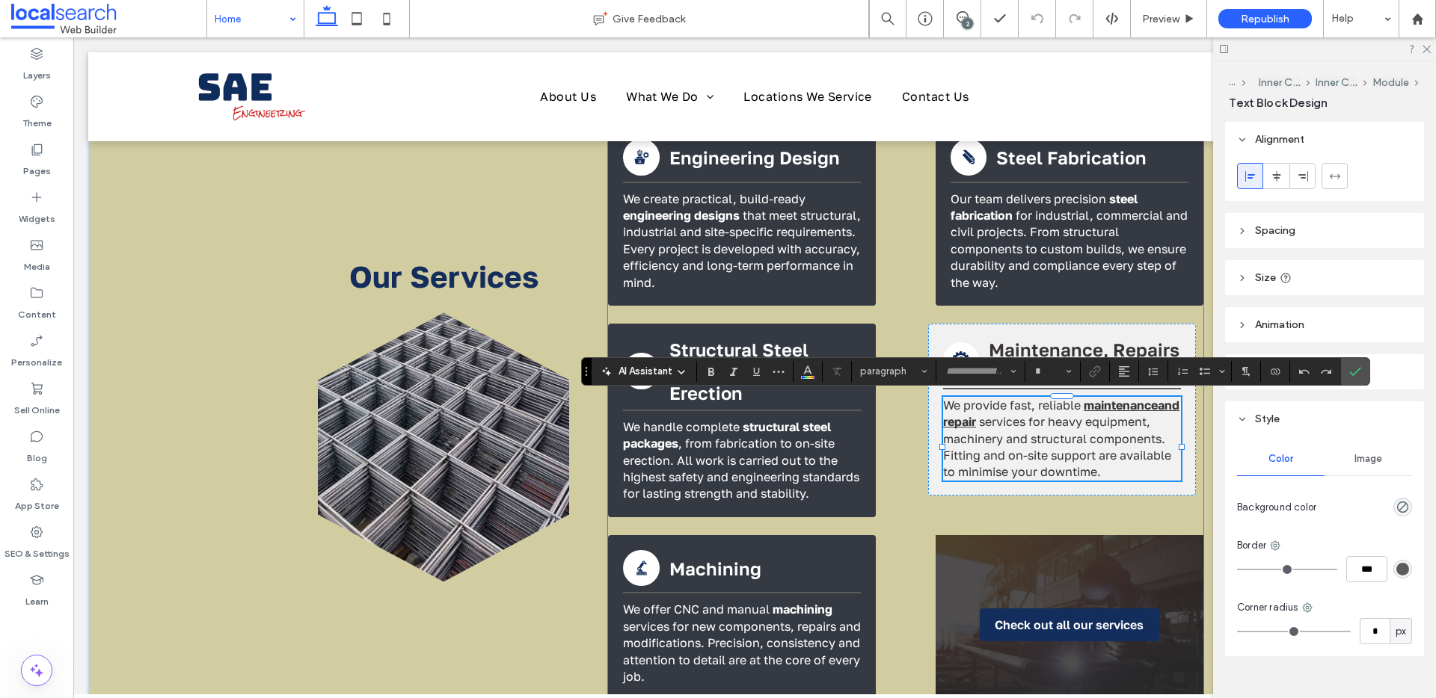
type input "**********"
type input "**"
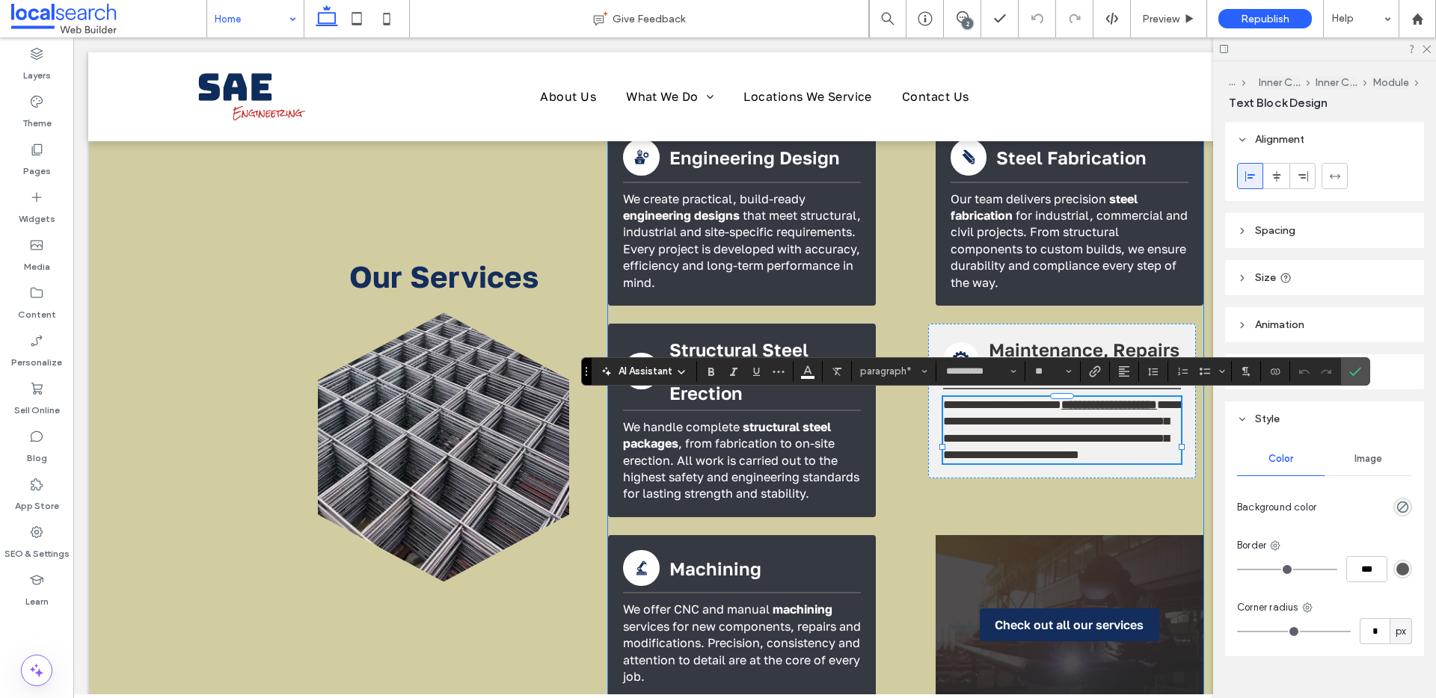
click at [1061, 411] on link "**********" at bounding box center [1109, 404] width 96 height 11
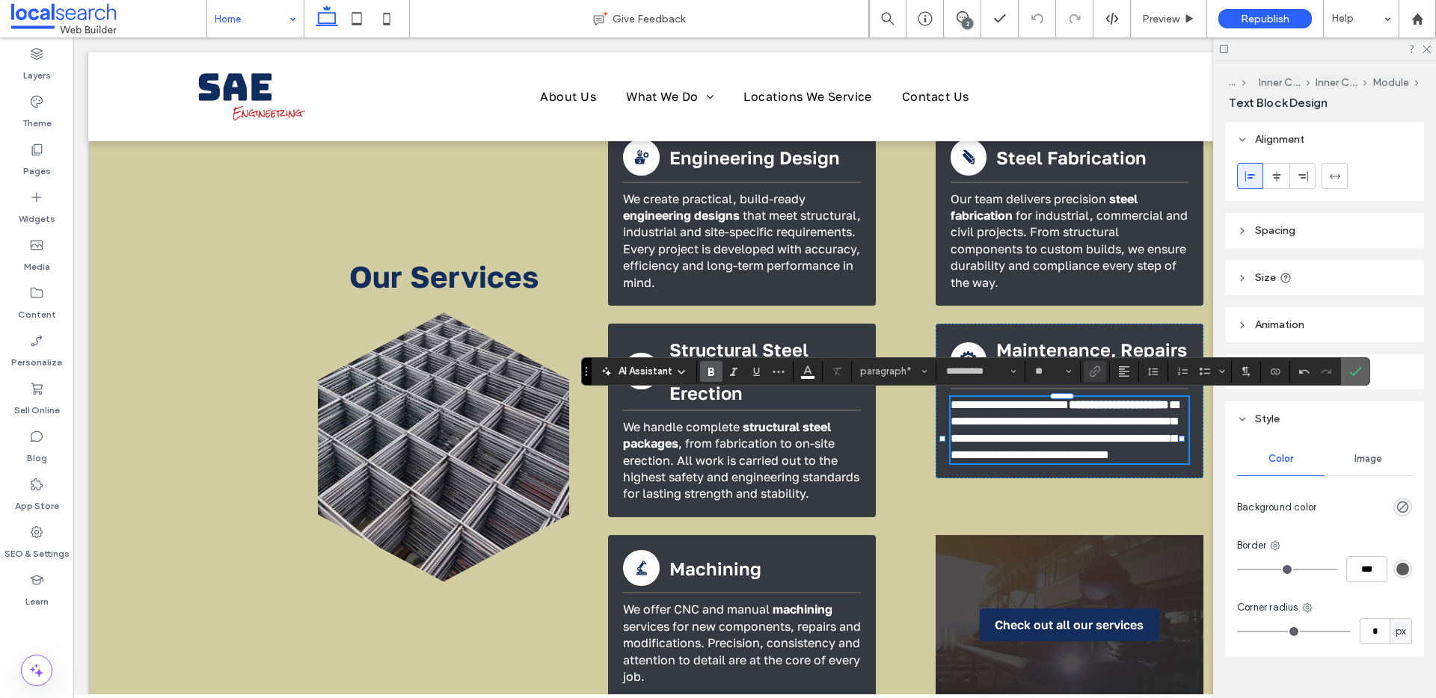
click at [1359, 369] on use "Confirm" at bounding box center [1355, 371] width 12 height 9
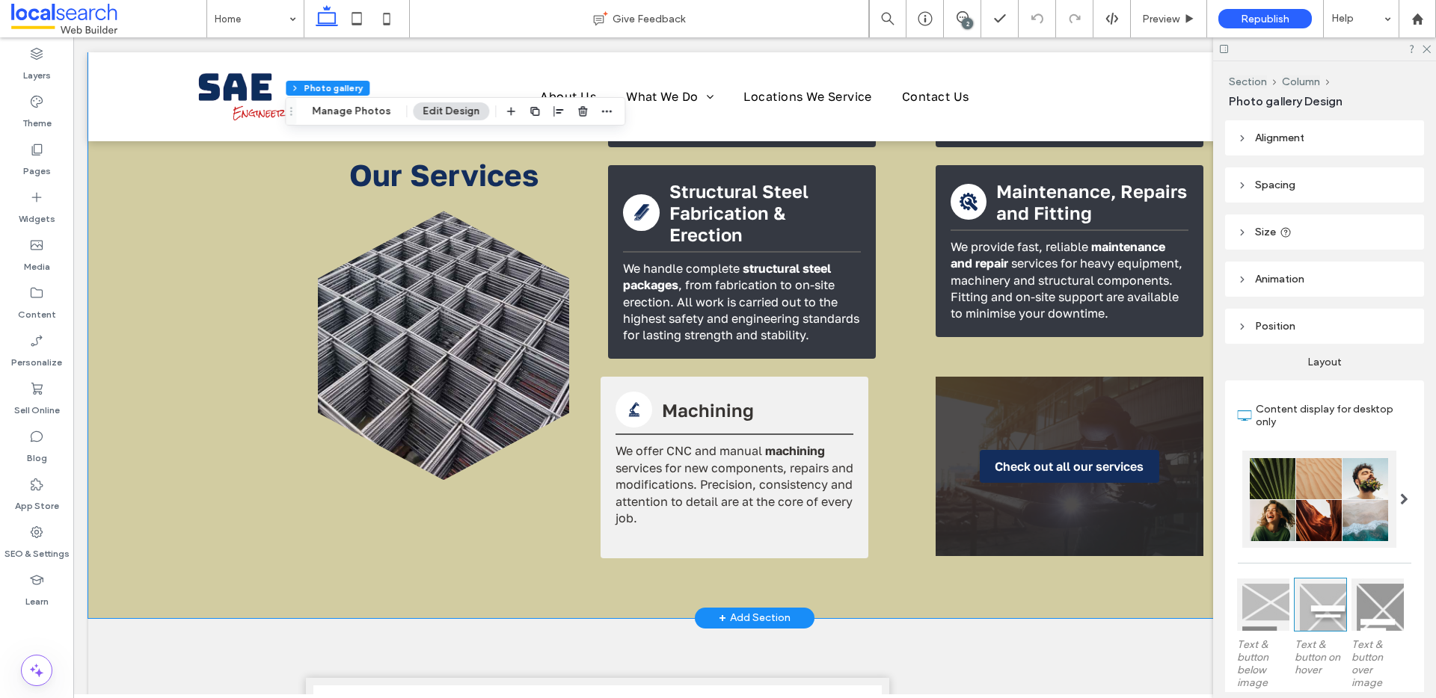
scroll to position [1589, 0]
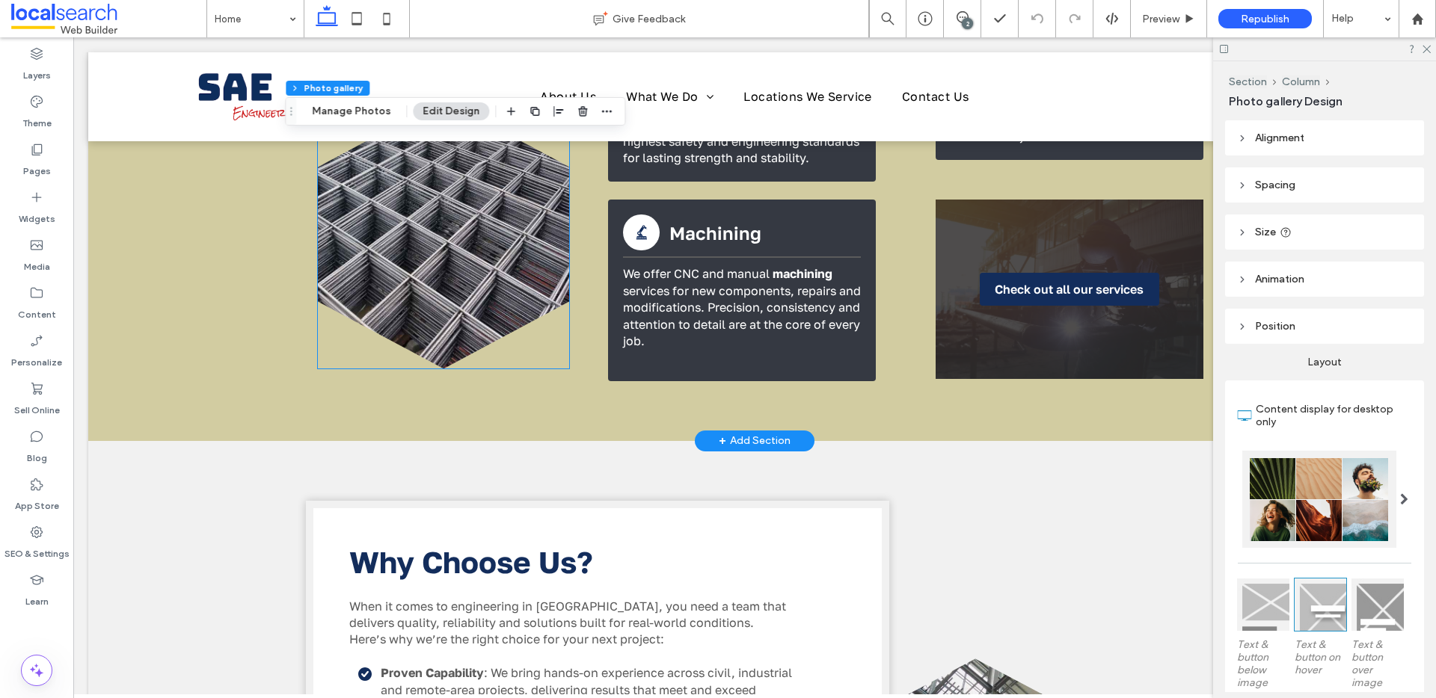
click at [454, 253] on link at bounding box center [443, 234] width 251 height 269
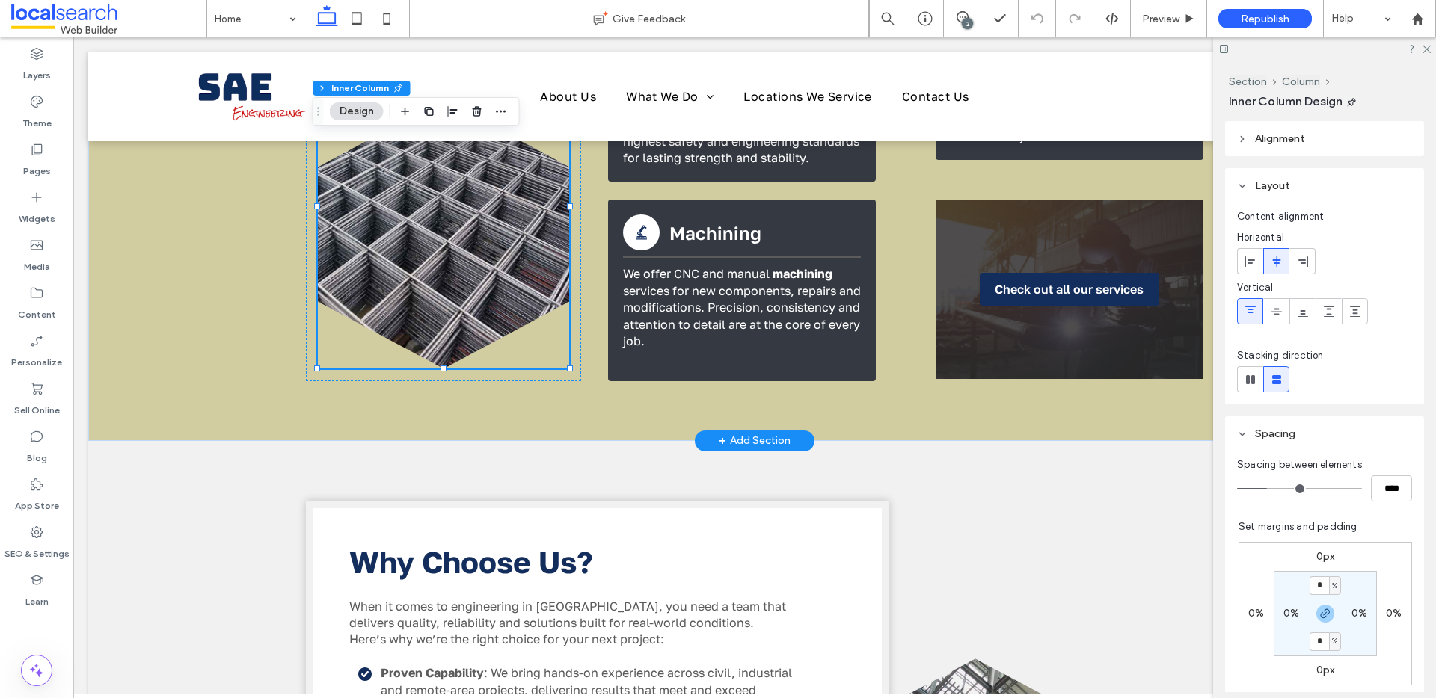
click at [454, 253] on link at bounding box center [443, 234] width 251 height 269
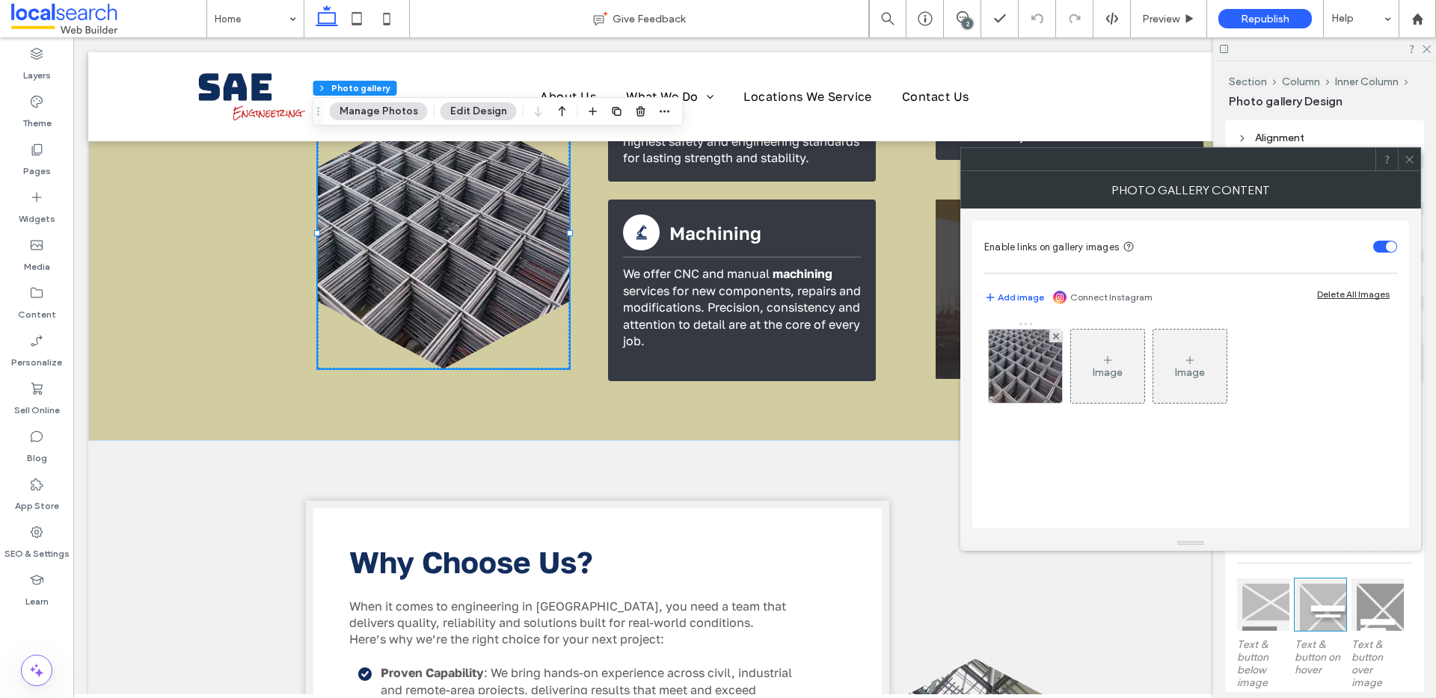
drag, startPoint x: 1406, startPoint y: 162, endPoint x: 1383, endPoint y: 173, distance: 25.1
click at [1406, 162] on use at bounding box center [1408, 159] width 7 height 7
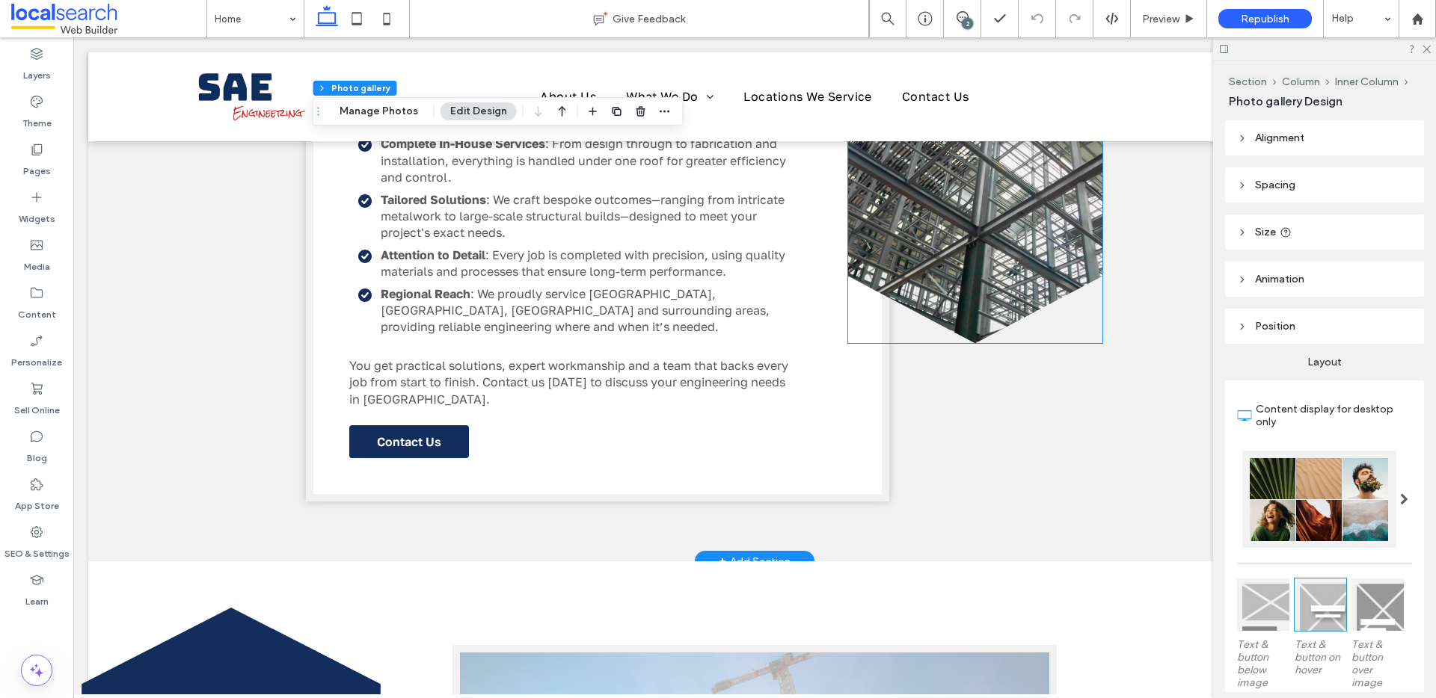
scroll to position [2029, 0]
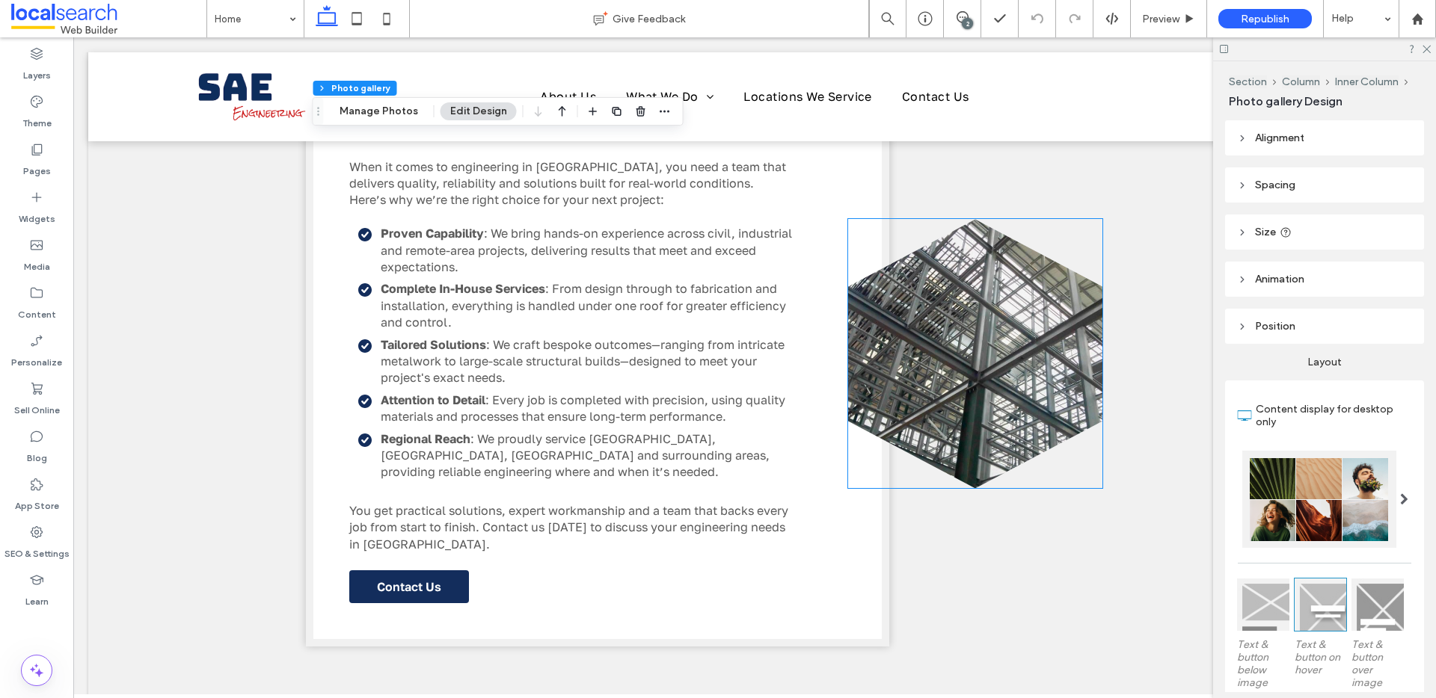
click at [944, 357] on link at bounding box center [975, 353] width 254 height 269
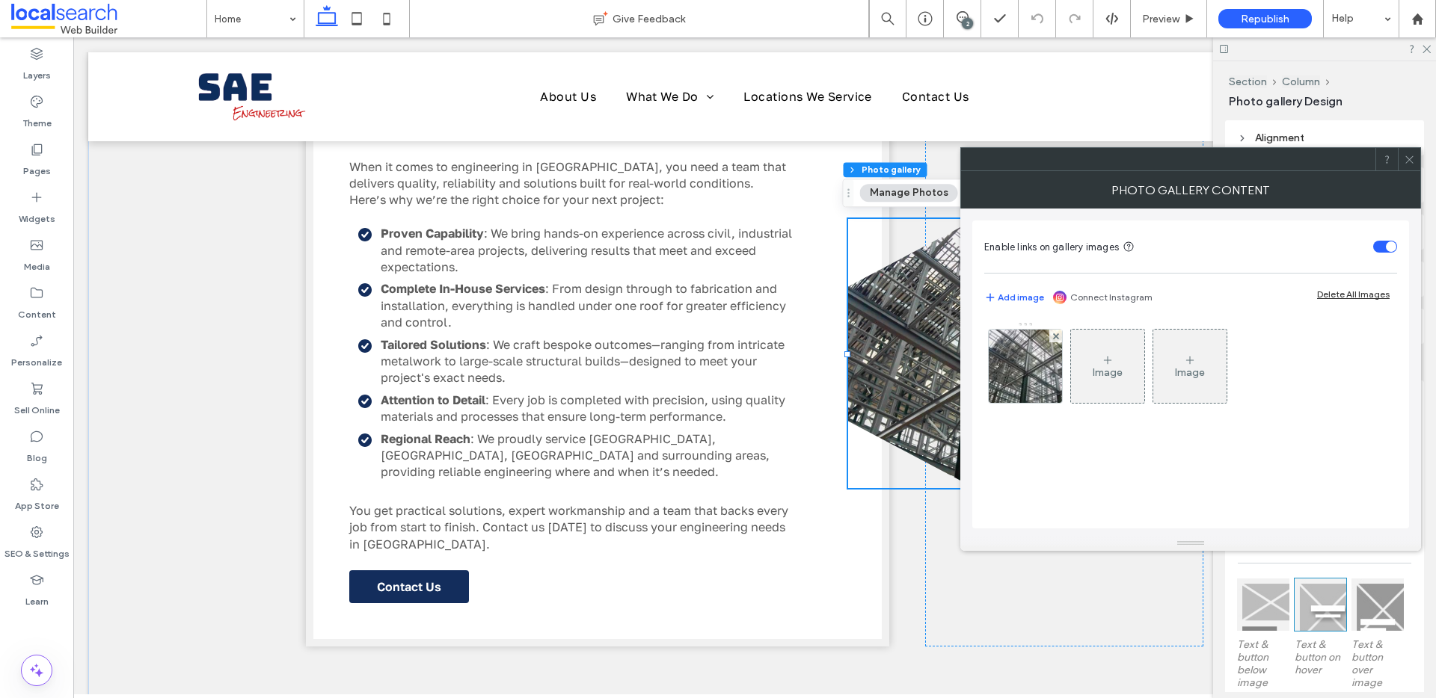
click at [1408, 159] on icon at bounding box center [1409, 159] width 11 height 11
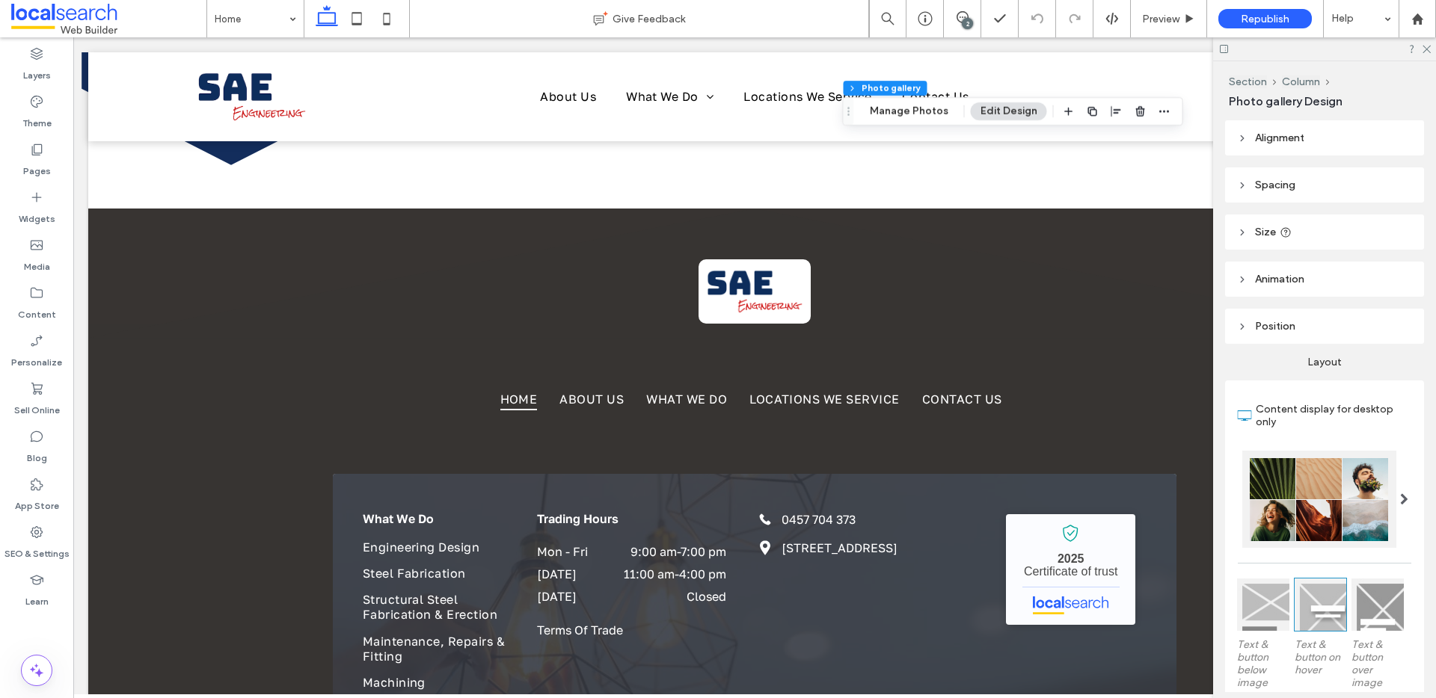
scroll to position [3072, 0]
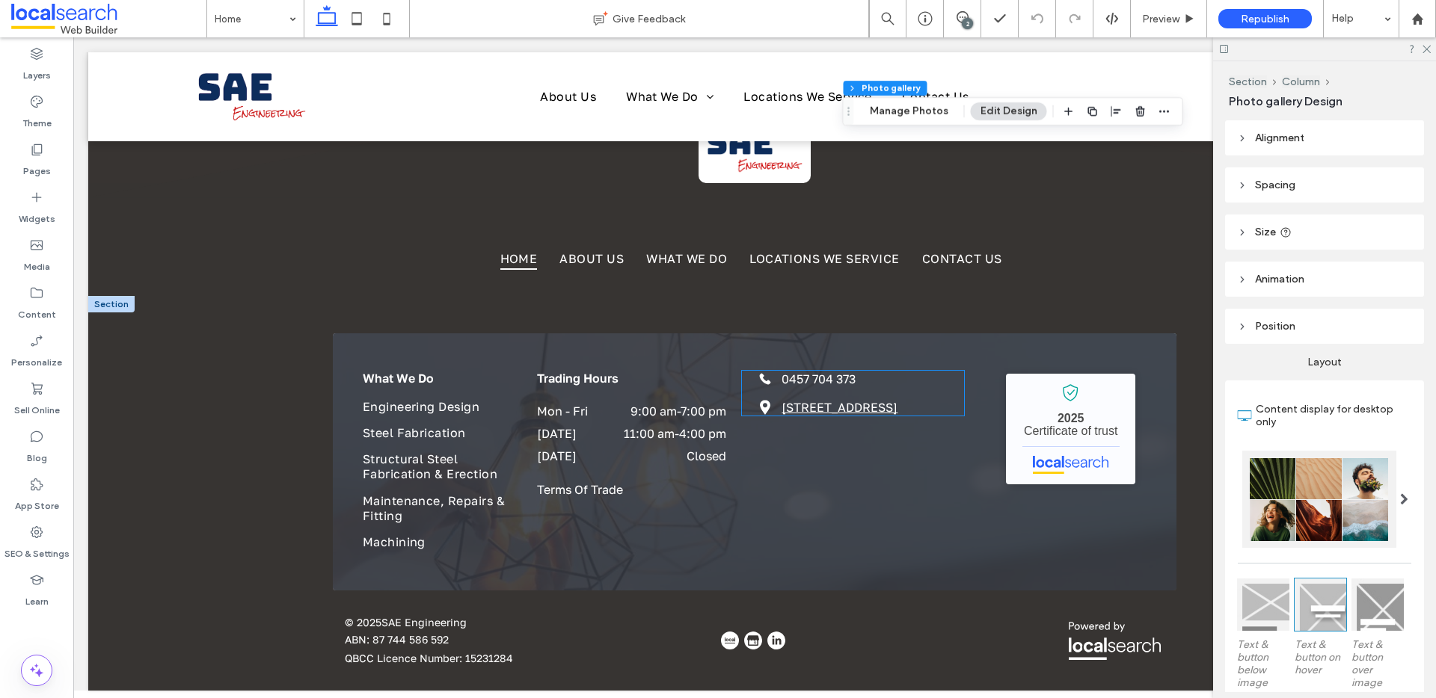
click at [808, 406] on link "[STREET_ADDRESS]" at bounding box center [839, 407] width 116 height 15
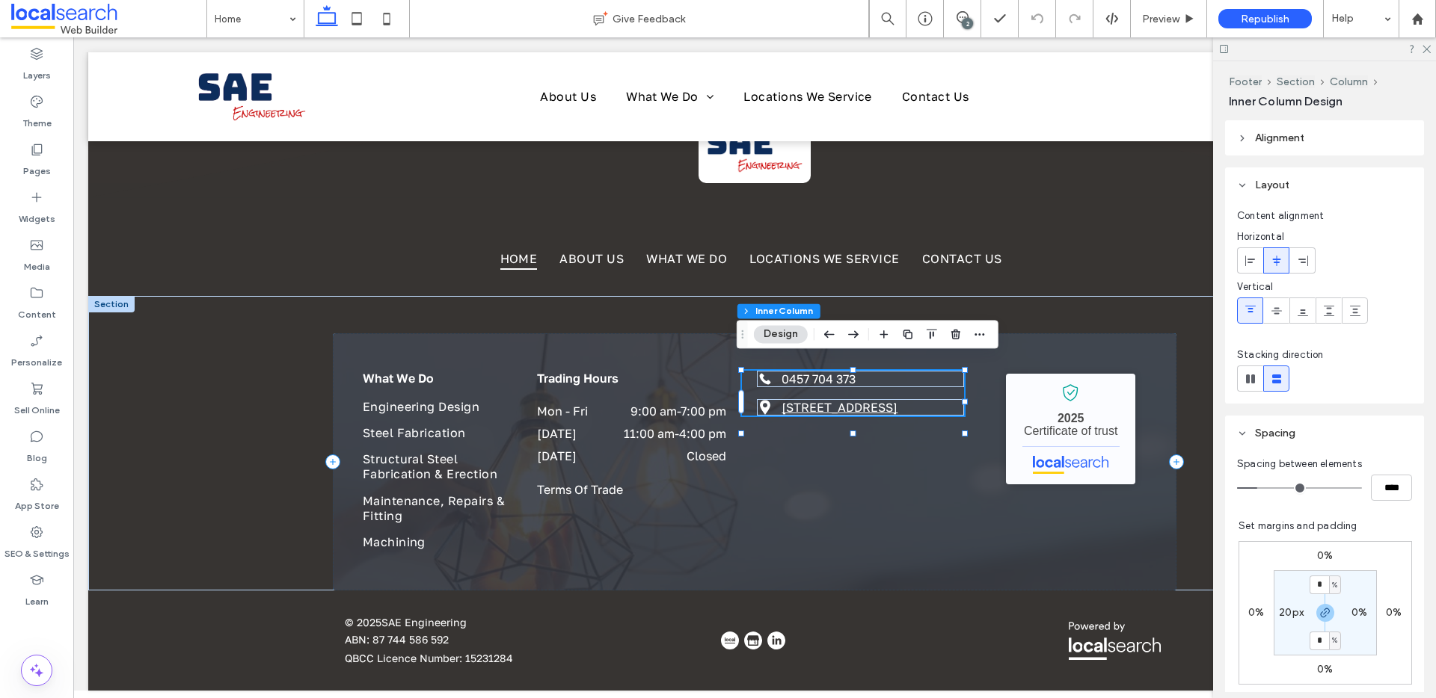
click at [808, 406] on link "[STREET_ADDRESS]" at bounding box center [839, 407] width 116 height 15
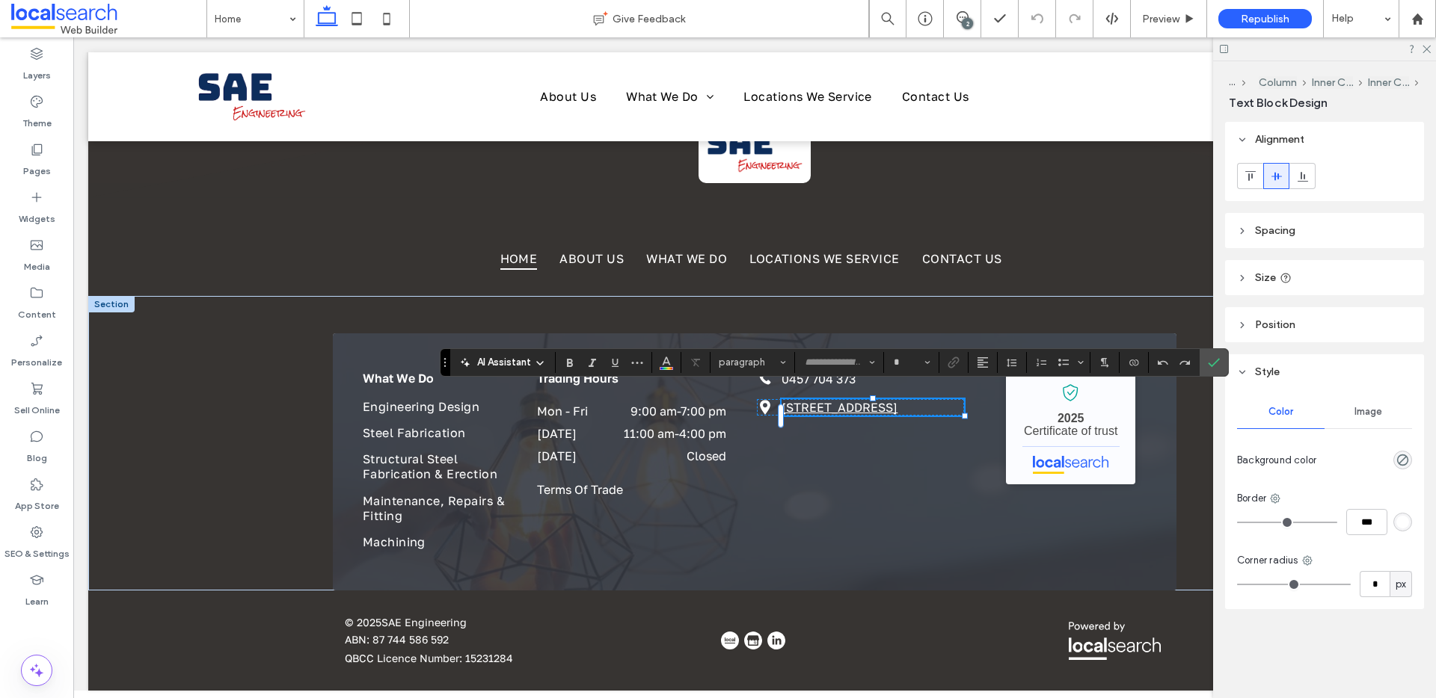
type input "**********"
type input "**"
click at [957, 360] on use "Link" at bounding box center [953, 362] width 11 height 11
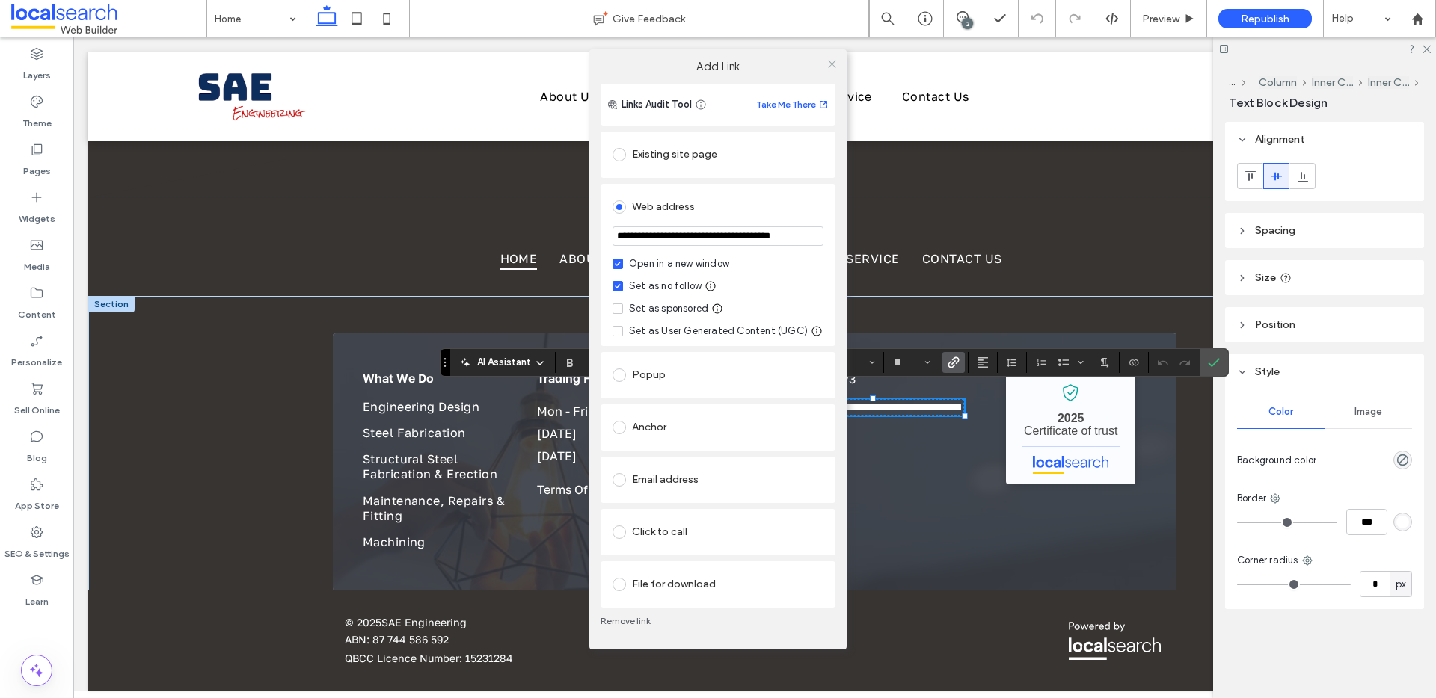
click at [832, 60] on icon at bounding box center [831, 63] width 11 height 11
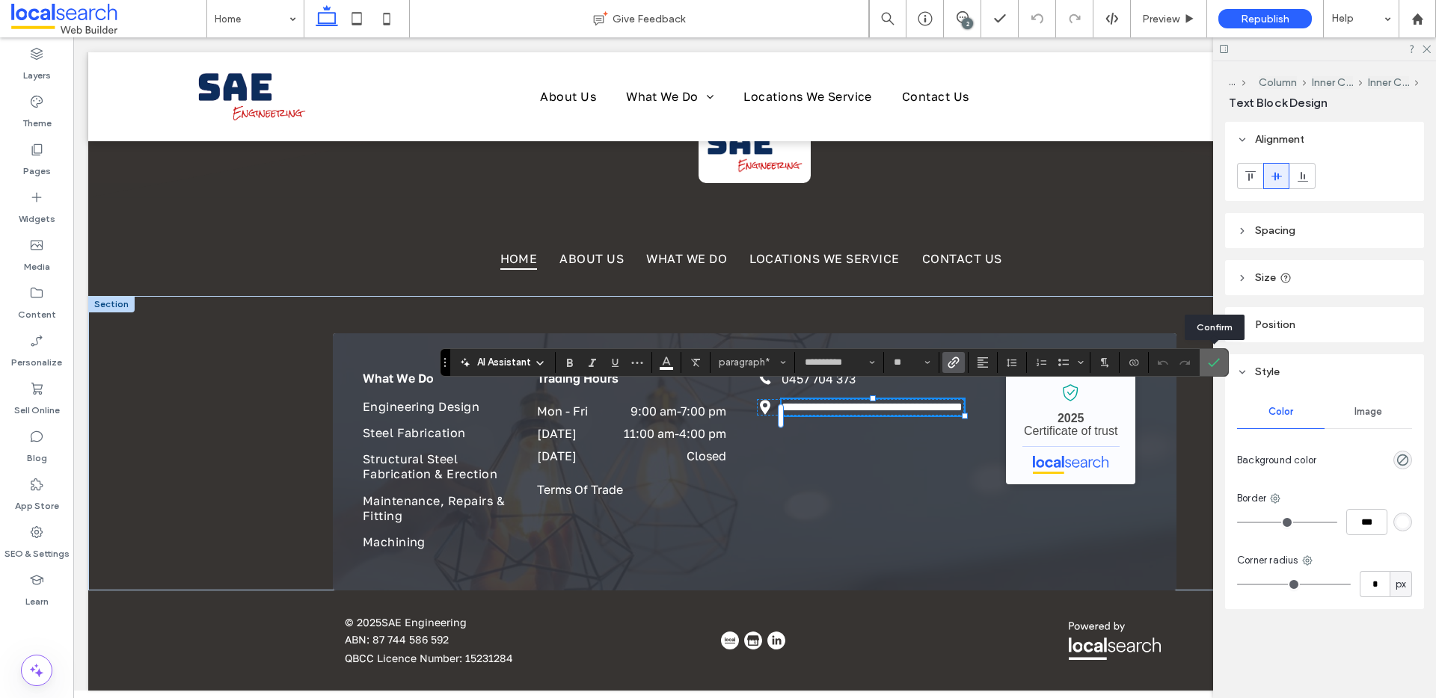
drag, startPoint x: 1215, startPoint y: 366, endPoint x: 432, endPoint y: 65, distance: 838.6
click at [1215, 366] on icon "Confirm" at bounding box center [1214, 363] width 12 height 12
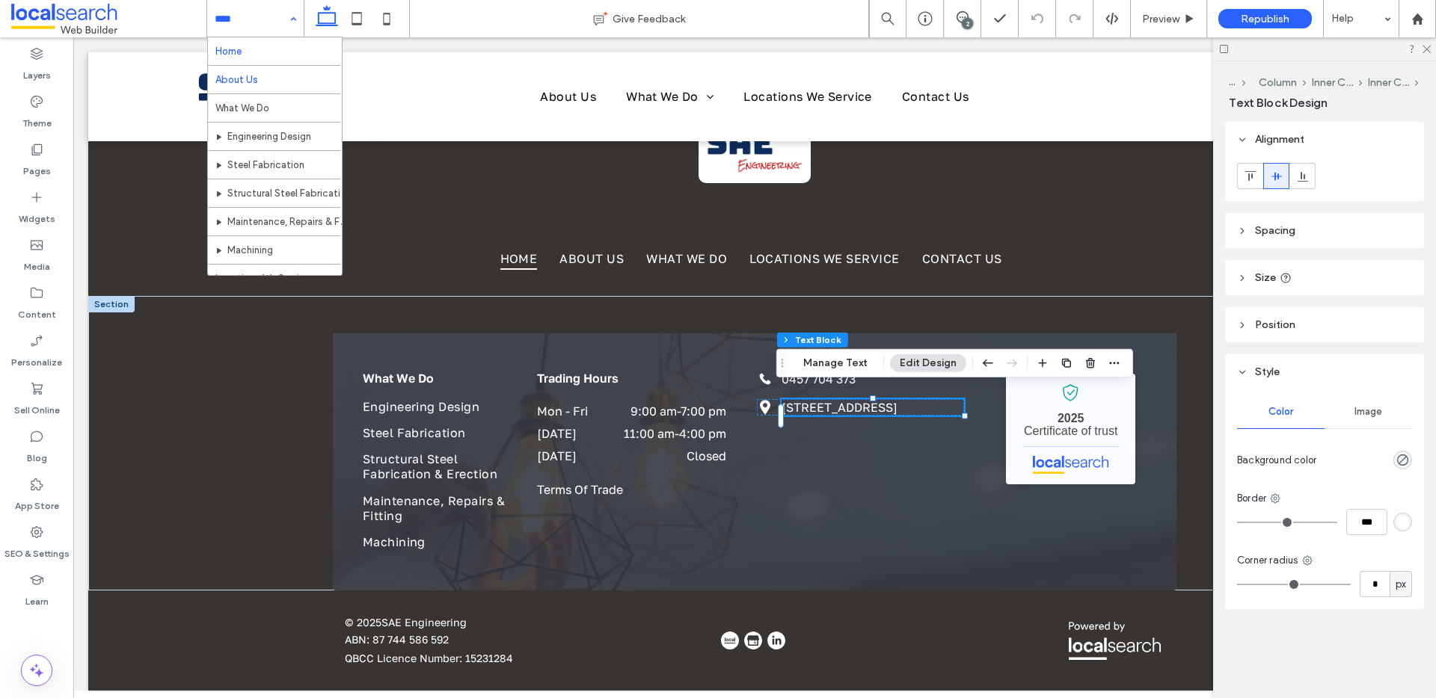
drag, startPoint x: 235, startPoint y: 18, endPoint x: 253, endPoint y: 72, distance: 56.7
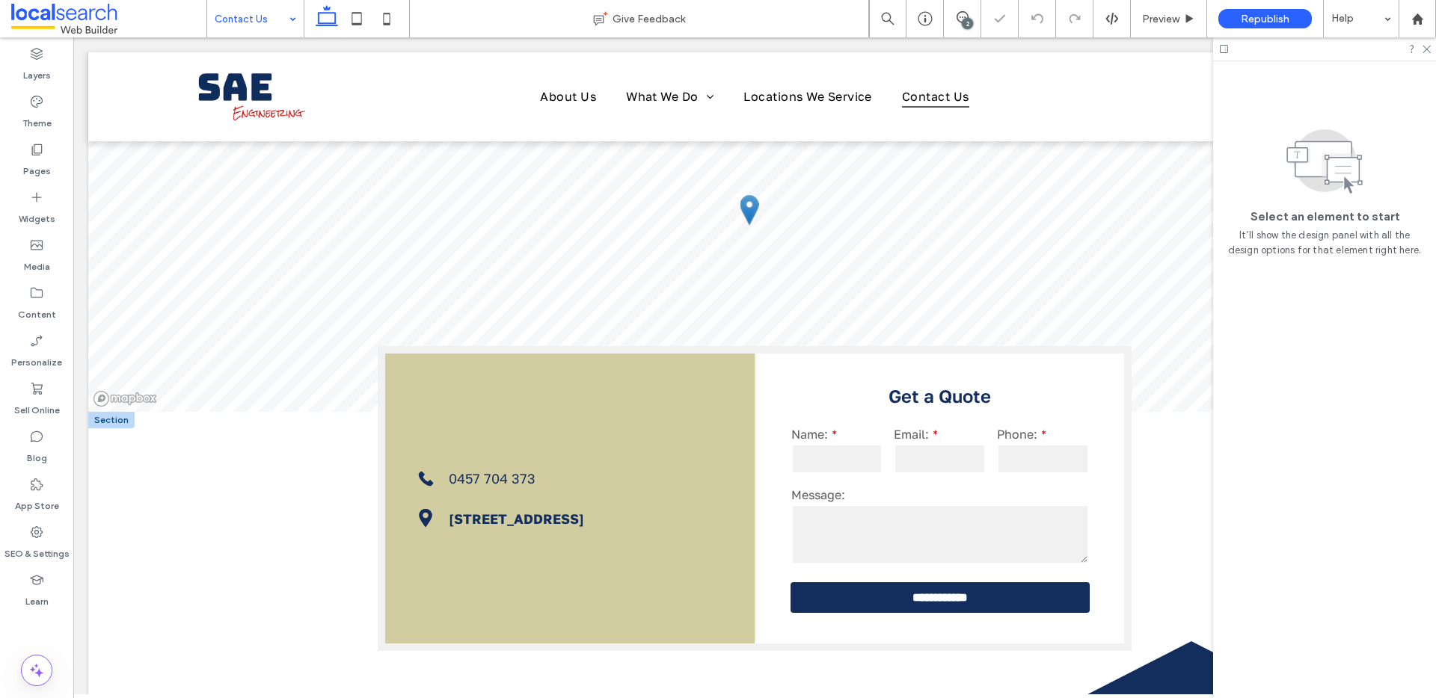
scroll to position [316, 0]
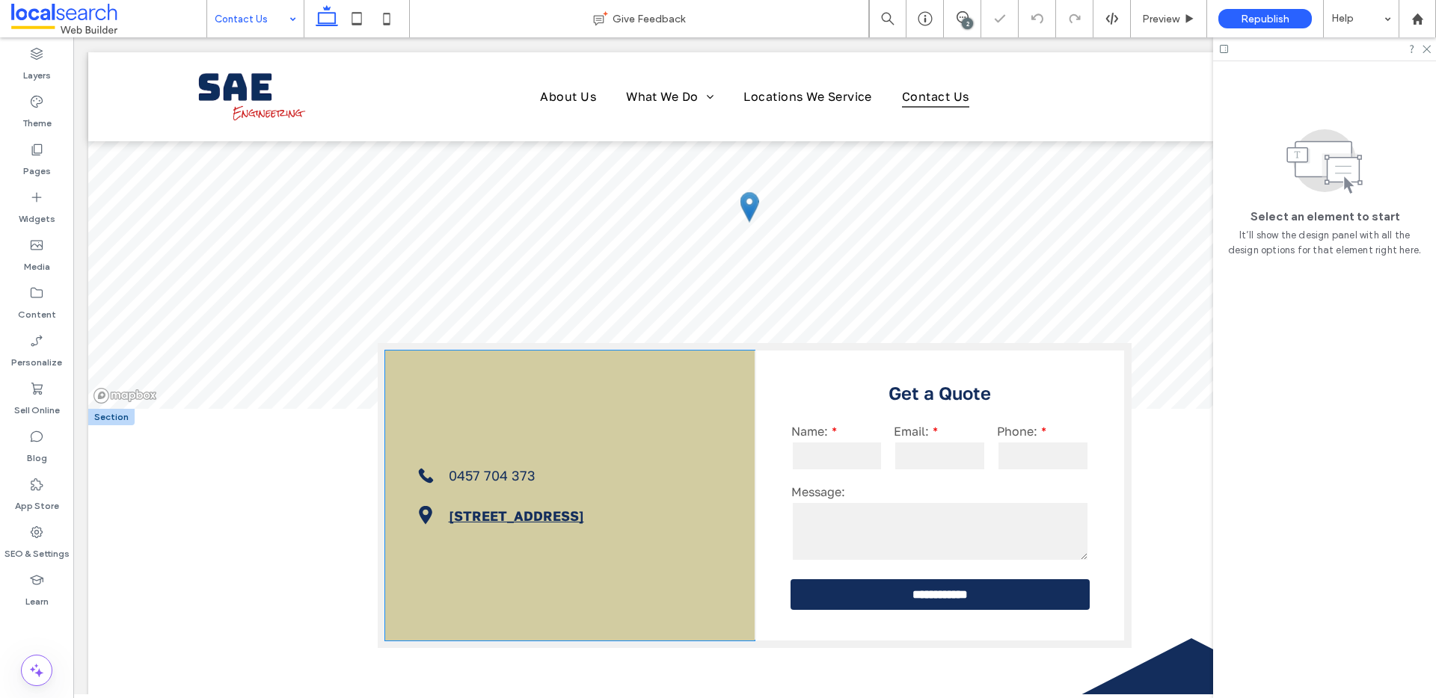
click at [518, 508] on link "[STREET_ADDRESS]" at bounding box center [516, 516] width 135 height 16
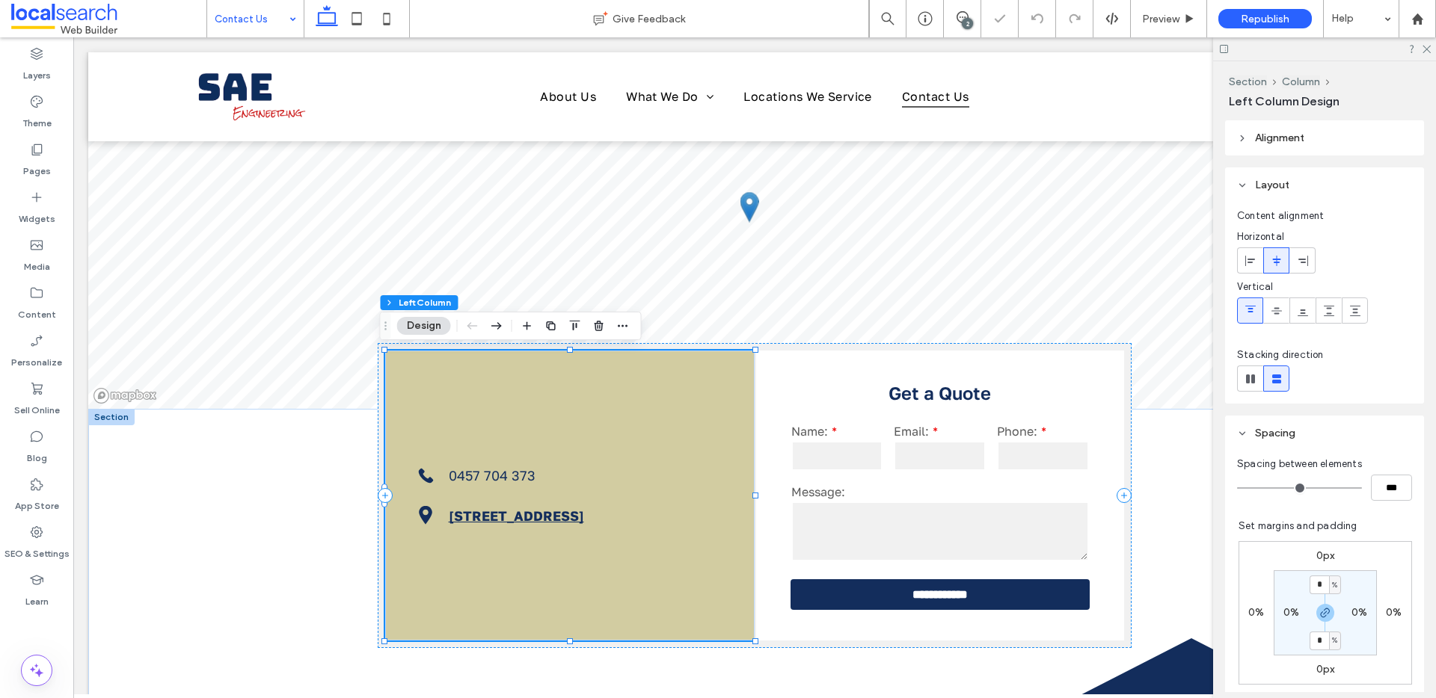
click at [518, 508] on link "[STREET_ADDRESS]" at bounding box center [516, 516] width 135 height 16
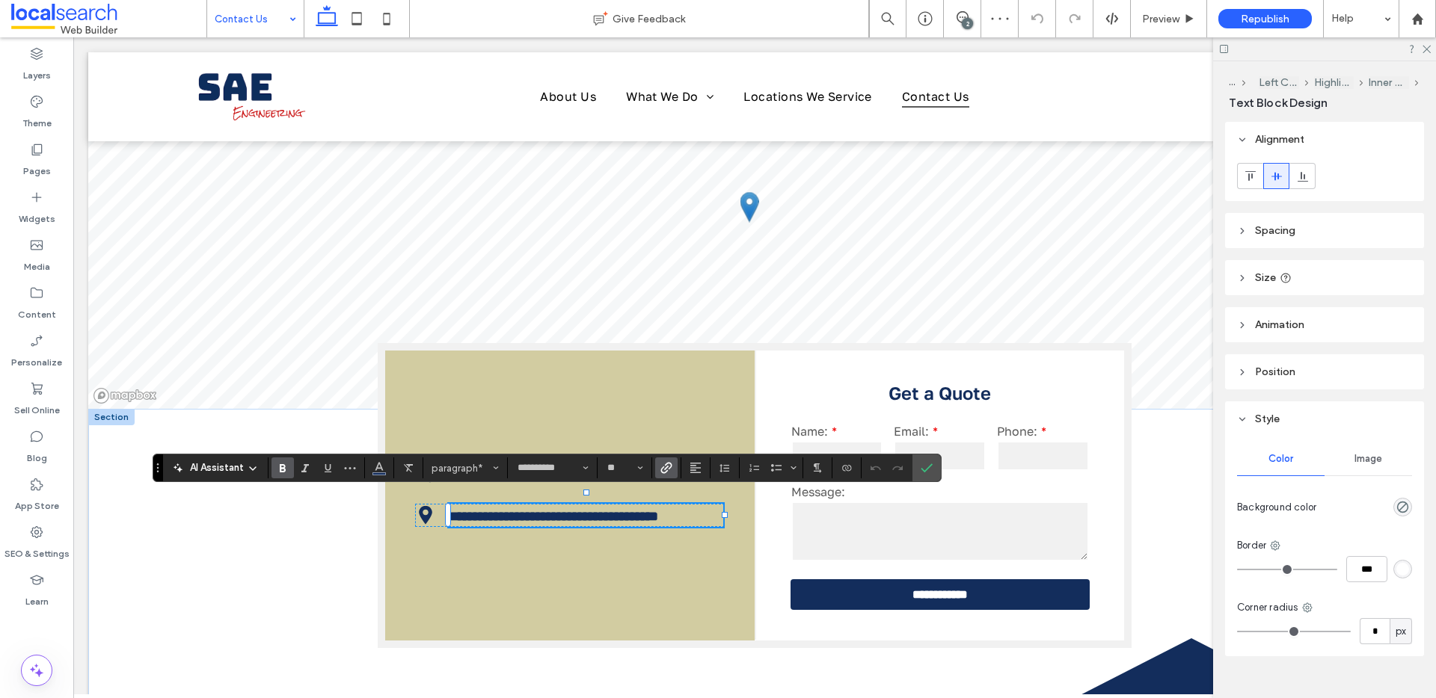
click at [668, 473] on icon "Link" at bounding box center [666, 468] width 12 height 12
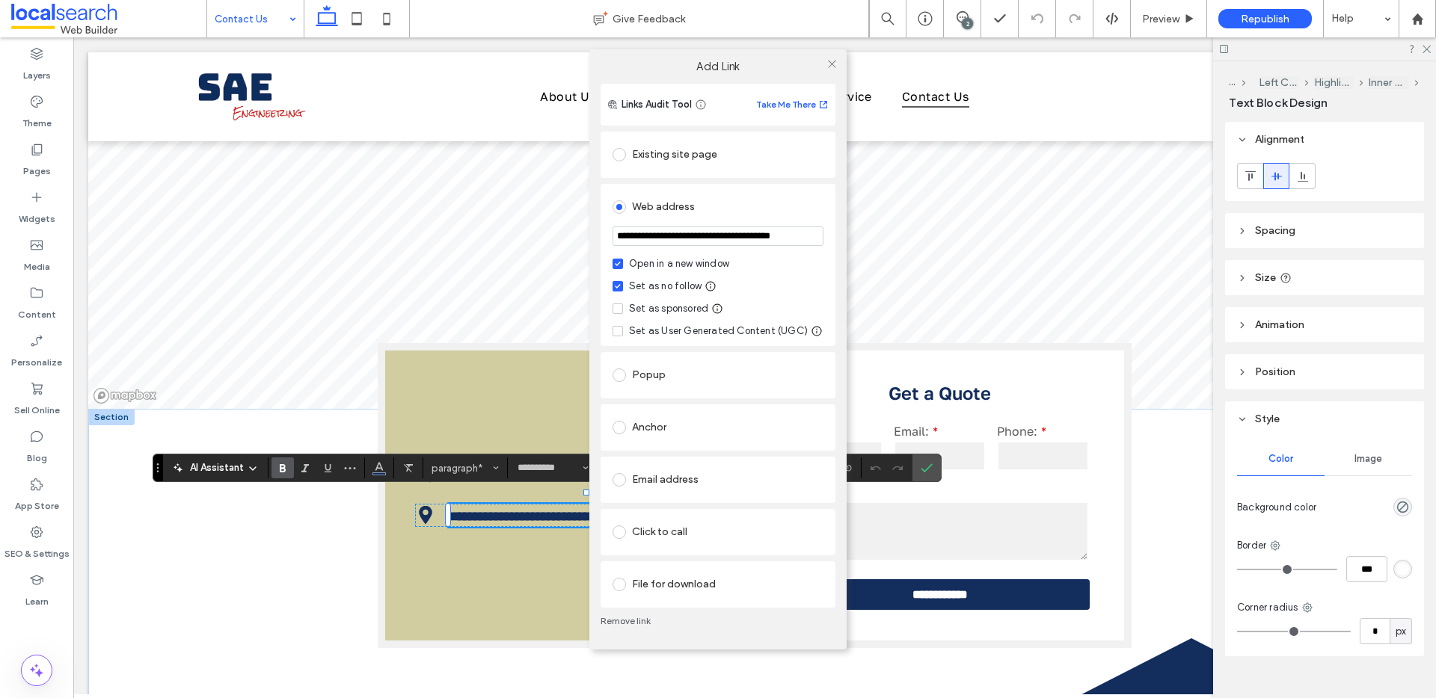
click at [837, 61] on div at bounding box center [831, 64] width 22 height 22
click at [828, 66] on icon at bounding box center [831, 63] width 11 height 11
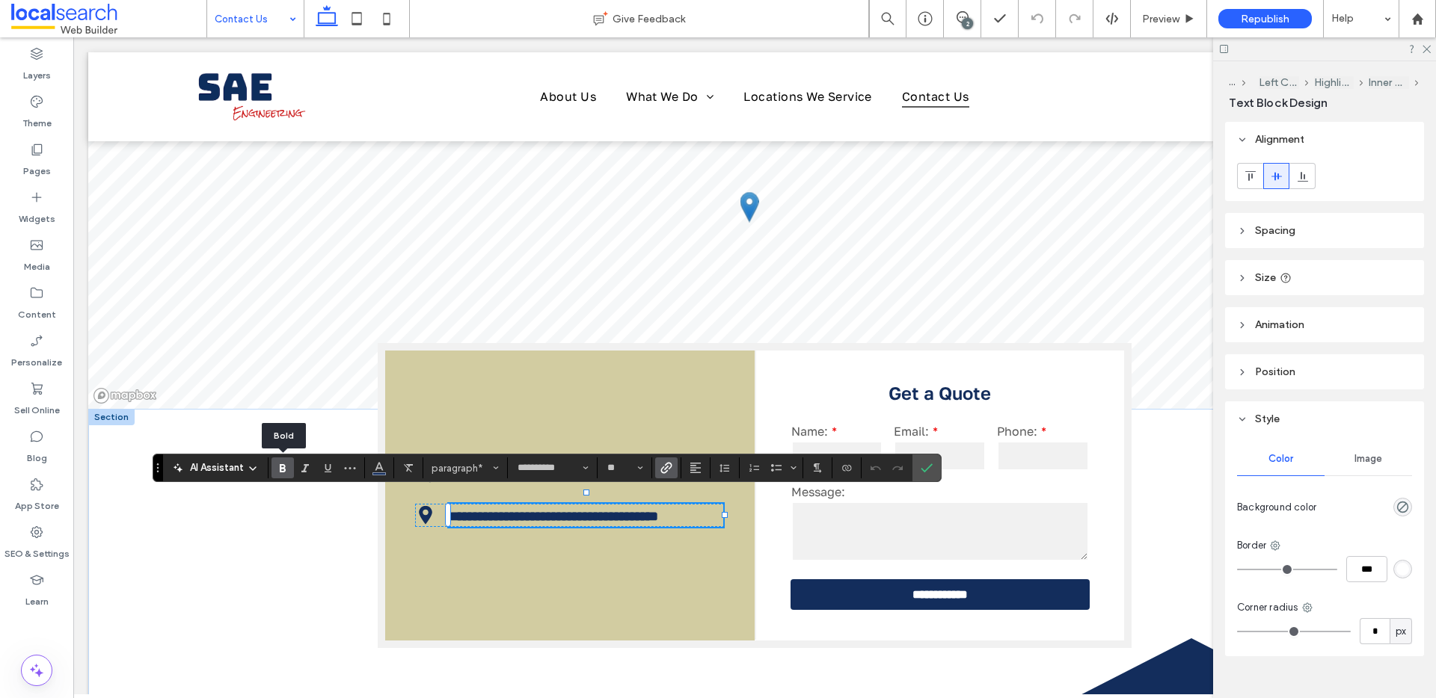
click at [280, 466] on use "Bold" at bounding box center [283, 468] width 6 height 8
click at [925, 466] on icon "Confirm" at bounding box center [926, 468] width 12 height 12
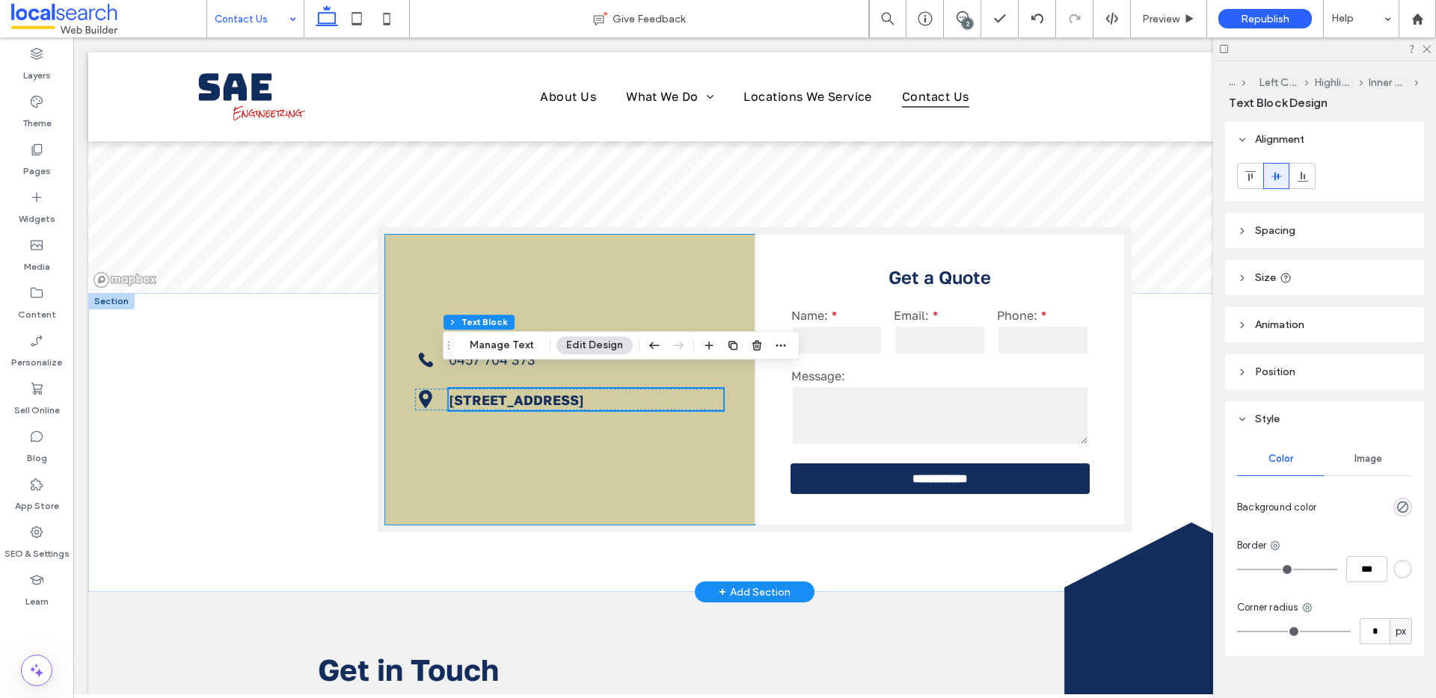
scroll to position [440, 0]
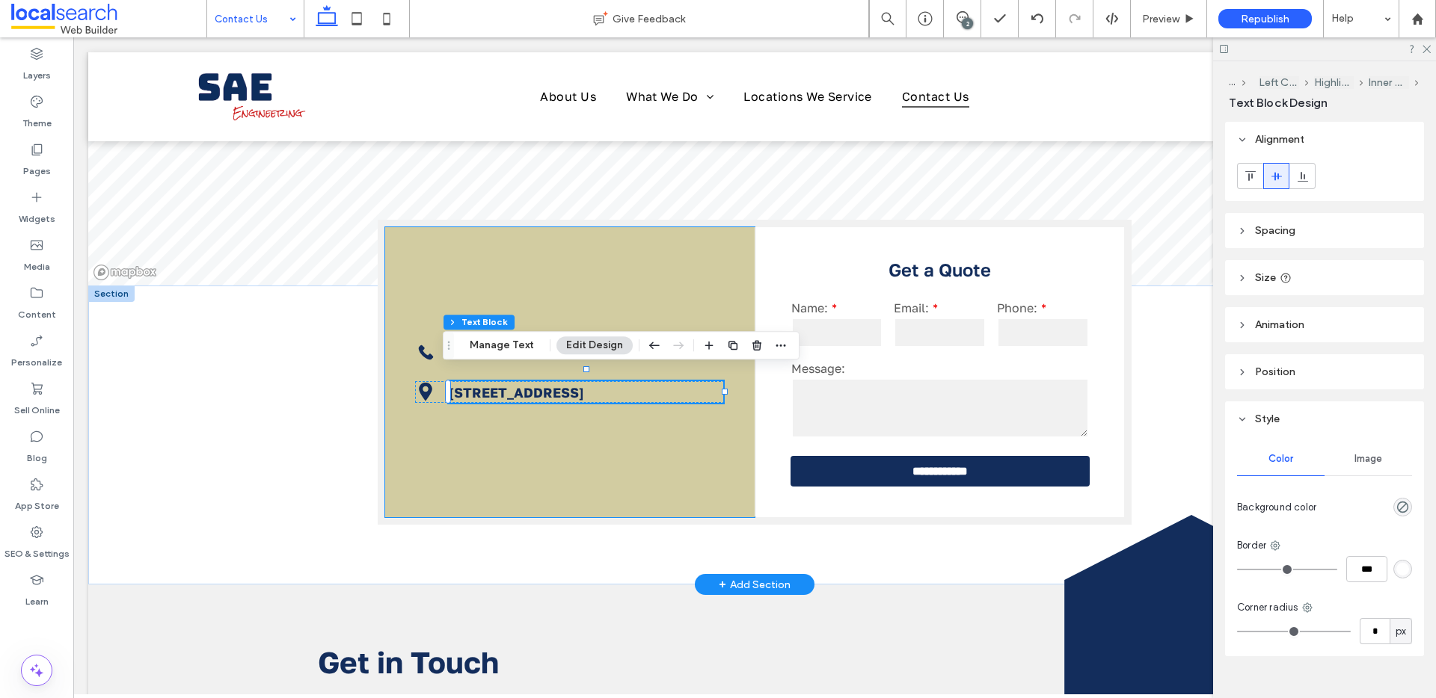
click at [627, 279] on div "Phone Icon 0457 704 373 Location Icon [STREET_ADDRESS]" at bounding box center [569, 372] width 369 height 290
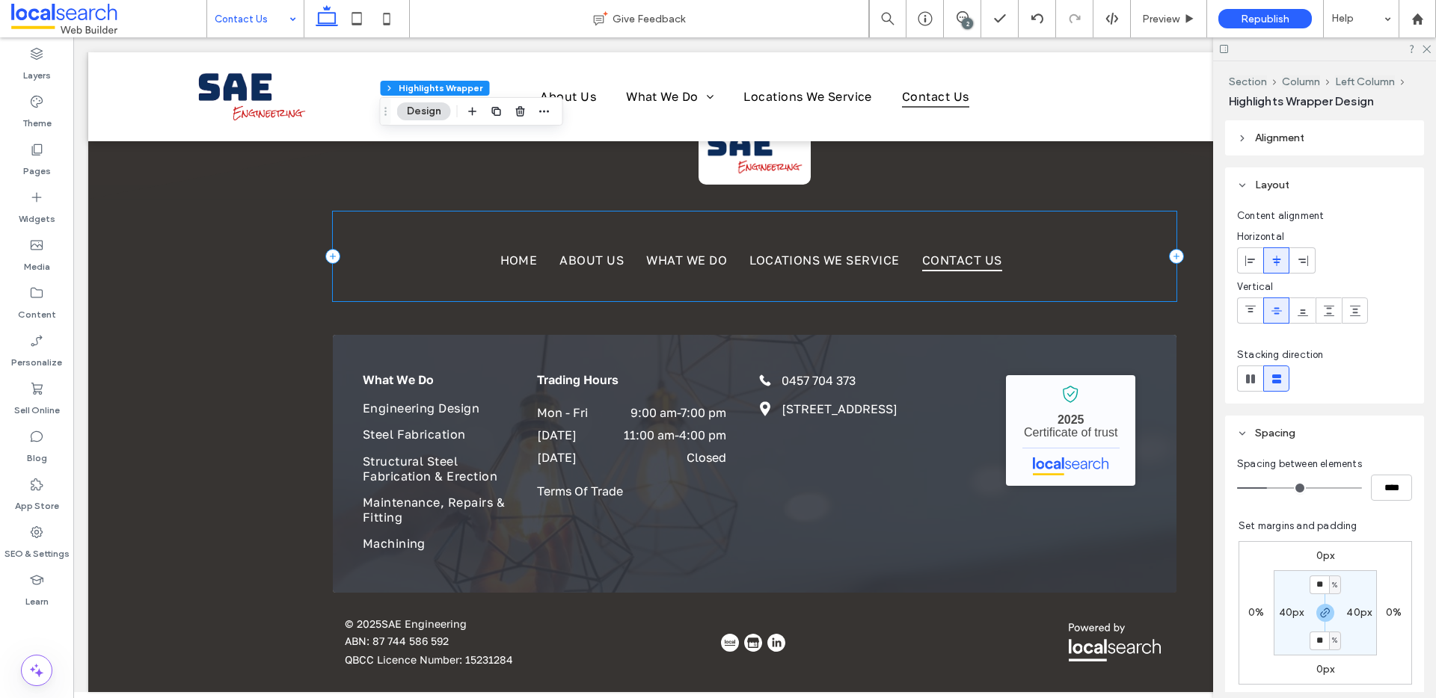
scroll to position [1677, 0]
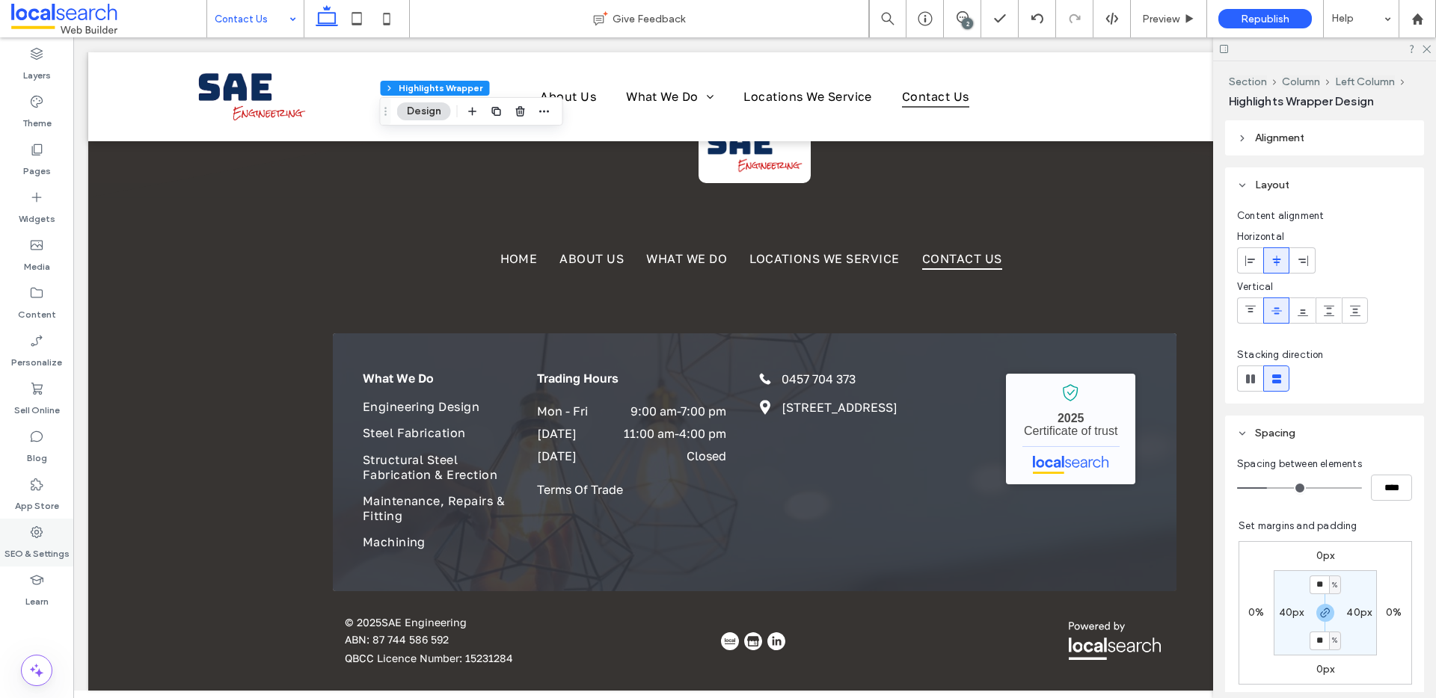
click at [32, 532] on icon at bounding box center [36, 532] width 15 height 15
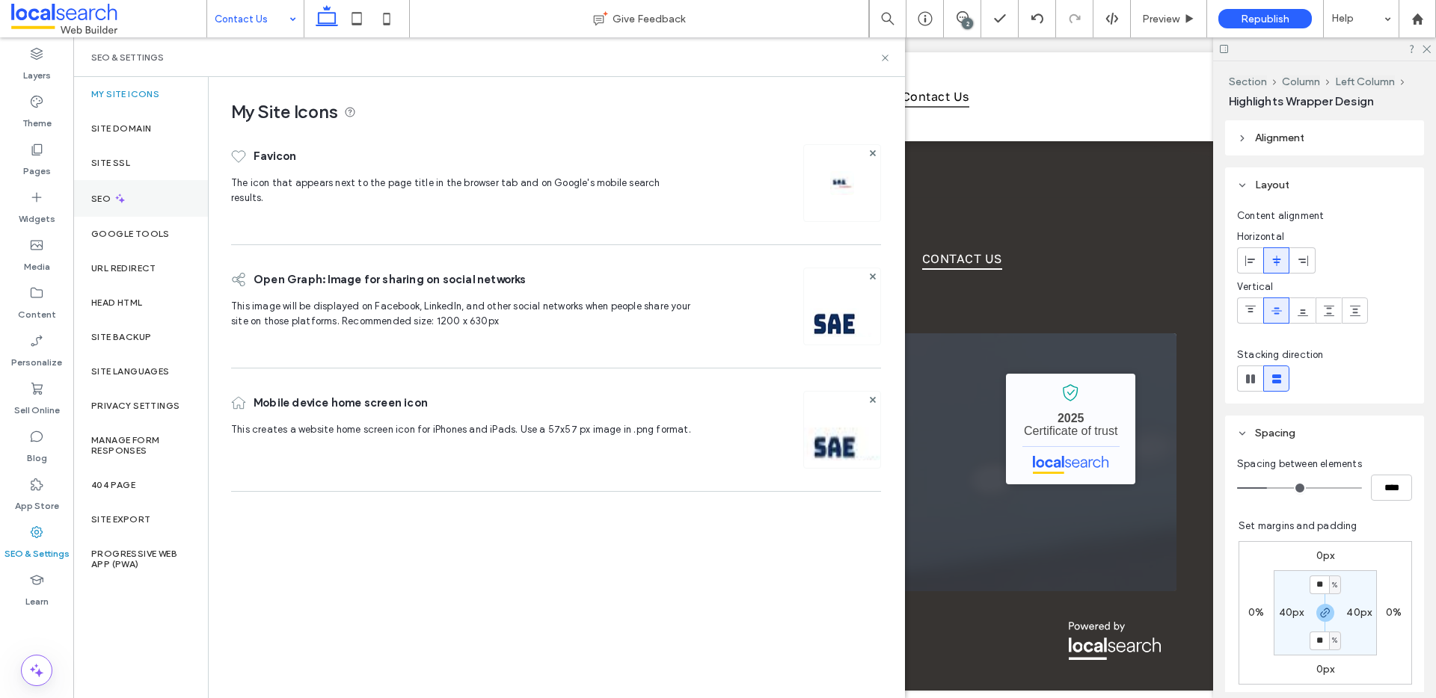
click at [145, 209] on div "SEO" at bounding box center [140, 198] width 135 height 37
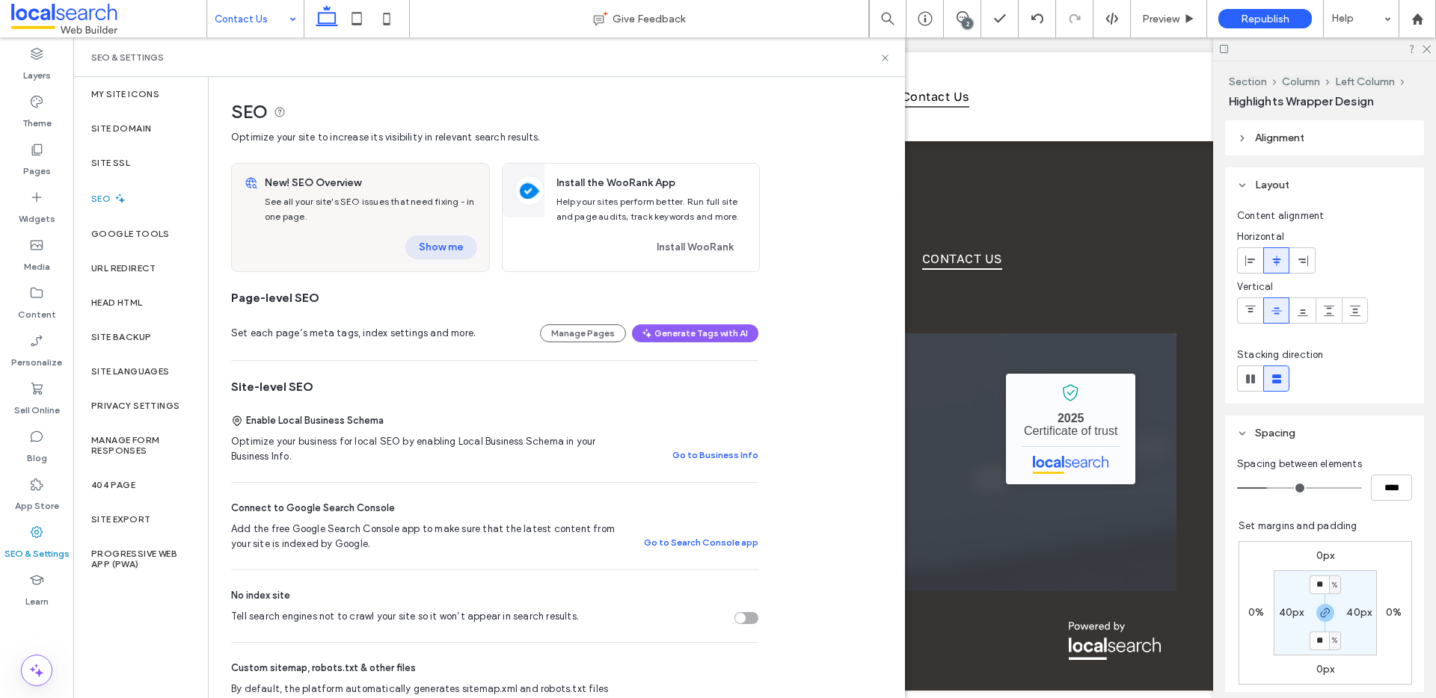
drag, startPoint x: 470, startPoint y: 233, endPoint x: 449, endPoint y: 241, distance: 22.2
click at [470, 233] on div "New! SEO Overview See all your site's SEO issues that need fixing - in one page…" at bounding box center [374, 218] width 230 height 108
click at [449, 241] on button "Show me" at bounding box center [441, 248] width 72 height 24
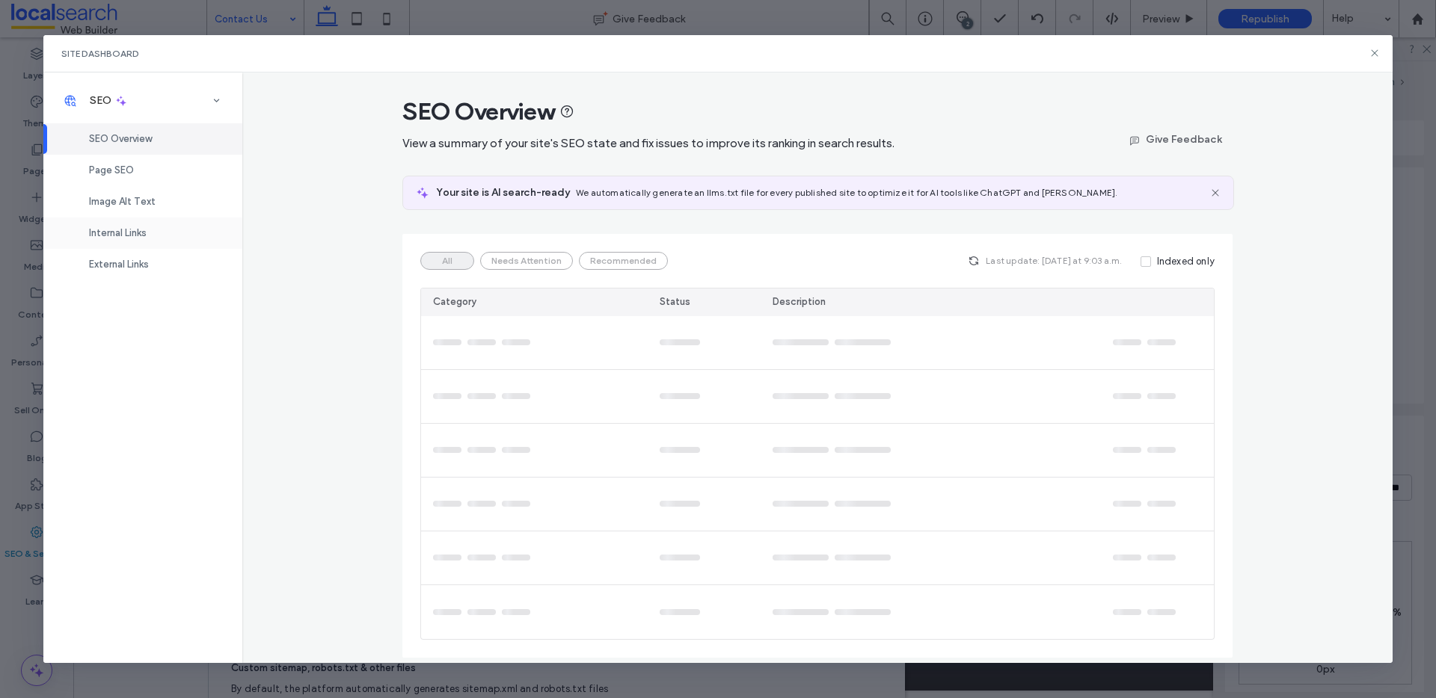
click at [126, 236] on span "Internal Links" at bounding box center [118, 232] width 58 height 11
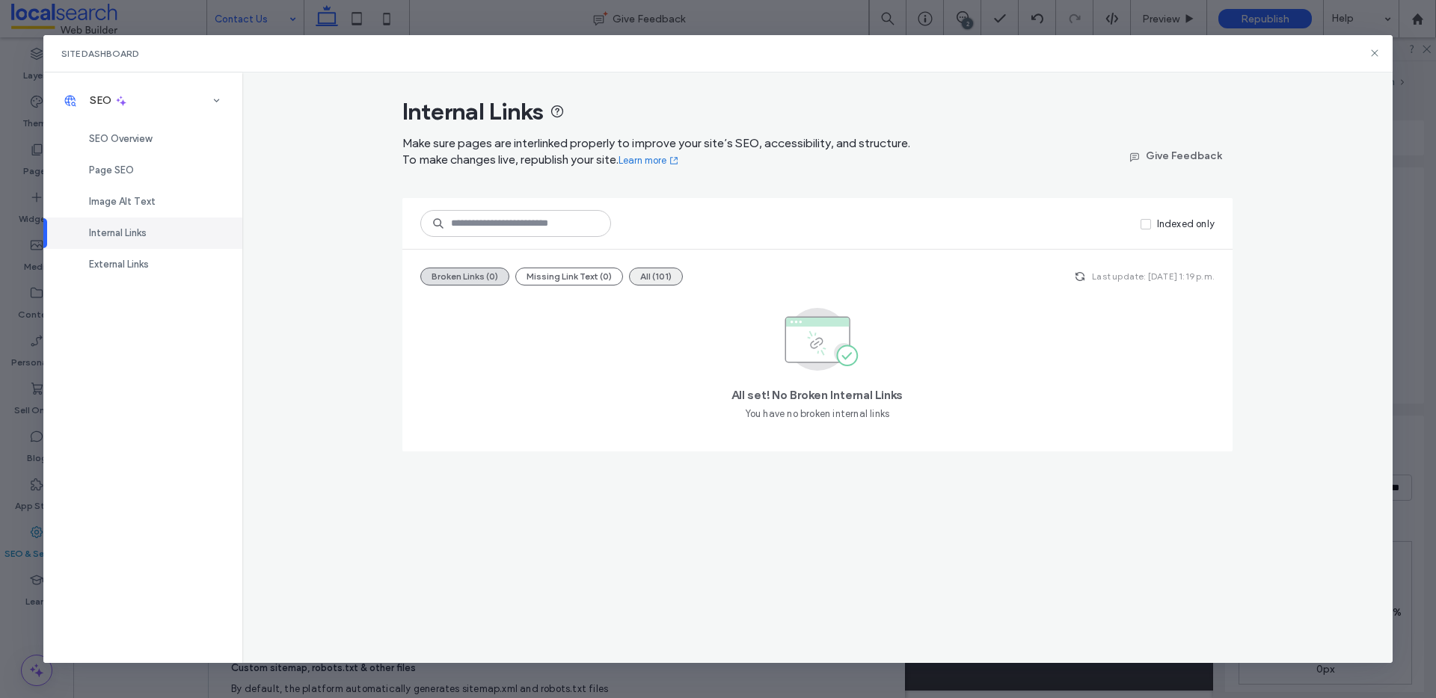
click at [677, 276] on button "All (101)" at bounding box center [656, 277] width 54 height 18
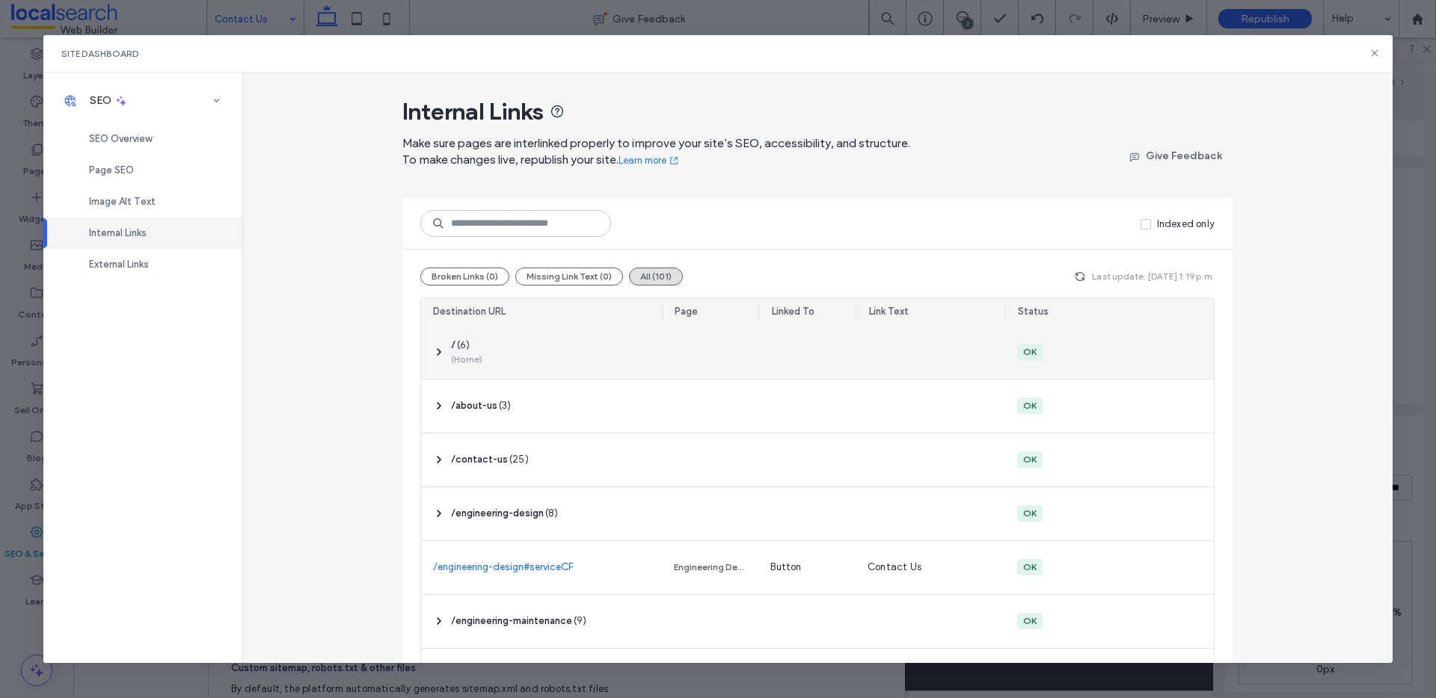
click at [464, 360] on span "(Home)" at bounding box center [466, 359] width 31 height 13
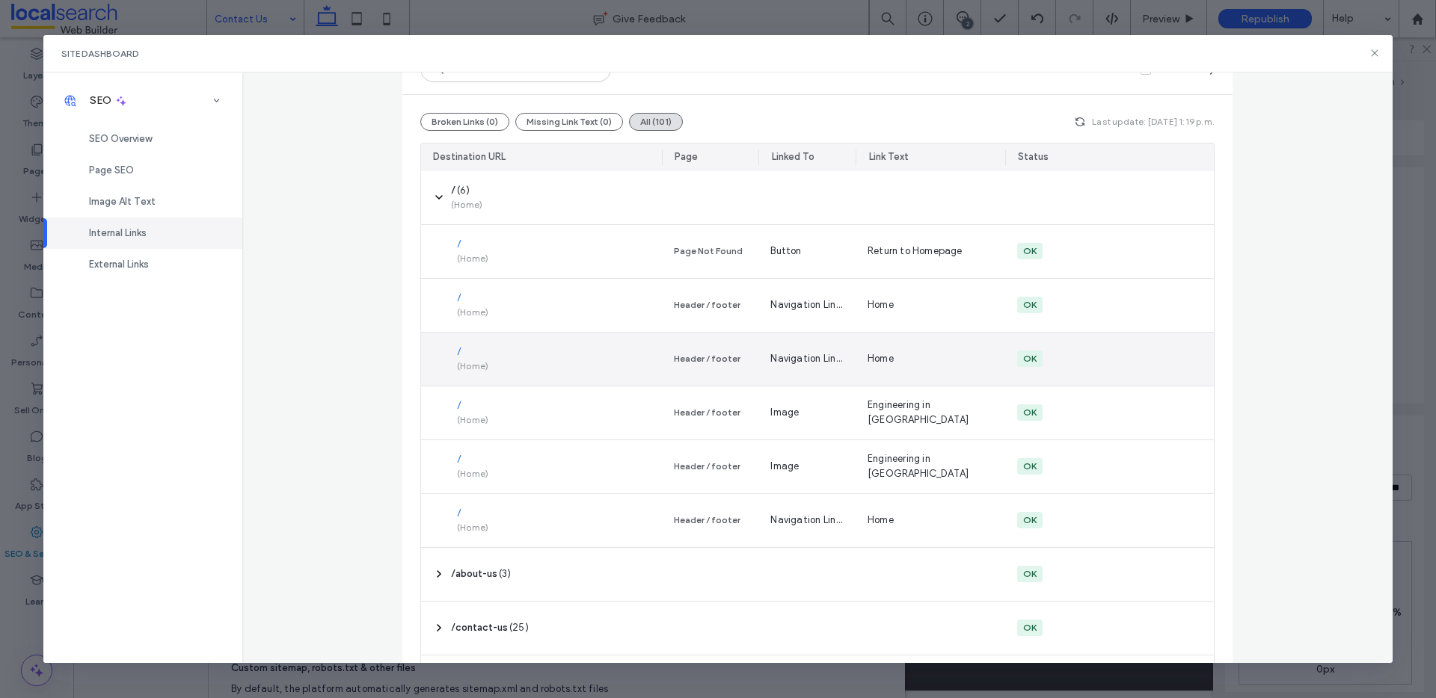
scroll to position [158, 0]
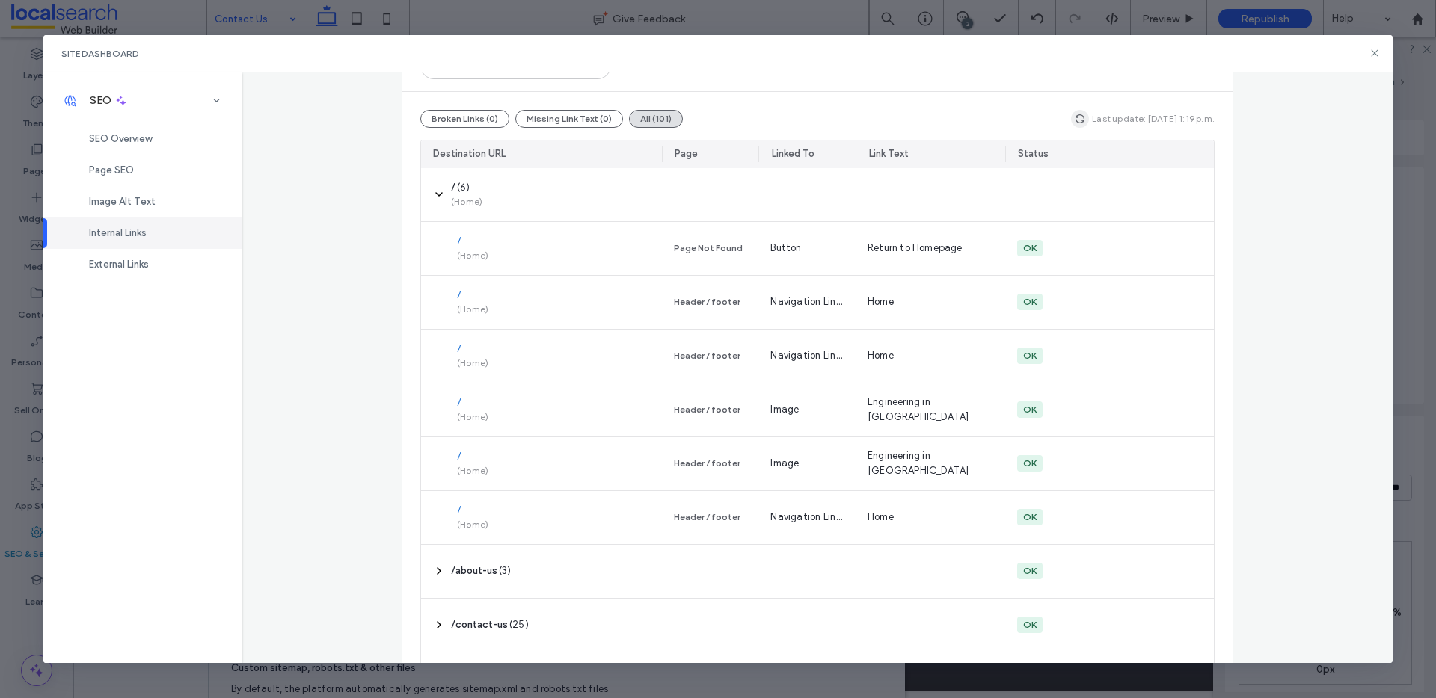
click at [1074, 116] on icon "button" at bounding box center [1080, 119] width 12 height 12
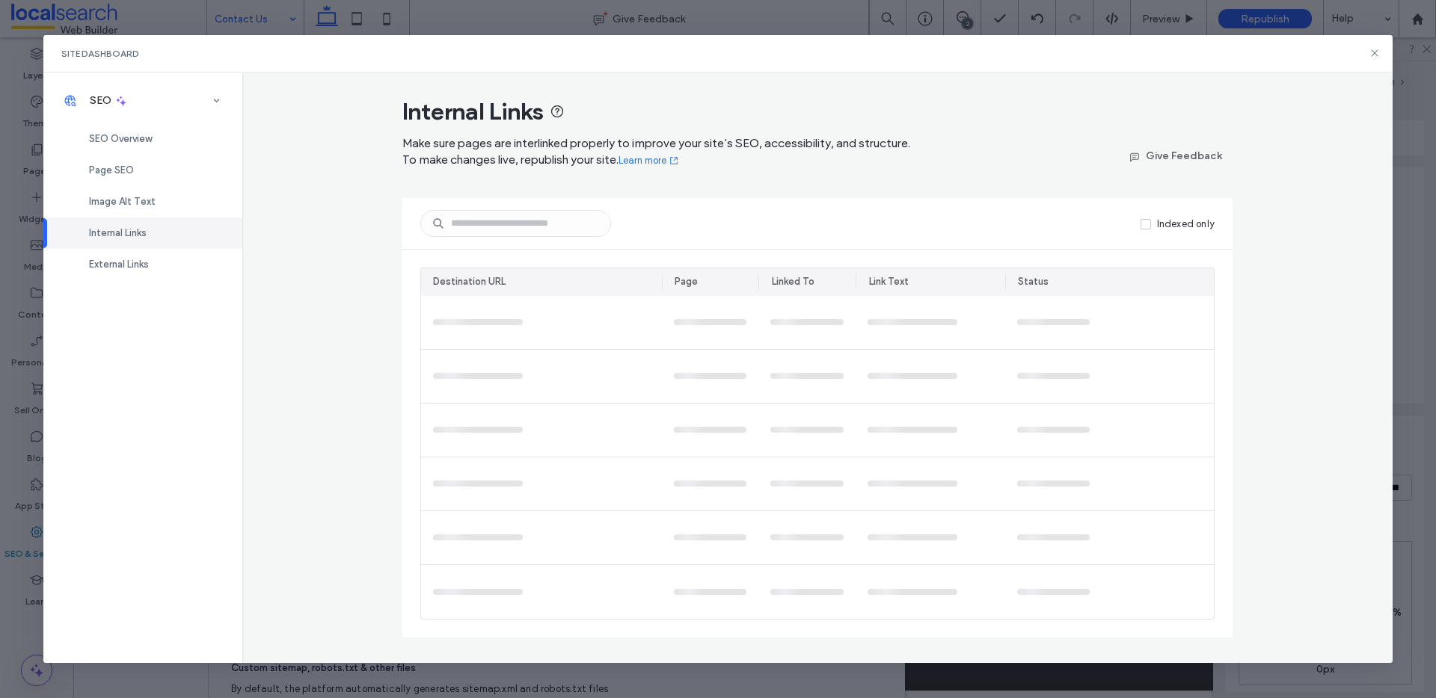
scroll to position [0, 0]
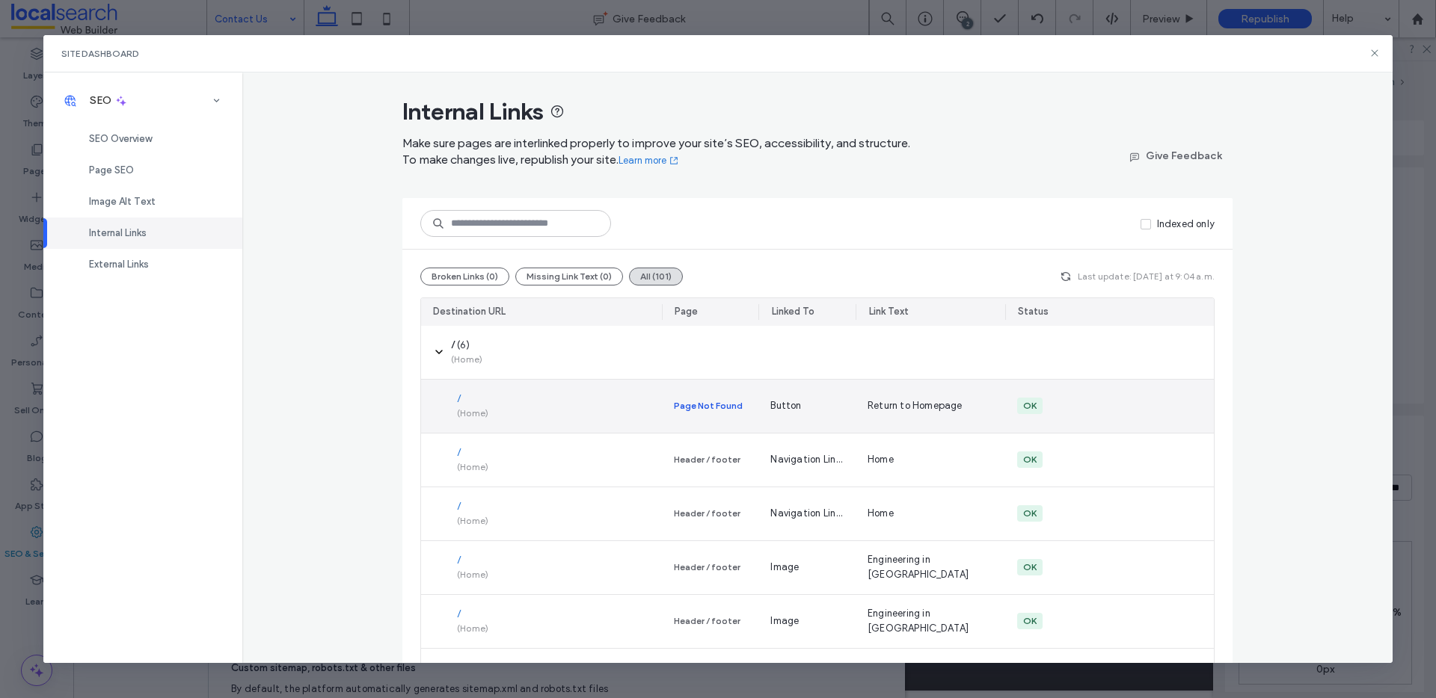
click at [717, 411] on div "Page Not Found" at bounding box center [708, 405] width 69 height 13
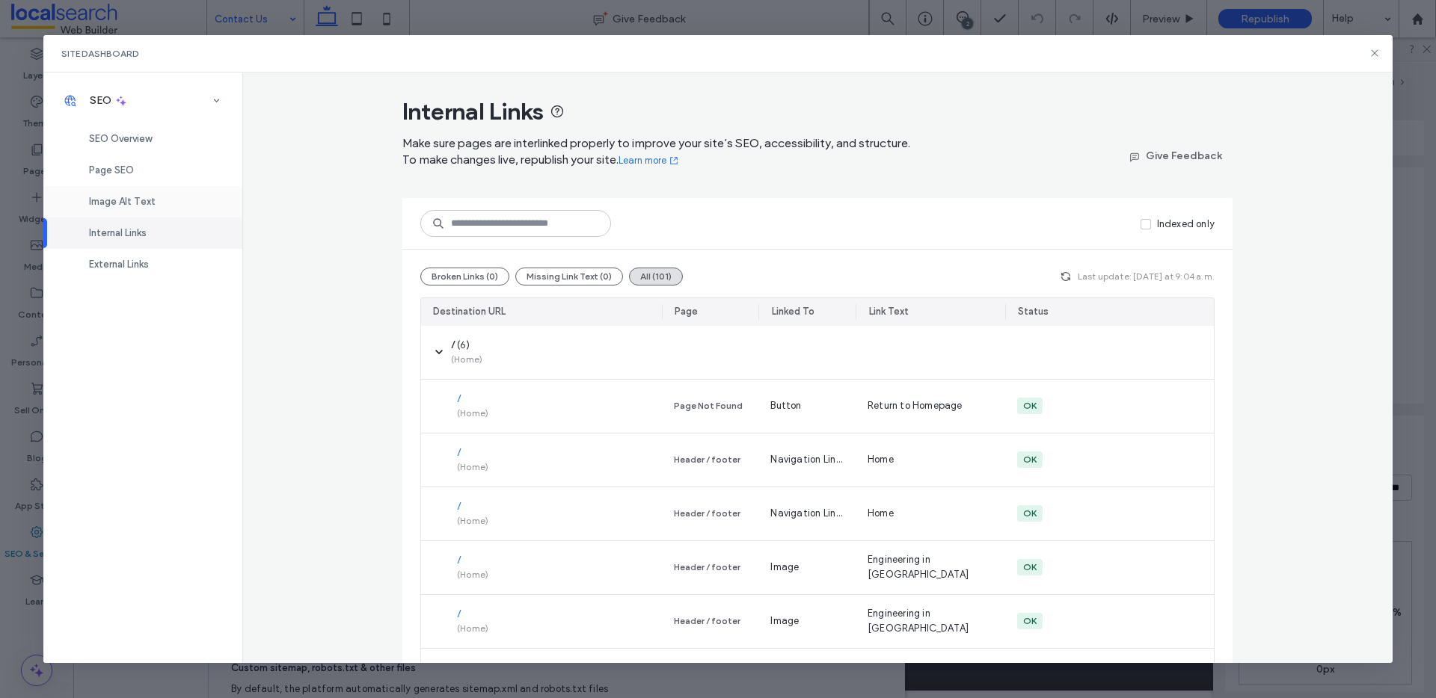
click at [165, 206] on div "Image Alt Text" at bounding box center [142, 201] width 199 height 31
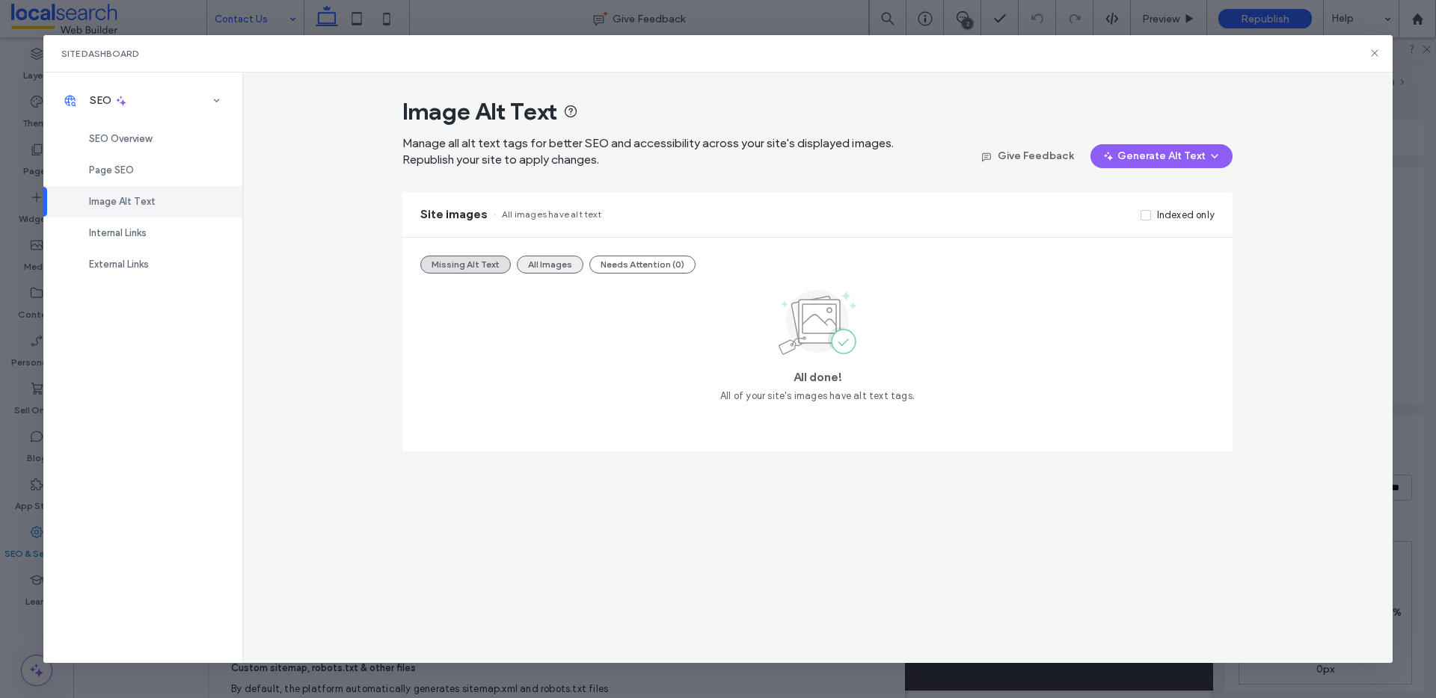
click at [565, 270] on button "All Images" at bounding box center [550, 265] width 67 height 18
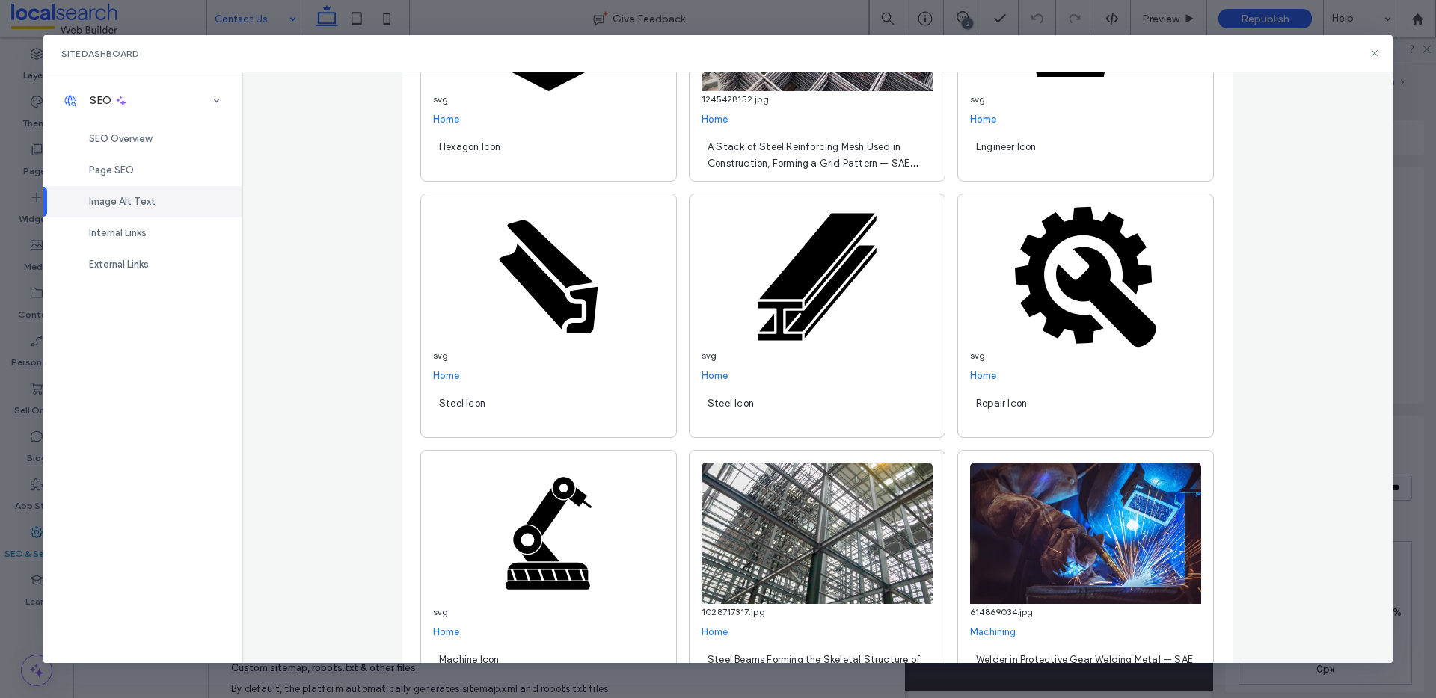
scroll to position [8100, 0]
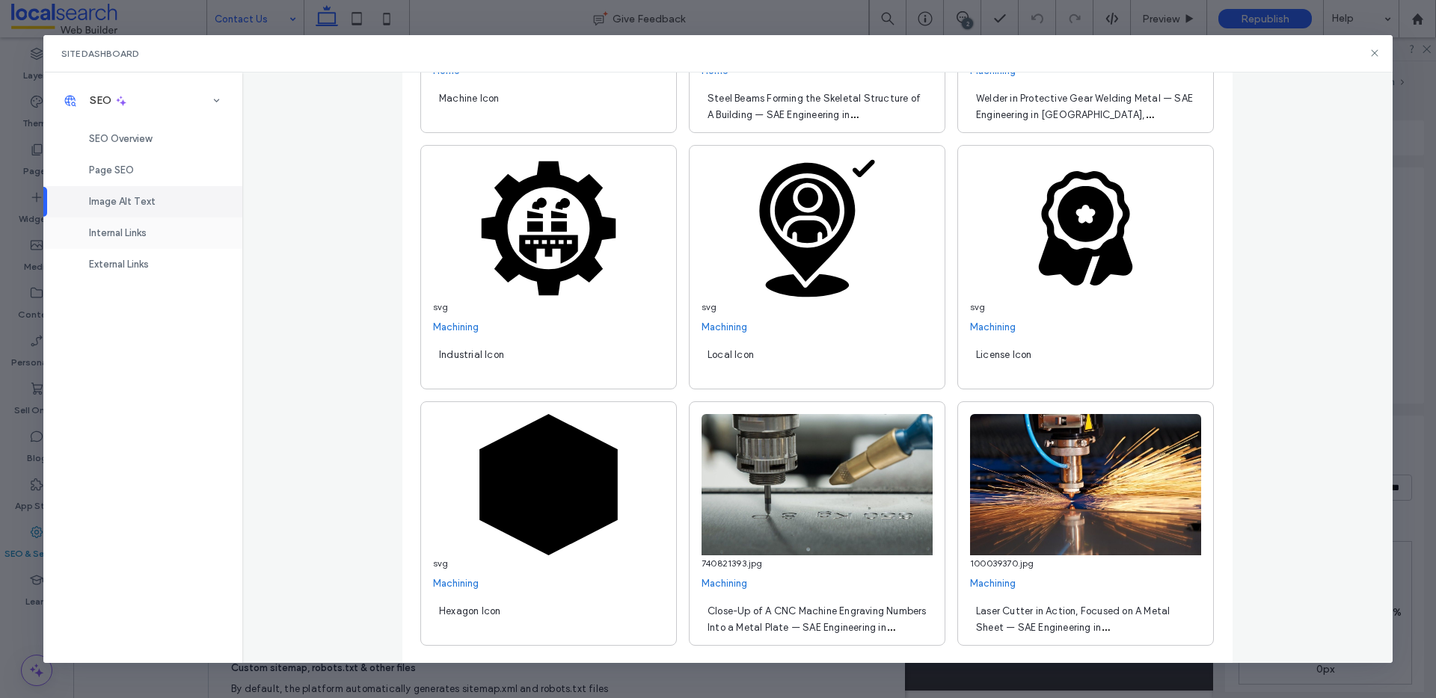
click at [96, 228] on span "Internal Links" at bounding box center [118, 232] width 58 height 11
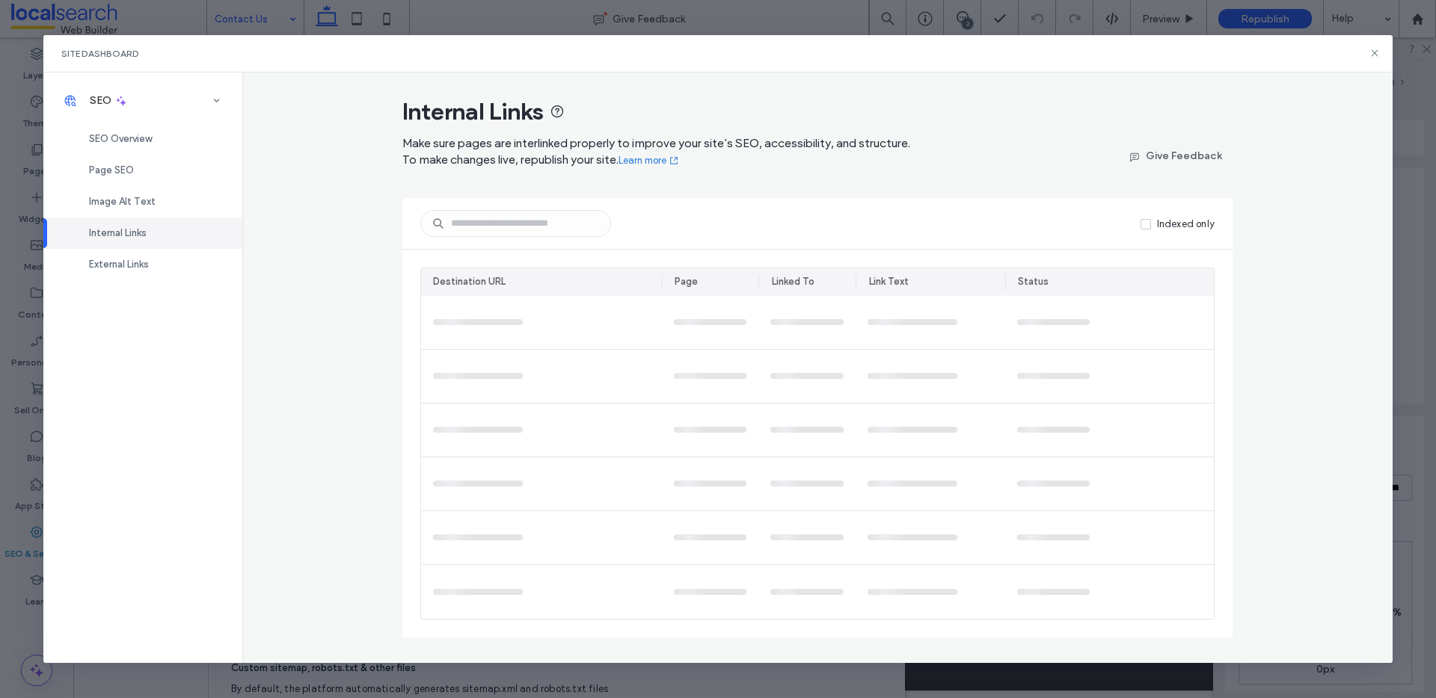
scroll to position [0, 0]
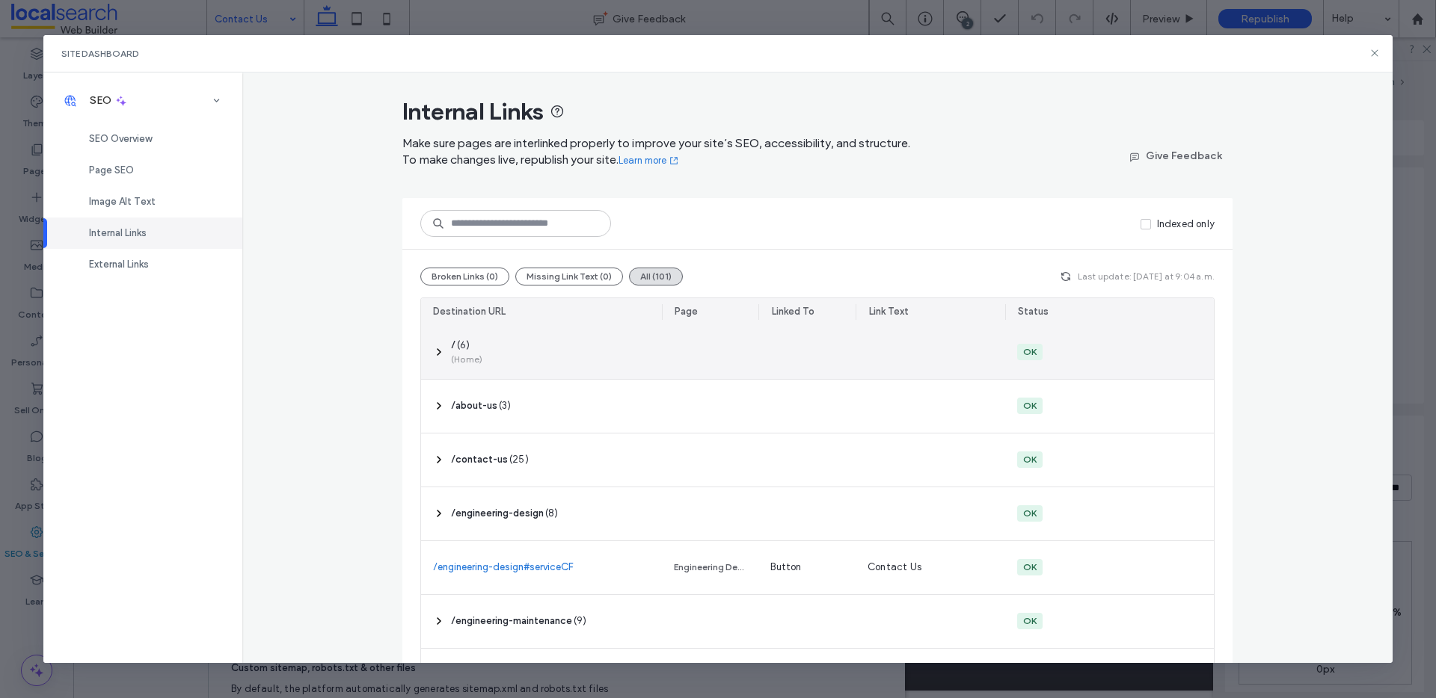
click at [494, 348] on div "‎ / ‎ ( 6 ) (Home)" at bounding box center [541, 352] width 241 height 53
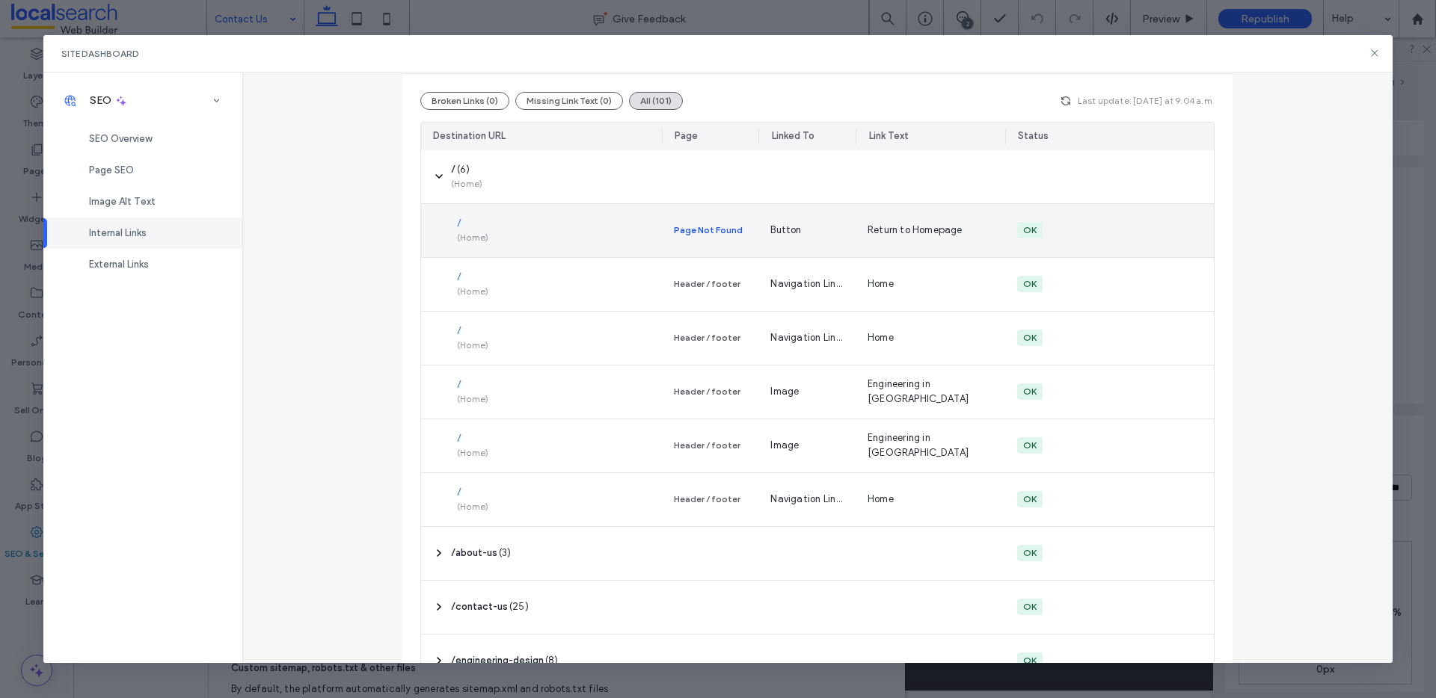
scroll to position [242, 0]
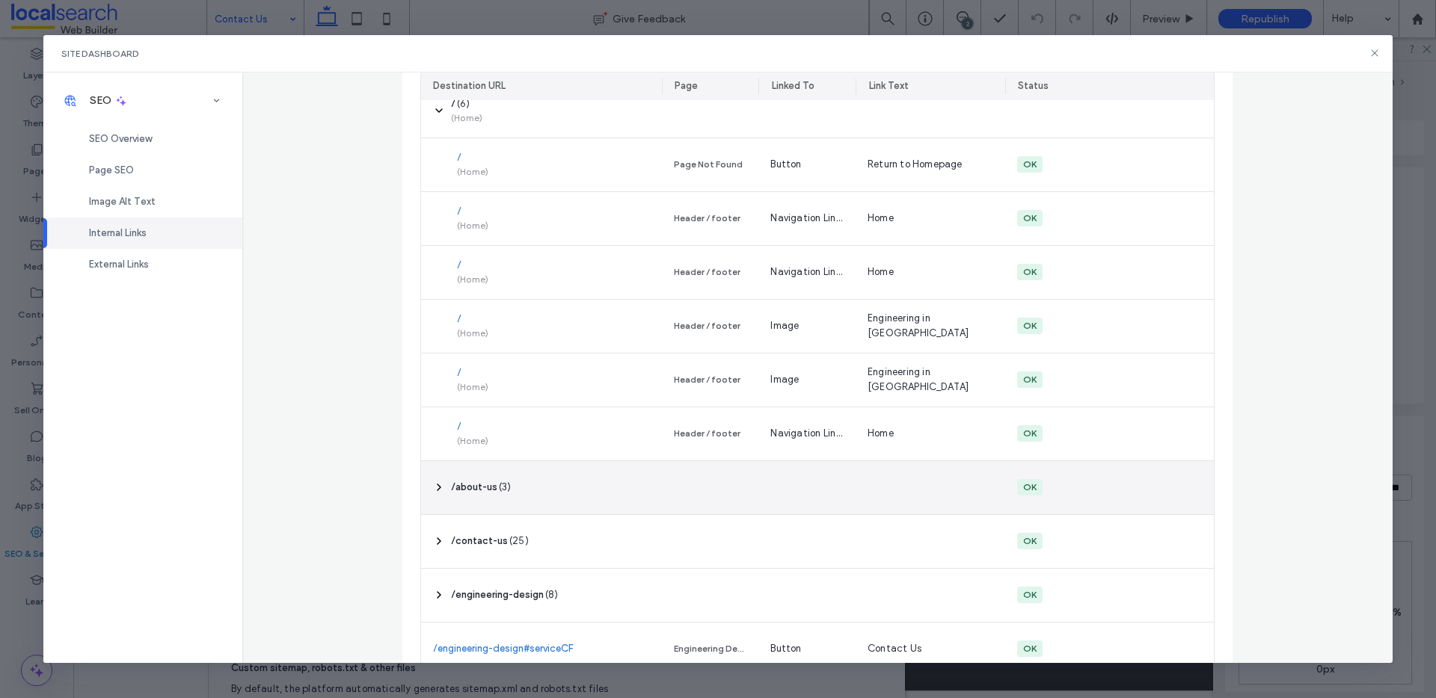
click at [550, 485] on div "‎ /about-us ‎ ( 3 )" at bounding box center [541, 487] width 241 height 53
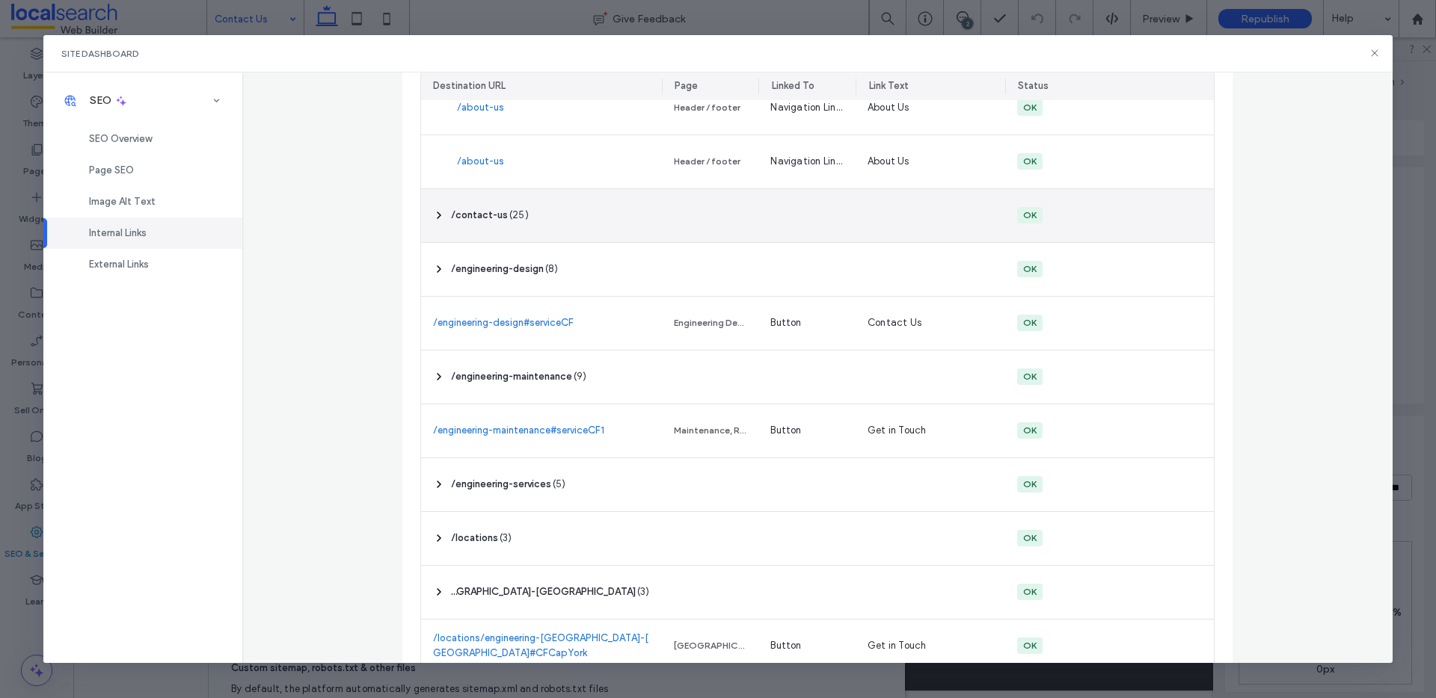
scroll to position [728, 0]
click at [478, 219] on span "‎ /contact-us ‎" at bounding box center [479, 216] width 57 height 15
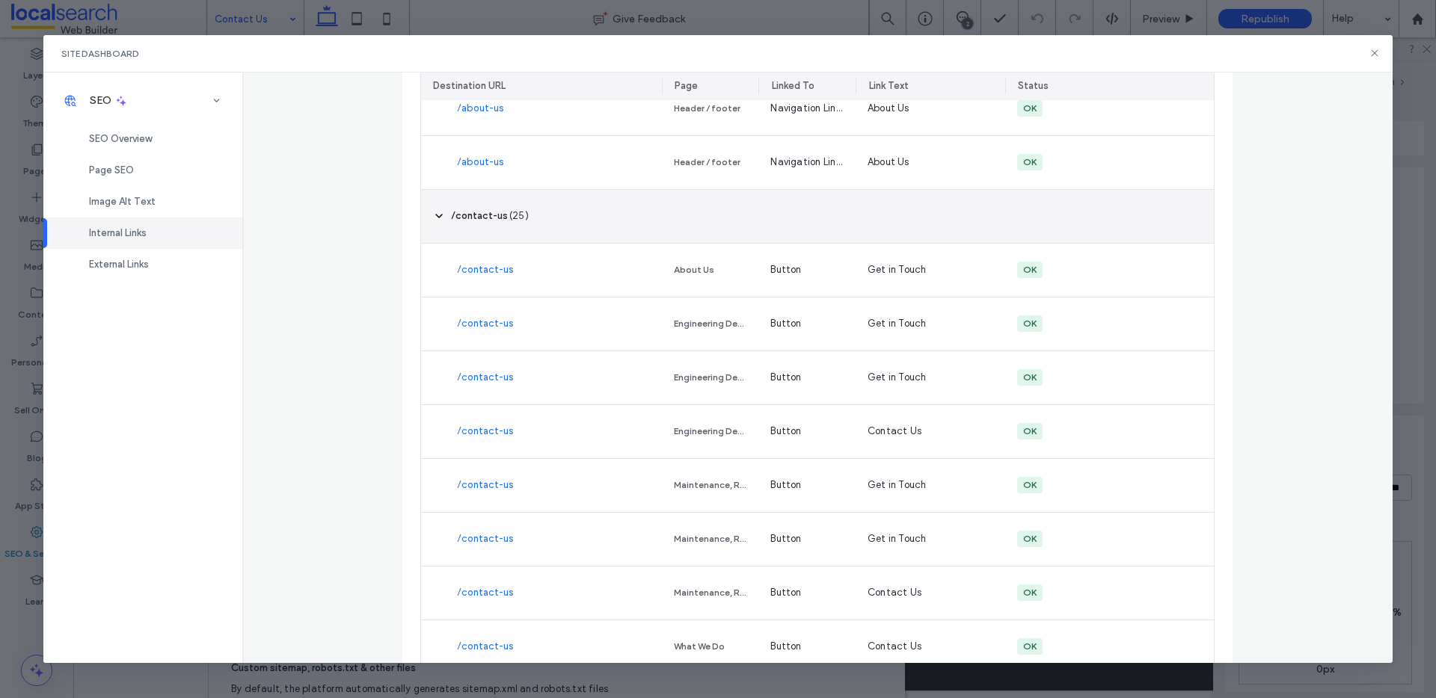
click at [478, 219] on span "‎ /contact-us ‎" at bounding box center [479, 216] width 57 height 15
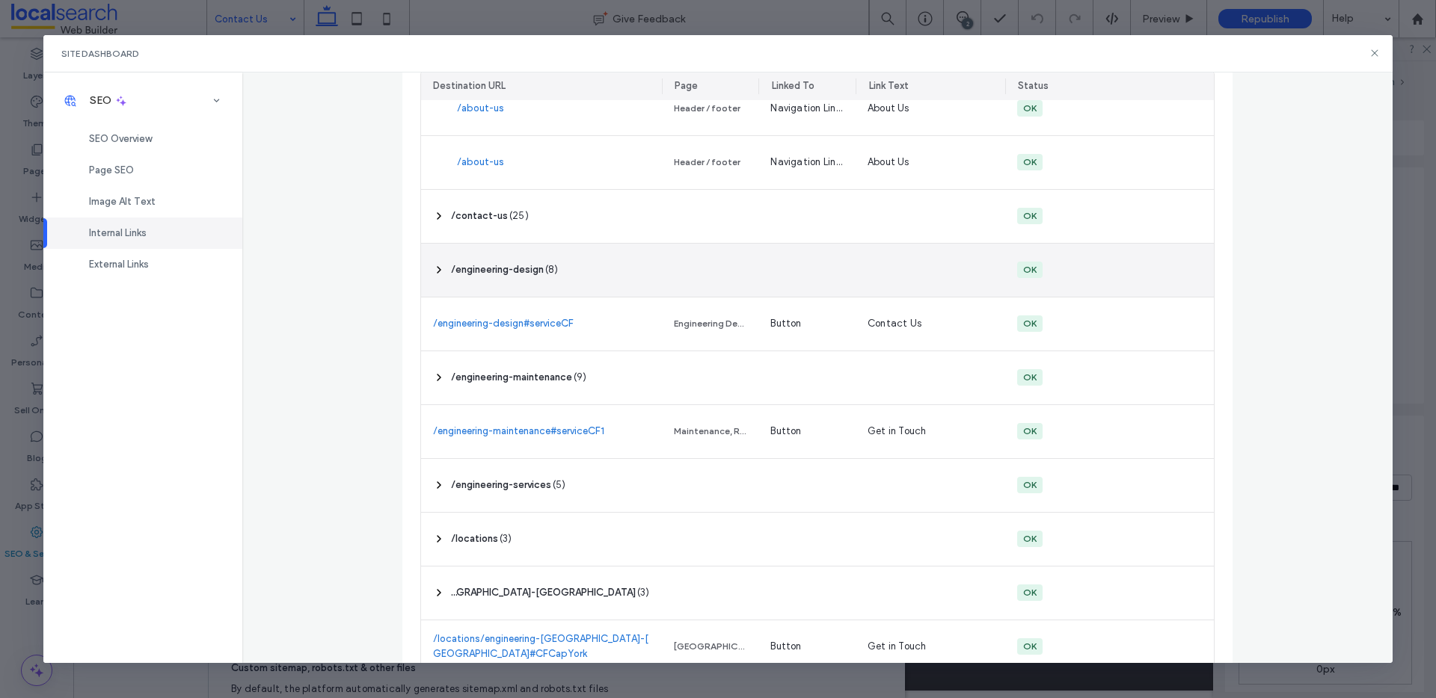
click at [485, 278] on div "‎ /engineering-design ‎ ( 8 )" at bounding box center [541, 270] width 241 height 53
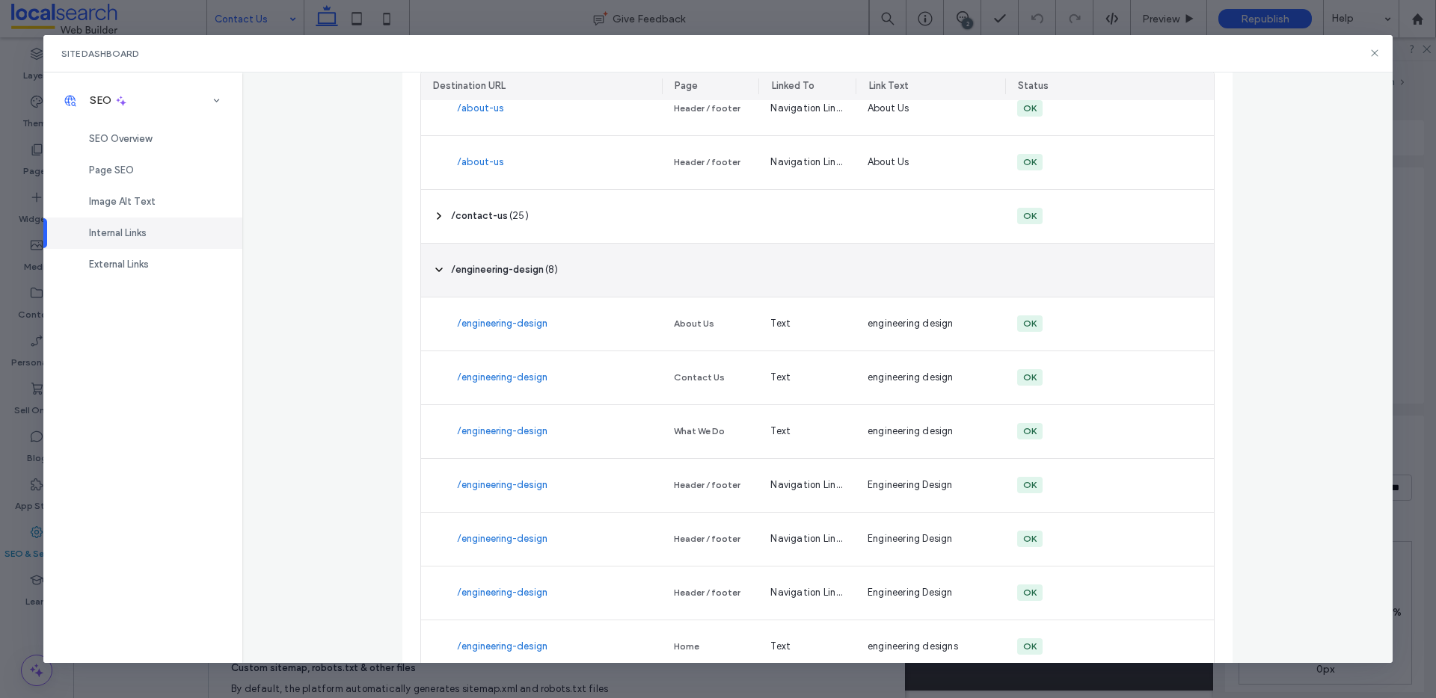
click at [485, 277] on div "‎ /engineering-design ‎ ( 8 )" at bounding box center [541, 270] width 241 height 53
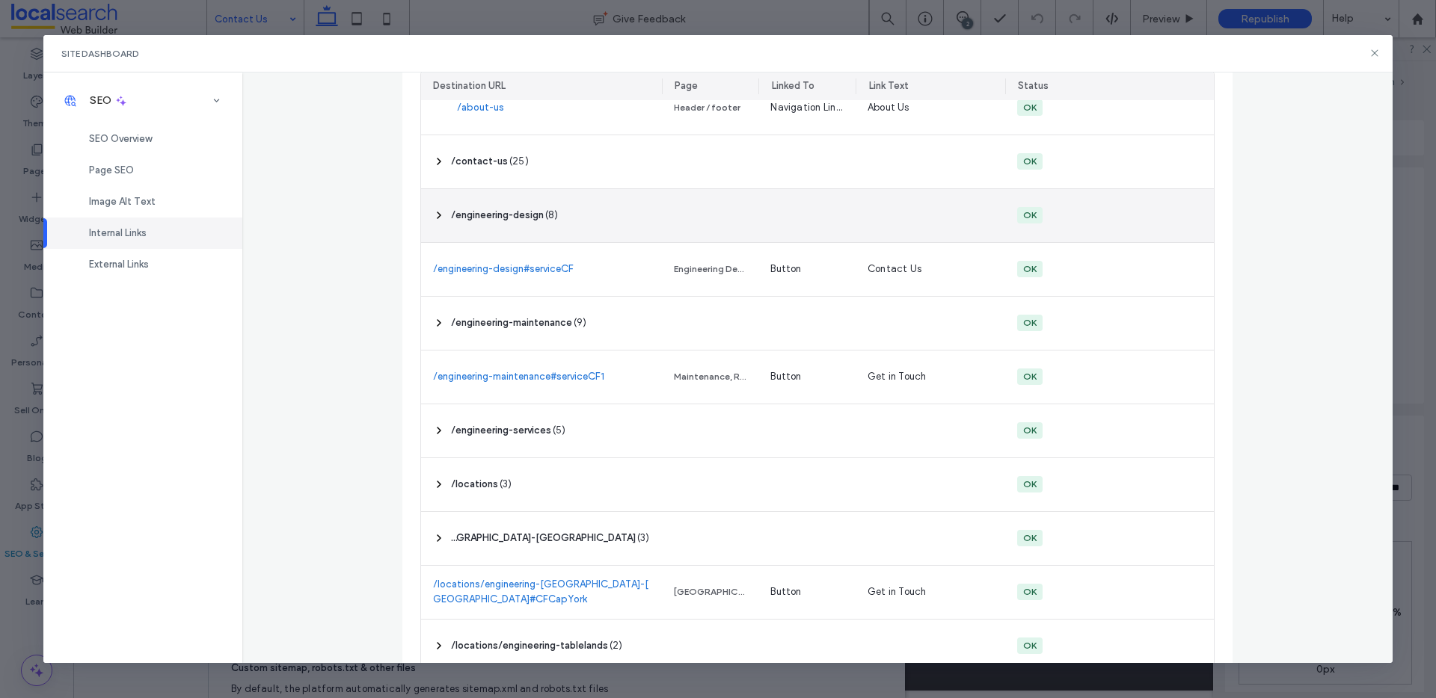
scroll to position [843, 0]
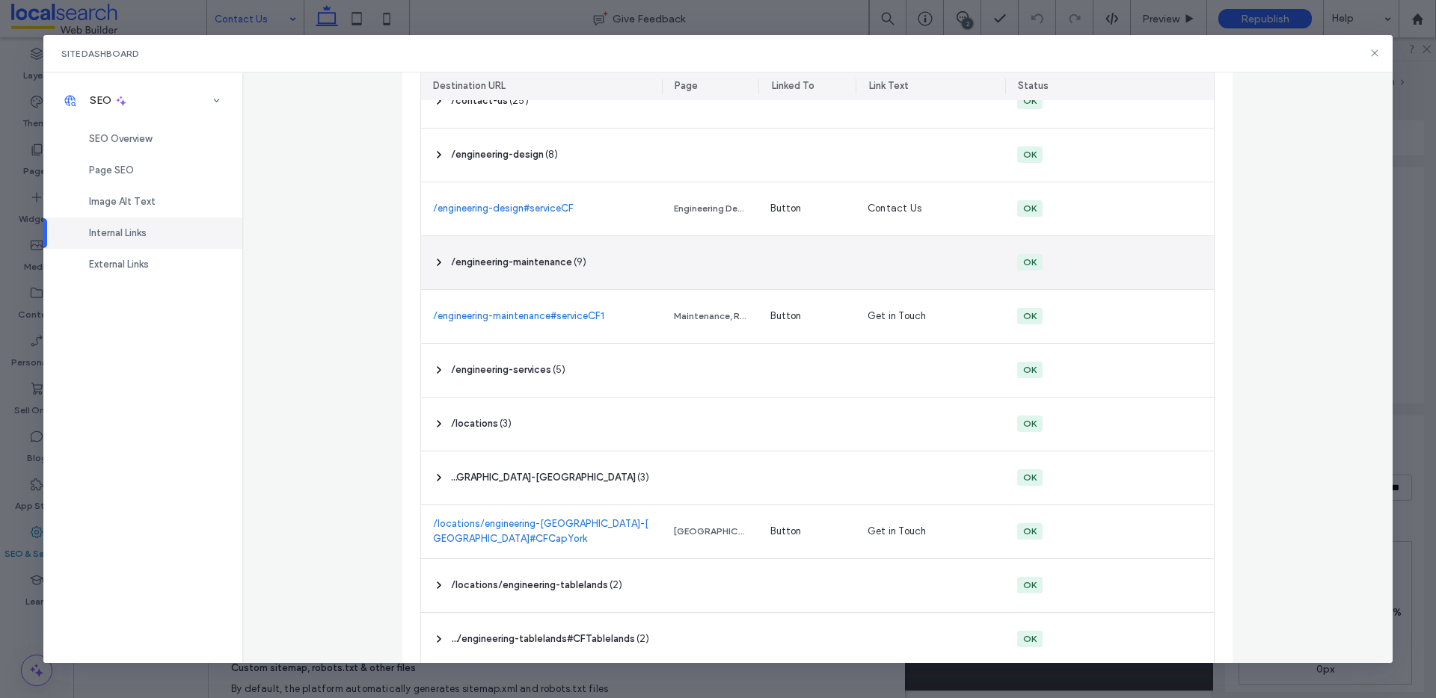
click at [488, 277] on div "‎ /engineering-maintenance ‎ ( 9 )" at bounding box center [541, 262] width 241 height 53
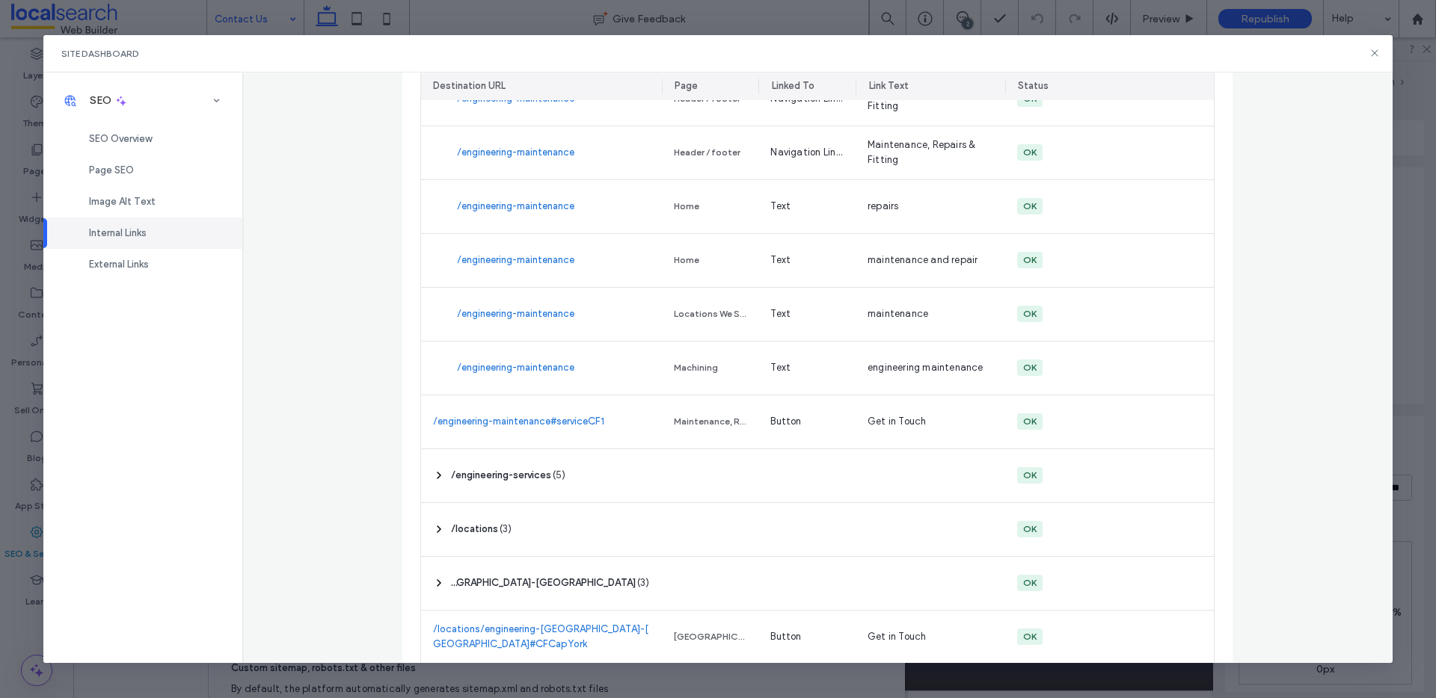
scroll to position [1297, 0]
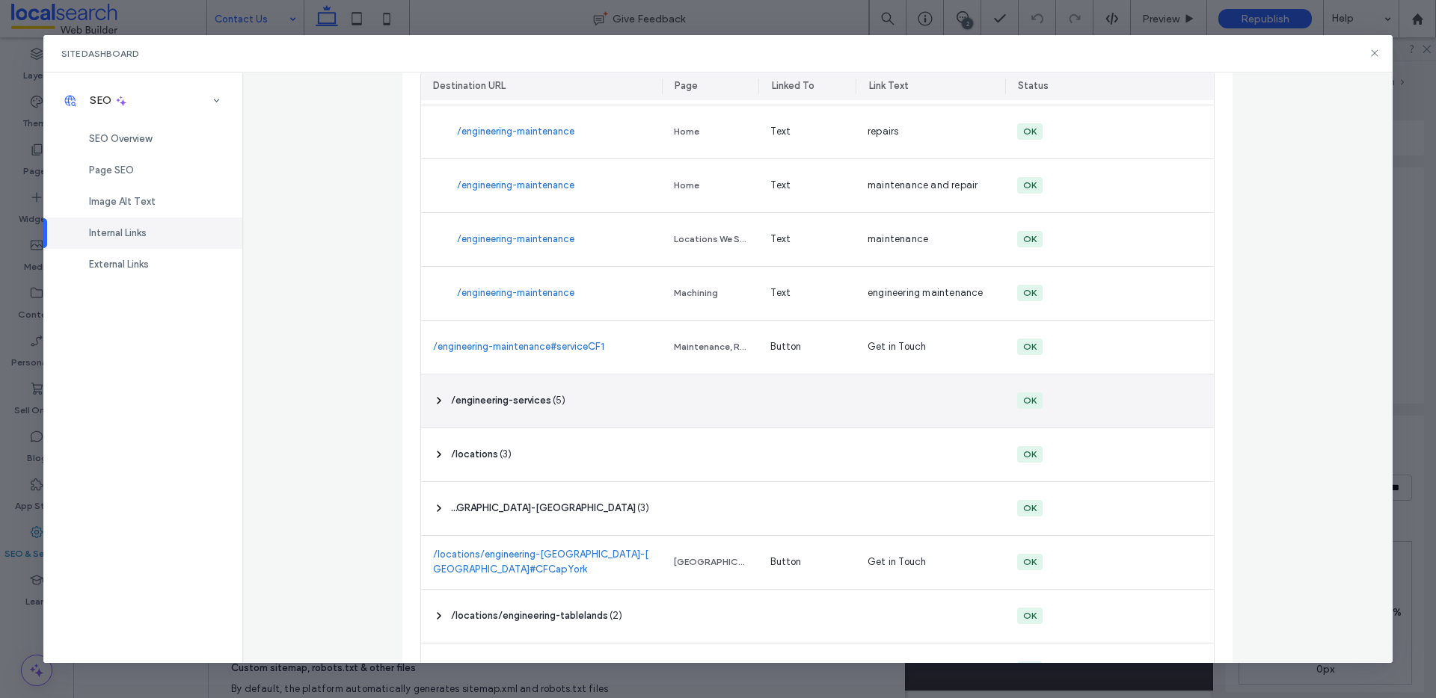
click at [494, 410] on div "‎ /engineering-services ‎ ( 5 )" at bounding box center [541, 401] width 241 height 53
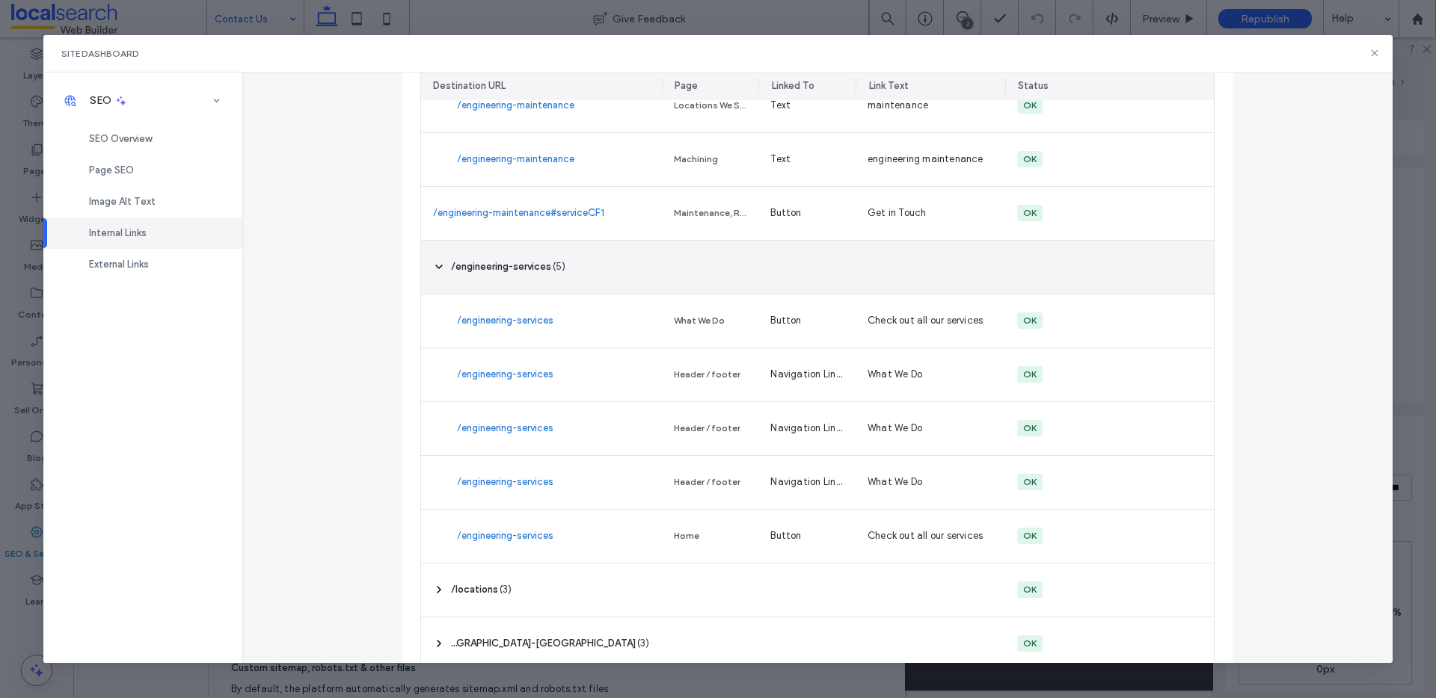
scroll to position [1751, 0]
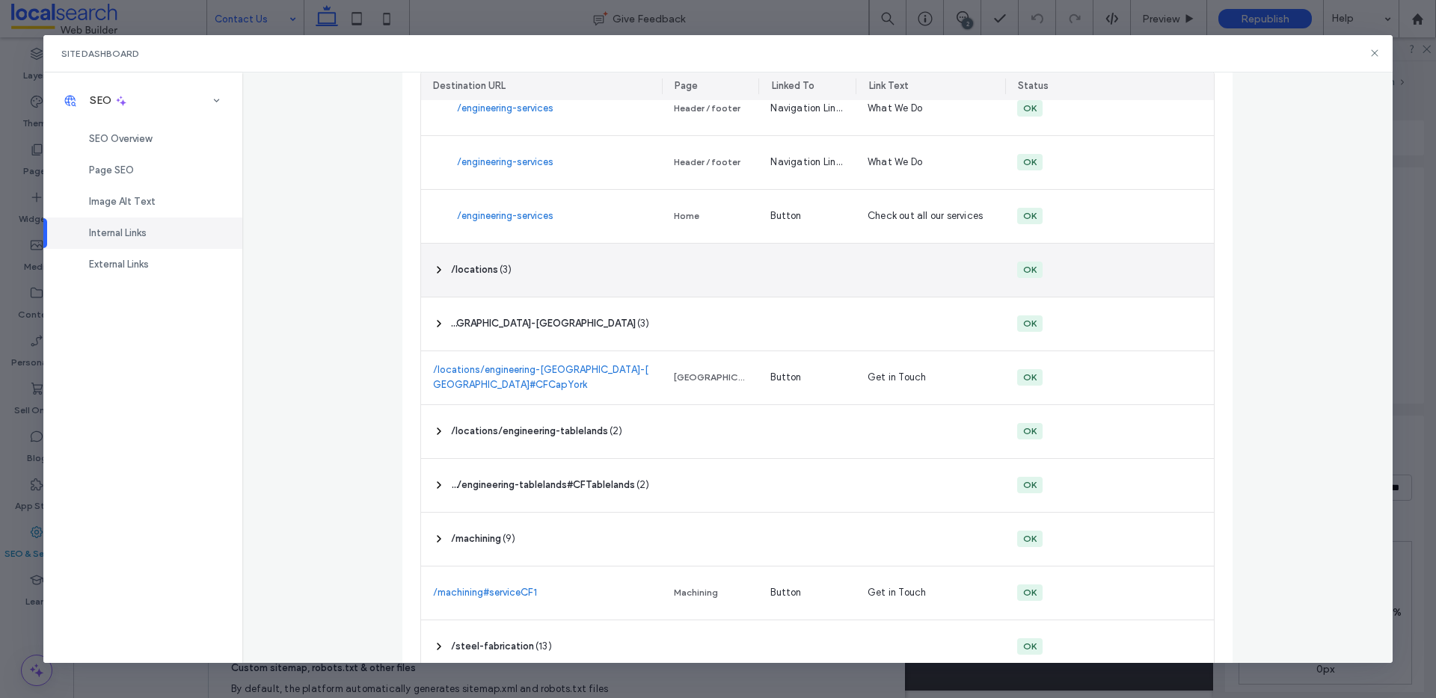
click at [512, 272] on div "‎ /locations ‎ ( 3 )" at bounding box center [541, 270] width 241 height 53
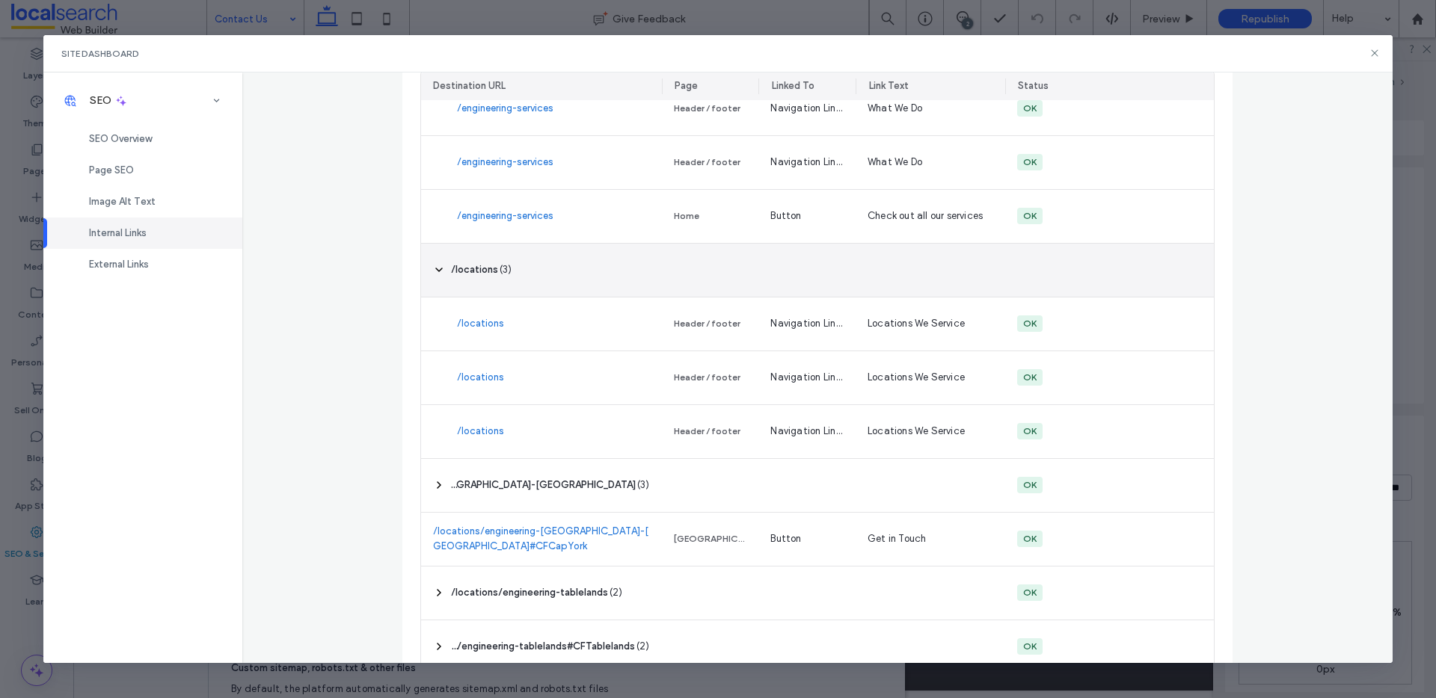
scroll to position [1896, 0]
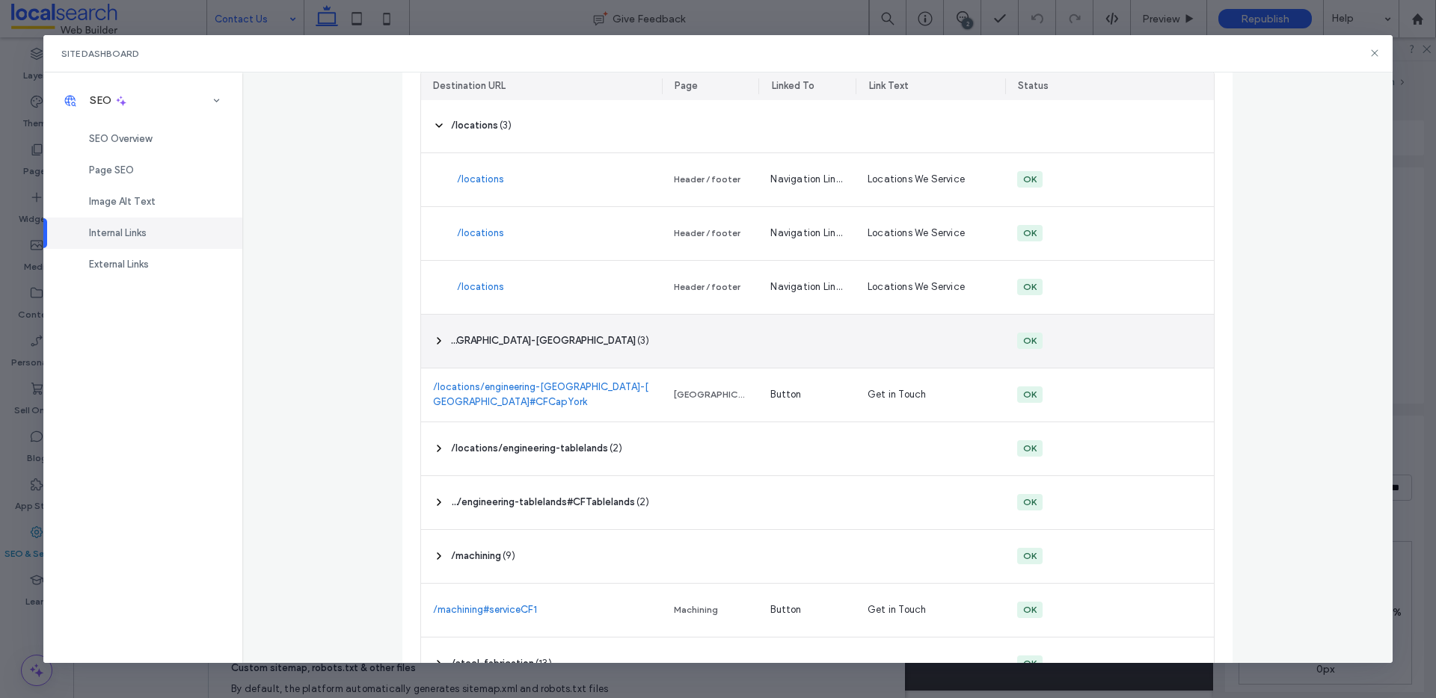
click at [508, 333] on span "‎ /locations/engineering-[GEOGRAPHIC_DATA]-[GEOGRAPHIC_DATA] ‎" at bounding box center [543, 340] width 185 height 15
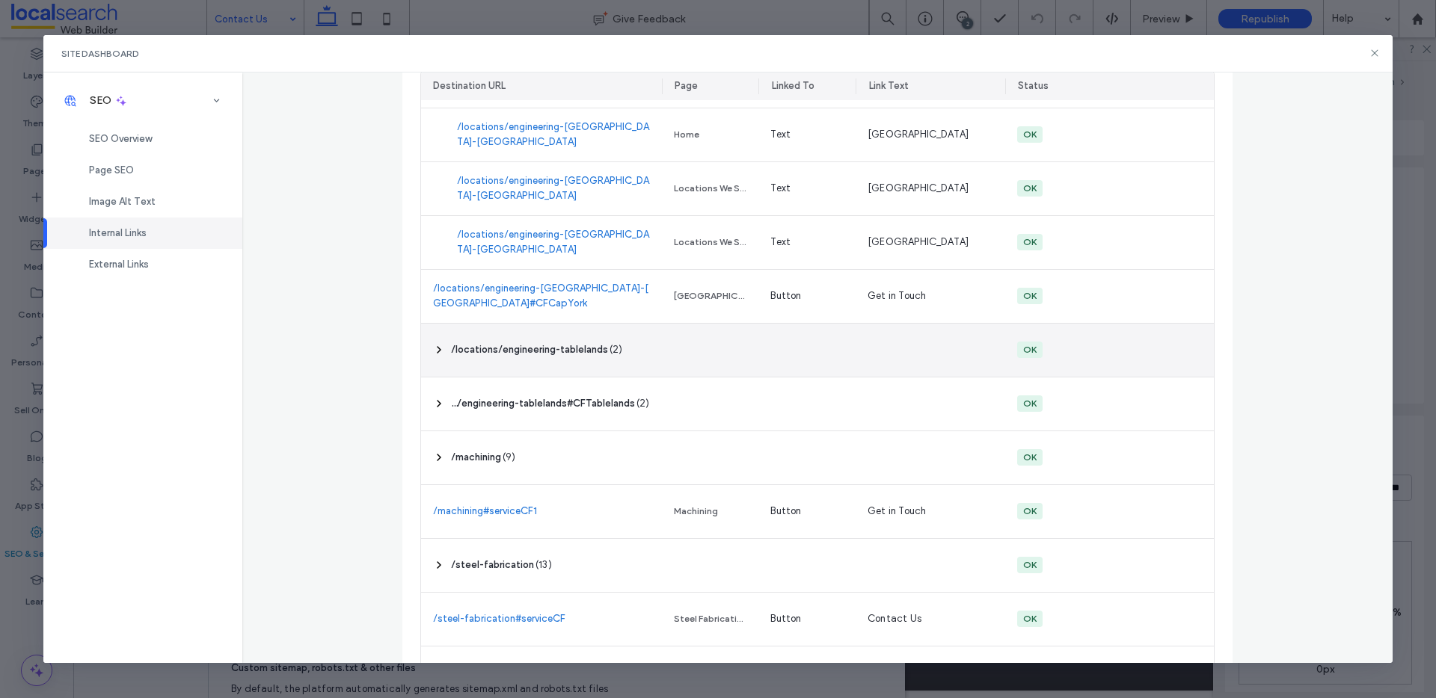
click at [505, 336] on div "‎ /locations/engineering-tablelands ‎ ( 2 )" at bounding box center [541, 350] width 241 height 53
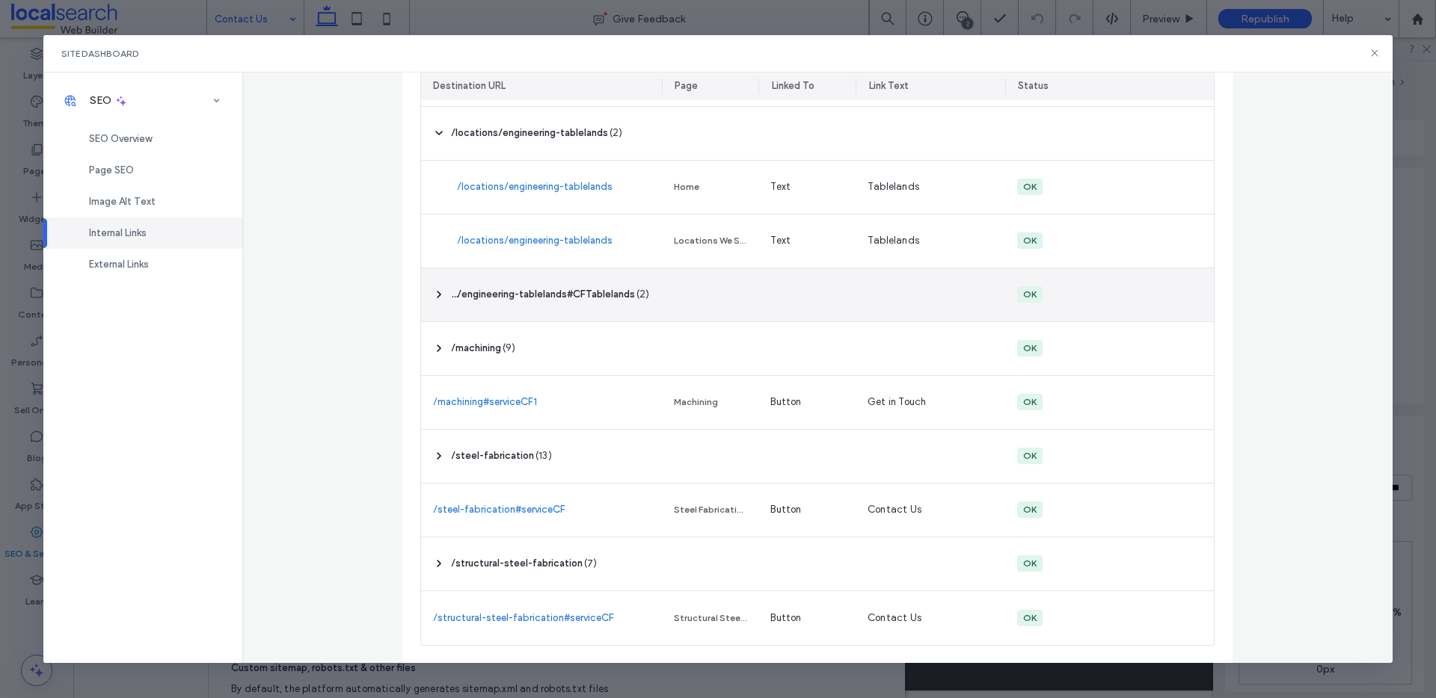
click at [502, 308] on div "‎ /locations/engineering-tablelands#CFTablelands ‎ ( 2 )" at bounding box center [541, 294] width 241 height 53
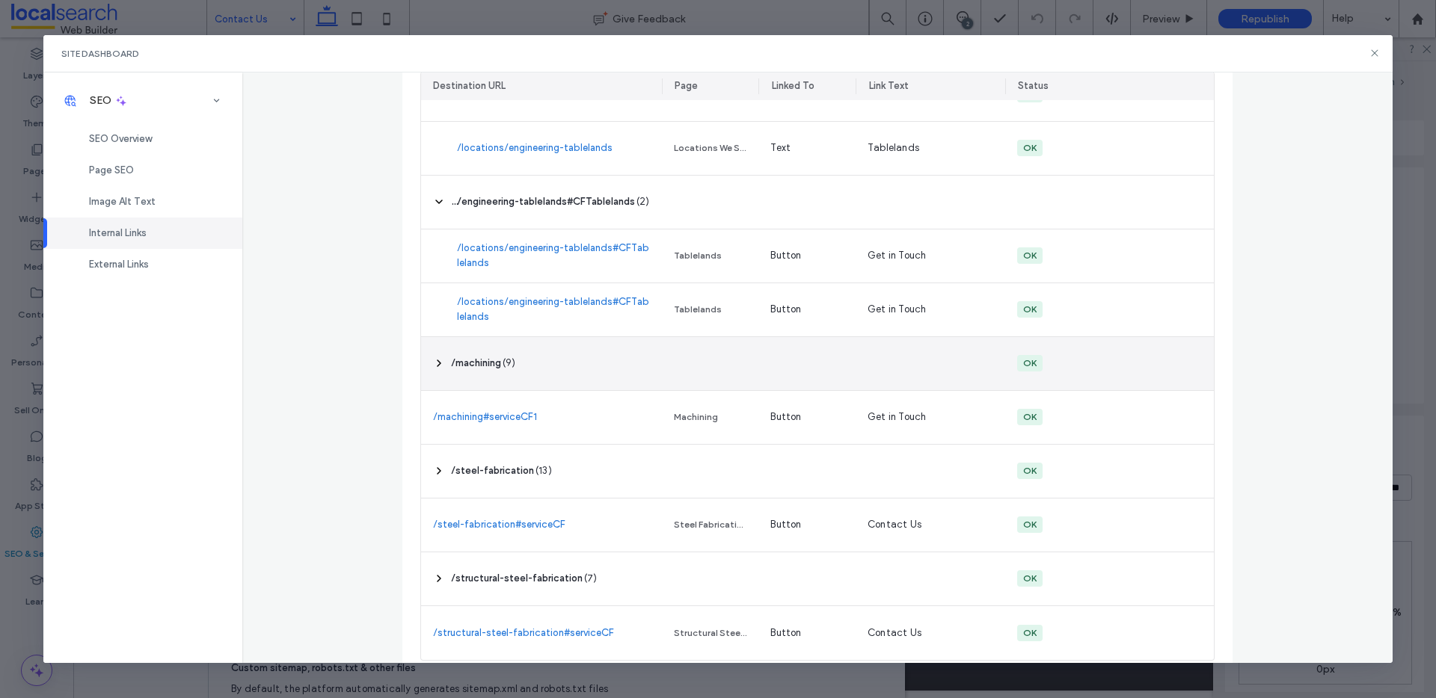
click at [502, 354] on div "‎ /machining ‎ ( 9 )" at bounding box center [541, 363] width 241 height 53
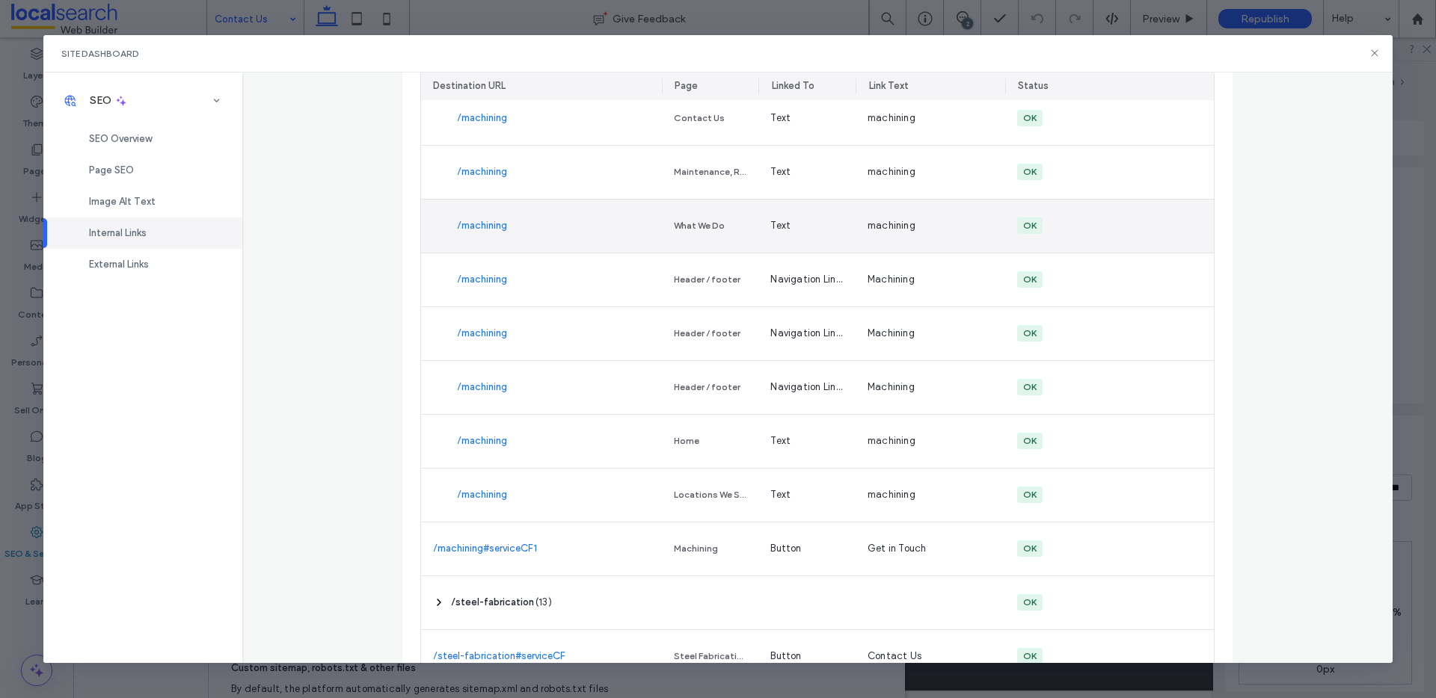
scroll to position [2965, 0]
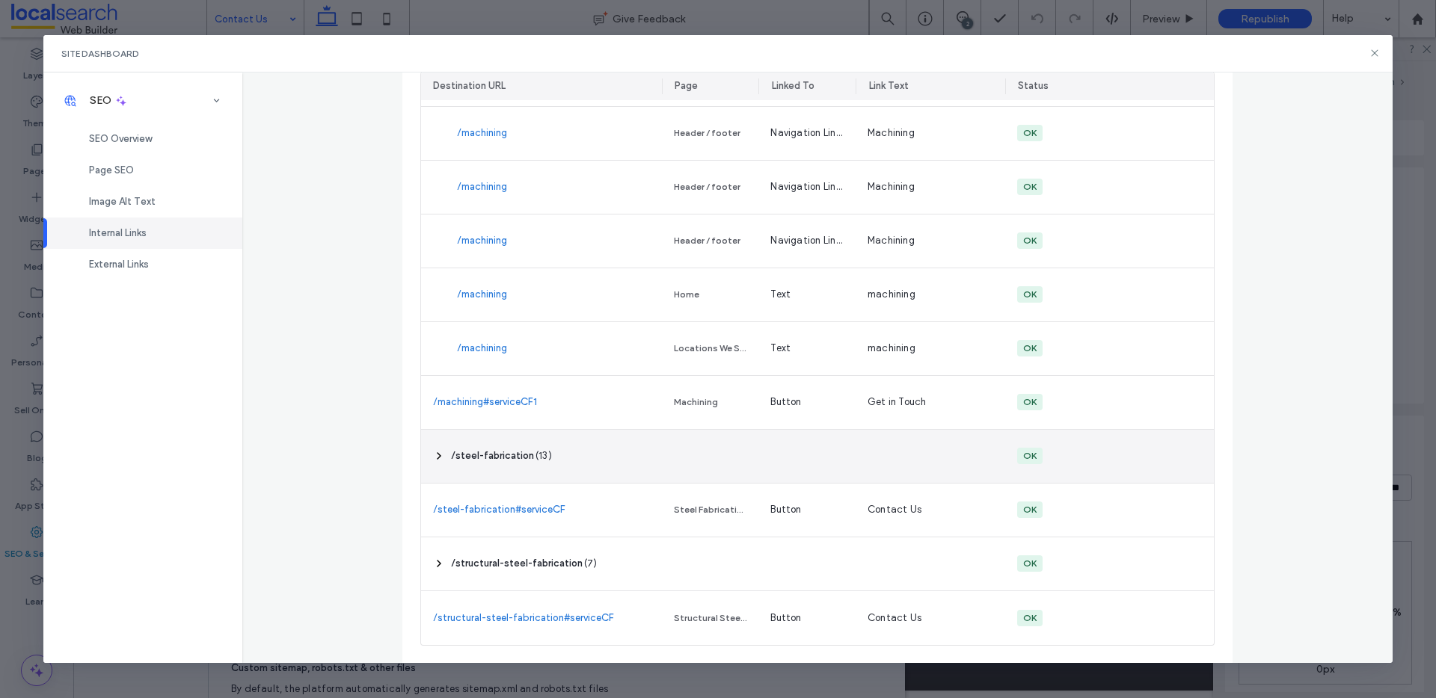
click at [514, 449] on span "‎ /steel-fabrication ‎" at bounding box center [492, 456] width 83 height 15
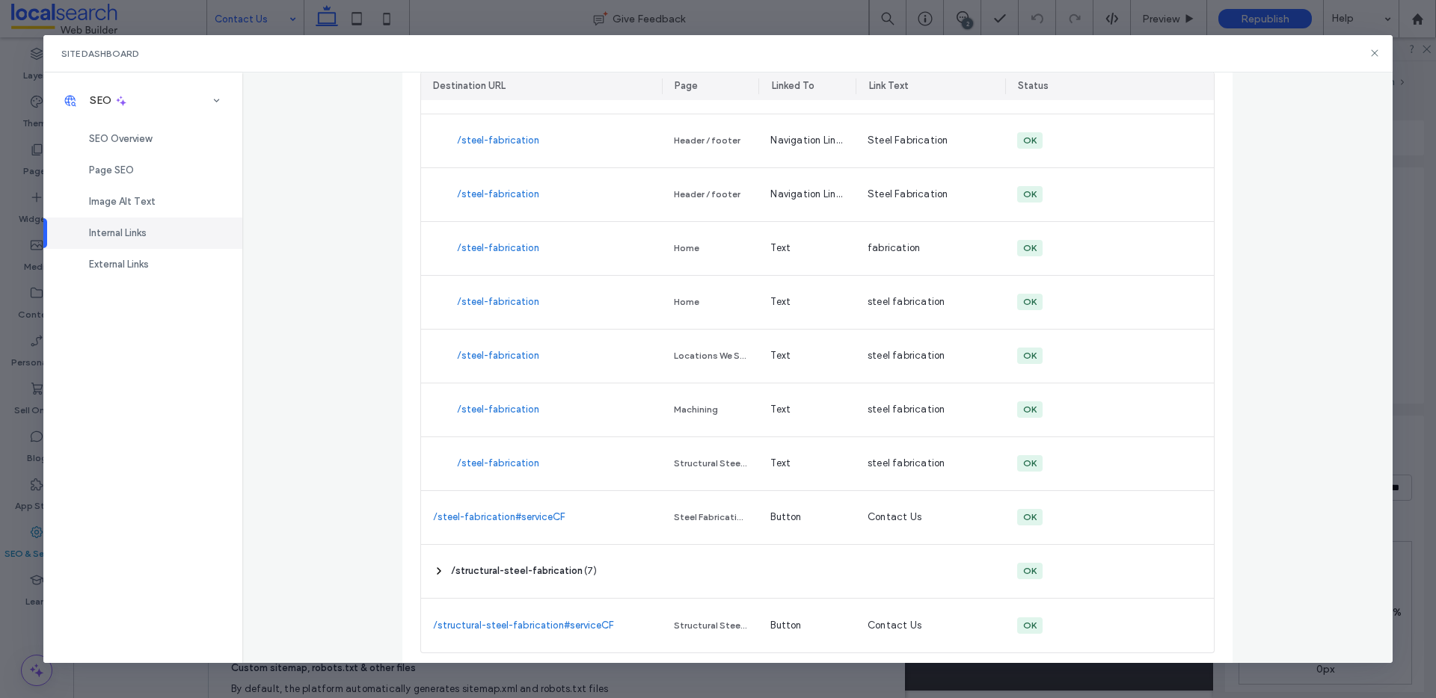
scroll to position [3665, 0]
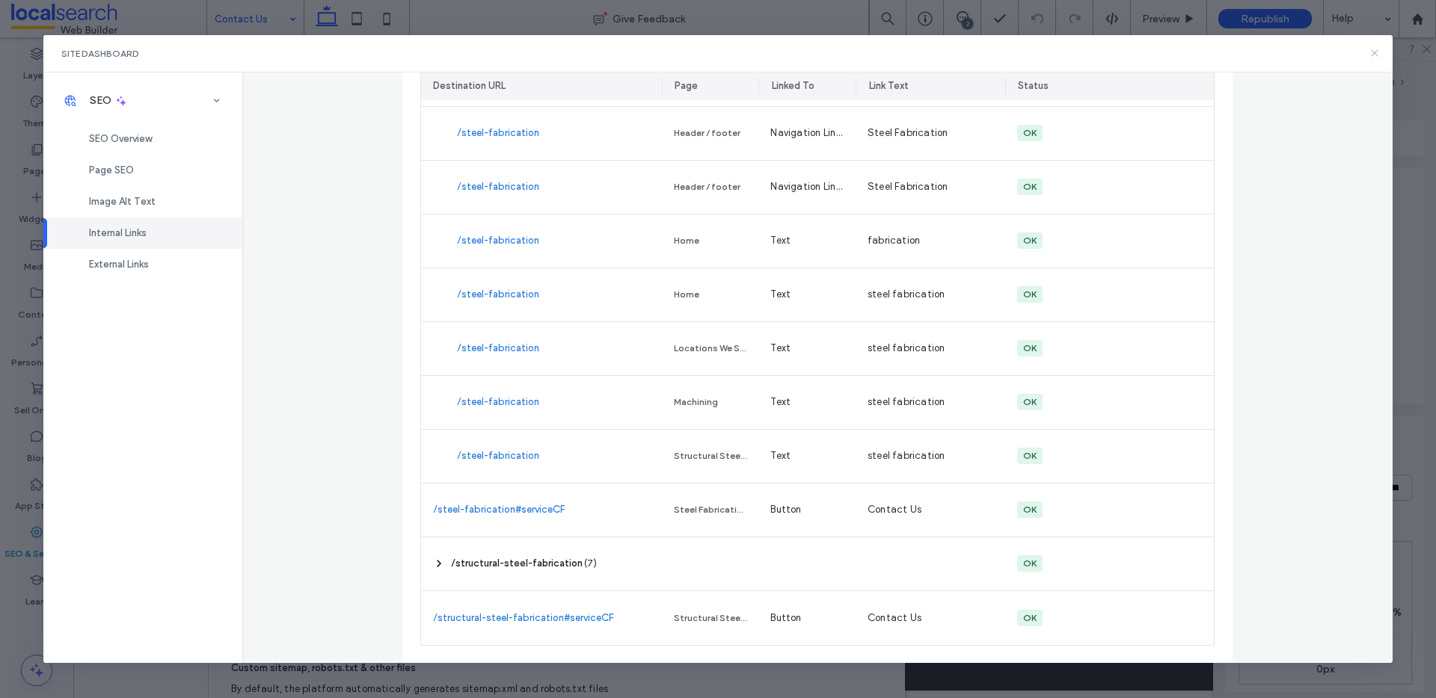
click at [1376, 49] on icon at bounding box center [1374, 53] width 12 height 12
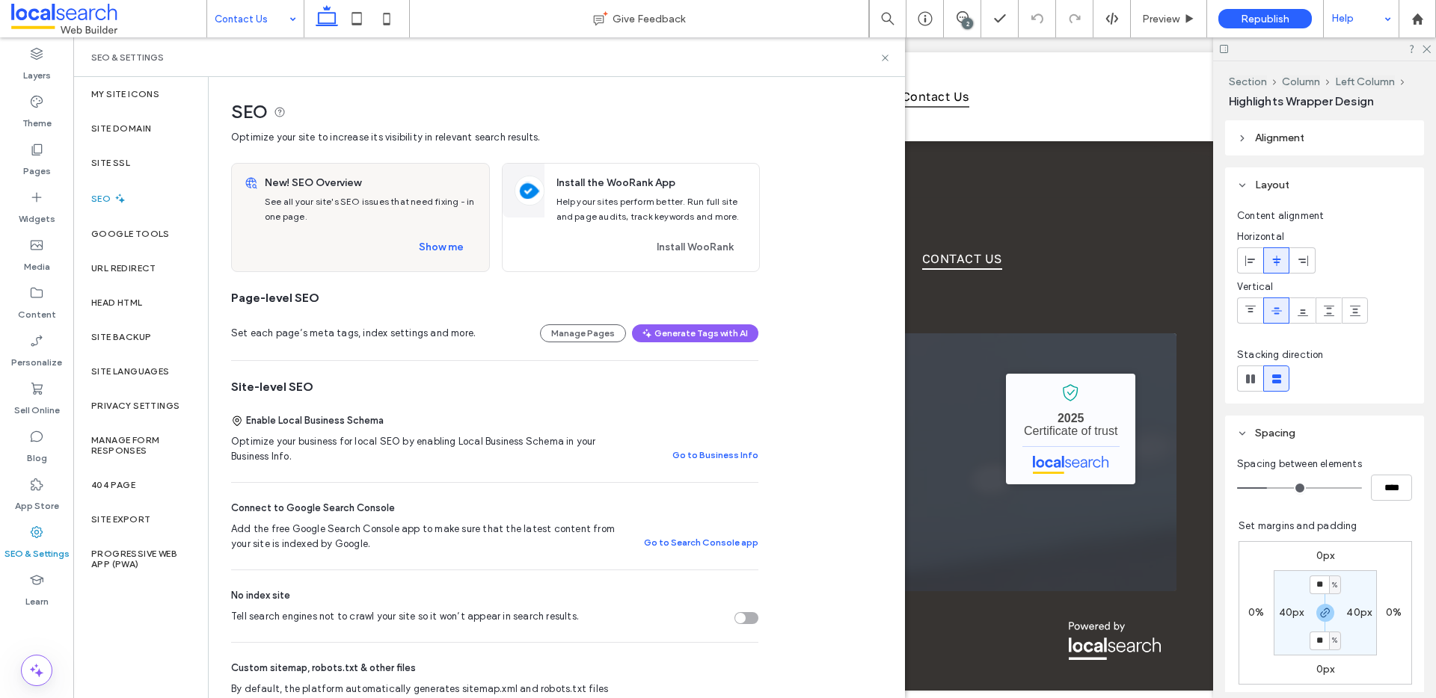
click at [1367, 20] on div "Help" at bounding box center [1361, 18] width 75 height 37
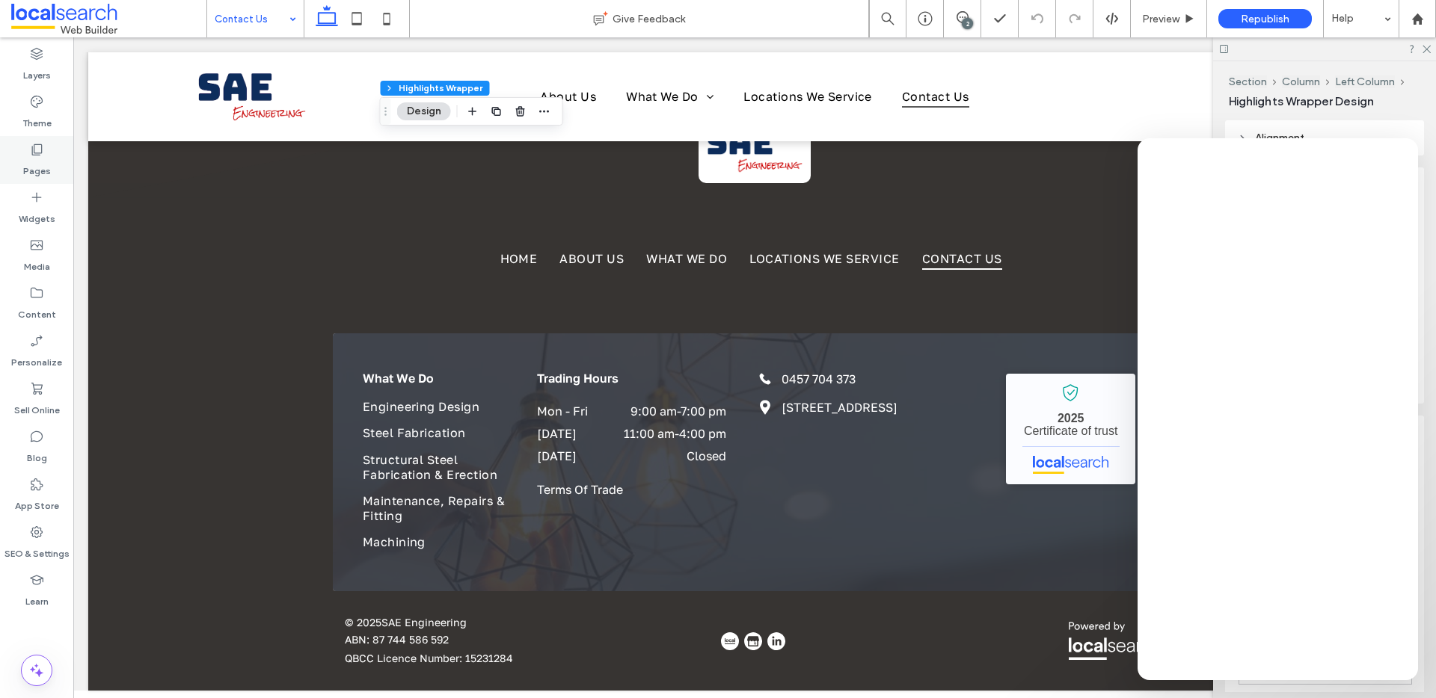
click at [28, 151] on div "Pages" at bounding box center [36, 160] width 73 height 48
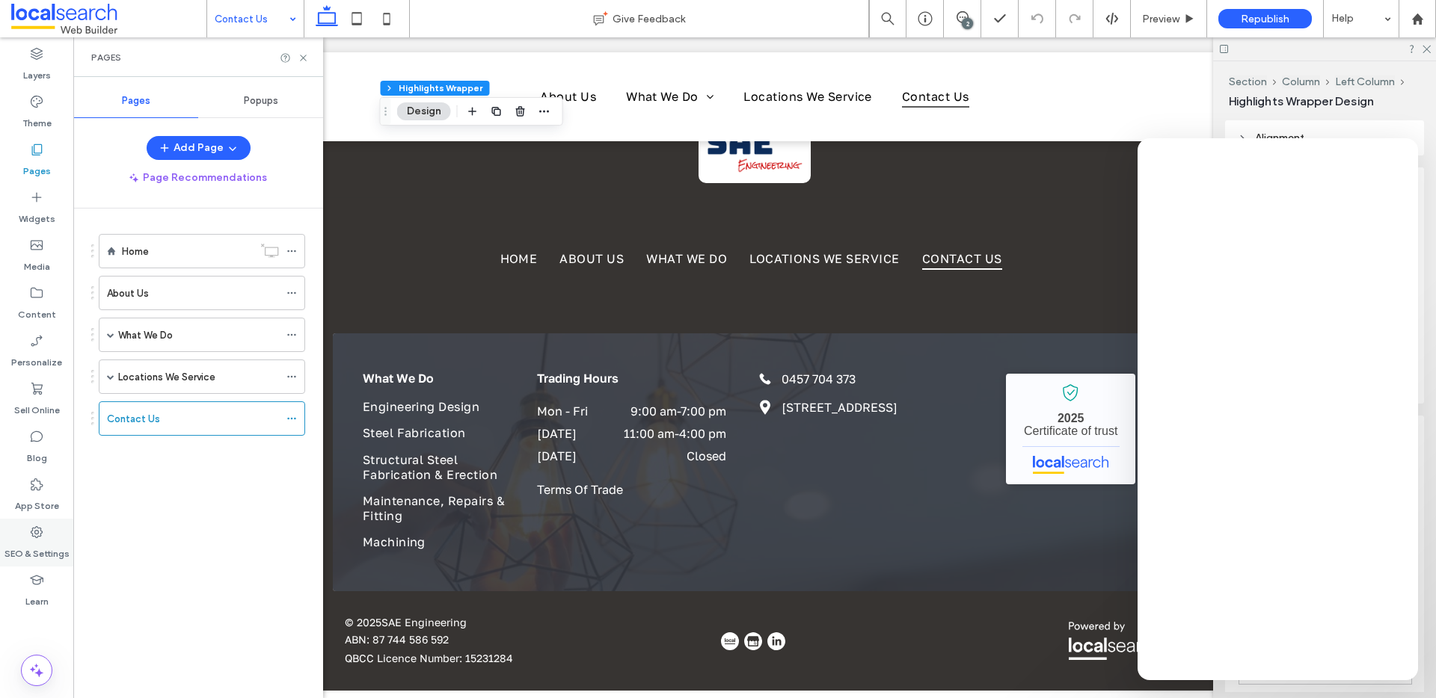
click at [38, 535] on icon at bounding box center [36, 532] width 15 height 15
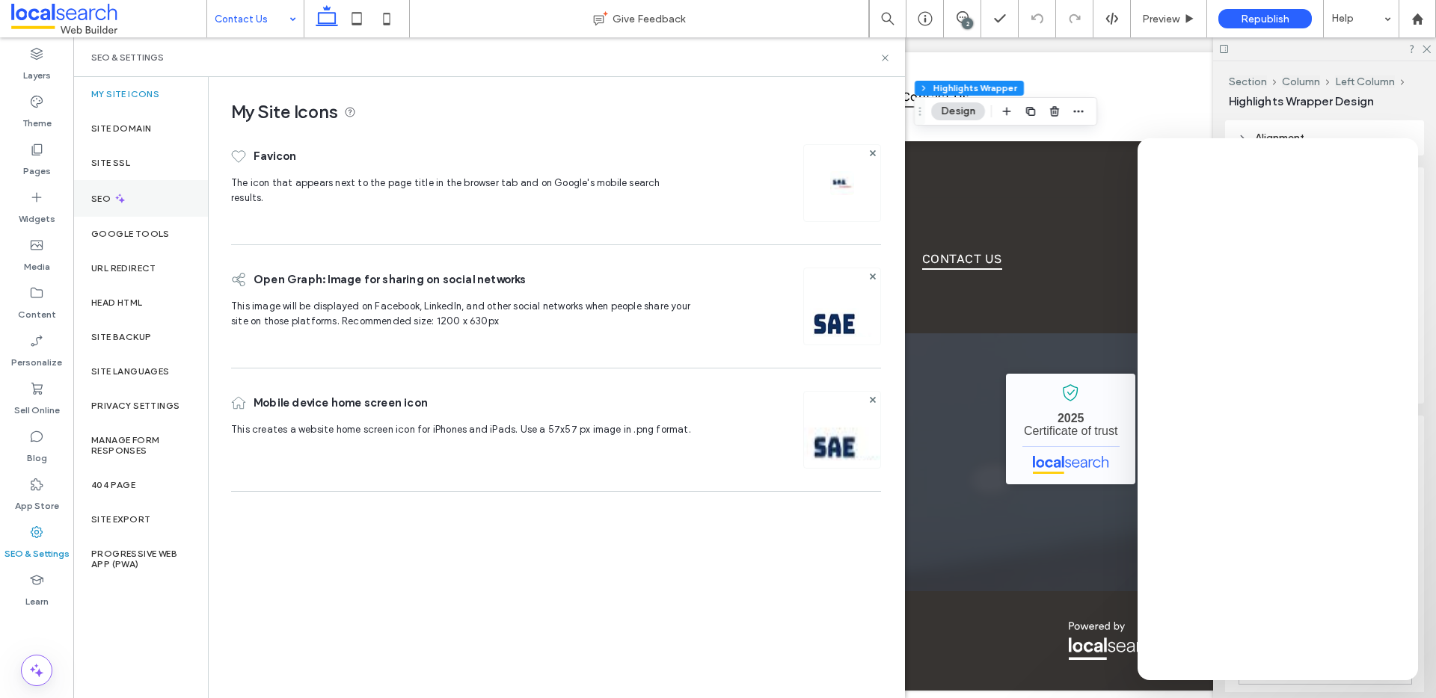
click at [141, 197] on div "SEO" at bounding box center [140, 198] width 135 height 37
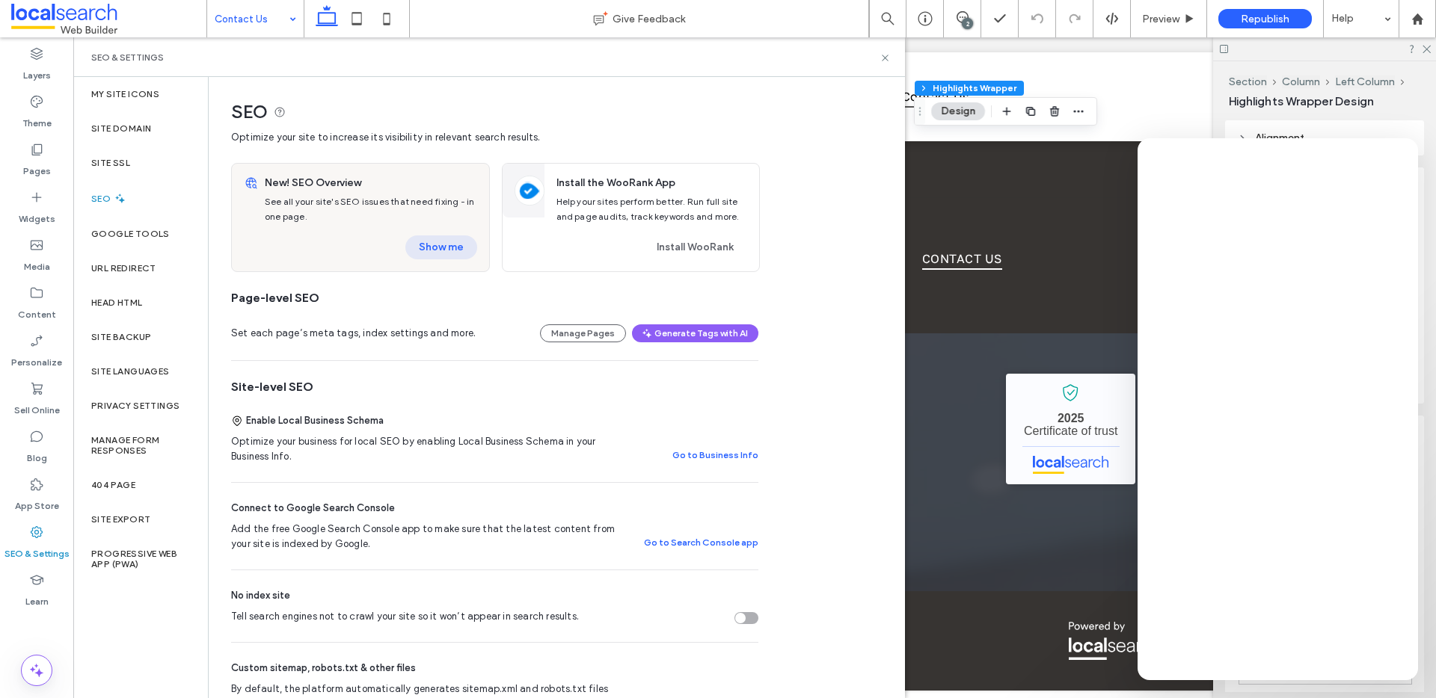
click at [429, 253] on button "Show me" at bounding box center [441, 248] width 72 height 24
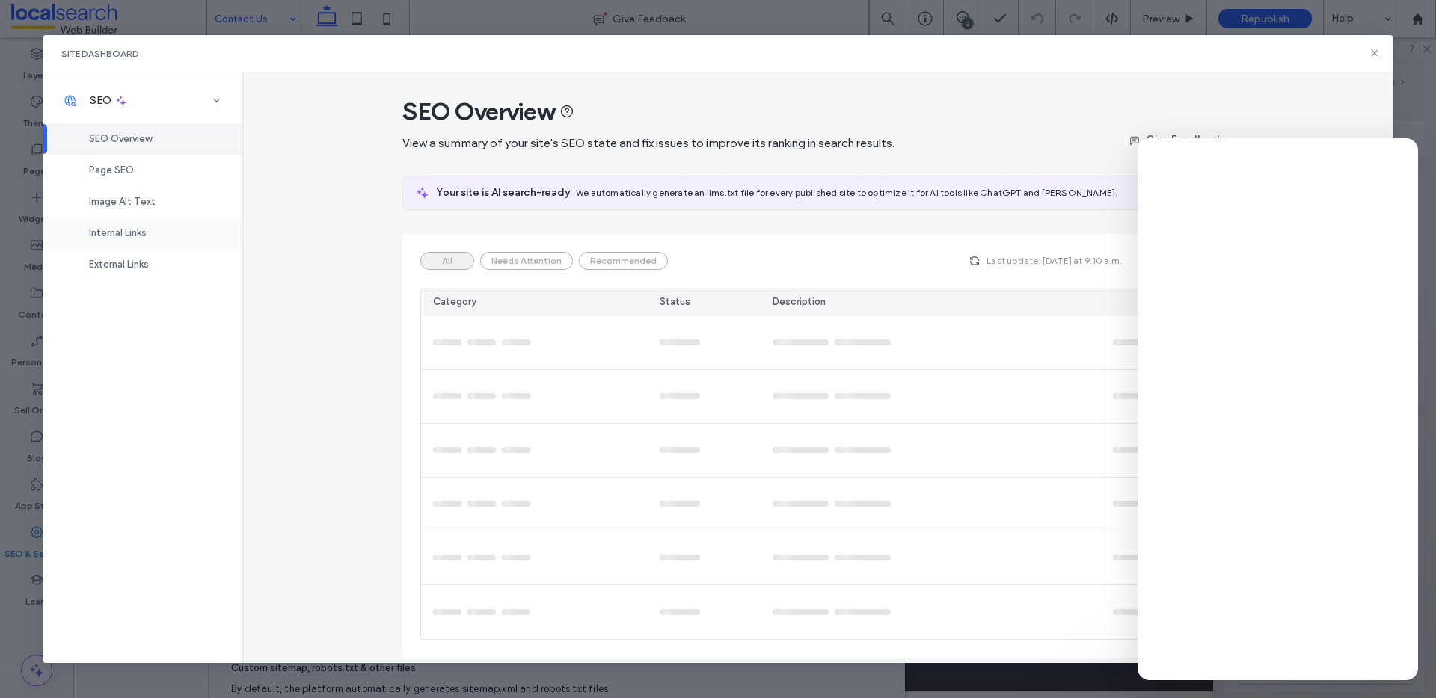
click at [164, 230] on div "Internal Links" at bounding box center [142, 233] width 199 height 31
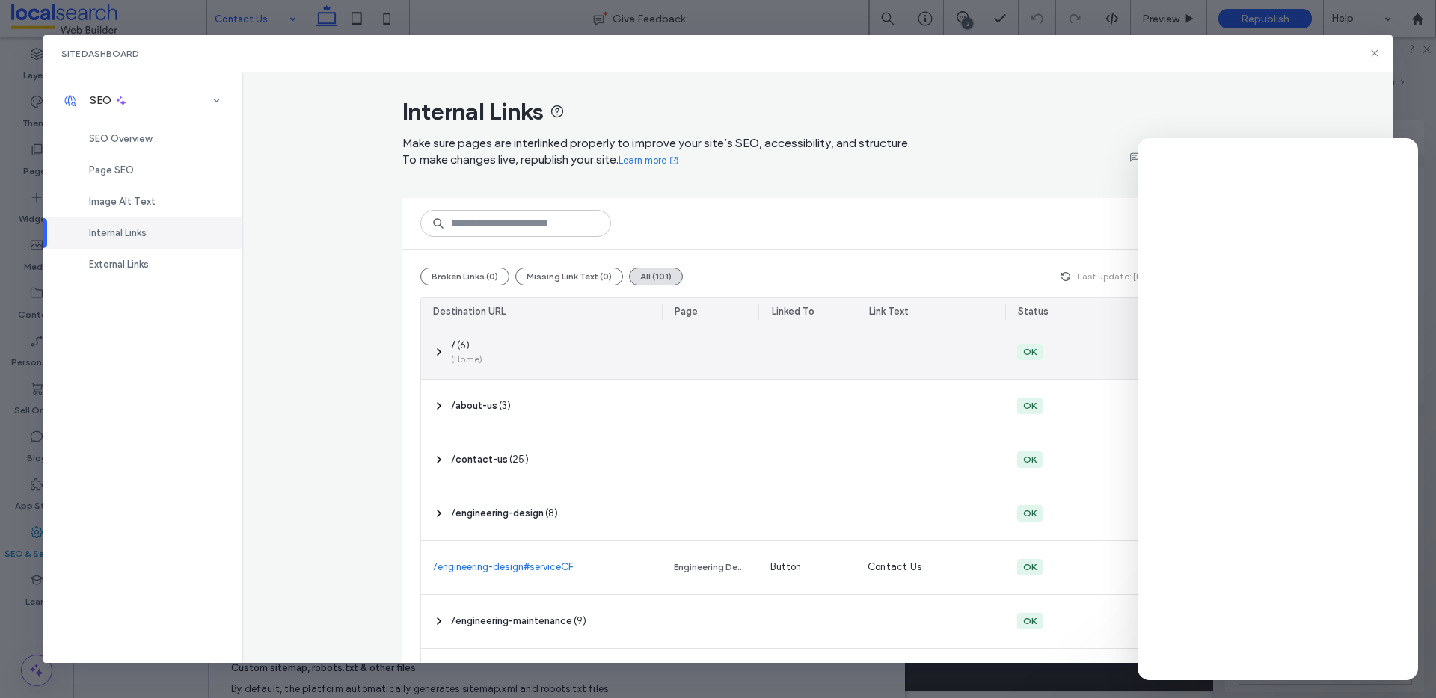
click at [488, 356] on div "‎ / ‎ ( 6 ) (Home)" at bounding box center [541, 352] width 241 height 53
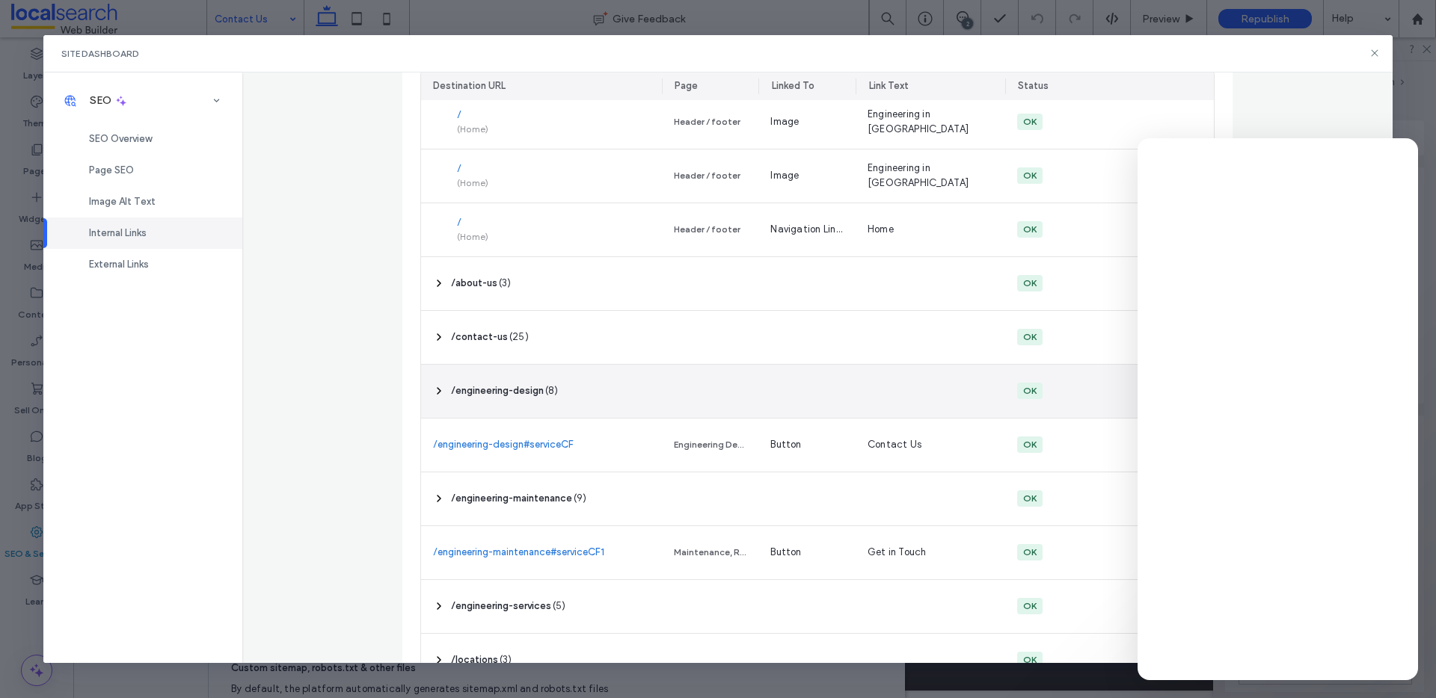
scroll to position [447, 0]
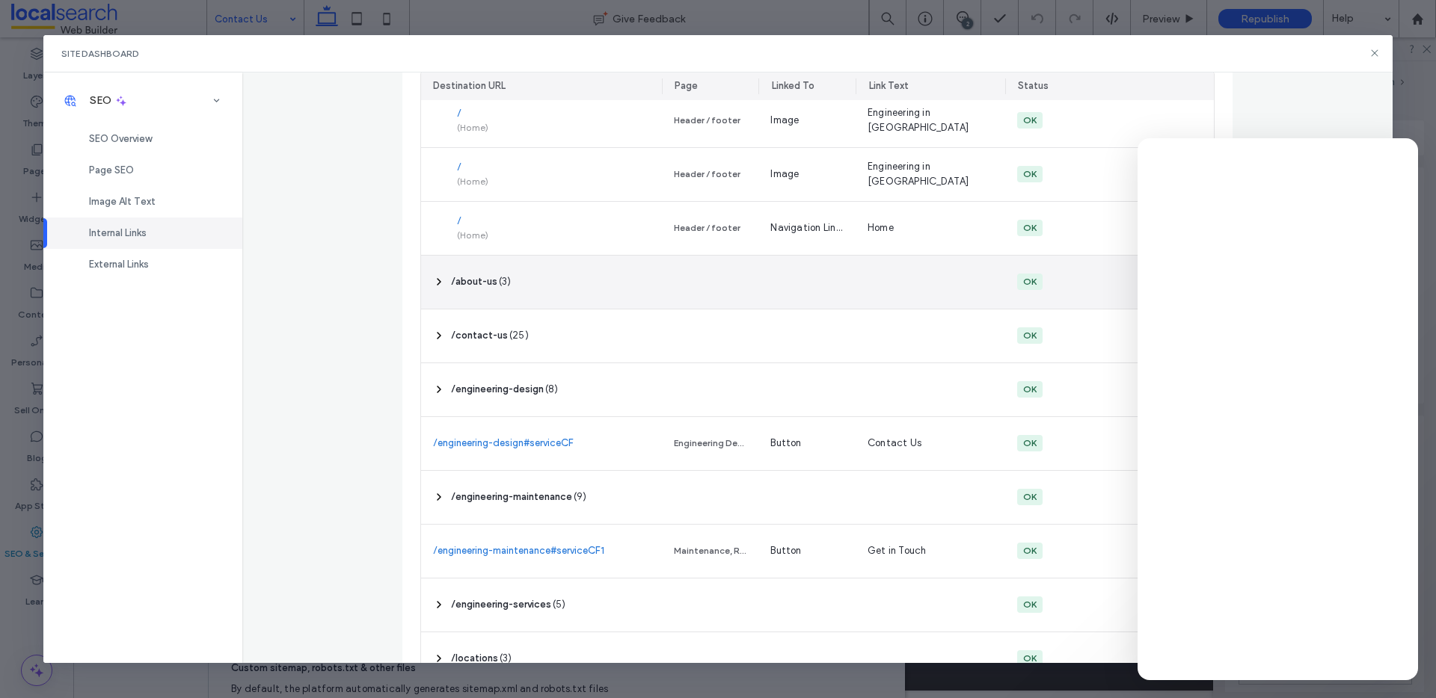
click at [501, 295] on div "‎ /about-us ‎ ( 3 )" at bounding box center [541, 282] width 241 height 53
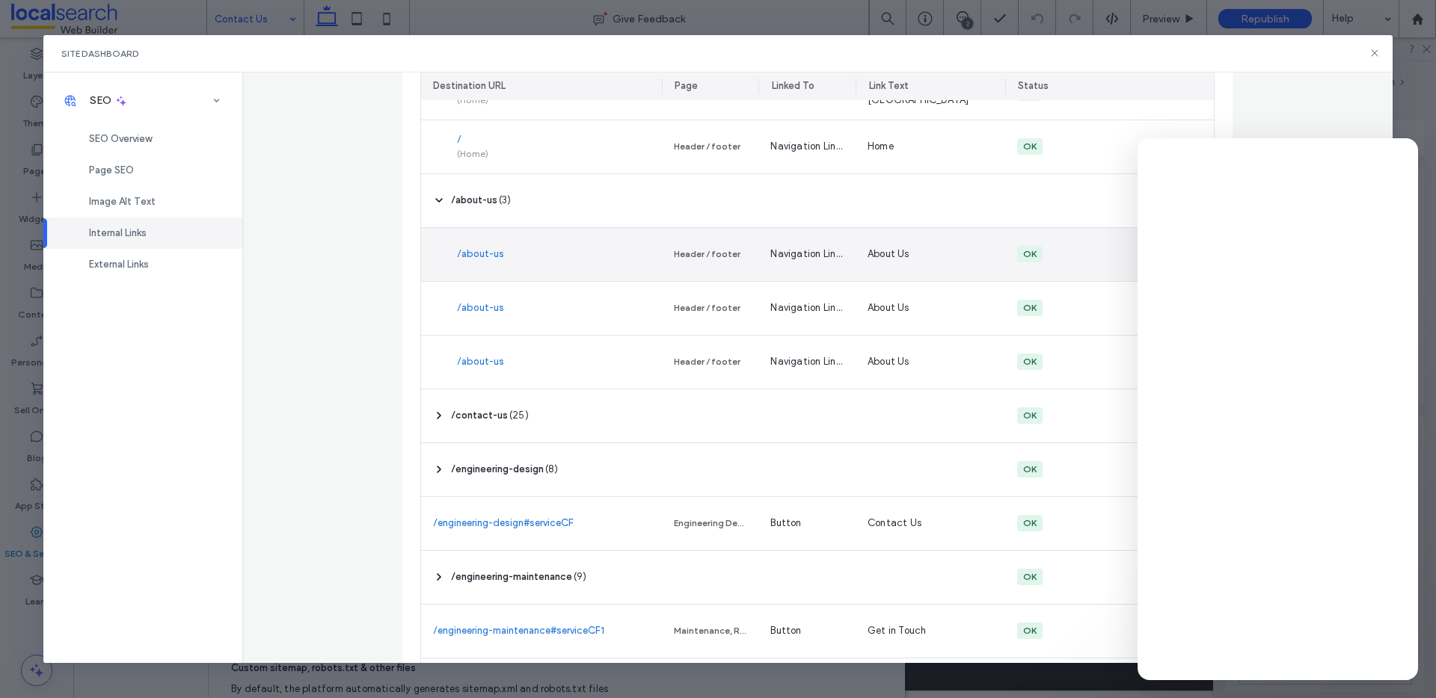
scroll to position [544, 0]
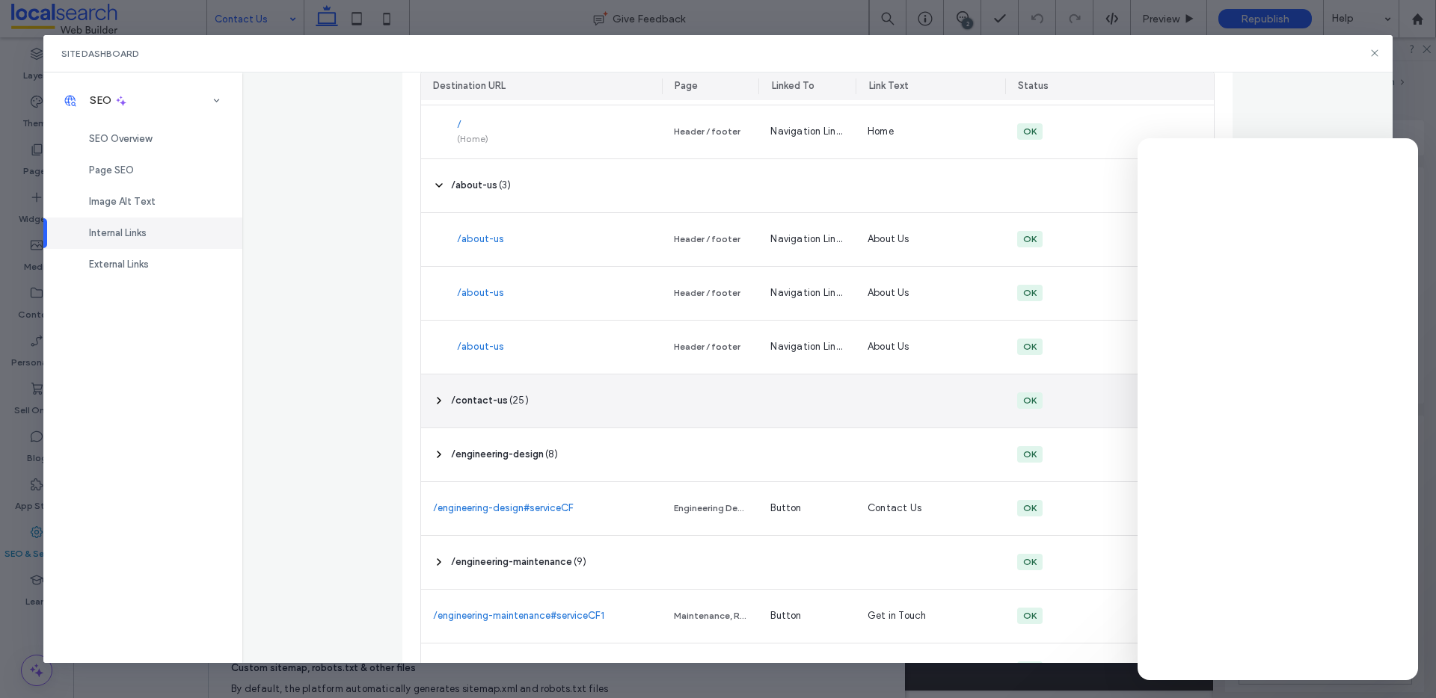
click at [509, 399] on span "( 25 )" at bounding box center [518, 400] width 19 height 15
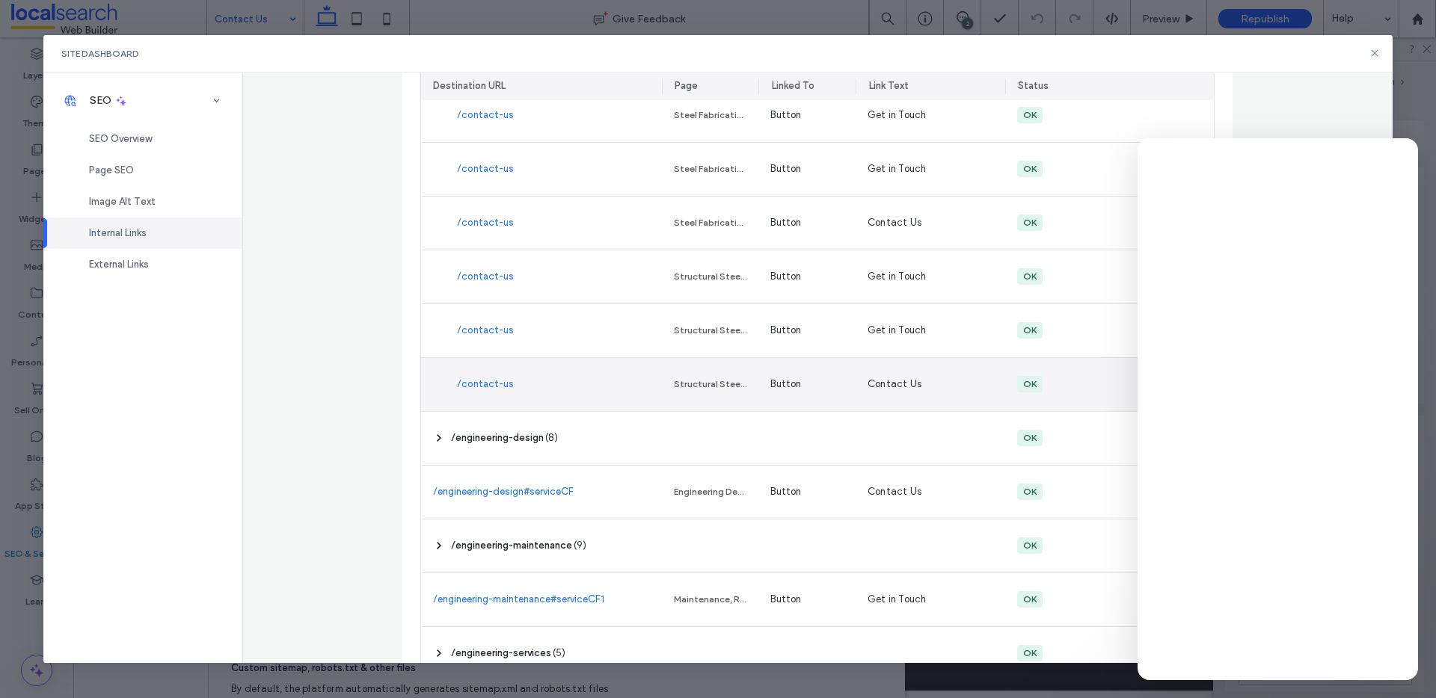
scroll to position [1914, 0]
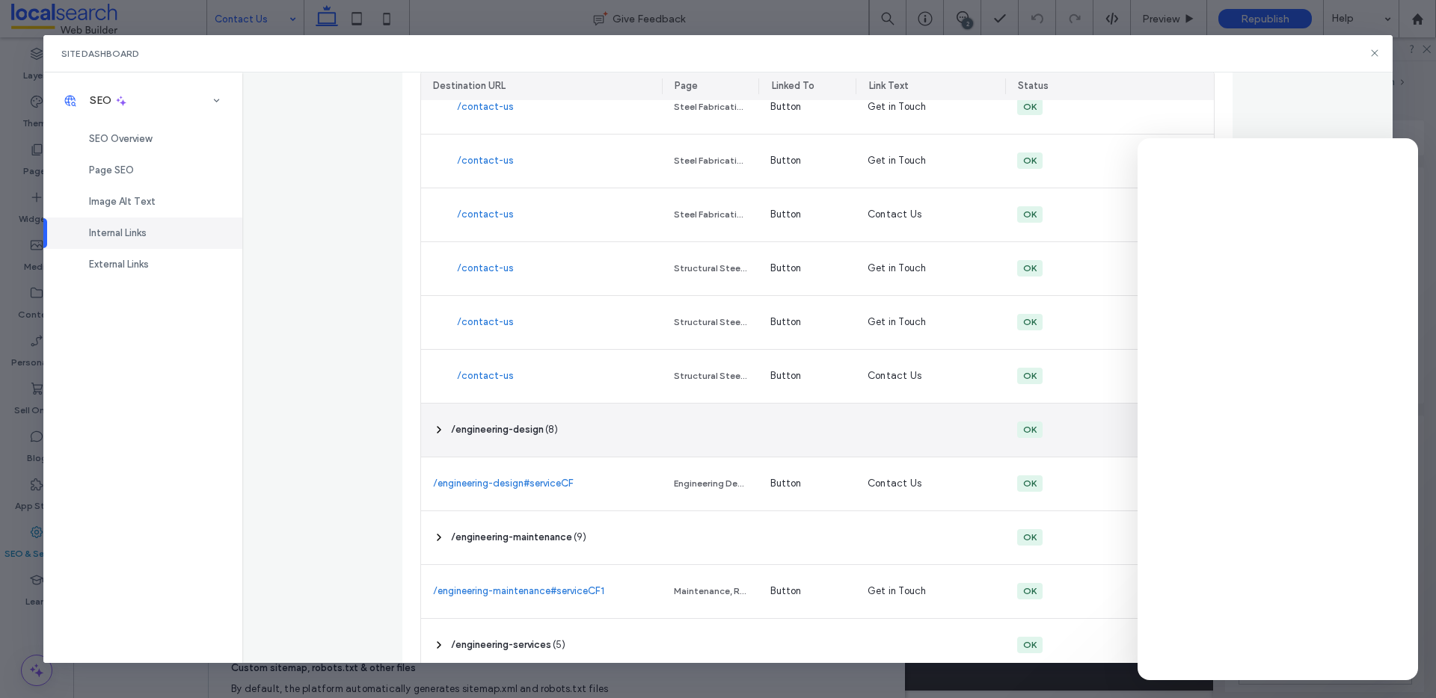
click at [672, 422] on div at bounding box center [710, 430] width 97 height 53
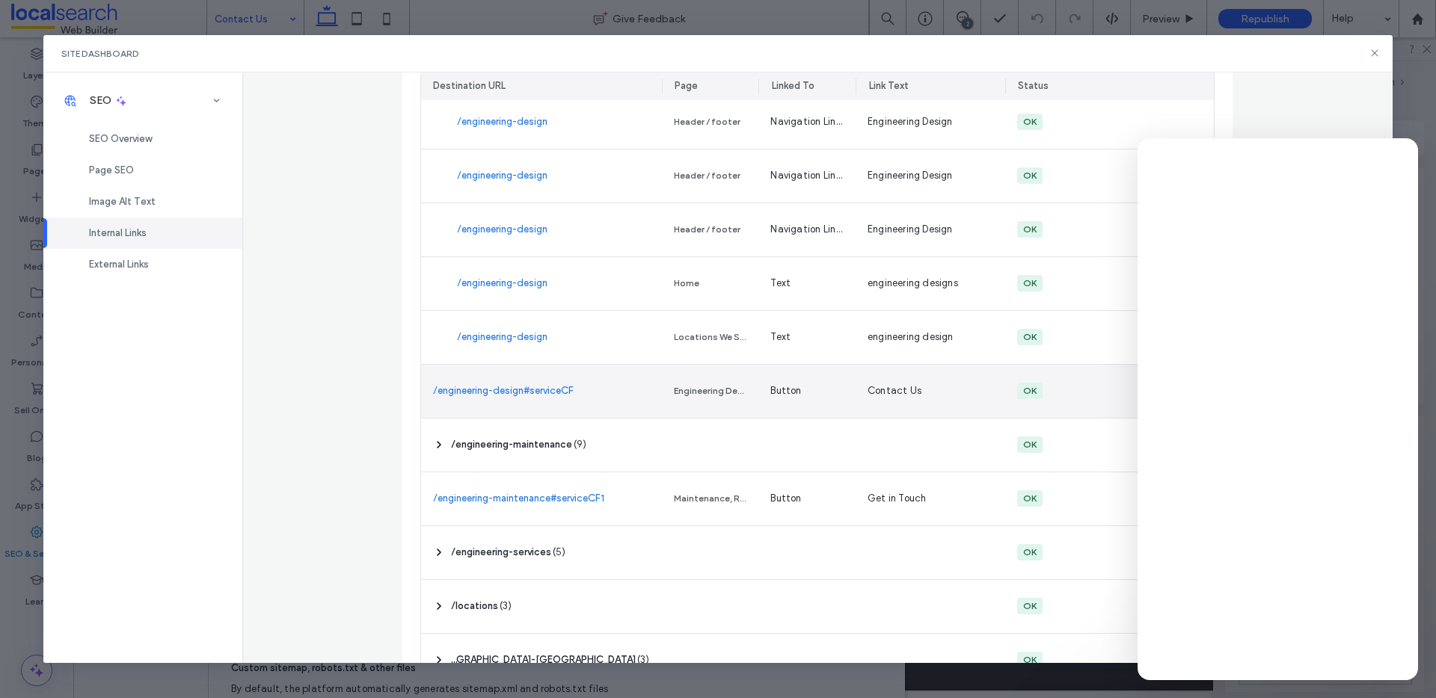
scroll to position [2438, 0]
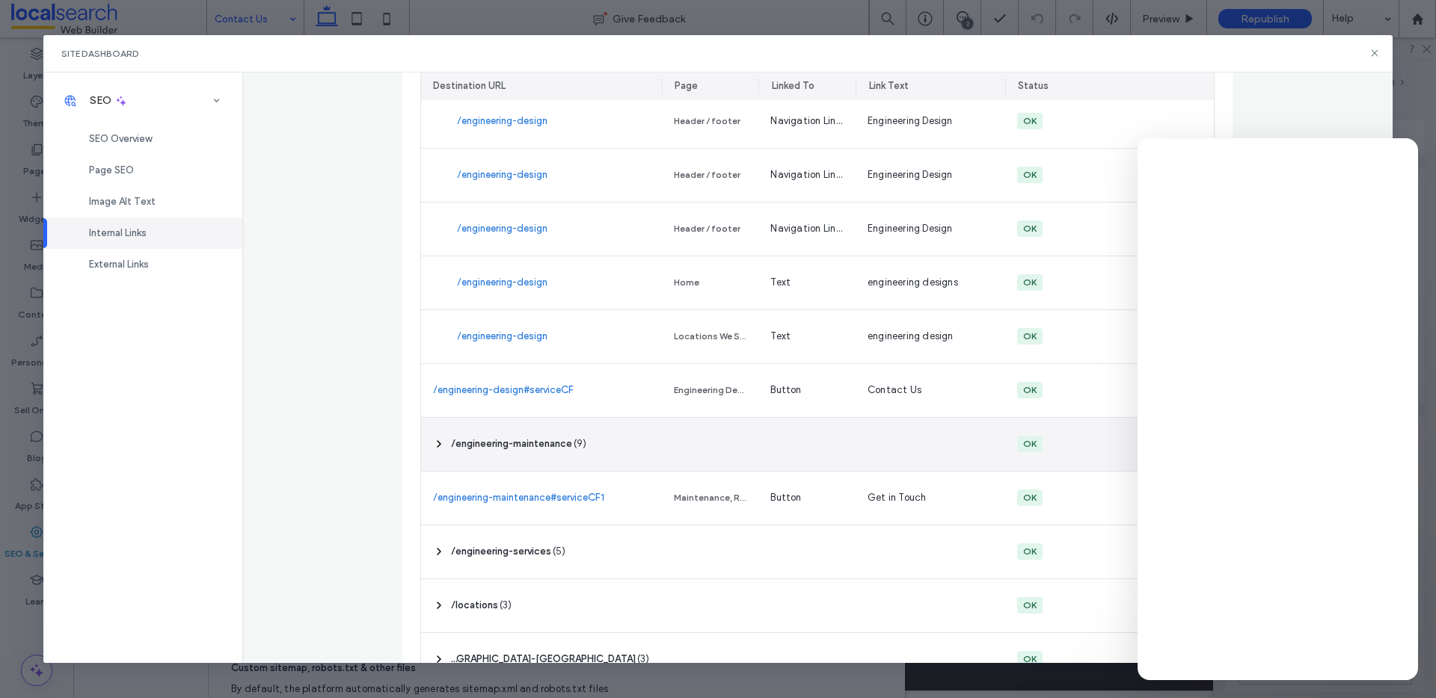
click at [508, 462] on div "‎ /engineering-maintenance ‎ ( 9 )" at bounding box center [541, 444] width 241 height 53
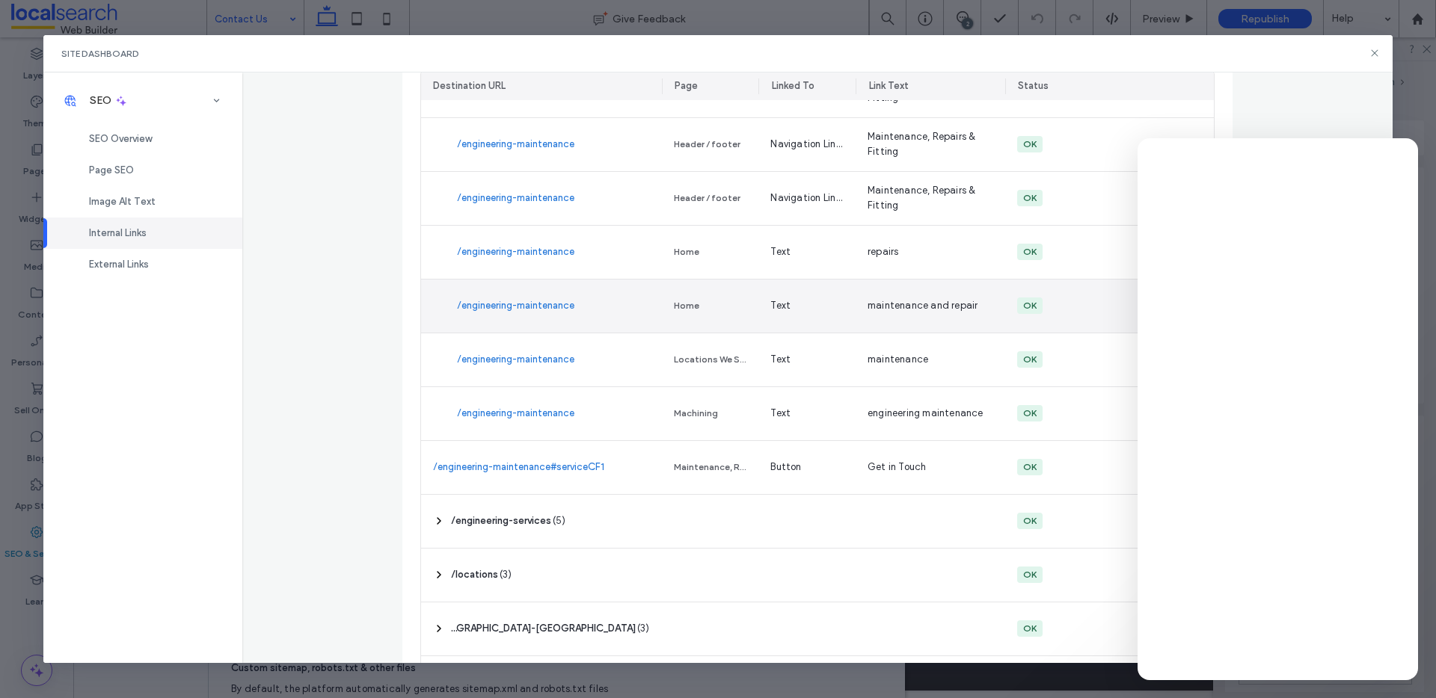
scroll to position [3023, 0]
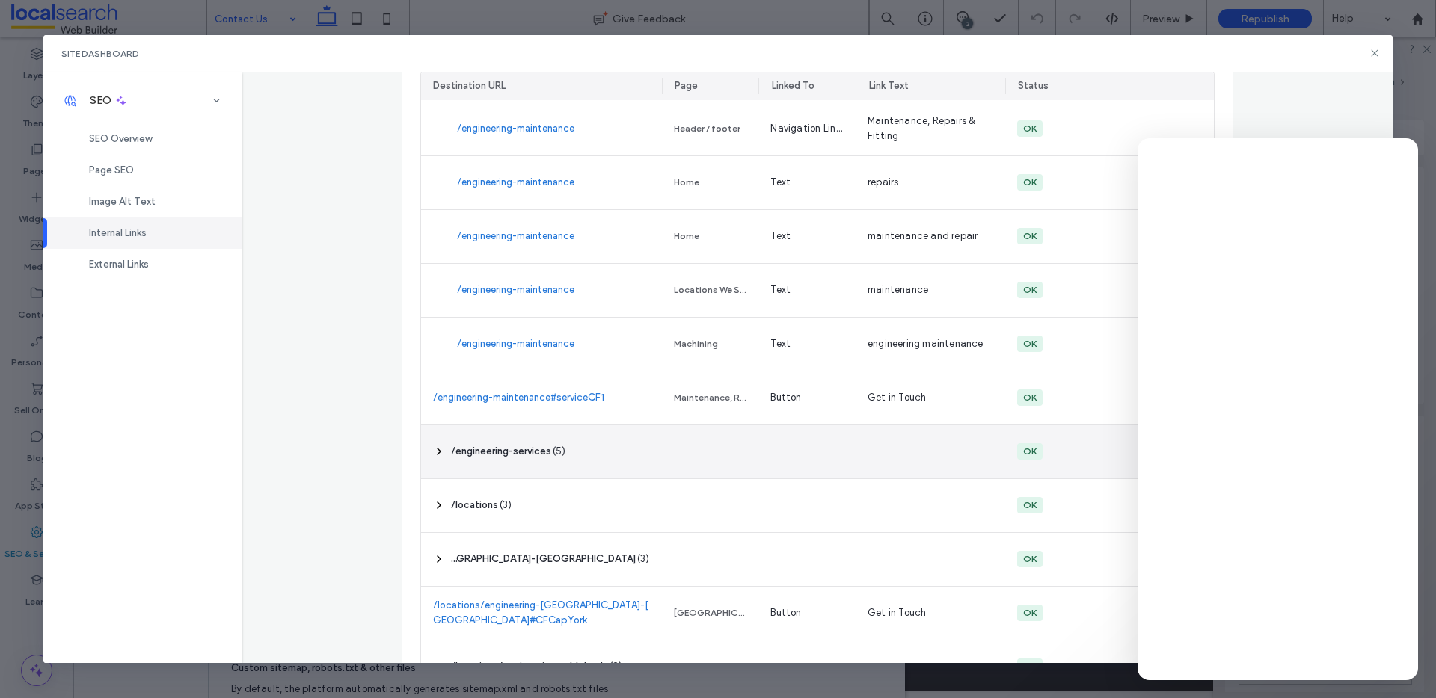
drag, startPoint x: 520, startPoint y: 439, endPoint x: 531, endPoint y: 419, distance: 22.4
click at [520, 440] on div "‎ /engineering-services ‎ ( 5 )" at bounding box center [541, 451] width 241 height 53
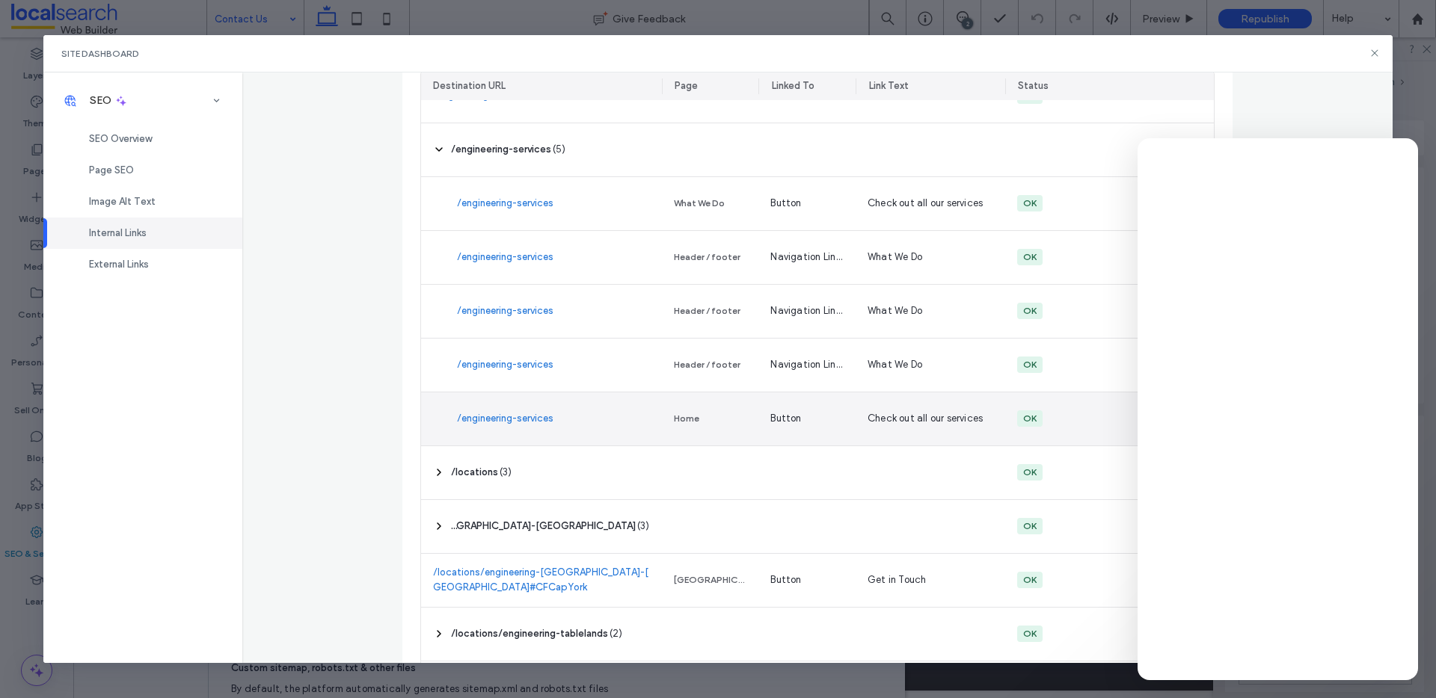
scroll to position [3342, 0]
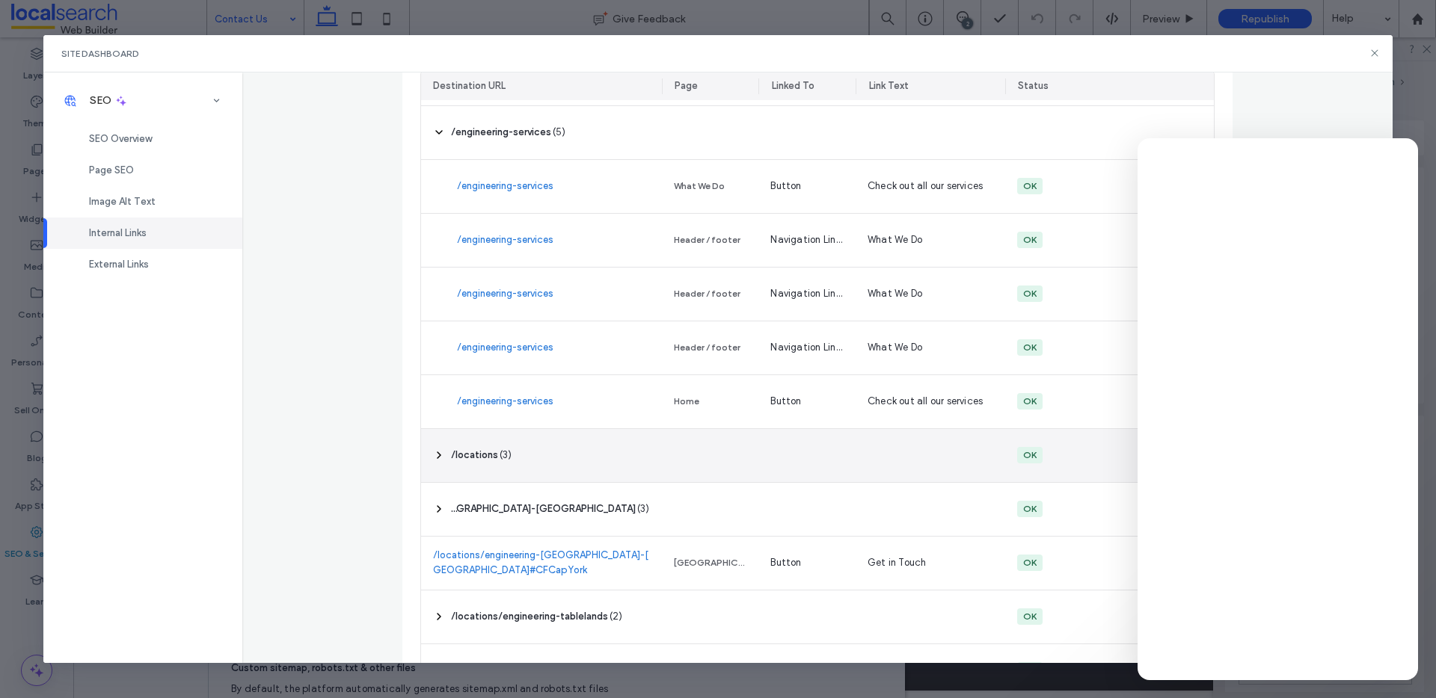
click at [536, 475] on div "‎ /locations ‎ ( 3 )" at bounding box center [541, 455] width 241 height 53
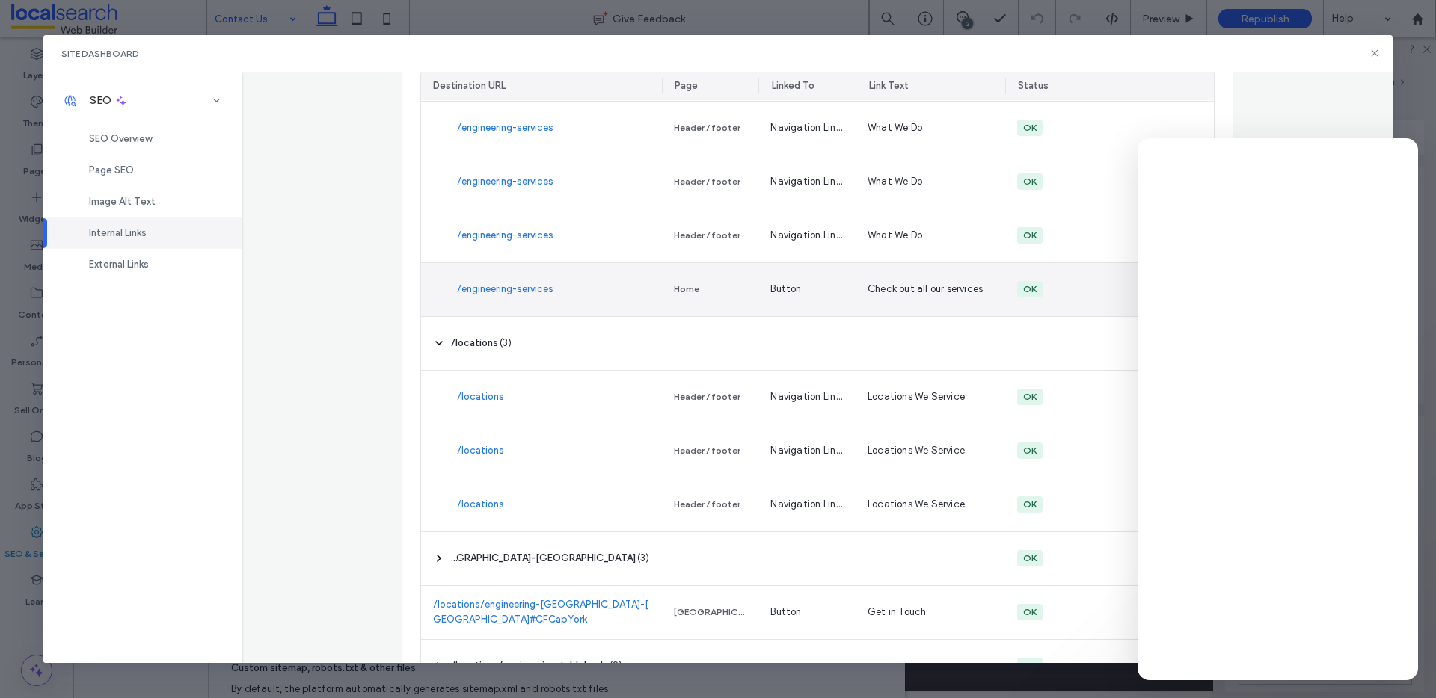
scroll to position [3621, 0]
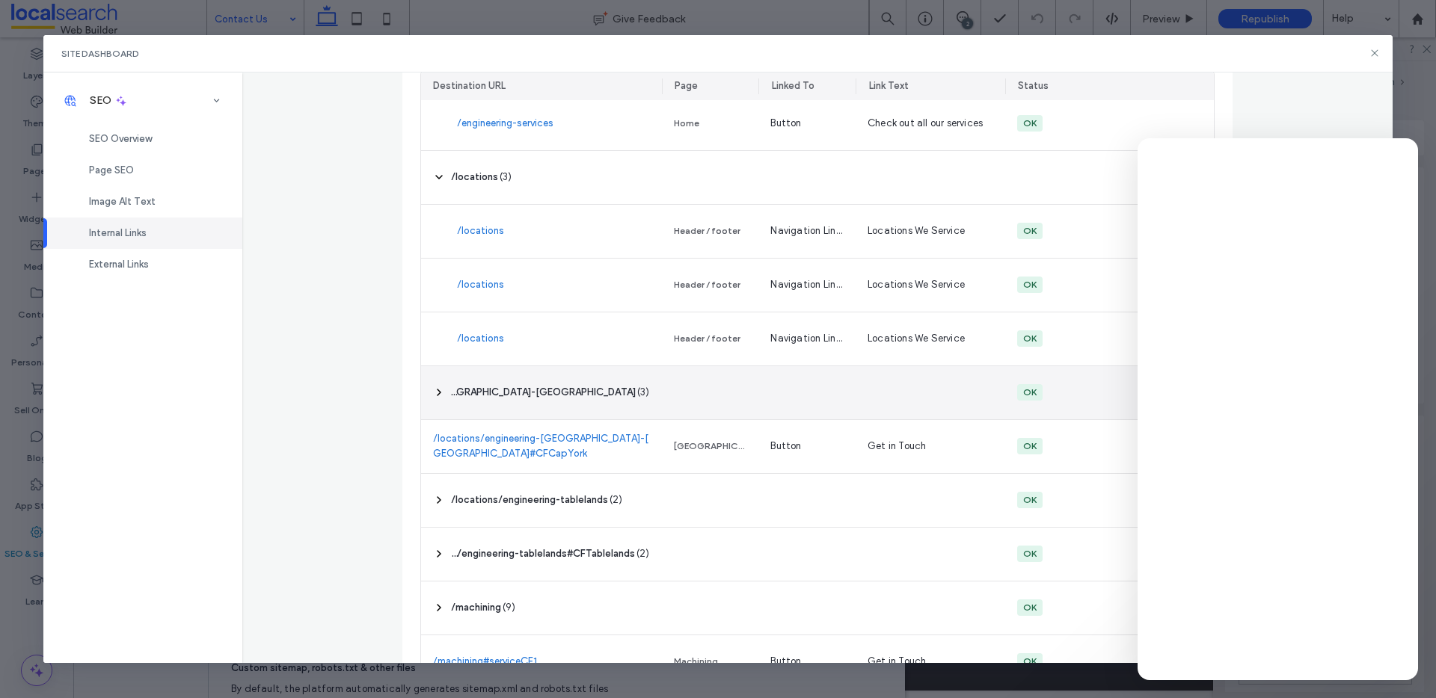
click at [565, 408] on div "‎ /locations/engineering-[GEOGRAPHIC_DATA]-[GEOGRAPHIC_DATA] ‎ ( 3 )" at bounding box center [541, 392] width 241 height 53
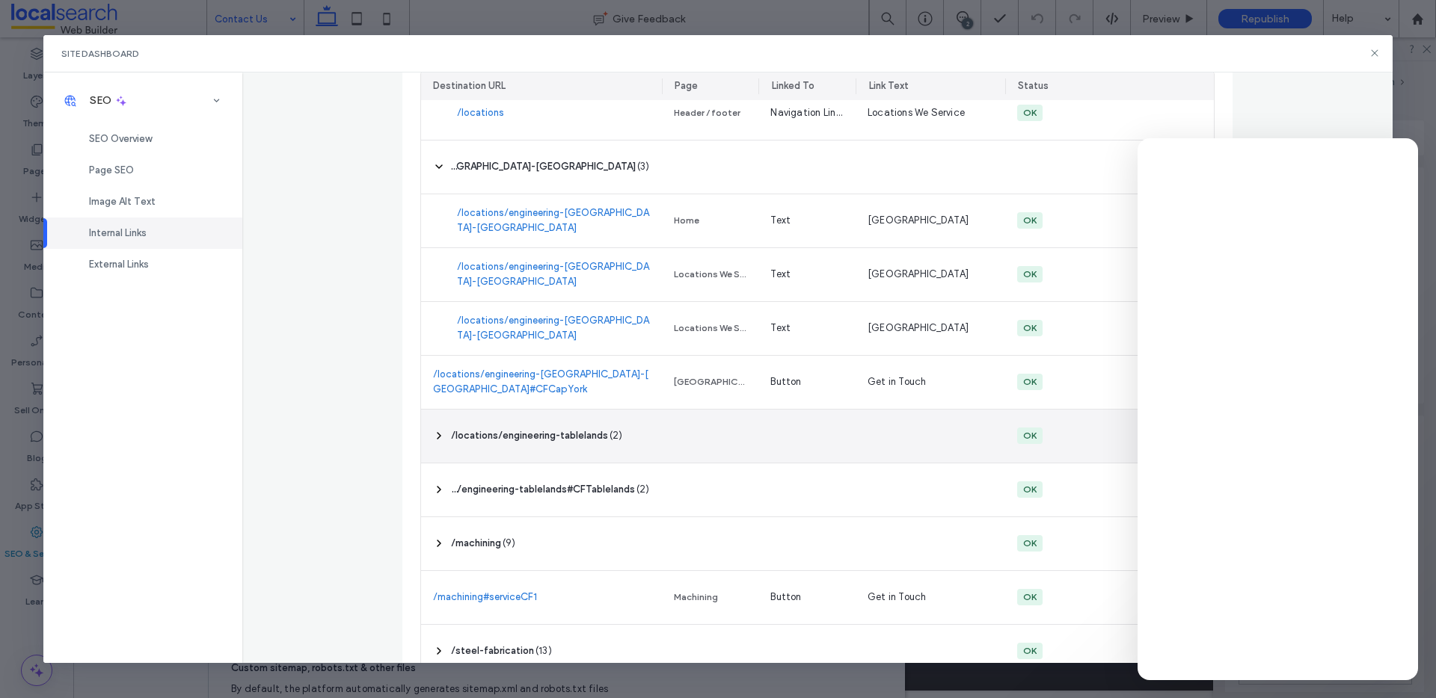
click at [550, 431] on span "‎ /locations/engineering-tablelands ‎" at bounding box center [529, 435] width 157 height 15
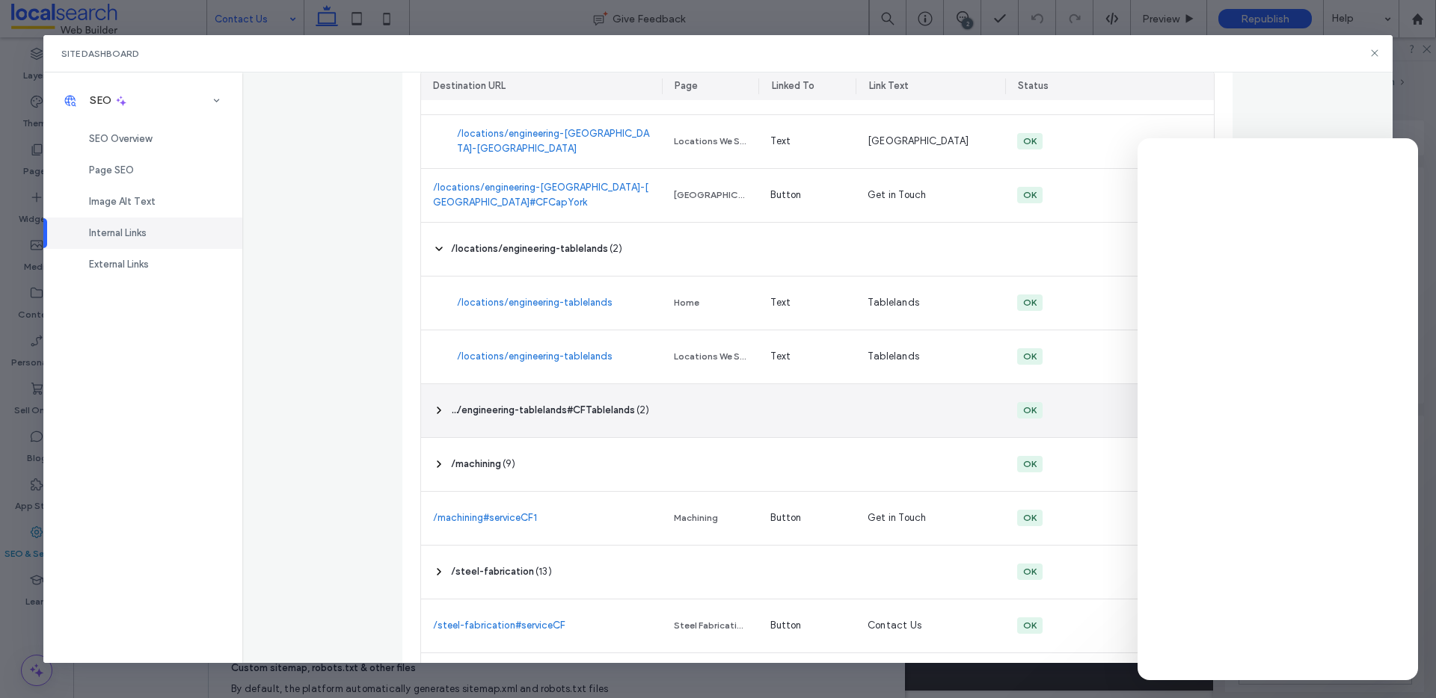
click at [514, 408] on span "‎ /locations/engineering-tablelands#CFTablelands ‎" at bounding box center [543, 410] width 184 height 15
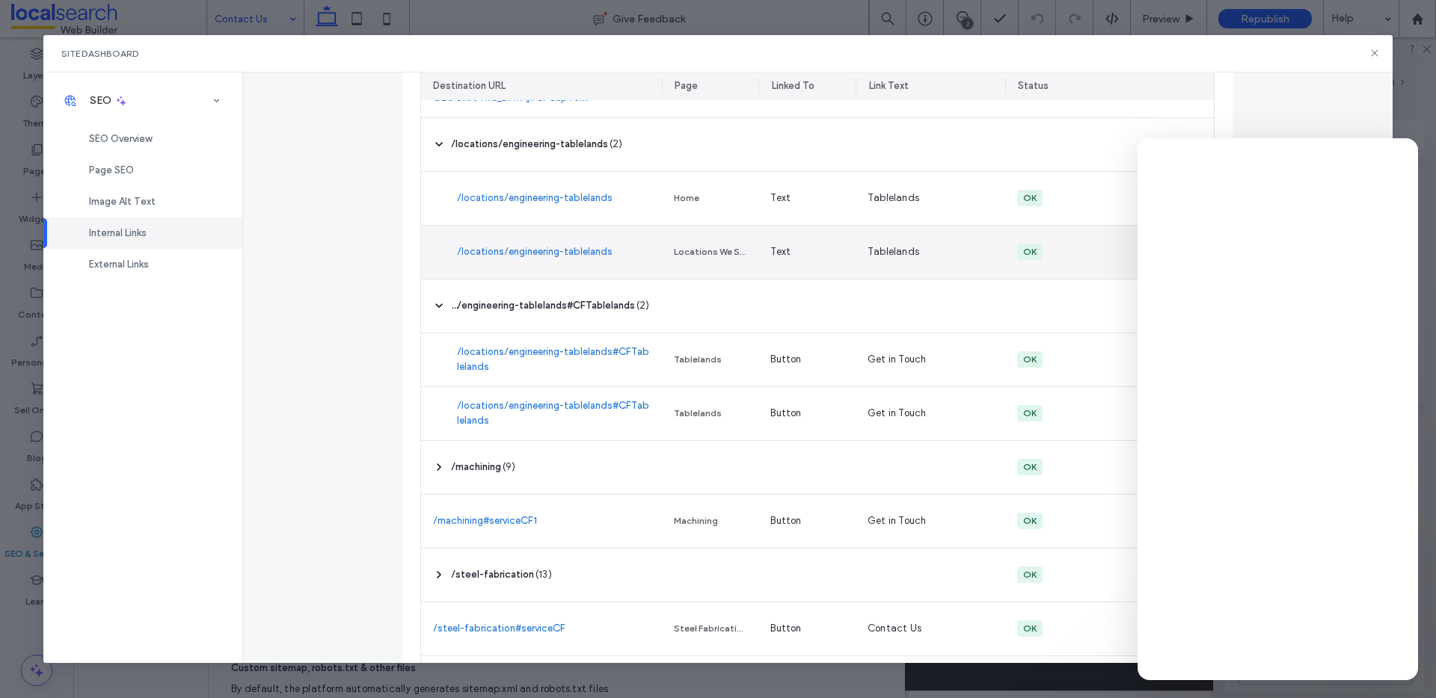
scroll to position [4146, 0]
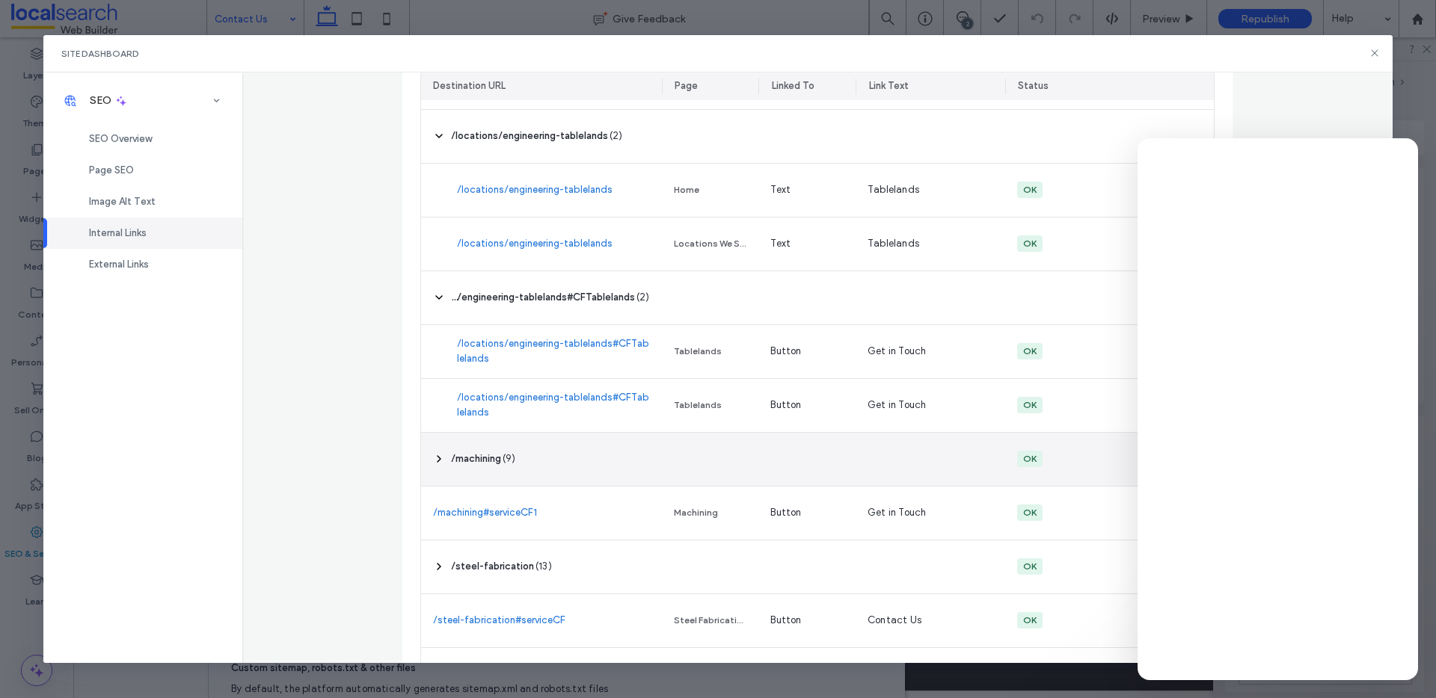
click at [523, 458] on div "‎ /machining ‎ ( 9 )" at bounding box center [541, 459] width 241 height 53
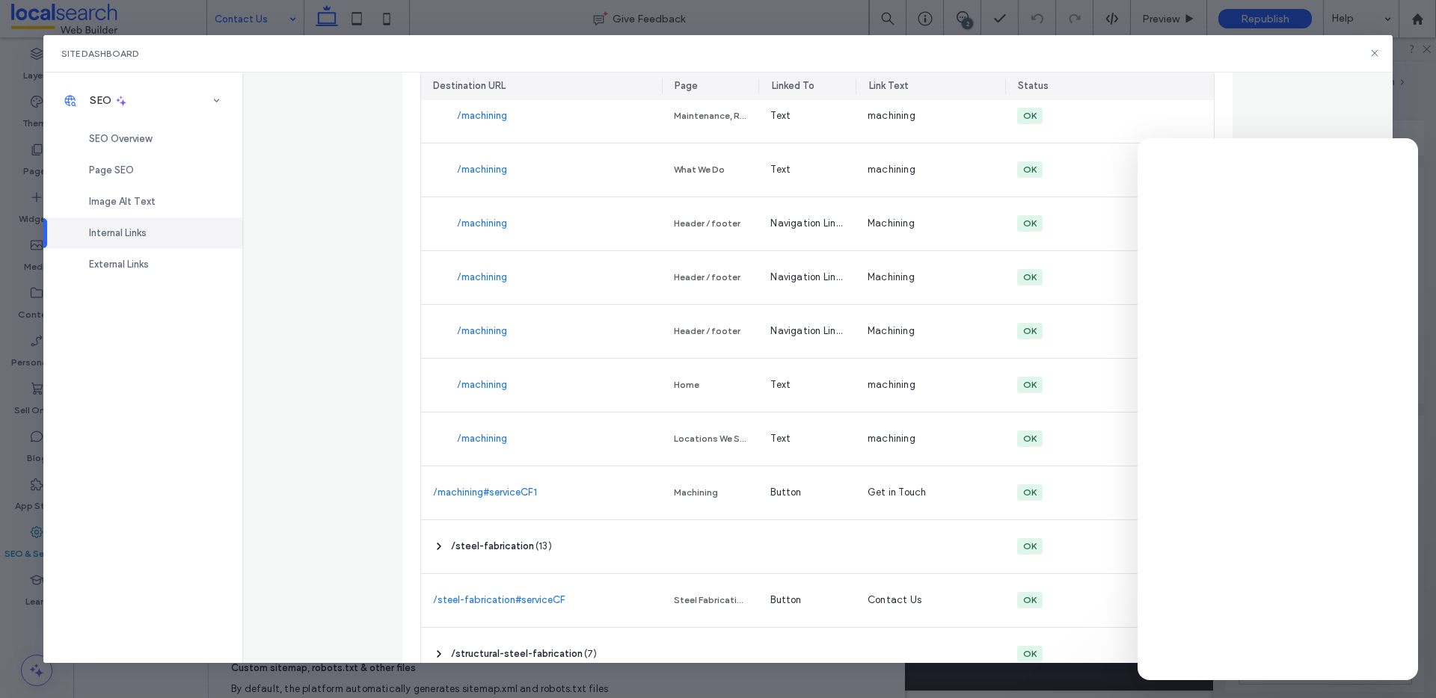
scroll to position [4741, 0]
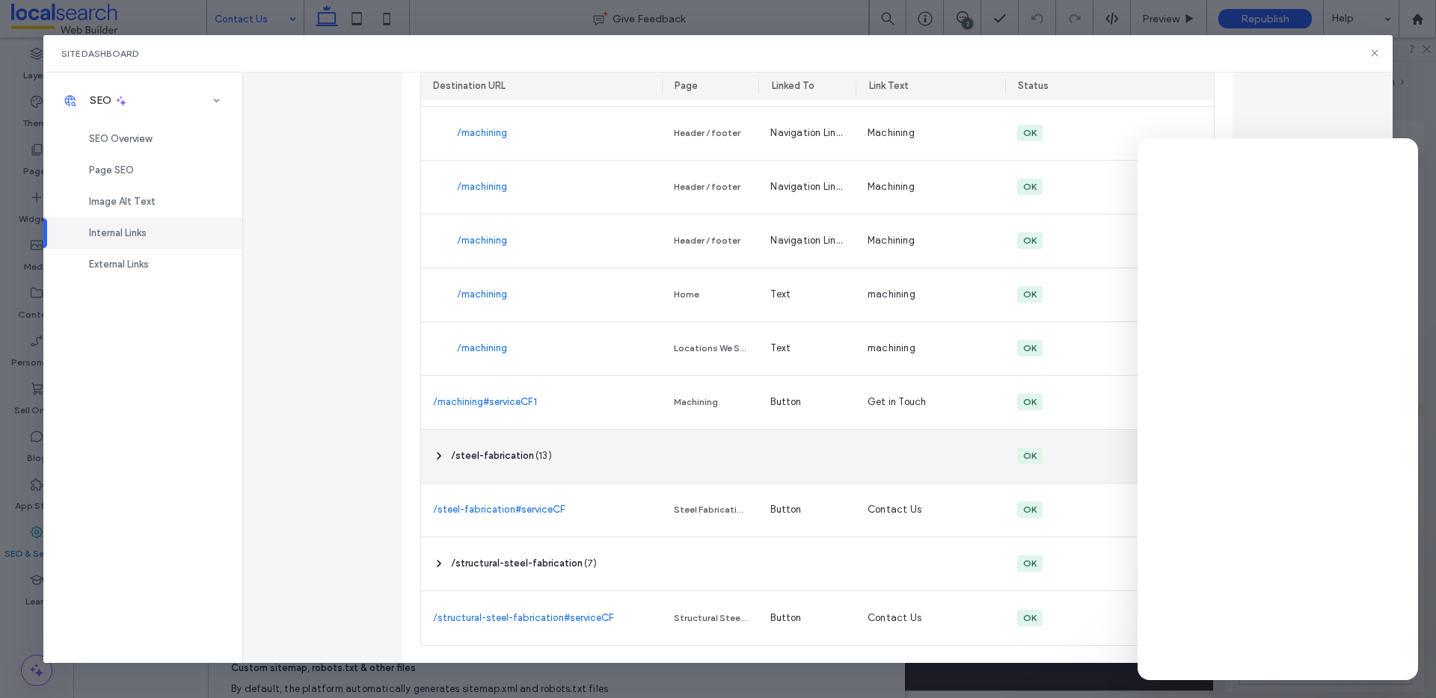
click at [523, 458] on span "‎ /steel-fabrication ‎" at bounding box center [492, 456] width 83 height 15
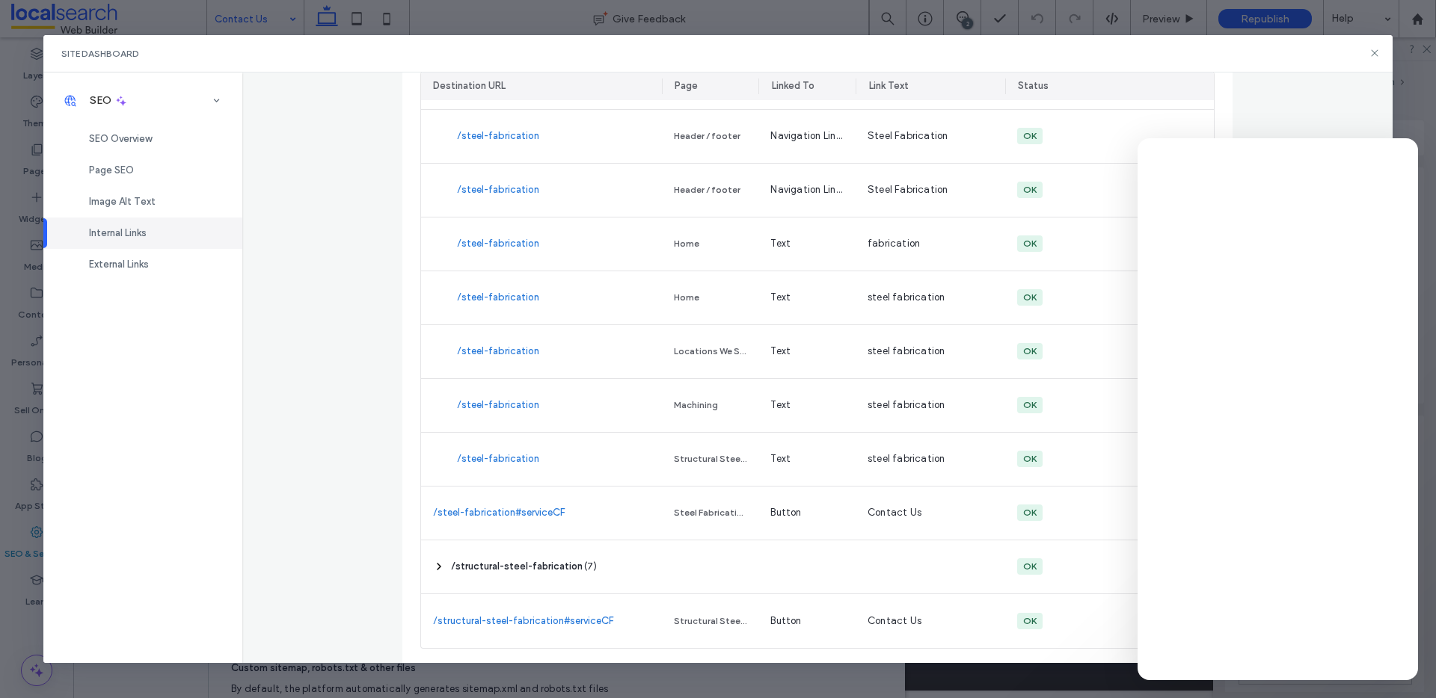
scroll to position [5441, 0]
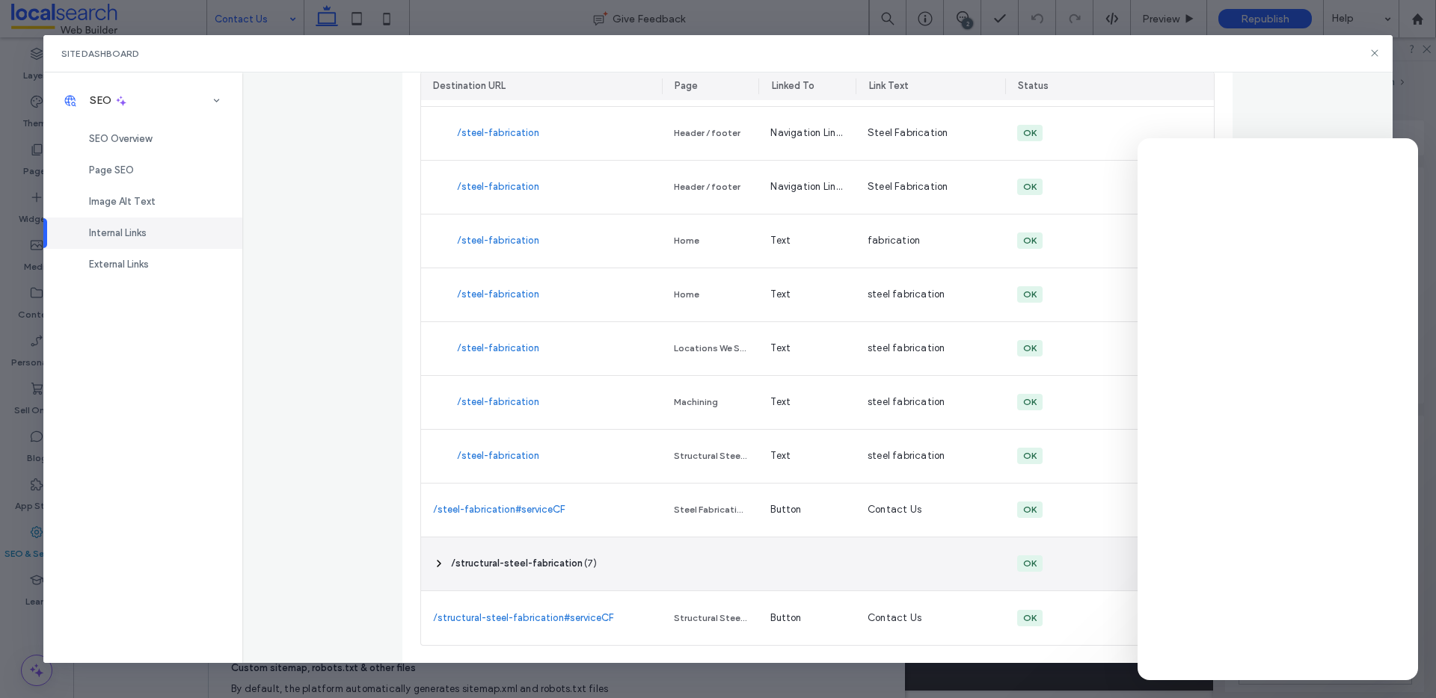
click at [525, 567] on span "‎ /structural-steel-fabrication ‎" at bounding box center [517, 563] width 132 height 15
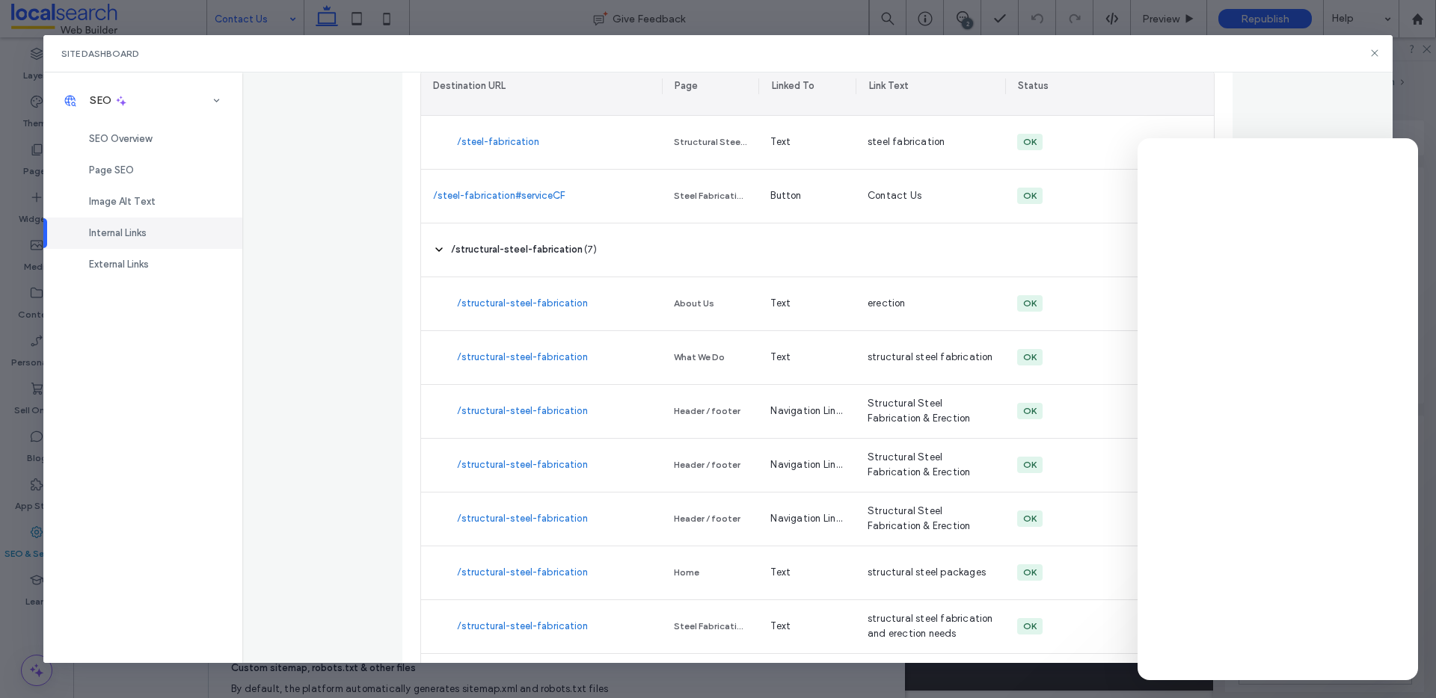
scroll to position [5818, 0]
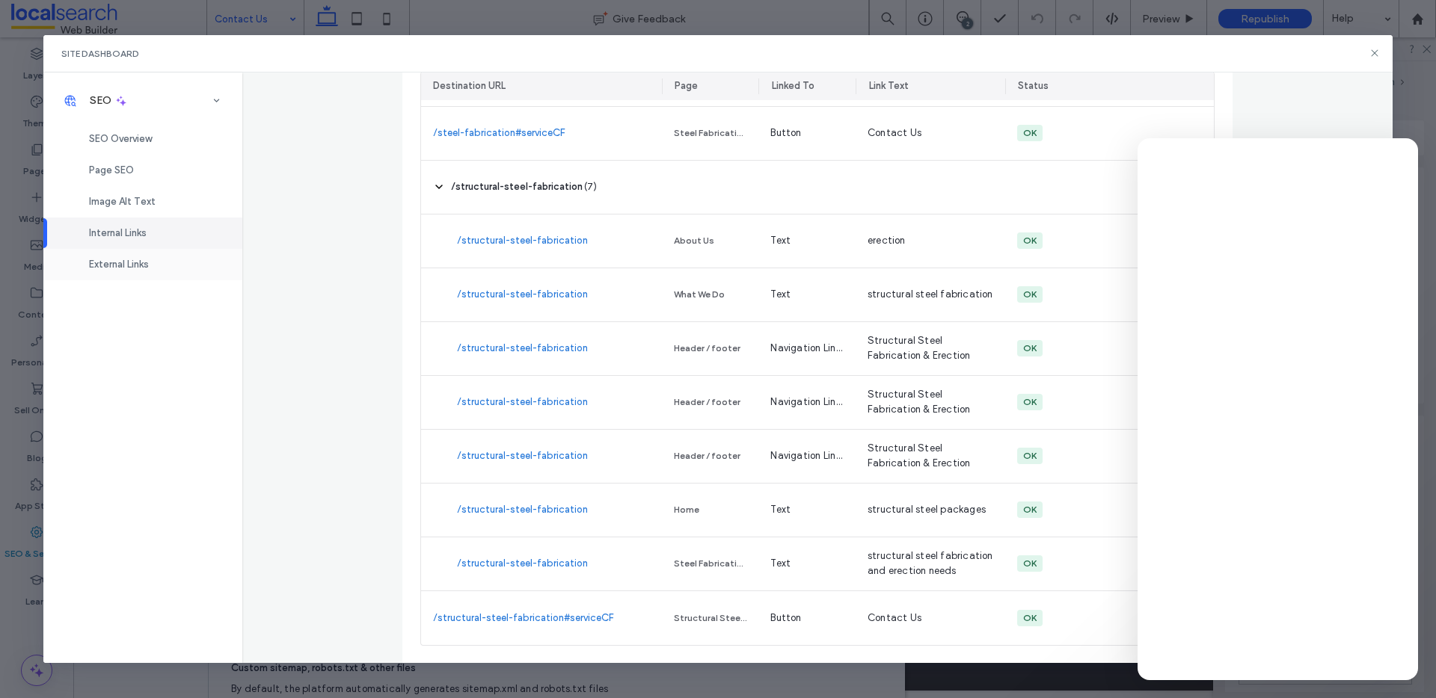
click at [147, 259] on span "External Links" at bounding box center [119, 264] width 60 height 11
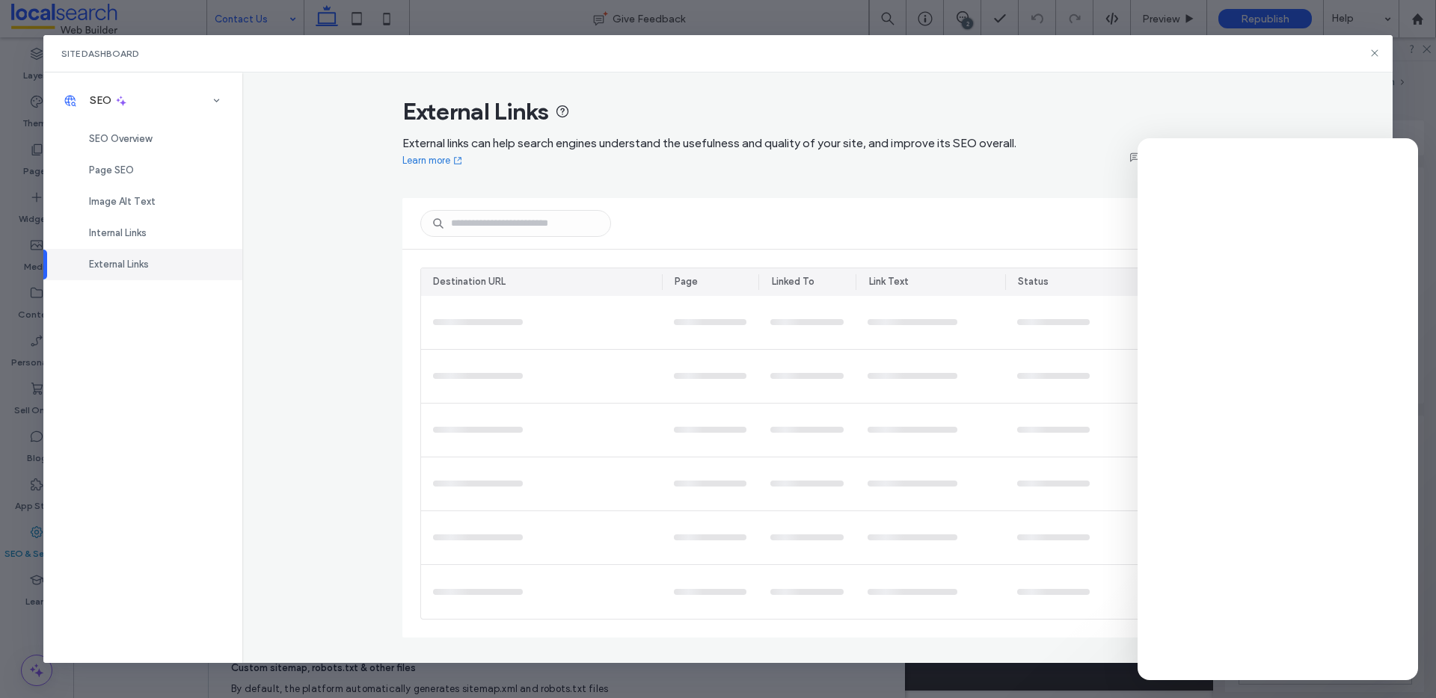
scroll to position [0, 0]
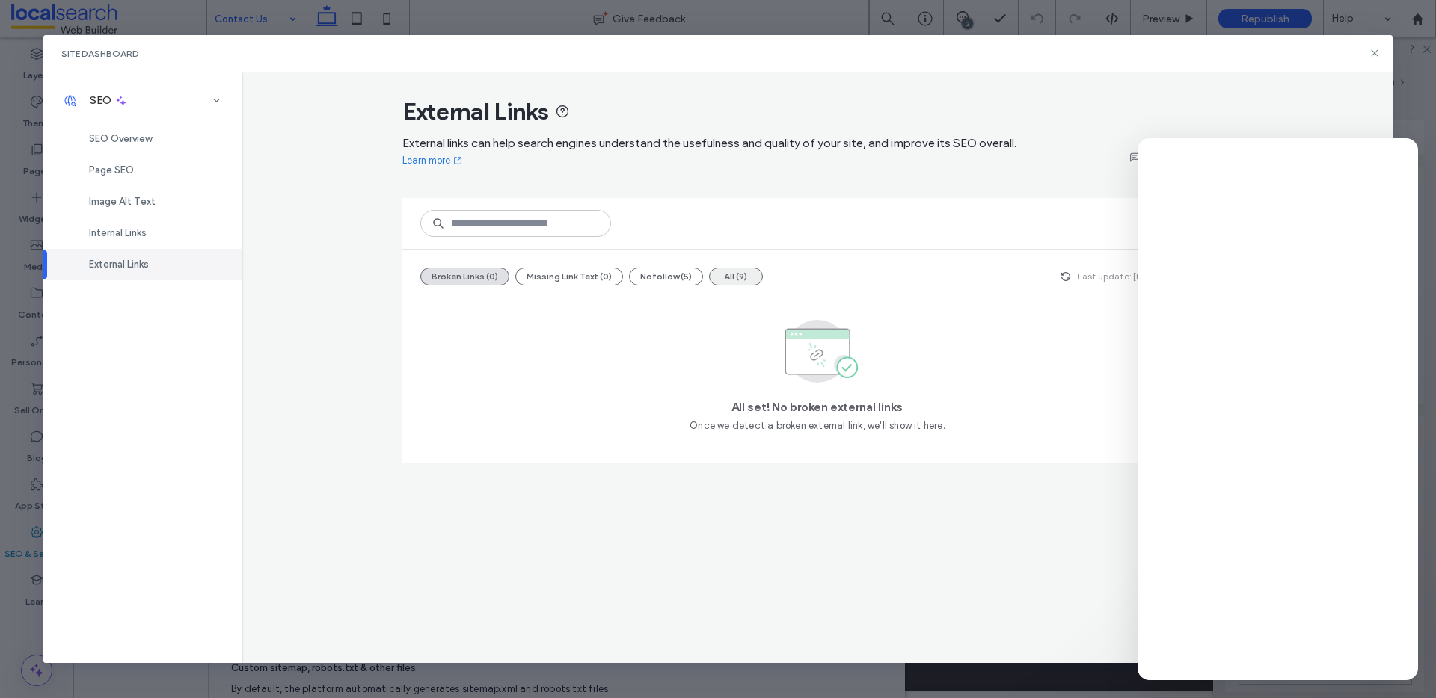
click at [727, 276] on button "All (9)" at bounding box center [736, 277] width 54 height 18
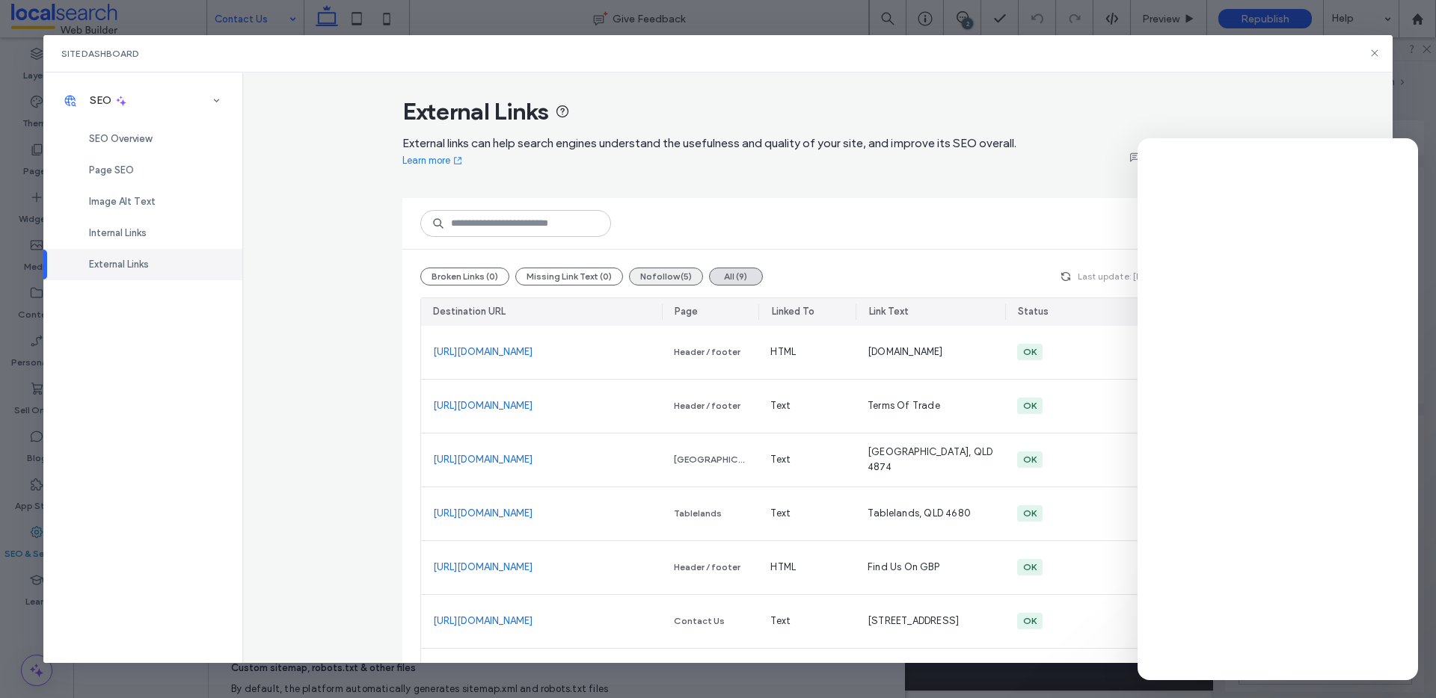
click at [682, 283] on button "Nofollow (5)" at bounding box center [666, 277] width 74 height 18
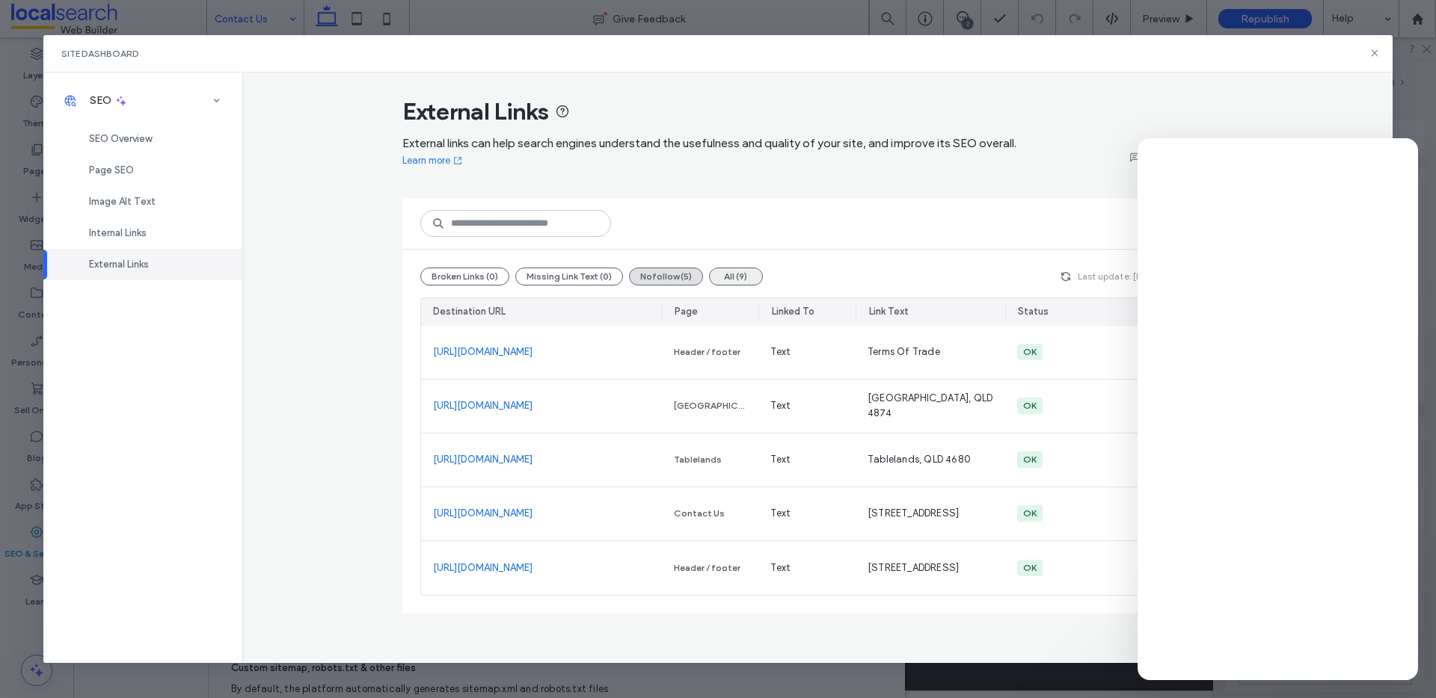
click at [725, 279] on button "All (9)" at bounding box center [736, 277] width 54 height 18
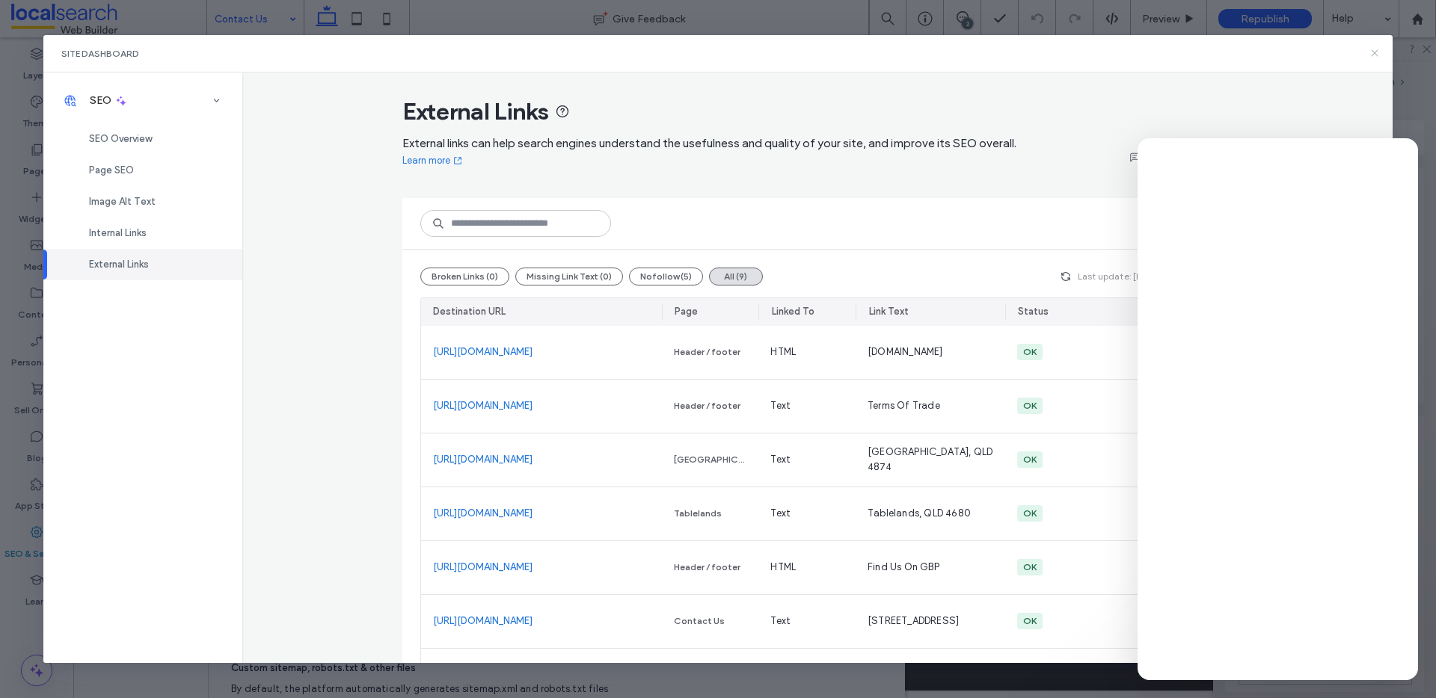
click at [1374, 53] on icon at bounding box center [1374, 53] width 12 height 12
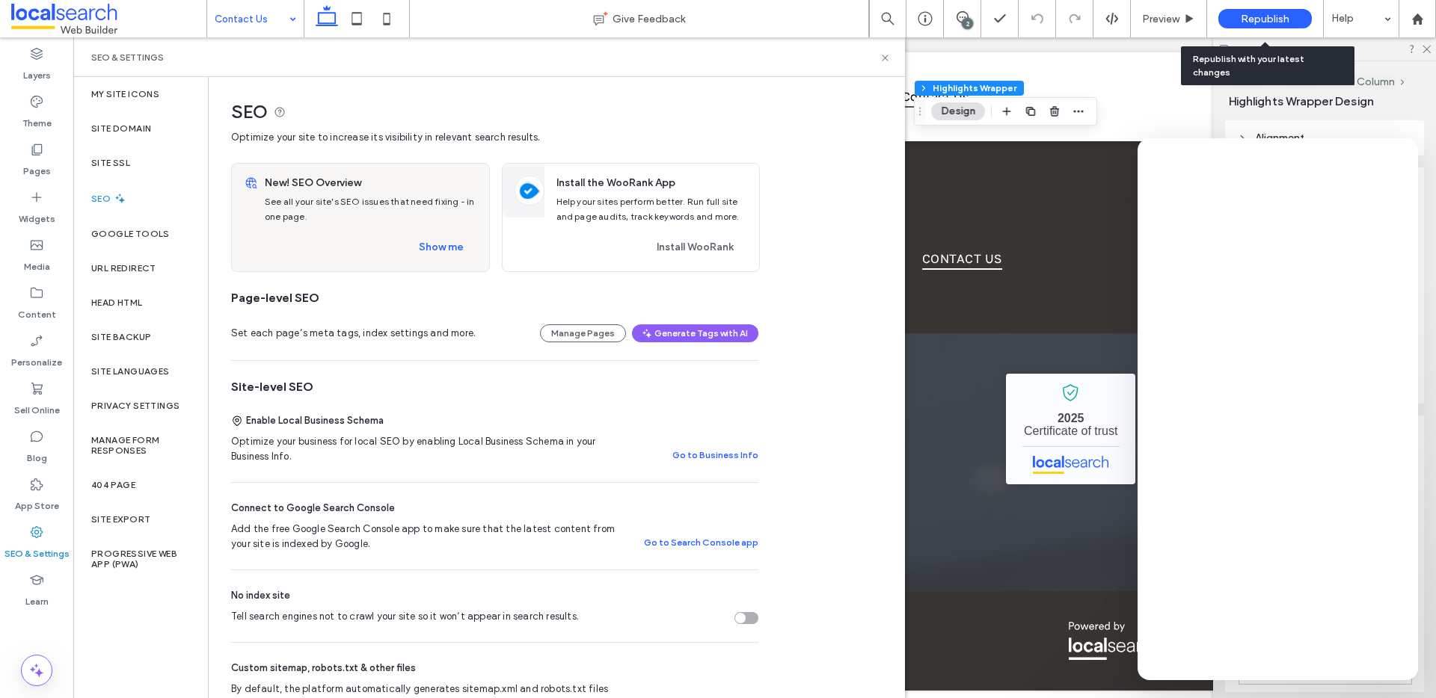
click at [1249, 17] on span "Republish" at bounding box center [1265, 19] width 49 height 13
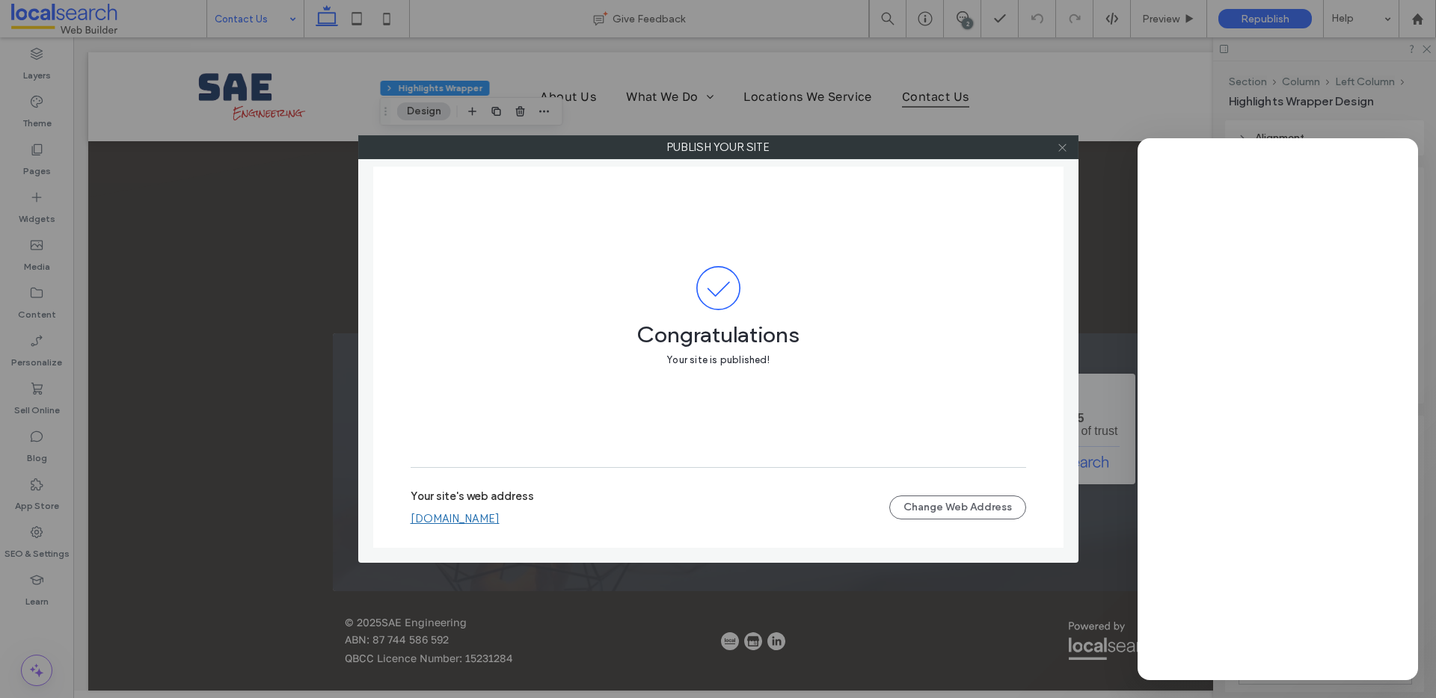
click at [1066, 149] on icon at bounding box center [1062, 147] width 11 height 11
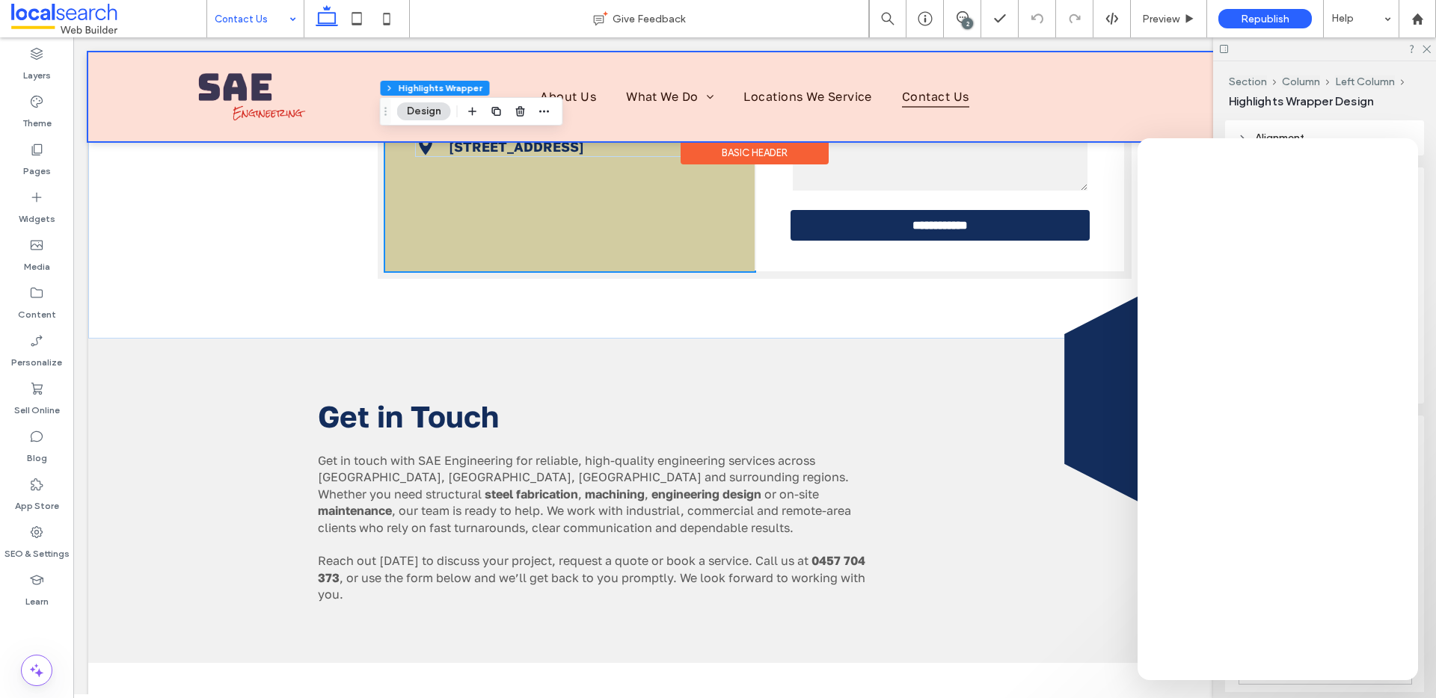
scroll to position [441, 0]
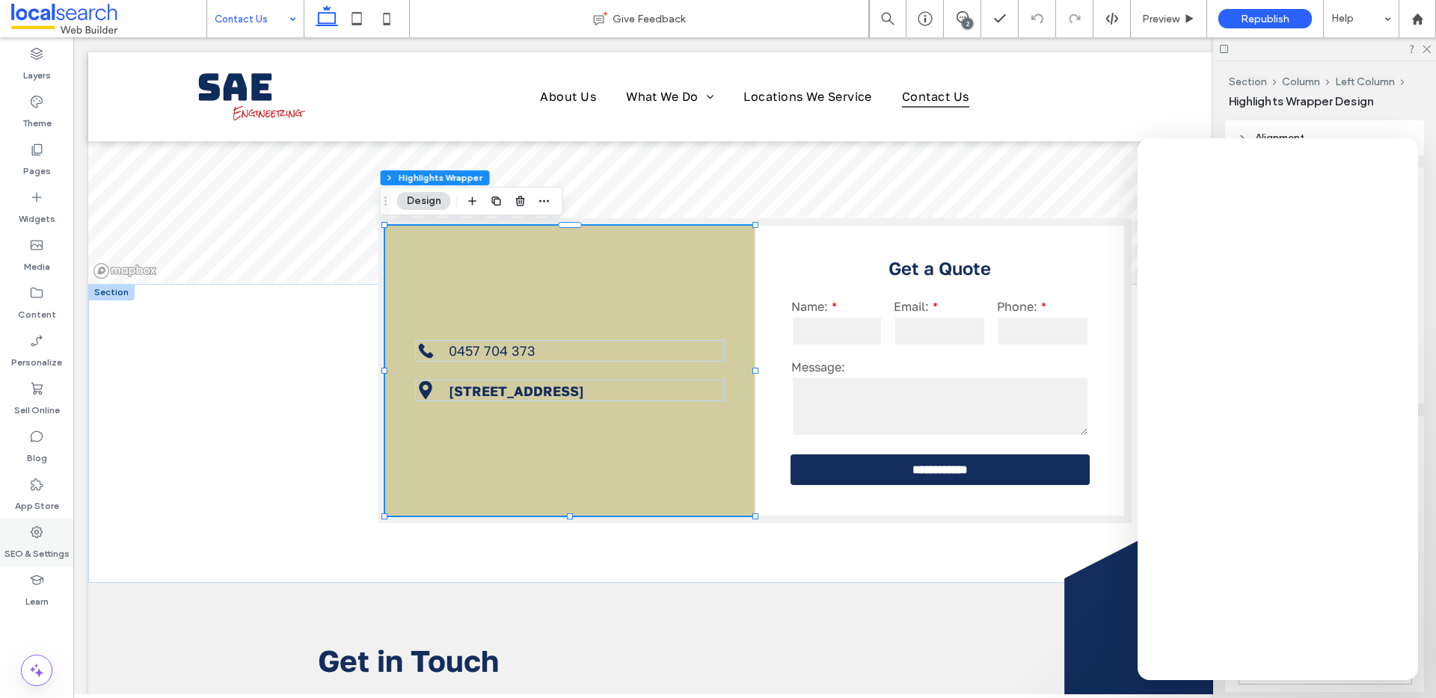
click at [22, 549] on label "SEO & Settings" at bounding box center [36, 550] width 65 height 21
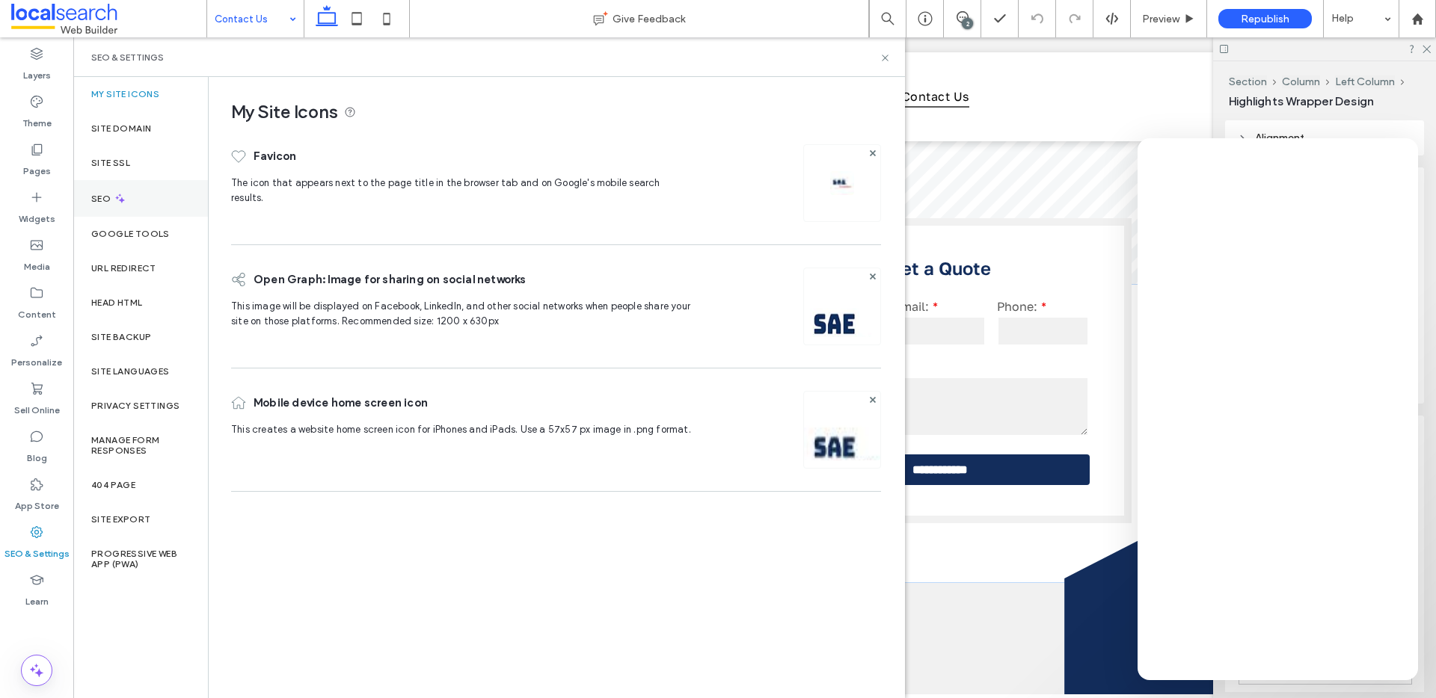
click at [149, 191] on div "SEO" at bounding box center [140, 198] width 135 height 37
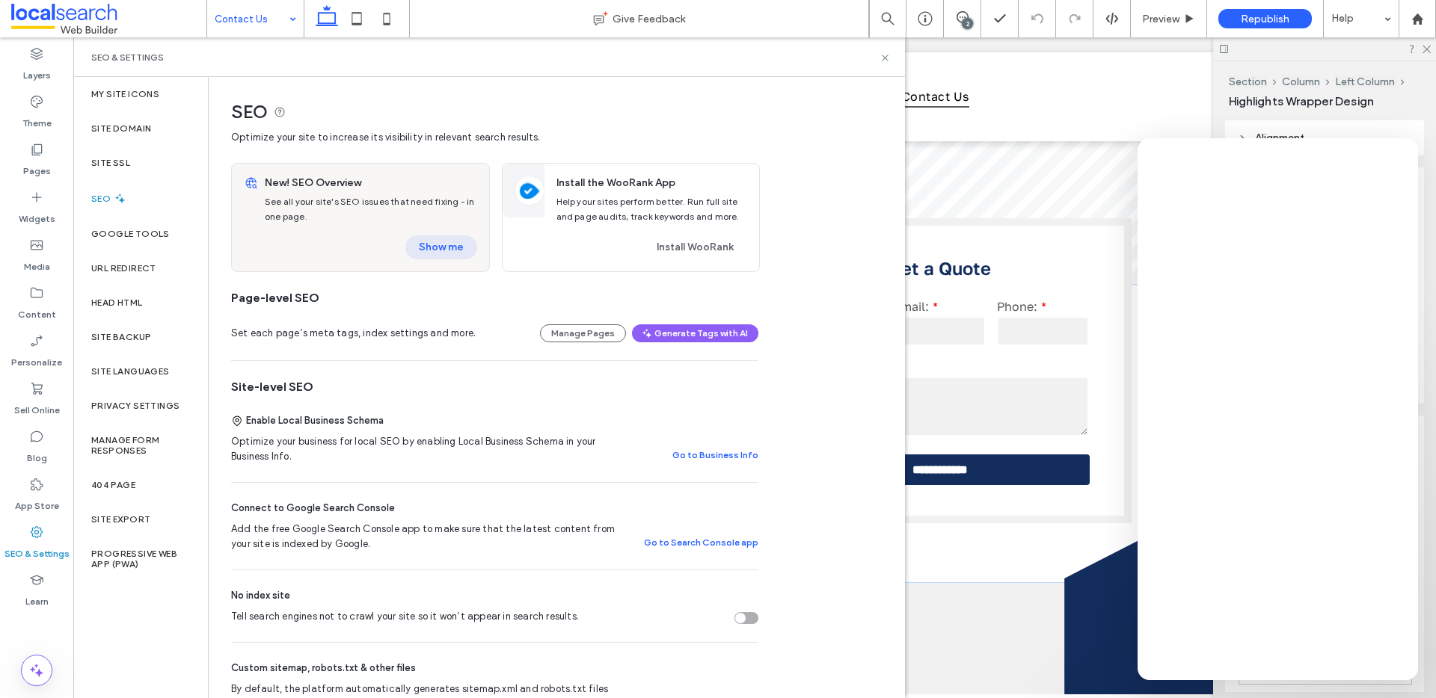
click at [447, 247] on button "Show me" at bounding box center [441, 248] width 72 height 24
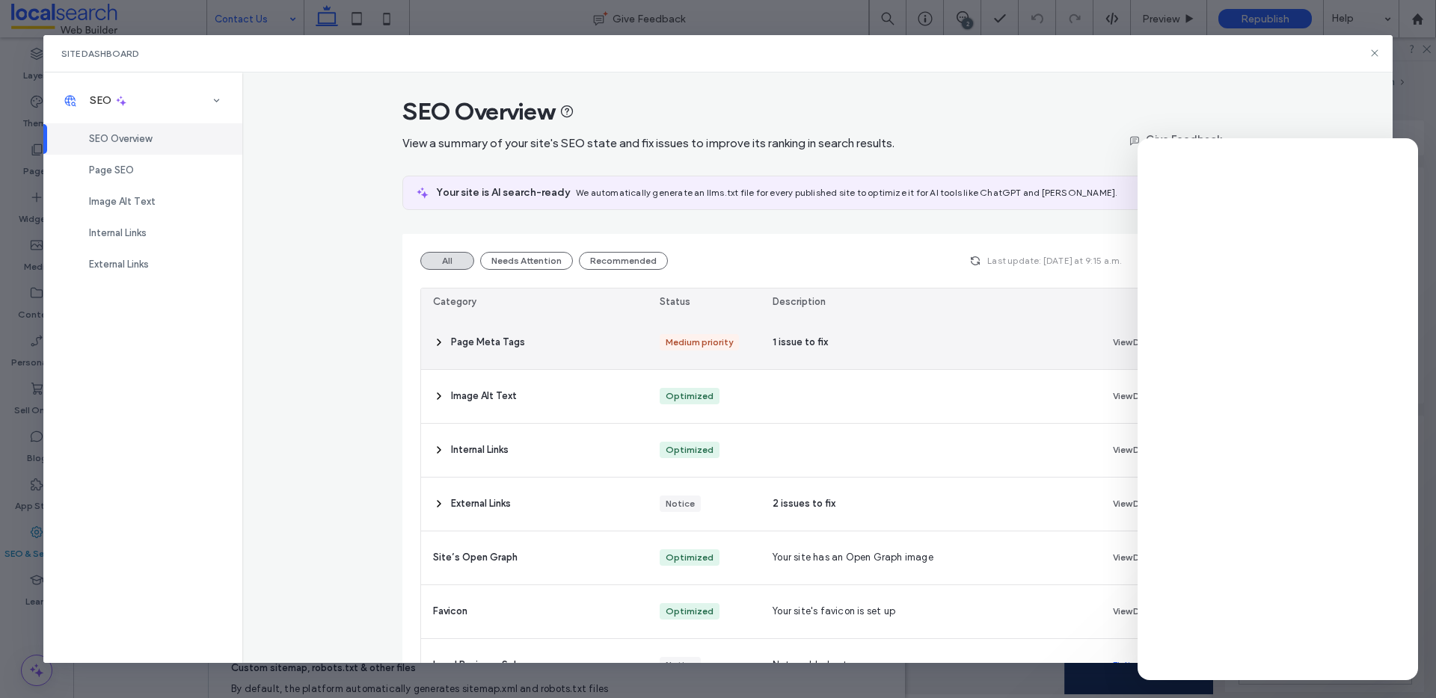
click at [489, 339] on span "Page Meta Tags" at bounding box center [488, 342] width 74 height 15
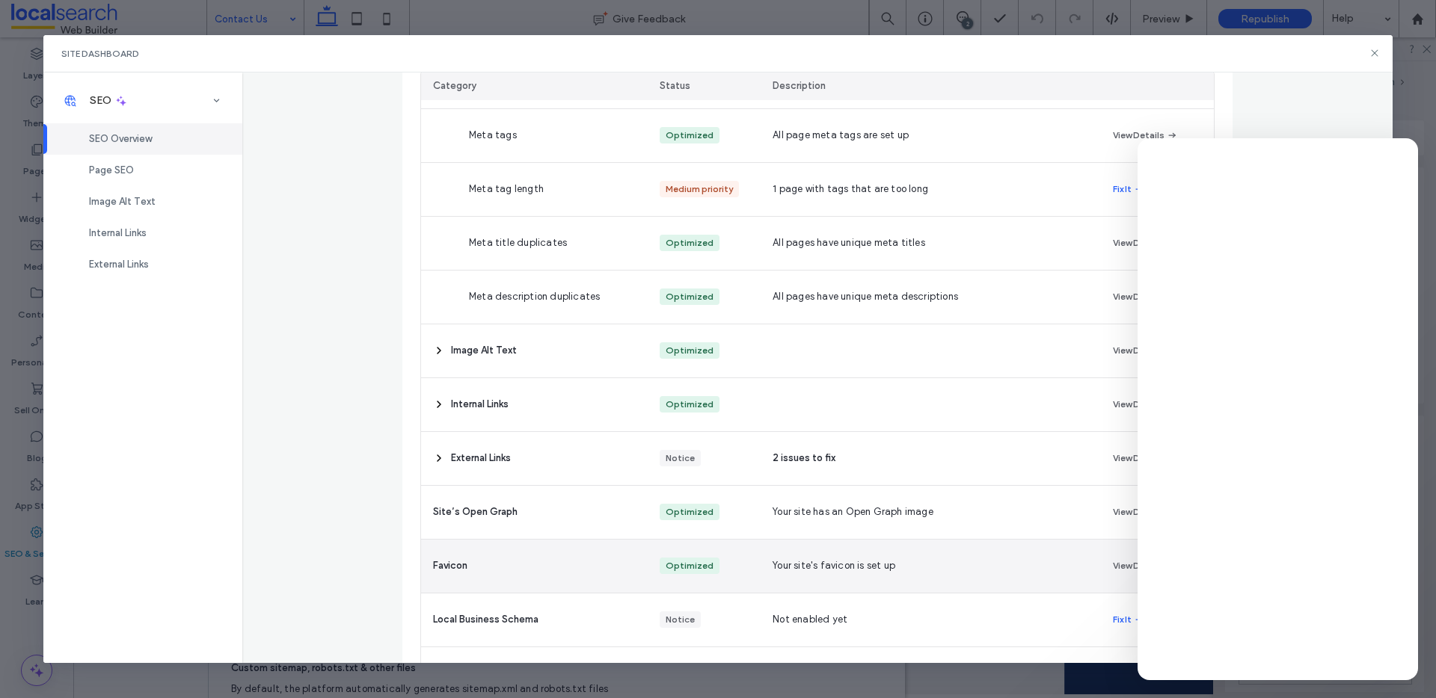
scroll to position [425, 0]
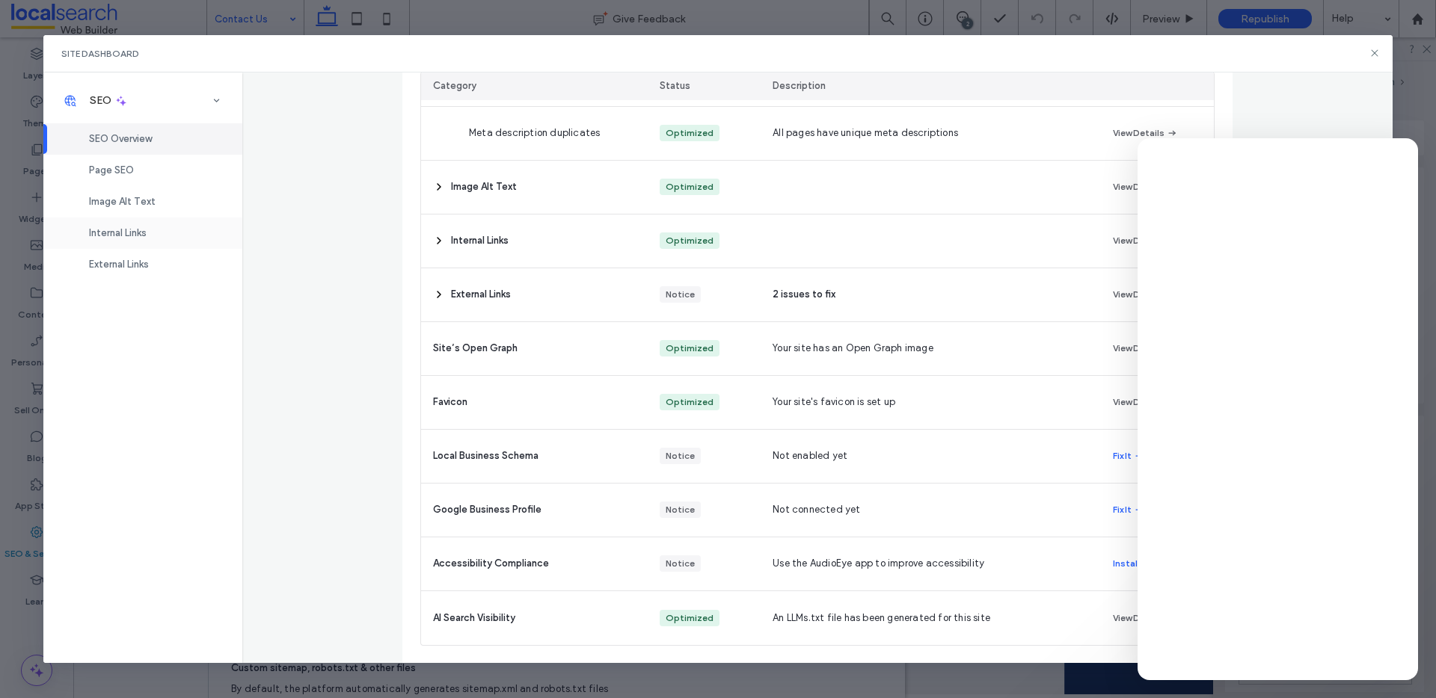
click at [201, 241] on div "Internal Links" at bounding box center [142, 233] width 199 height 31
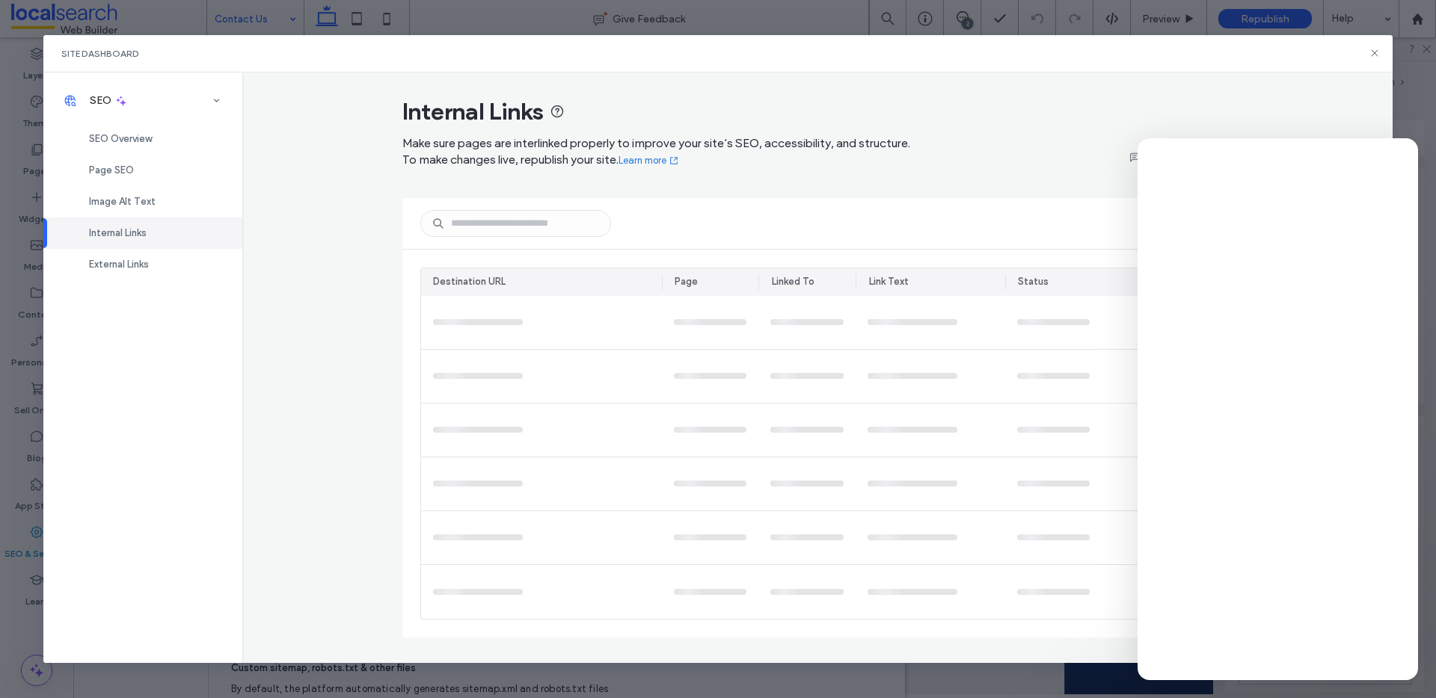
scroll to position [0, 0]
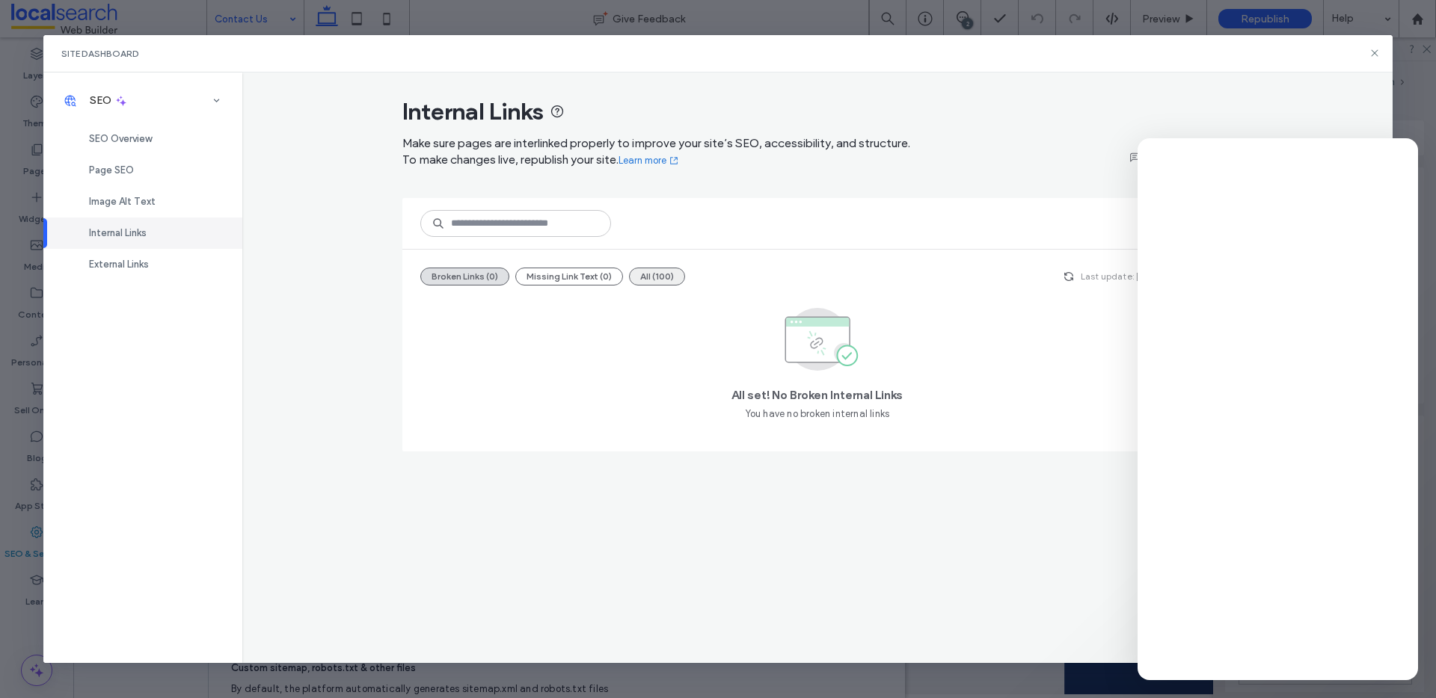
click at [653, 279] on button "All (100)" at bounding box center [657, 277] width 56 height 18
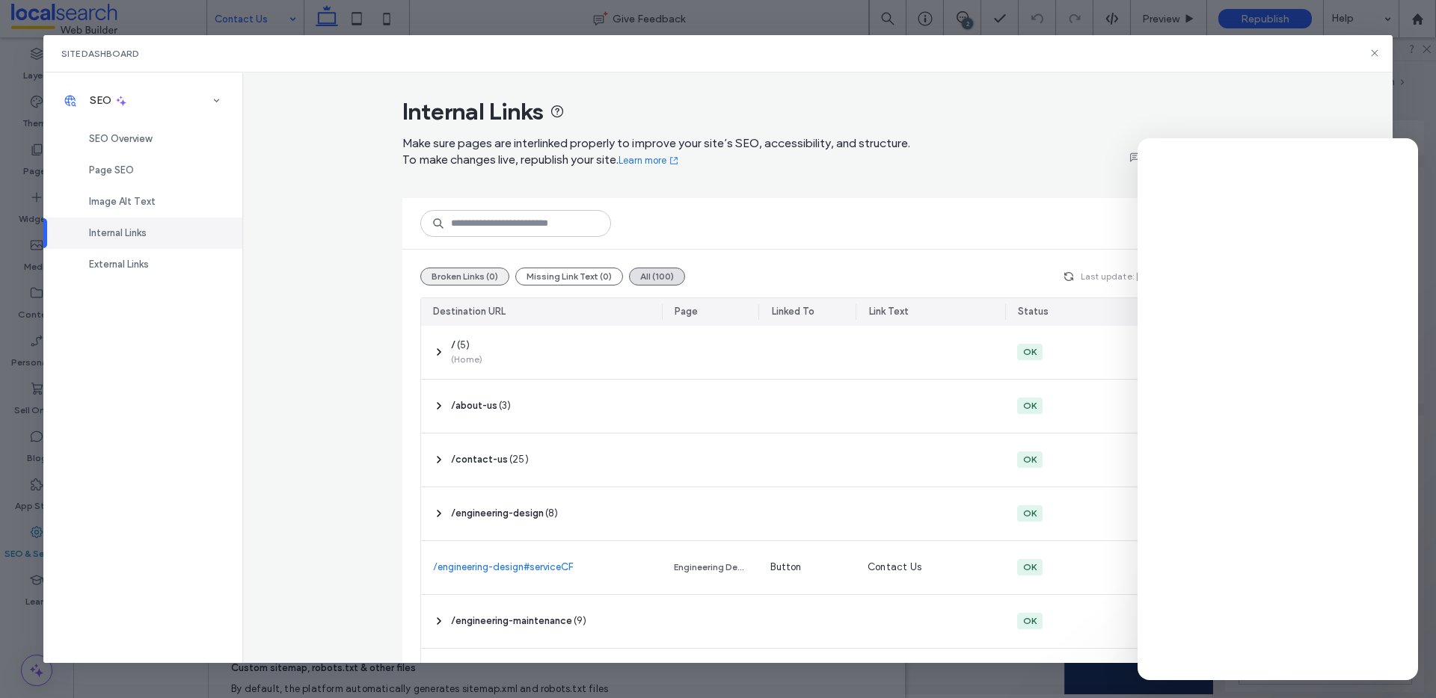
click at [452, 270] on button "Broken Links (0)" at bounding box center [464, 277] width 89 height 18
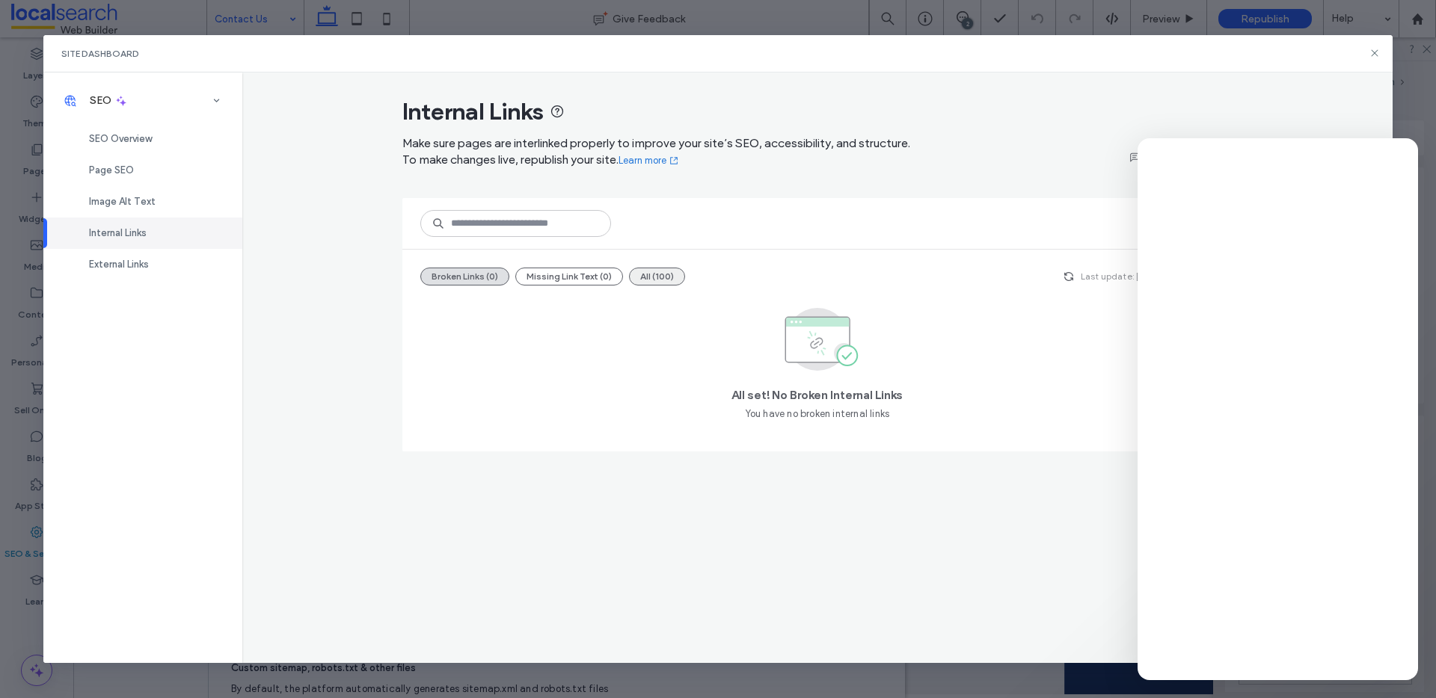
click at [656, 268] on button "All (100)" at bounding box center [657, 277] width 56 height 18
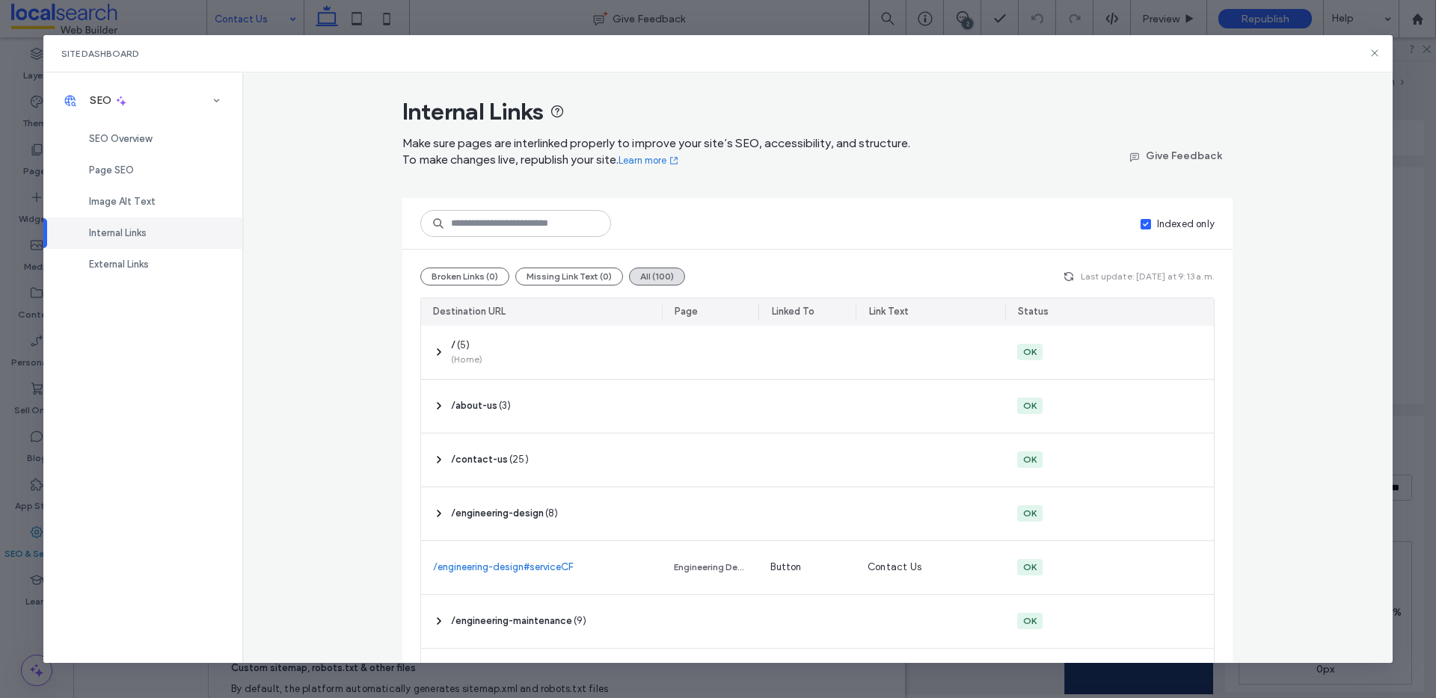
click at [1169, 224] on div "Indexed only" at bounding box center [1186, 224] width 58 height 15
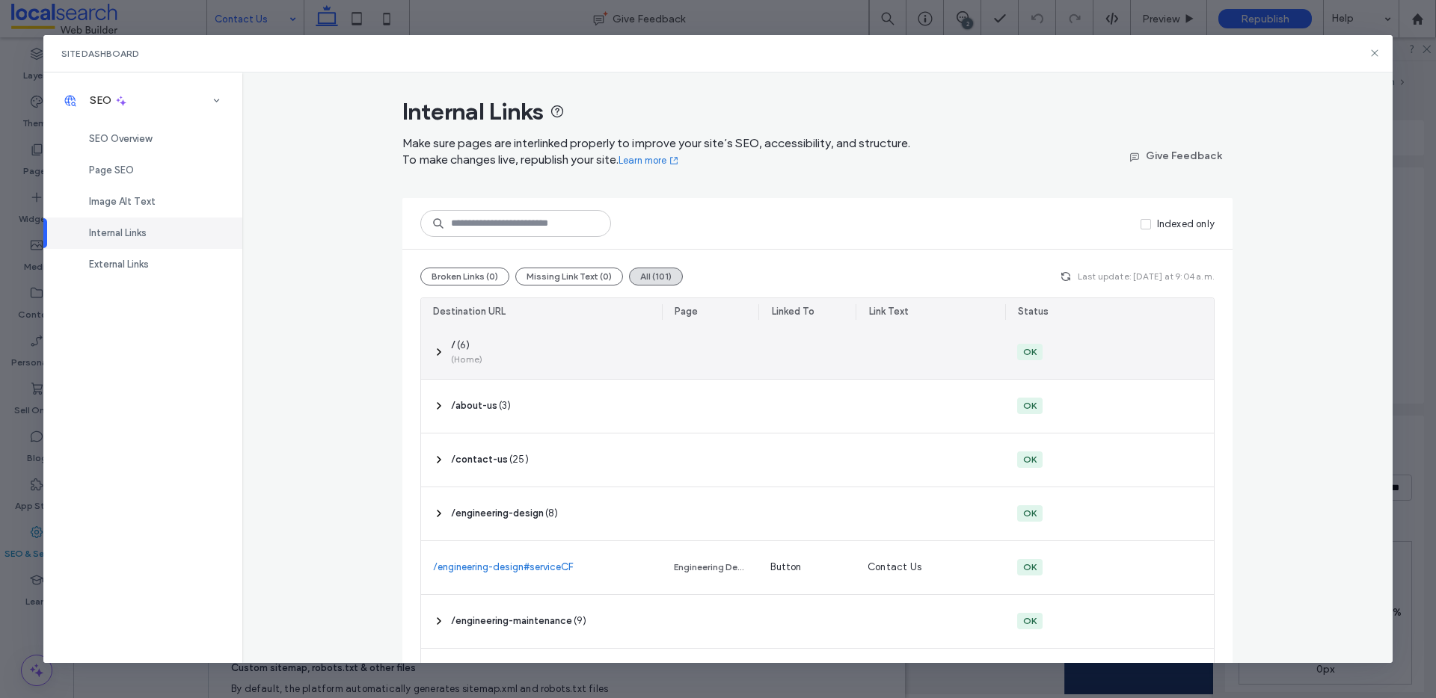
click at [457, 344] on span "( 6 )" at bounding box center [463, 345] width 13 height 15
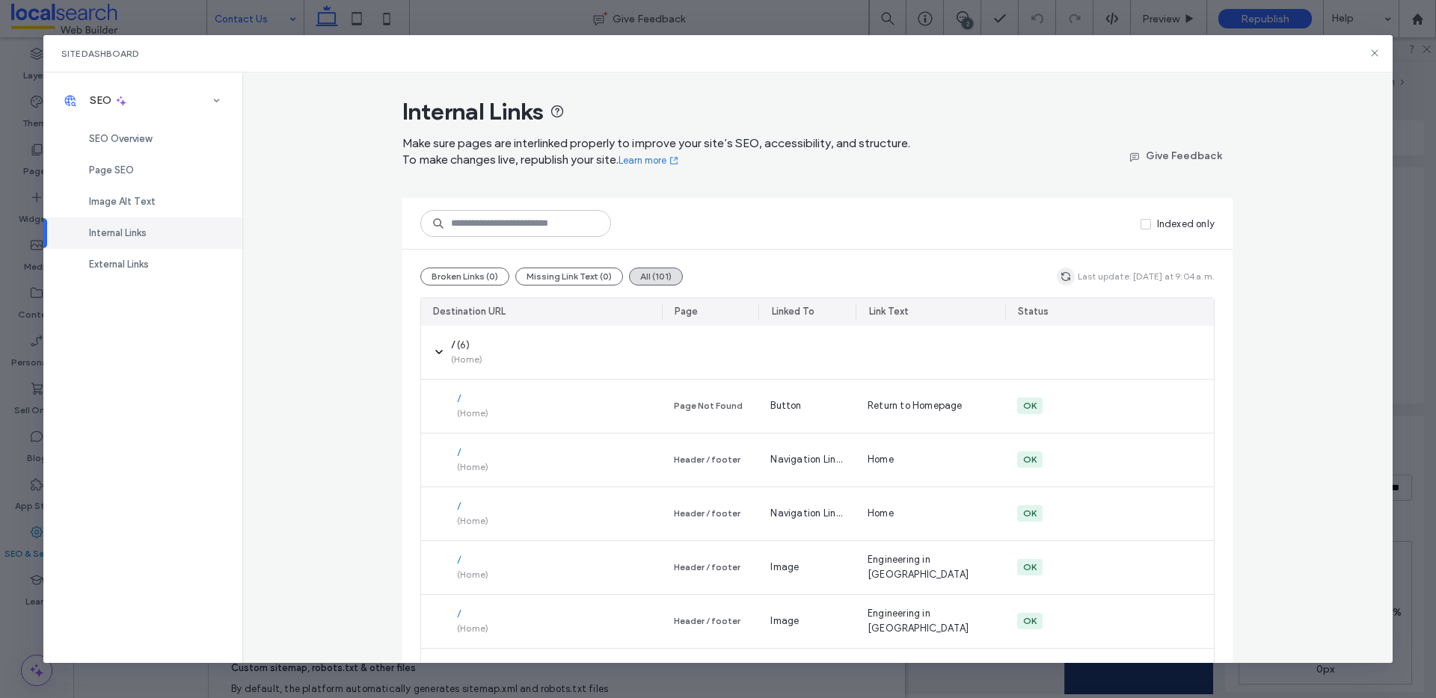
click at [1066, 274] on icon "button" at bounding box center [1066, 277] width 12 height 12
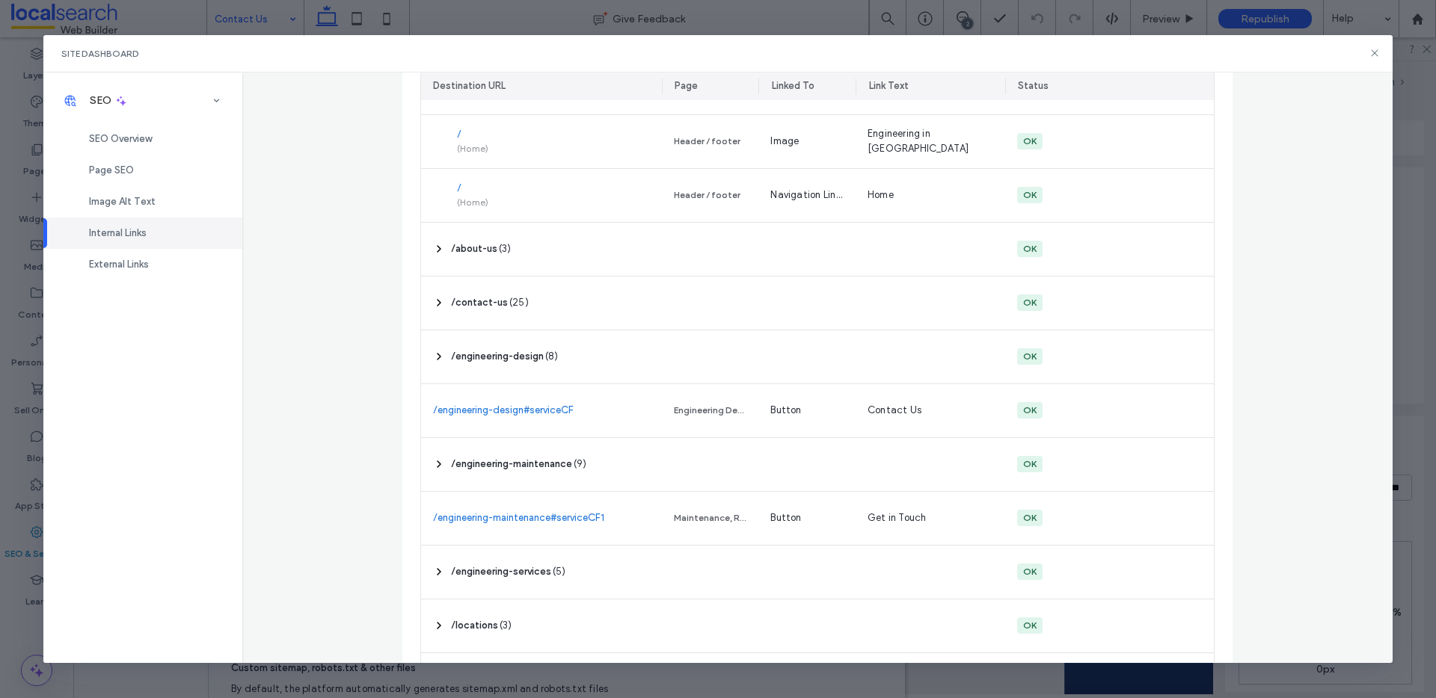
scroll to position [973, 0]
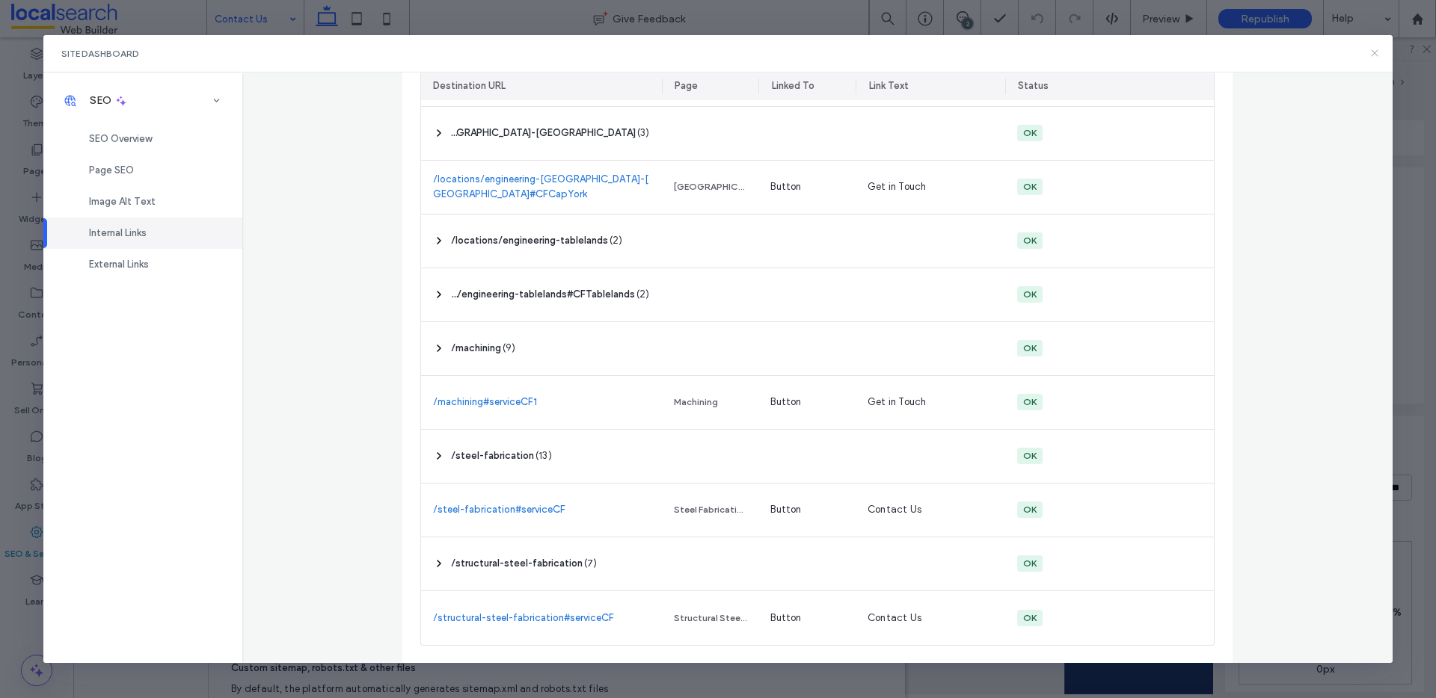
click at [1375, 52] on use at bounding box center [1374, 53] width 7 height 7
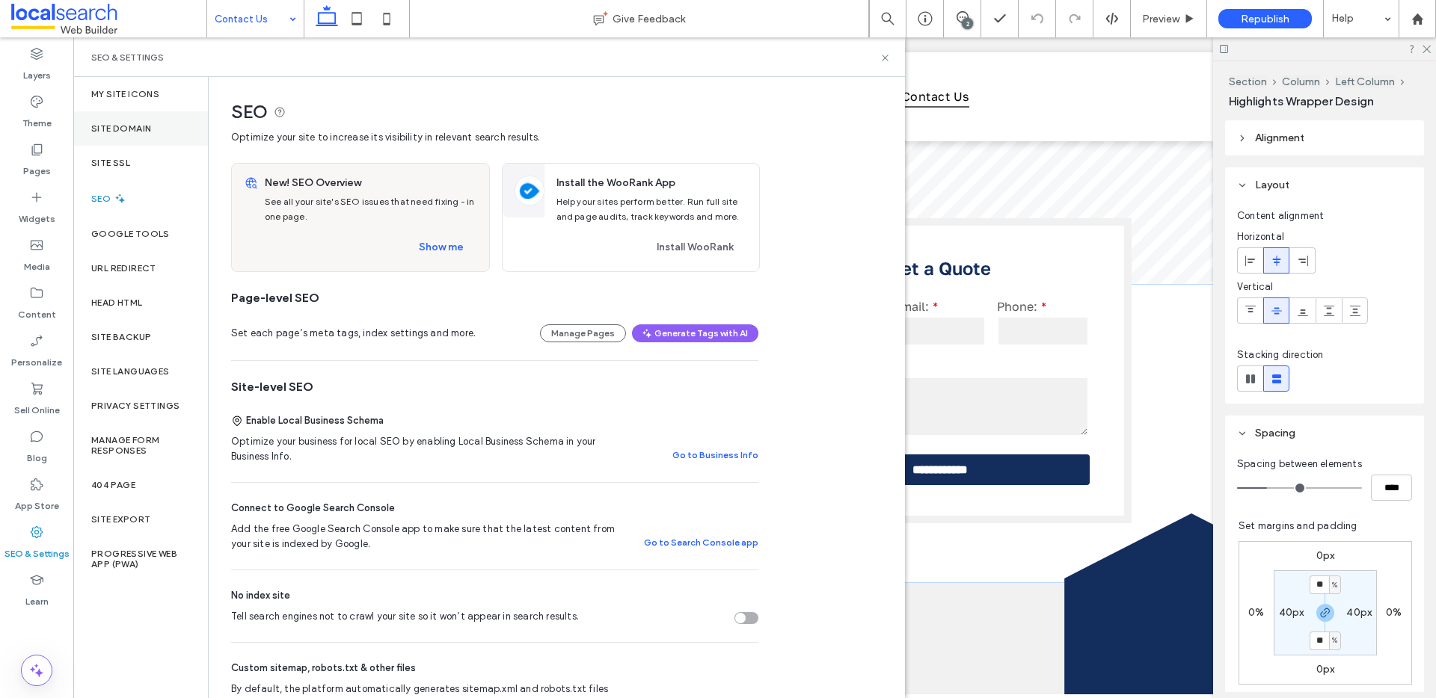
click at [132, 123] on label "Site Domain" at bounding box center [121, 128] width 60 height 10
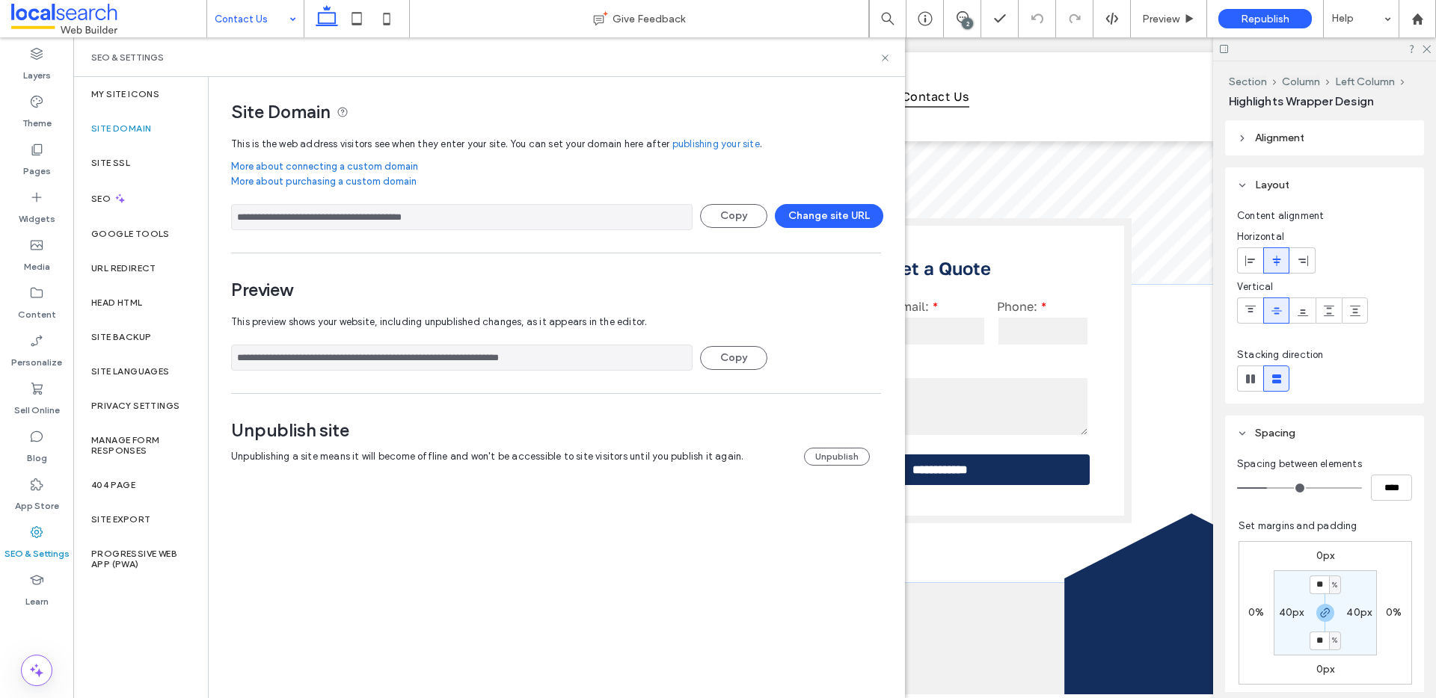
click at [428, 212] on input "**********" at bounding box center [461, 217] width 461 height 26
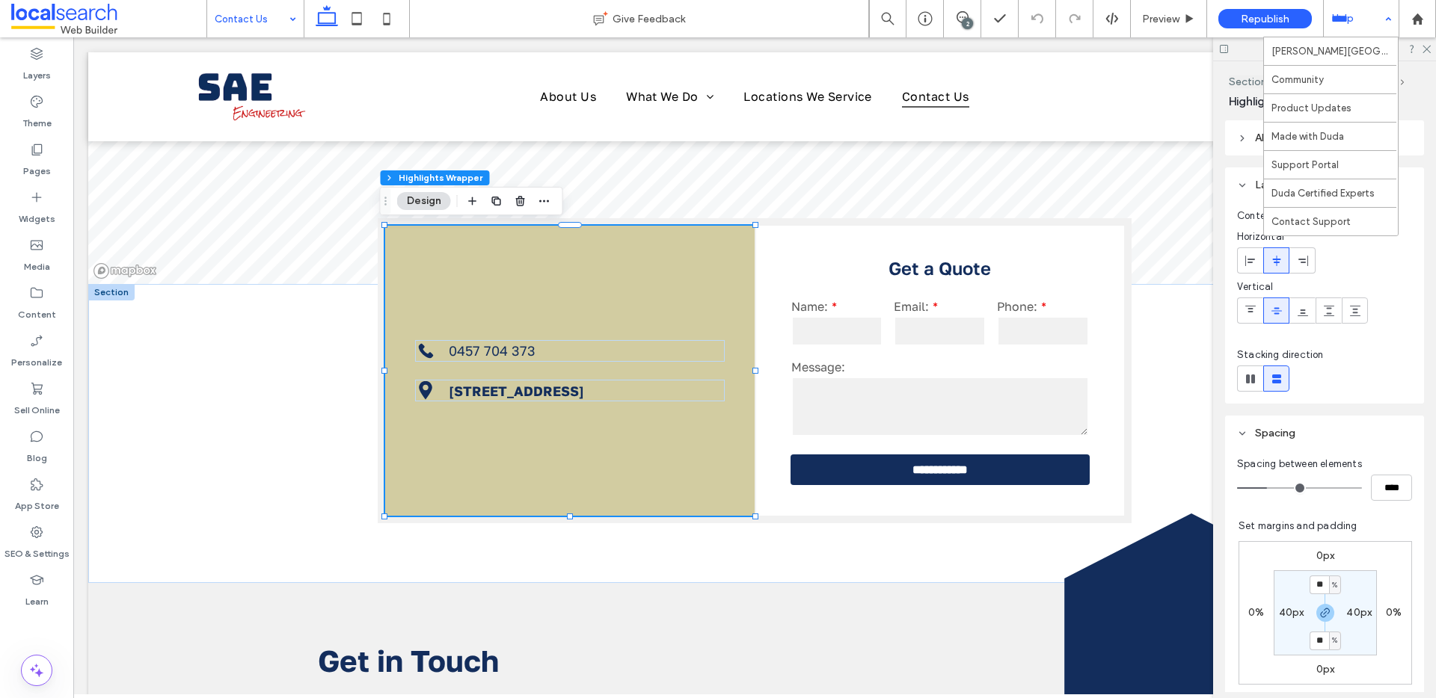
click at [1347, 10] on div "Help" at bounding box center [1361, 18] width 75 height 37
click at [1426, 49] on use at bounding box center [1426, 50] width 8 height 8
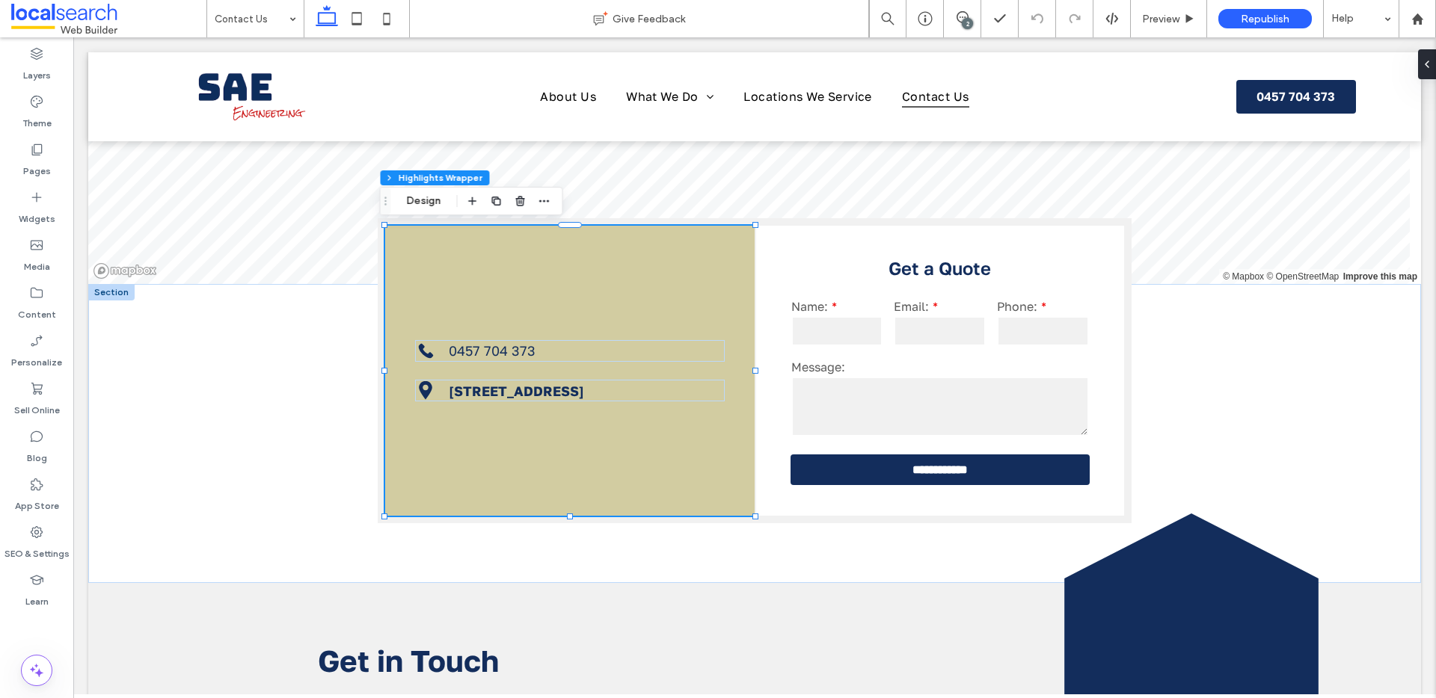
click at [967, 18] on div "2" at bounding box center [967, 23] width 11 height 11
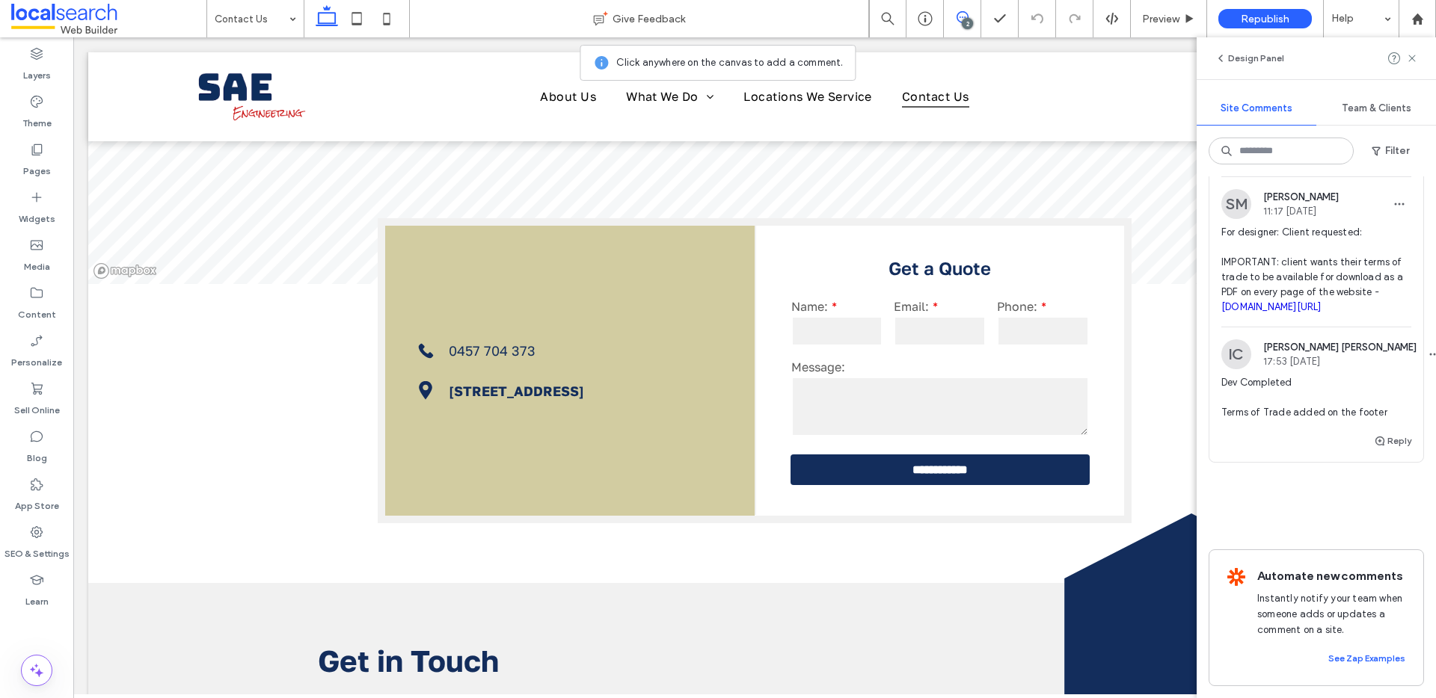
scroll to position [375, 0]
click at [1374, 443] on icon "button" at bounding box center [1380, 443] width 12 height 12
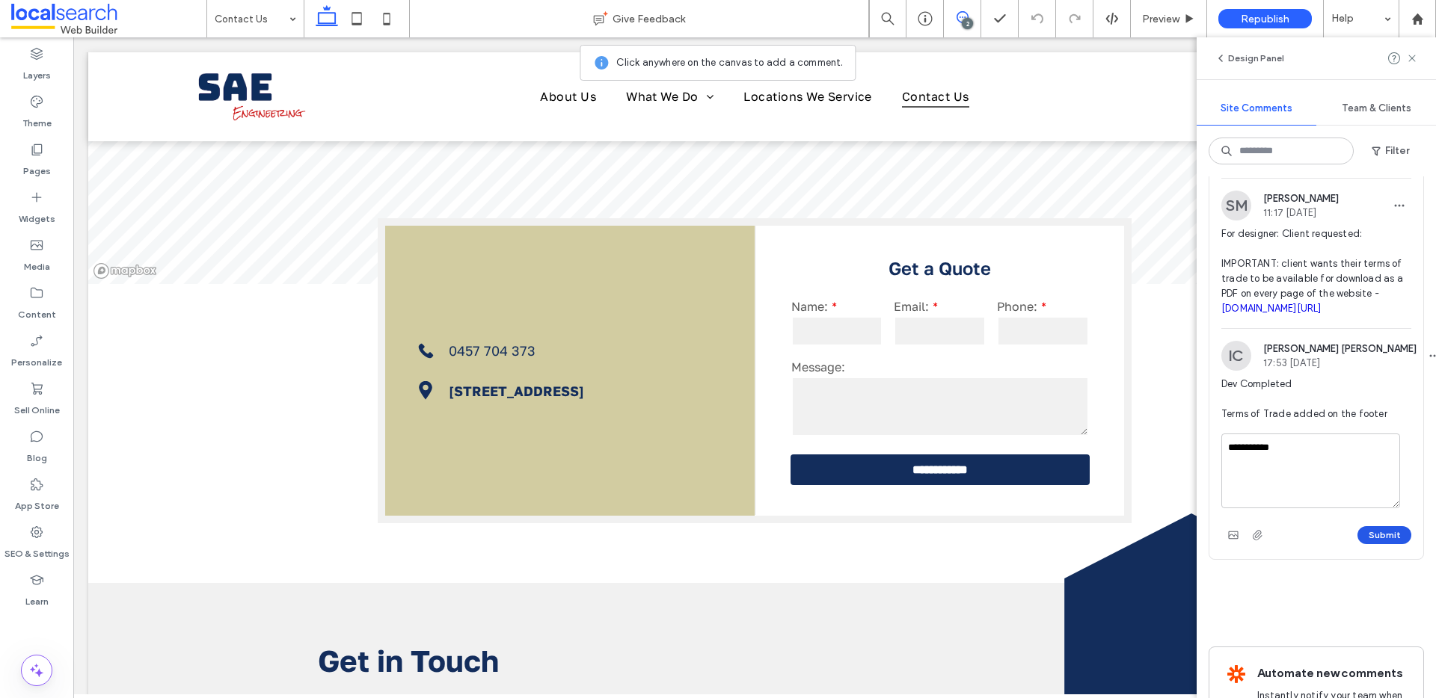
type textarea "**********"
click at [1386, 542] on button "Submit" at bounding box center [1384, 535] width 54 height 18
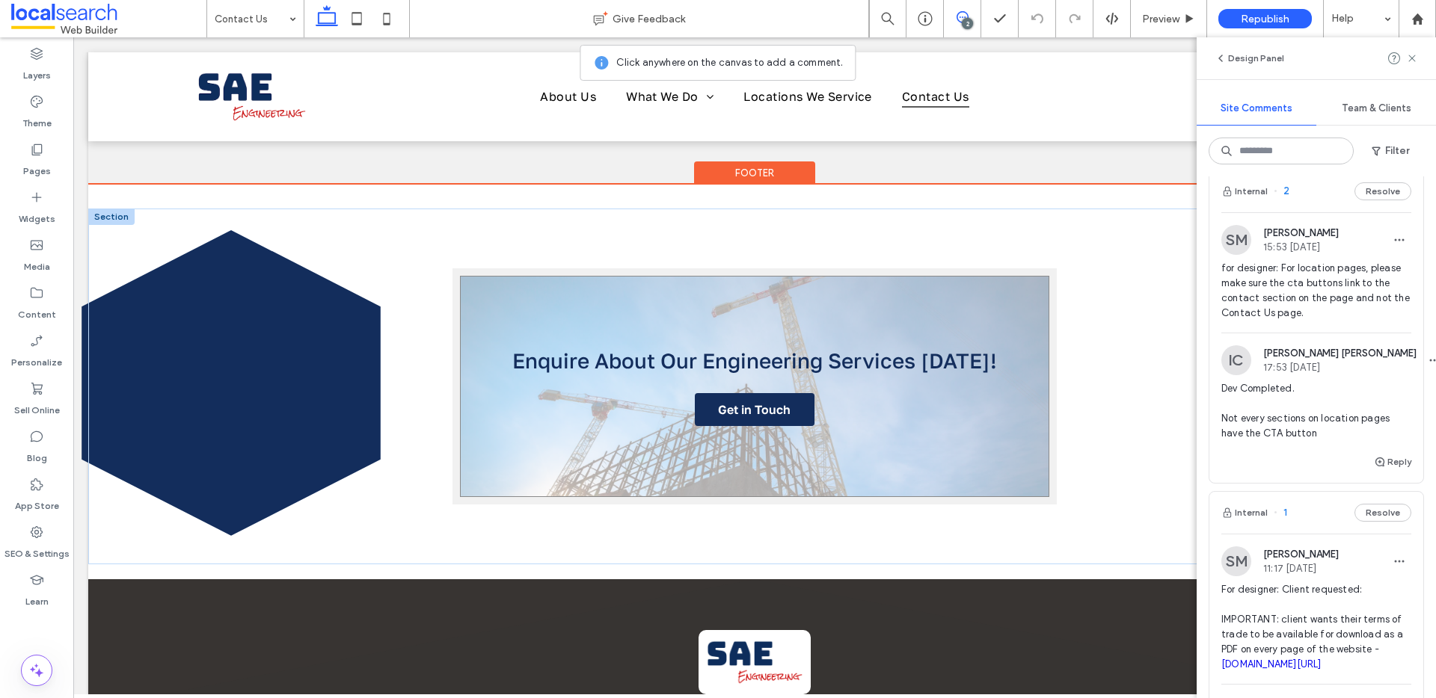
scroll to position [1161, 0]
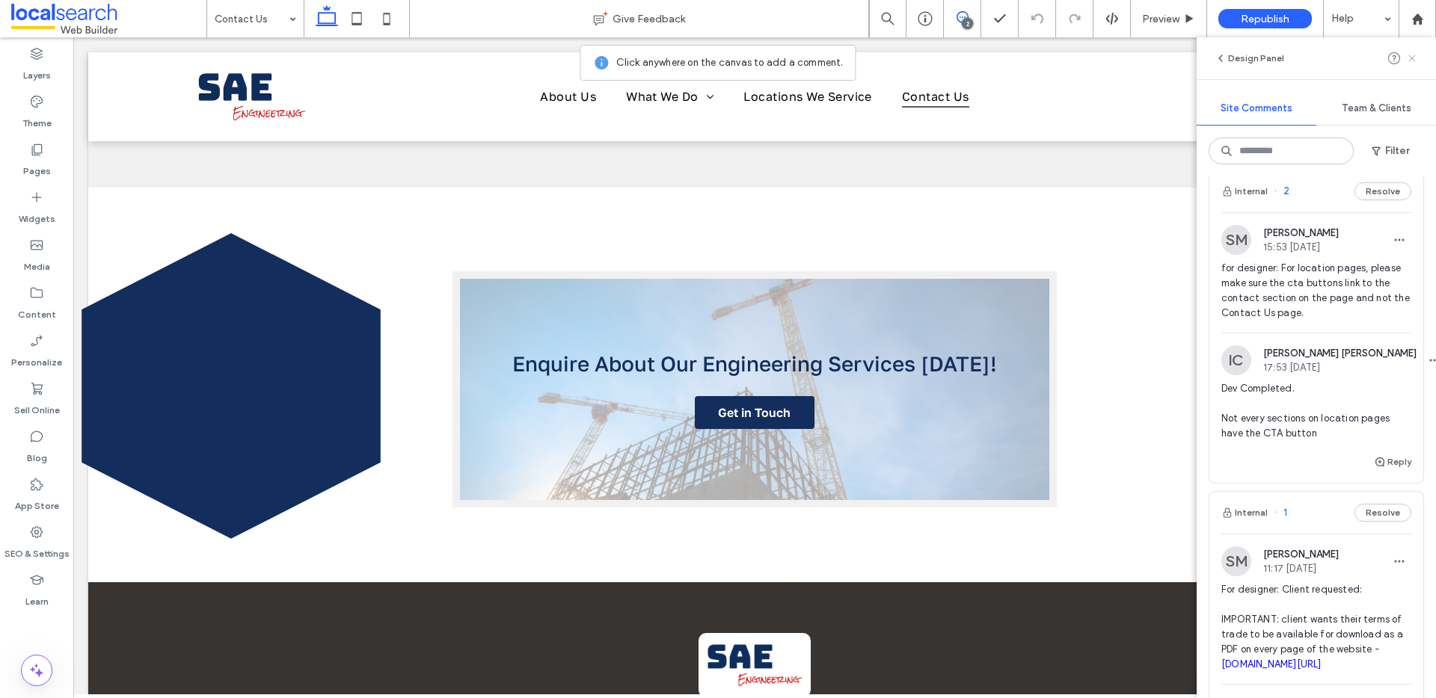
click at [1413, 57] on icon at bounding box center [1412, 58] width 12 height 12
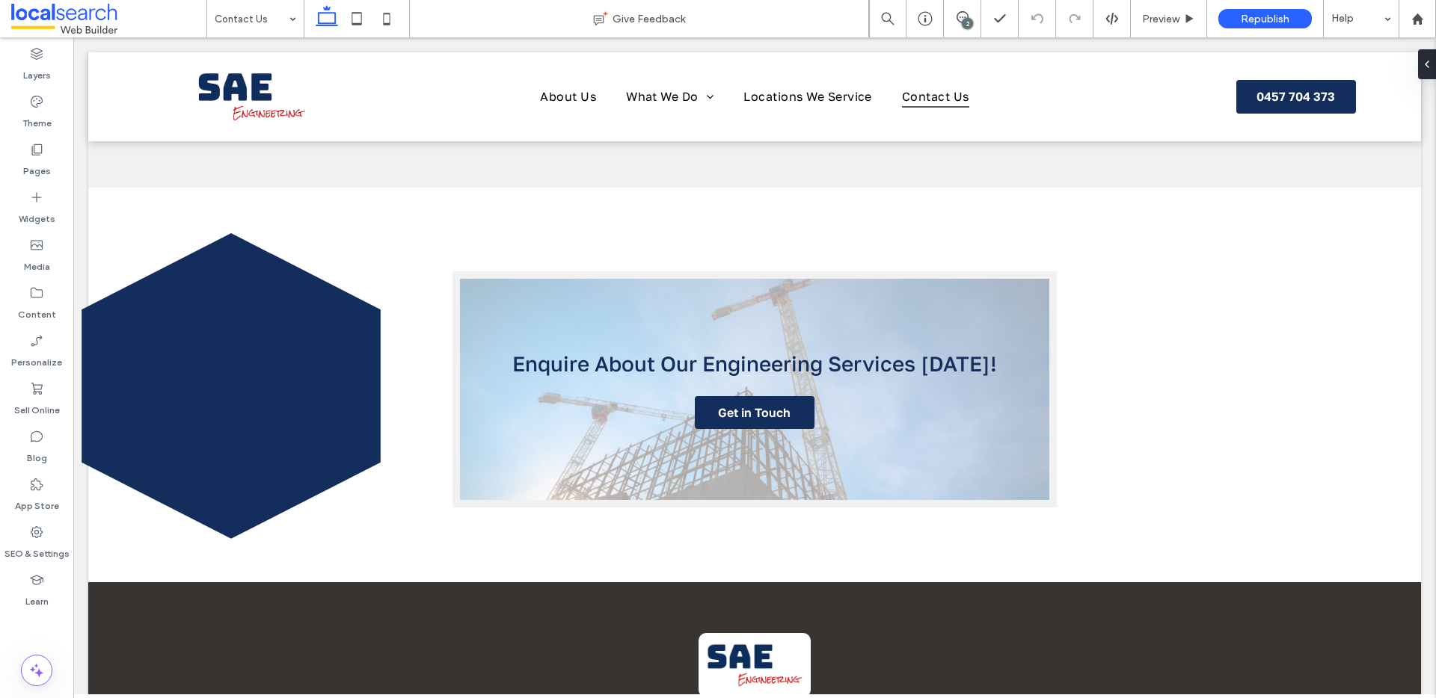
scroll to position [0, 0]
click at [963, 23] on div "2" at bounding box center [967, 23] width 11 height 11
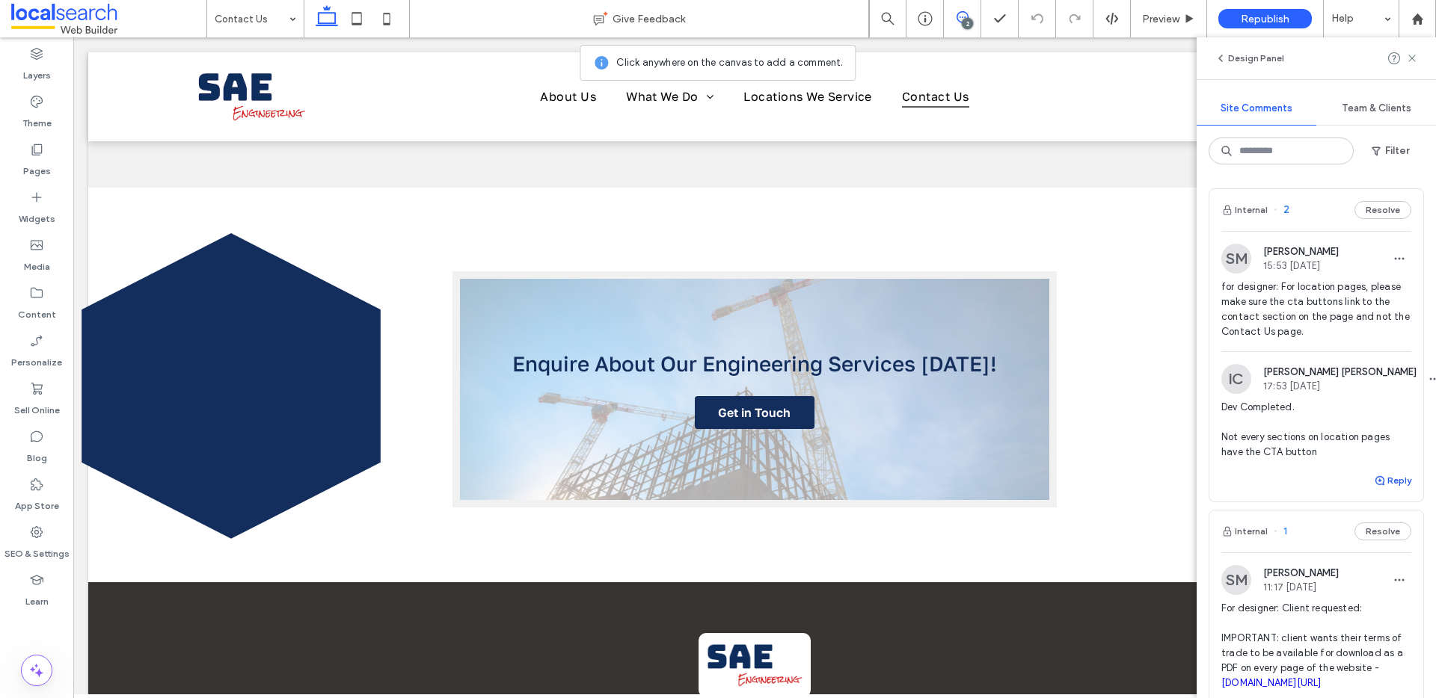
click at [1380, 477] on button "Reply" at bounding box center [1392, 481] width 37 height 18
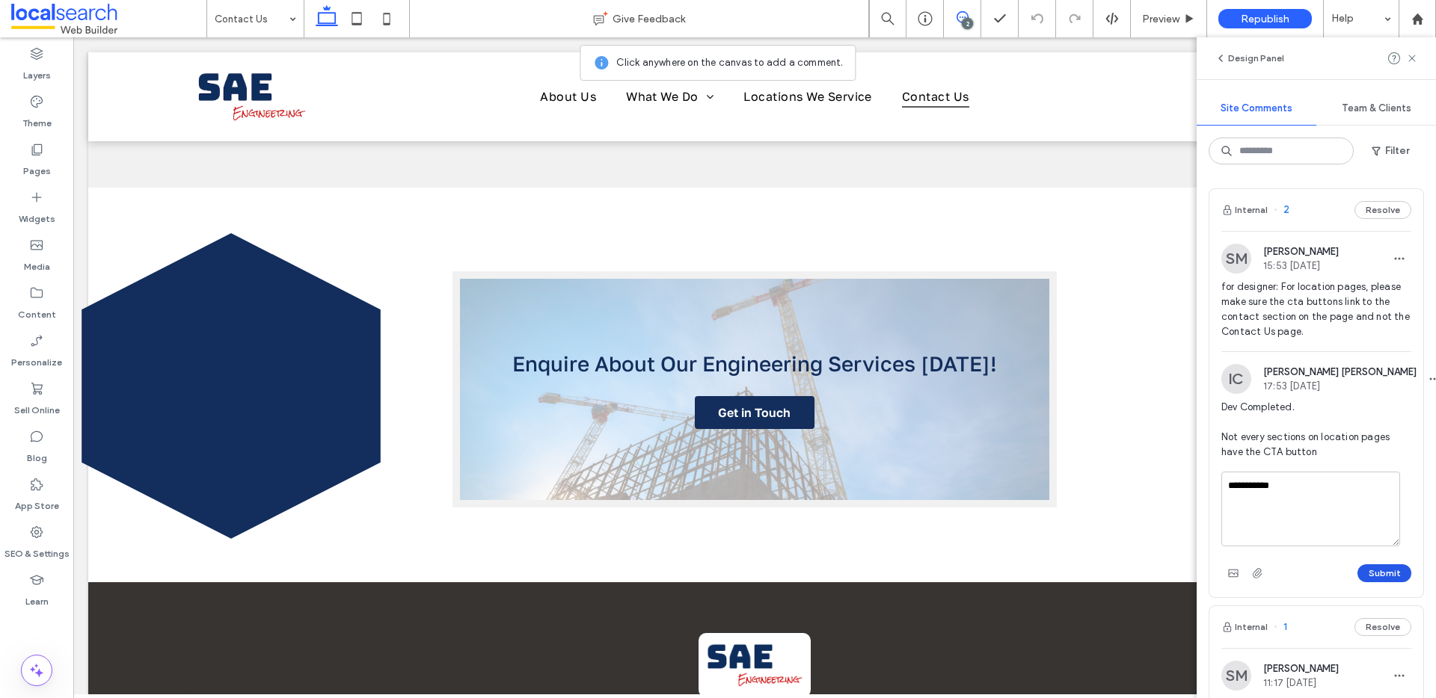
type textarea "**********"
click at [1372, 571] on button "Submit" at bounding box center [1384, 574] width 54 height 18
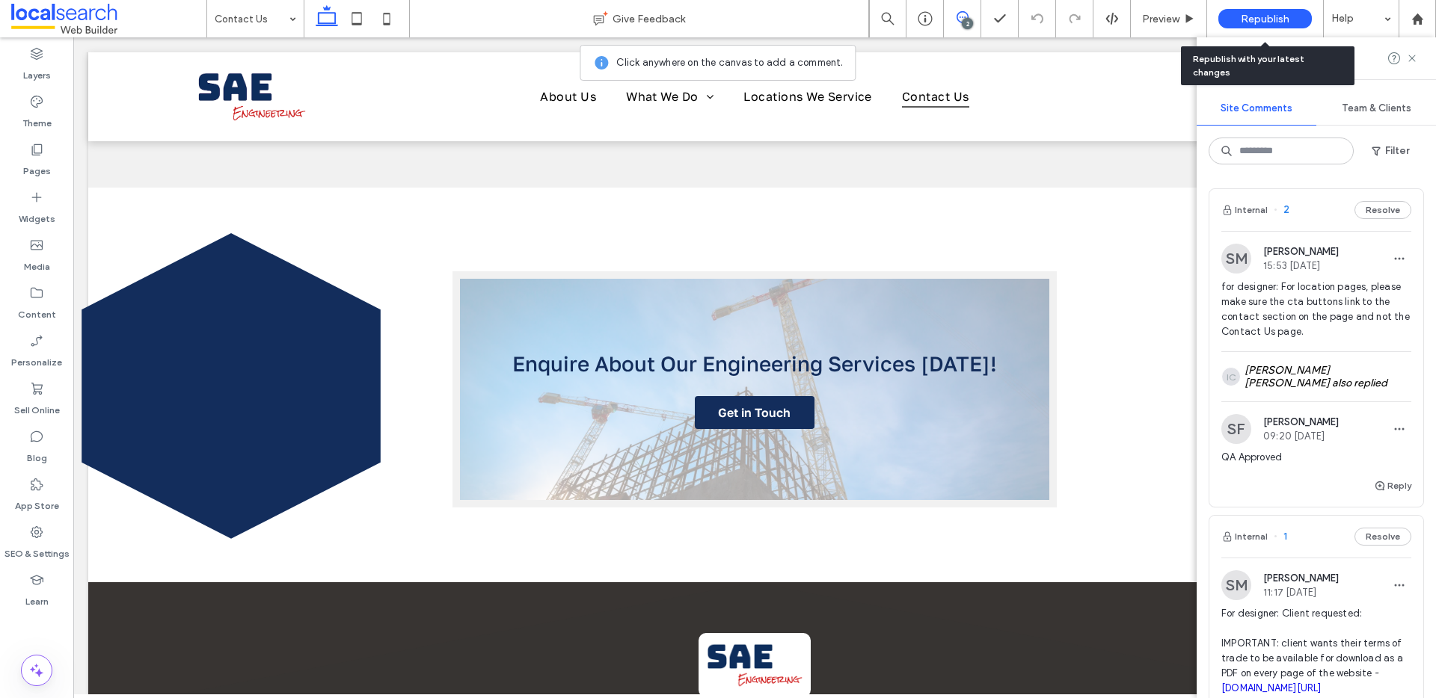
click at [1246, 17] on span "Republish" at bounding box center [1265, 19] width 49 height 13
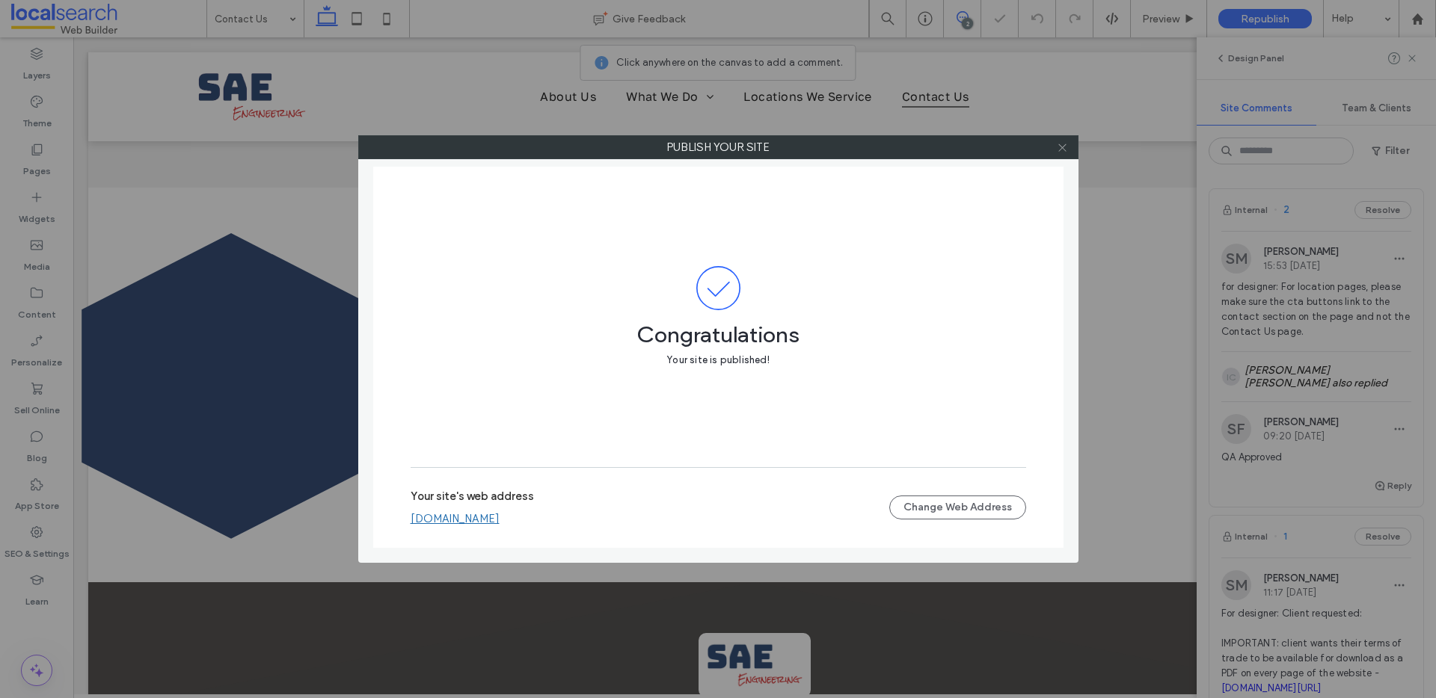
click at [1062, 149] on icon at bounding box center [1062, 147] width 11 height 11
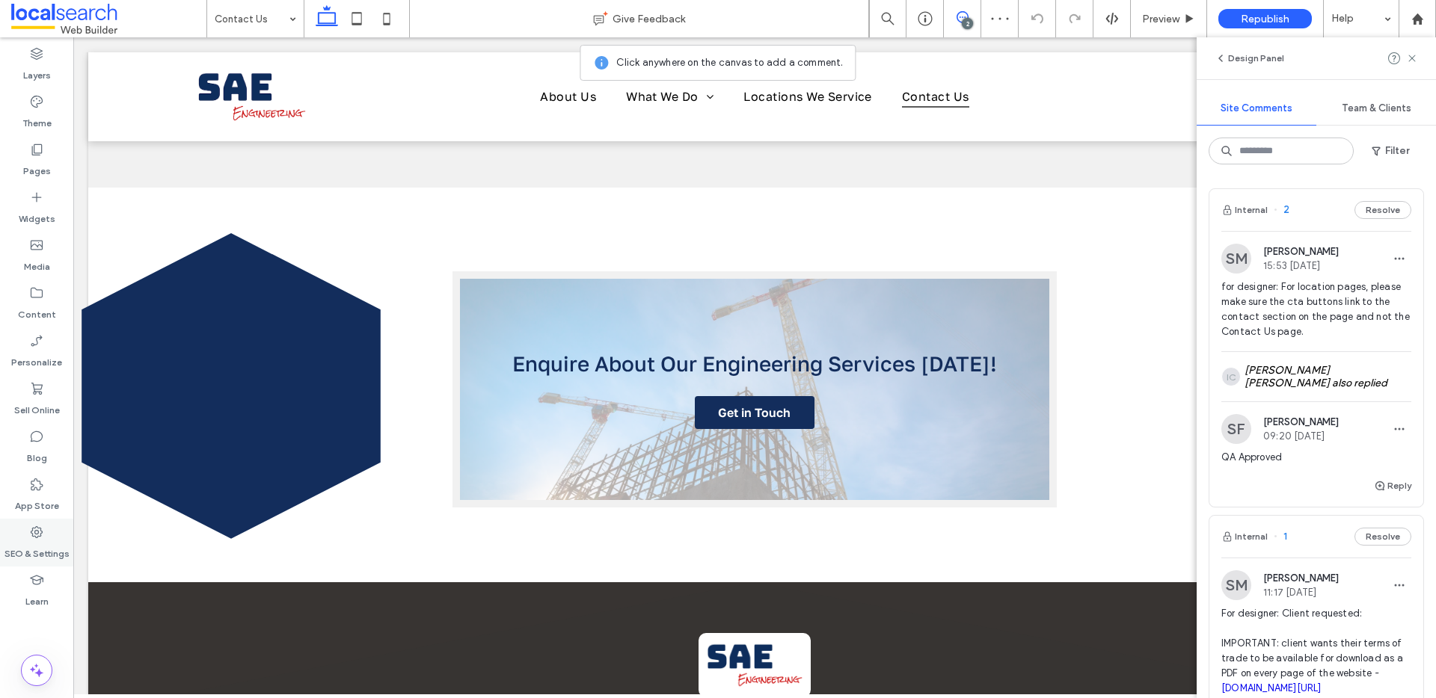
click at [39, 544] on label "SEO & Settings" at bounding box center [36, 550] width 65 height 21
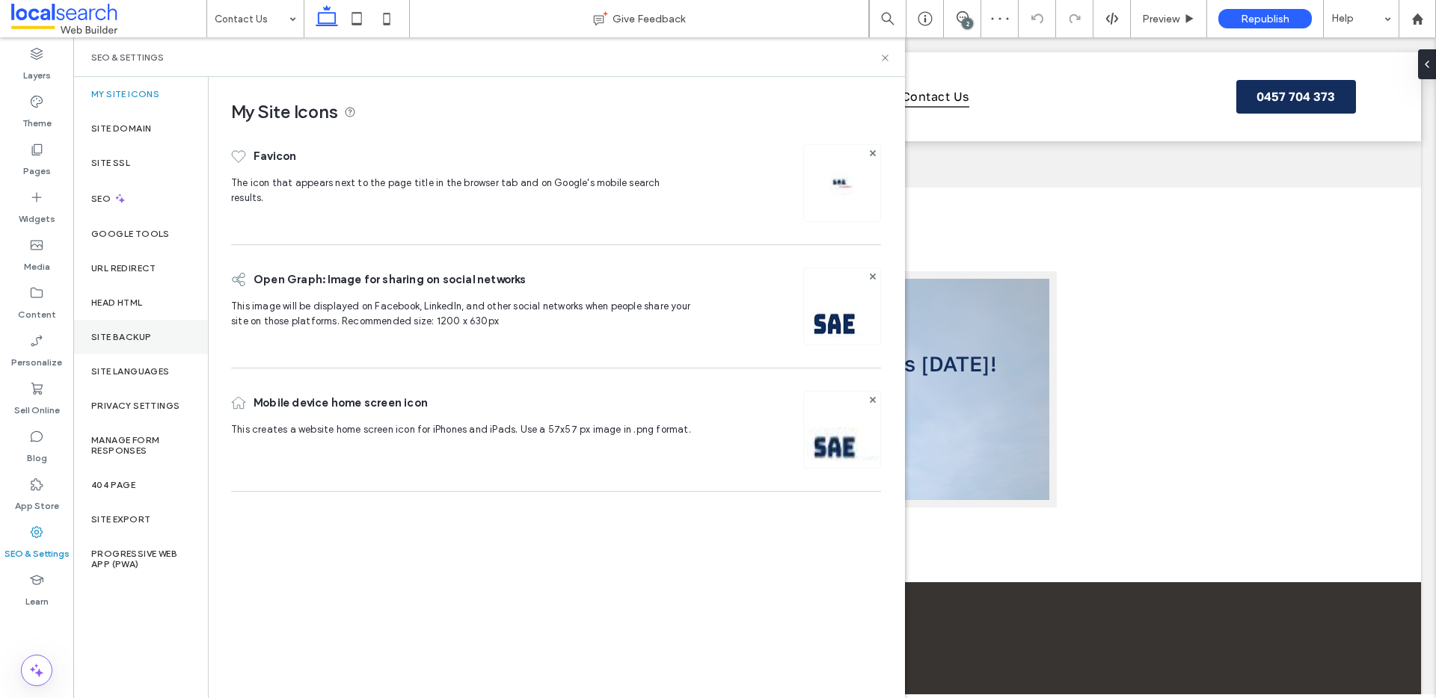
click at [144, 334] on label "Site Backup" at bounding box center [121, 337] width 60 height 10
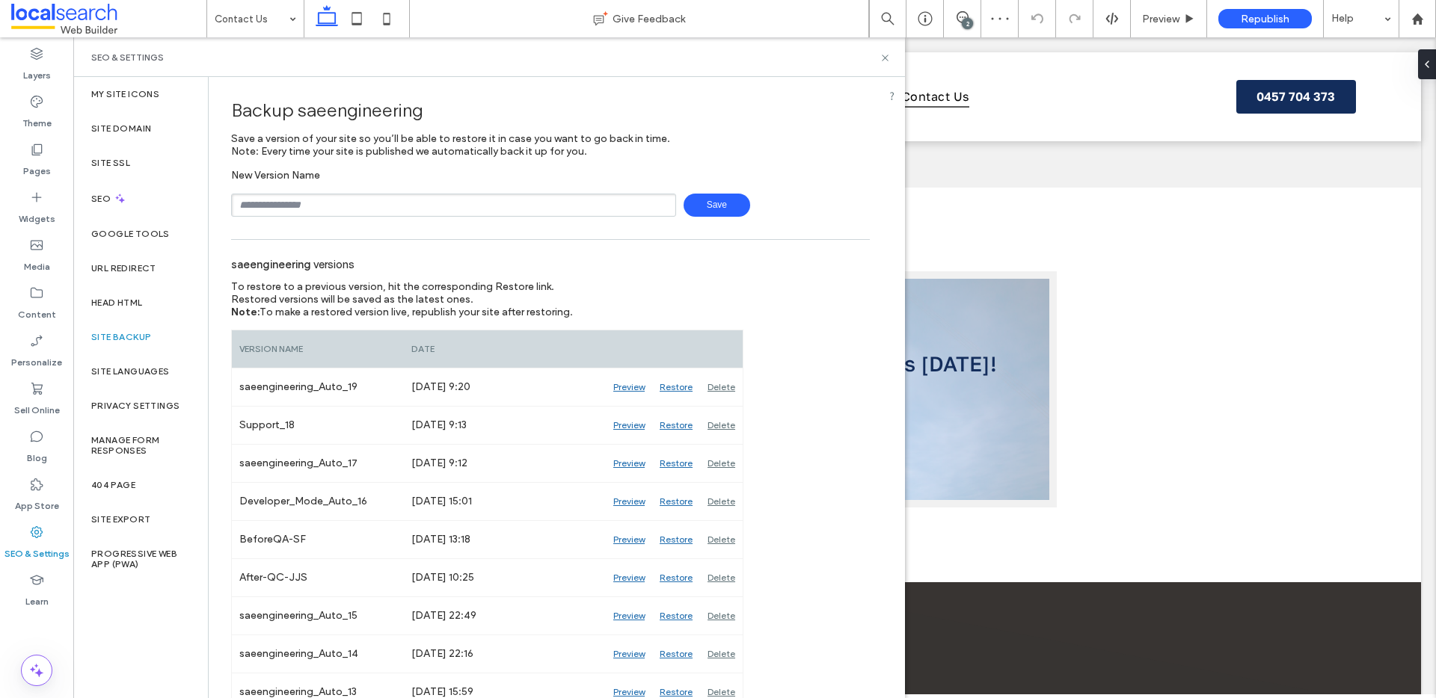
click at [318, 201] on input "text" at bounding box center [453, 205] width 445 height 23
type input "**********"
click at [713, 204] on span "Save" at bounding box center [716, 205] width 67 height 23
